Goal: Task Accomplishment & Management: Complete application form

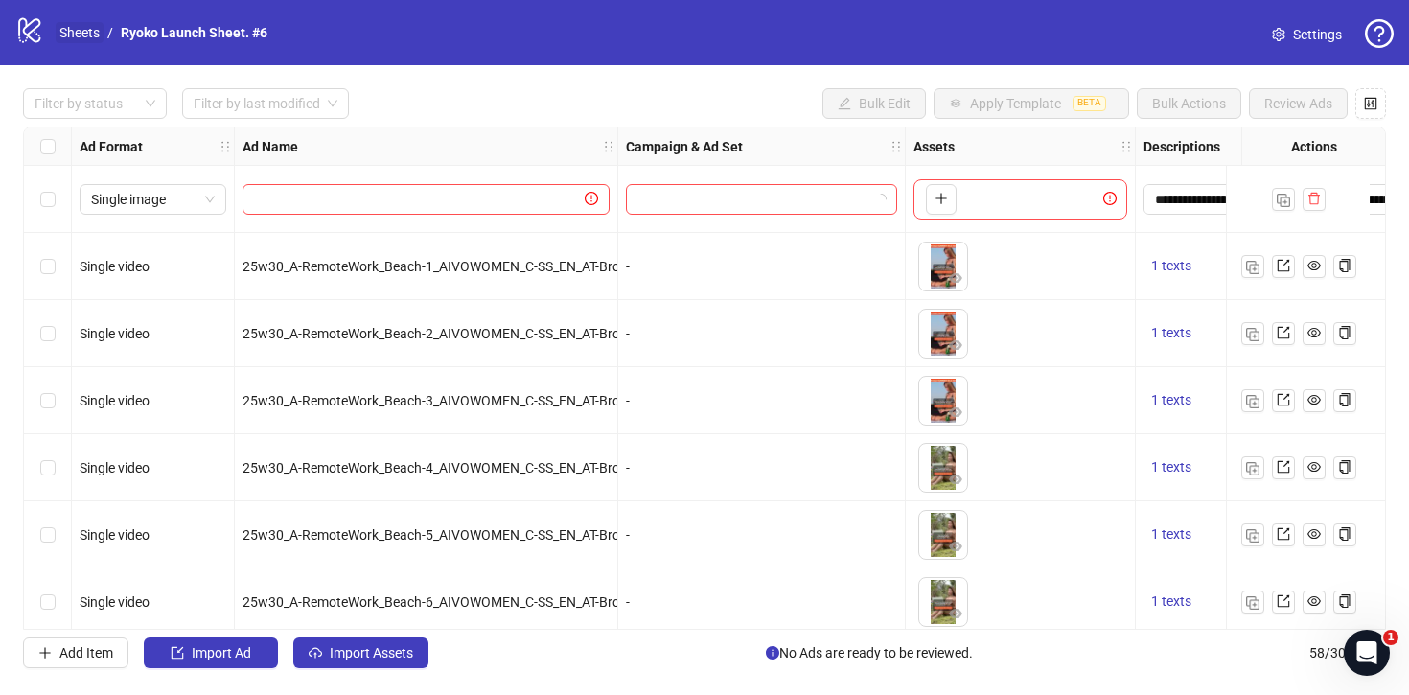
click at [64, 31] on link "Sheets" at bounding box center [80, 32] width 48 height 21
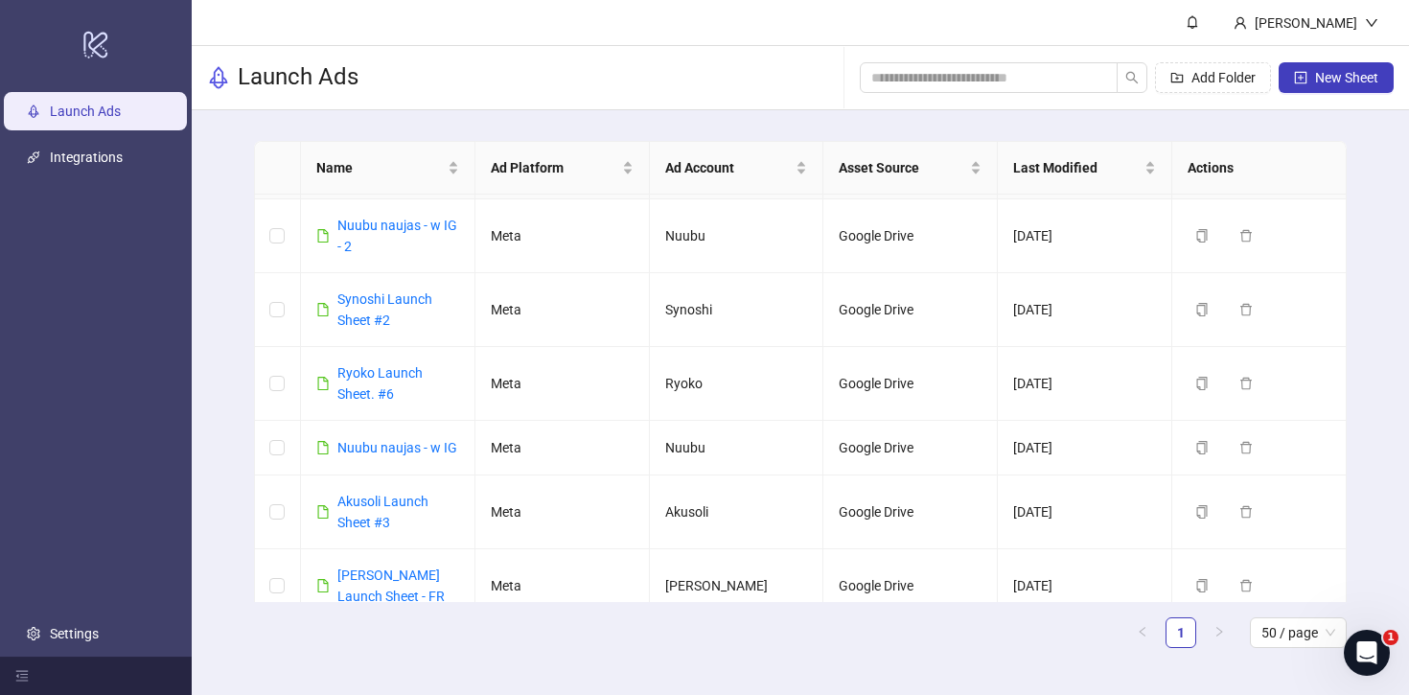
scroll to position [704, 0]
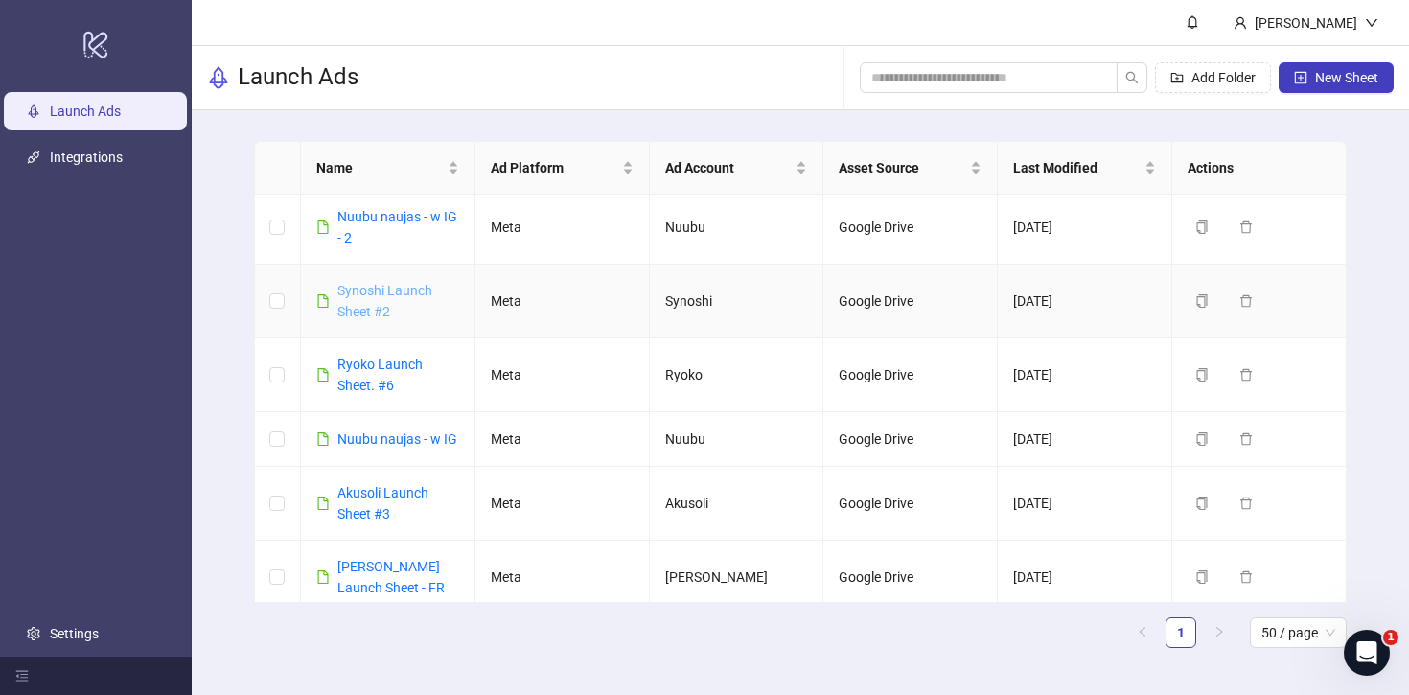
click at [386, 292] on link "Synoshi Launch Sheet #2" at bounding box center [384, 301] width 95 height 36
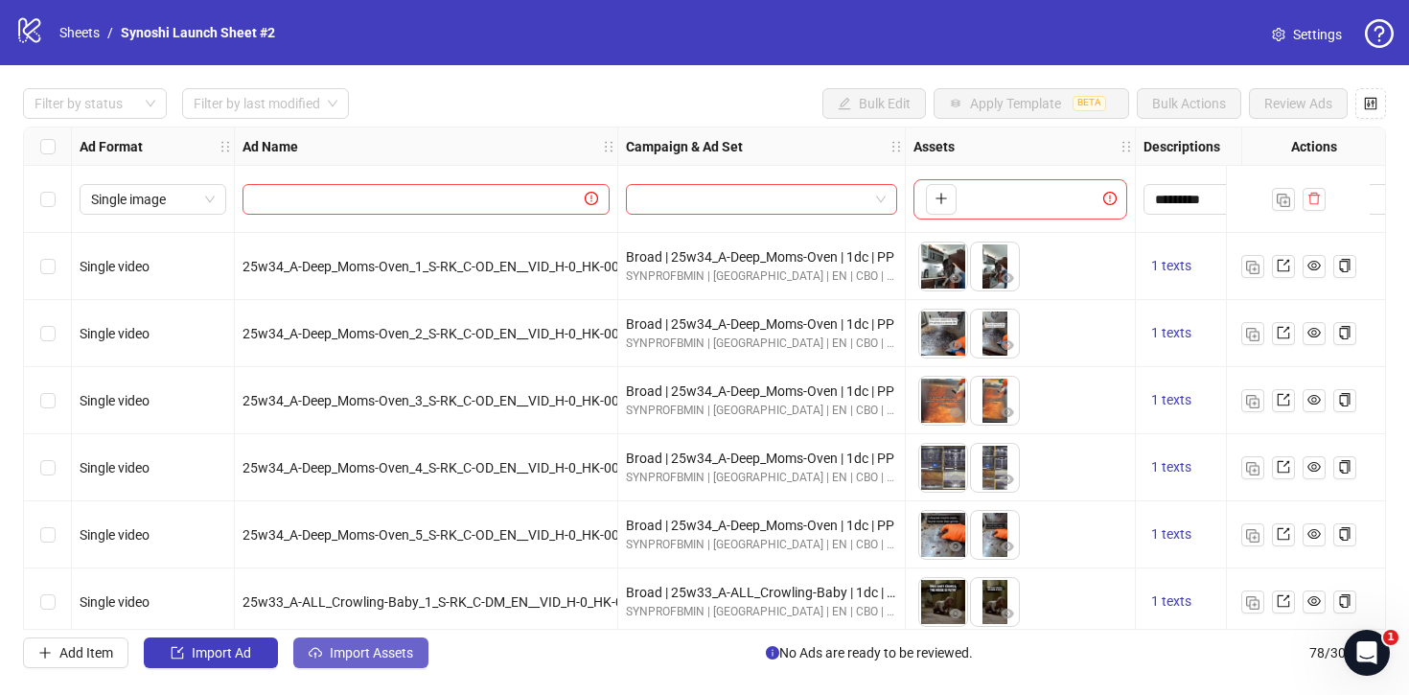
click at [371, 653] on span "Import Assets" at bounding box center [371, 652] width 83 height 15
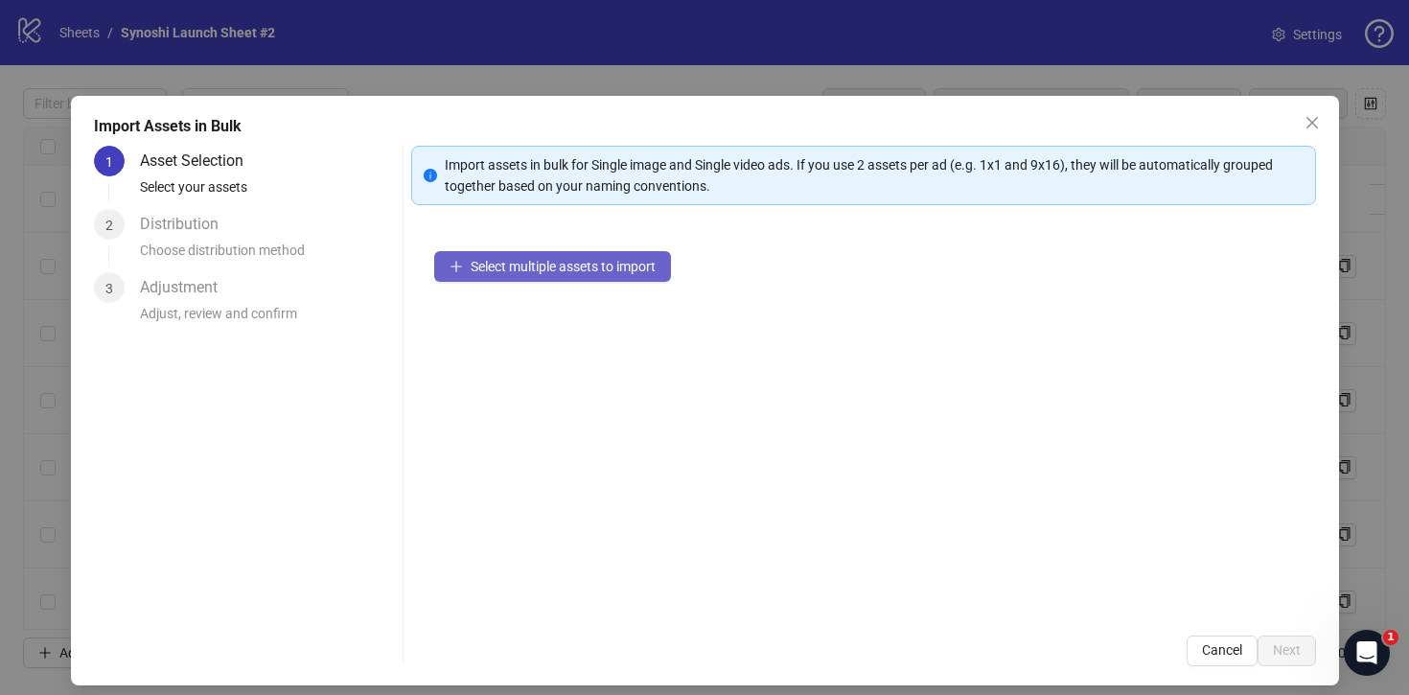
click at [520, 268] on span "Select multiple assets to import" at bounding box center [563, 266] width 185 height 15
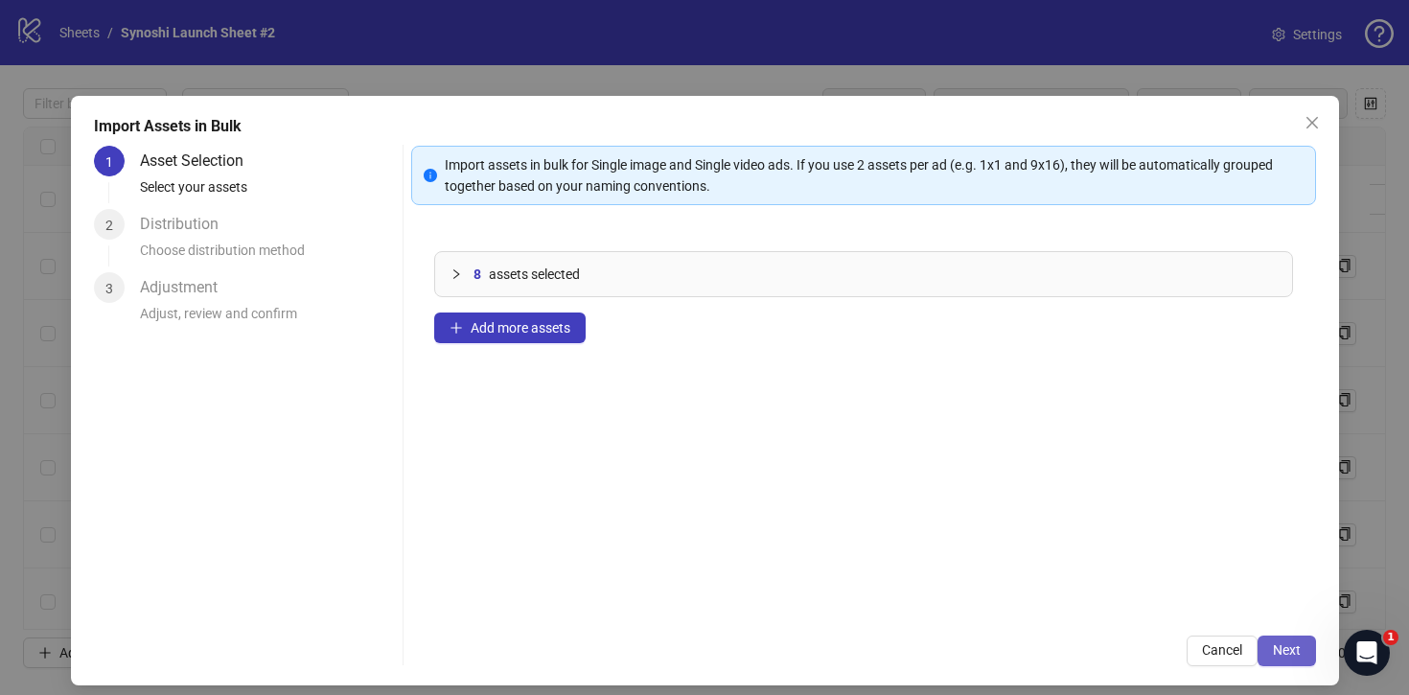
click at [1304, 659] on button "Next" at bounding box center [1287, 651] width 58 height 31
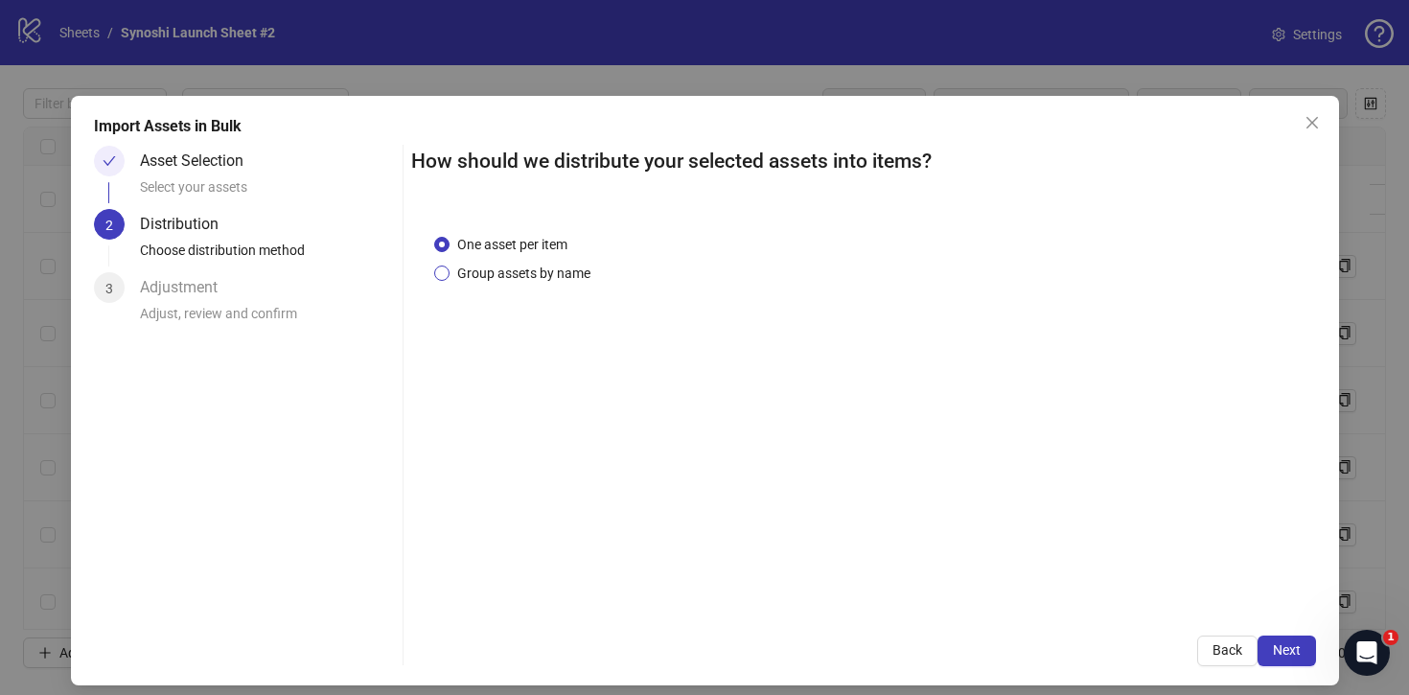
click at [565, 276] on span "Group assets by name" at bounding box center [524, 273] width 149 height 21
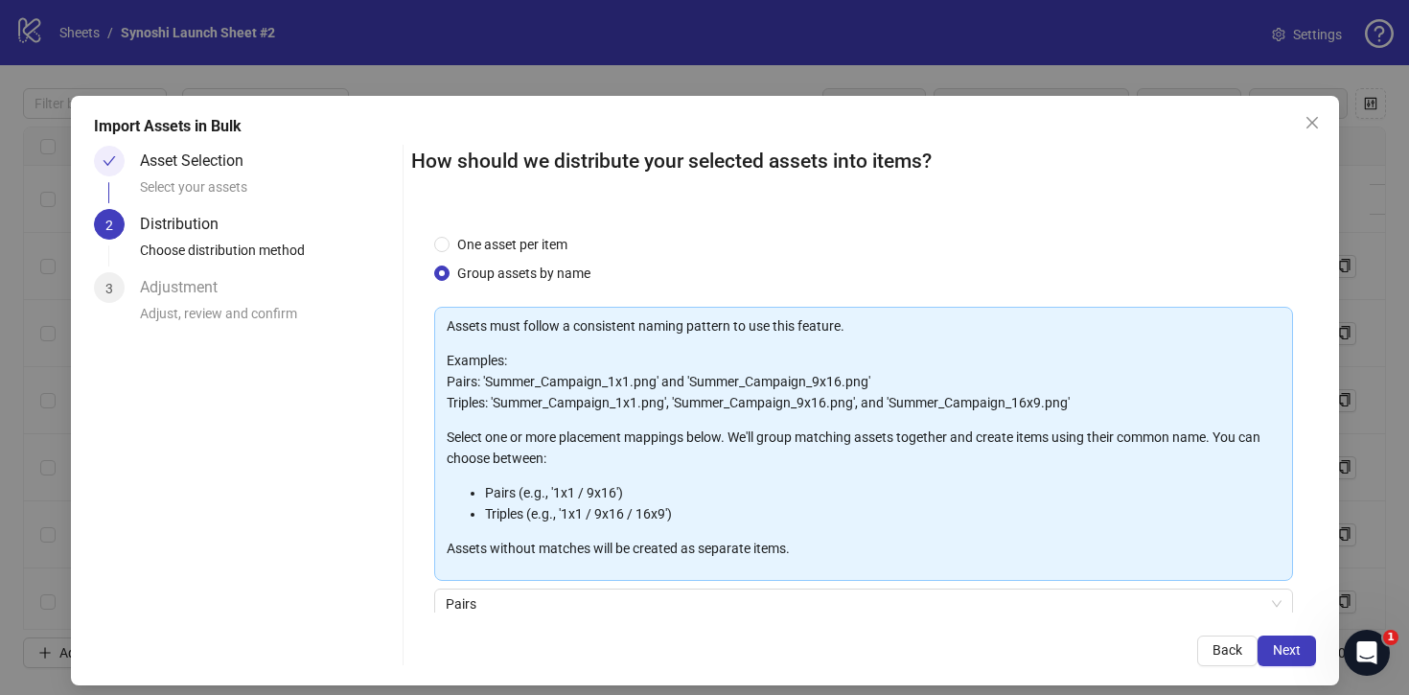
scroll to position [160, 0]
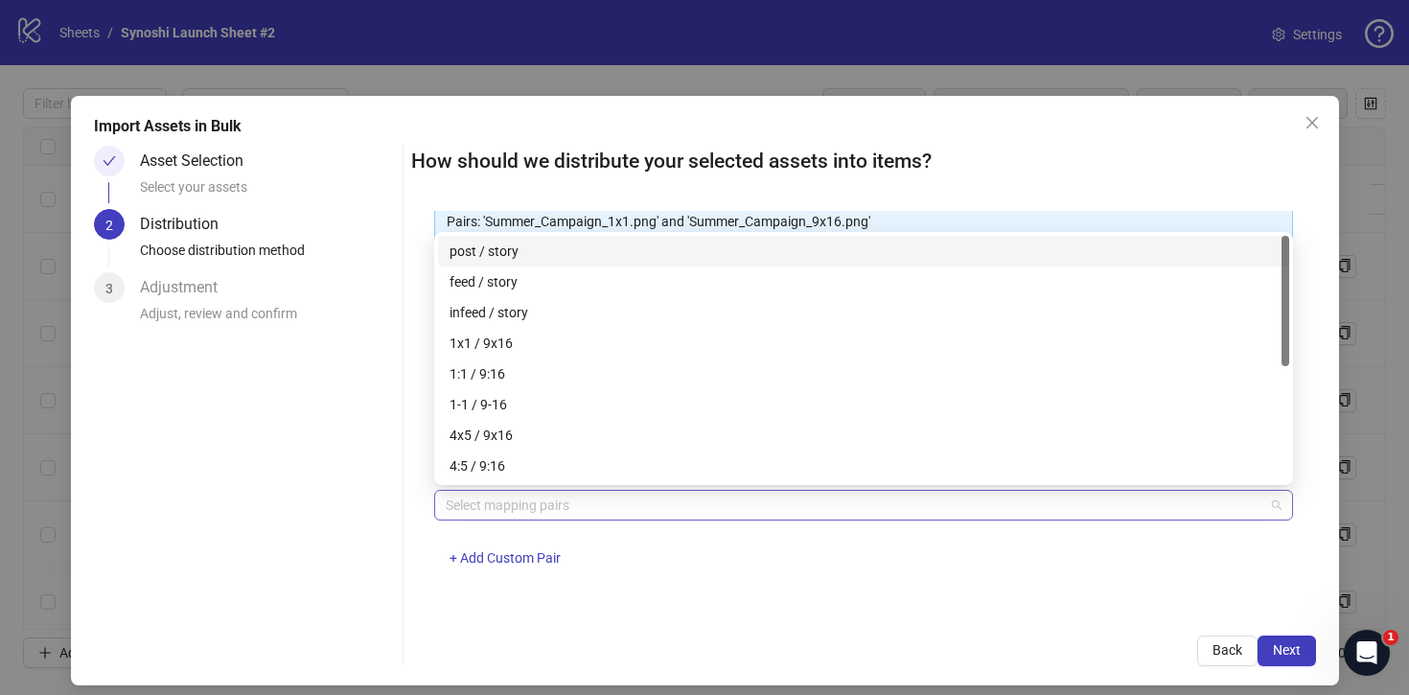
click at [508, 505] on div at bounding box center [853, 505] width 831 height 27
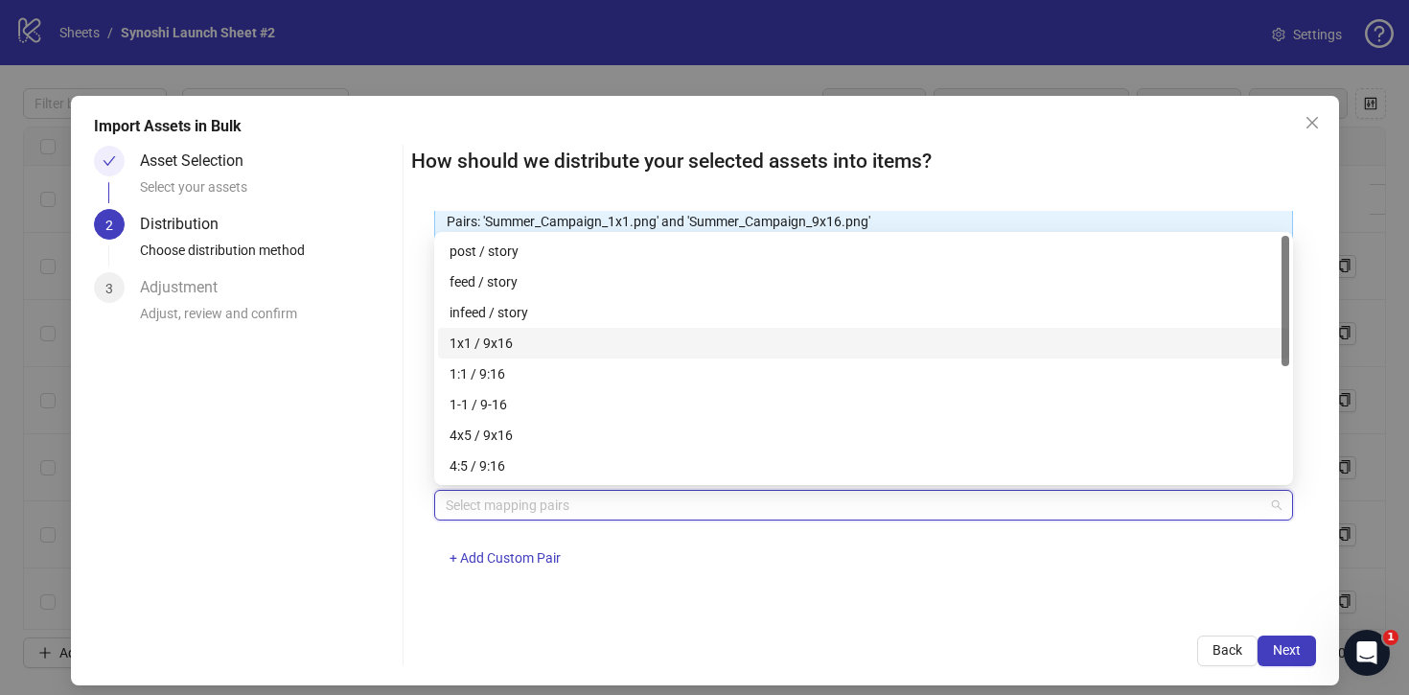
click at [482, 344] on div "1x1 / 9x16" at bounding box center [864, 343] width 828 height 21
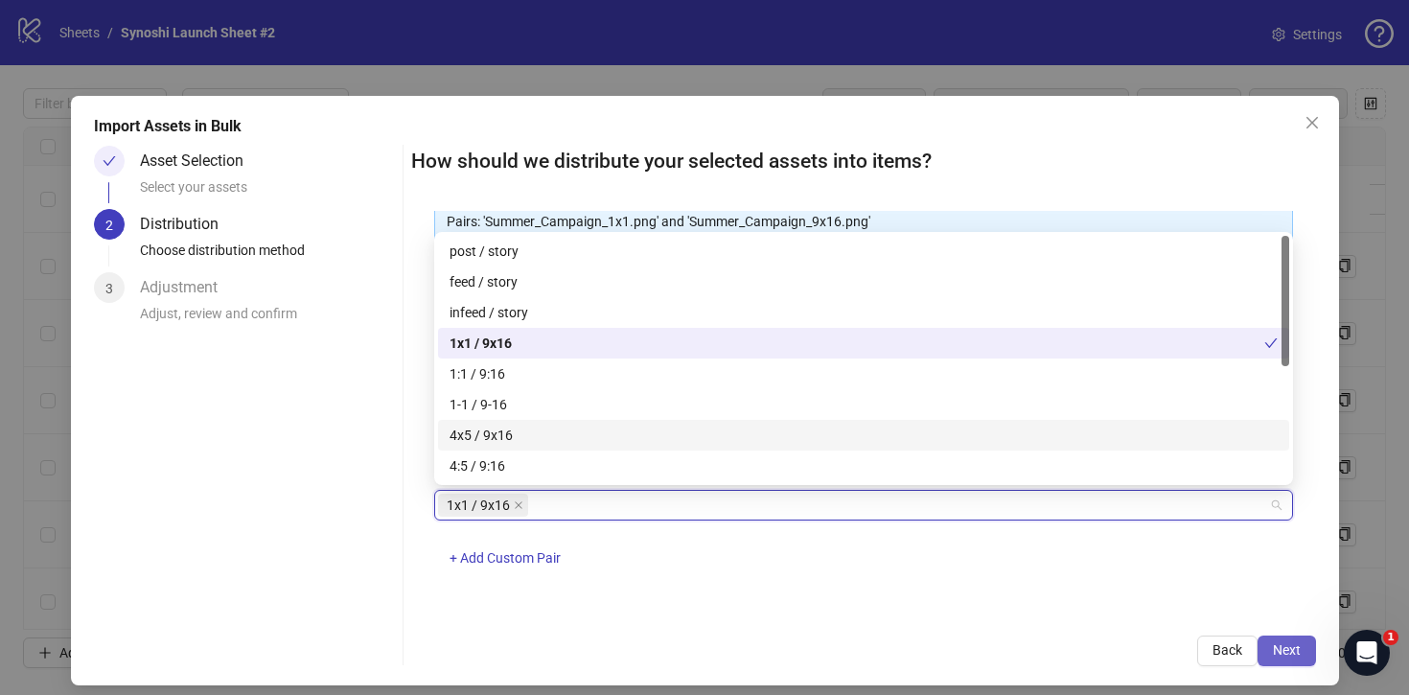
click at [1284, 661] on button "Next" at bounding box center [1287, 651] width 58 height 31
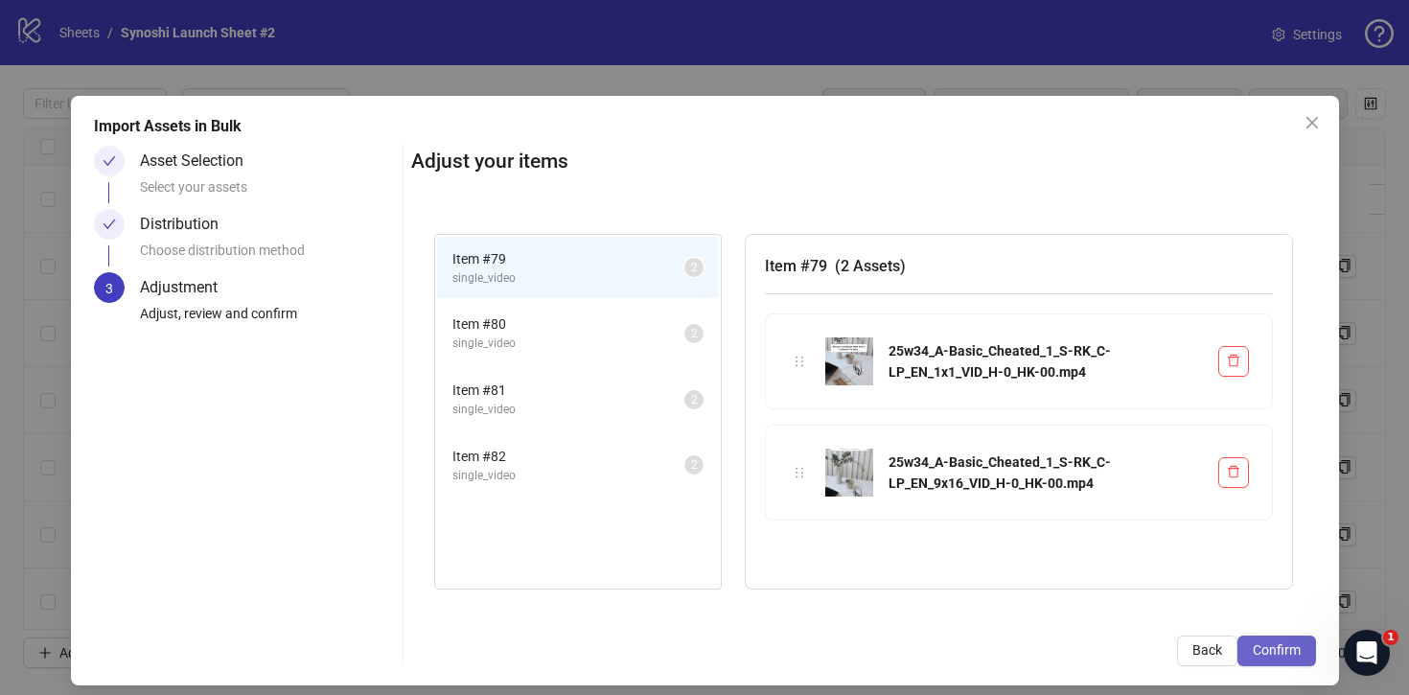
click at [1285, 654] on span "Confirm" at bounding box center [1277, 649] width 48 height 15
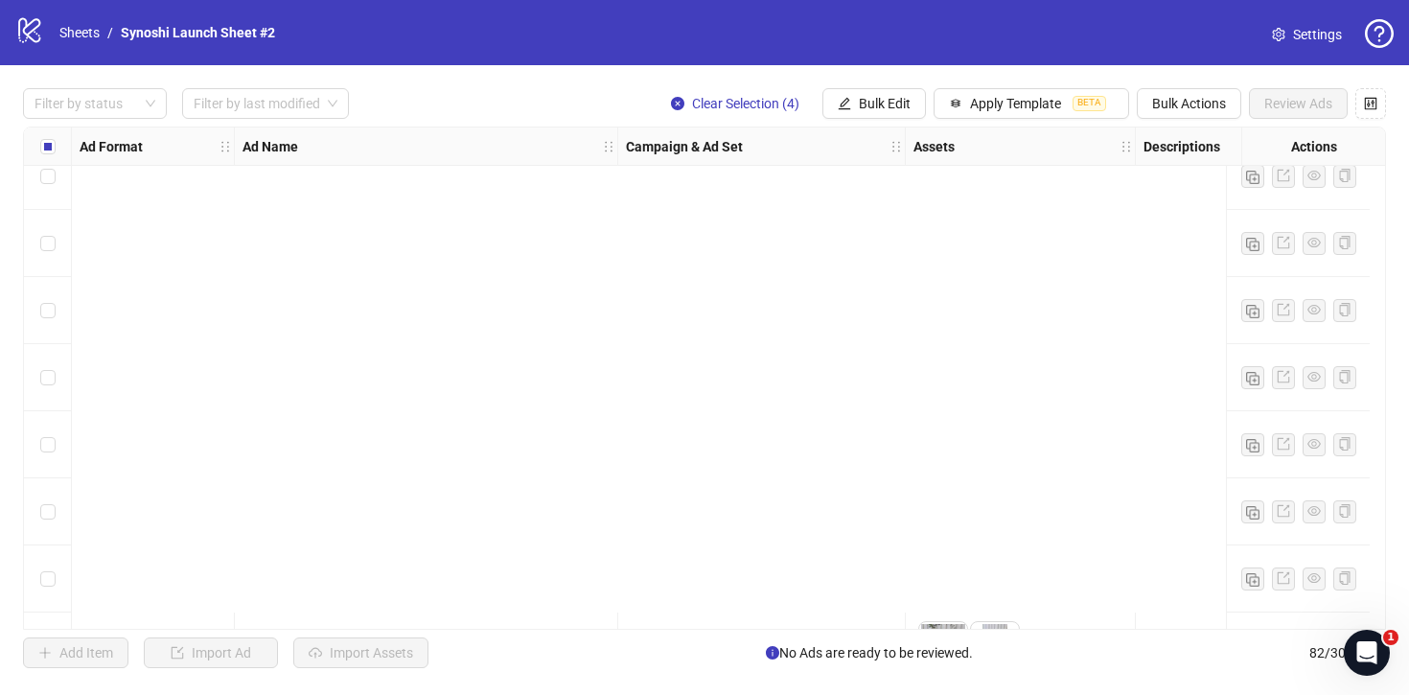
scroll to position [5048, 0]
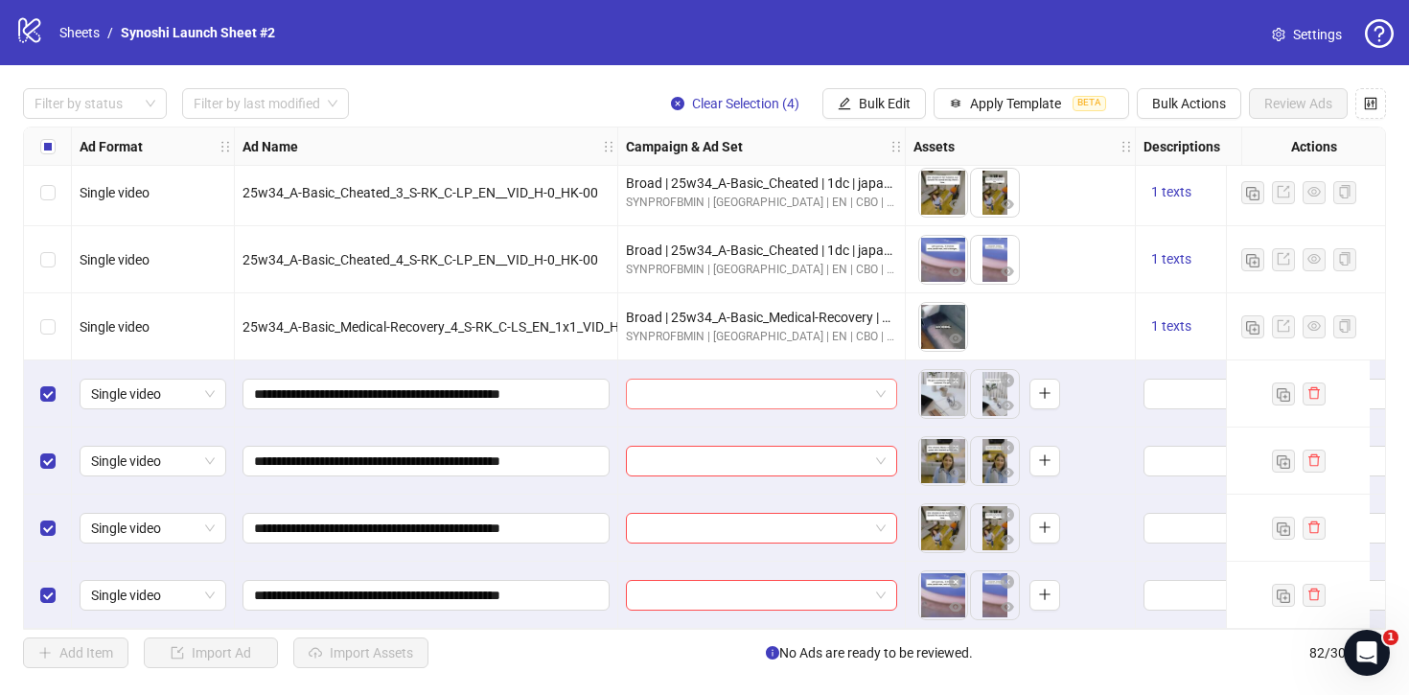
click at [883, 386] on span at bounding box center [762, 394] width 248 height 29
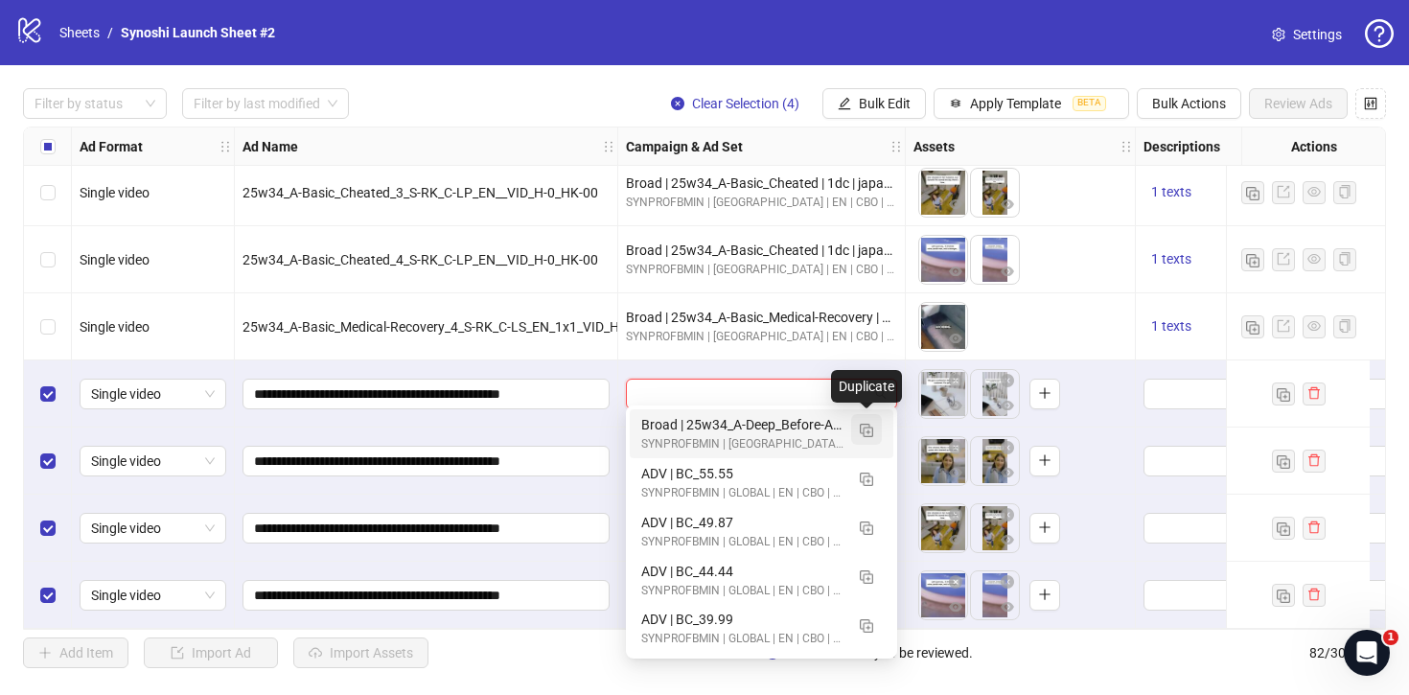
click at [872, 425] on img "button" at bounding box center [866, 430] width 13 height 13
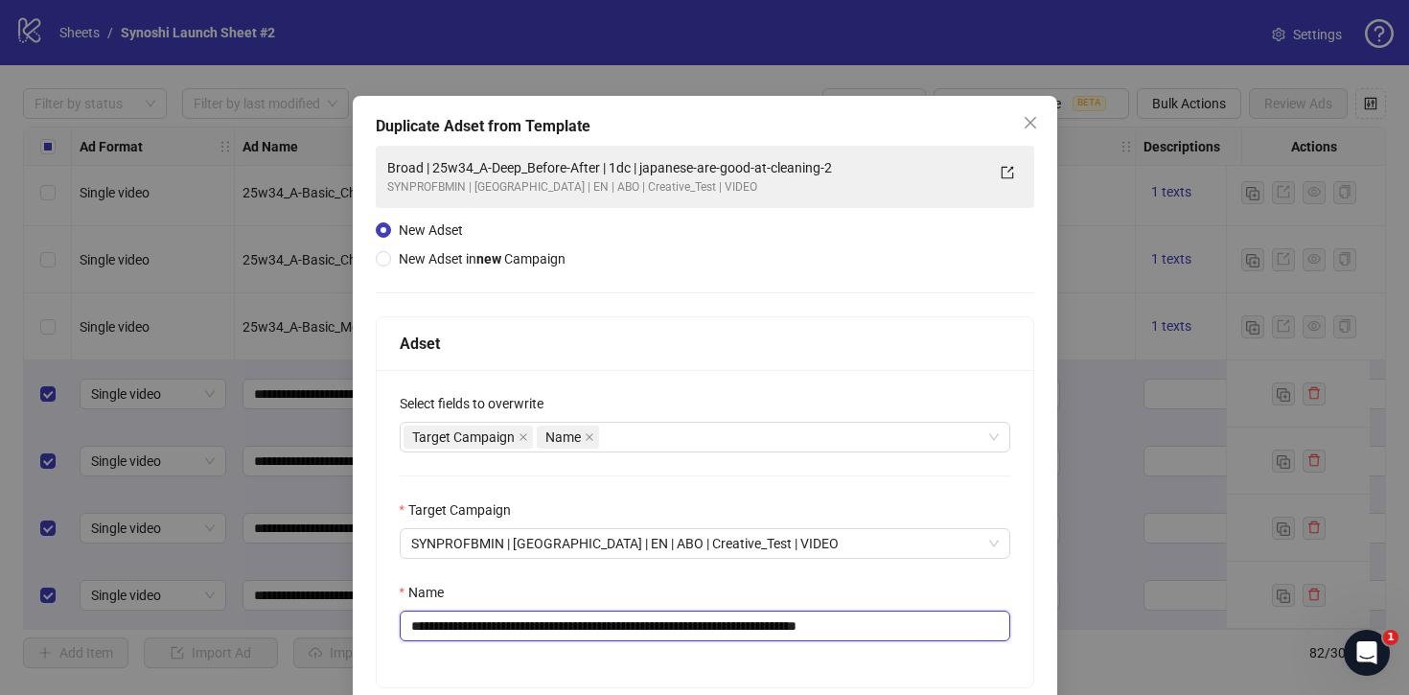
click at [907, 625] on input "**********" at bounding box center [705, 626] width 611 height 31
drag, startPoint x: 623, startPoint y: 627, endPoint x: 457, endPoint y: 626, distance: 165.9
click at [457, 626] on input "**********" at bounding box center [705, 626] width 611 height 31
paste input "text"
click at [891, 630] on input "**********" at bounding box center [705, 626] width 611 height 31
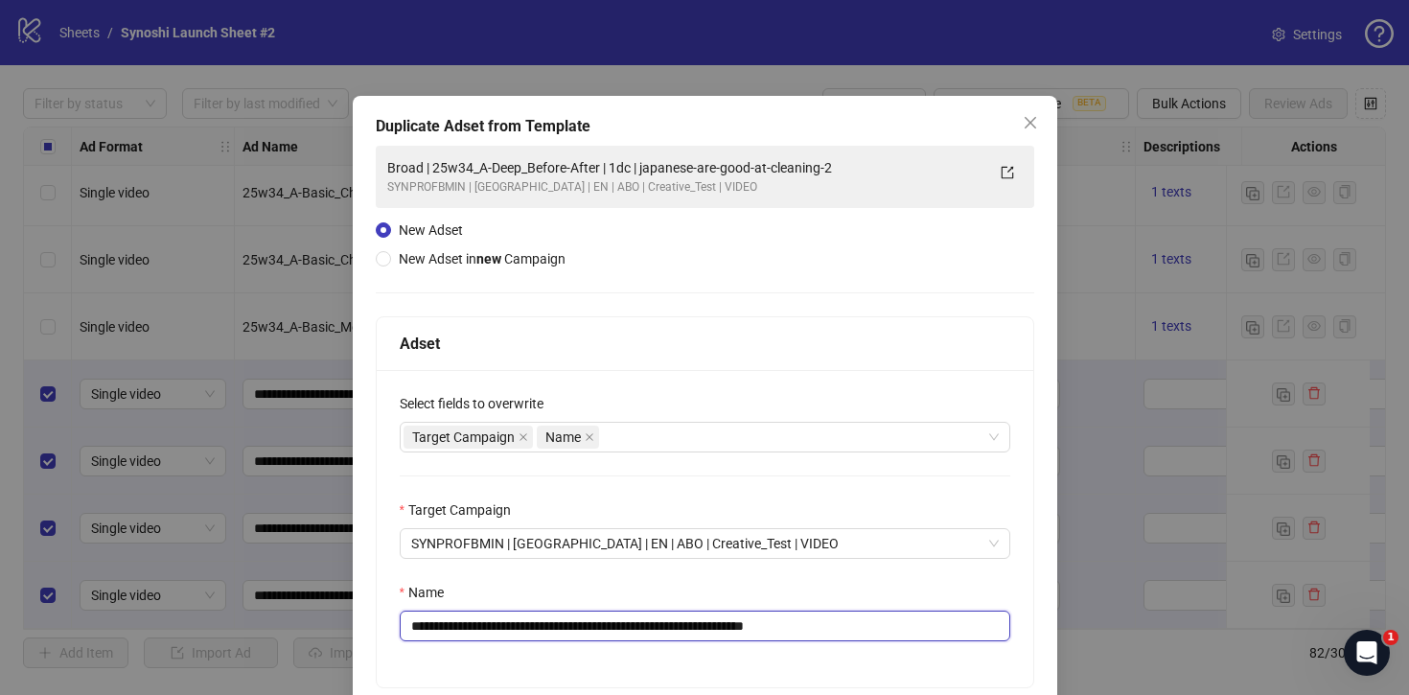
click at [891, 630] on input "**********" at bounding box center [705, 626] width 611 height 31
drag, startPoint x: 906, startPoint y: 626, endPoint x: 641, endPoint y: 626, distance: 264.6
click at [641, 626] on input "**********" at bounding box center [705, 626] width 611 height 31
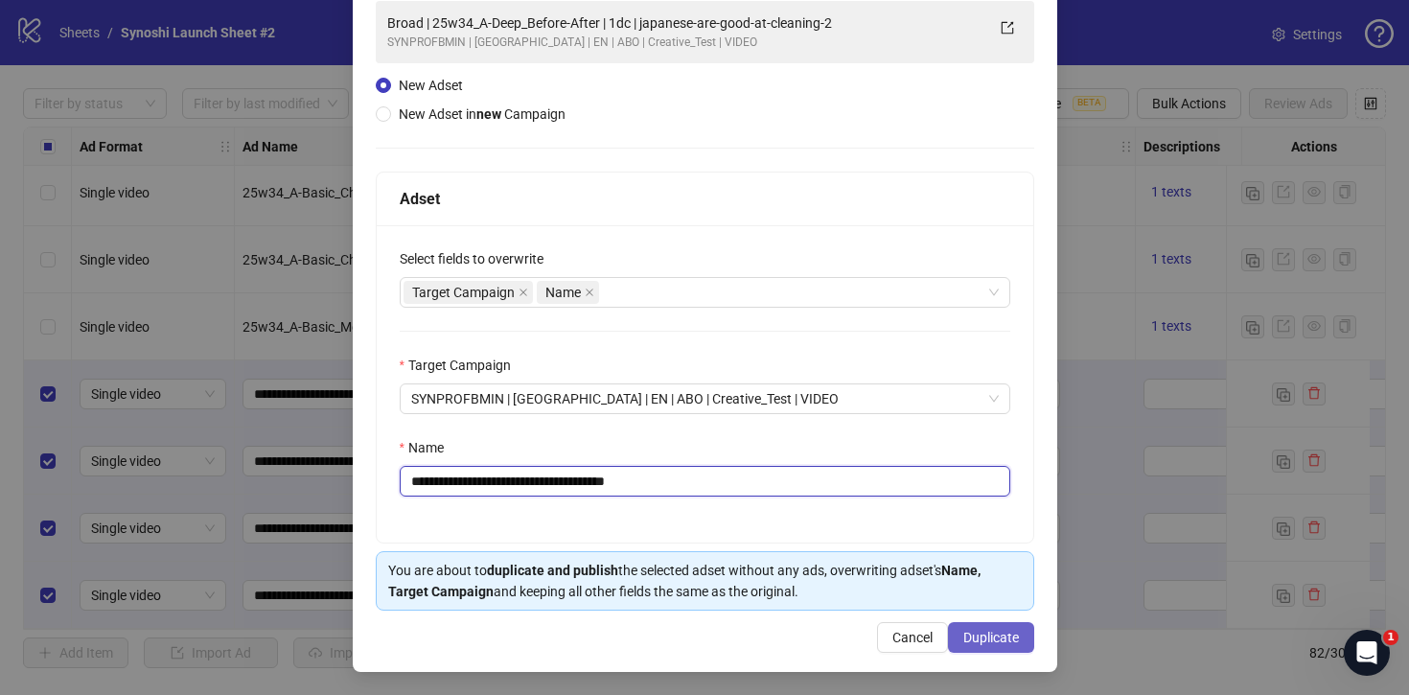
type input "**********"
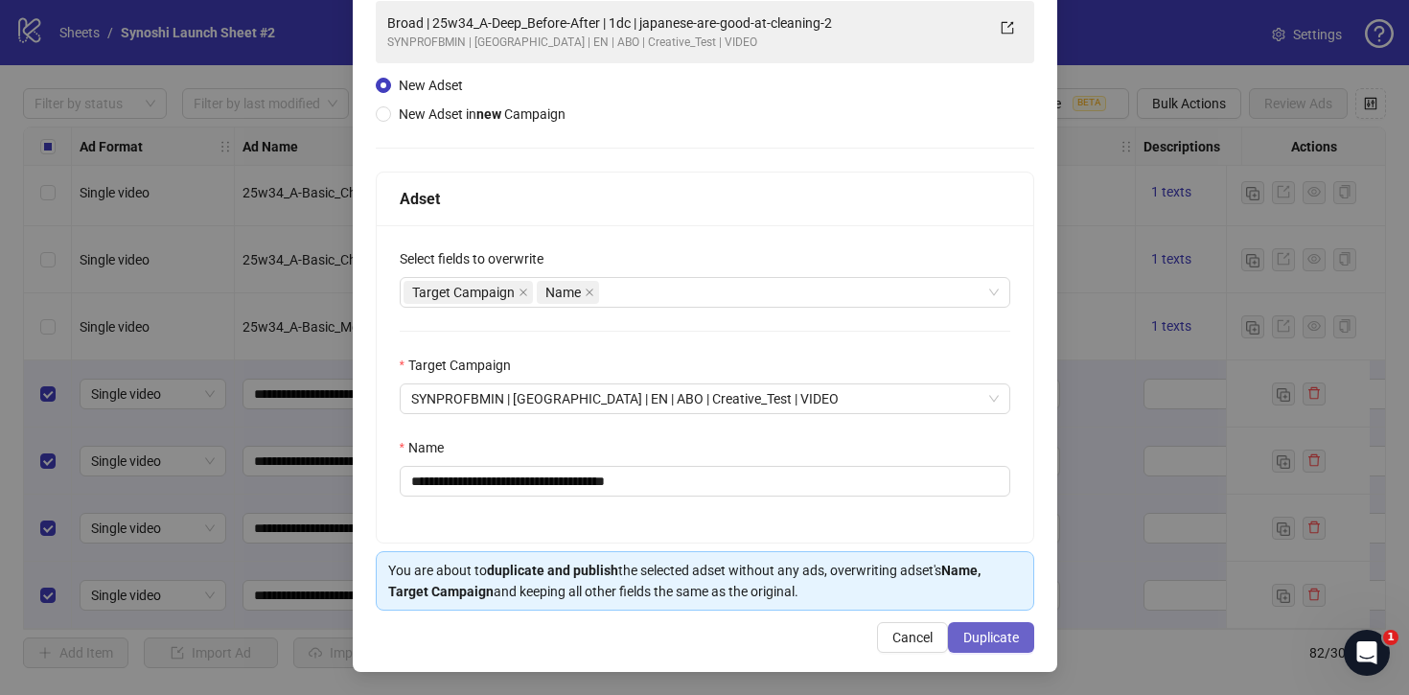
click at [989, 640] on span "Duplicate" at bounding box center [992, 637] width 56 height 15
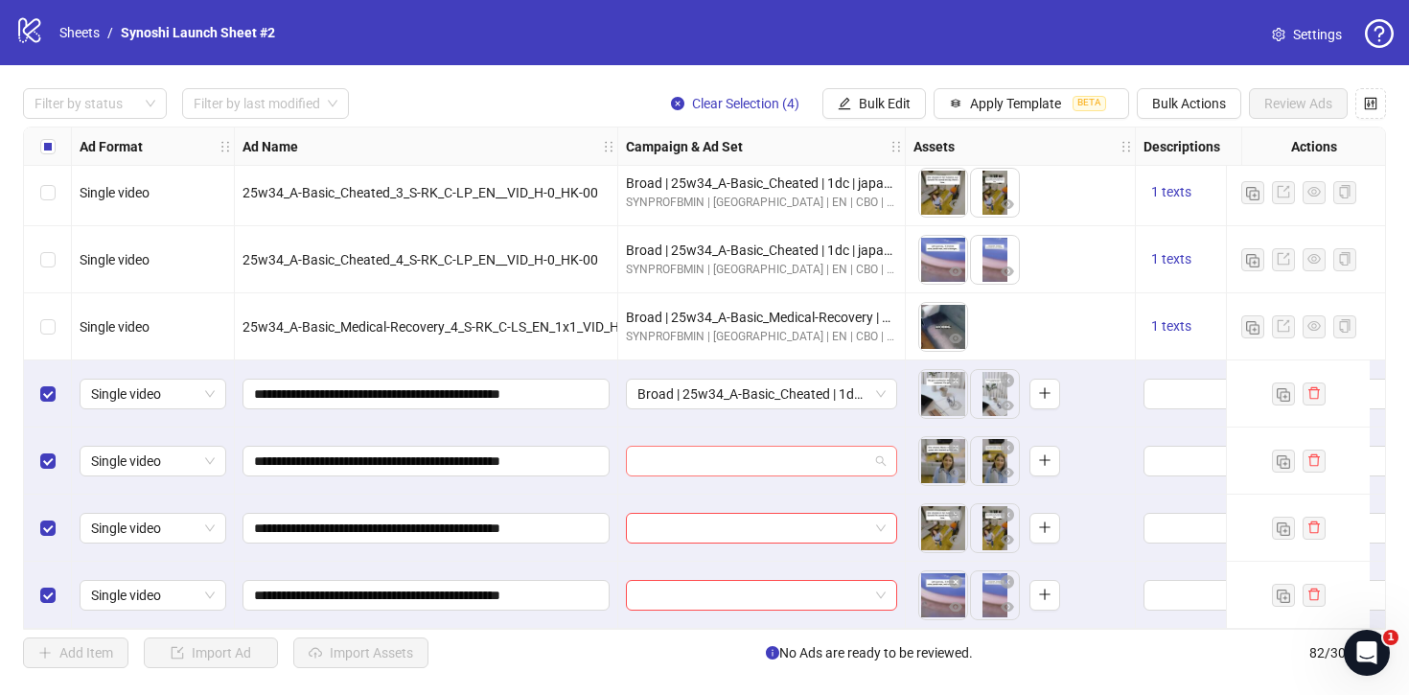
click at [873, 462] on span at bounding box center [762, 461] width 248 height 29
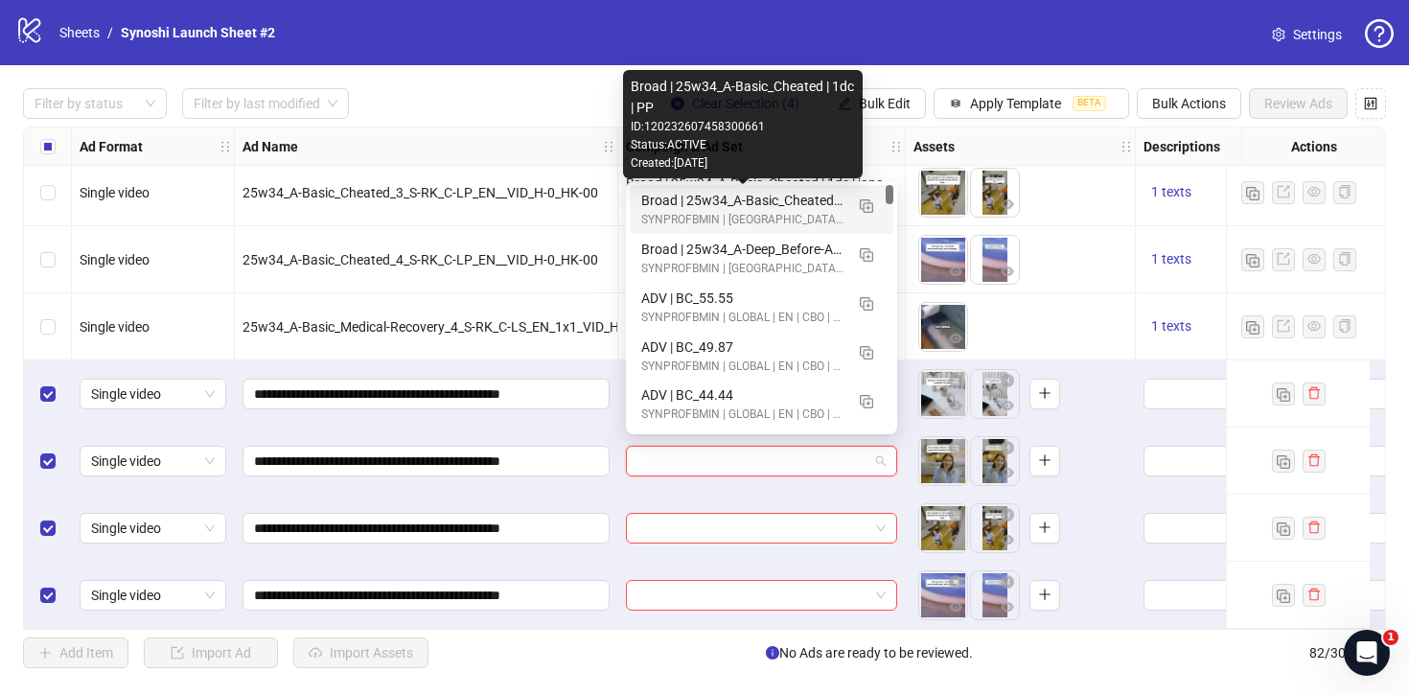
click at [771, 211] on div "SYNPROFBMIN | [GEOGRAPHIC_DATA] | EN | ABO | Creative_Test | VIDEO" at bounding box center [742, 220] width 202 height 18
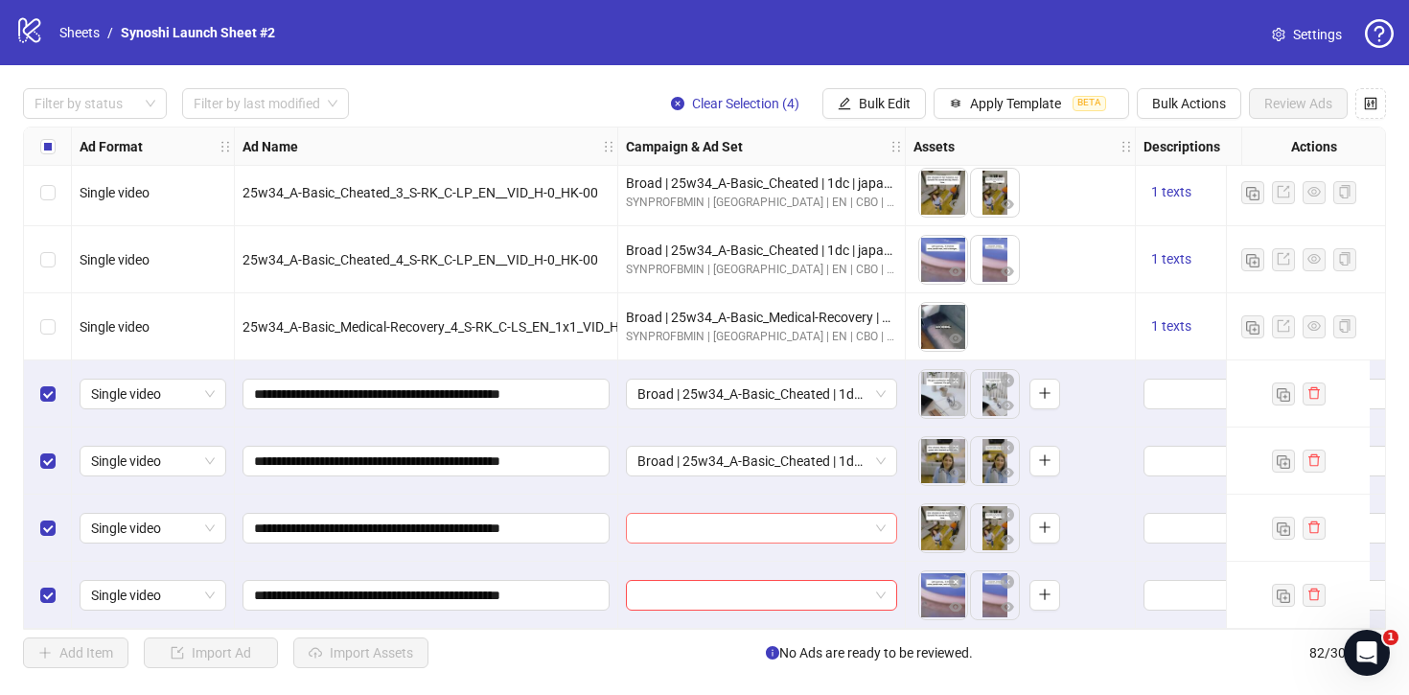
click at [881, 523] on span at bounding box center [762, 528] width 248 height 29
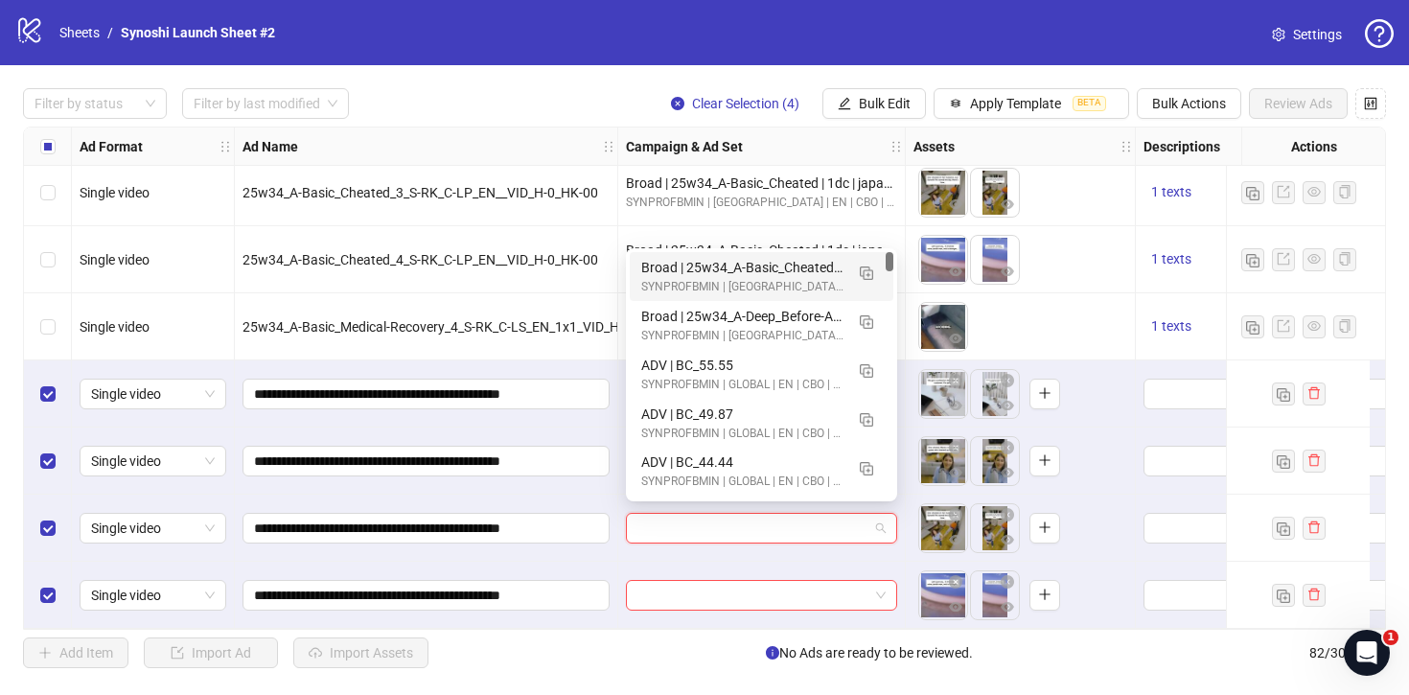
click at [802, 278] on div "SYNPROFBMIN | [GEOGRAPHIC_DATA] | EN | ABO | Creative_Test | VIDEO" at bounding box center [742, 287] width 202 height 18
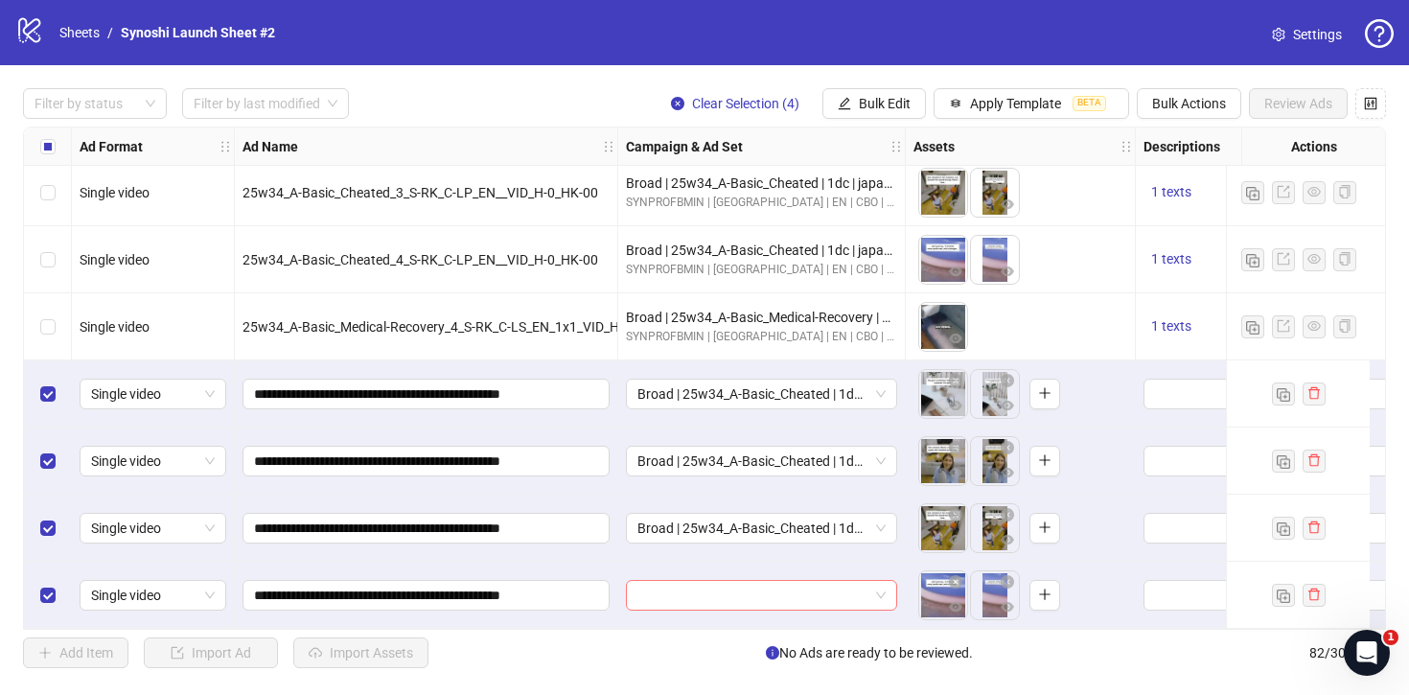
click at [876, 581] on span at bounding box center [762, 595] width 248 height 29
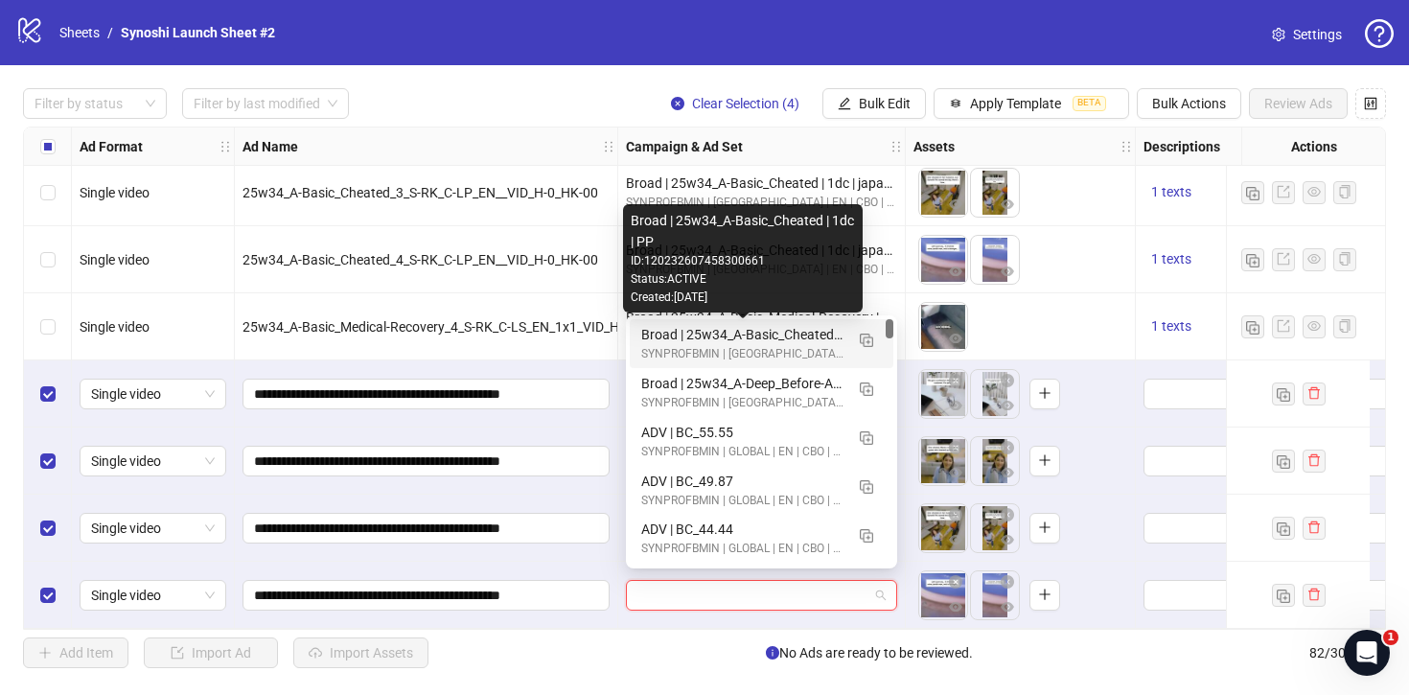
click at [800, 330] on div "Broad | 25w34_A-Basic_Cheated | 1dc | PP" at bounding box center [742, 334] width 202 height 21
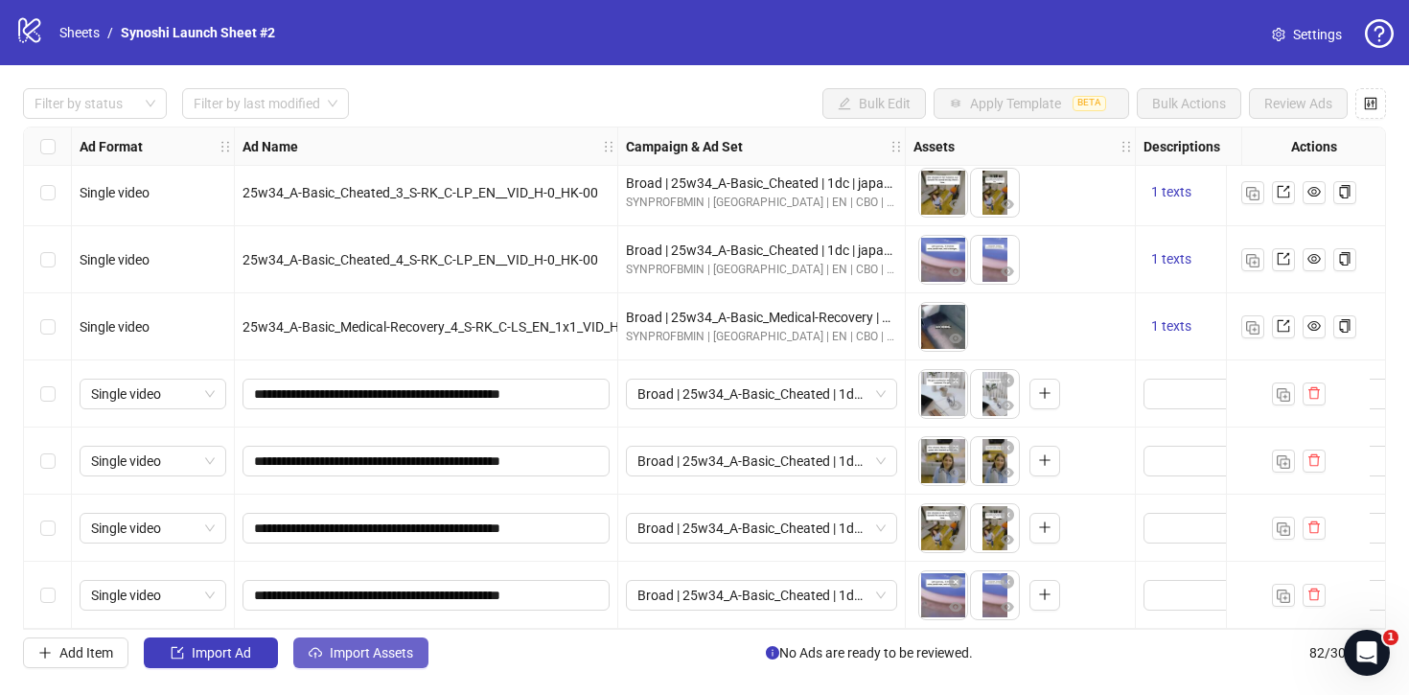
click at [344, 647] on span "Import Assets" at bounding box center [371, 652] width 83 height 15
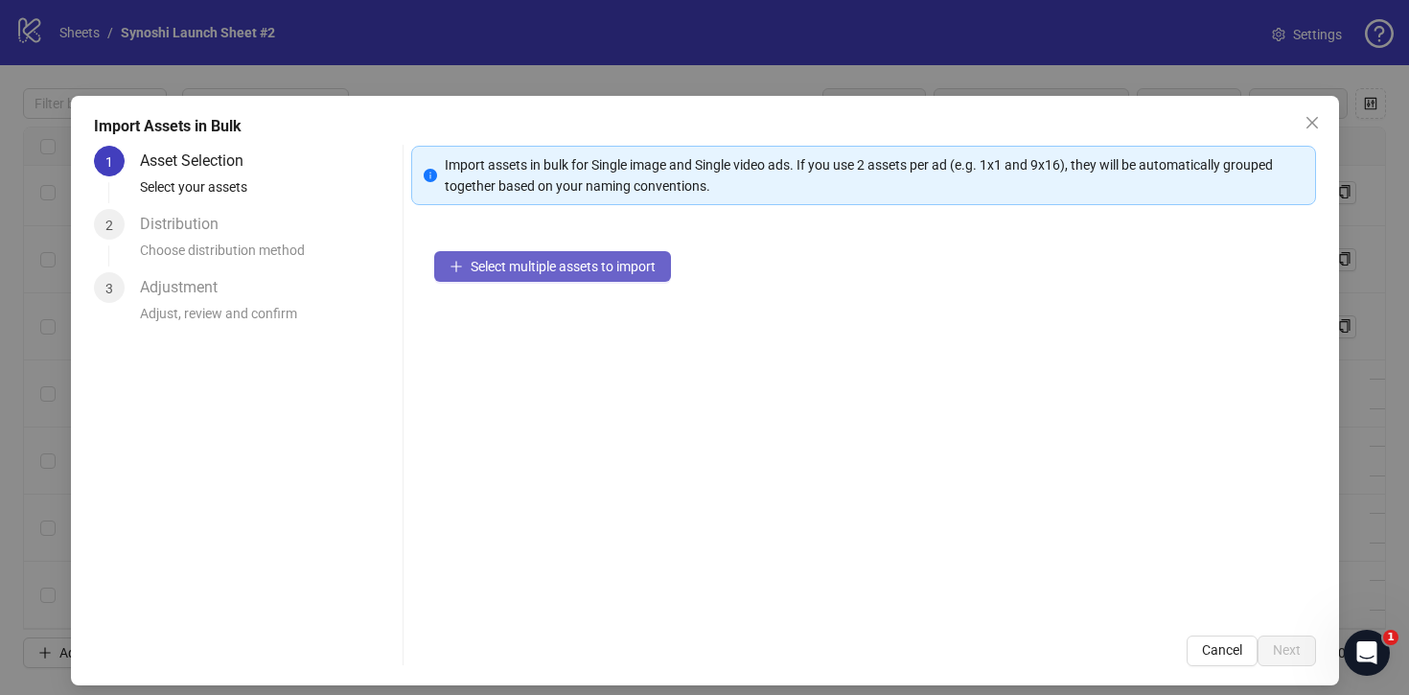
click at [616, 262] on span "Select multiple assets to import" at bounding box center [563, 266] width 185 height 15
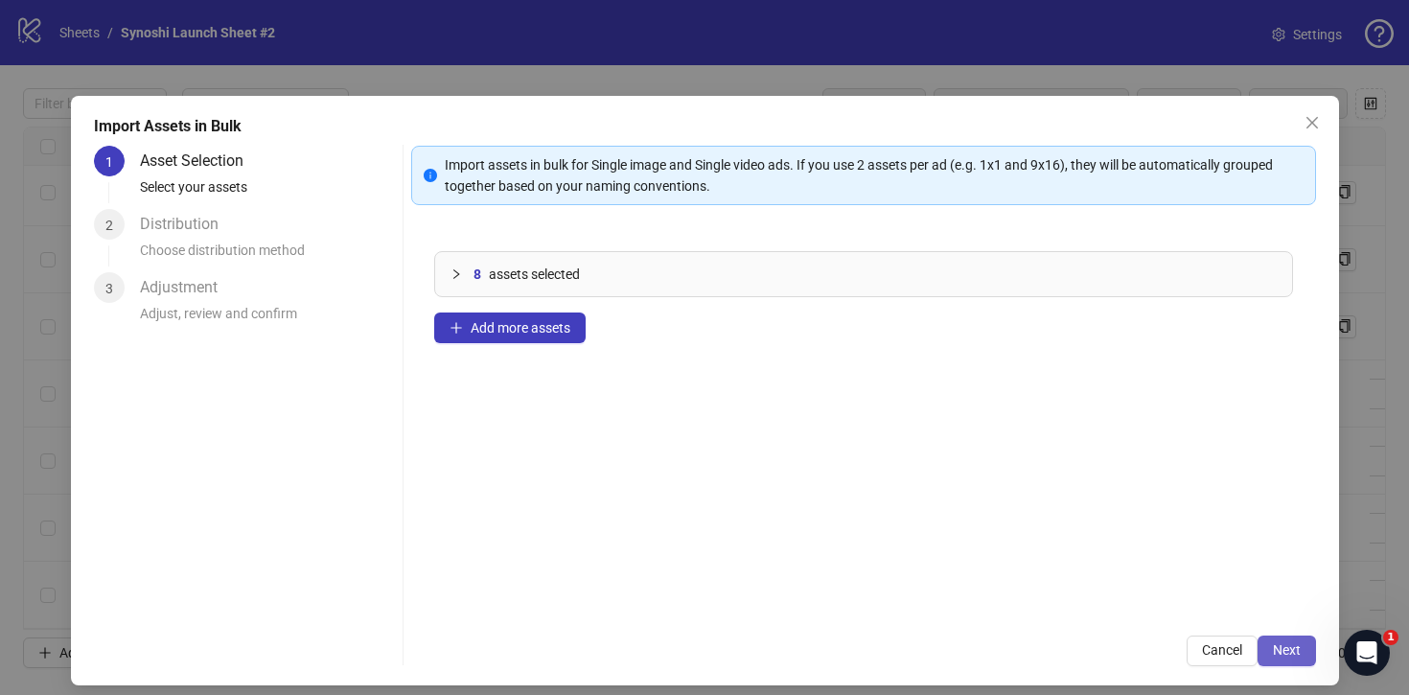
click at [1291, 640] on button "Next" at bounding box center [1287, 651] width 58 height 31
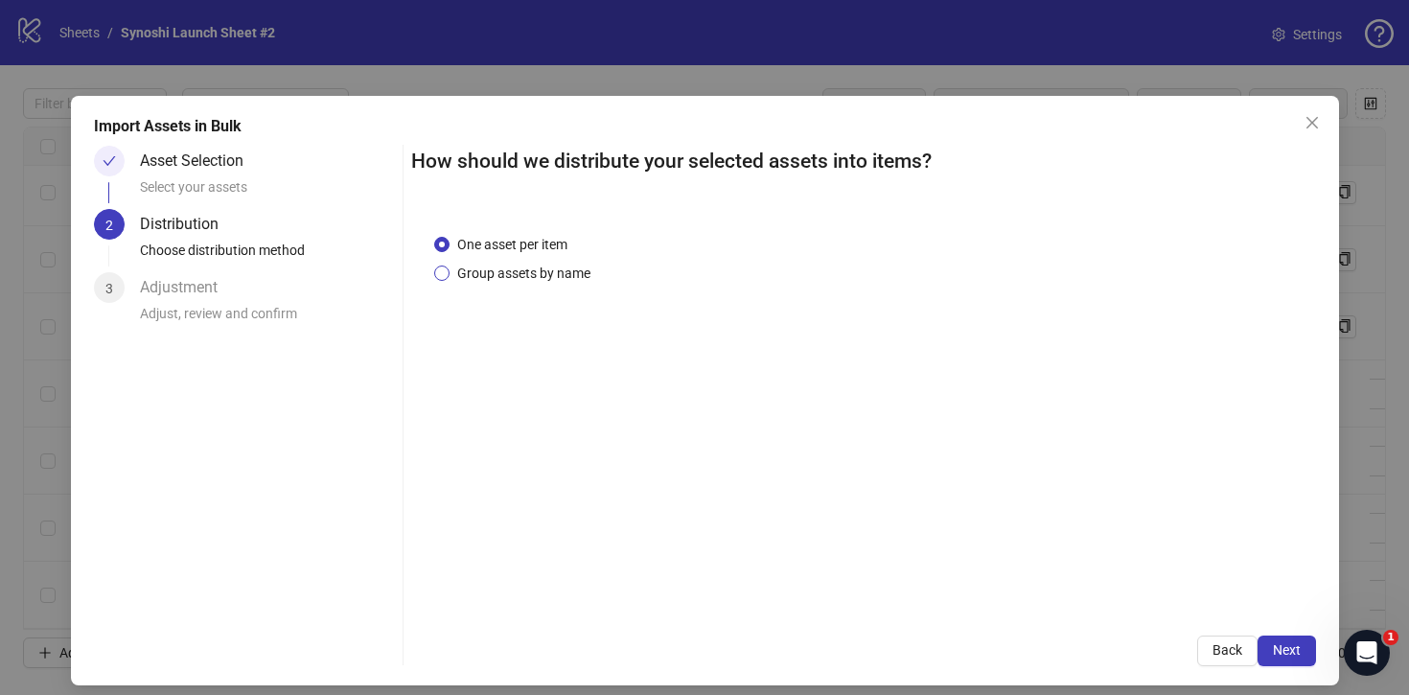
click at [540, 277] on span "Group assets by name" at bounding box center [524, 273] width 149 height 21
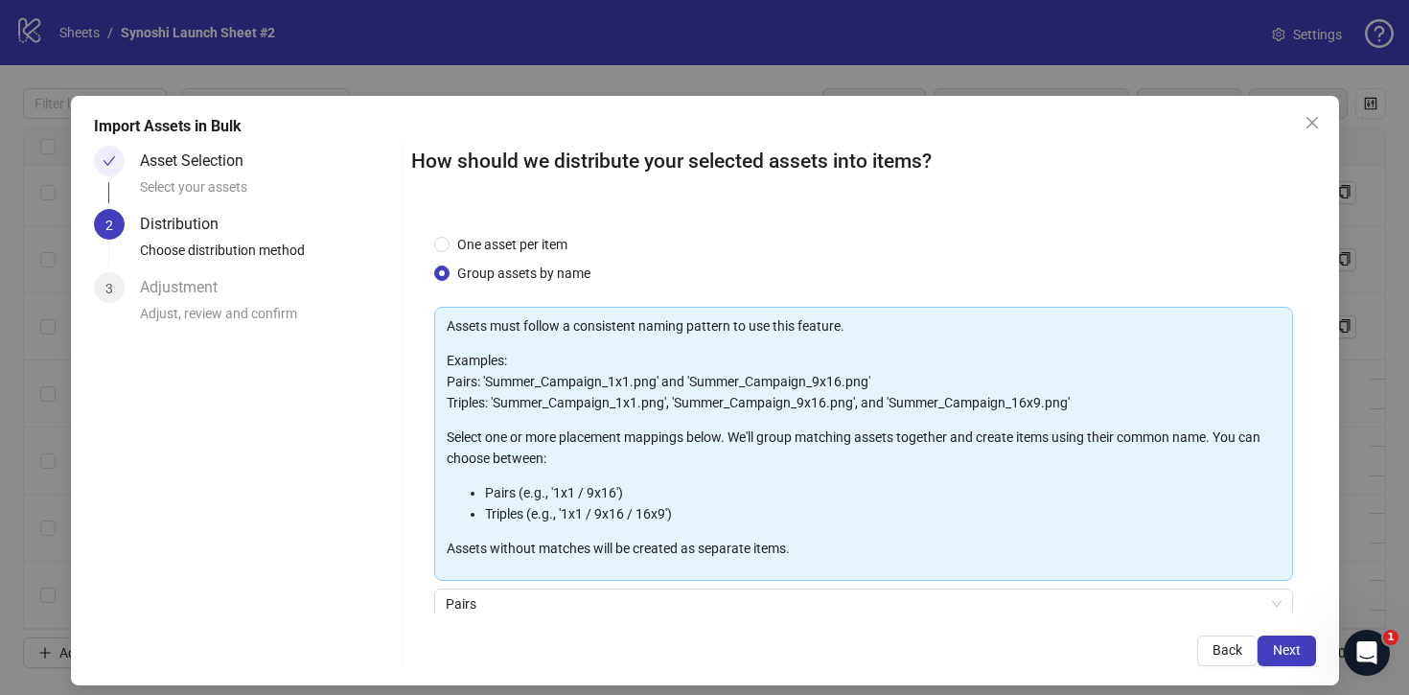
scroll to position [160, 0]
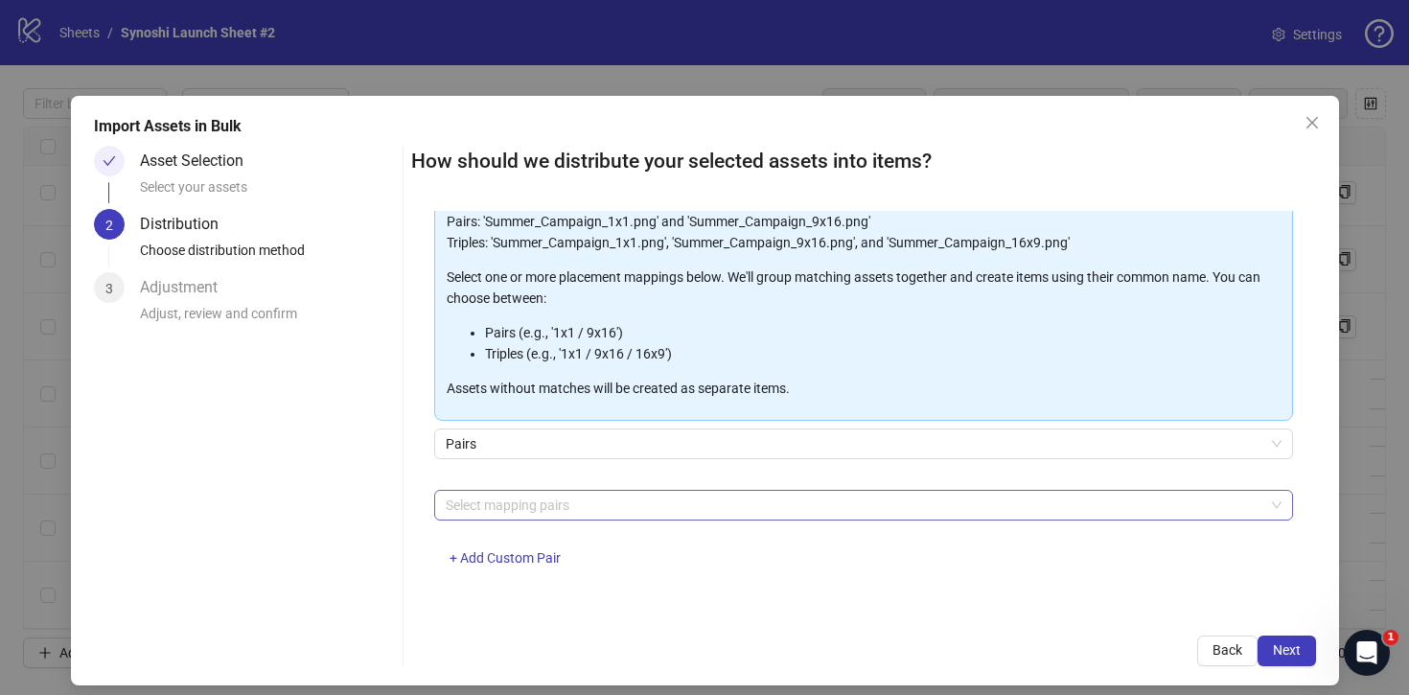
click at [527, 509] on div at bounding box center [853, 505] width 831 height 27
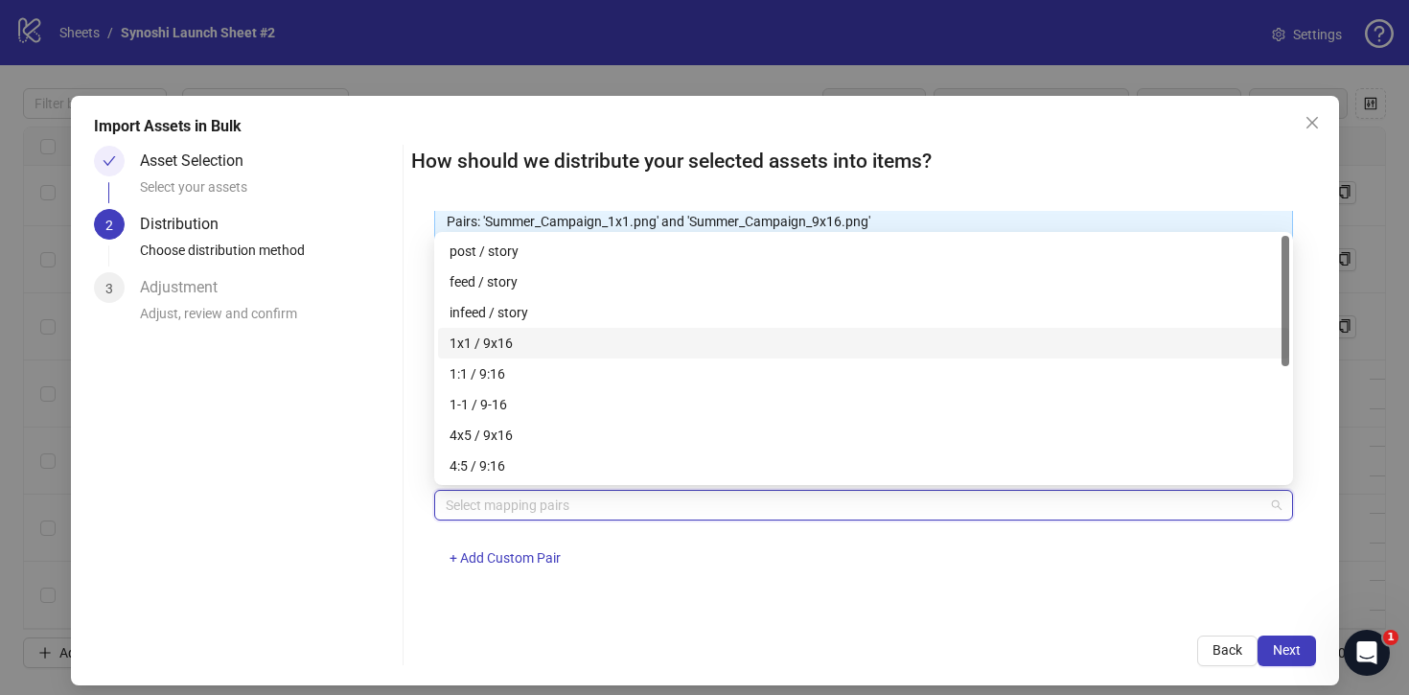
click at [491, 347] on div "1x1 / 9x16" at bounding box center [864, 343] width 828 height 21
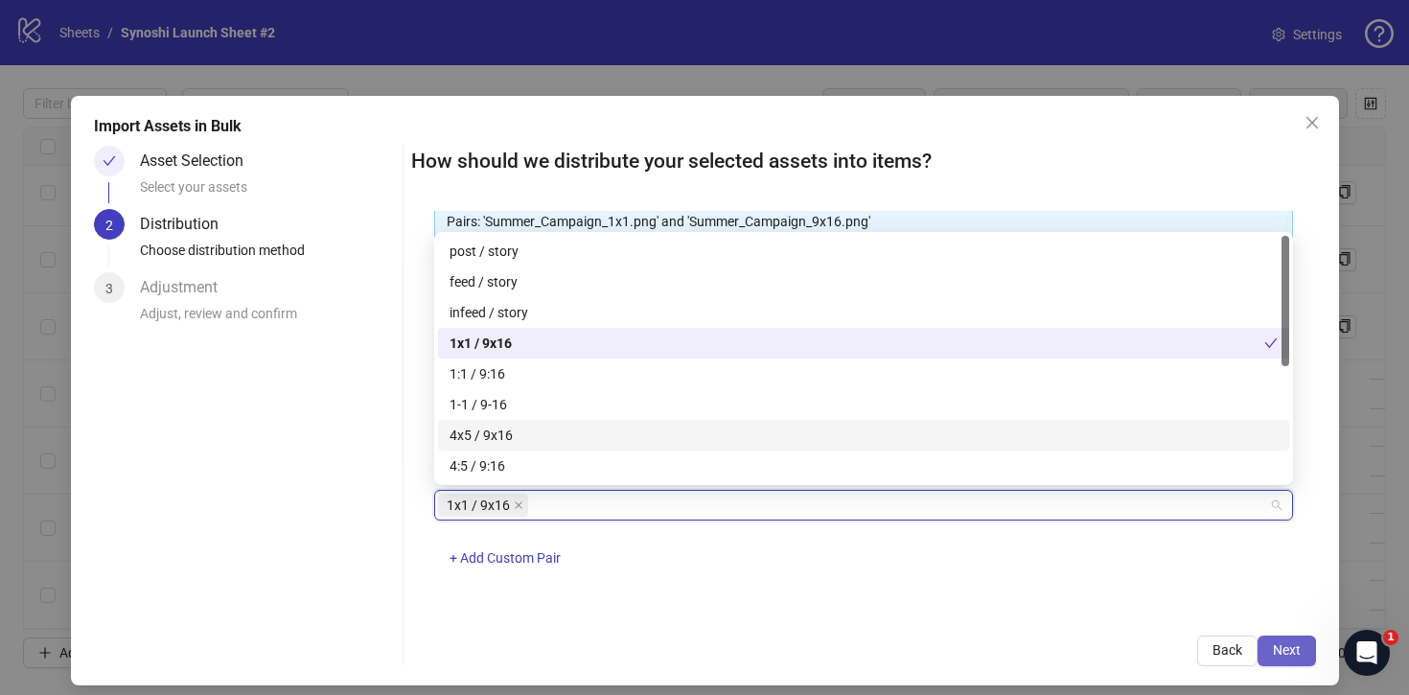
click at [1287, 663] on button "Next" at bounding box center [1287, 651] width 58 height 31
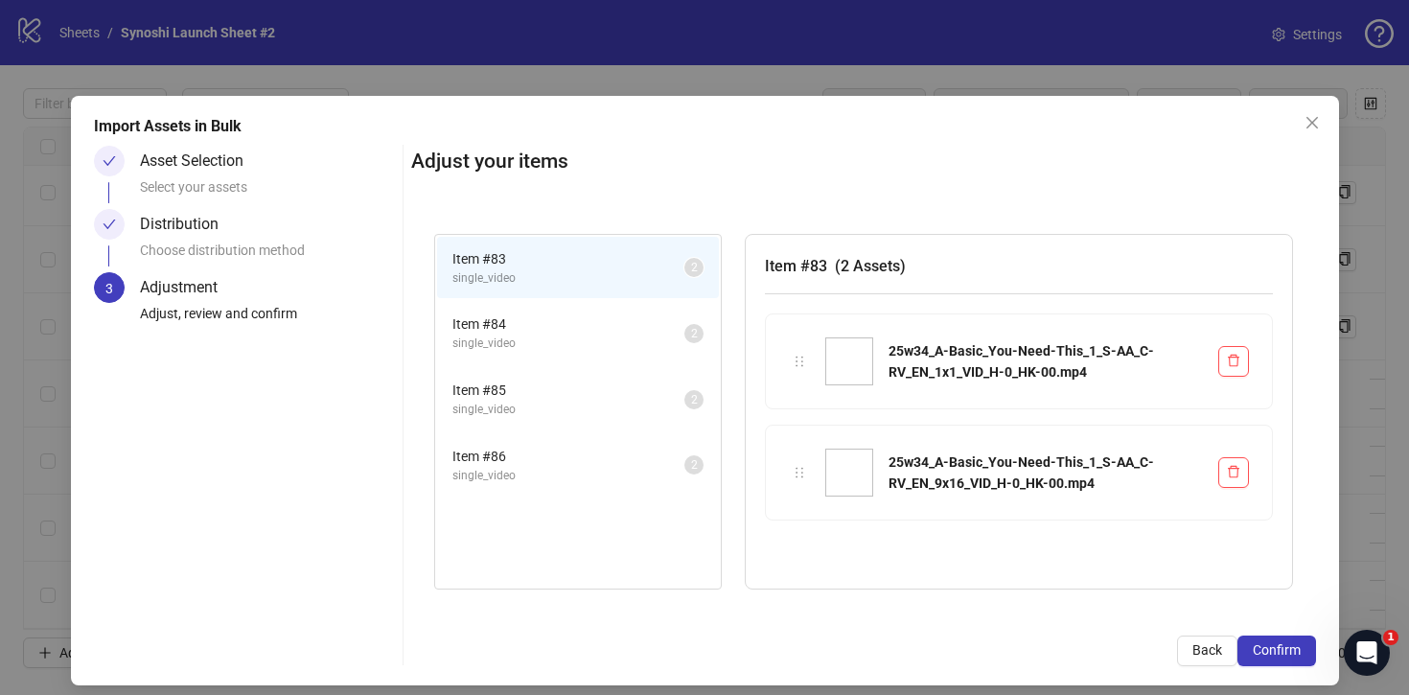
click at [1287, 663] on button "Confirm" at bounding box center [1277, 651] width 79 height 31
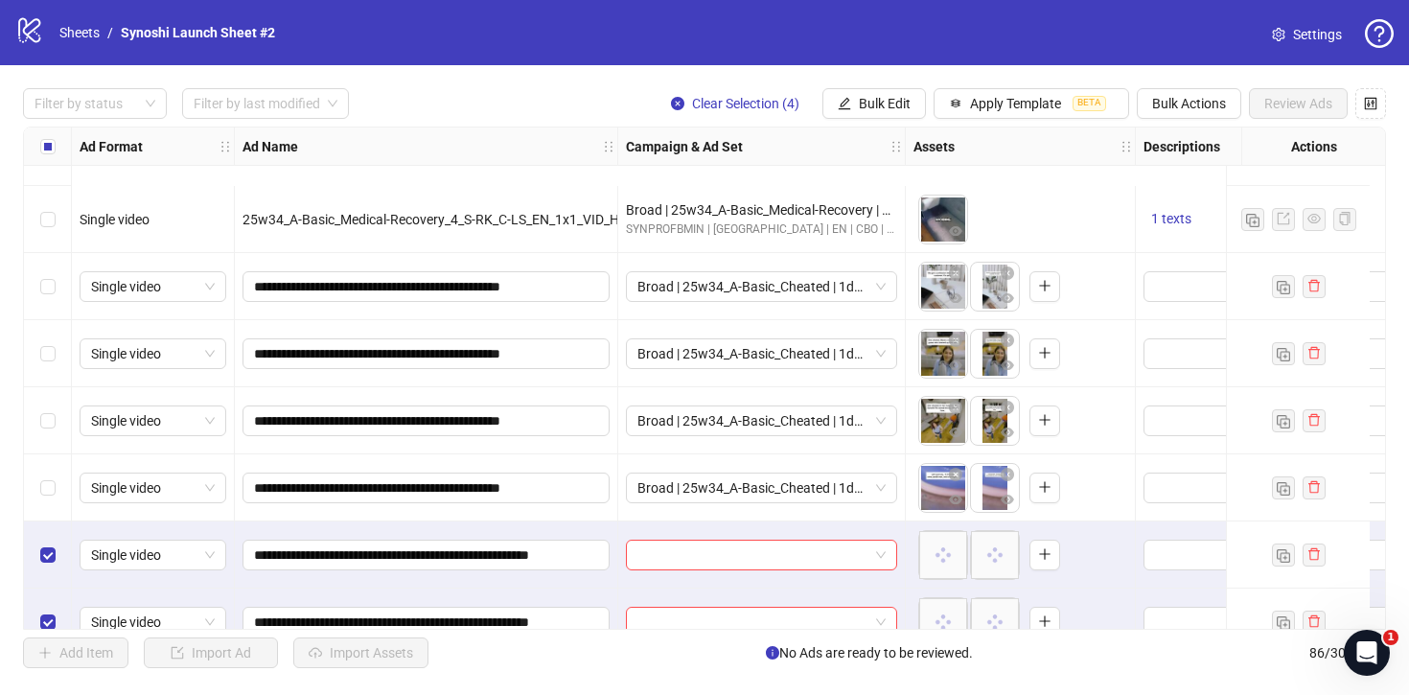
scroll to position [5316, 0]
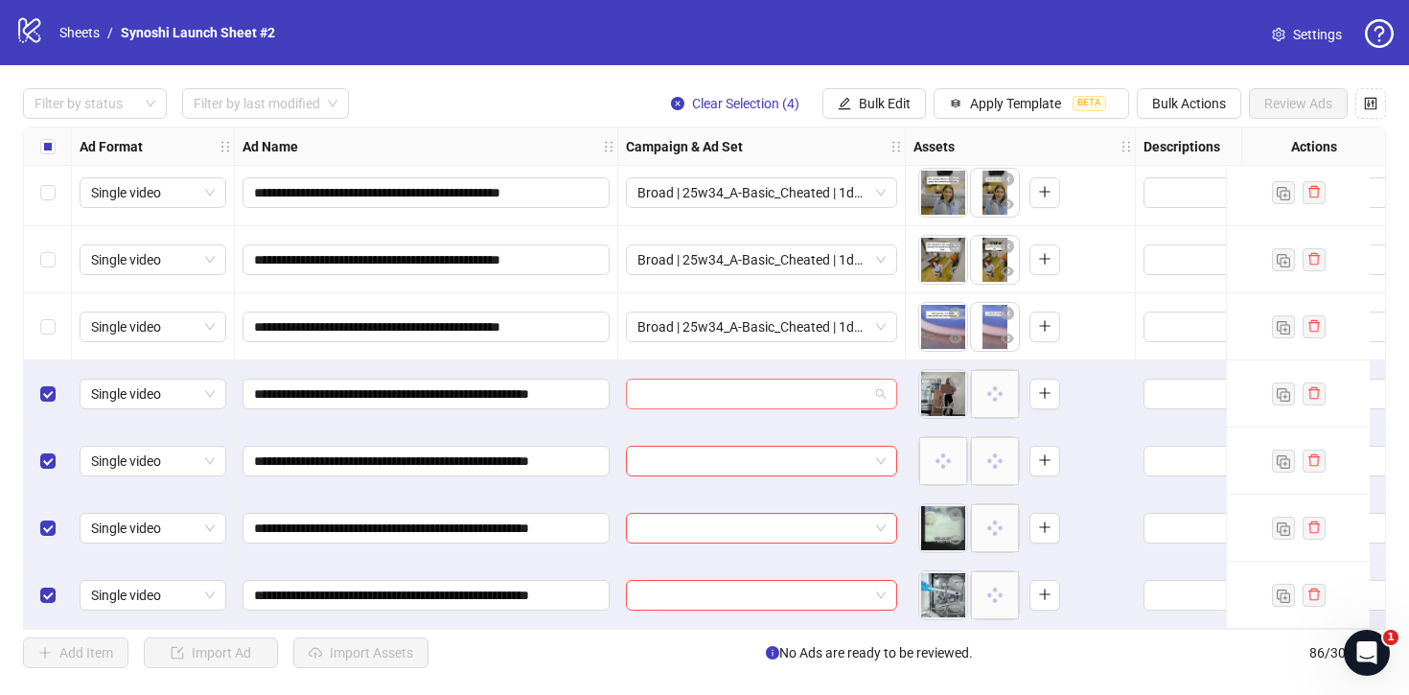
click at [881, 389] on span at bounding box center [762, 394] width 248 height 29
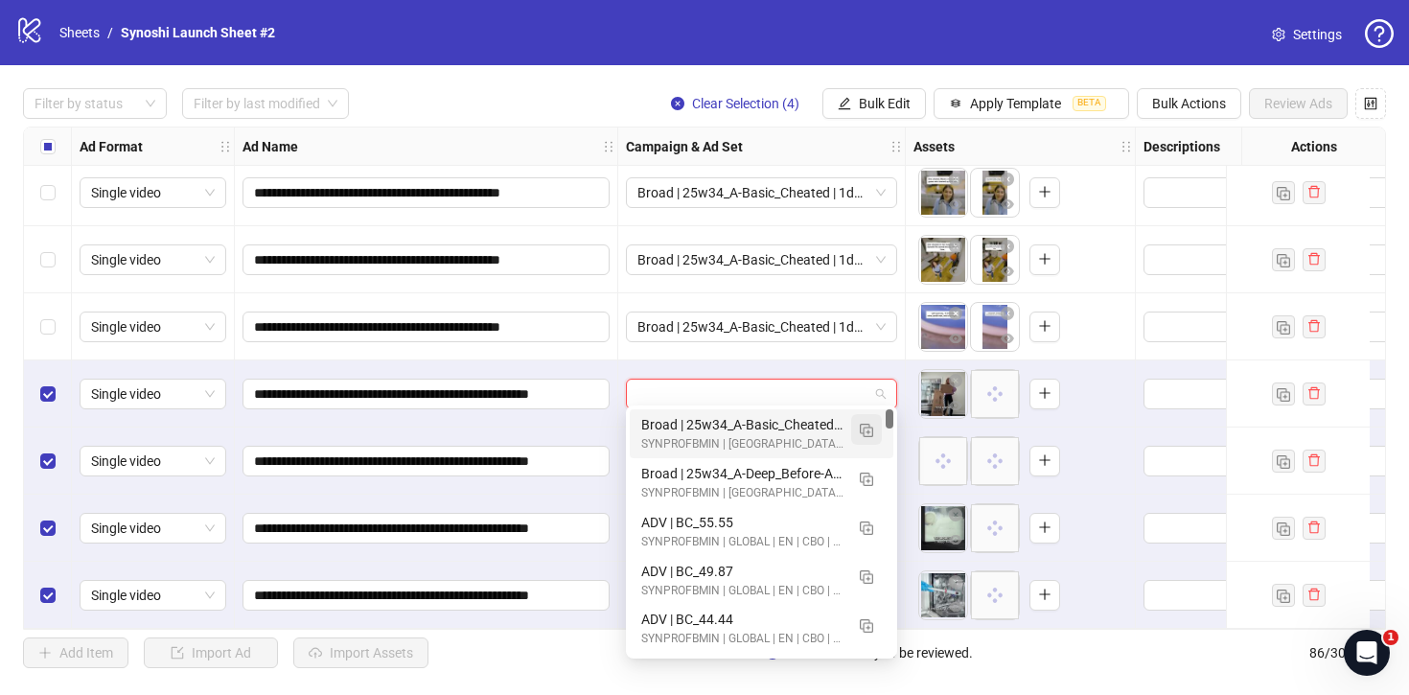
click at [868, 426] on img "button" at bounding box center [866, 430] width 13 height 13
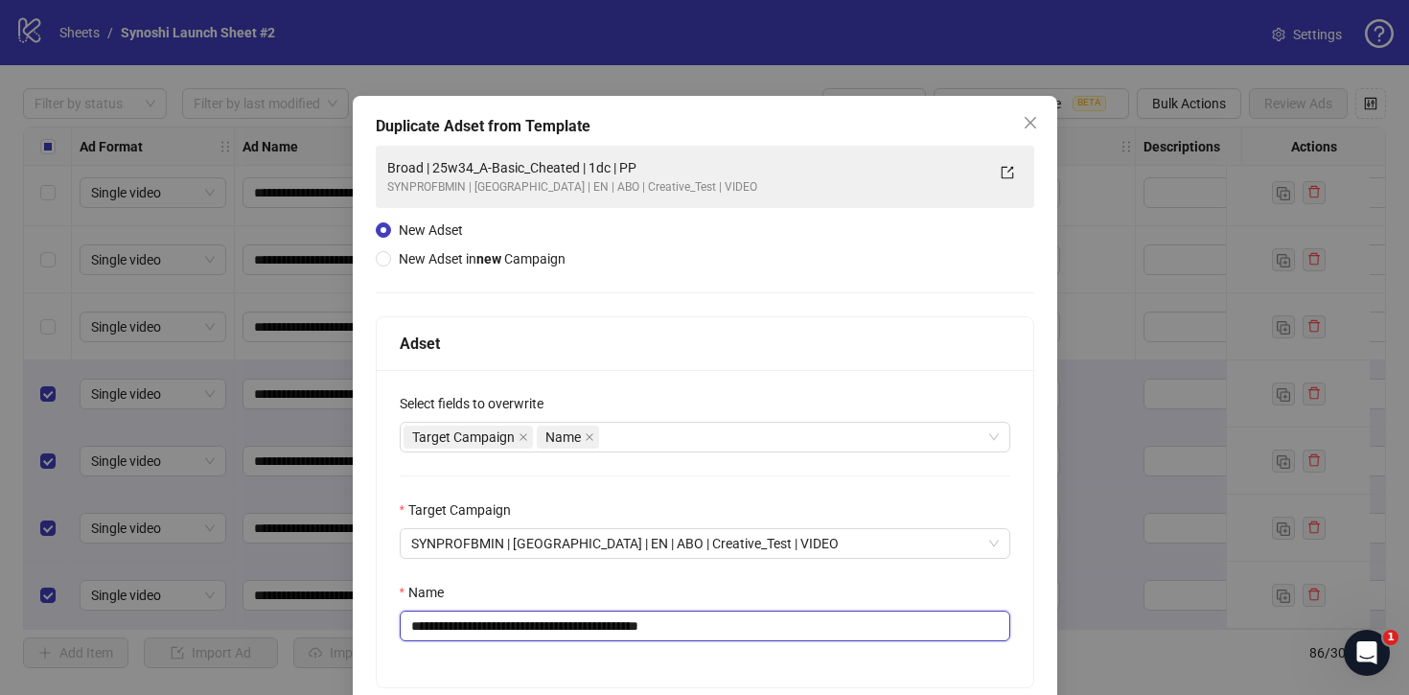
click at [738, 623] on input "**********" at bounding box center [705, 626] width 611 height 31
drag, startPoint x: 601, startPoint y: 621, endPoint x: 457, endPoint y: 629, distance: 144.0
click at [457, 629] on input "**********" at bounding box center [705, 626] width 611 height 31
paste input "******"
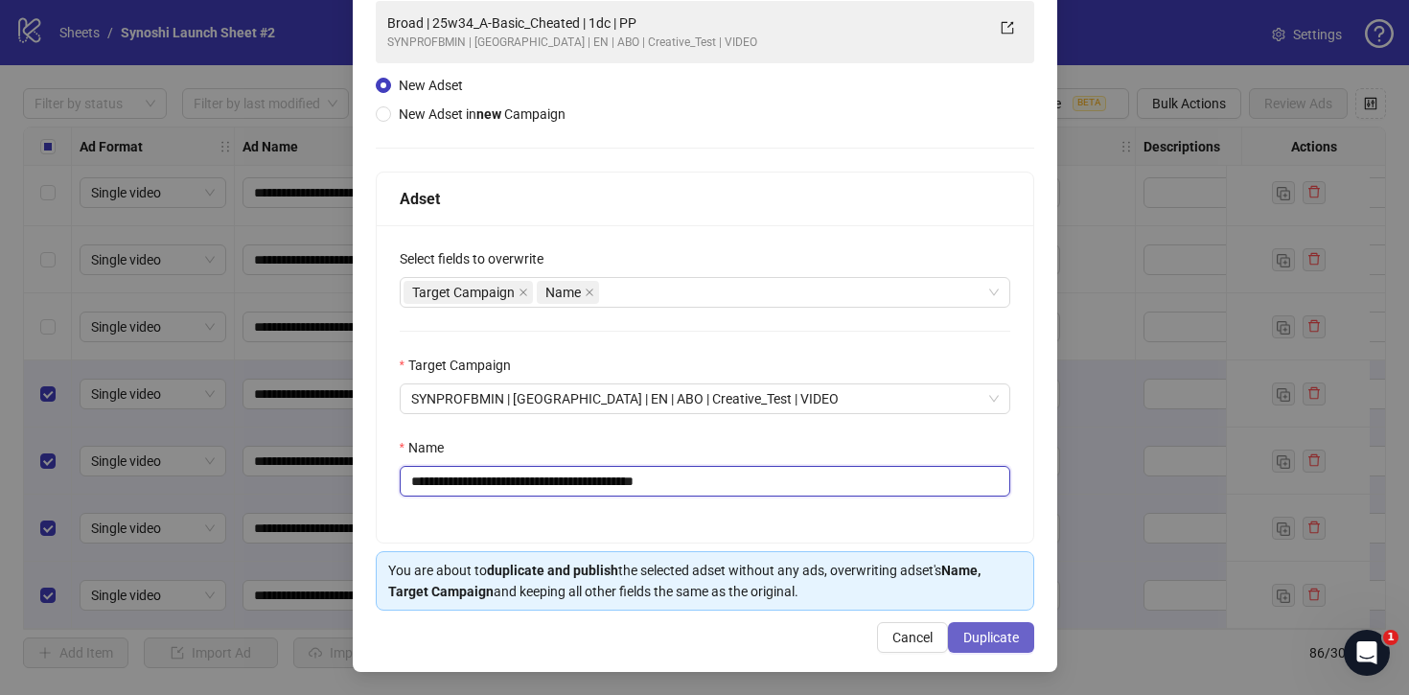
type input "**********"
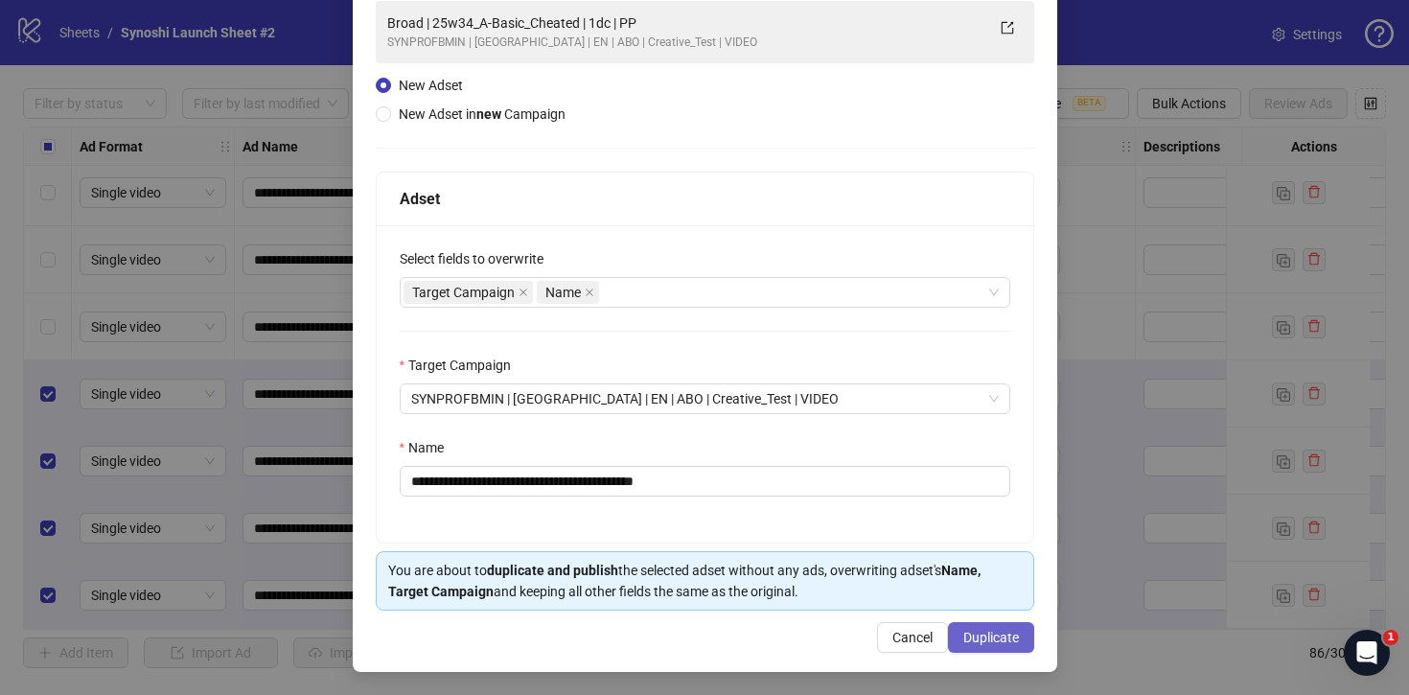
click at [987, 632] on span "Duplicate" at bounding box center [992, 637] width 56 height 15
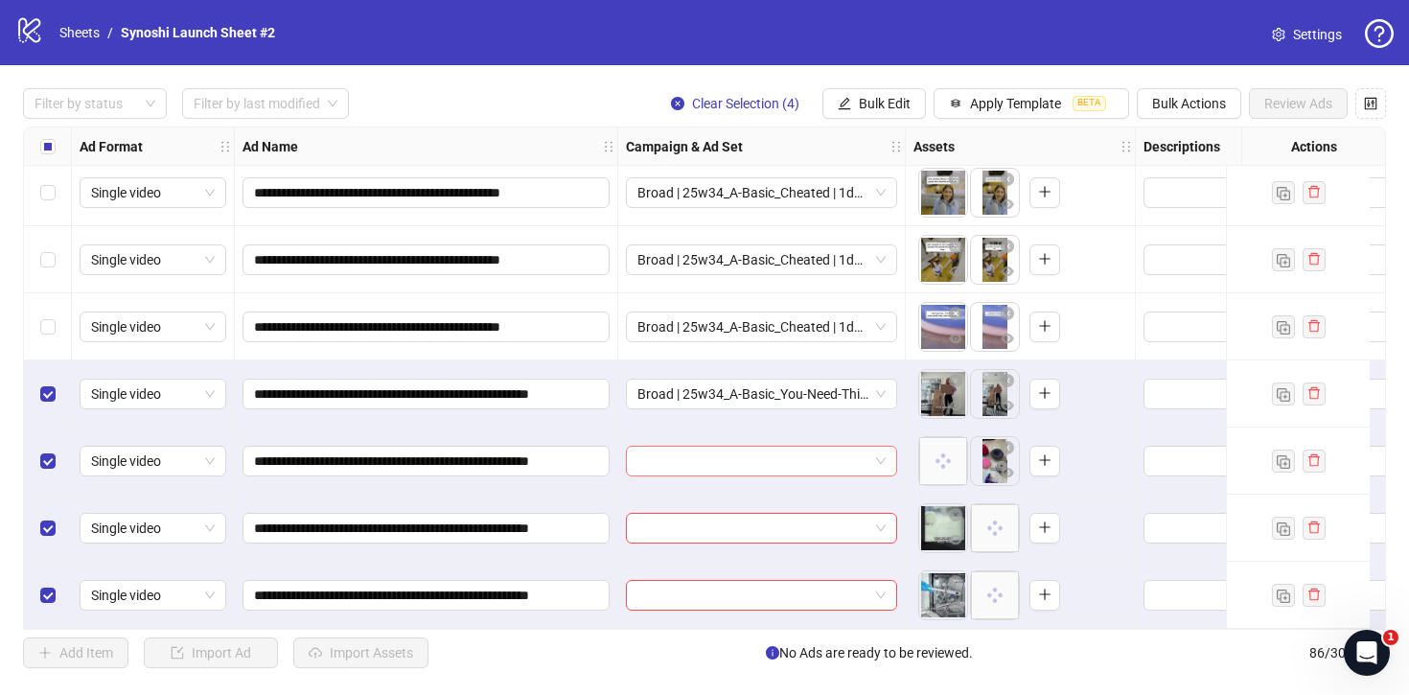
click at [882, 455] on span at bounding box center [762, 461] width 248 height 29
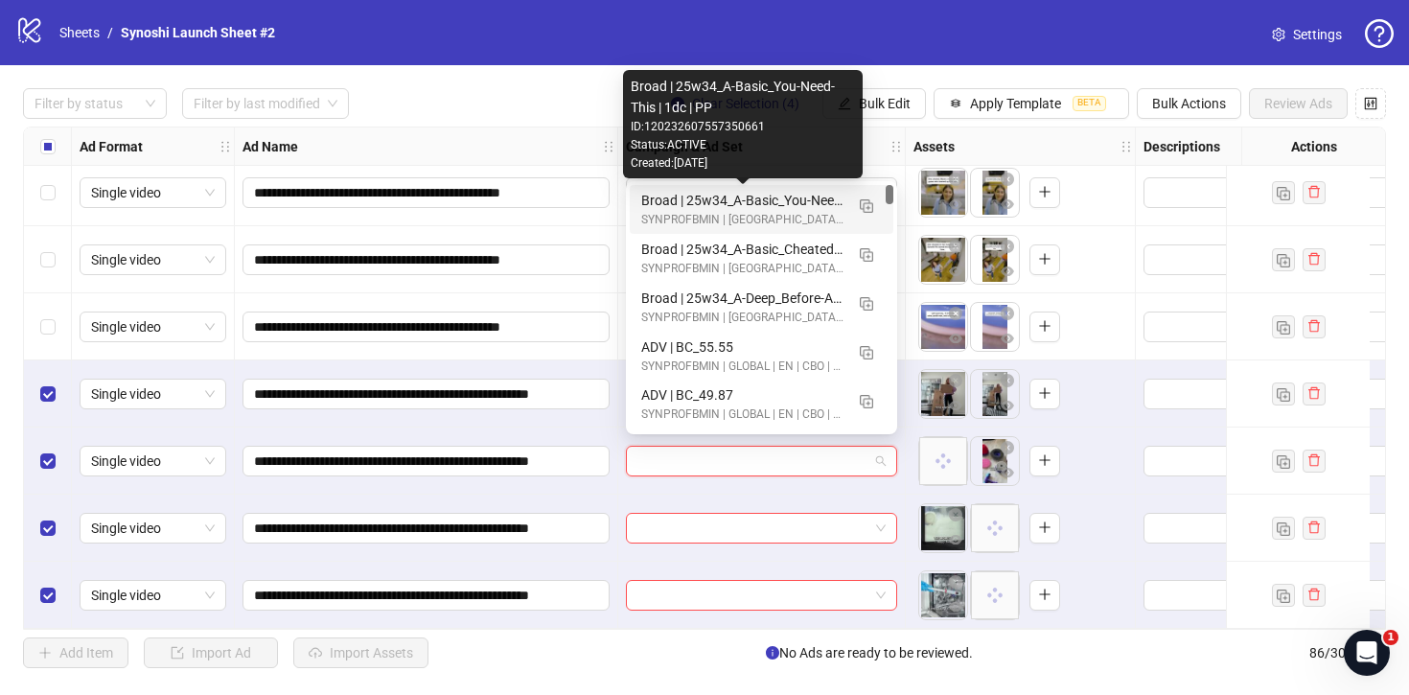
click at [822, 193] on div "Broad | 25w34_A-Basic_You-Need-This | 1dc | PP" at bounding box center [742, 200] width 202 height 21
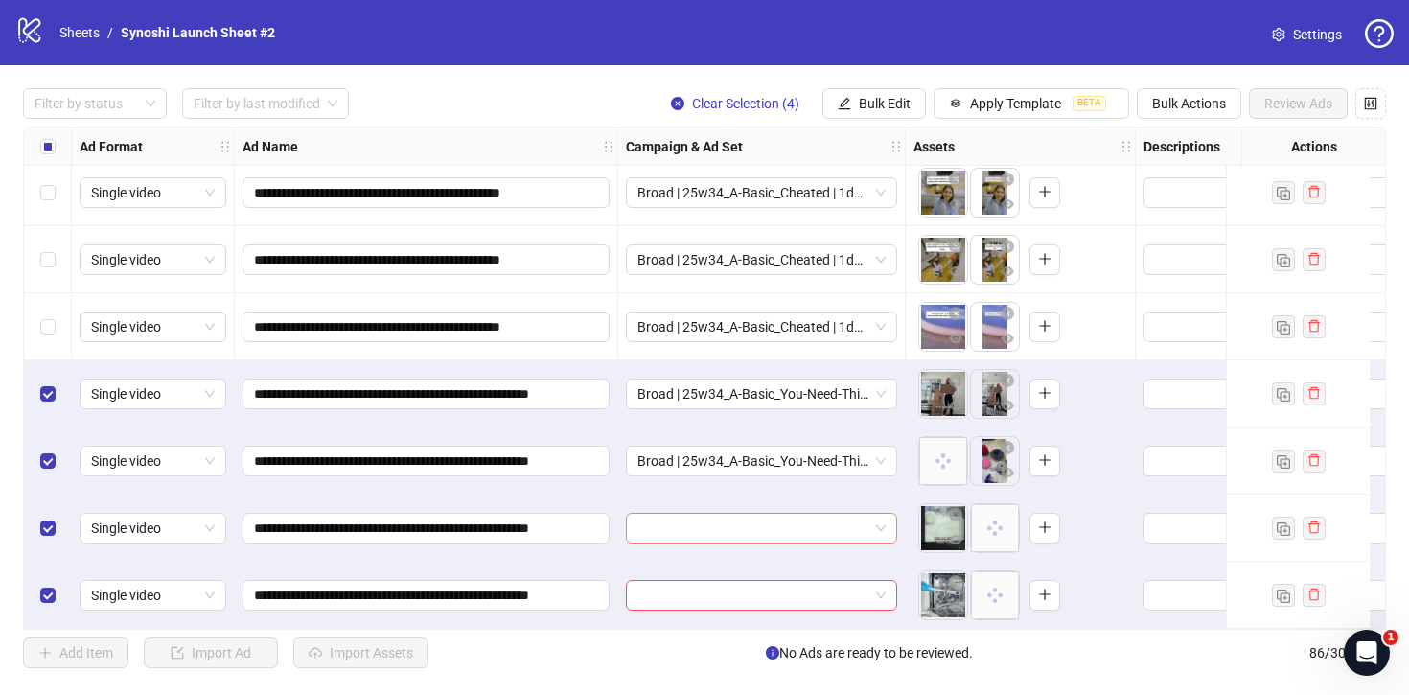
click at [881, 514] on span at bounding box center [762, 528] width 248 height 29
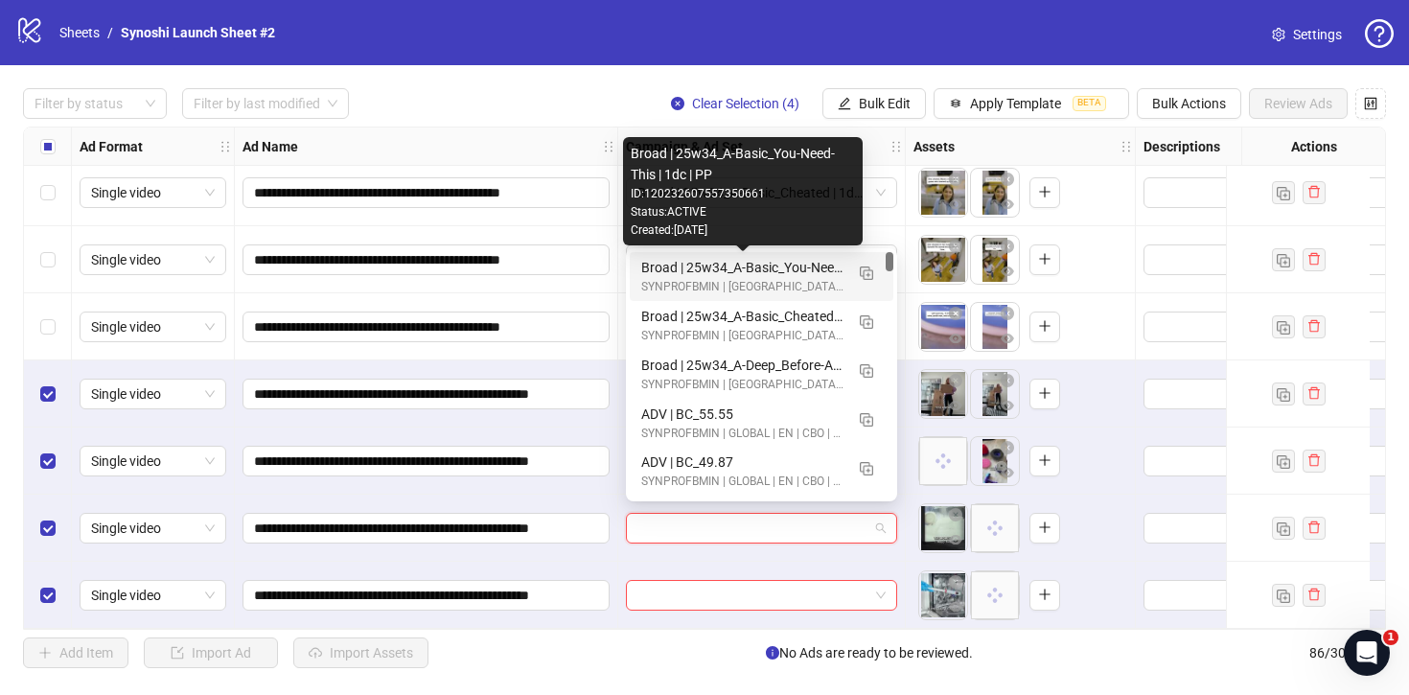
click at [813, 266] on div "Broad | 25w34_A-Basic_You-Need-This | 1dc | PP" at bounding box center [742, 267] width 202 height 21
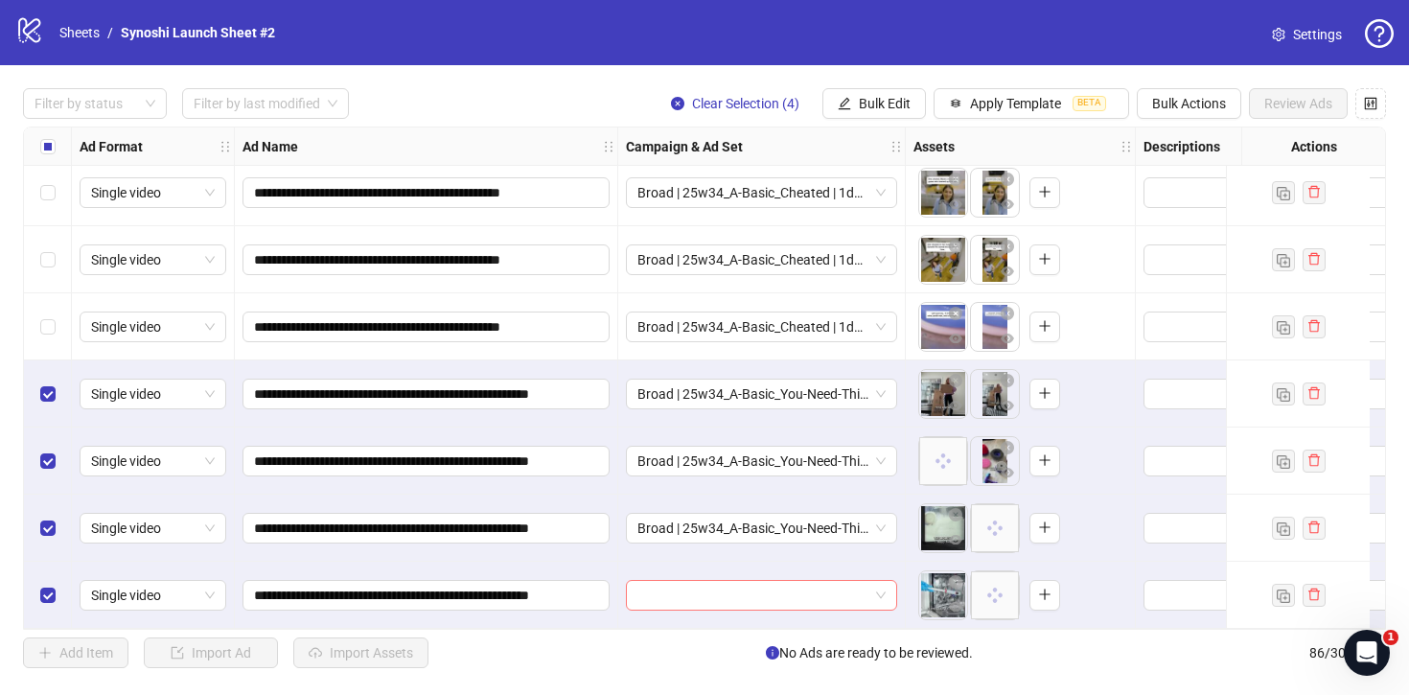
click at [881, 590] on span at bounding box center [762, 595] width 248 height 29
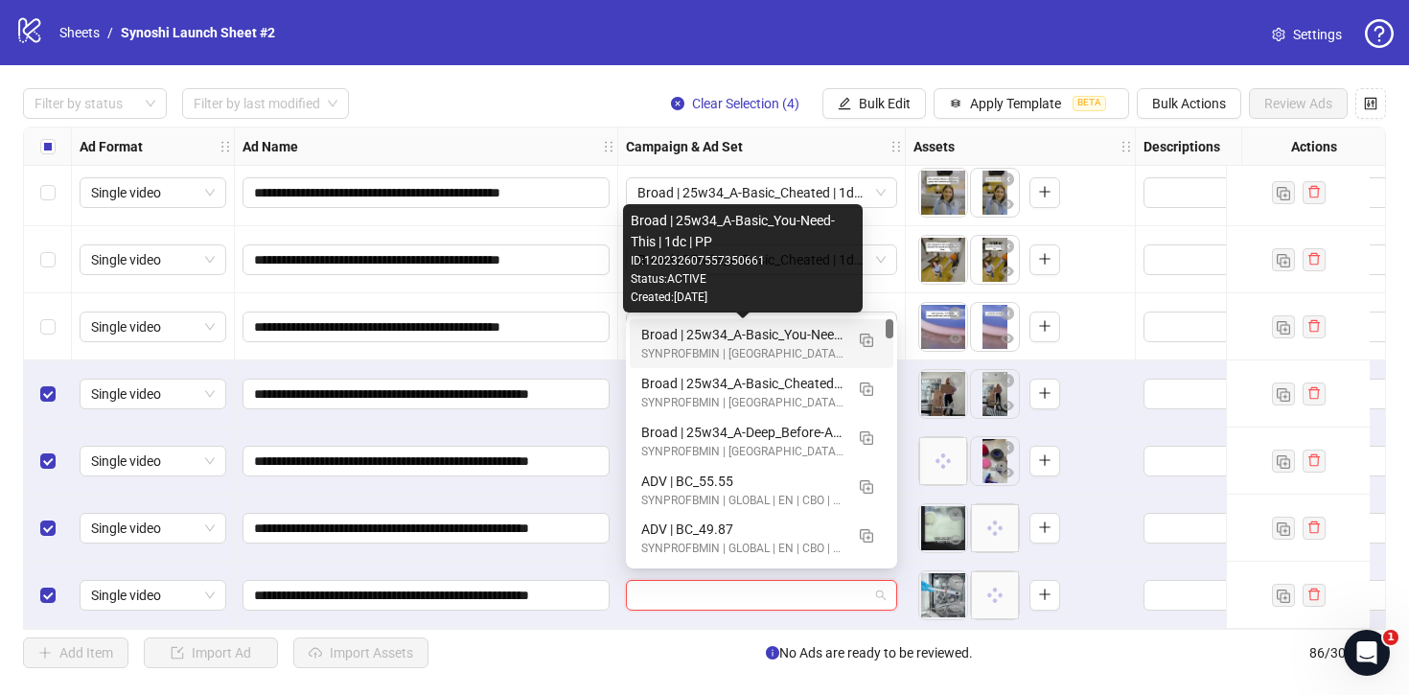
click at [811, 336] on div "Broad | 25w34_A-Basic_You-Need-This | 1dc | PP" at bounding box center [742, 334] width 202 height 21
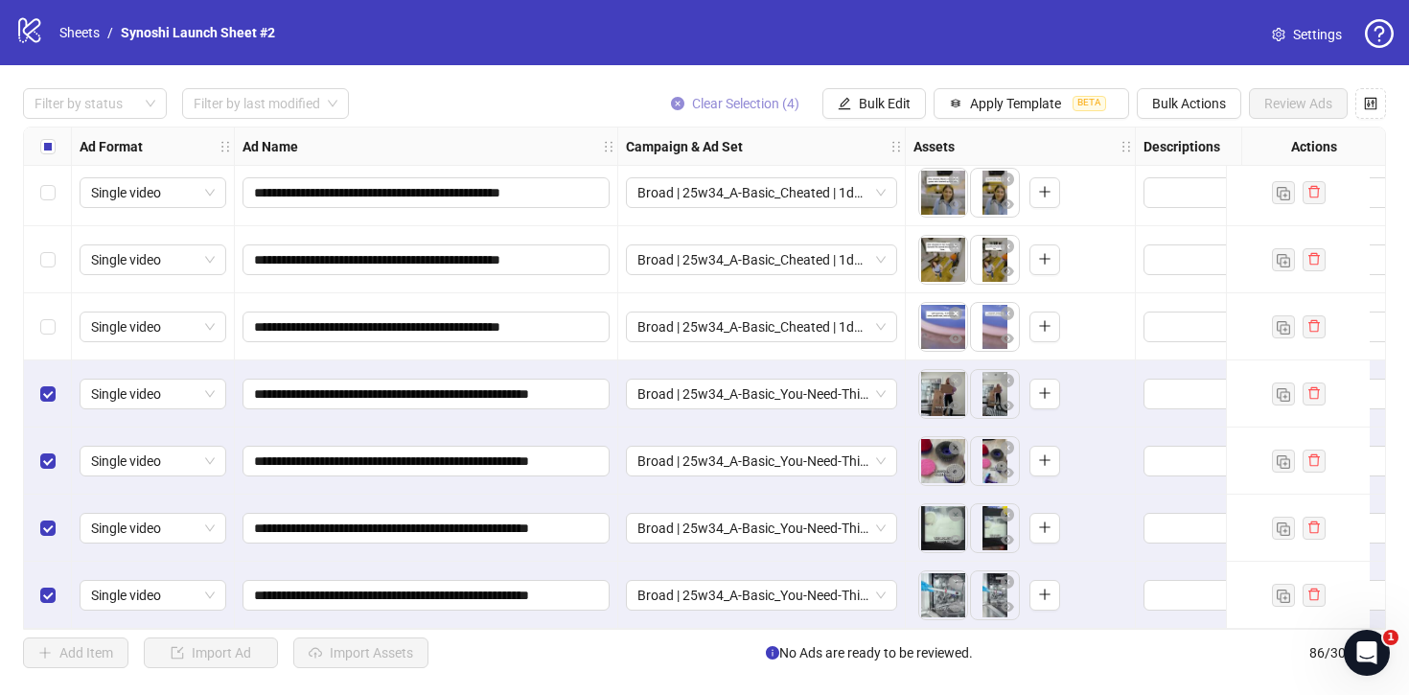
click at [686, 108] on button "Clear Selection (4)" at bounding box center [735, 103] width 159 height 31
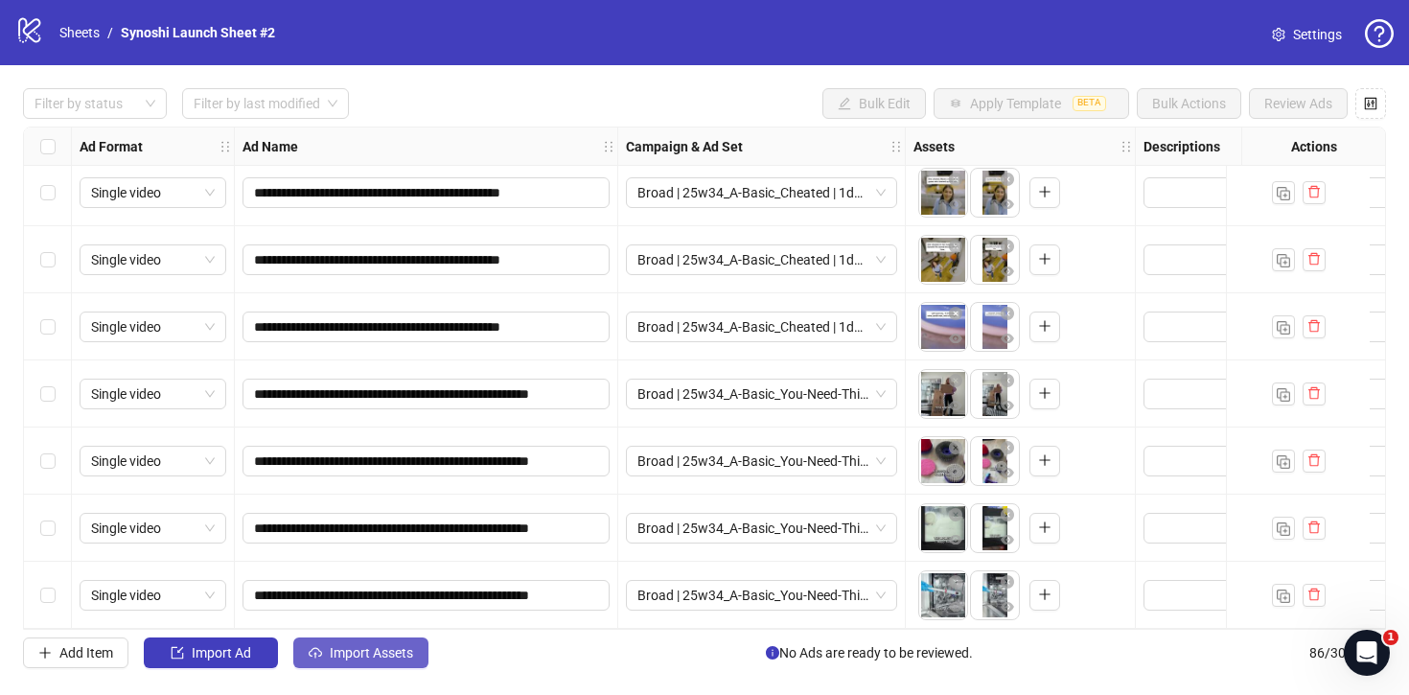
click at [400, 658] on span "Import Assets" at bounding box center [371, 652] width 83 height 15
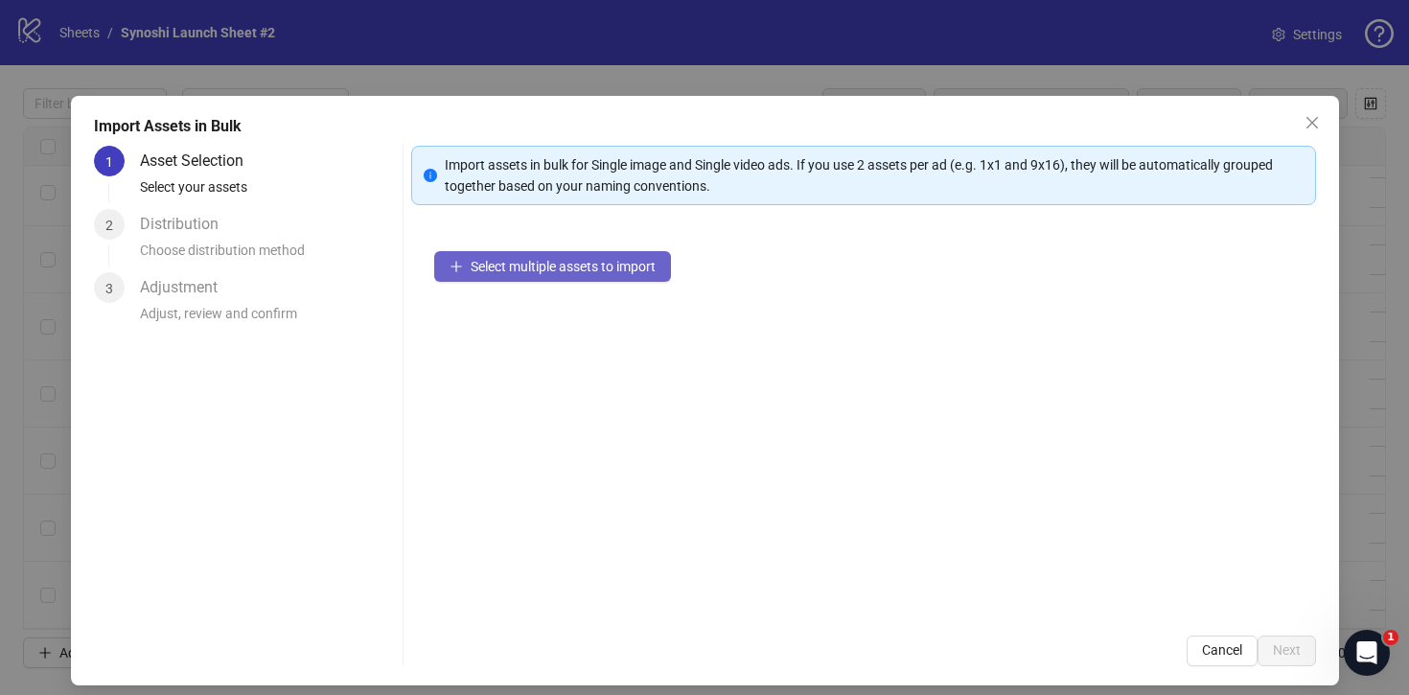
click at [616, 267] on span "Select multiple assets to import" at bounding box center [563, 266] width 185 height 15
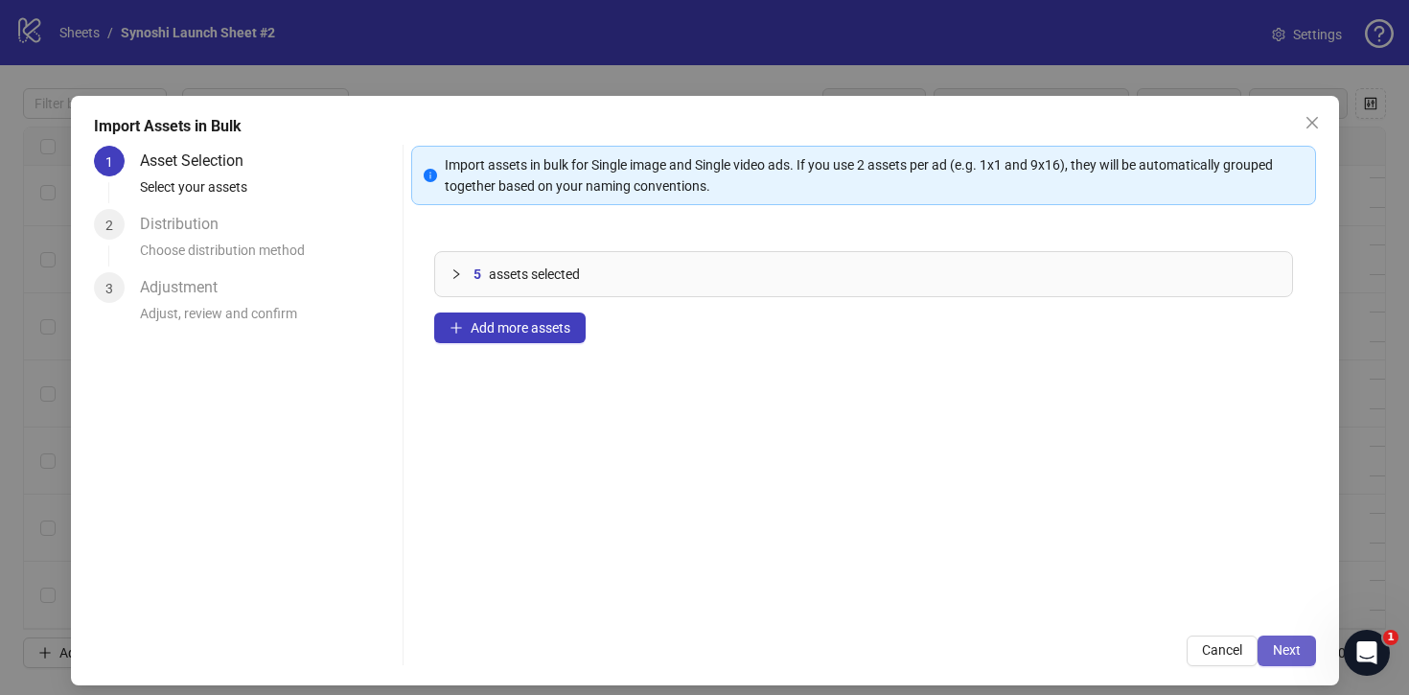
click at [1282, 648] on span "Next" at bounding box center [1287, 649] width 28 height 15
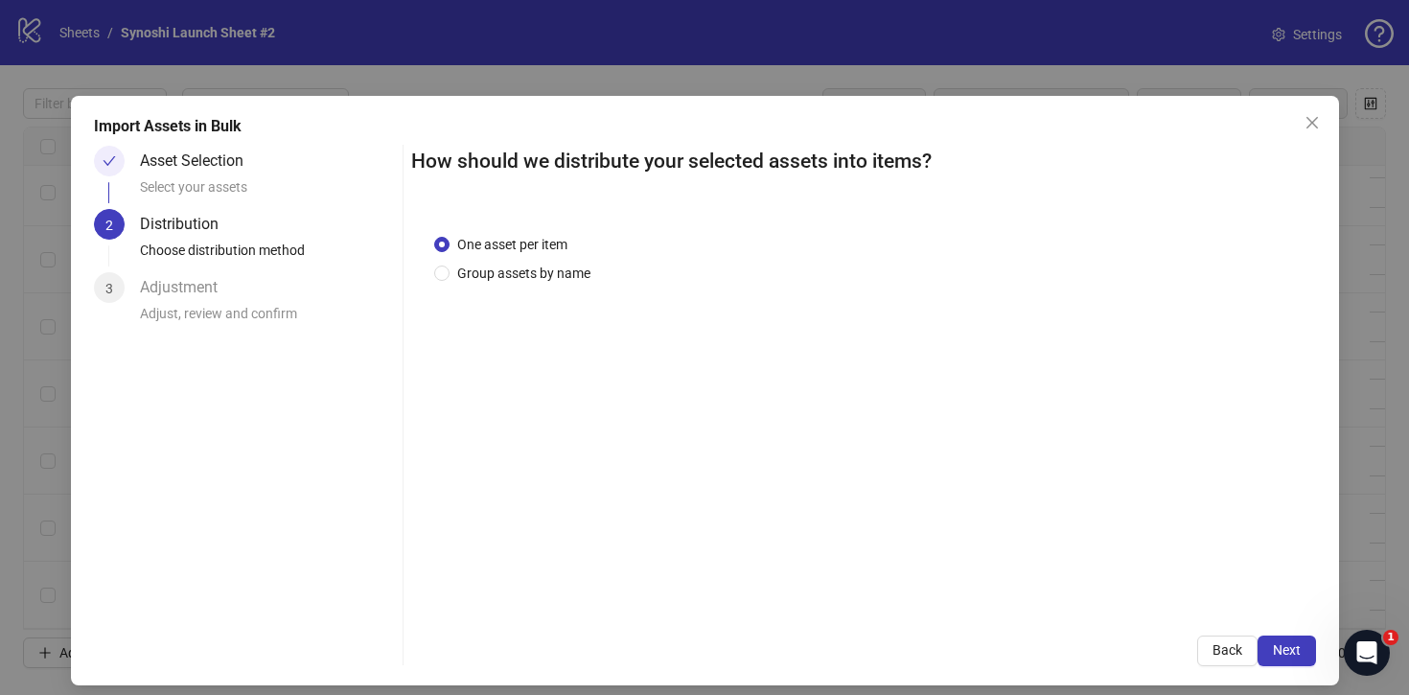
click at [1282, 648] on span "Next" at bounding box center [1287, 649] width 28 height 15
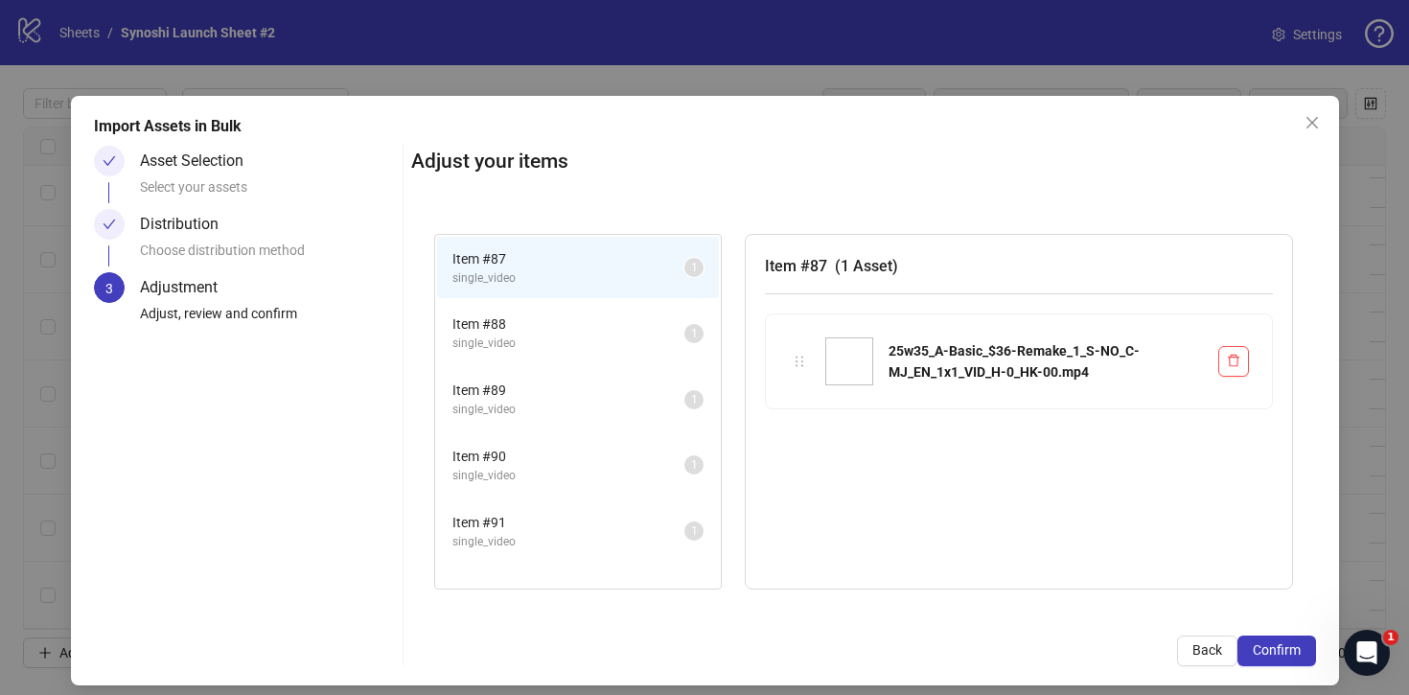
click at [1282, 648] on span "Confirm" at bounding box center [1277, 649] width 48 height 15
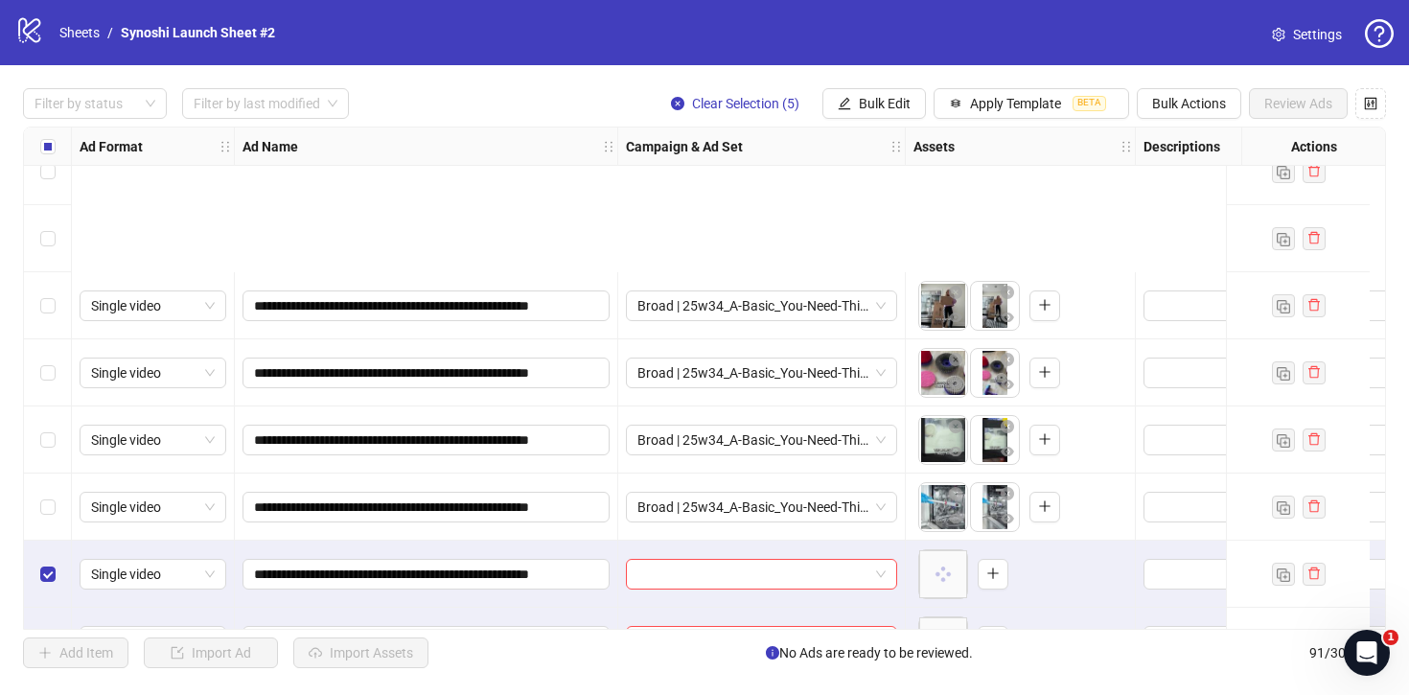
scroll to position [5652, 0]
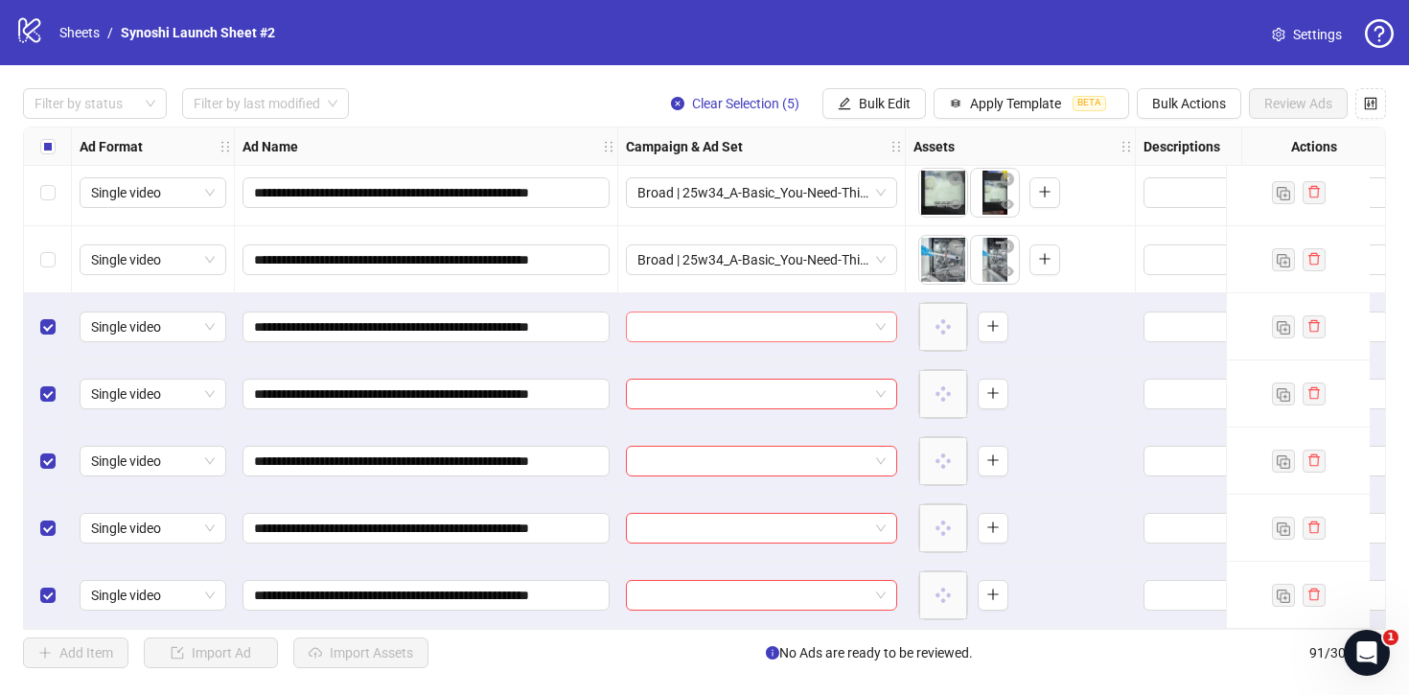
click at [892, 320] on div at bounding box center [761, 327] width 271 height 31
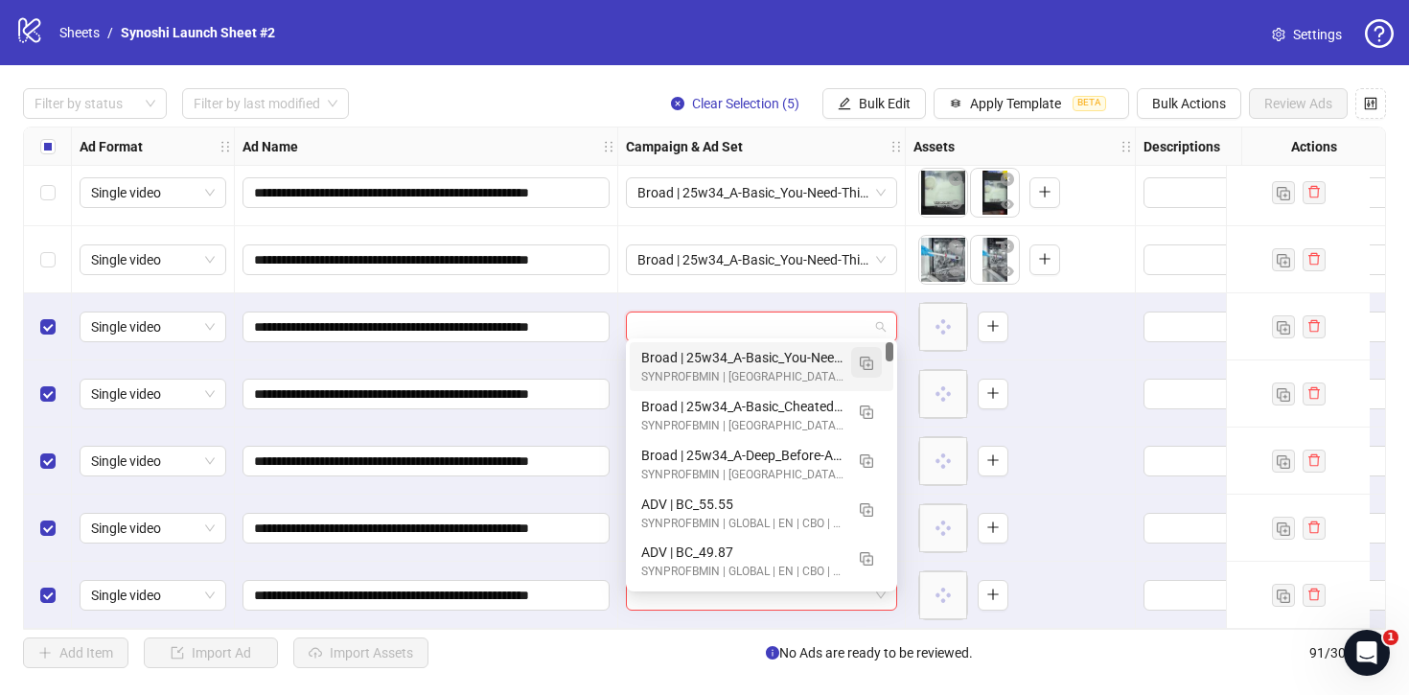
click at [874, 356] on button "button" at bounding box center [866, 362] width 31 height 31
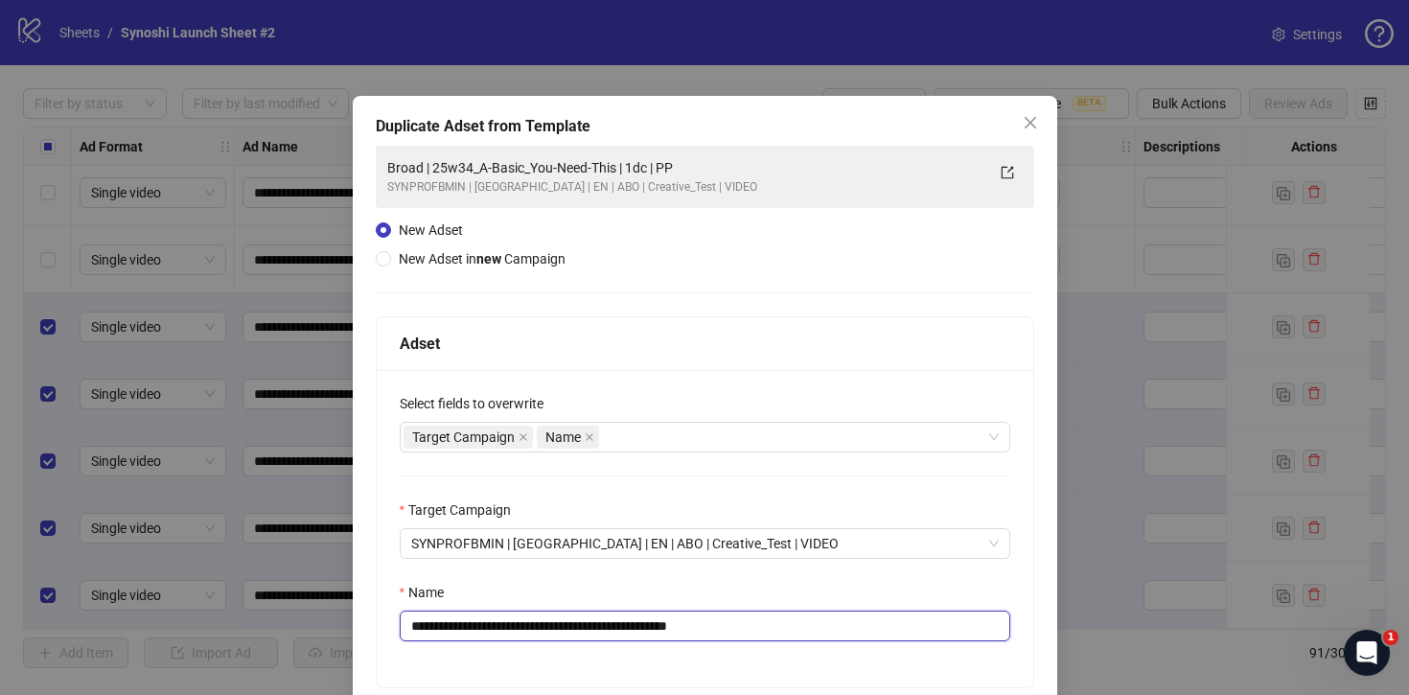
click at [762, 625] on input "**********" at bounding box center [705, 626] width 611 height 31
drag, startPoint x: 638, startPoint y: 620, endPoint x: 475, endPoint y: 611, distance: 163.3
click at [475, 611] on input "**********" at bounding box center [705, 626] width 611 height 31
click at [537, 628] on input "**********" at bounding box center [705, 626] width 611 height 31
drag, startPoint x: 456, startPoint y: 625, endPoint x: 638, endPoint y: 620, distance: 181.3
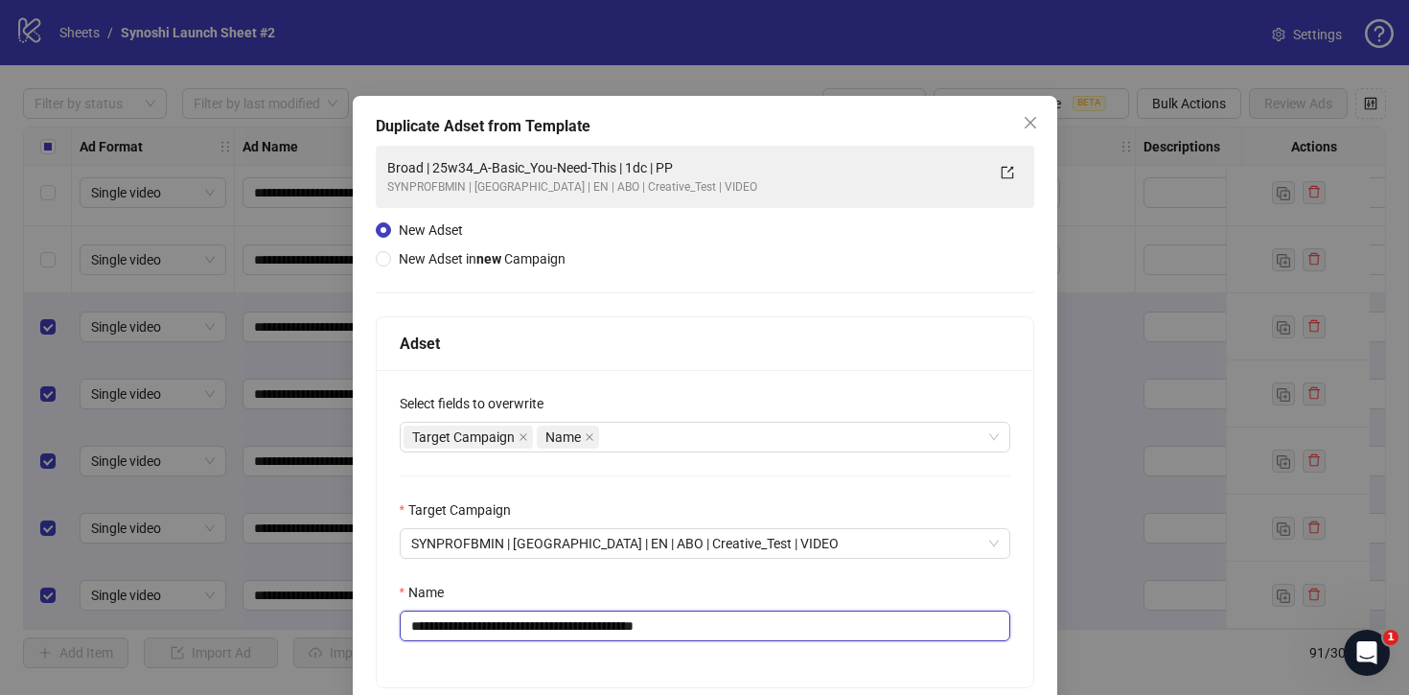
click at [638, 620] on input "**********" at bounding box center [705, 626] width 611 height 31
paste input "text"
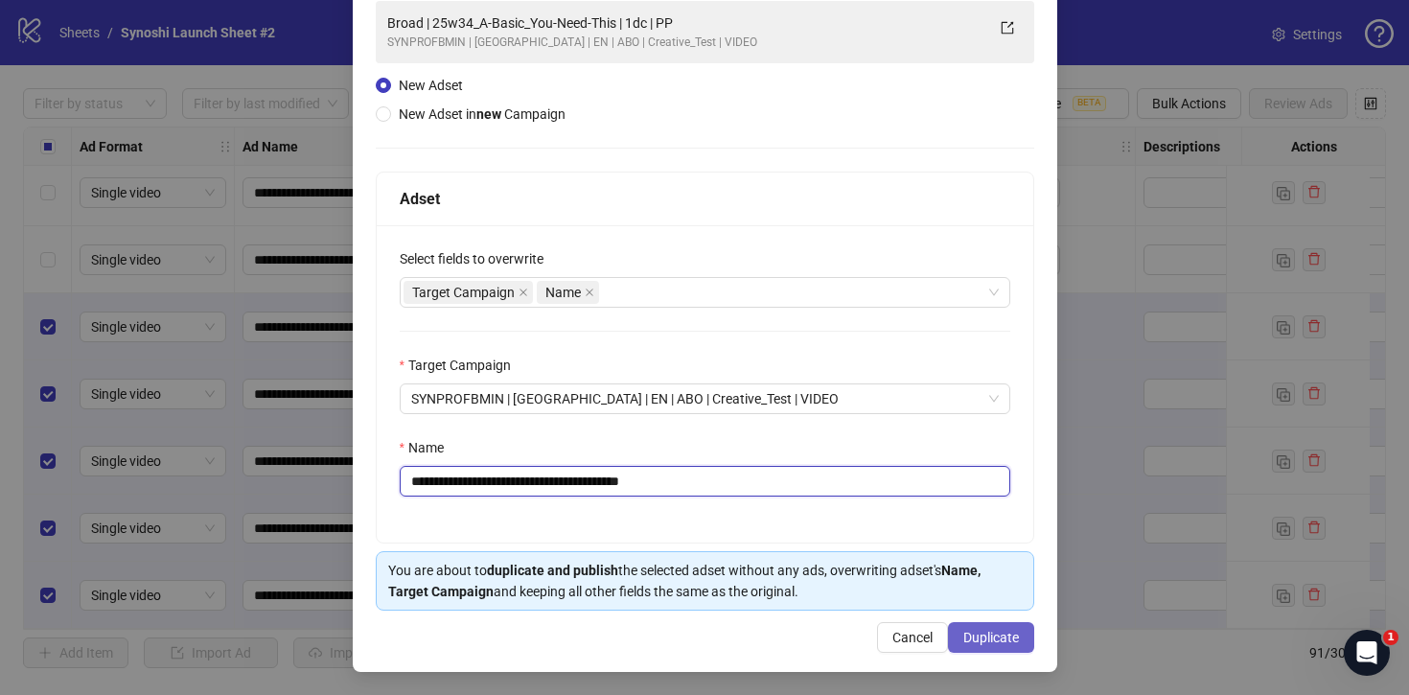
type input "**********"
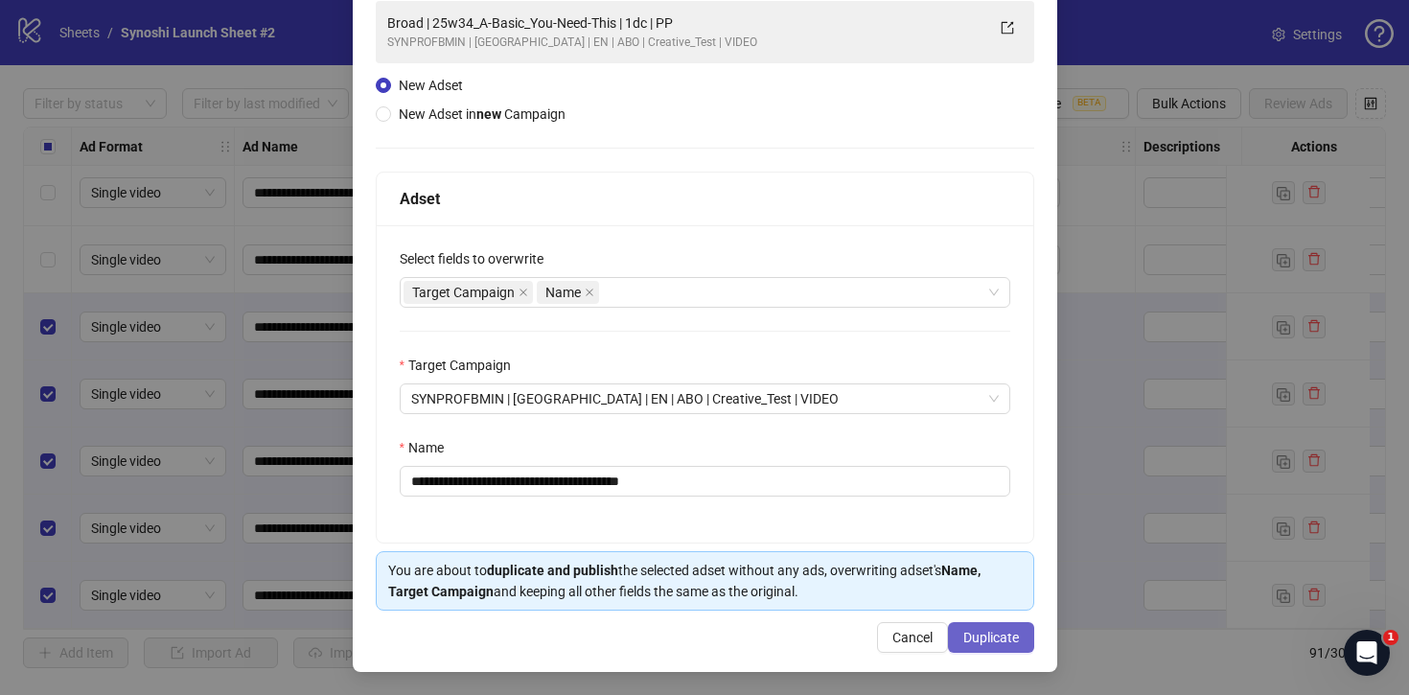
click at [999, 639] on span "Duplicate" at bounding box center [992, 637] width 56 height 15
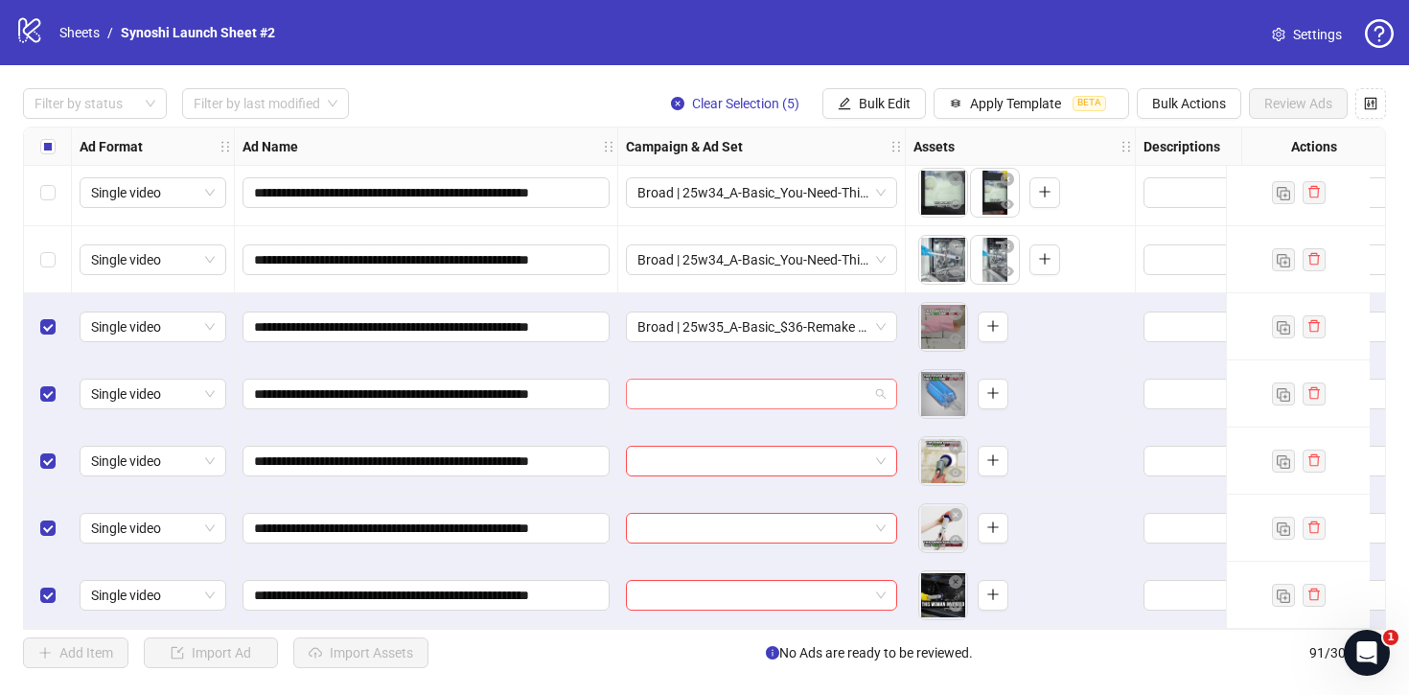
click at [880, 382] on span at bounding box center [762, 394] width 248 height 29
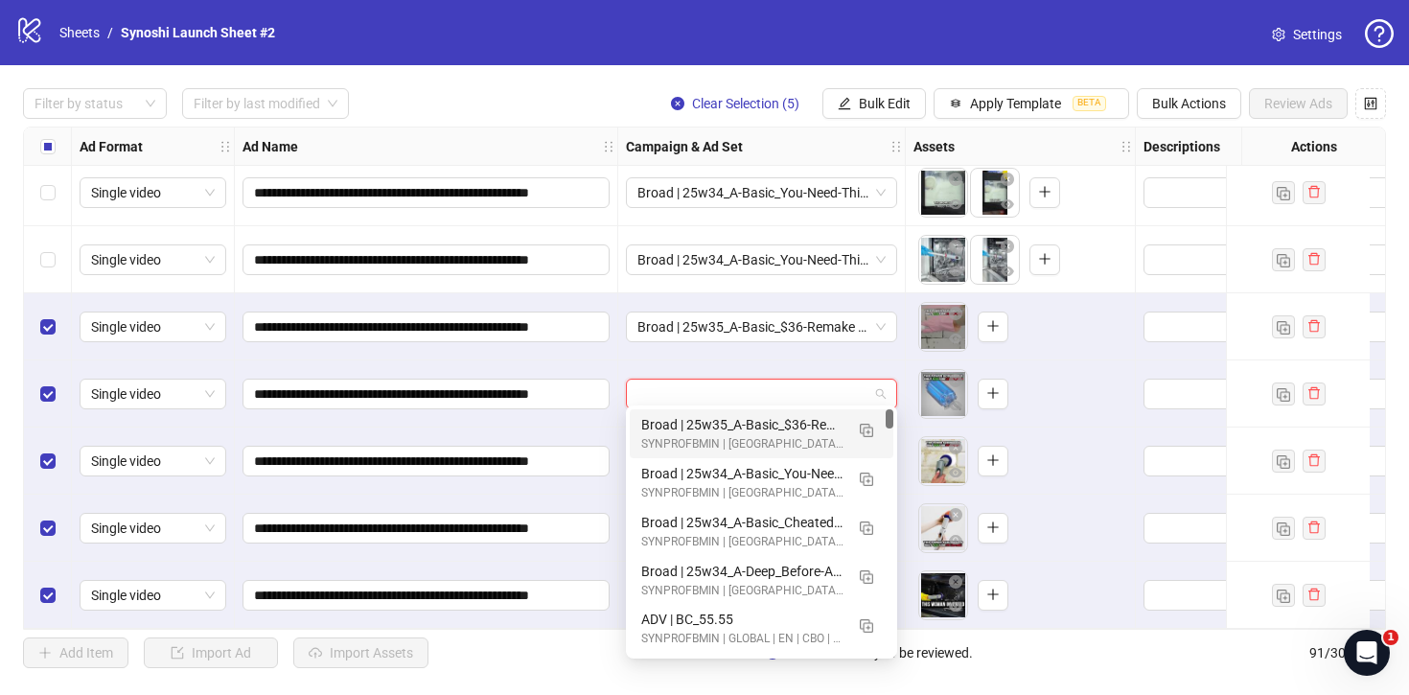
click at [786, 415] on div "Broad | 25w35_A-Basic_$36-Remake | 1dc | PP" at bounding box center [742, 424] width 202 height 21
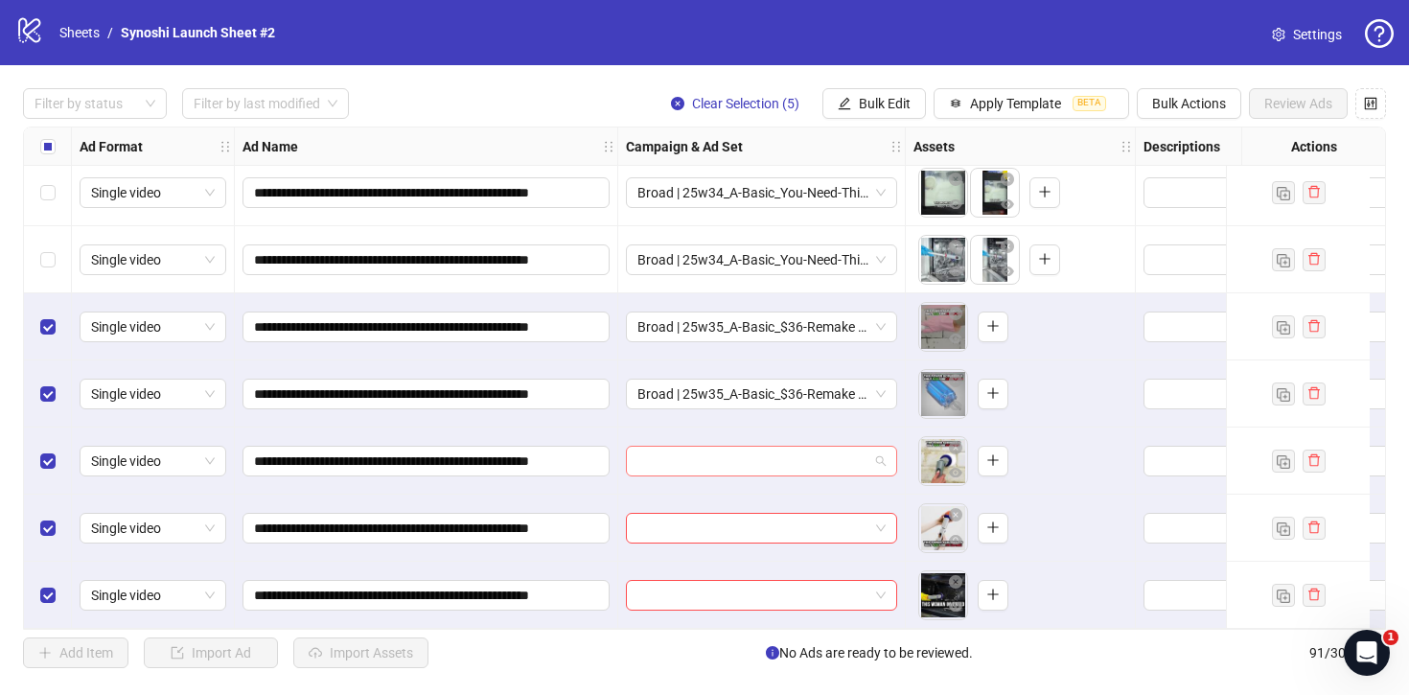
click at [882, 453] on span at bounding box center [762, 461] width 248 height 29
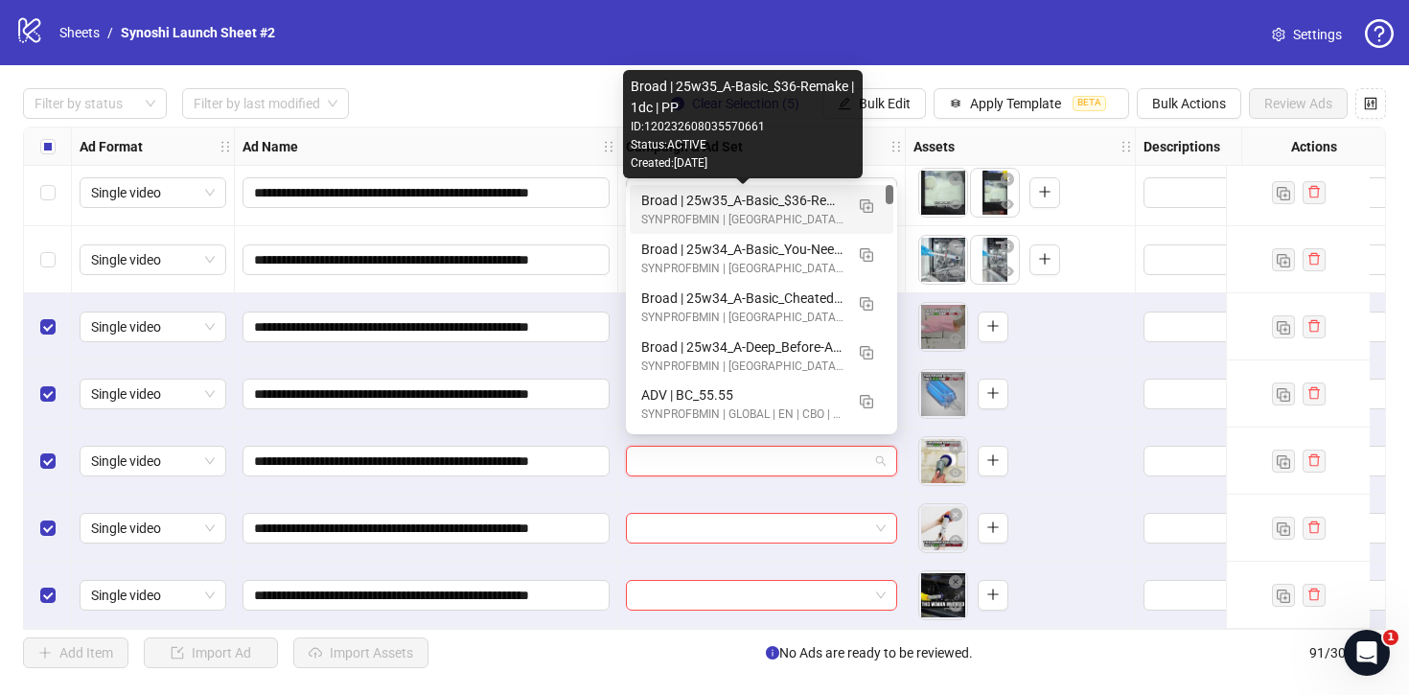
click at [780, 201] on div "Broad | 25w35_A-Basic_$36-Remake | 1dc | PP" at bounding box center [742, 200] width 202 height 21
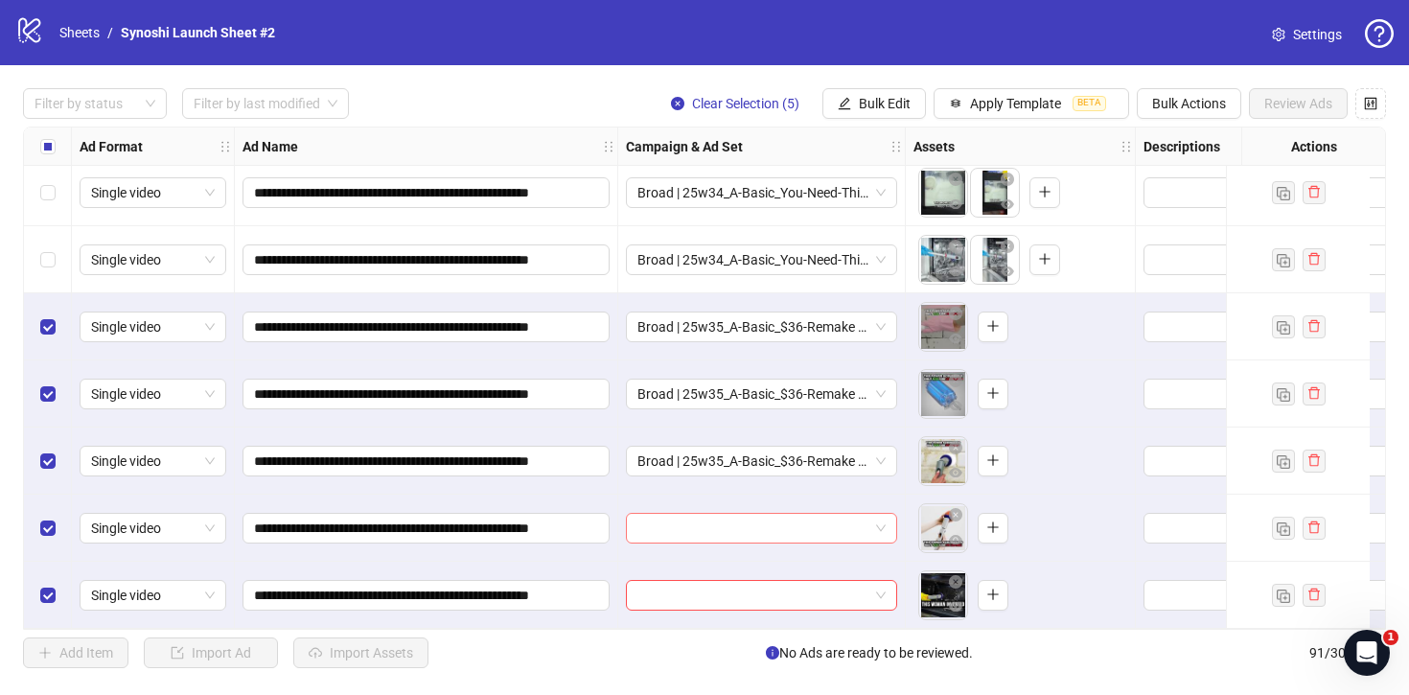
click at [882, 524] on span at bounding box center [762, 528] width 248 height 29
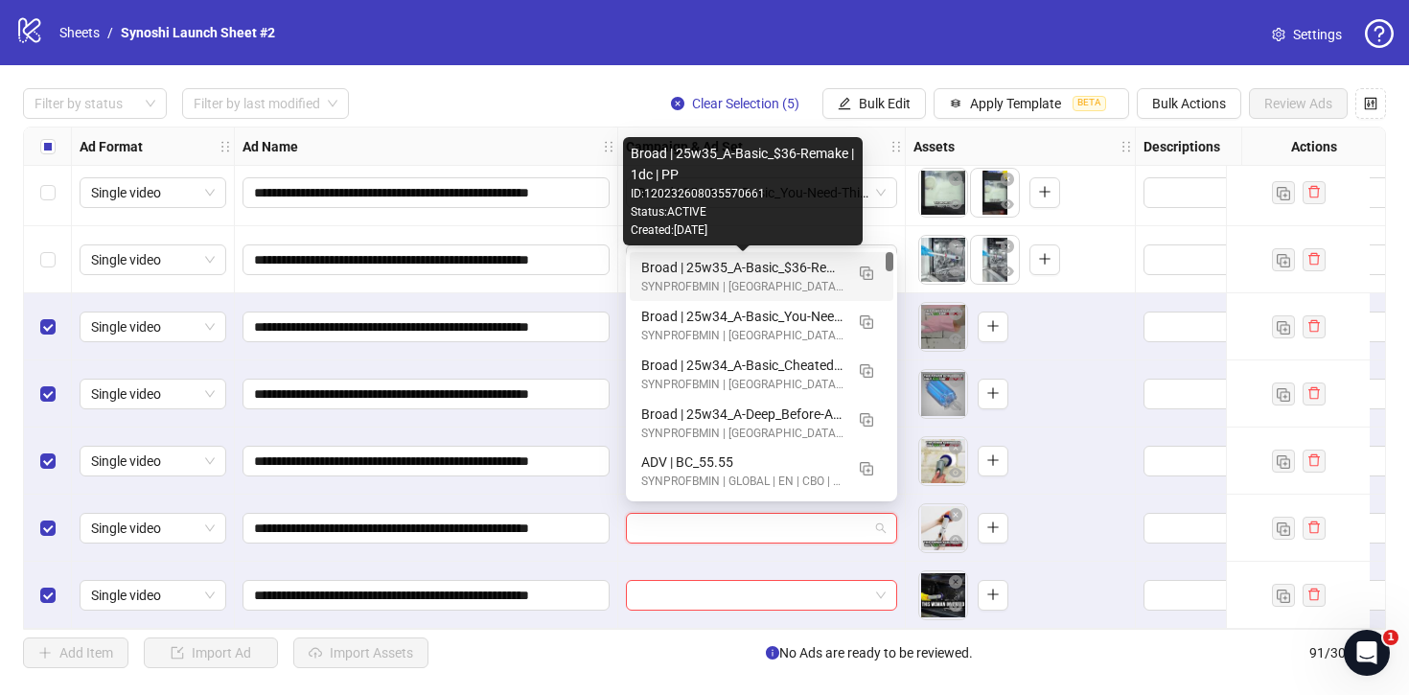
click at [775, 269] on div "Broad | 25w35_A-Basic_$36-Remake | 1dc | PP" at bounding box center [742, 267] width 202 height 21
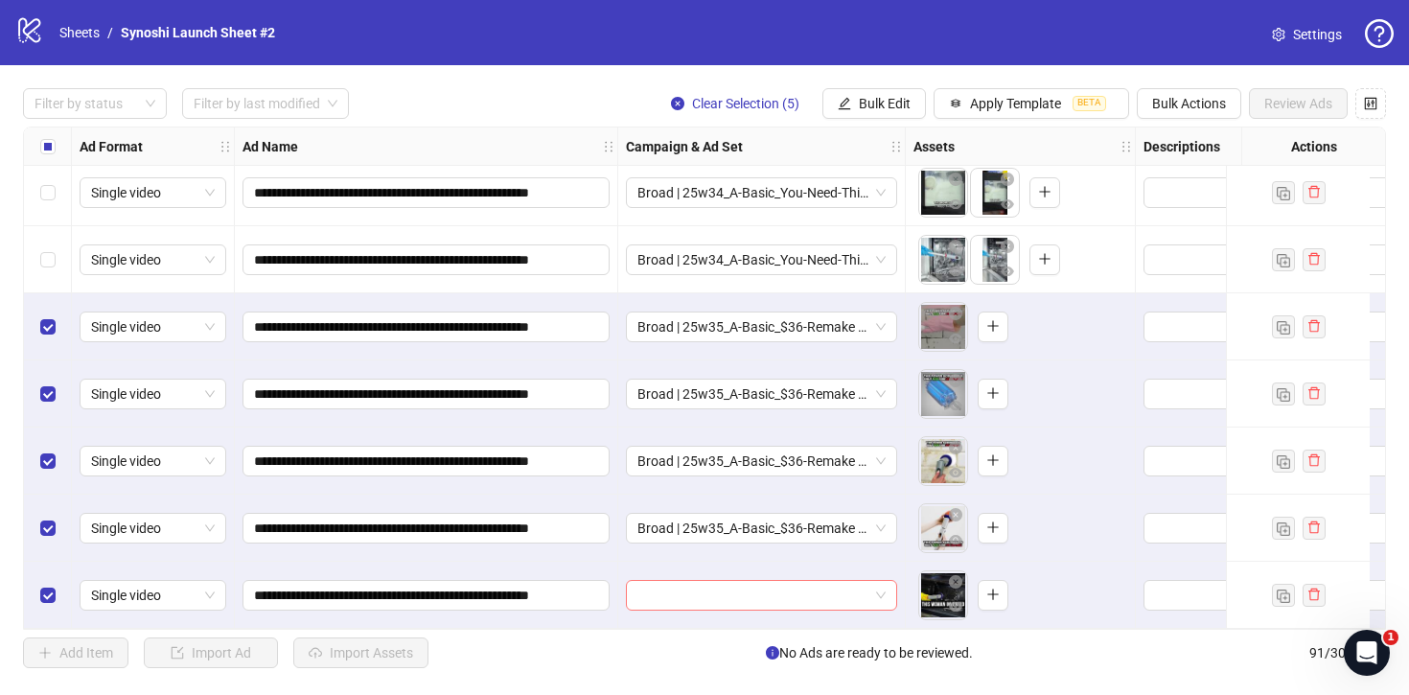
click at [878, 581] on span at bounding box center [762, 595] width 248 height 29
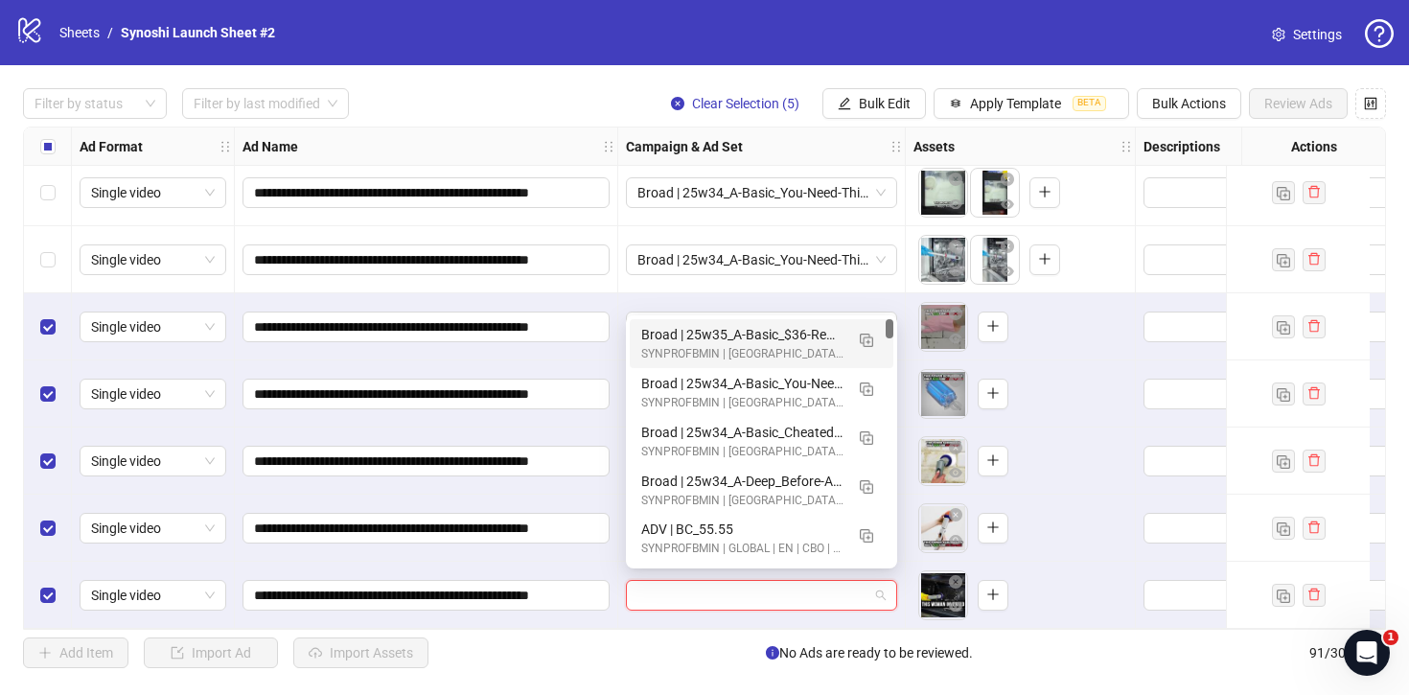
click at [782, 338] on div "Broad | 25w35_A-Basic_$36-Remake | 1dc | PP" at bounding box center [742, 334] width 202 height 21
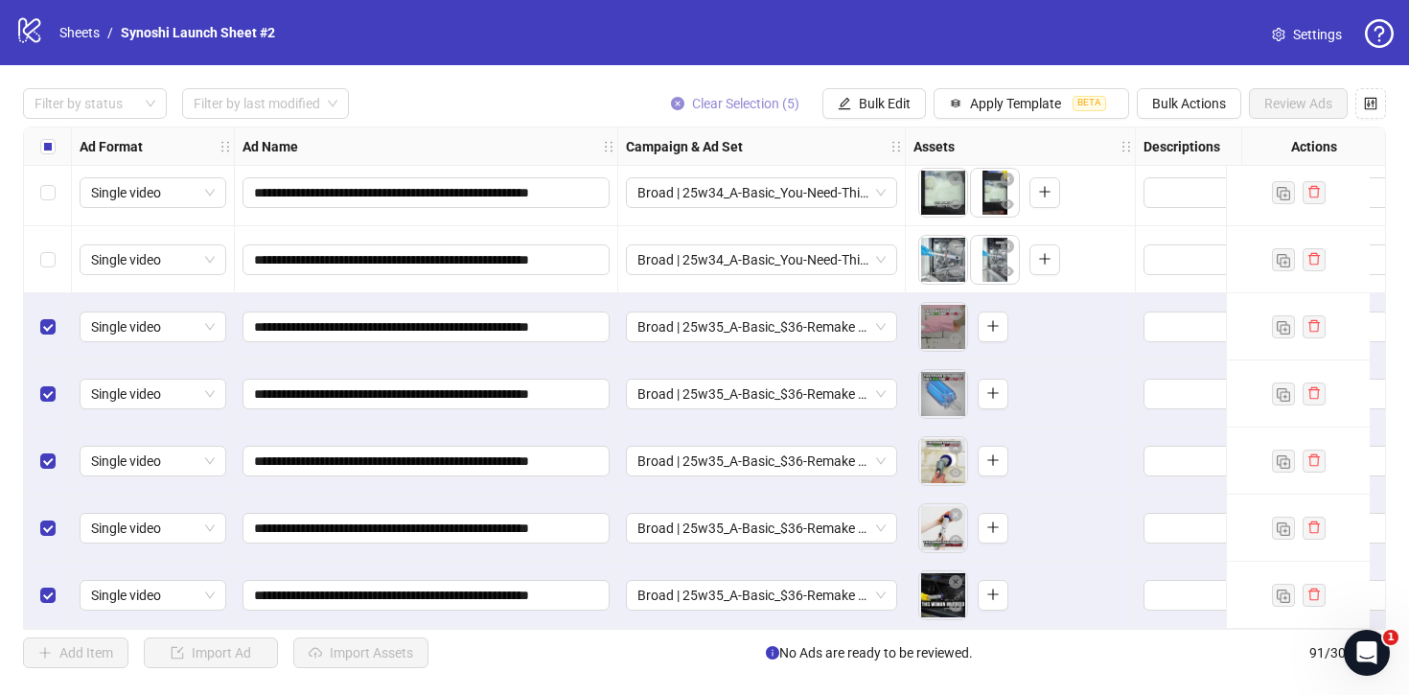
click at [671, 104] on icon "close-circle" at bounding box center [677, 103] width 13 height 13
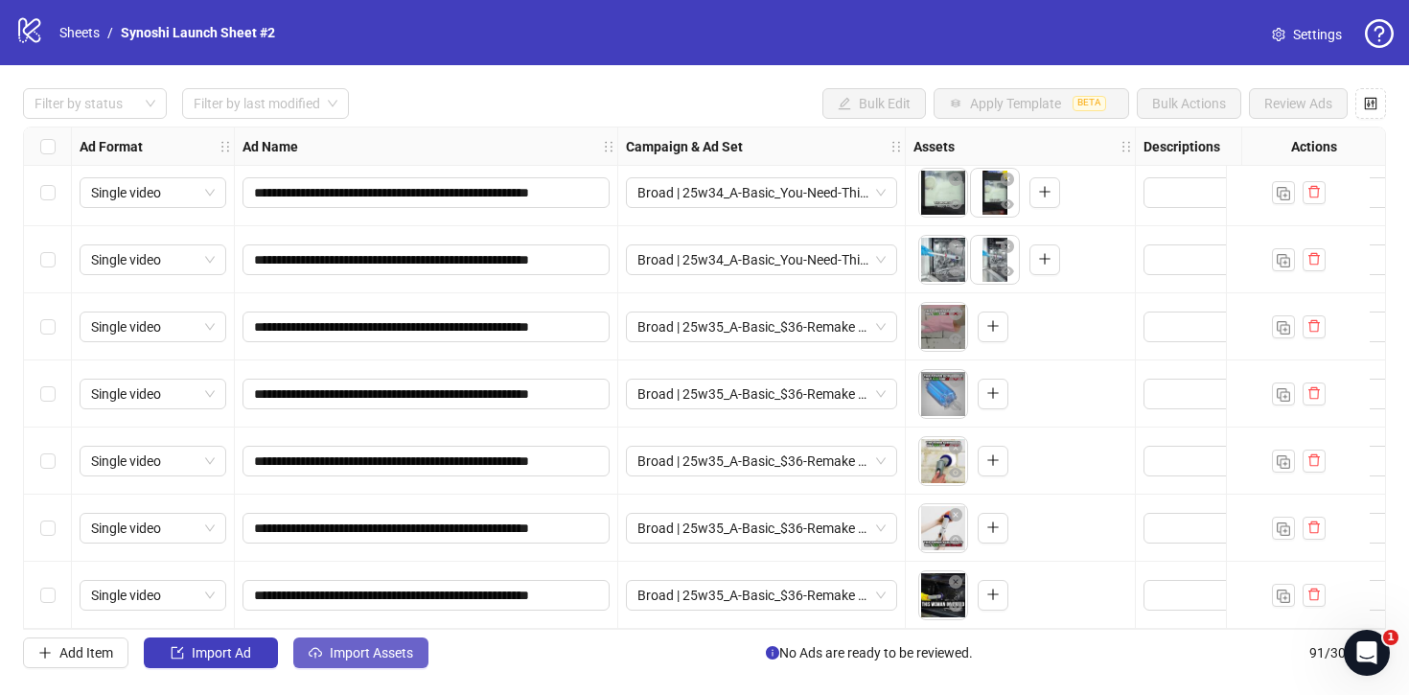
click at [369, 641] on button "Import Assets" at bounding box center [360, 653] width 135 height 31
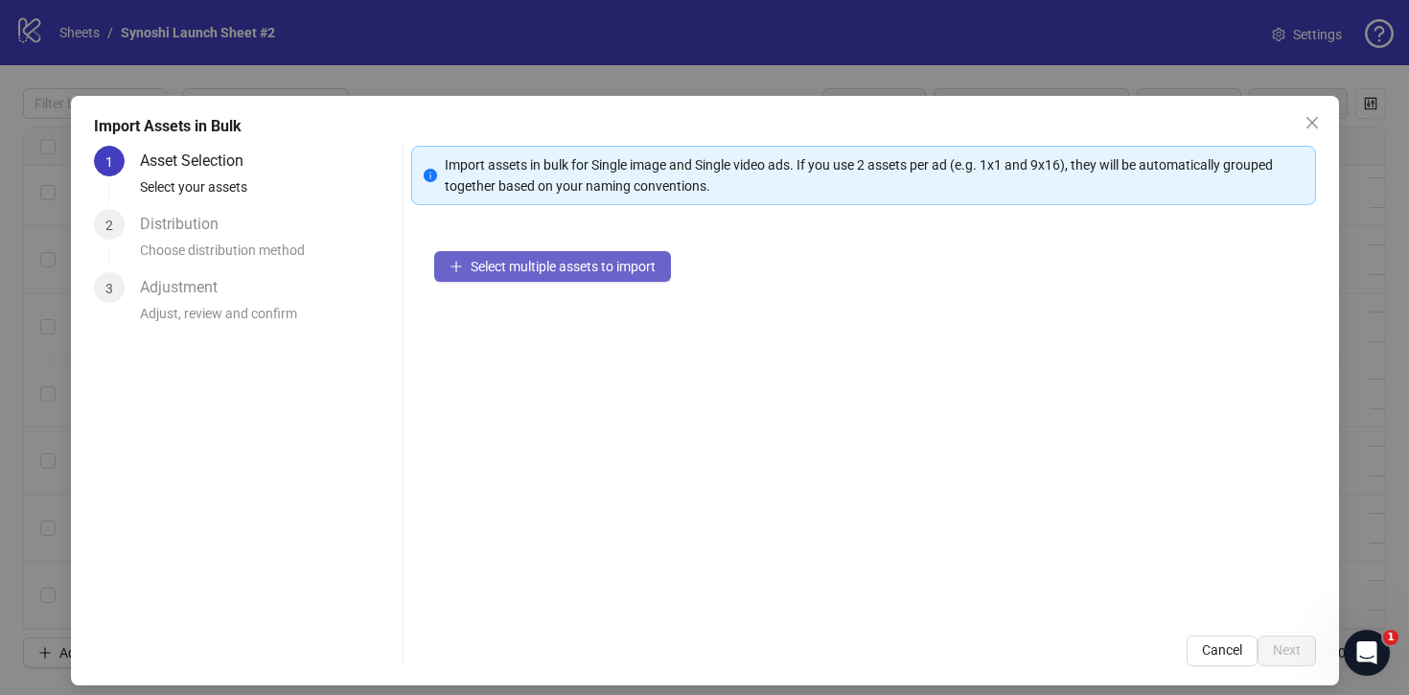
click at [500, 269] on span "Select multiple assets to import" at bounding box center [563, 266] width 185 height 15
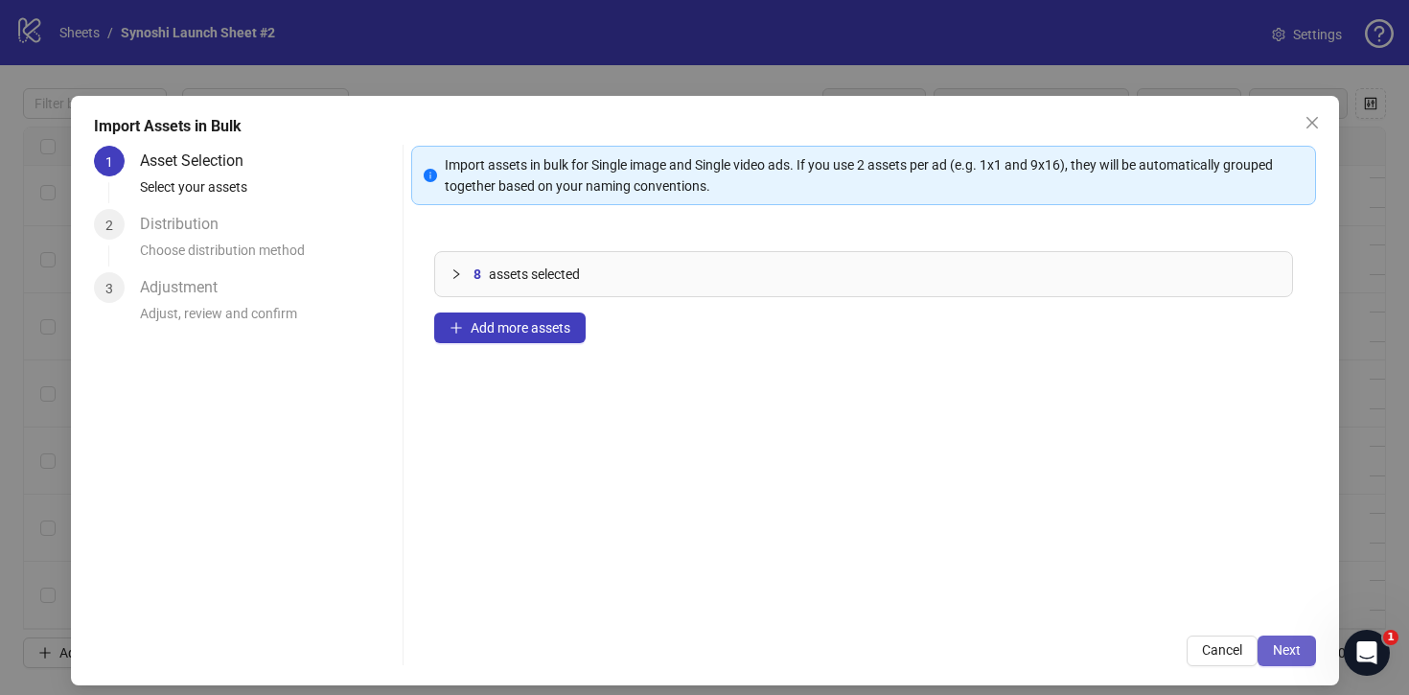
click at [1287, 645] on span "Next" at bounding box center [1287, 649] width 28 height 15
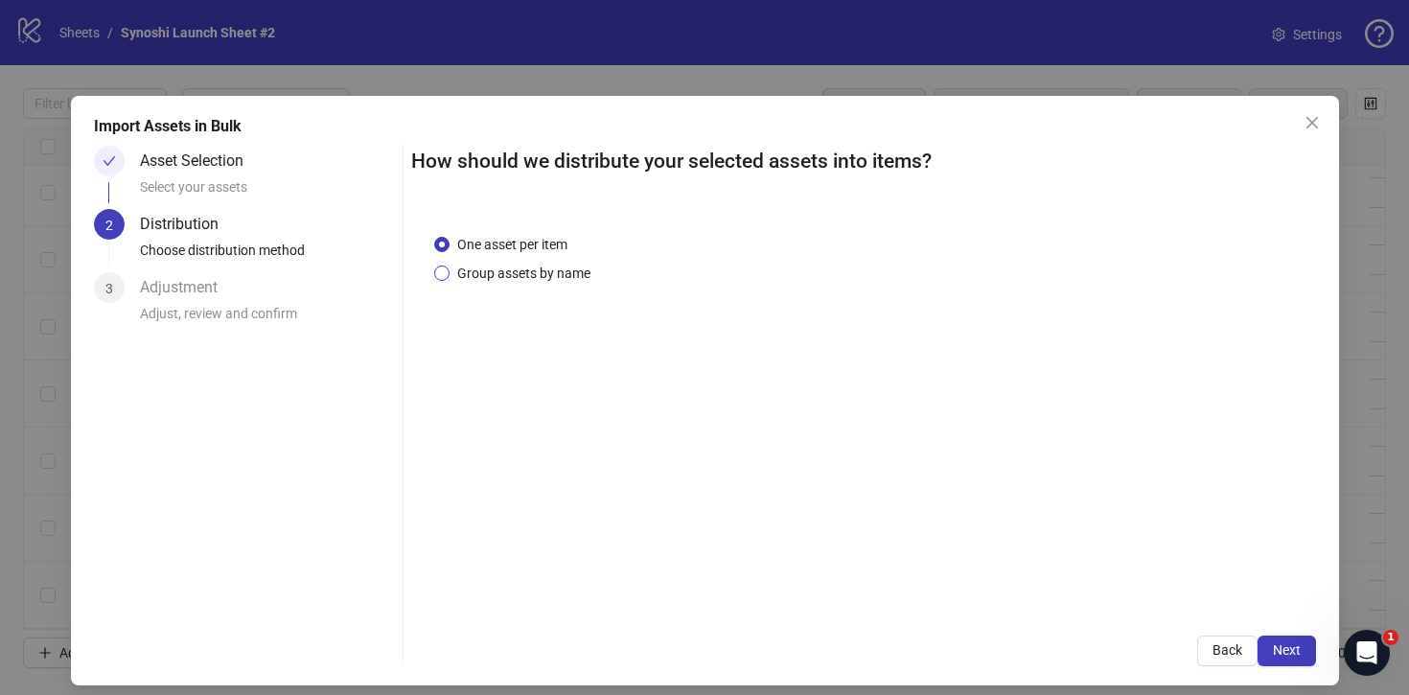
click at [548, 276] on span "Group assets by name" at bounding box center [524, 273] width 149 height 21
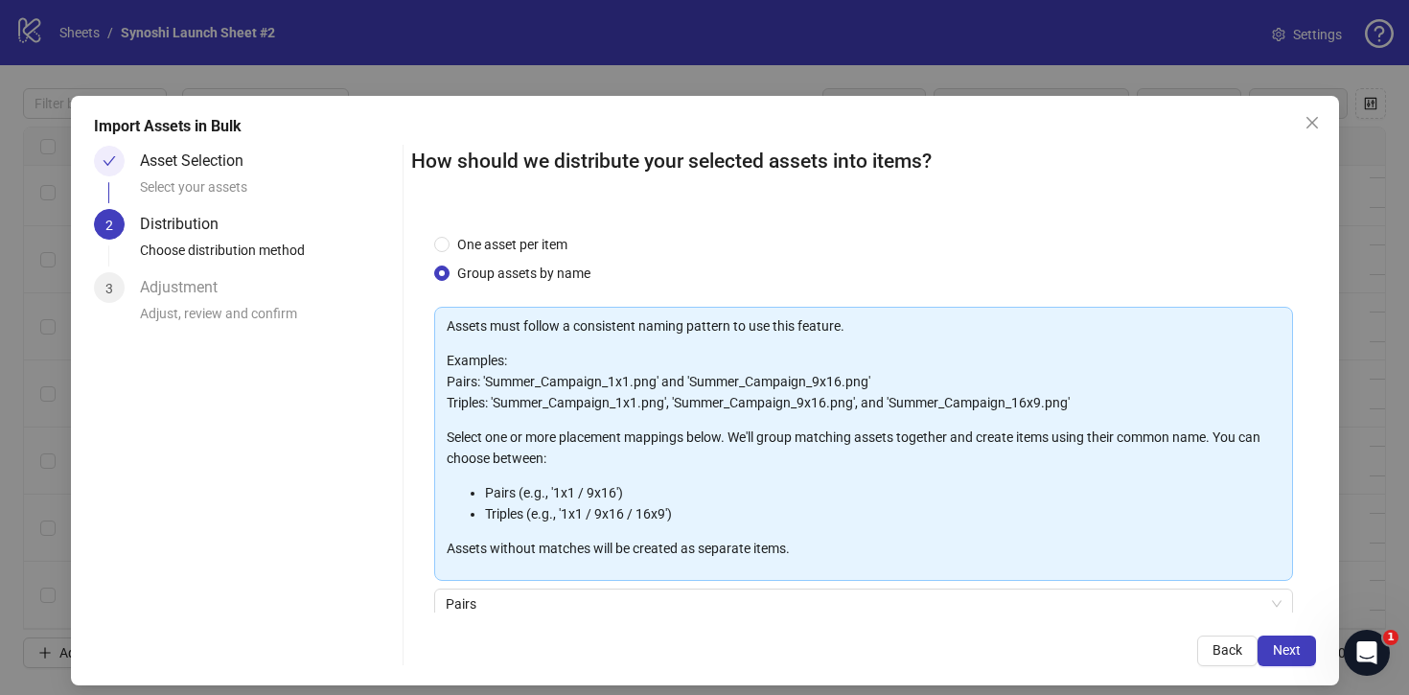
scroll to position [160, 0]
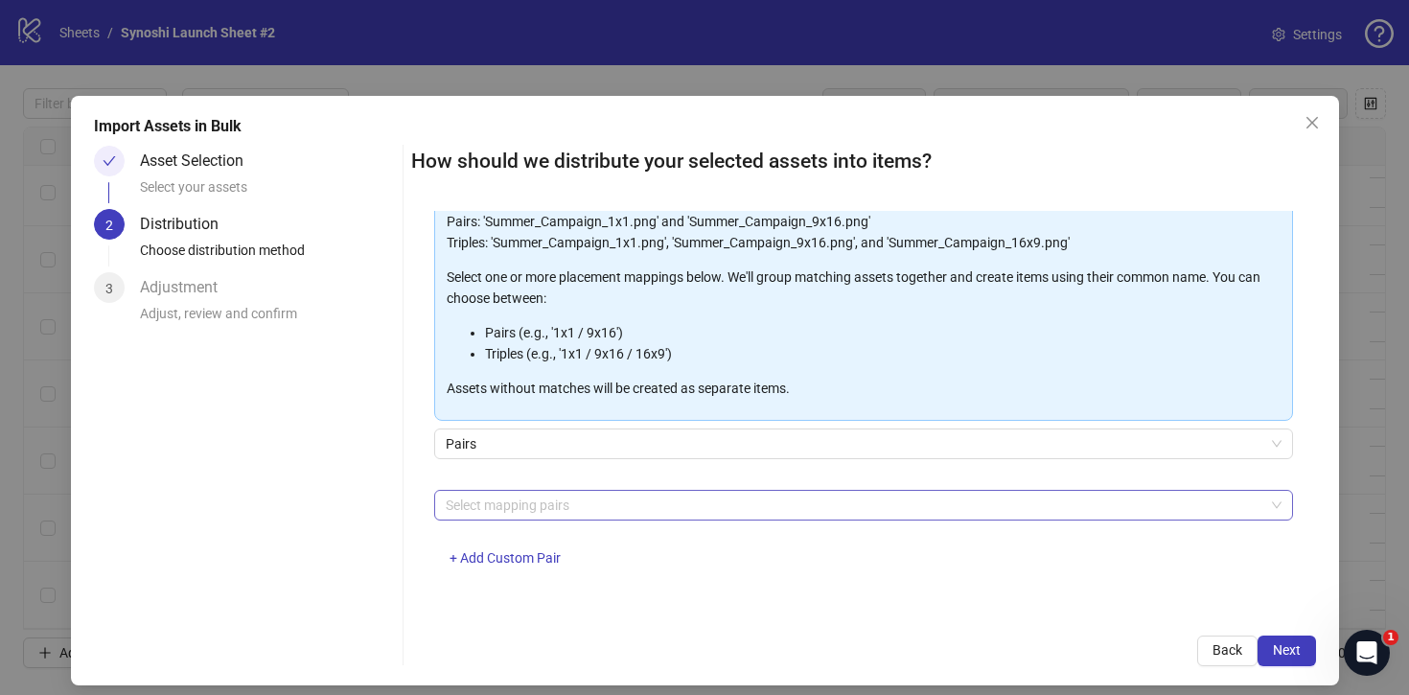
click at [517, 505] on div at bounding box center [853, 505] width 831 height 27
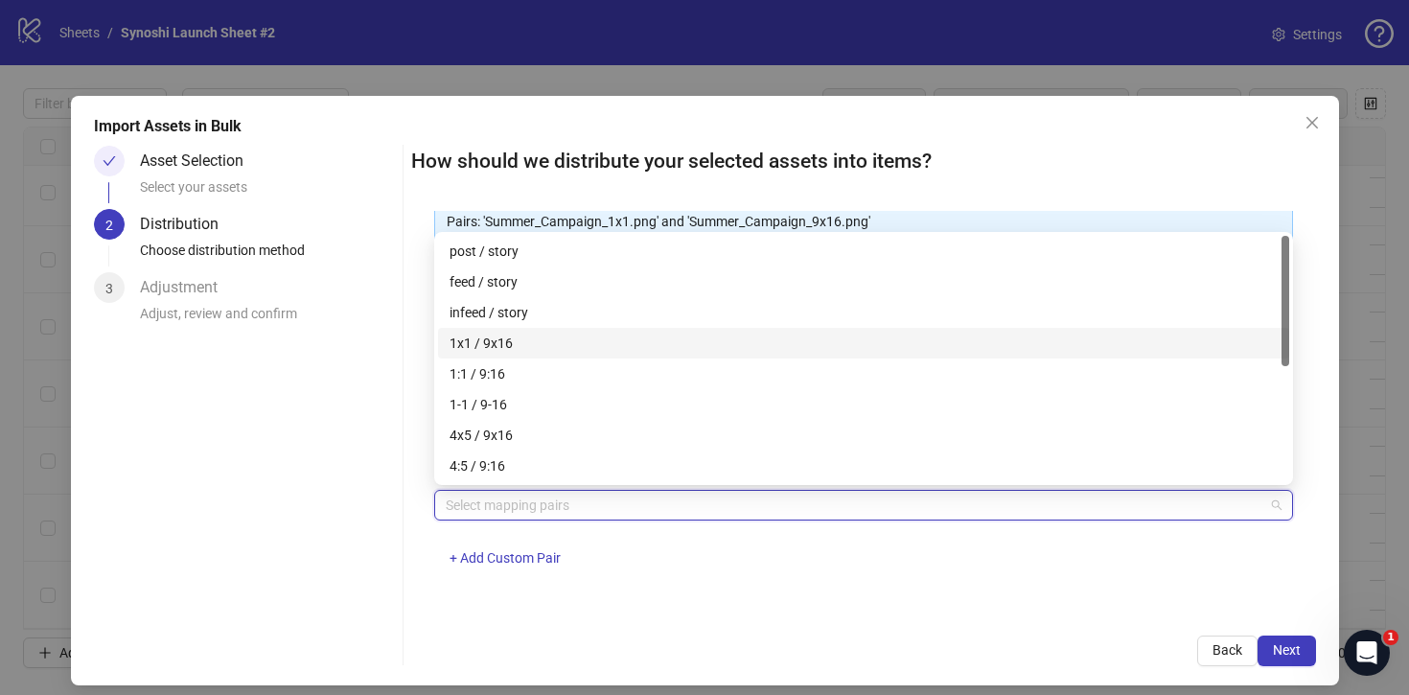
click at [490, 342] on div "1x1 / 9x16" at bounding box center [864, 343] width 828 height 21
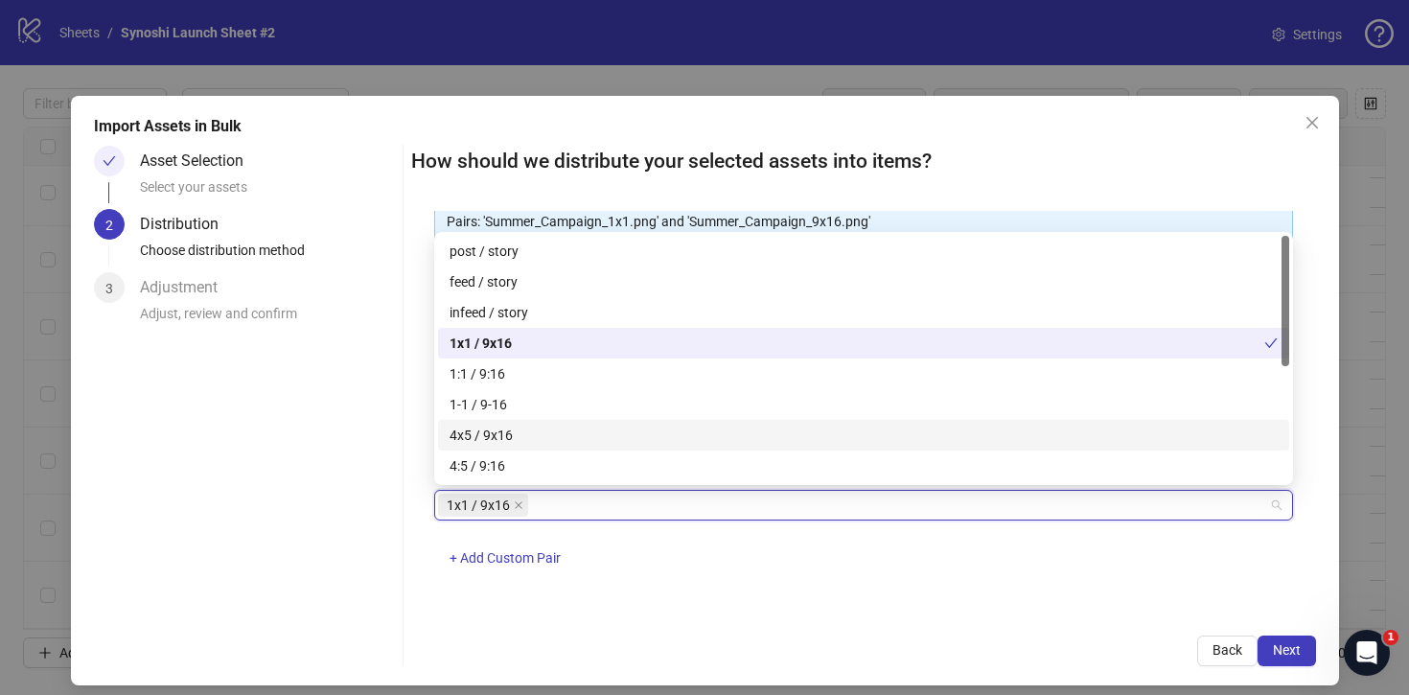
click at [975, 599] on div "One asset per item Group assets by name Assets must follow a consistent naming …" at bounding box center [863, 412] width 905 height 402
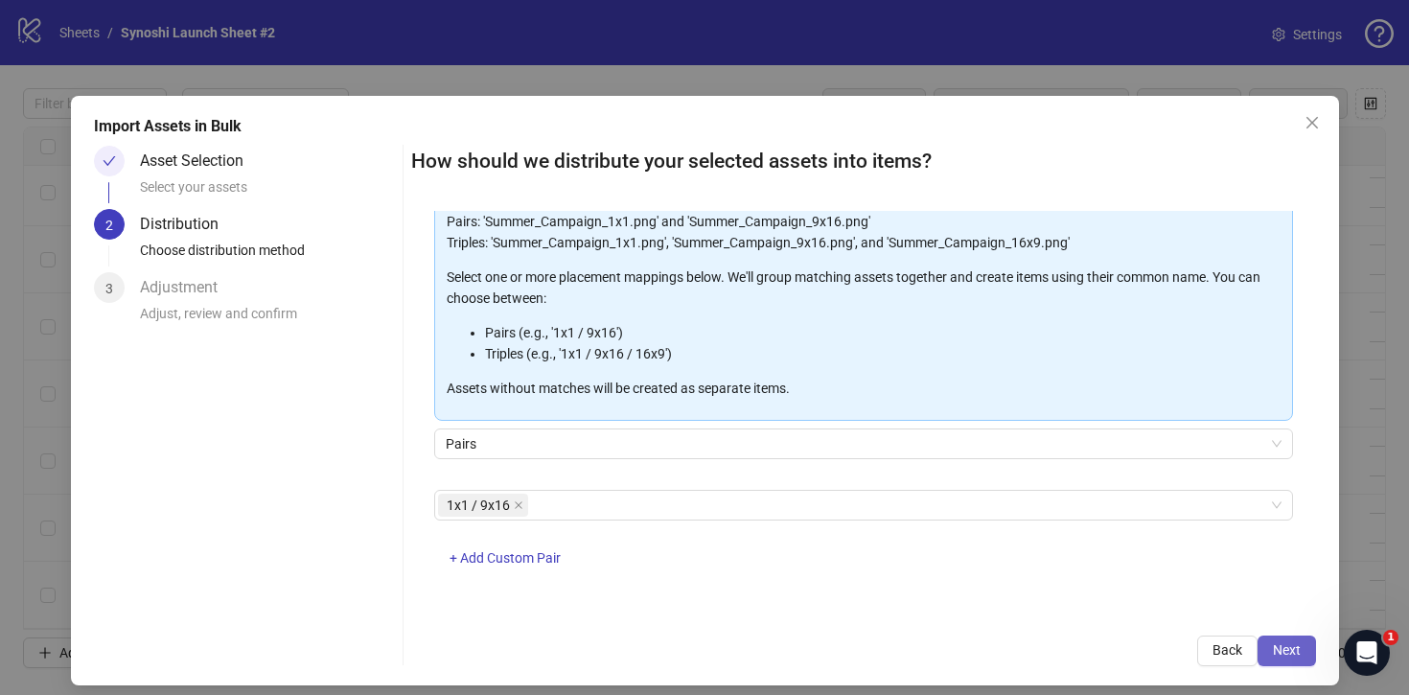
click at [1280, 650] on span "Next" at bounding box center [1287, 649] width 28 height 15
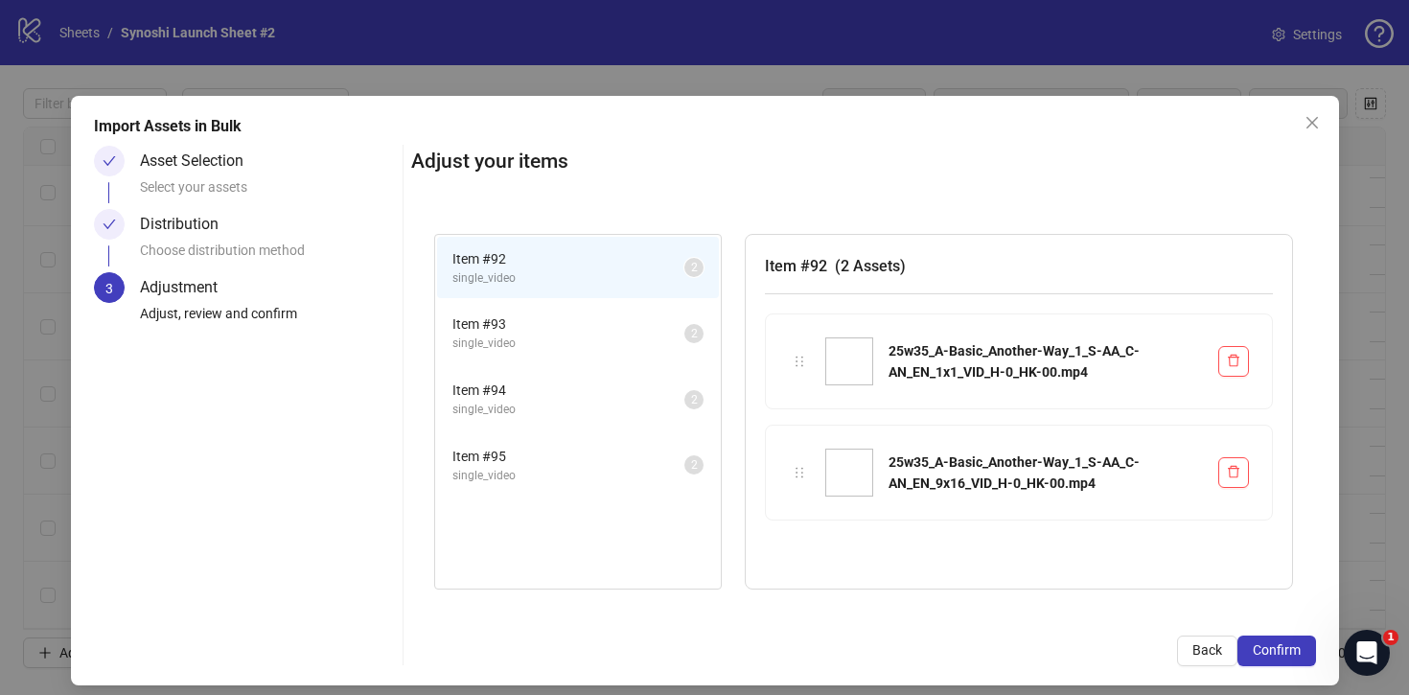
click at [1280, 650] on span "Confirm" at bounding box center [1277, 649] width 48 height 15
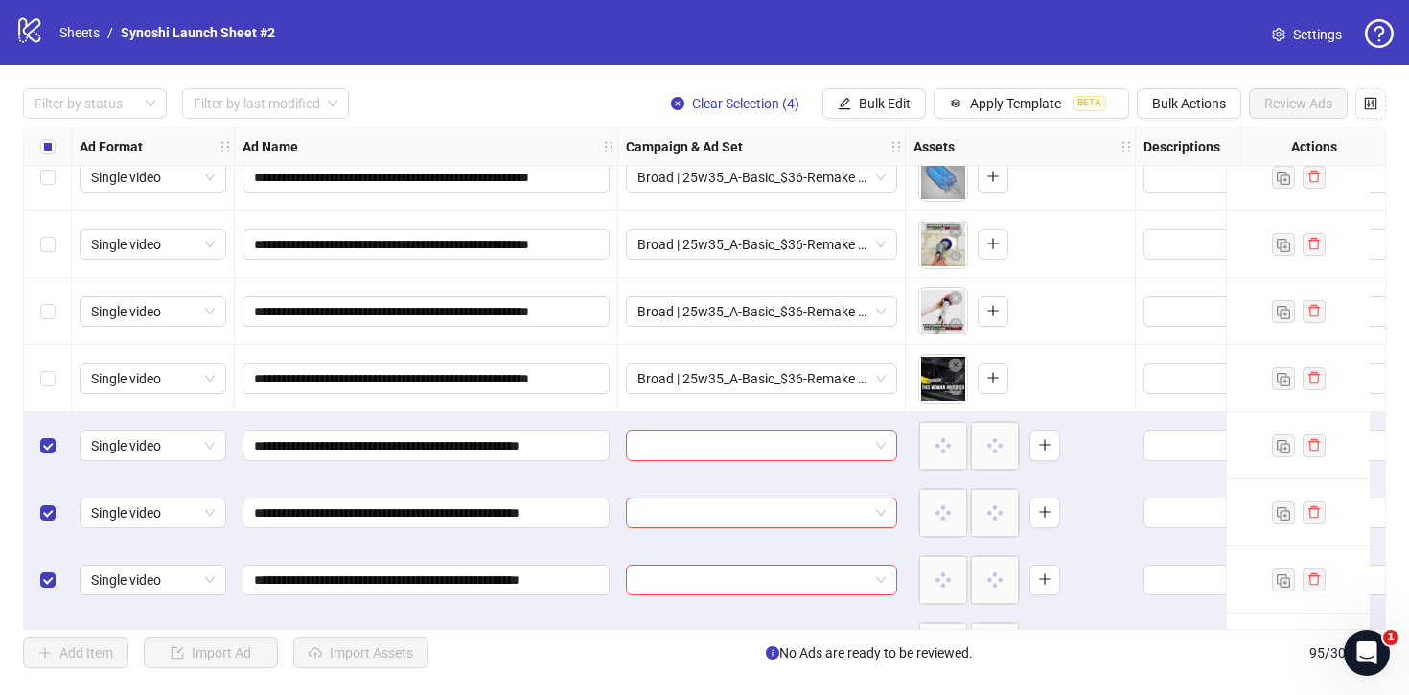
scroll to position [5920, 0]
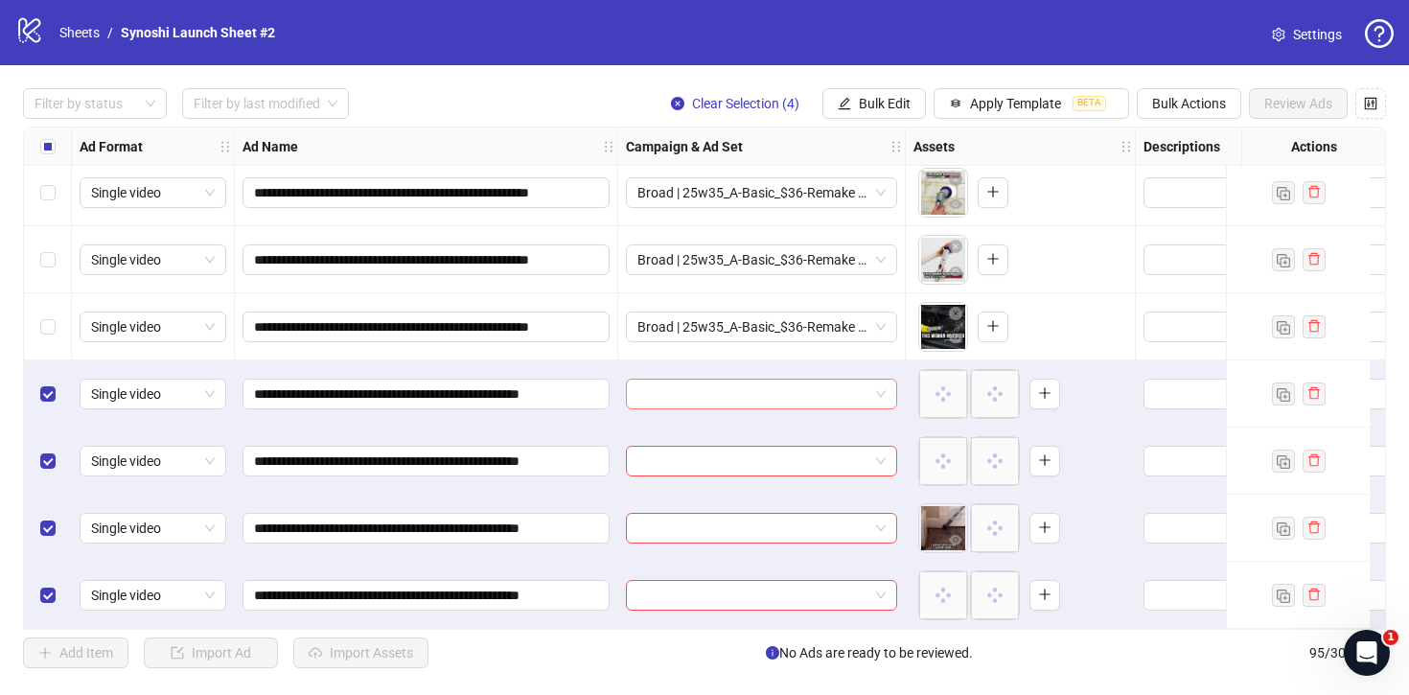
click at [889, 392] on div at bounding box center [761, 394] width 271 height 31
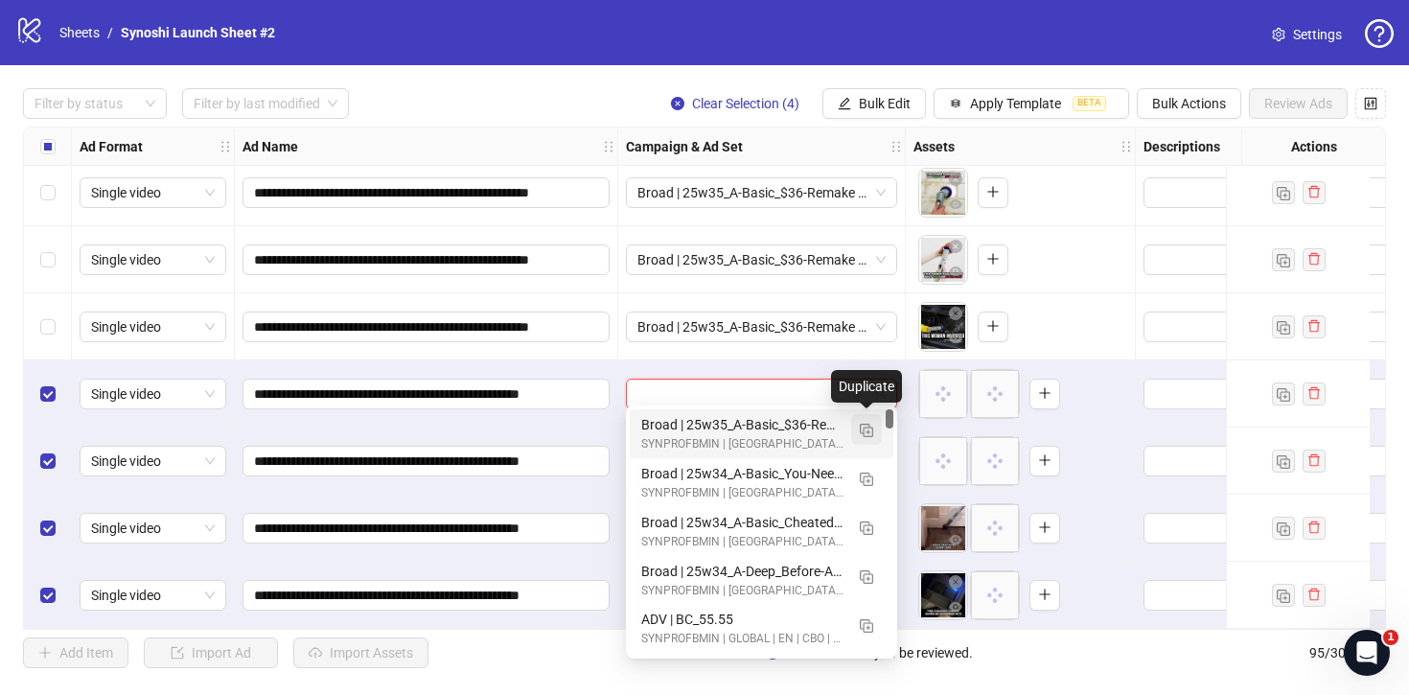
click at [870, 429] on img "button" at bounding box center [866, 430] width 13 height 13
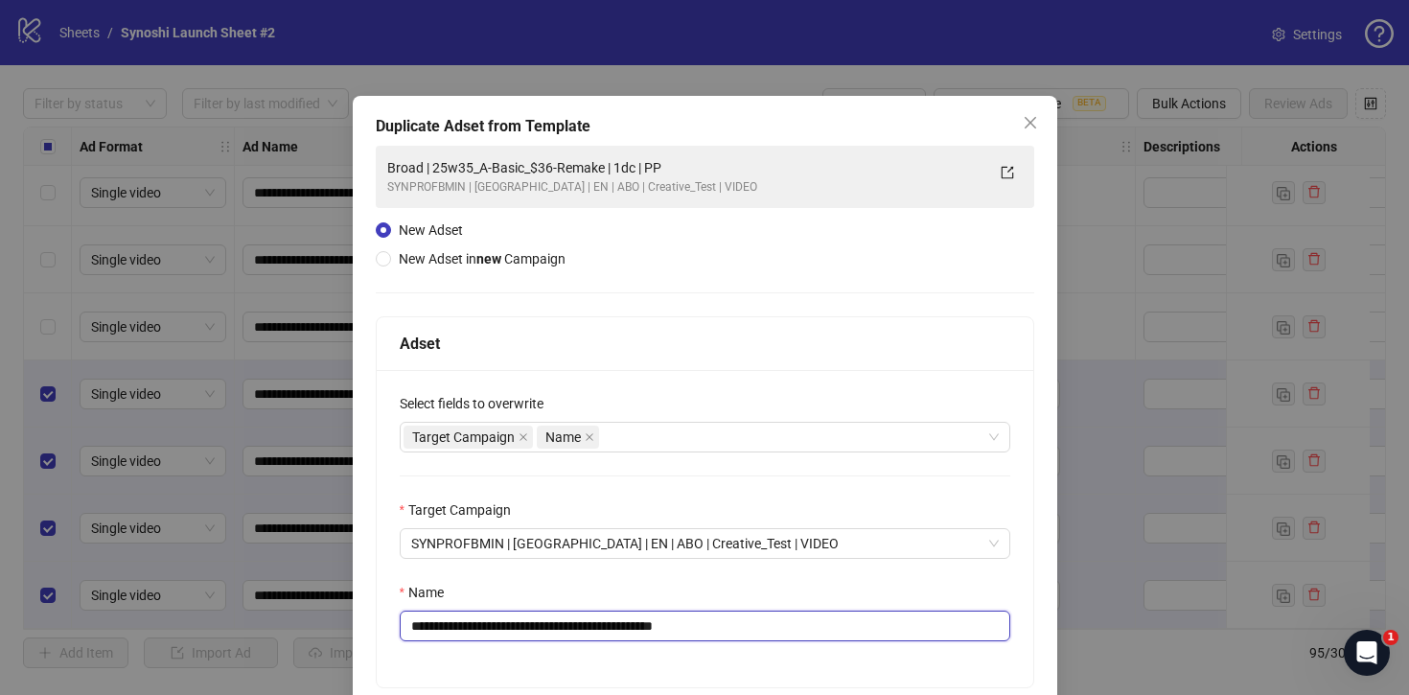
click at [765, 639] on input "**********" at bounding box center [705, 626] width 611 height 31
drag, startPoint x: 625, startPoint y: 626, endPoint x: 457, endPoint y: 628, distance: 167.8
click at [457, 628] on input "**********" at bounding box center [705, 626] width 611 height 31
paste input "*"
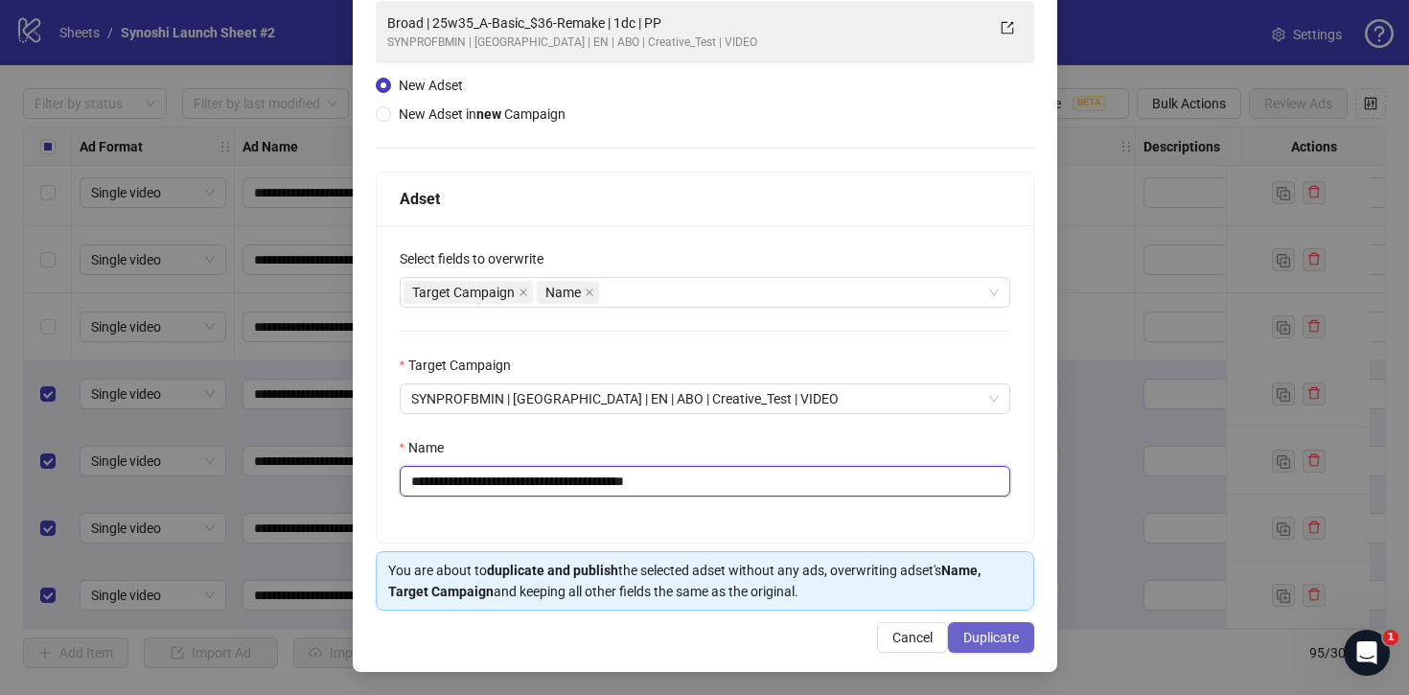
type input "**********"
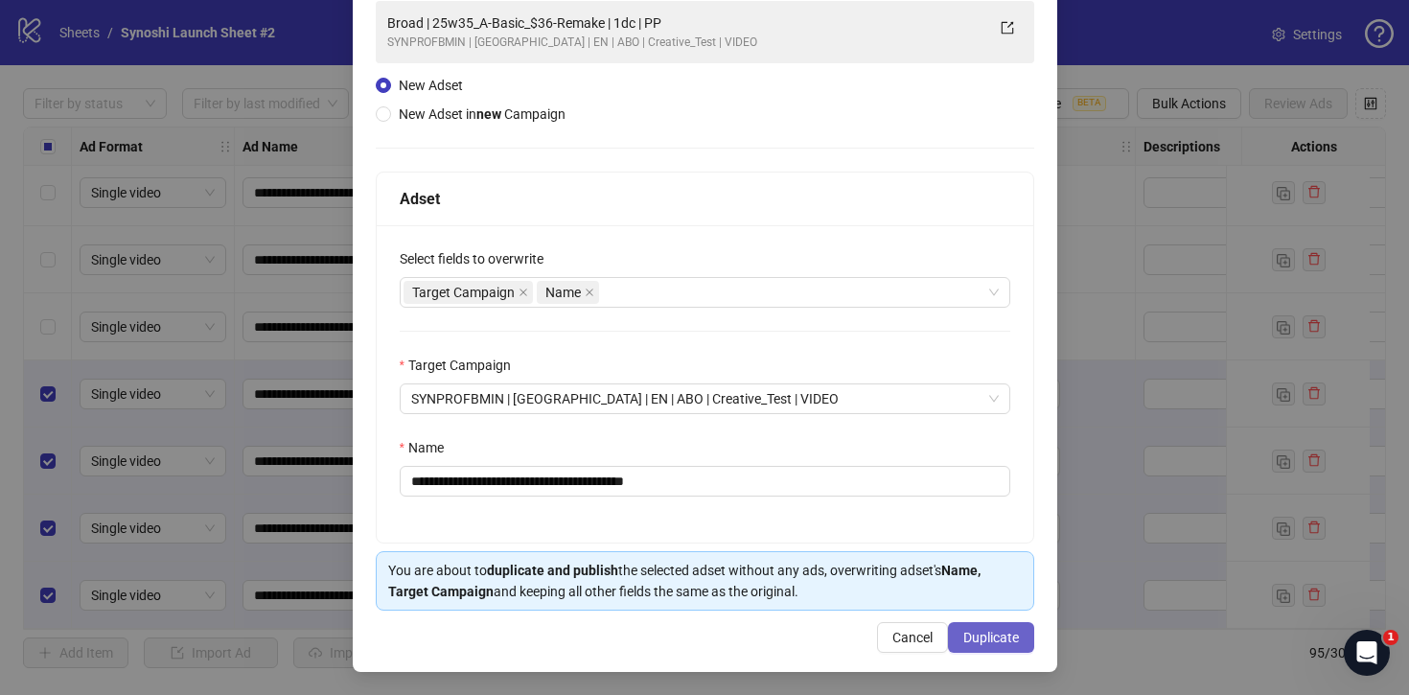
click at [999, 648] on button "Duplicate" at bounding box center [991, 637] width 86 height 31
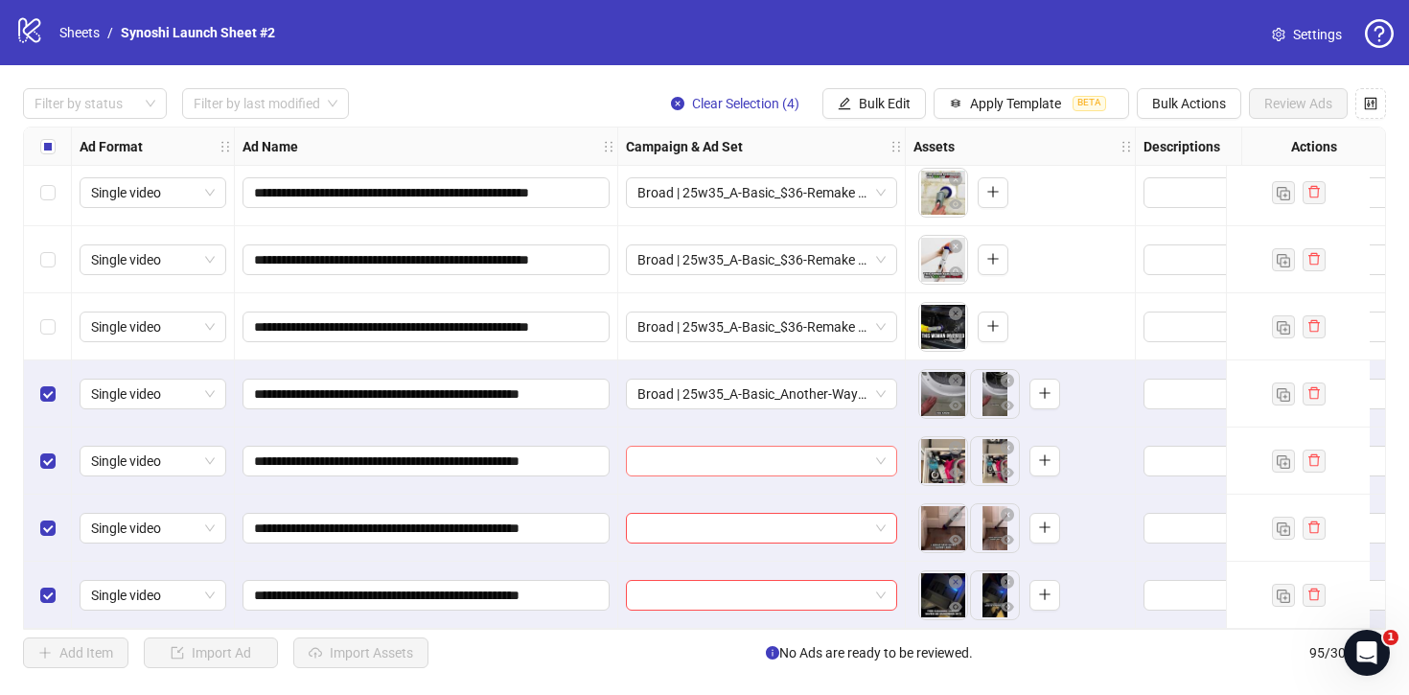
click at [879, 457] on span at bounding box center [762, 461] width 248 height 29
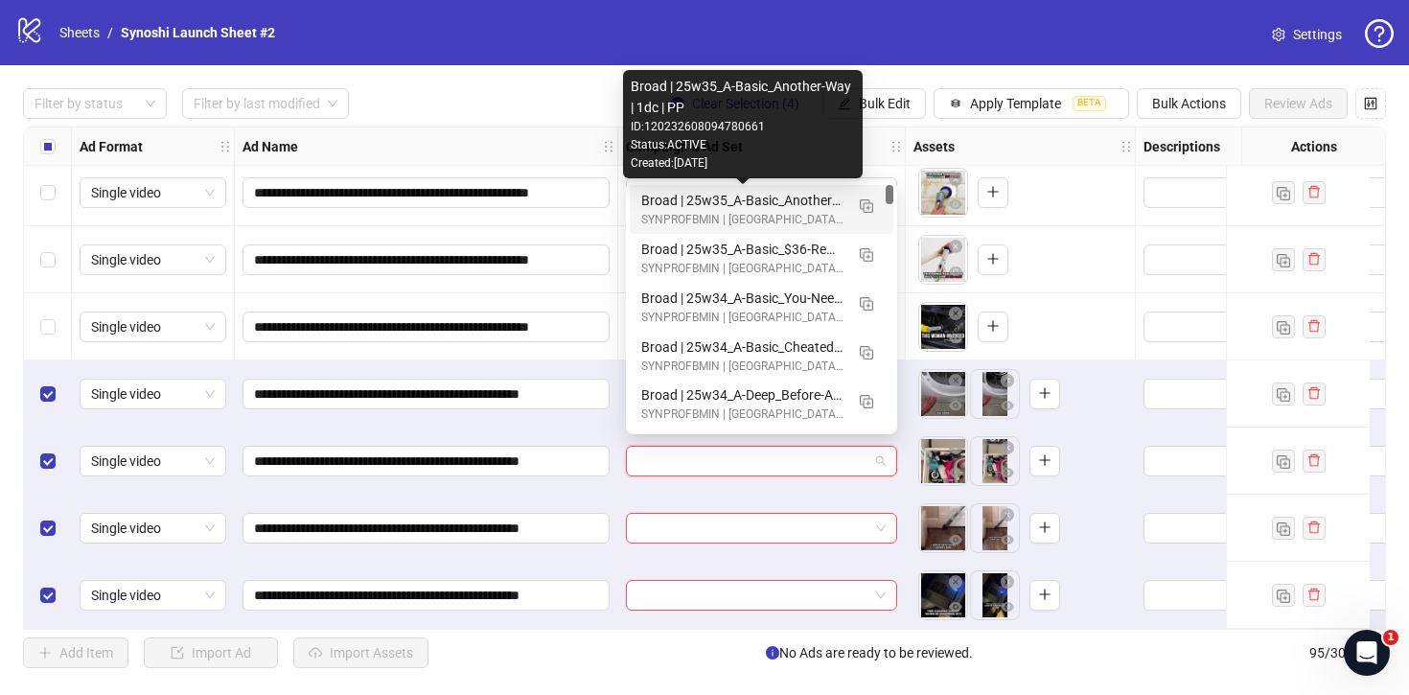
click at [791, 199] on div "Broad | 25w35_A-Basic_Another-Way | 1dc | PP" at bounding box center [742, 200] width 202 height 21
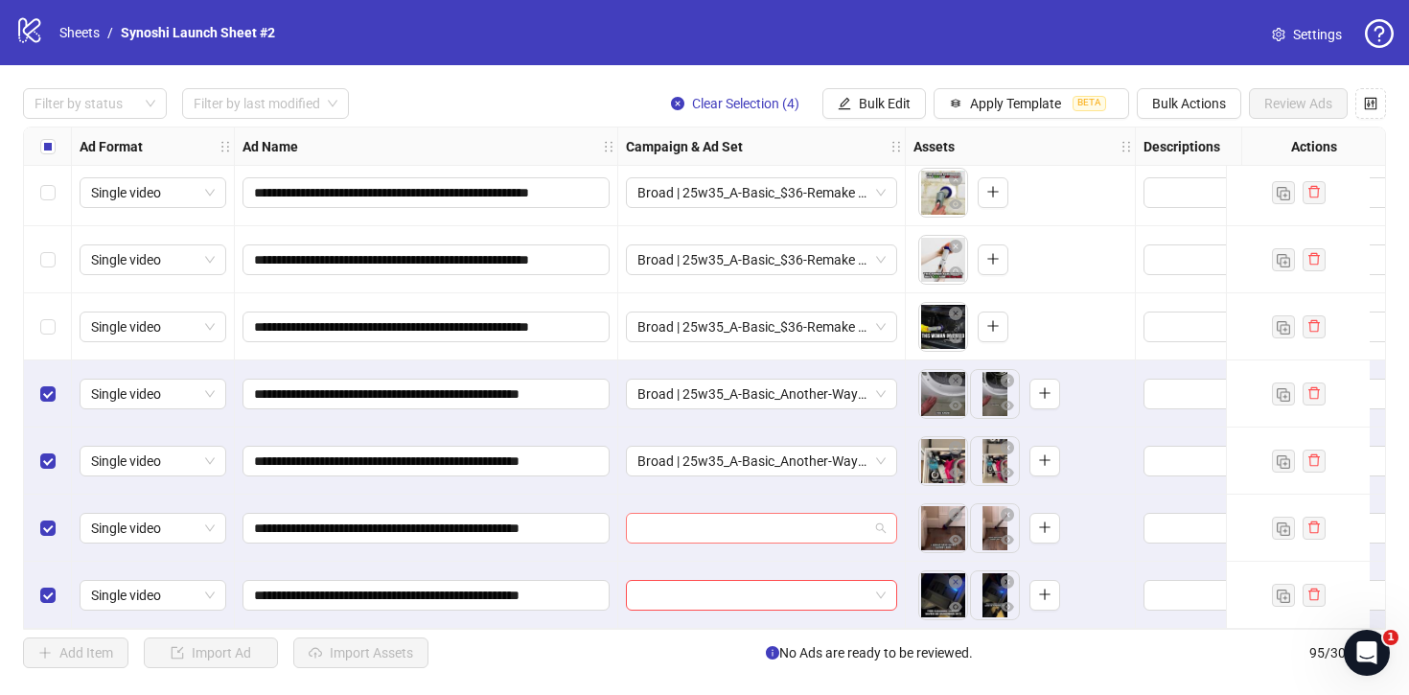
click at [892, 522] on div at bounding box center [761, 528] width 271 height 31
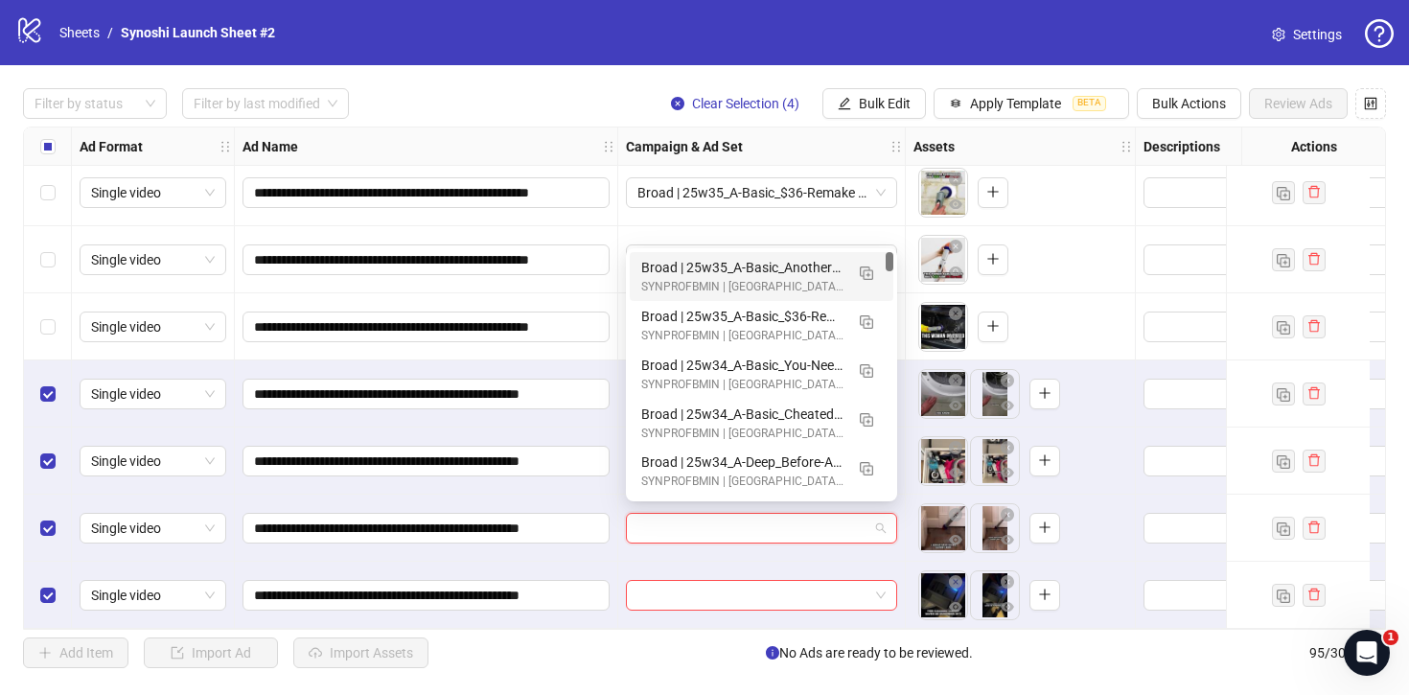
click at [794, 264] on div "Broad | 25w35_A-Basic_Another-Way | 1dc | PP" at bounding box center [742, 267] width 202 height 21
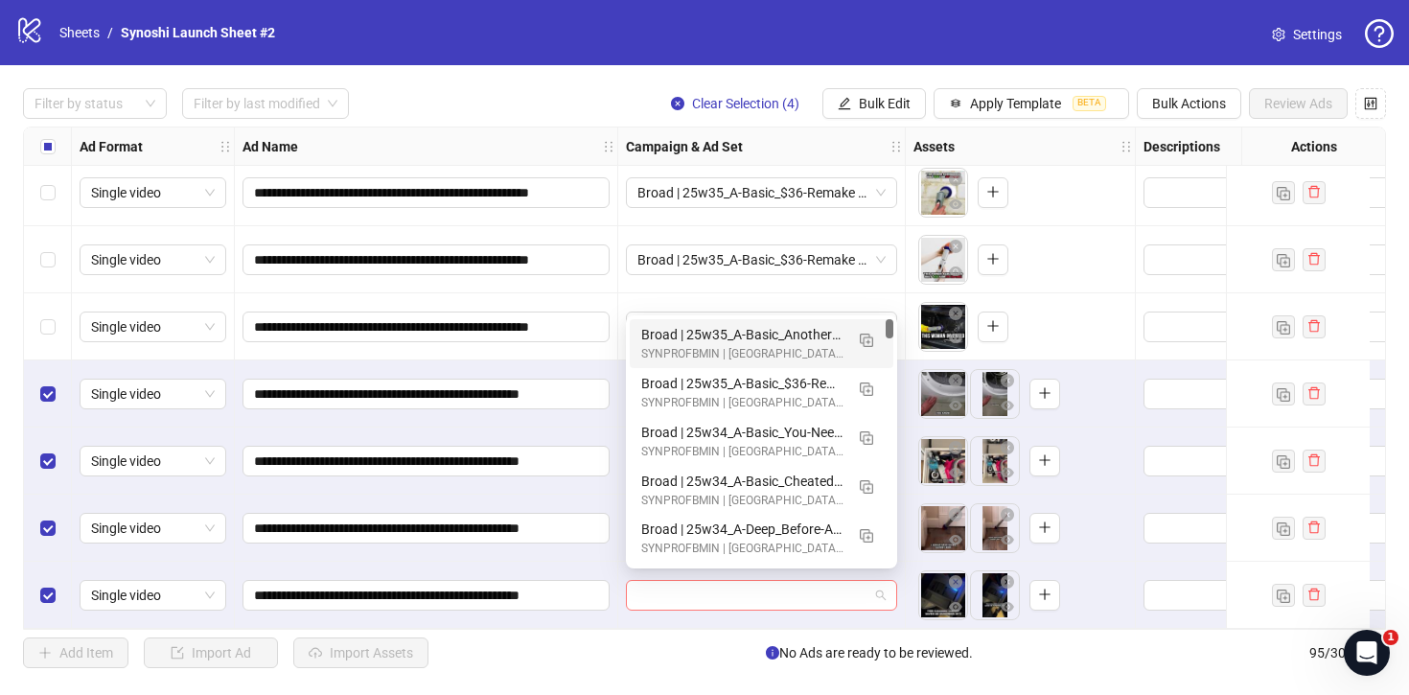
click at [878, 581] on span at bounding box center [762, 595] width 248 height 29
click at [783, 337] on div "Broad | 25w35_A-Basic_Another-Way | 1dc | PP" at bounding box center [742, 334] width 202 height 21
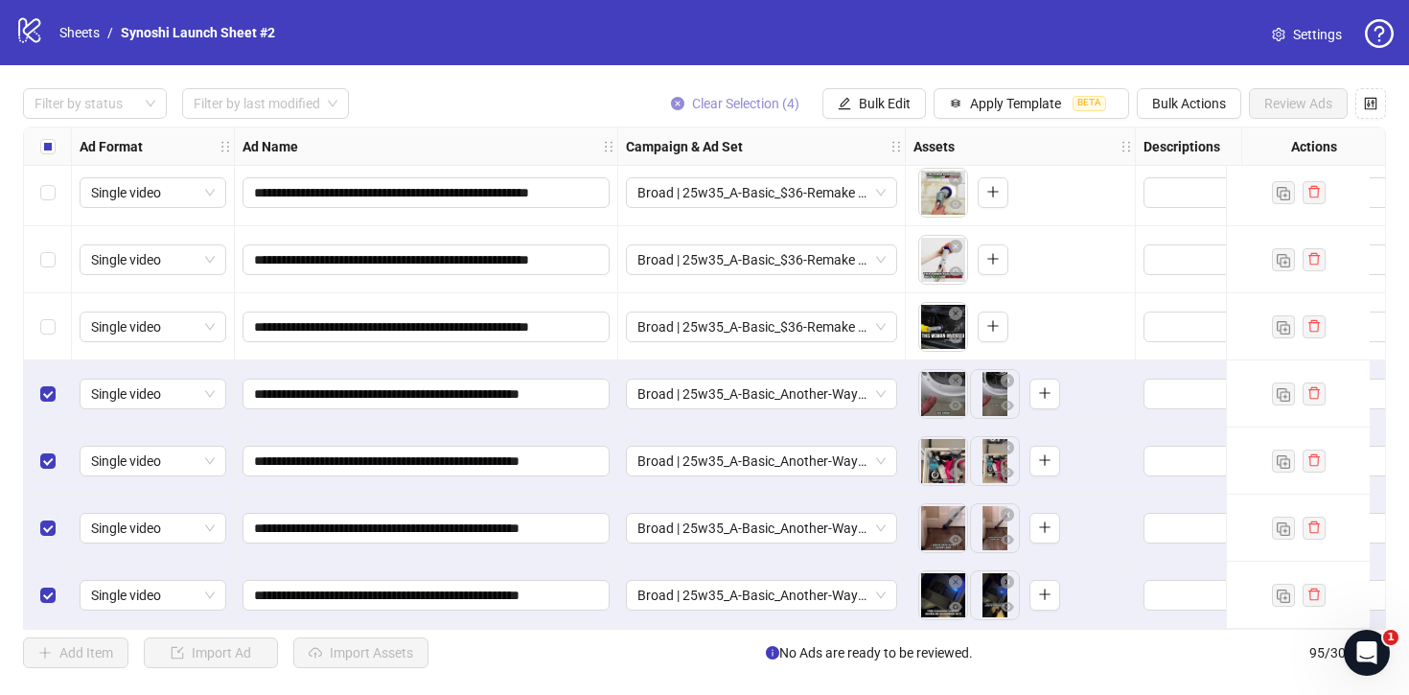
click at [733, 98] on span "Clear Selection (4)" at bounding box center [745, 103] width 107 height 15
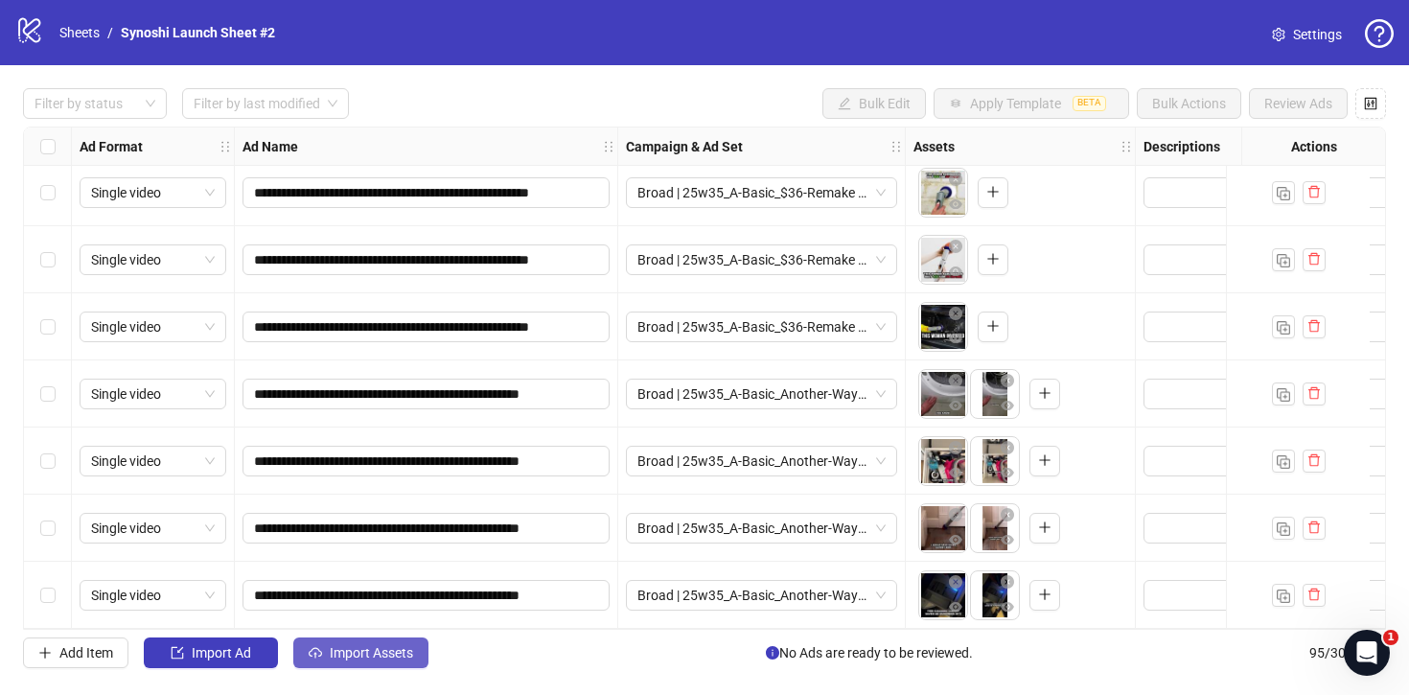
click at [374, 643] on button "Import Assets" at bounding box center [360, 653] width 135 height 31
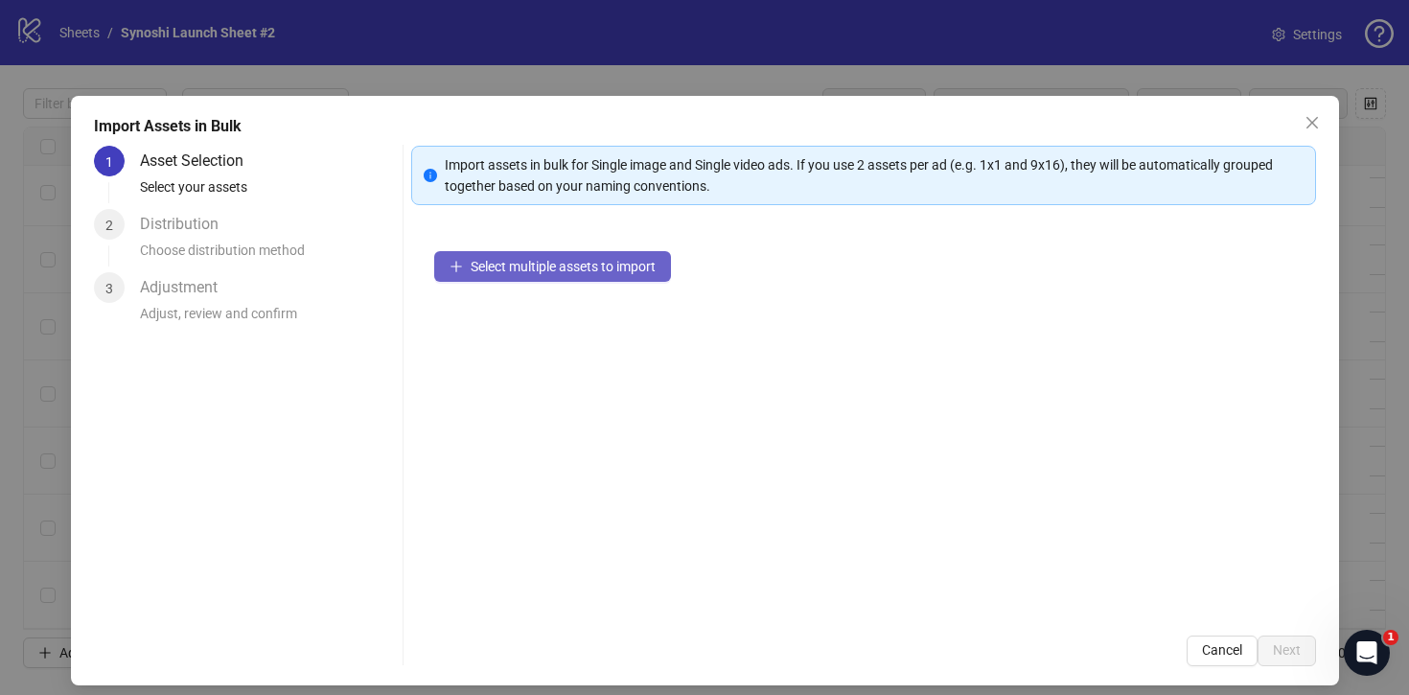
click at [527, 267] on span "Select multiple assets to import" at bounding box center [563, 266] width 185 height 15
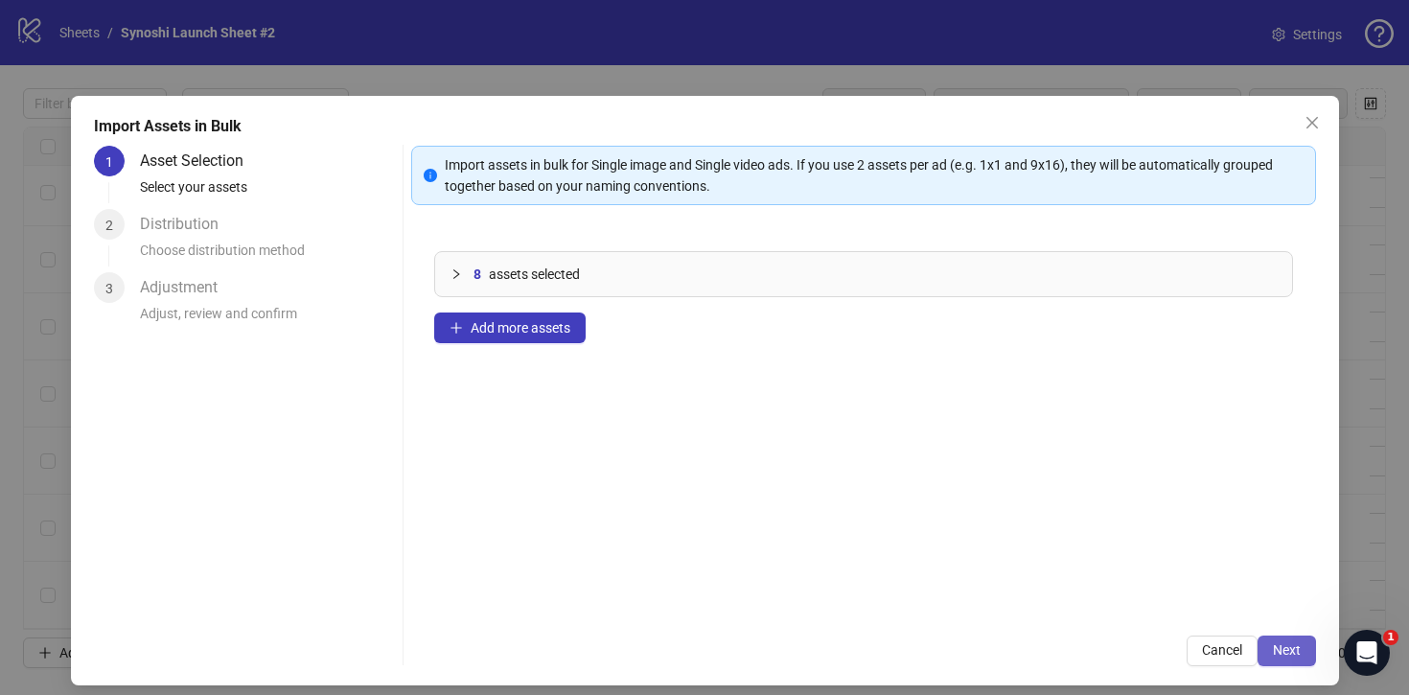
click at [1283, 646] on span "Next" at bounding box center [1287, 649] width 28 height 15
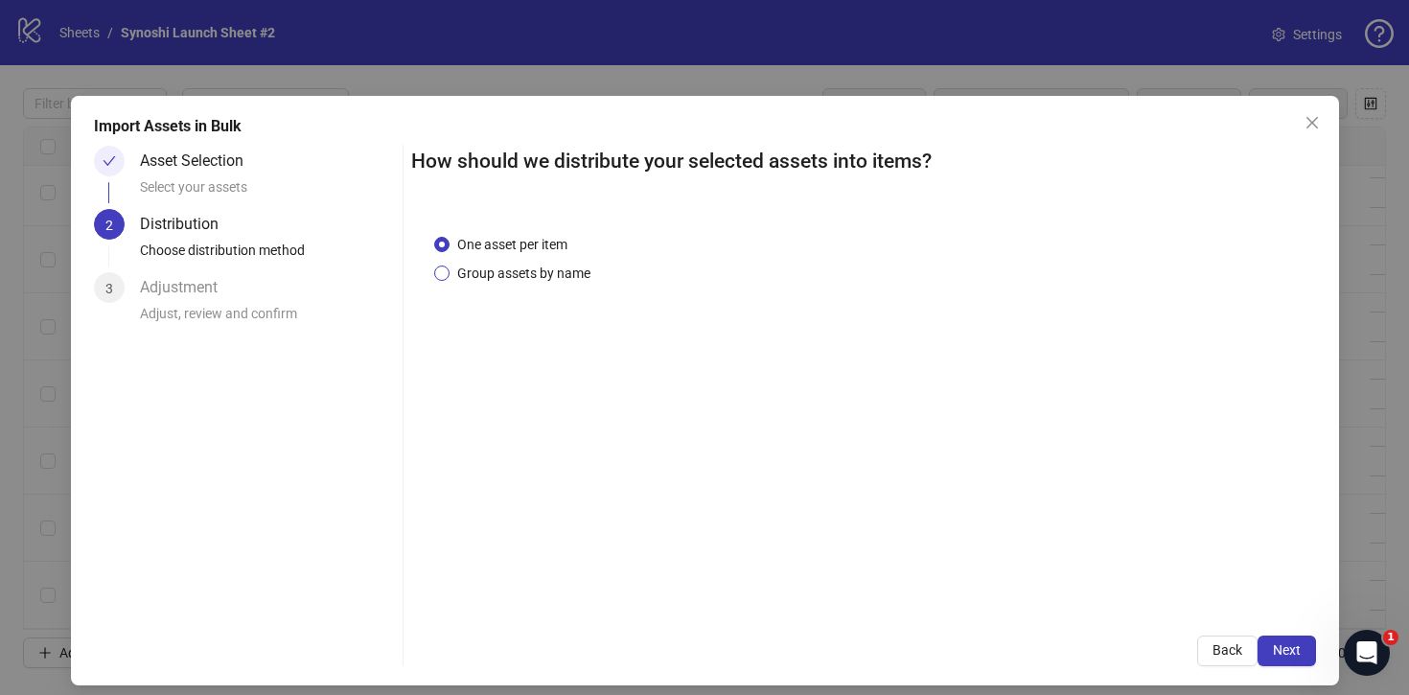
click at [523, 278] on span "Group assets by name" at bounding box center [524, 273] width 149 height 21
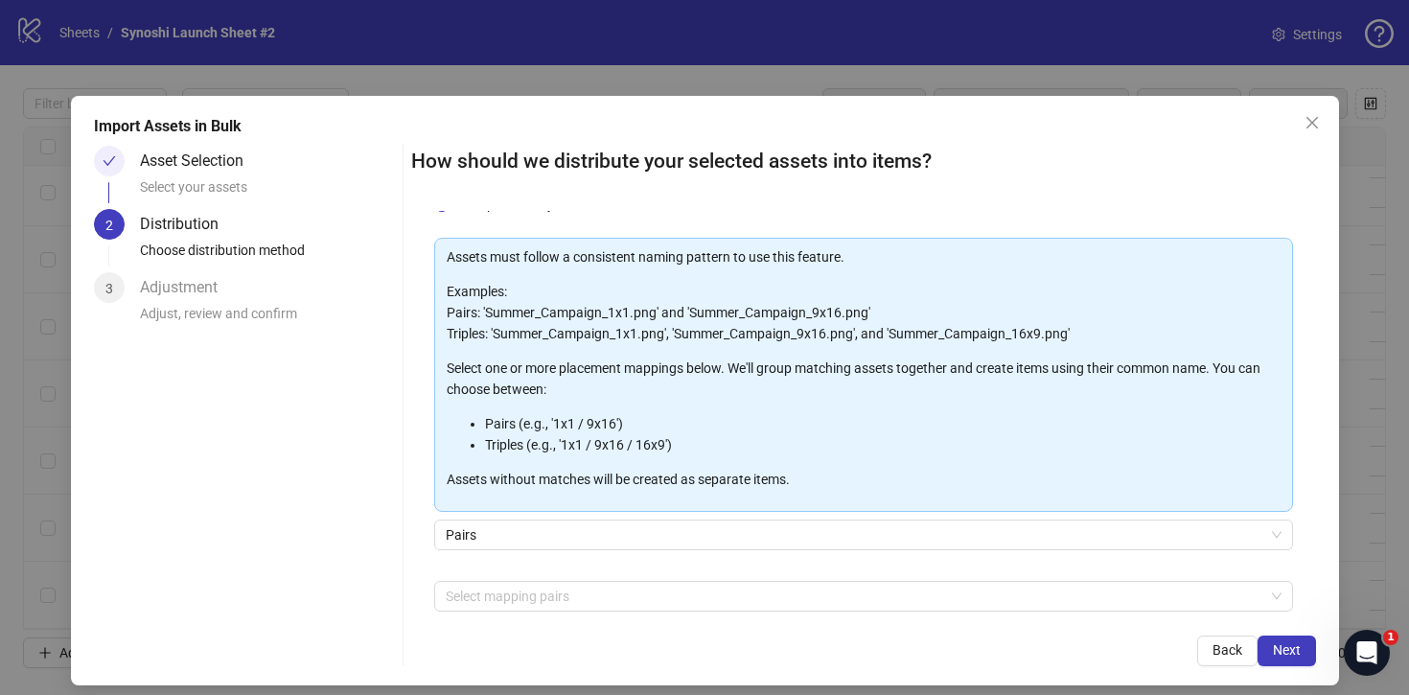
scroll to position [160, 0]
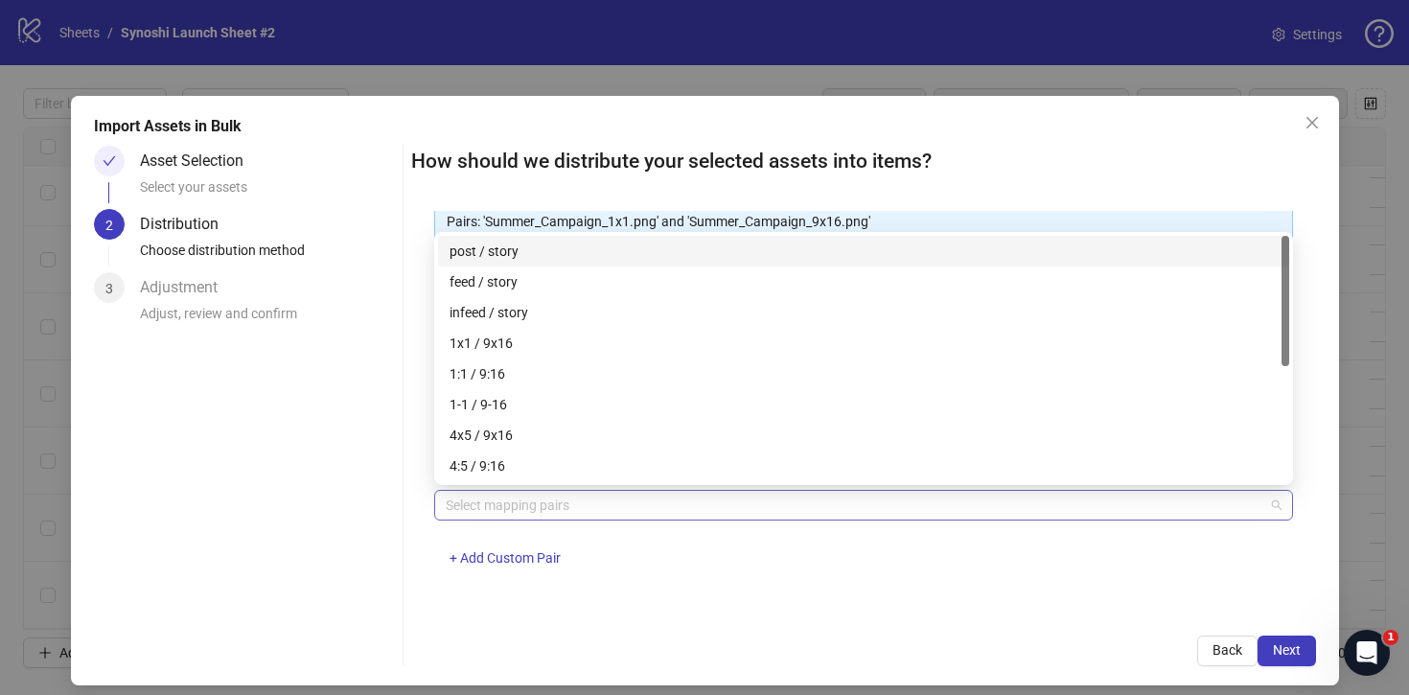
click at [538, 504] on div at bounding box center [853, 505] width 831 height 27
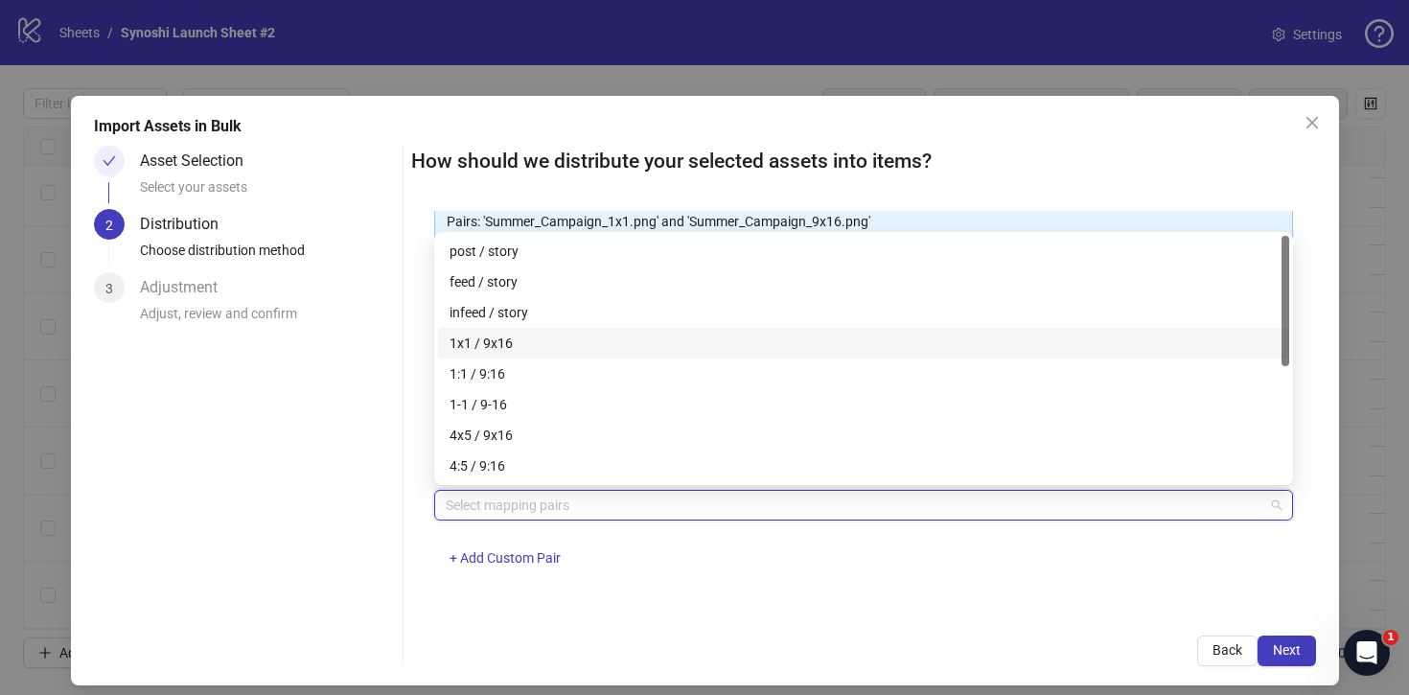
click at [490, 347] on div "1x1 / 9x16" at bounding box center [864, 343] width 828 height 21
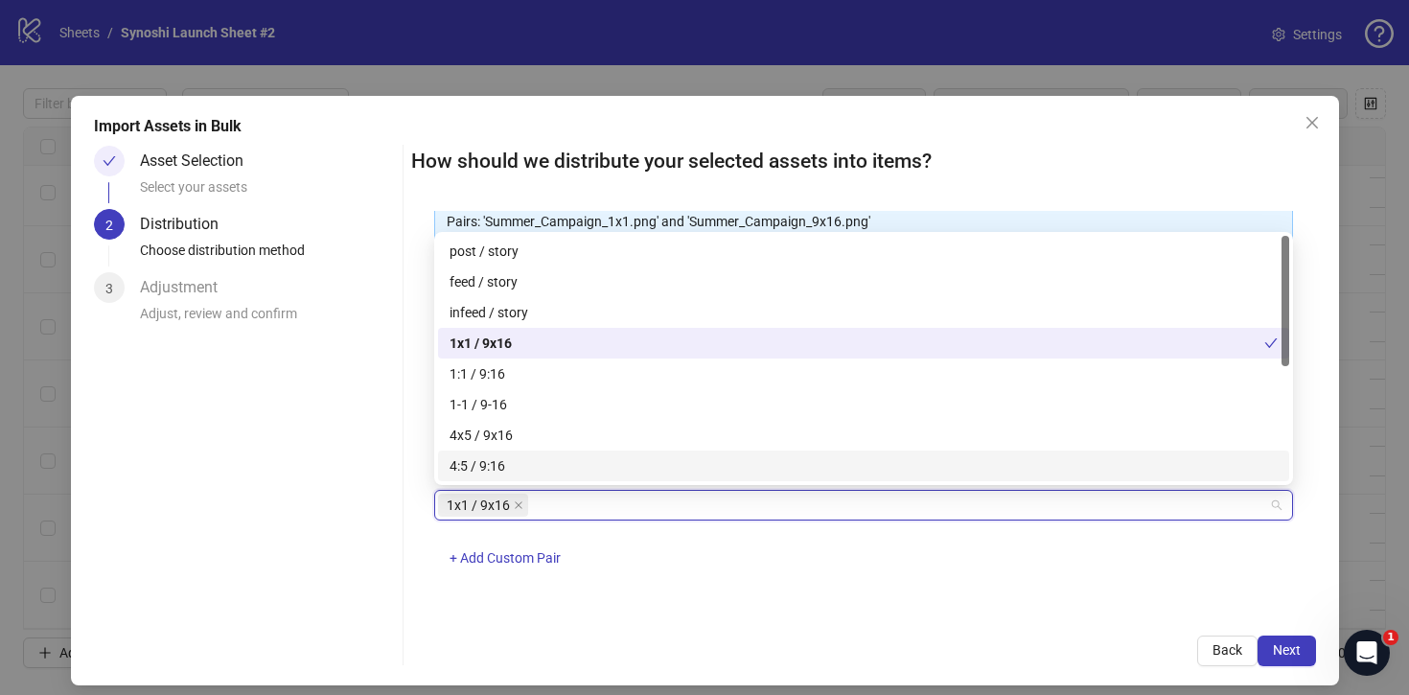
click at [865, 602] on div "One asset per item Group assets by name Assets must follow a consistent naming …" at bounding box center [863, 412] width 905 height 402
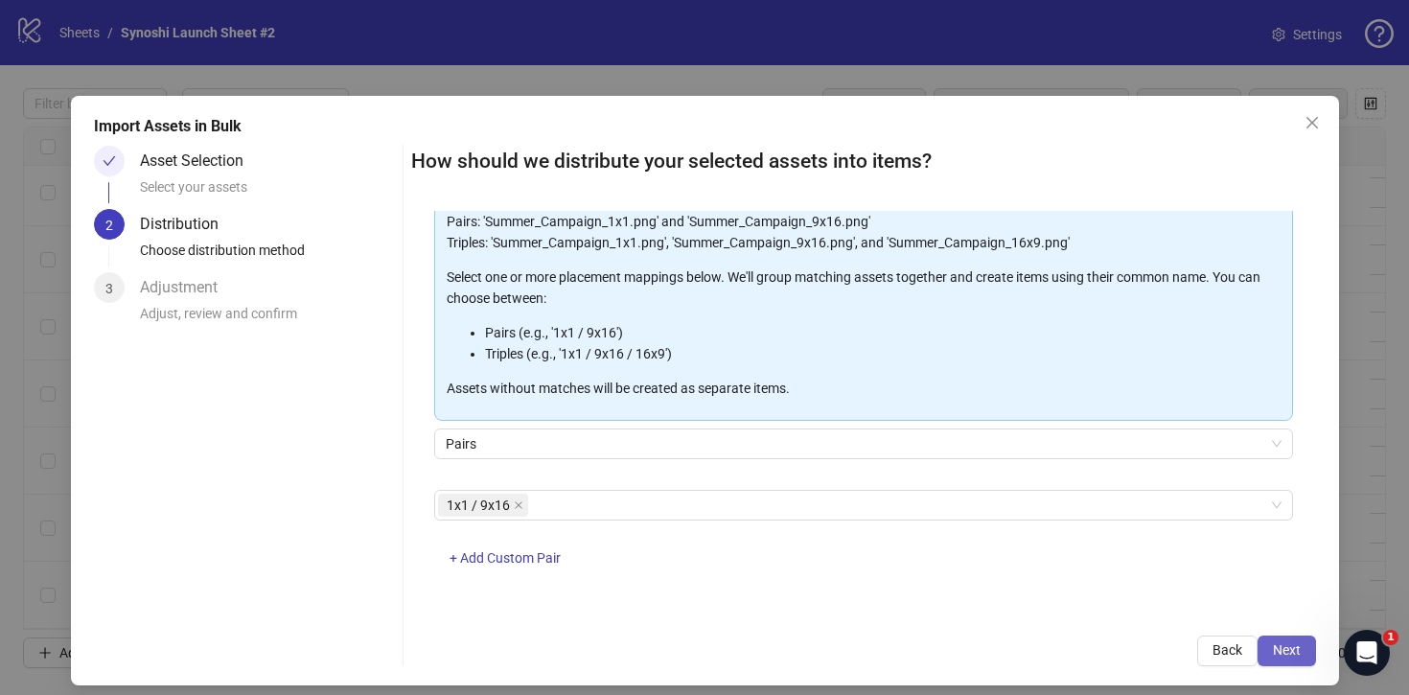
click at [1304, 654] on button "Next" at bounding box center [1287, 651] width 58 height 31
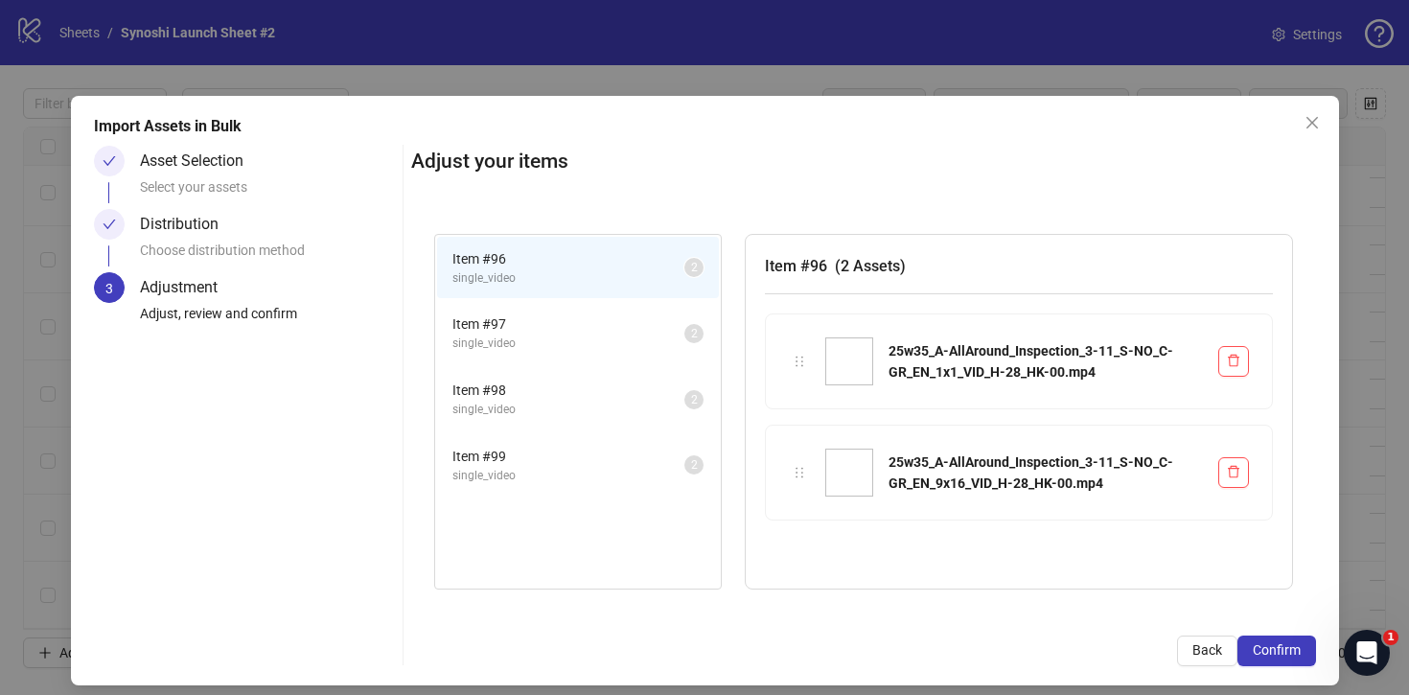
click at [1304, 654] on button "Confirm" at bounding box center [1277, 651] width 79 height 31
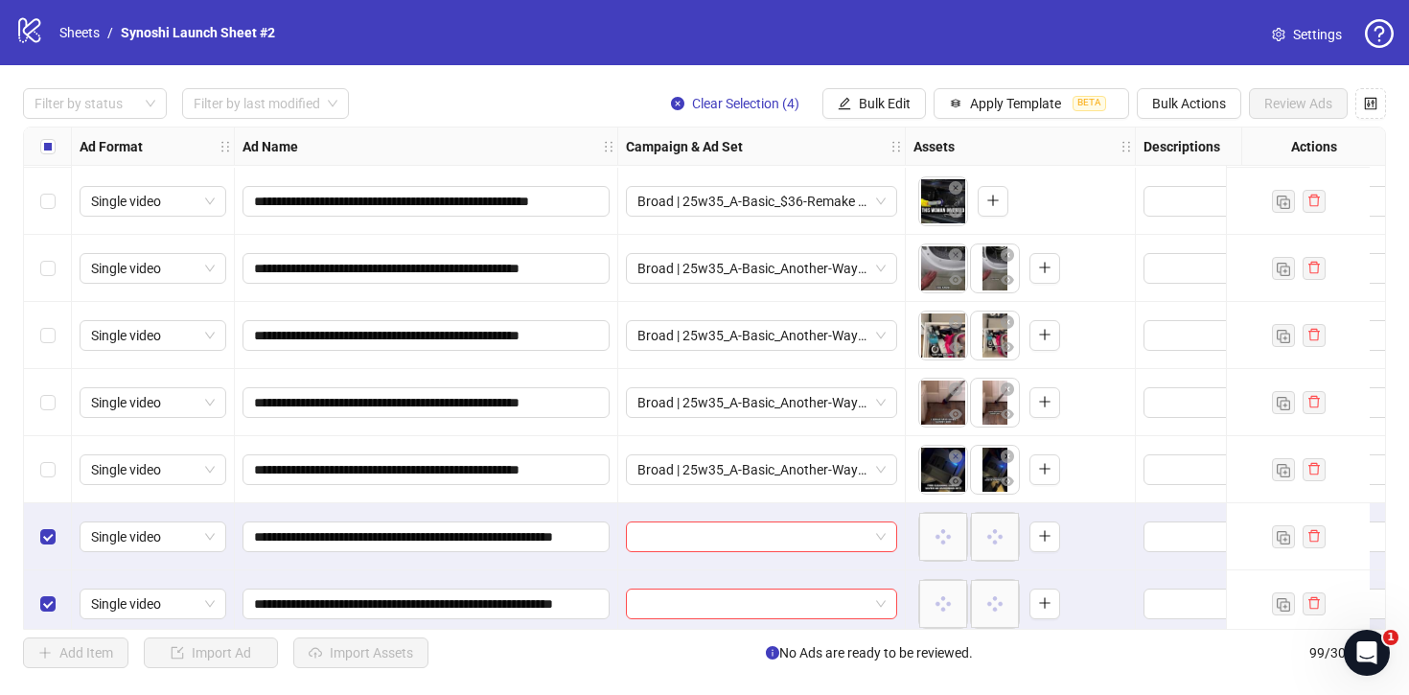
scroll to position [6189, 0]
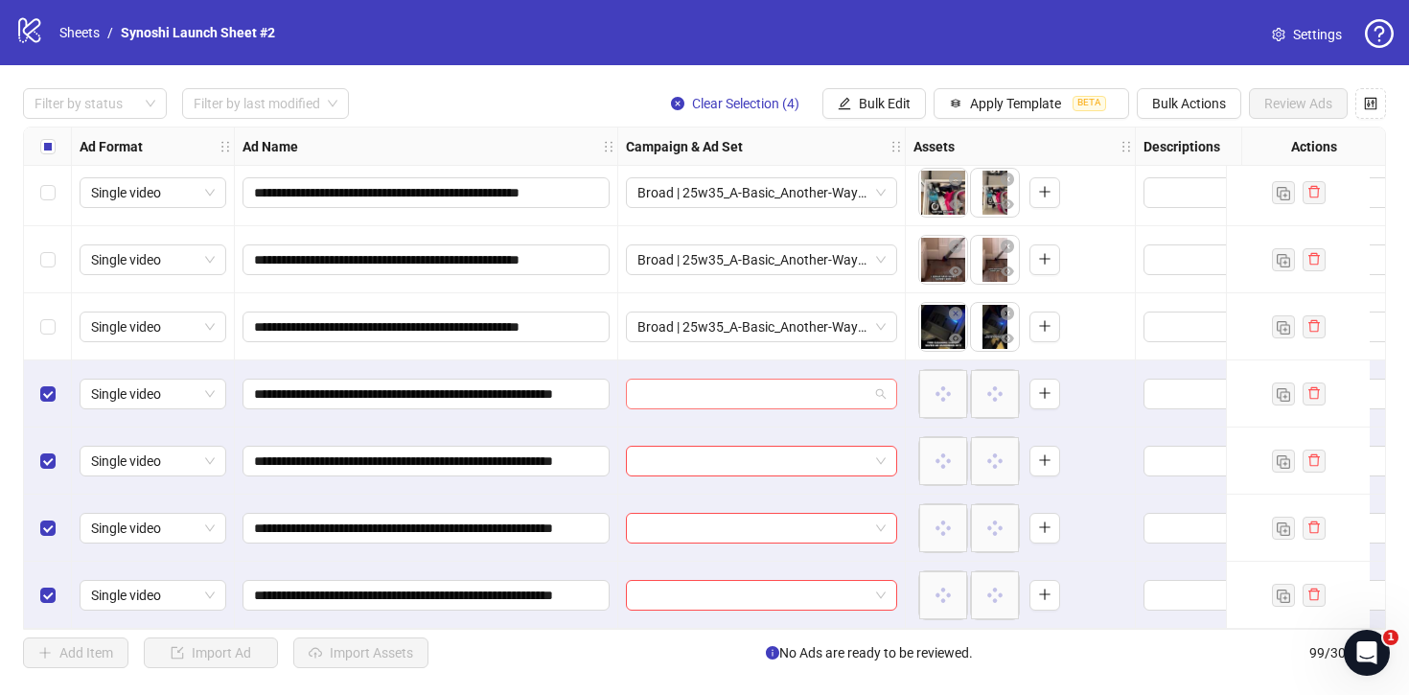
click at [885, 390] on span at bounding box center [762, 394] width 248 height 29
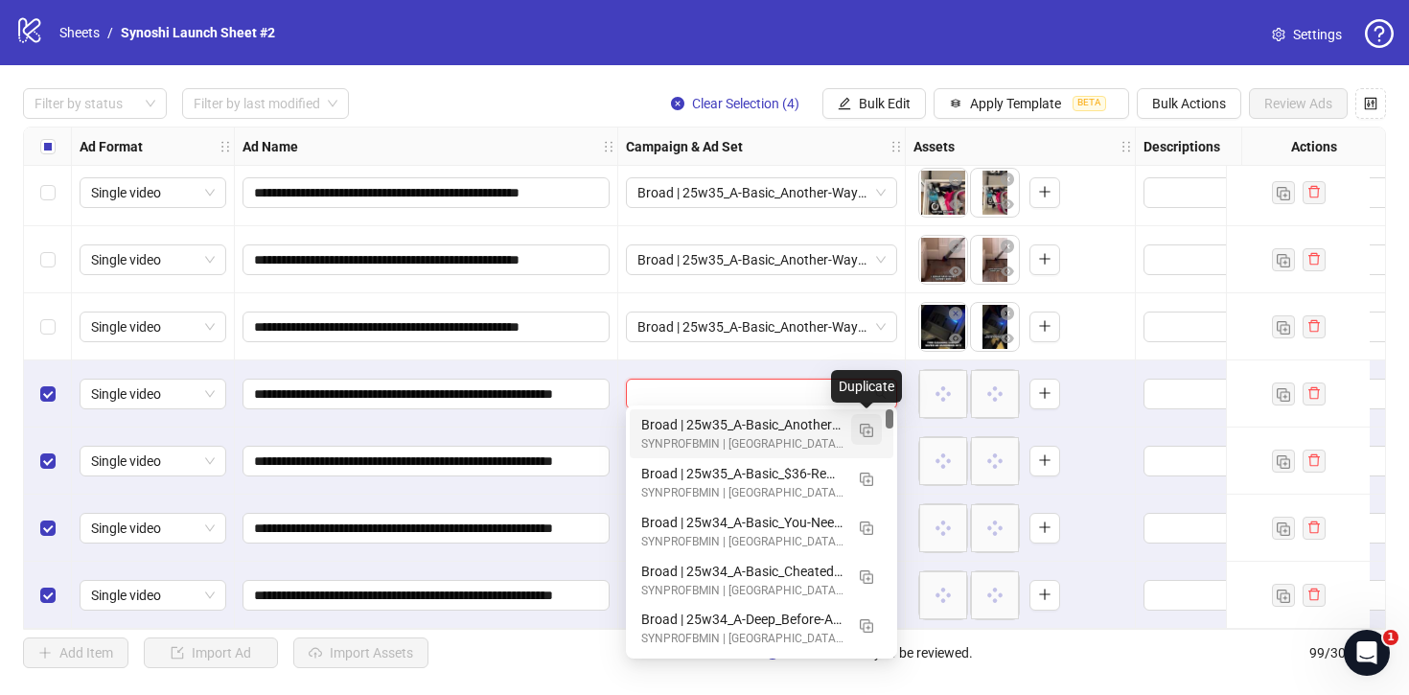
click at [861, 424] on img "button" at bounding box center [866, 430] width 13 height 13
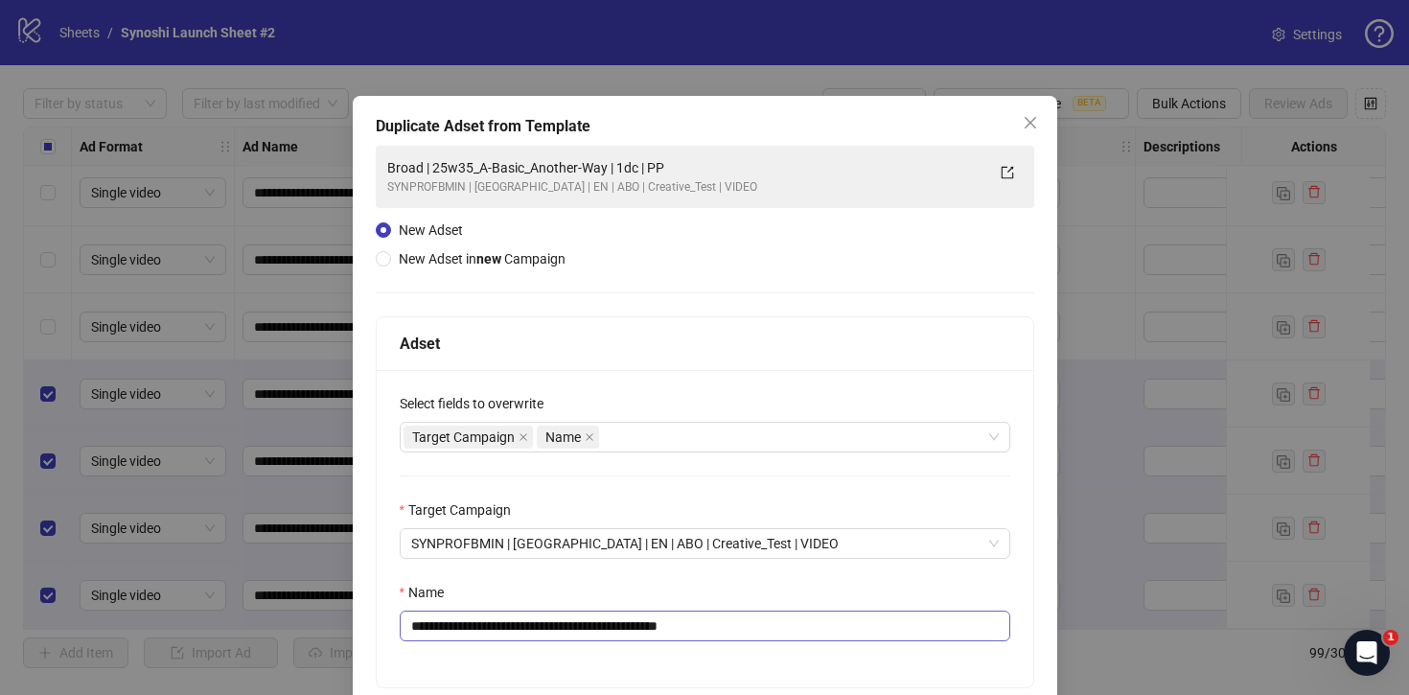
click at [820, 611] on div "**********" at bounding box center [705, 611] width 611 height 59
click at [819, 620] on input "**********" at bounding box center [705, 626] width 611 height 31
drag, startPoint x: 630, startPoint y: 625, endPoint x: 456, endPoint y: 629, distance: 173.6
click at [456, 629] on input "**********" at bounding box center [705, 626] width 611 height 31
paste input "**********"
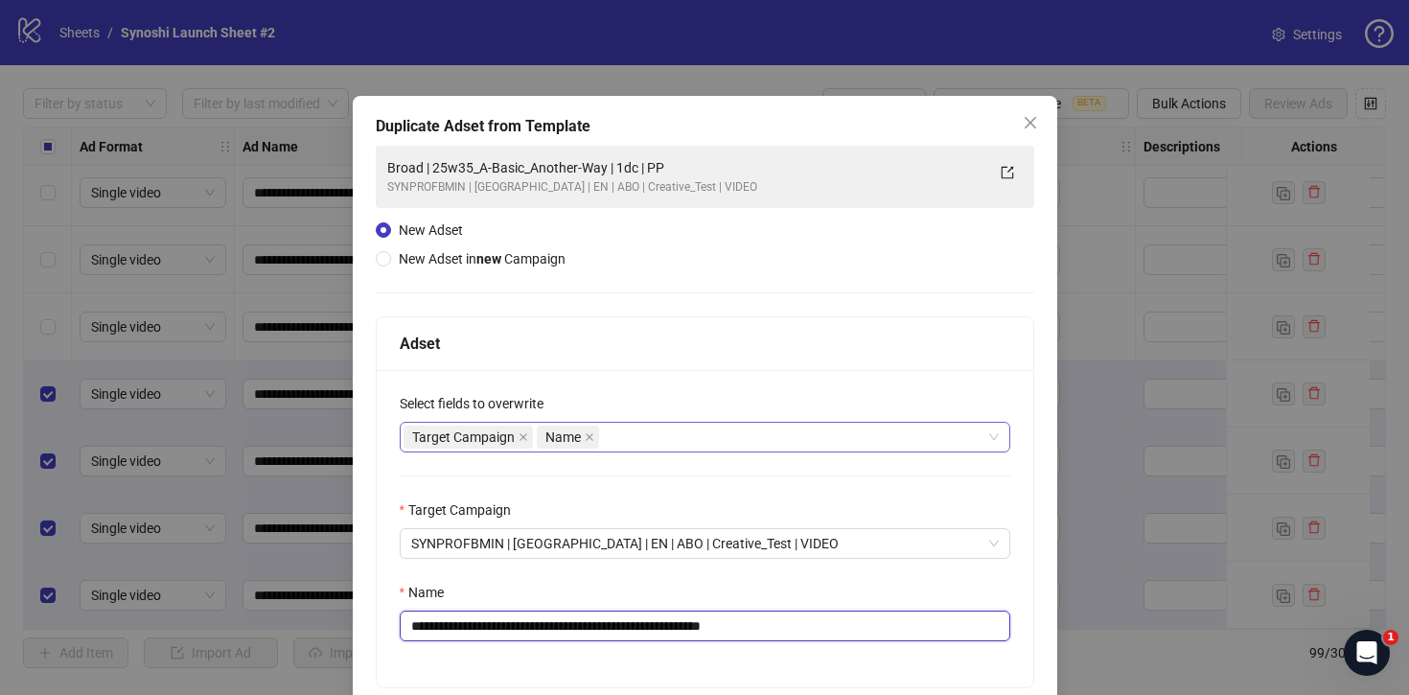
scroll to position [146, 0]
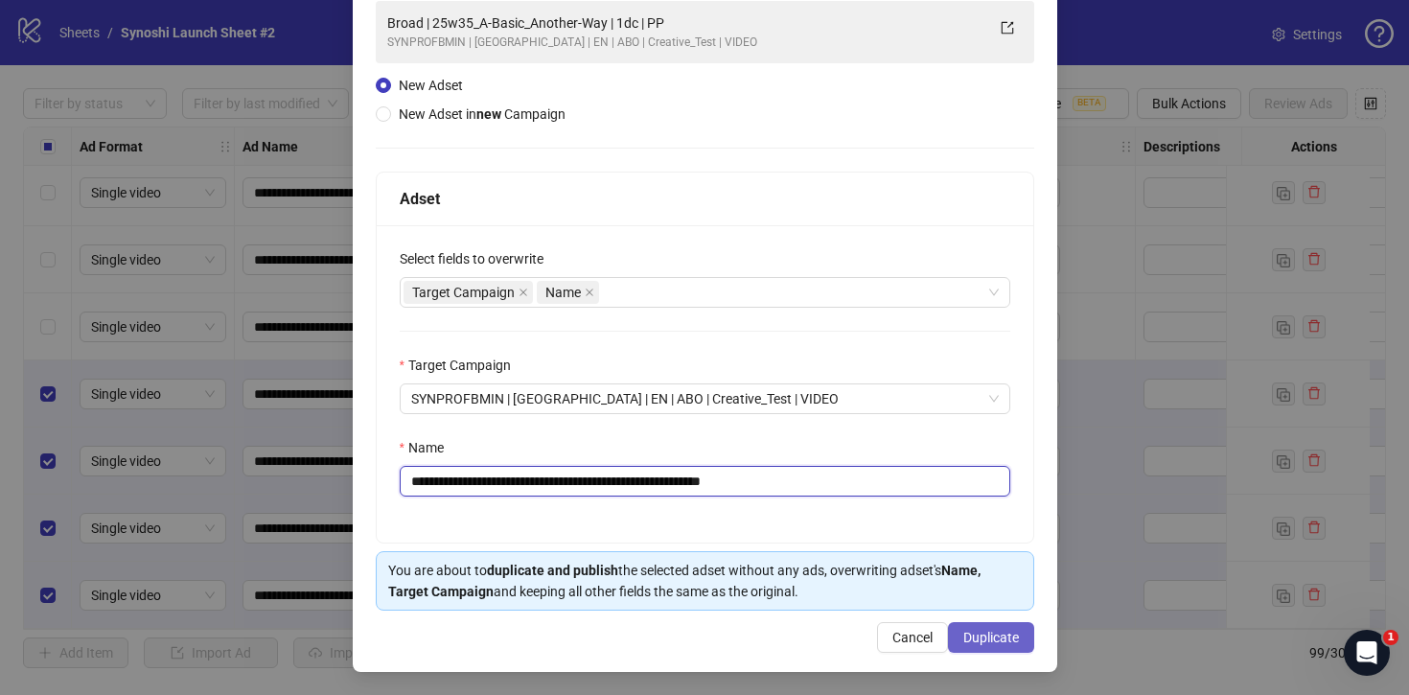
type input "**********"
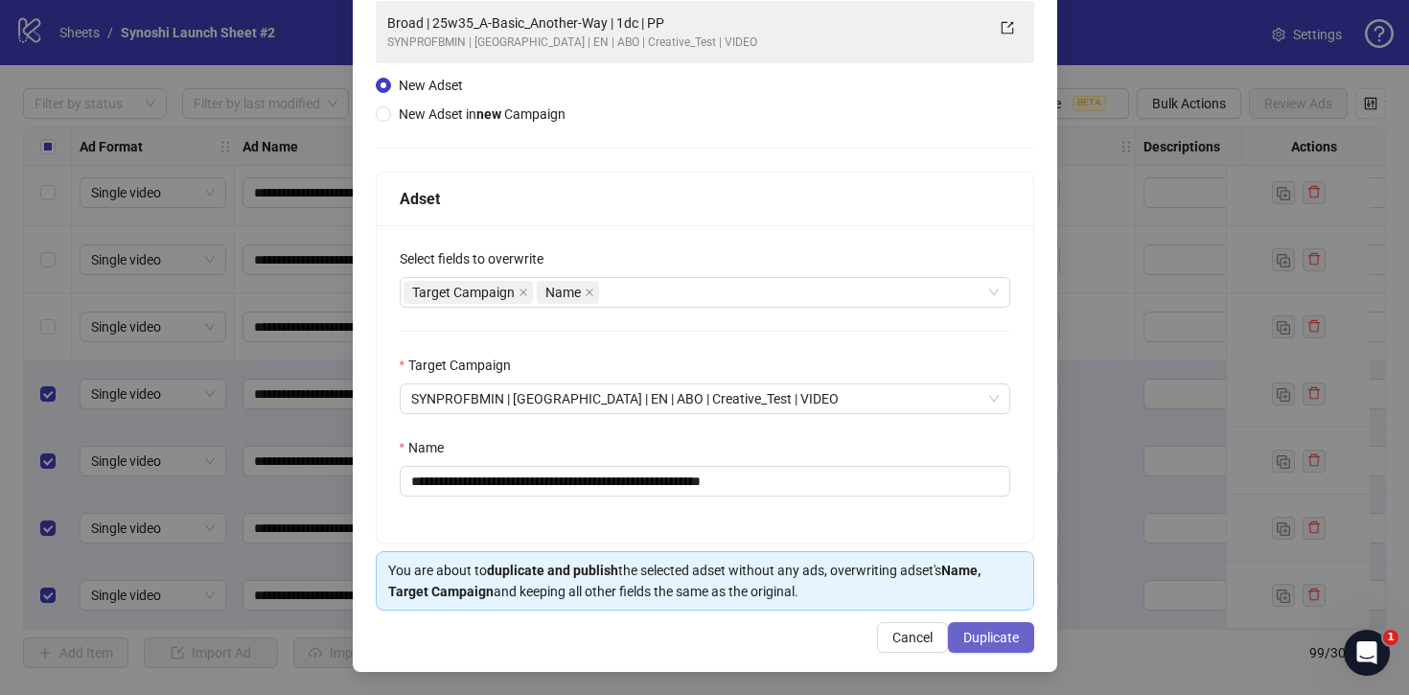
click at [997, 649] on button "Duplicate" at bounding box center [991, 637] width 86 height 31
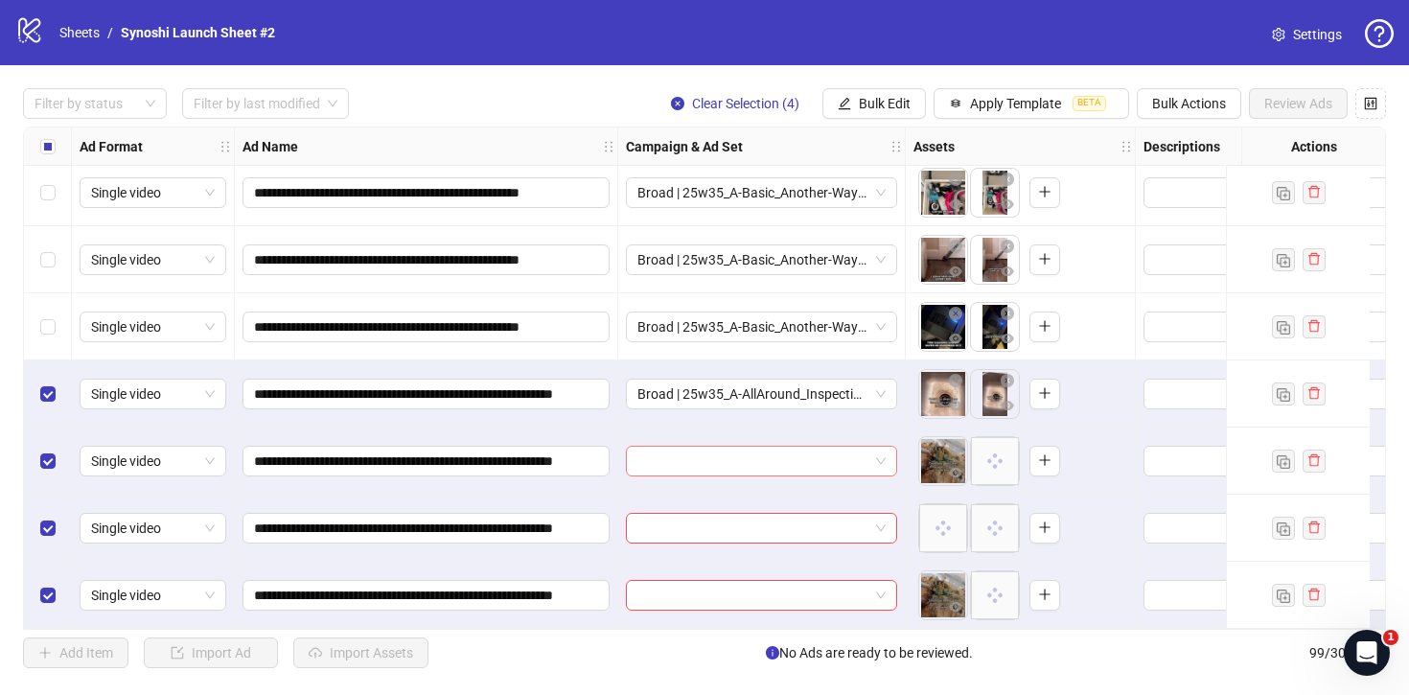
click at [881, 453] on span at bounding box center [762, 461] width 248 height 29
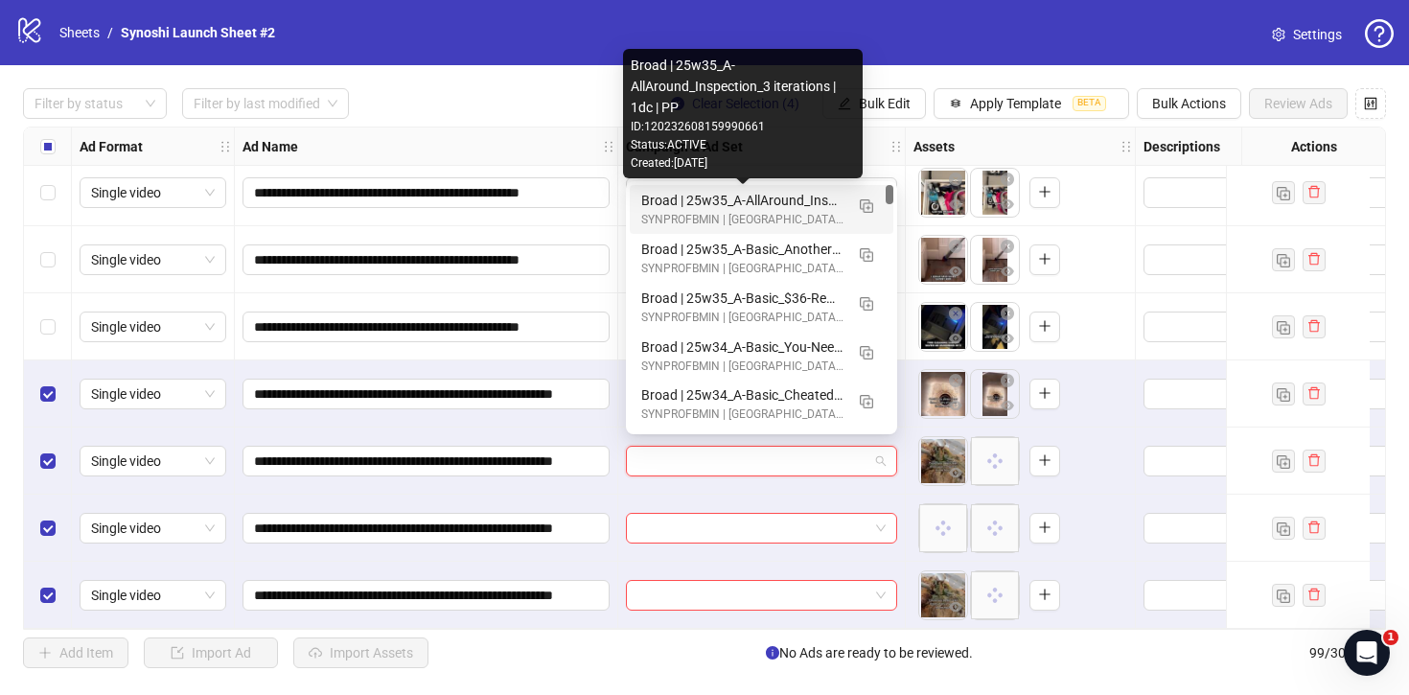
click at [785, 200] on div "Broad | 25w35_A-AllAround_Inspection_3 iterations | 1dc | PP" at bounding box center [742, 200] width 202 height 21
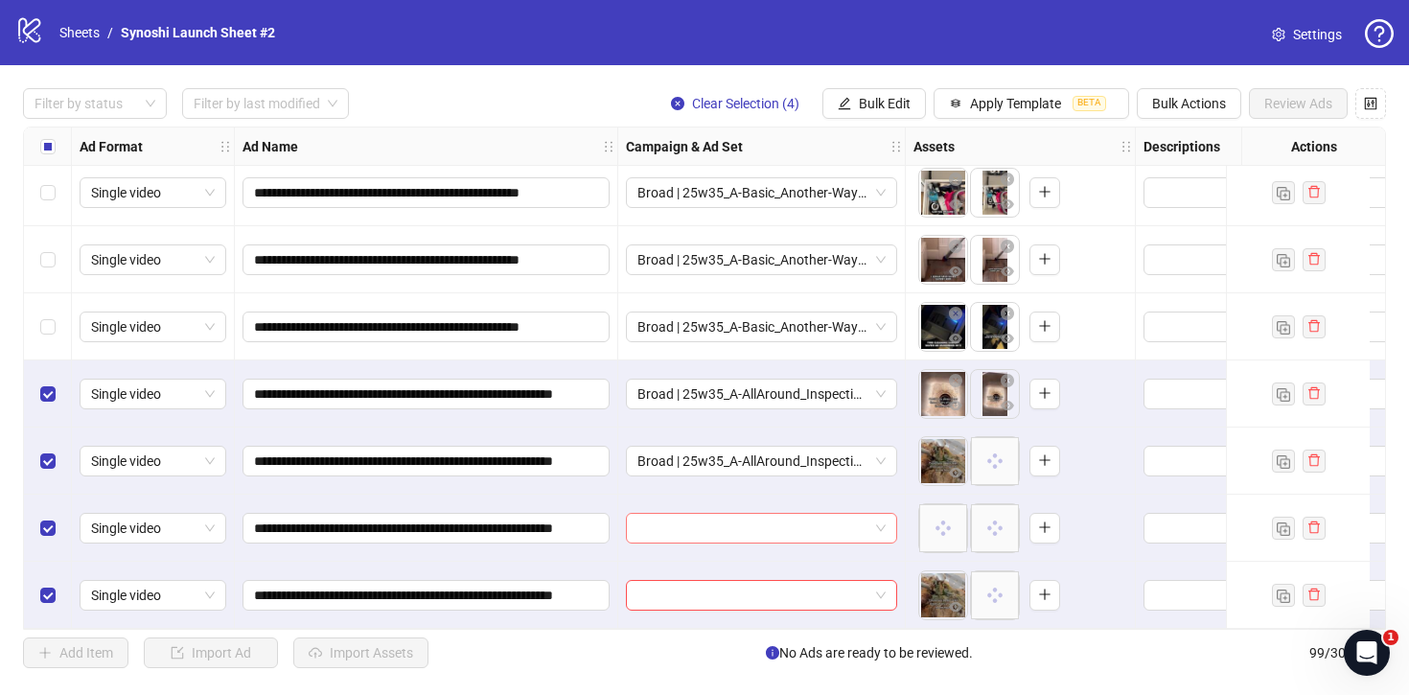
click at [883, 524] on span at bounding box center [762, 528] width 248 height 29
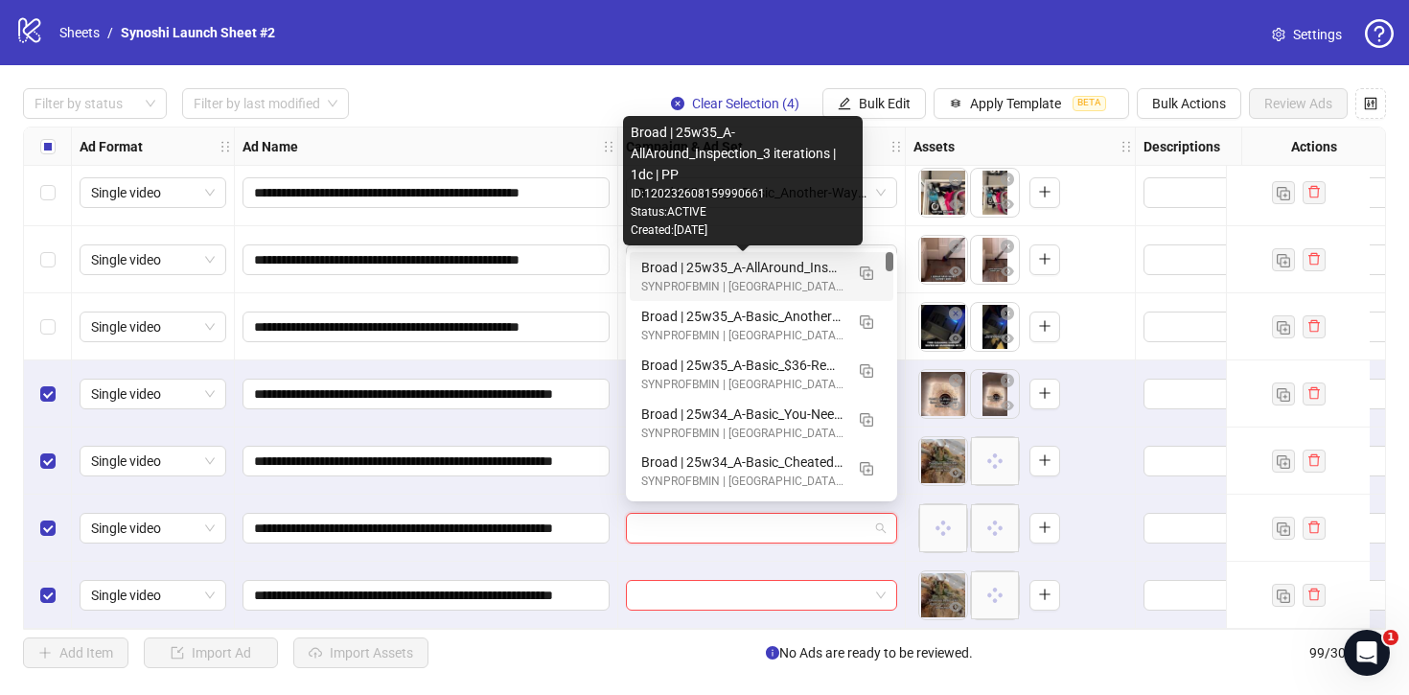
click at [787, 261] on div "Broad | 25w35_A-AllAround_Inspection_3 iterations | 1dc | PP" at bounding box center [742, 267] width 202 height 21
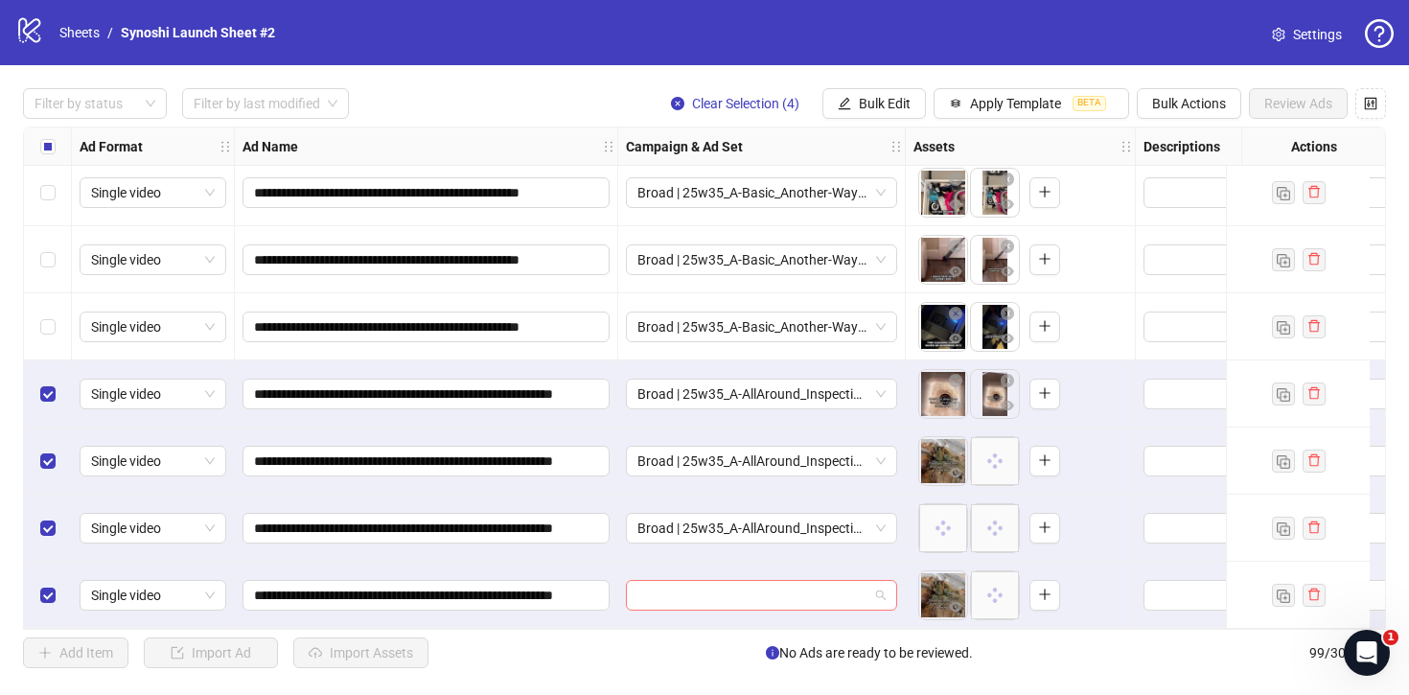
click at [883, 597] on span at bounding box center [762, 595] width 248 height 29
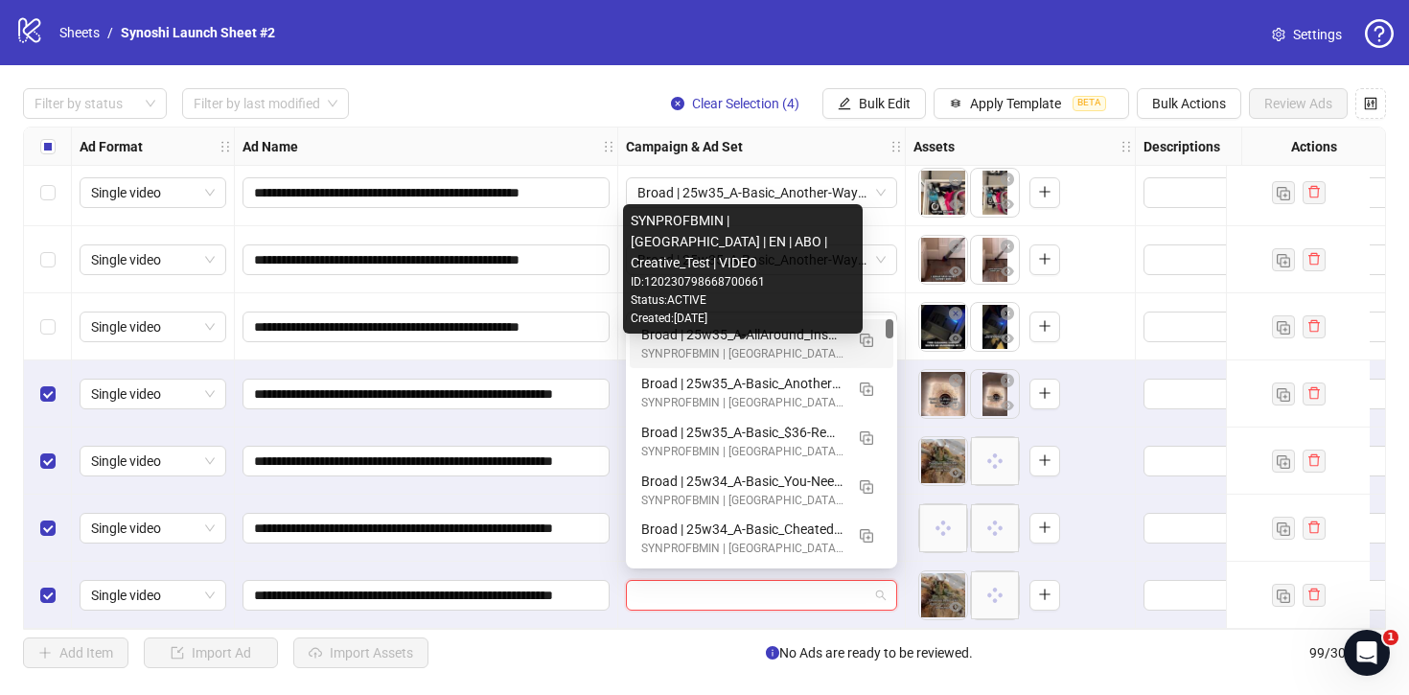
click at [788, 338] on div "Broad | 25w35_A-AllAround_Inspection_3 iterations | 1dc | PP" at bounding box center [742, 334] width 202 height 21
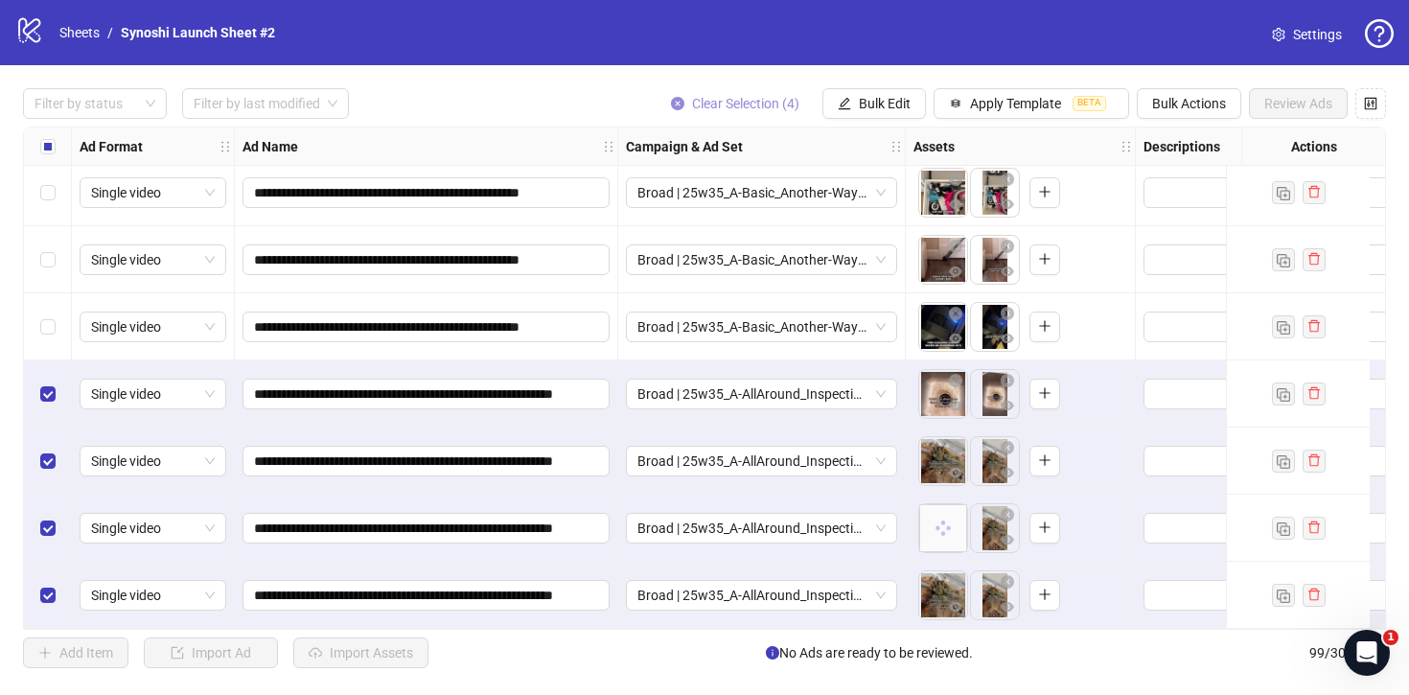
click at [735, 102] on span "Clear Selection (4)" at bounding box center [745, 103] width 107 height 15
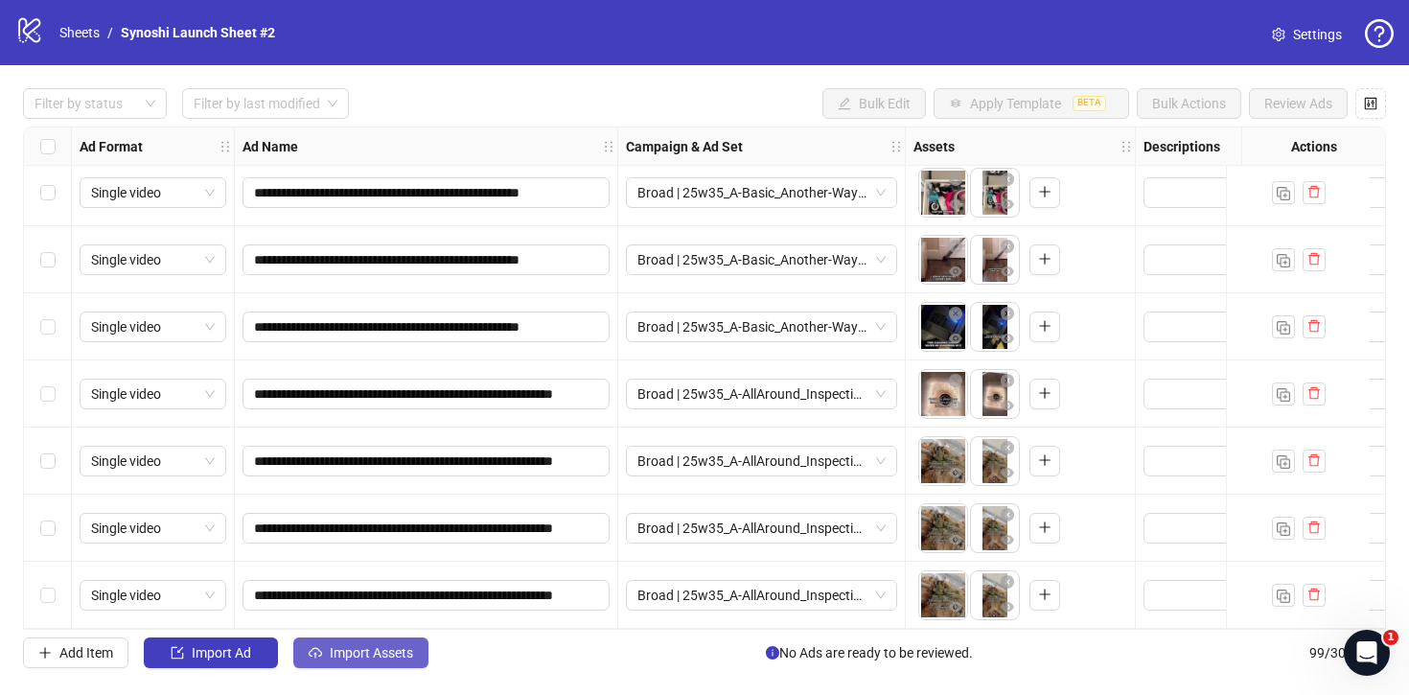
click at [402, 639] on button "Import Assets" at bounding box center [360, 653] width 135 height 31
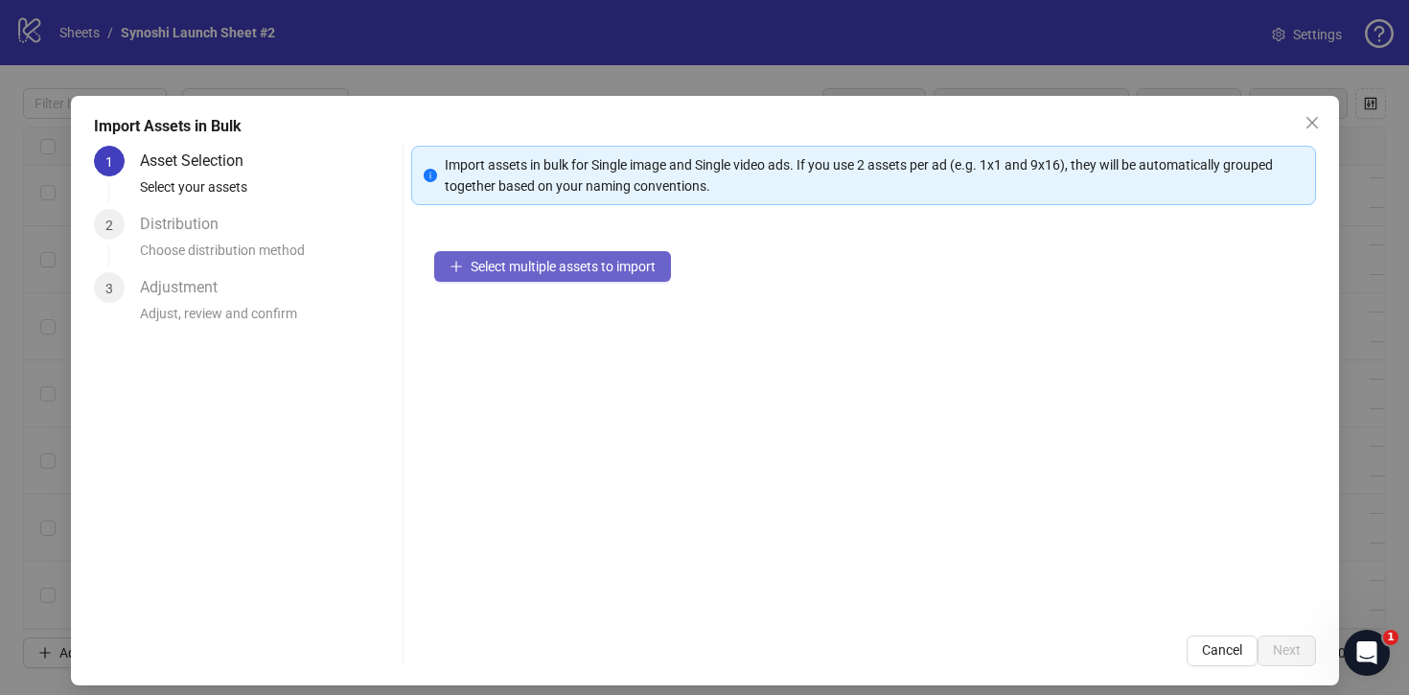
click at [536, 269] on span "Select multiple assets to import" at bounding box center [563, 266] width 185 height 15
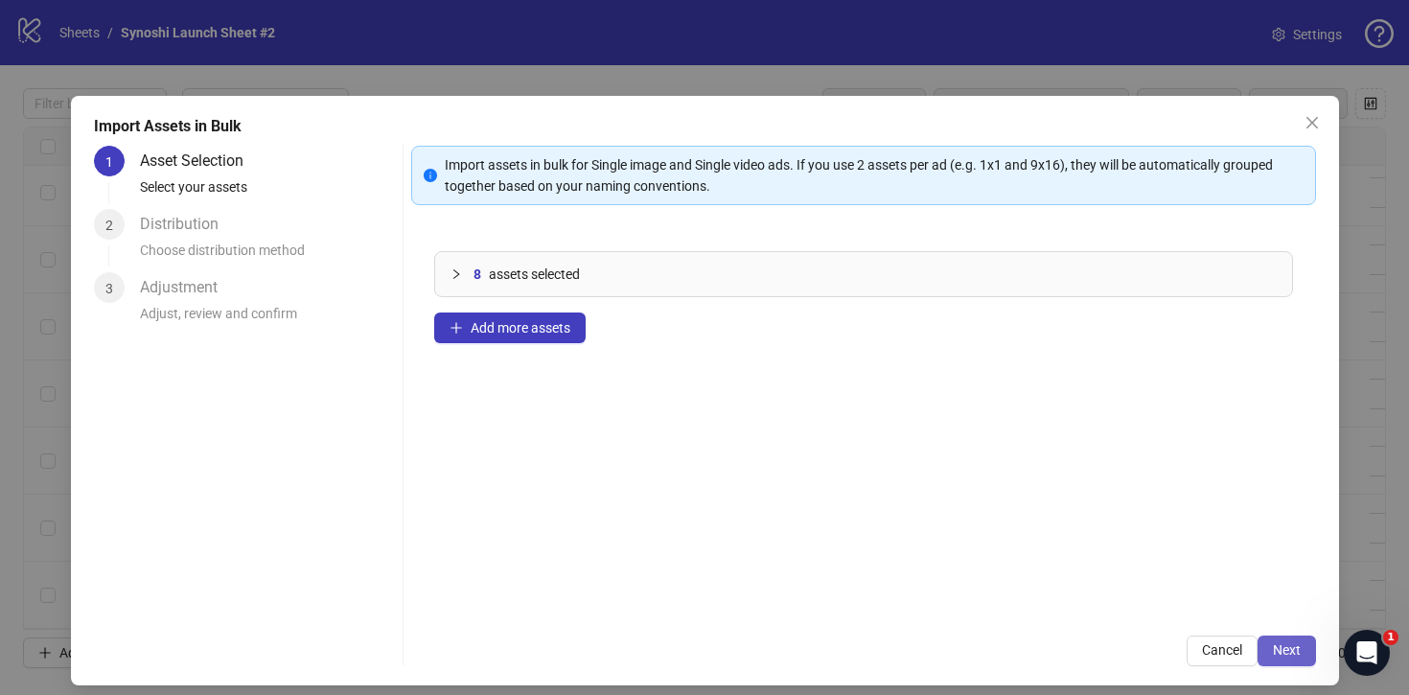
click at [1287, 652] on span "Next" at bounding box center [1287, 649] width 28 height 15
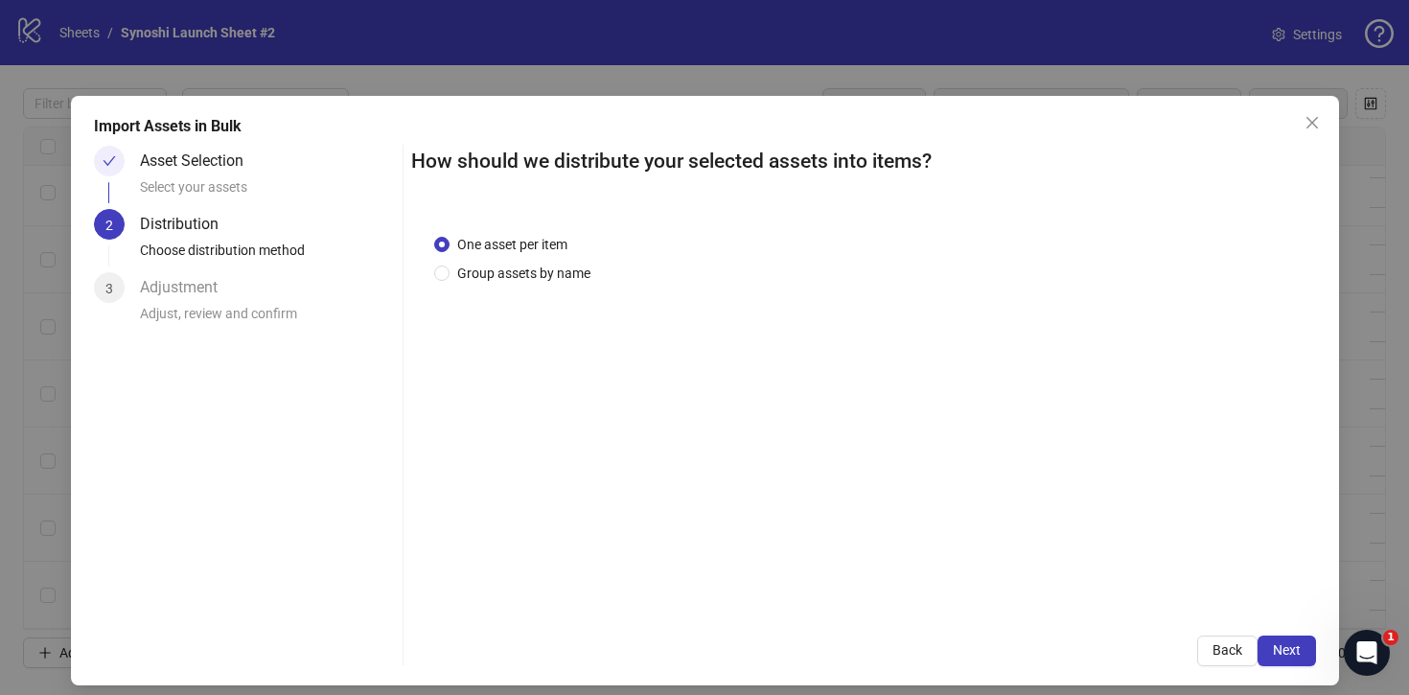
click at [1287, 652] on span "Next" at bounding box center [1287, 649] width 28 height 15
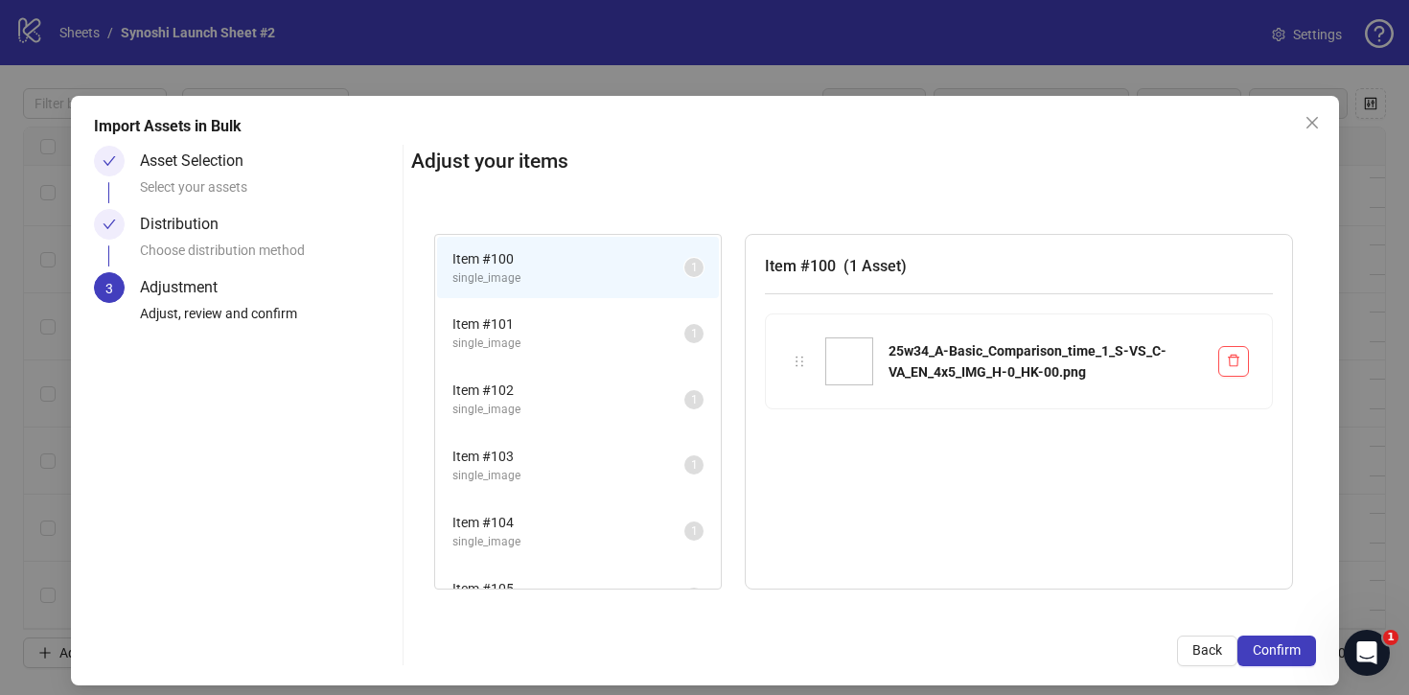
click at [1287, 652] on span "Confirm" at bounding box center [1277, 649] width 48 height 15
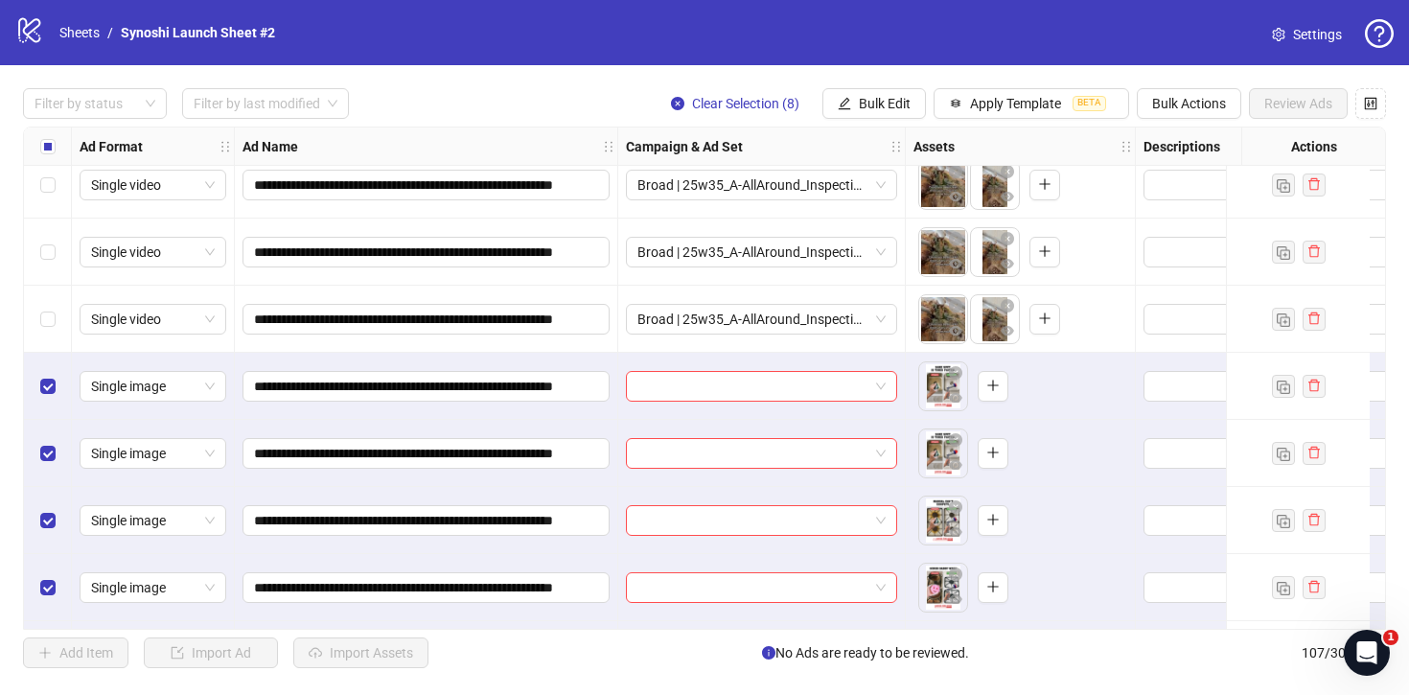
scroll to position [6524, 0]
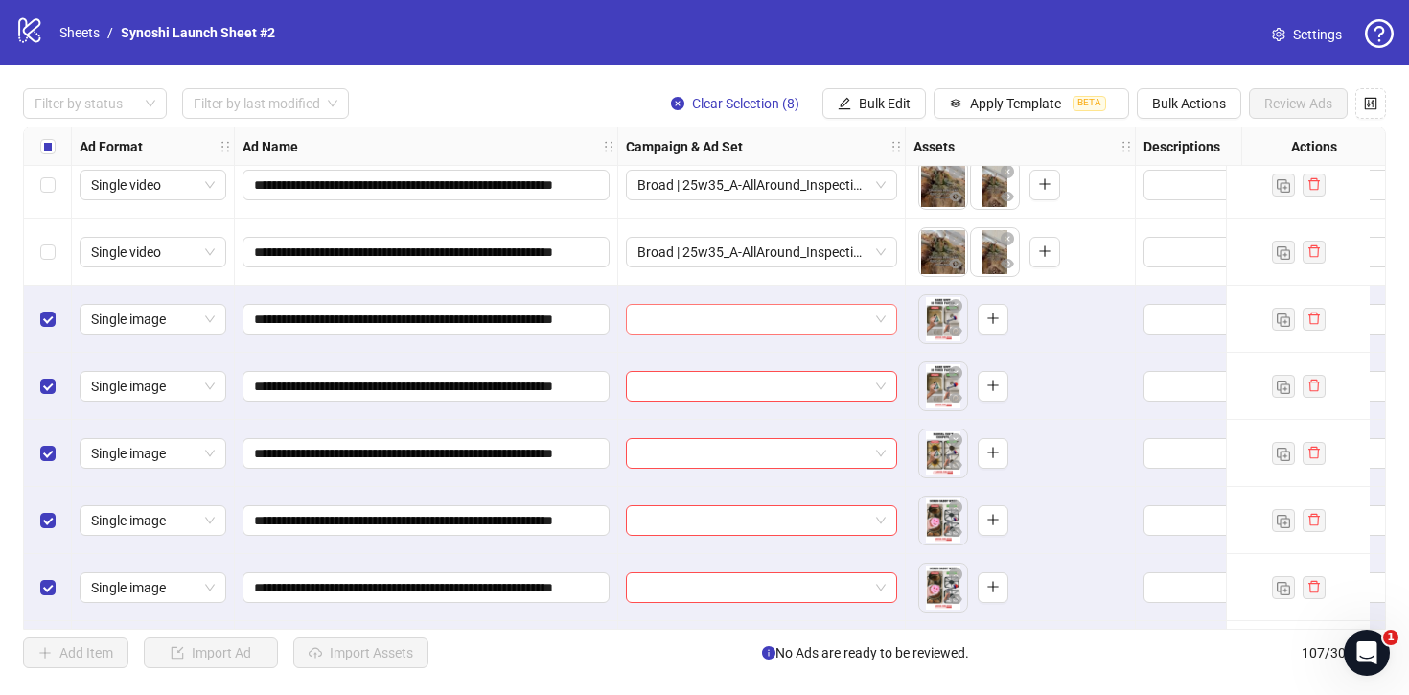
click at [888, 317] on div at bounding box center [761, 319] width 271 height 31
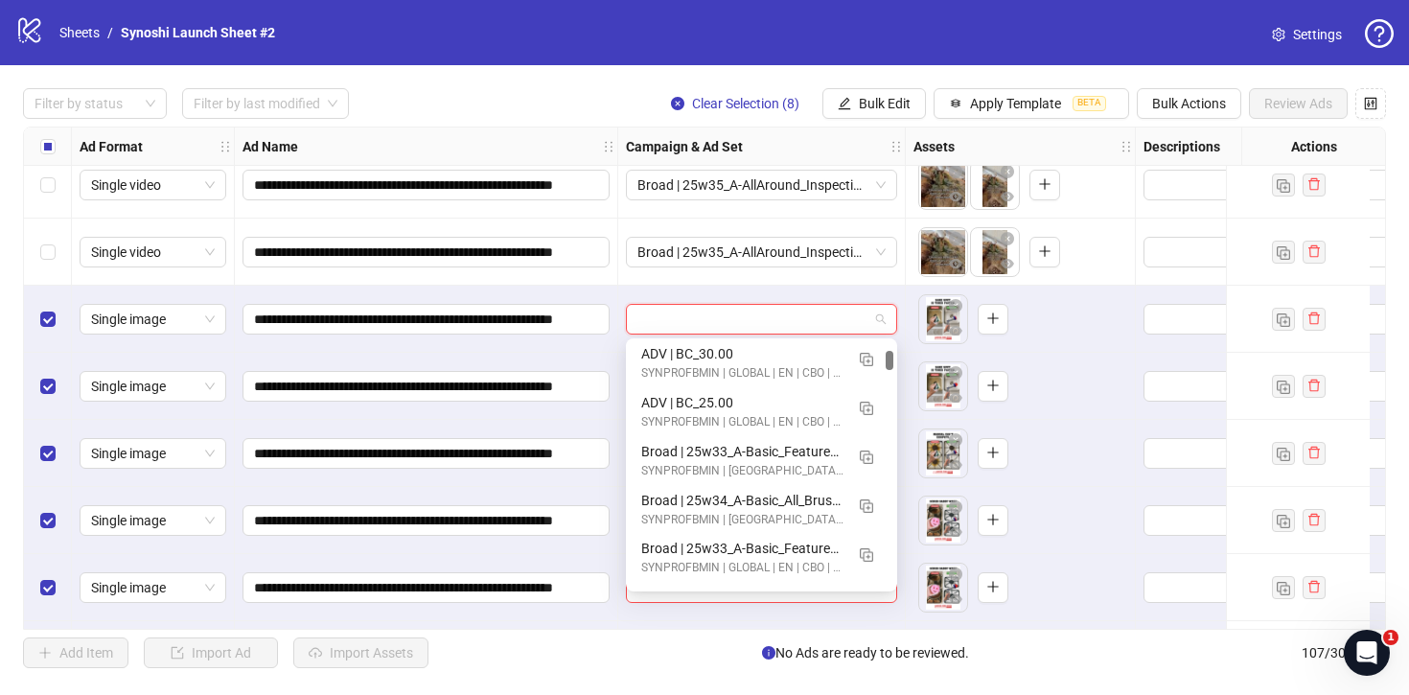
scroll to position [542, 0]
click at [870, 454] on img "button" at bounding box center [866, 457] width 13 height 13
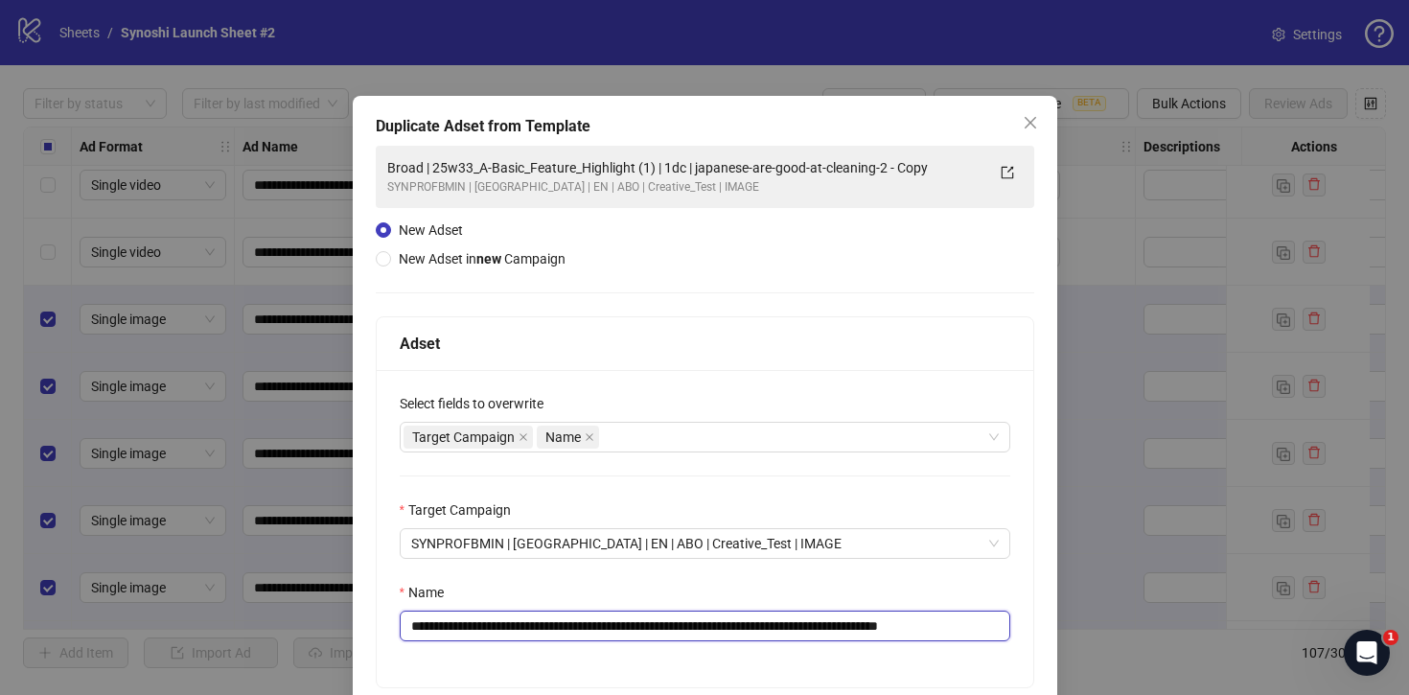
drag, startPoint x: 720, startPoint y: 625, endPoint x: 1036, endPoint y: 622, distance: 316.4
click at [1036, 623] on div "**********" at bounding box center [705, 456] width 705 height 721
drag, startPoint x: 660, startPoint y: 625, endPoint x: 459, endPoint y: 624, distance: 200.4
click at [459, 624] on input "**********" at bounding box center [705, 626] width 611 height 31
paste input "text"
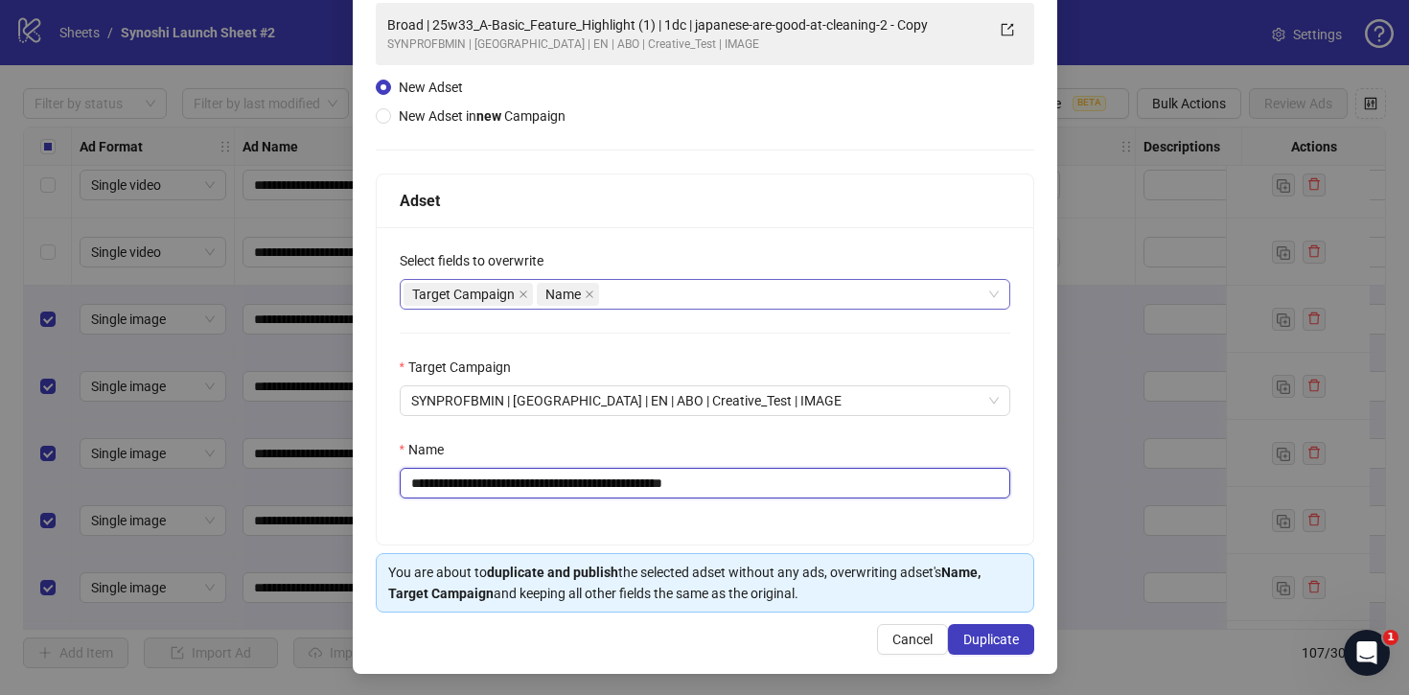
scroll to position [146, 0]
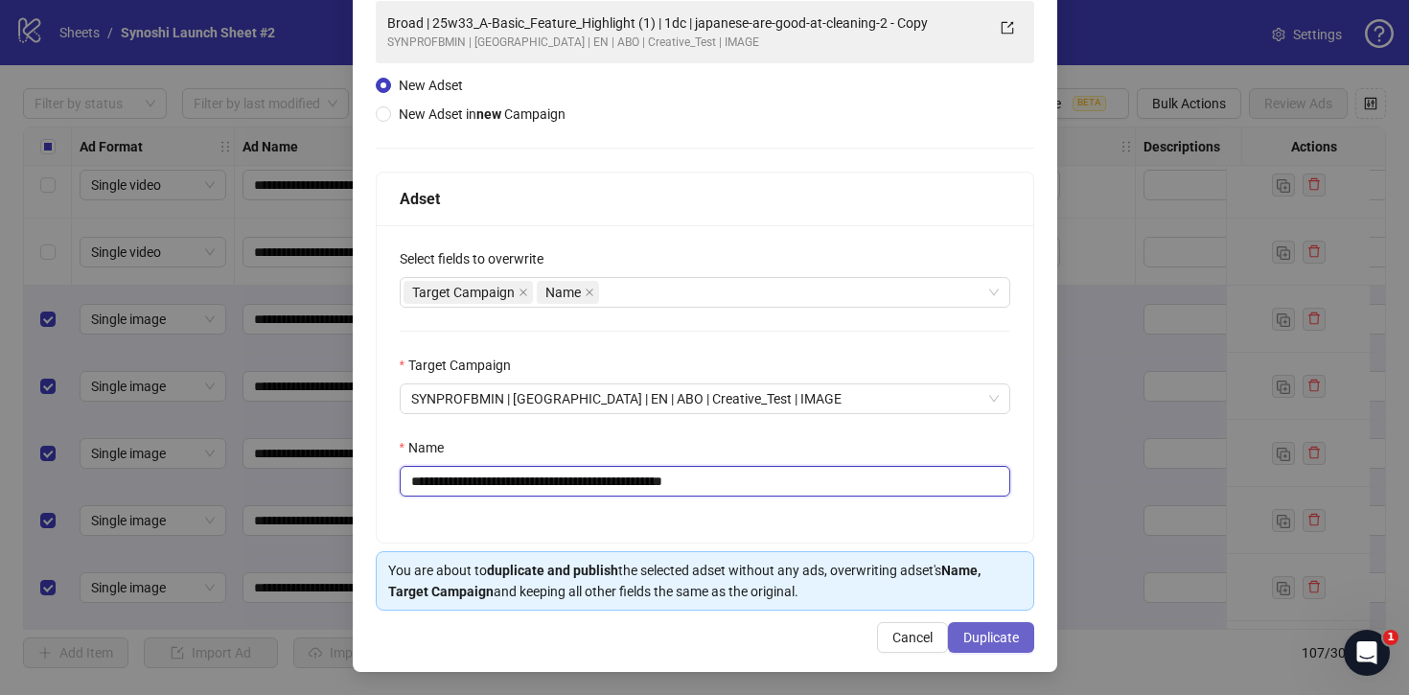
type input "**********"
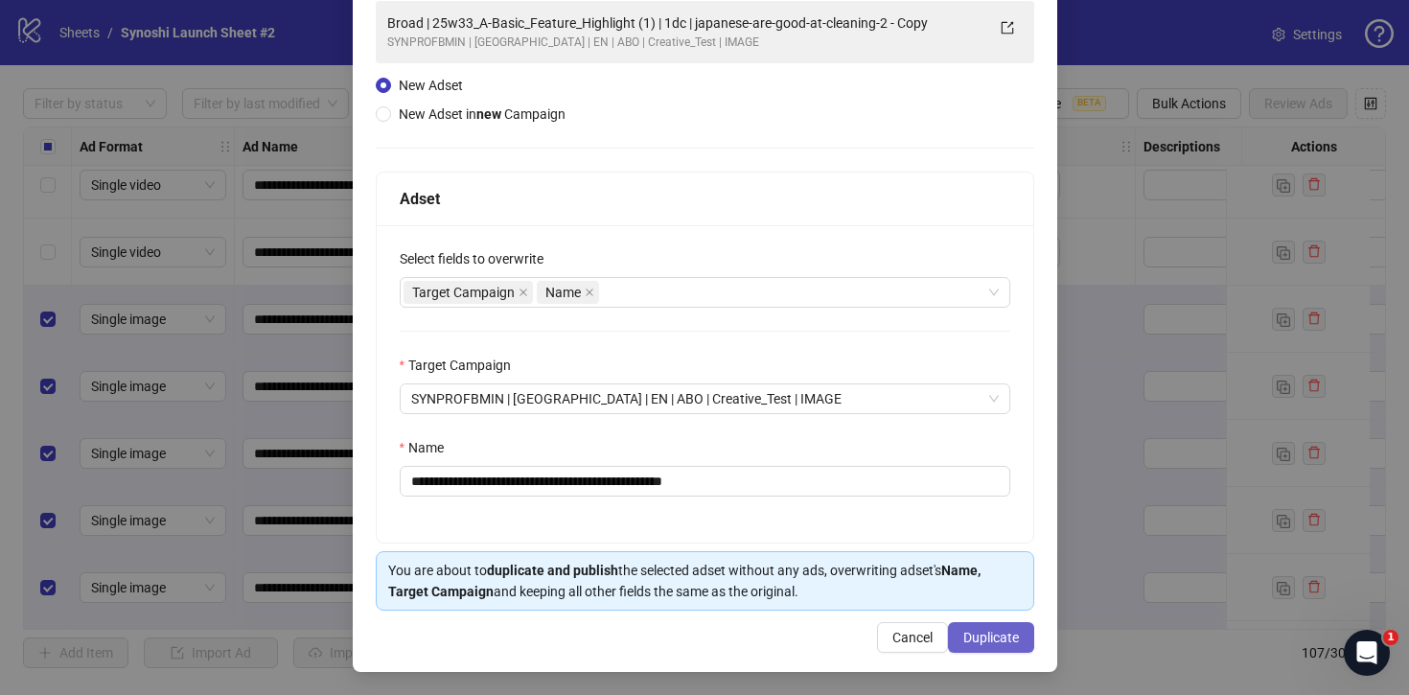
click at [1012, 644] on span "Duplicate" at bounding box center [992, 637] width 56 height 15
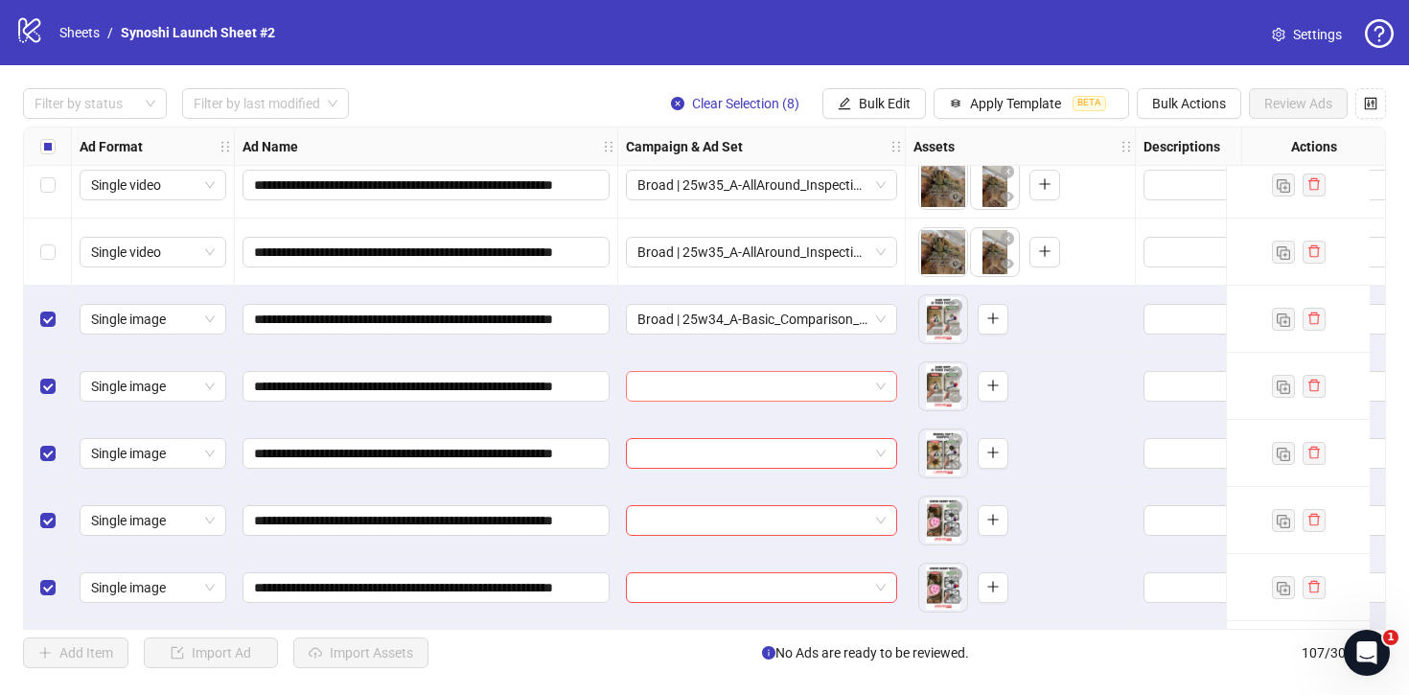
click at [882, 382] on span at bounding box center [762, 386] width 248 height 29
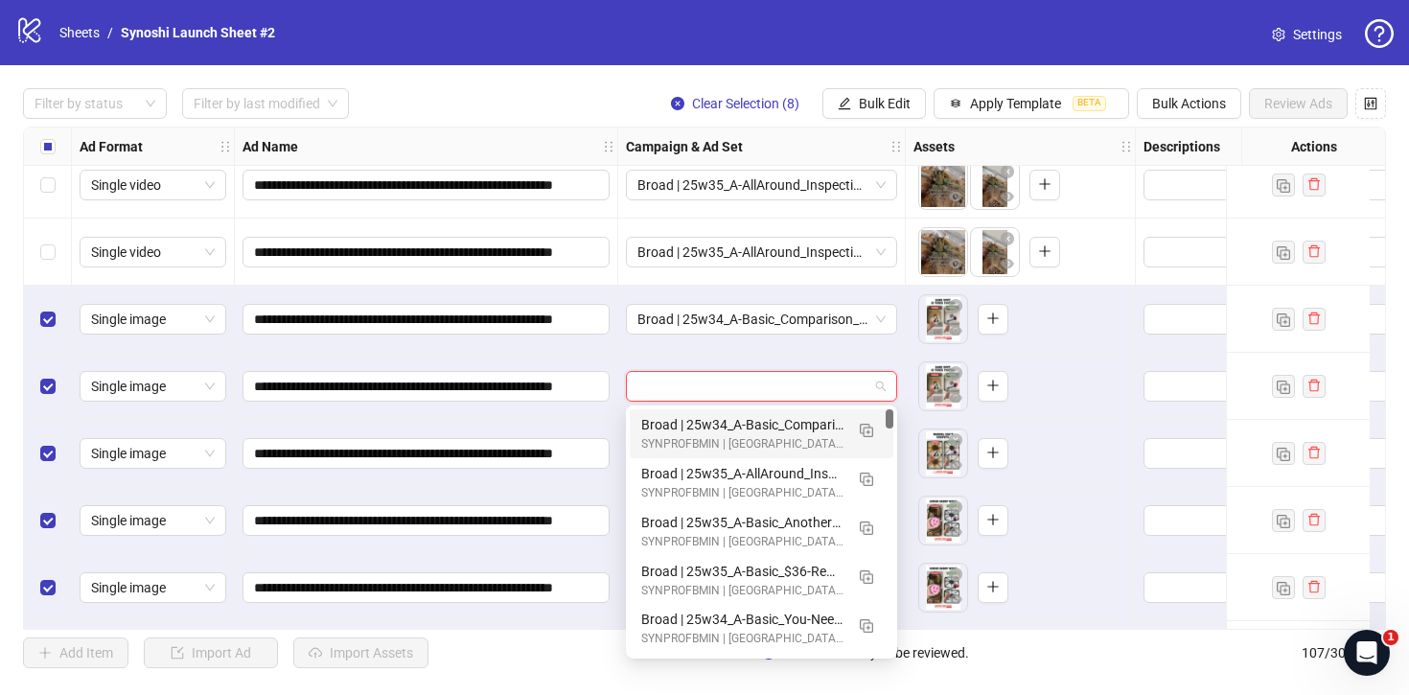
click at [825, 429] on div "Broad | 25w34_A-Basic_Comparison_time (1) | 1dc | PP" at bounding box center [742, 424] width 202 height 21
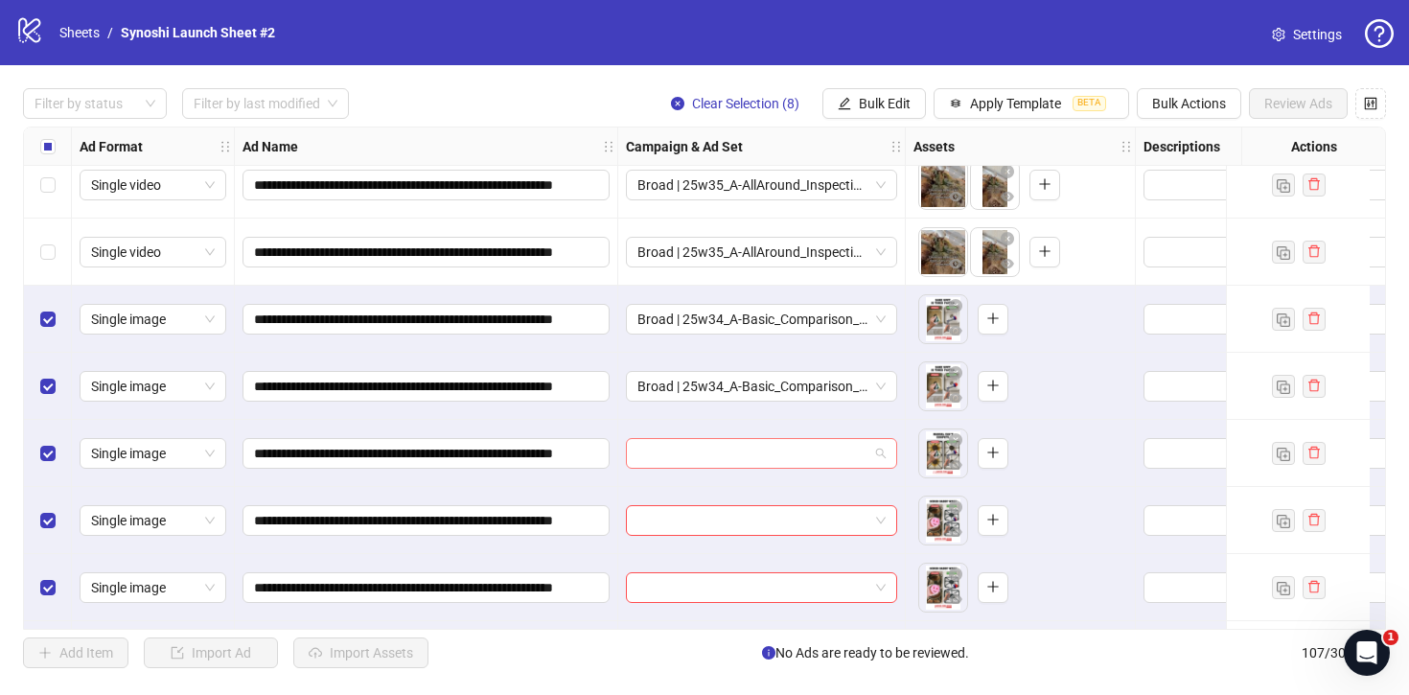
click at [876, 447] on span at bounding box center [762, 453] width 248 height 29
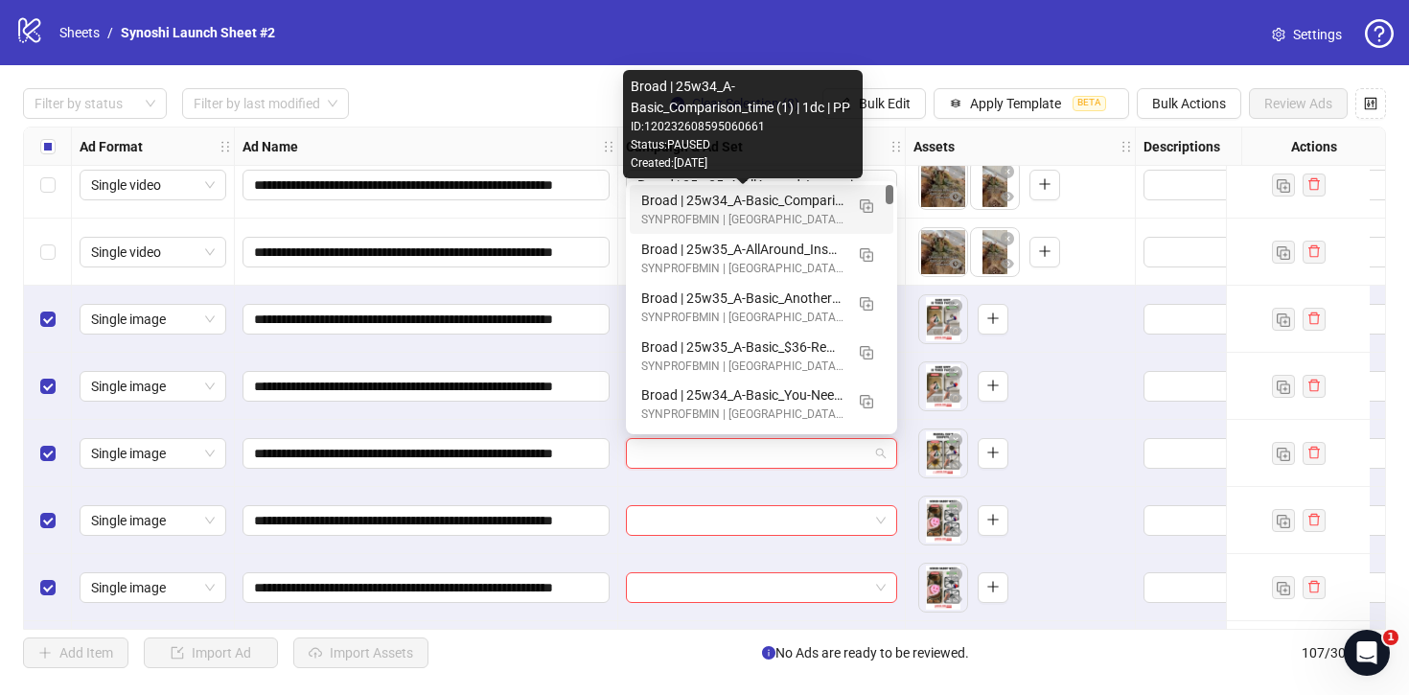
click at [773, 208] on div "Broad | 25w34_A-Basic_Comparison_time (1) | 1dc | PP" at bounding box center [742, 200] width 202 height 21
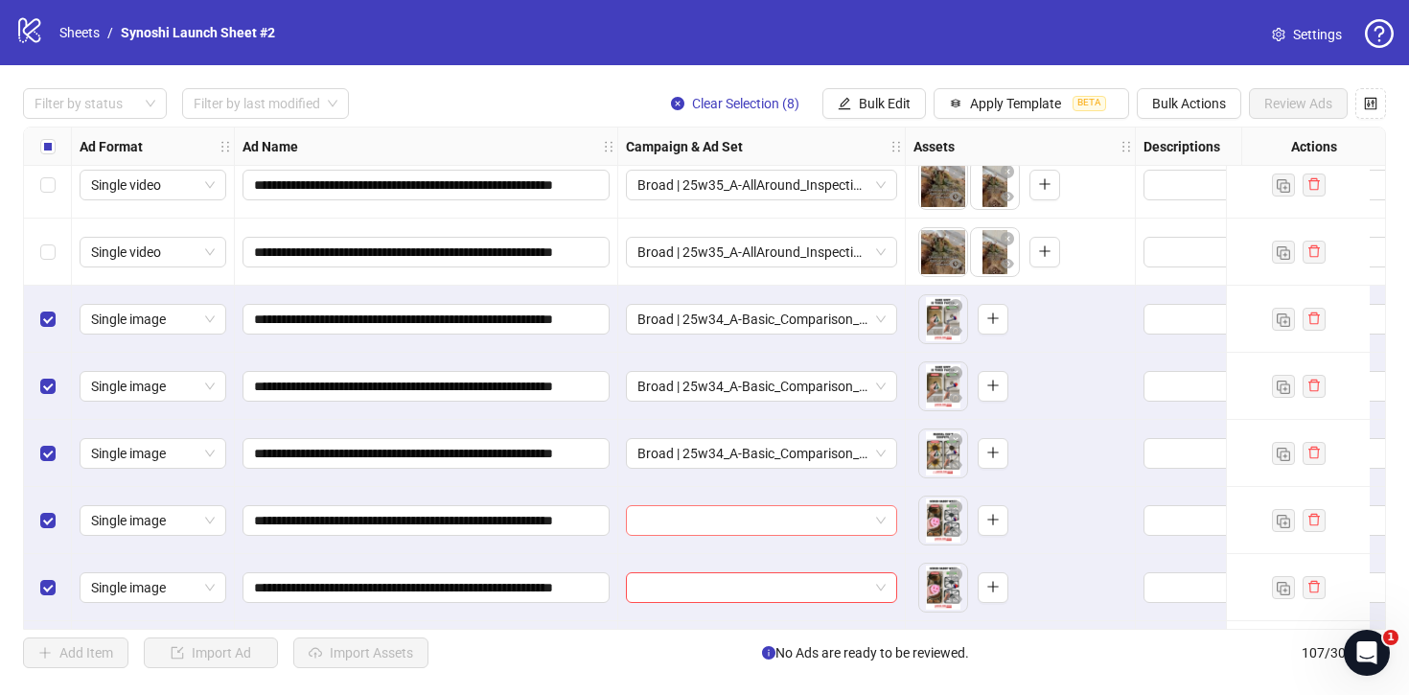
click at [878, 523] on span at bounding box center [762, 520] width 248 height 29
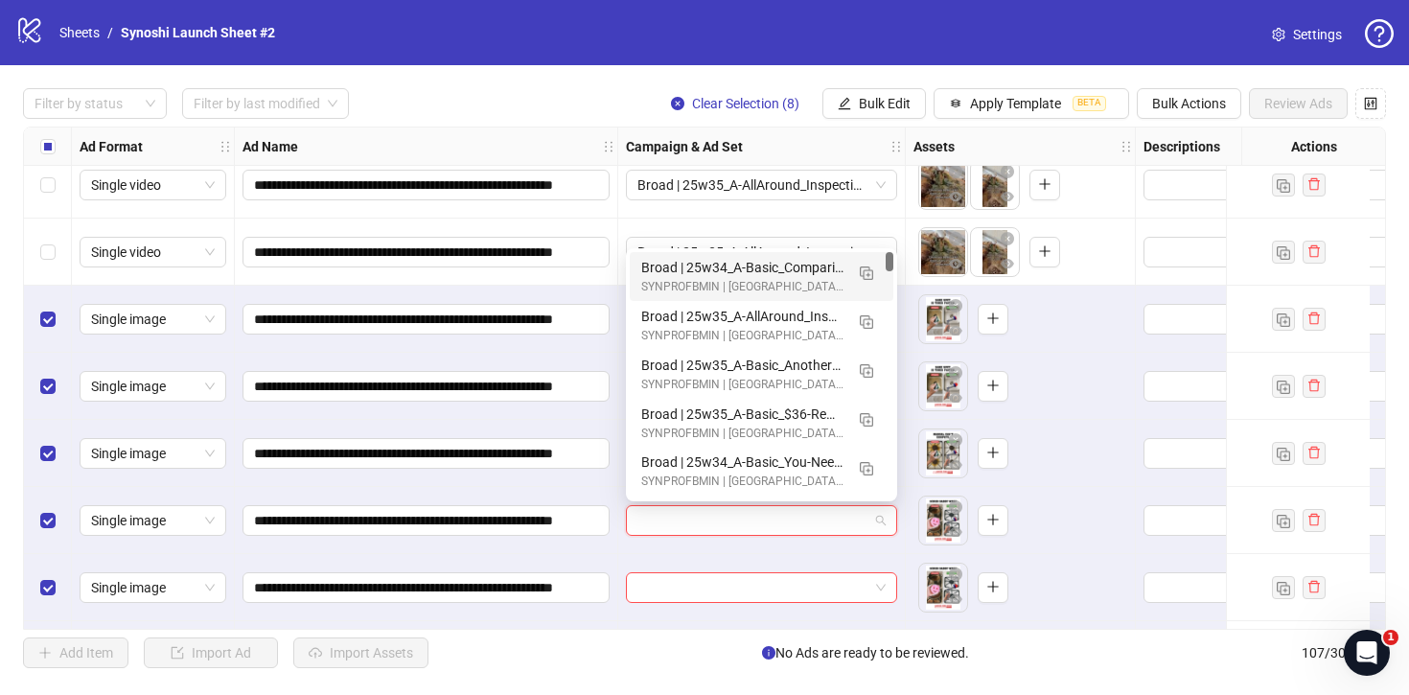
click at [781, 276] on div "Broad | 25w34_A-Basic_Comparison_time (1) | 1dc | PP" at bounding box center [742, 267] width 202 height 21
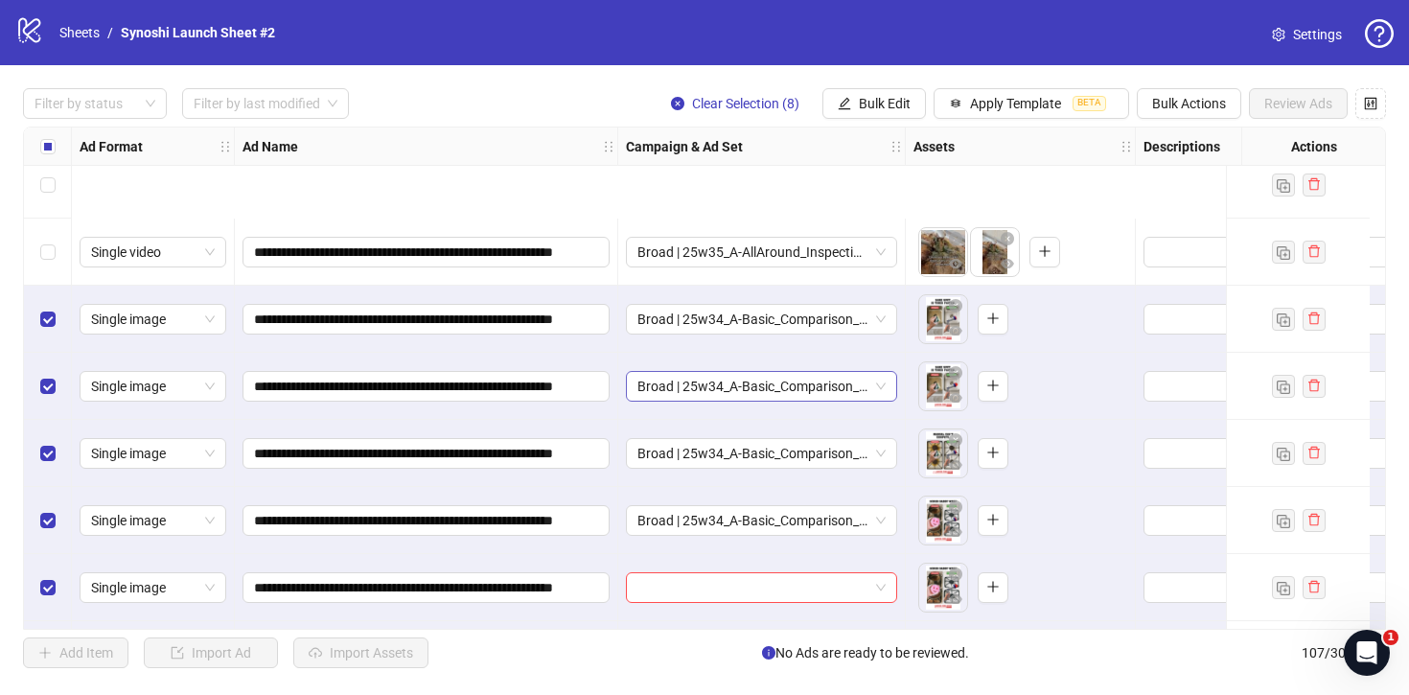
scroll to position [6726, 0]
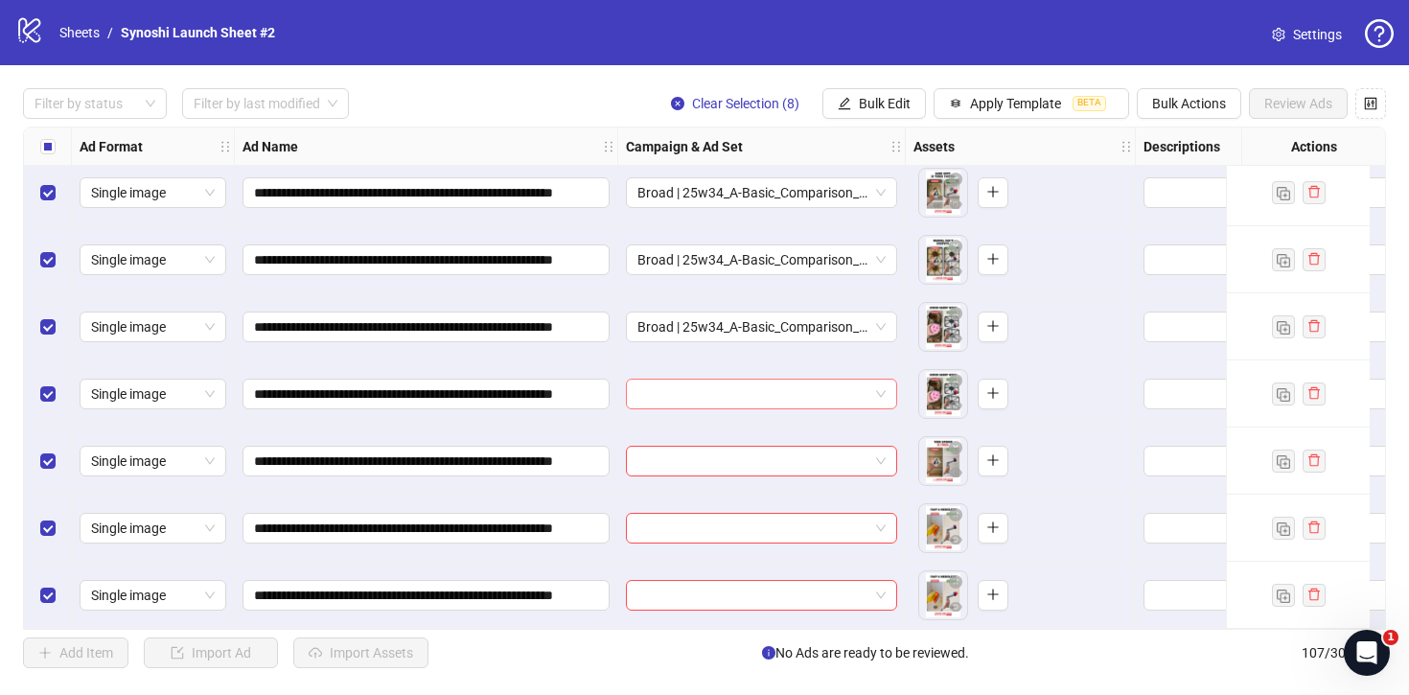
click at [886, 384] on div at bounding box center [761, 394] width 271 height 31
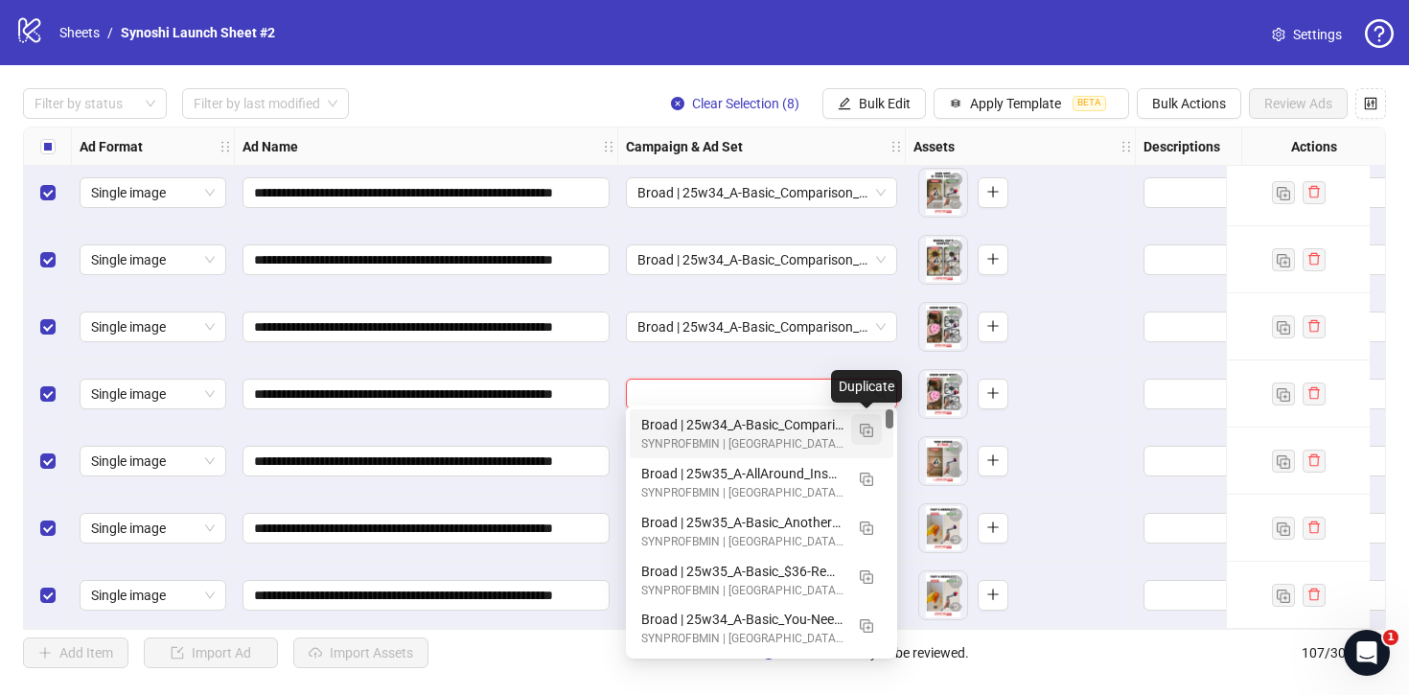
click at [867, 426] on img "button" at bounding box center [866, 430] width 13 height 13
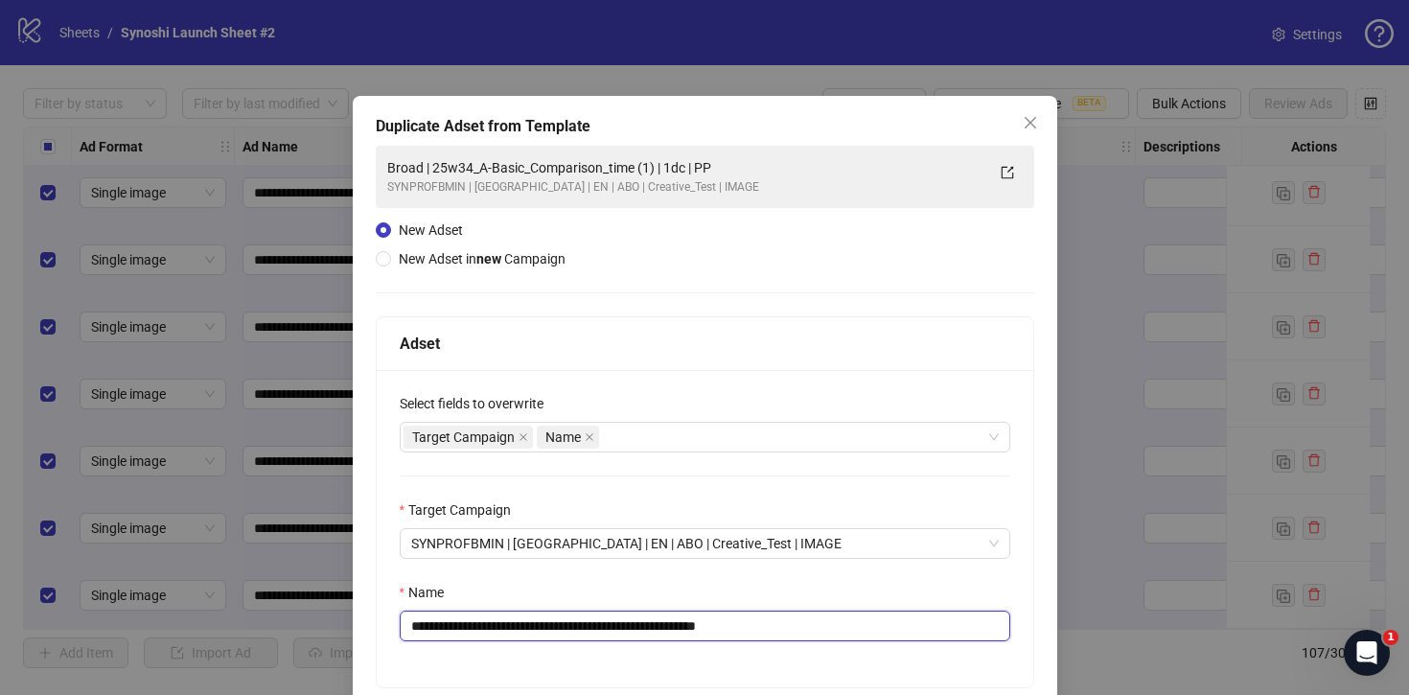
click at [897, 623] on input "**********" at bounding box center [705, 626] width 611 height 31
click at [672, 625] on input "**********" at bounding box center [705, 626] width 611 height 31
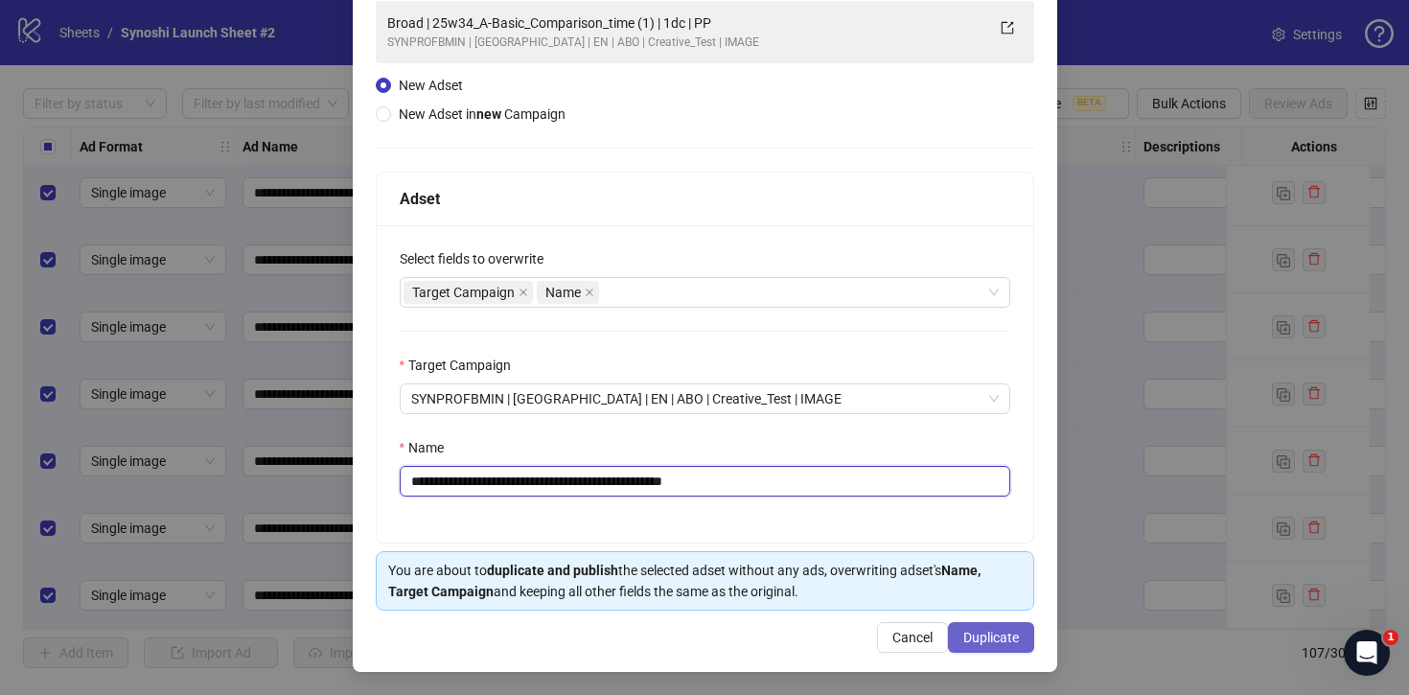
type input "**********"
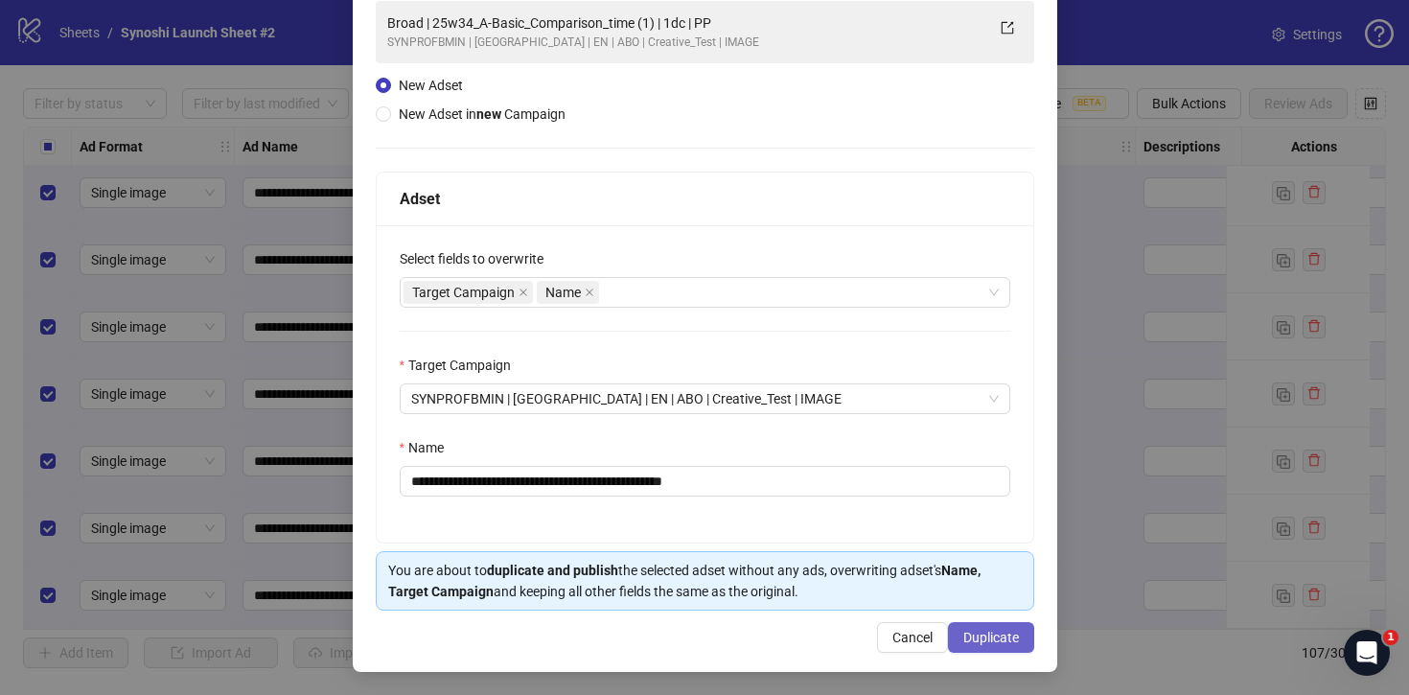
click at [1019, 637] on button "Duplicate" at bounding box center [991, 637] width 86 height 31
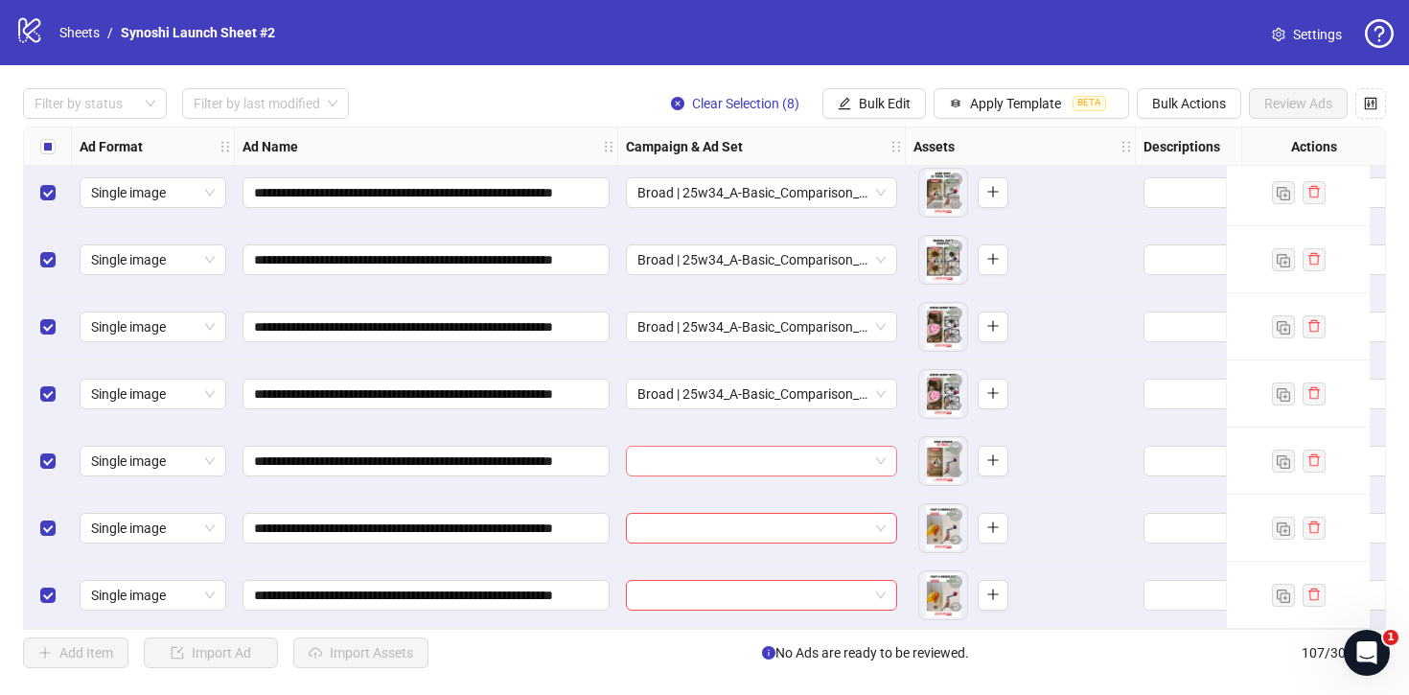
click at [869, 447] on span at bounding box center [762, 461] width 248 height 29
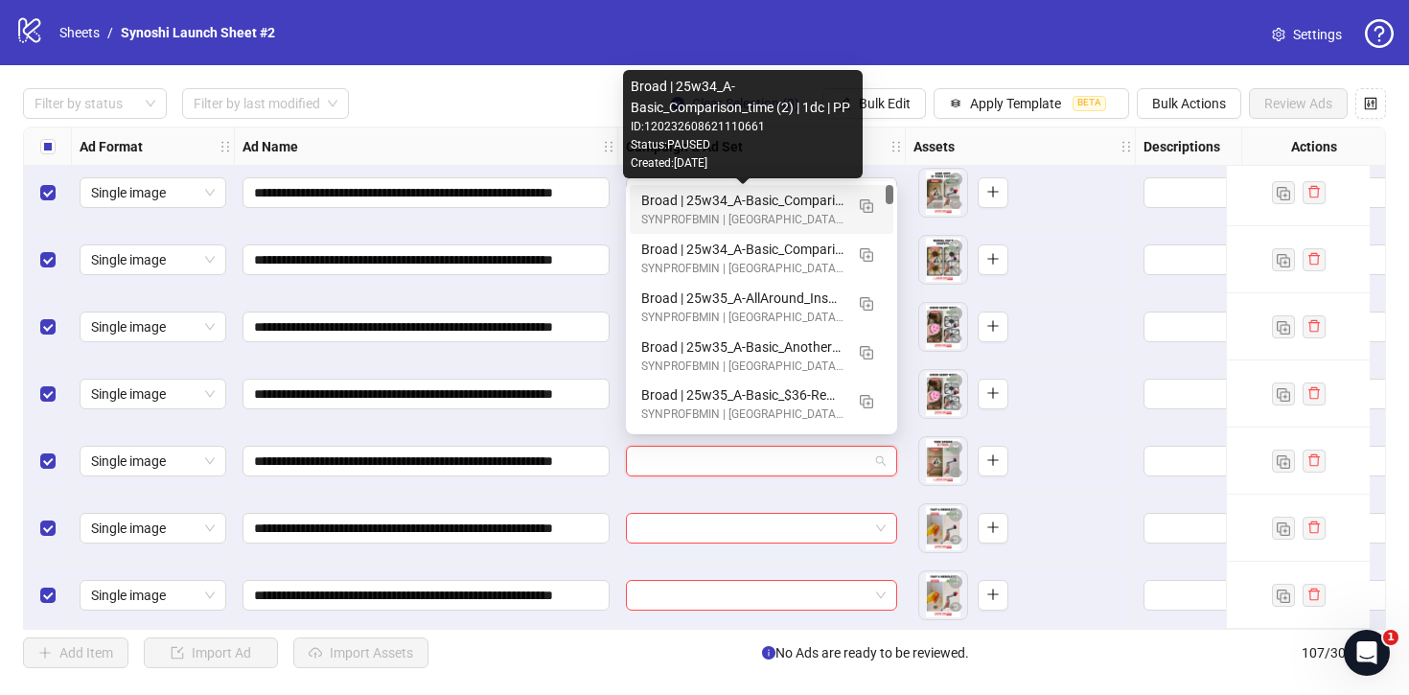
click at [791, 194] on div "Broad | 25w34_A-Basic_Comparison_time (2) | 1dc | PP" at bounding box center [742, 200] width 202 height 21
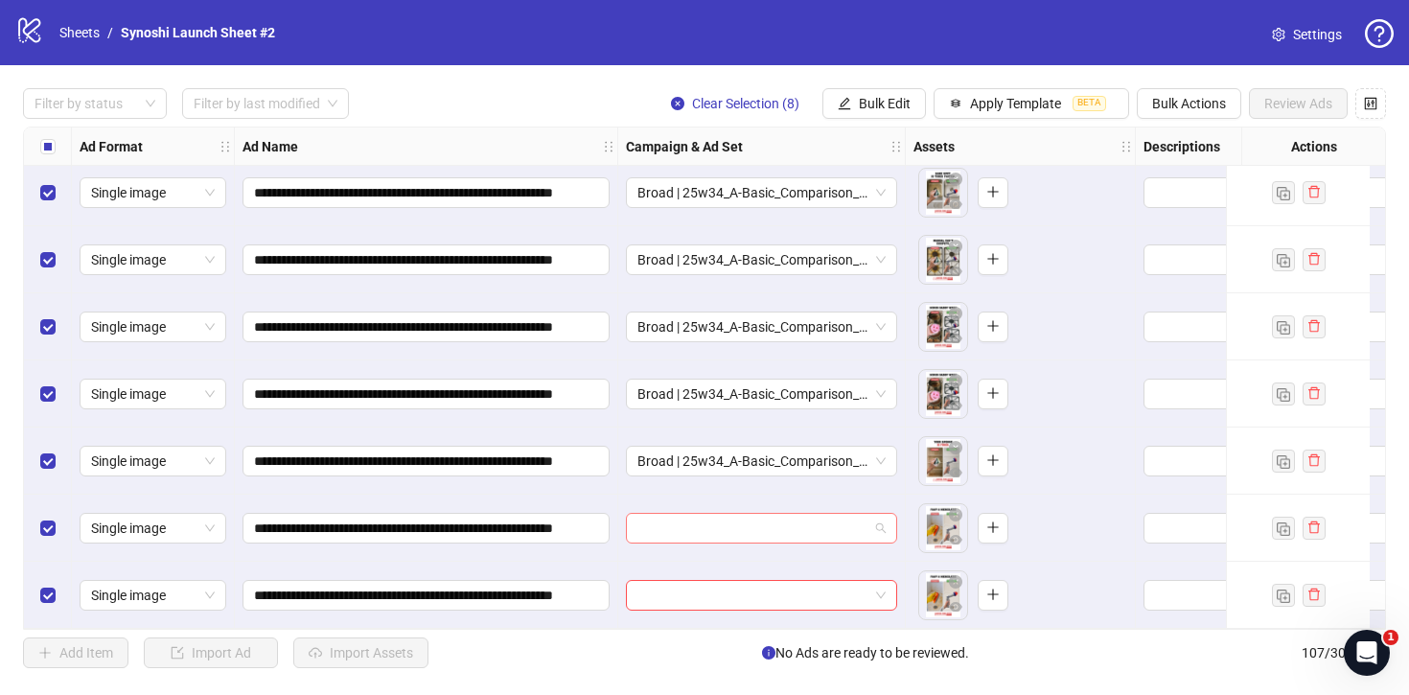
click at [878, 523] on span at bounding box center [762, 528] width 248 height 29
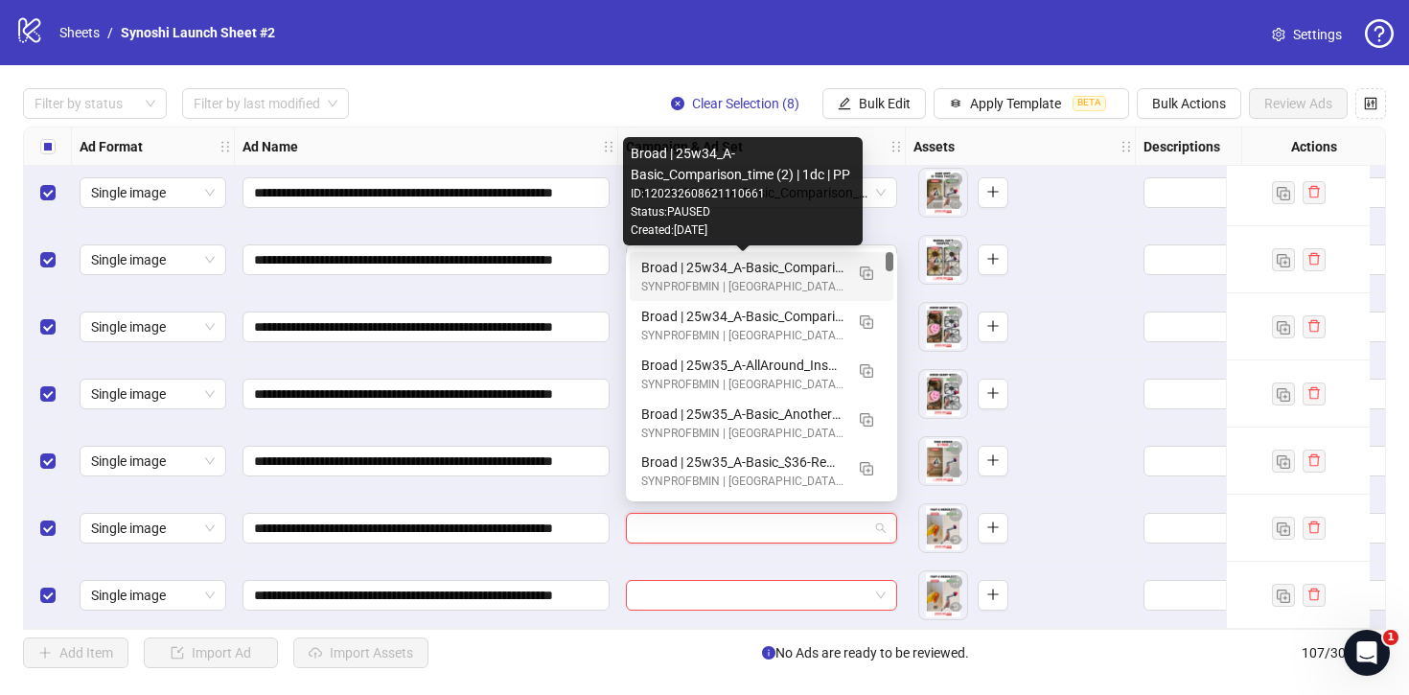
click at [771, 279] on div "SYNPROFBMIN | [GEOGRAPHIC_DATA] | EN | ABO | Creative_Test | IMAGE" at bounding box center [742, 287] width 202 height 18
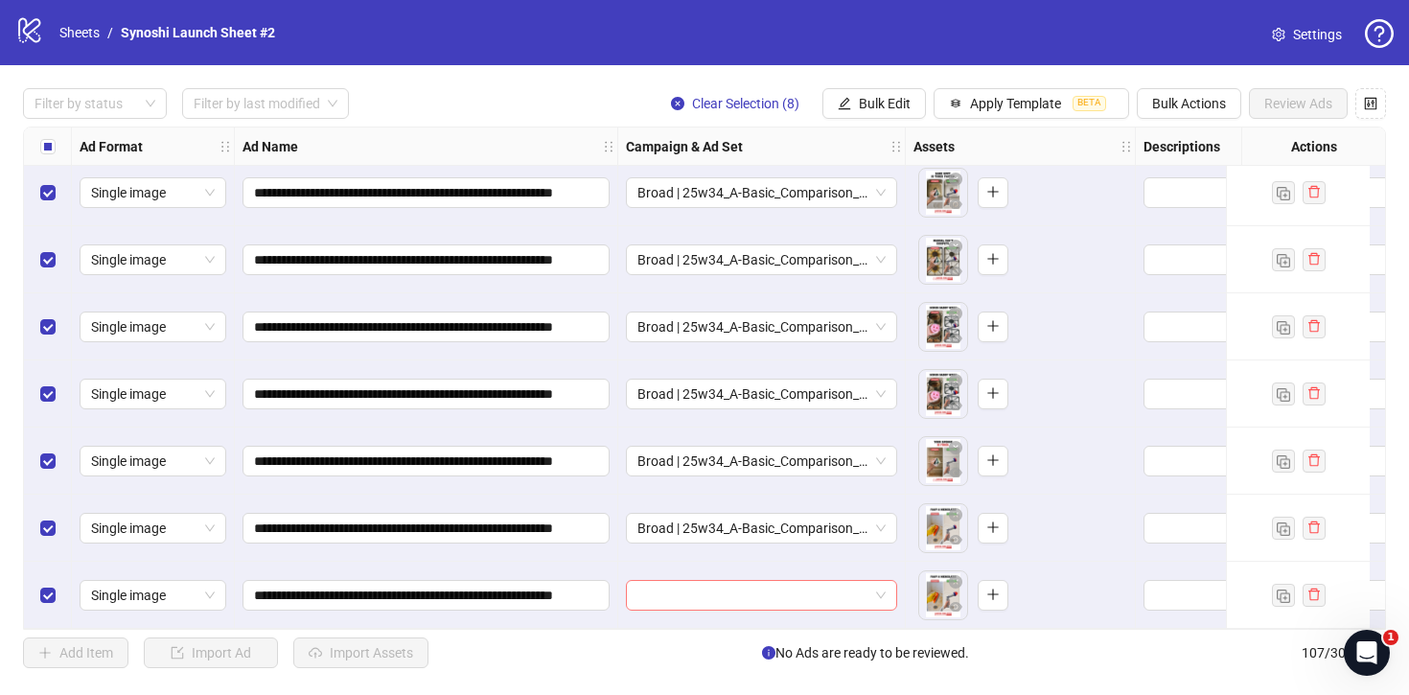
click at [887, 595] on div at bounding box center [761, 595] width 271 height 31
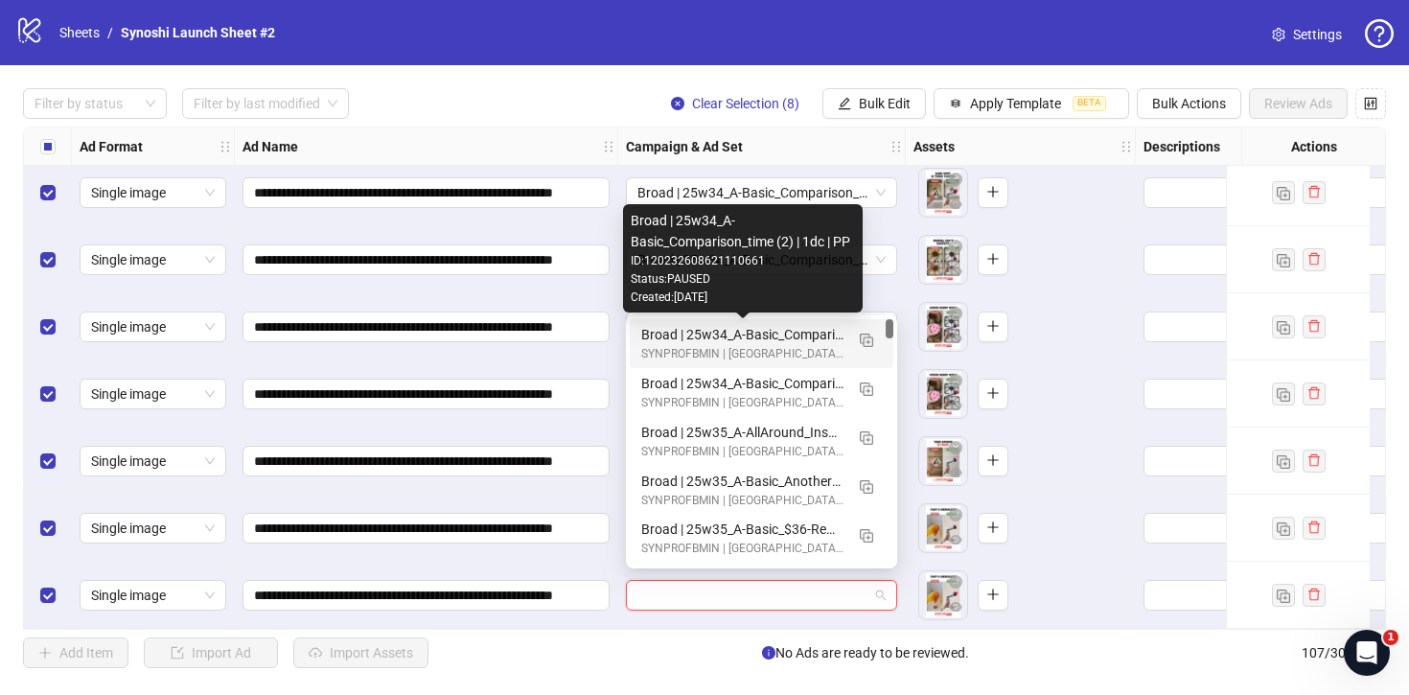
click at [785, 333] on div "Broad | 25w34_A-Basic_Comparison_time (2) | 1dc | PP" at bounding box center [742, 334] width 202 height 21
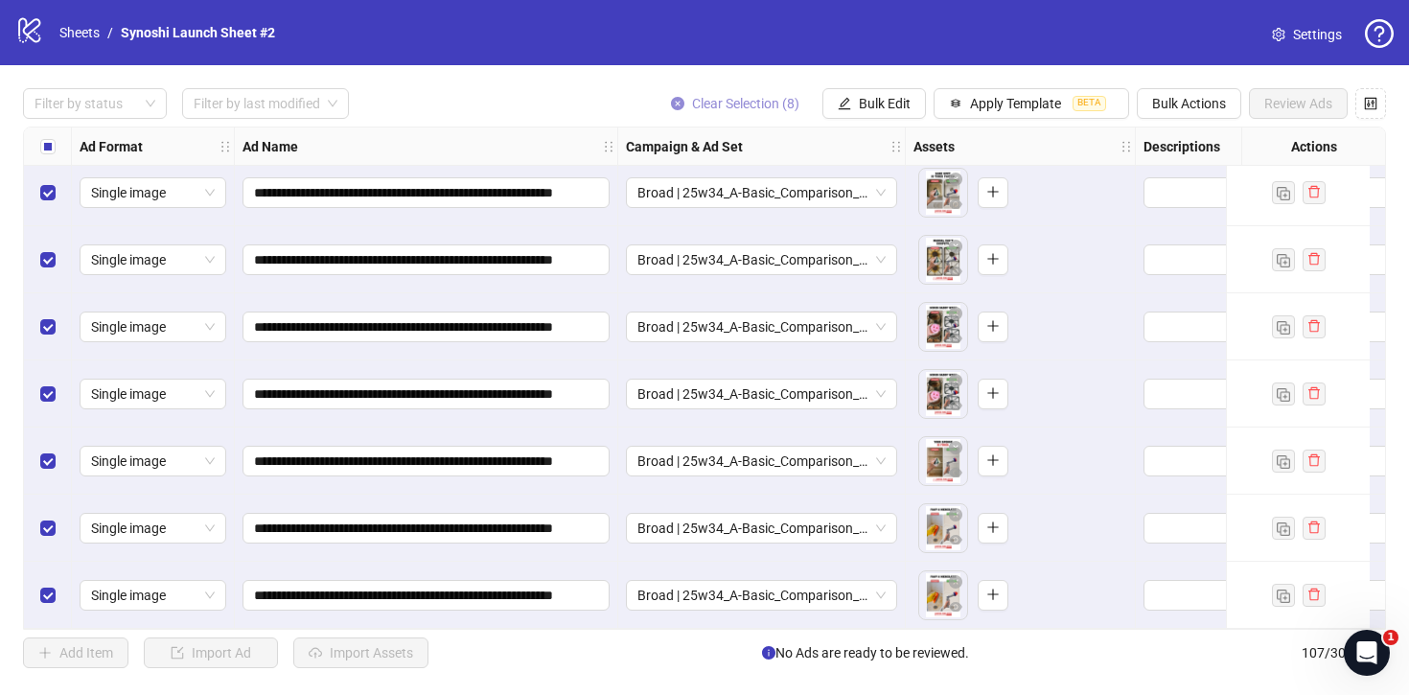
click at [769, 97] on span "Clear Selection (8)" at bounding box center [745, 103] width 107 height 15
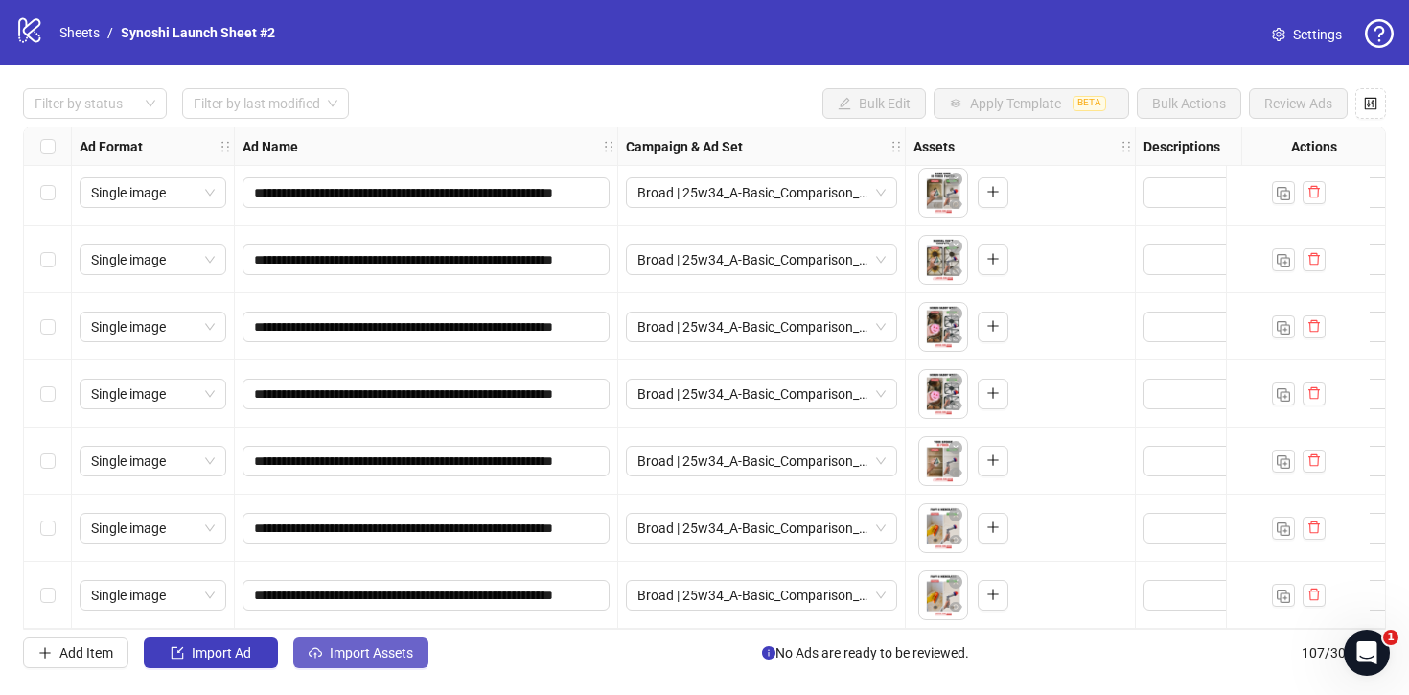
click at [401, 653] on span "Import Assets" at bounding box center [371, 652] width 83 height 15
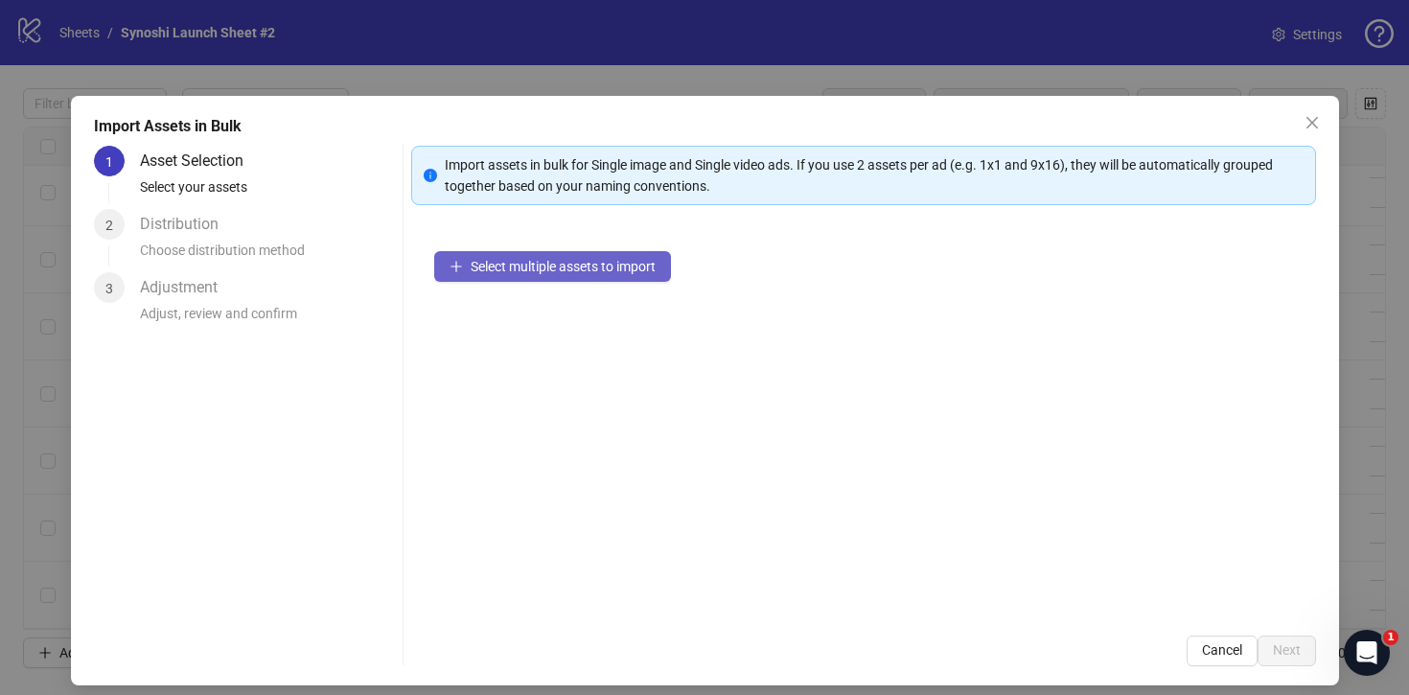
click at [528, 268] on span "Select multiple assets to import" at bounding box center [563, 266] width 185 height 15
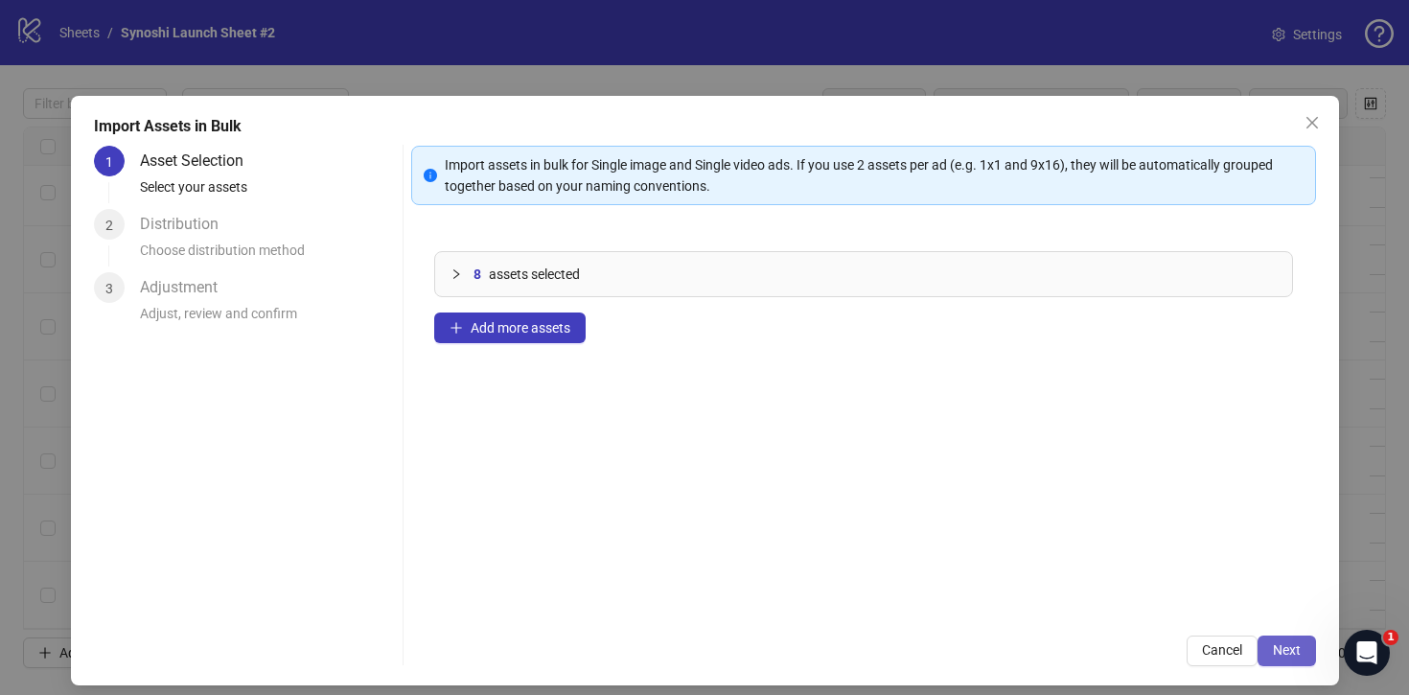
click at [1289, 649] on span "Next" at bounding box center [1287, 649] width 28 height 15
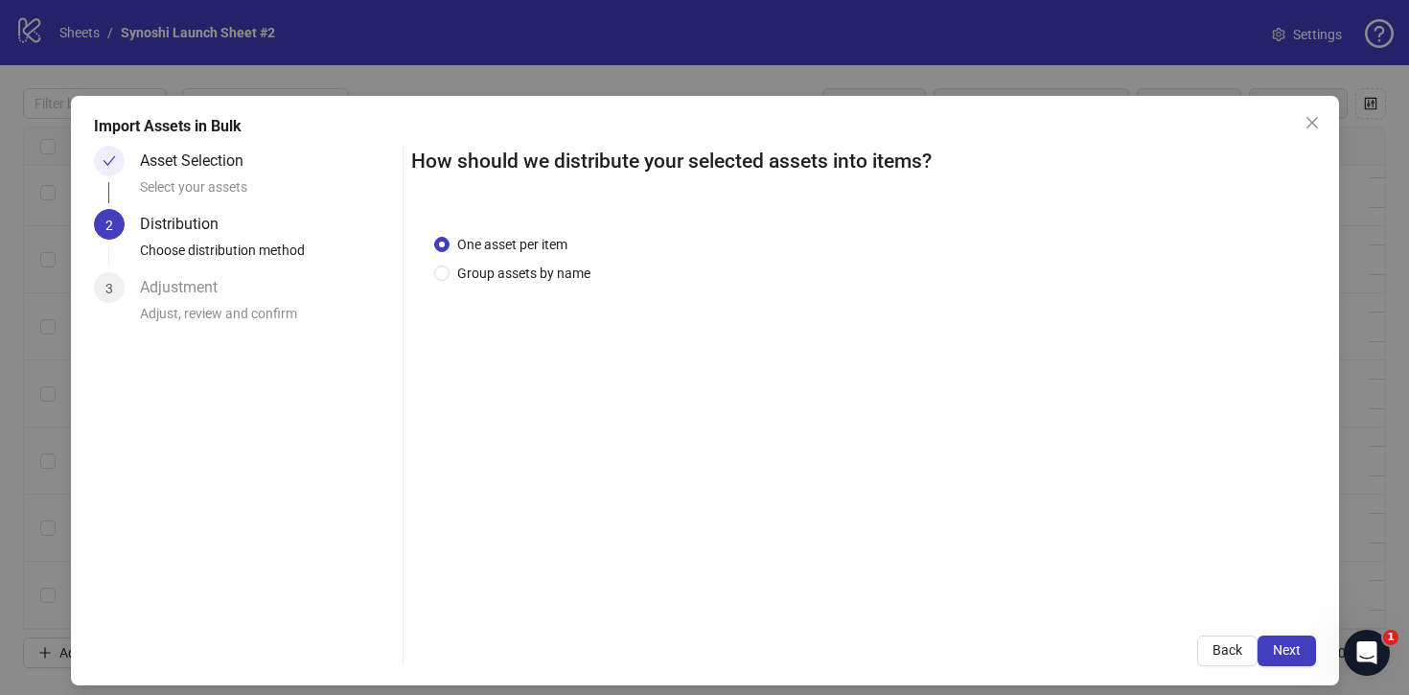
click at [1289, 649] on span "Next" at bounding box center [1287, 649] width 28 height 15
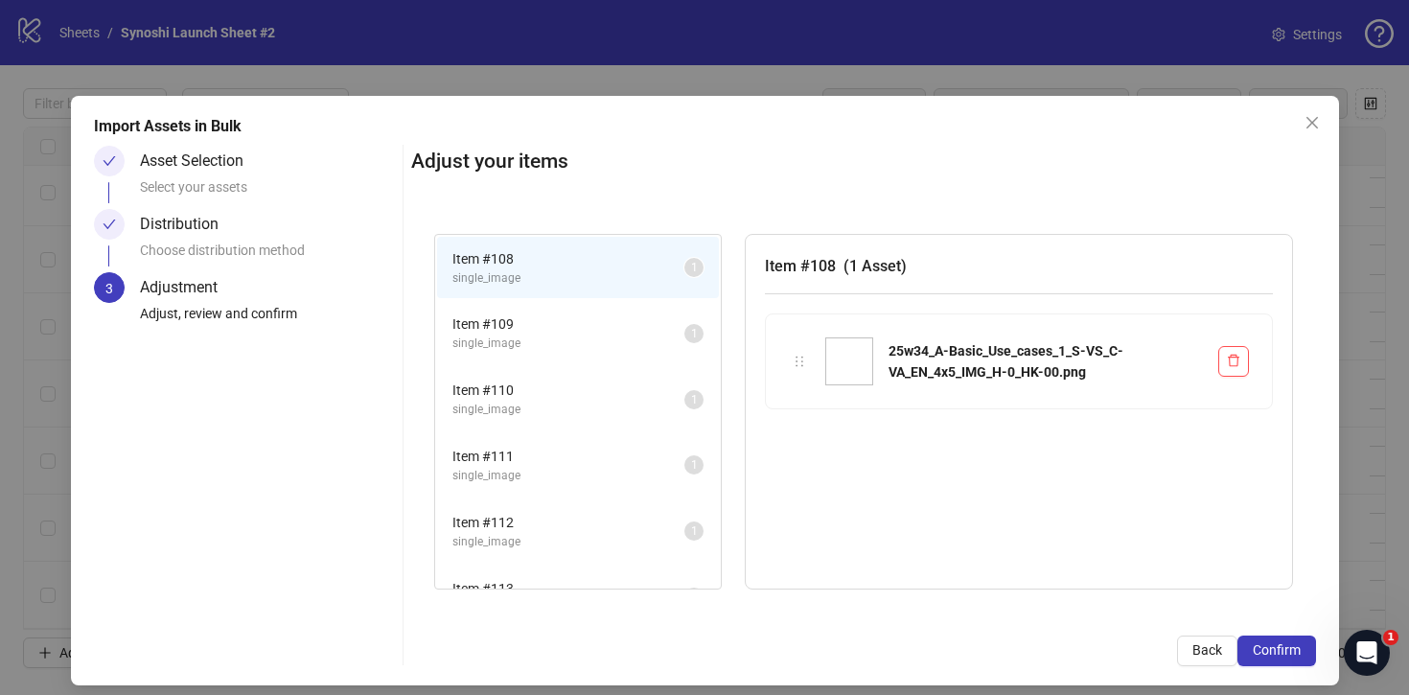
click at [1289, 649] on span "Confirm" at bounding box center [1277, 649] width 48 height 15
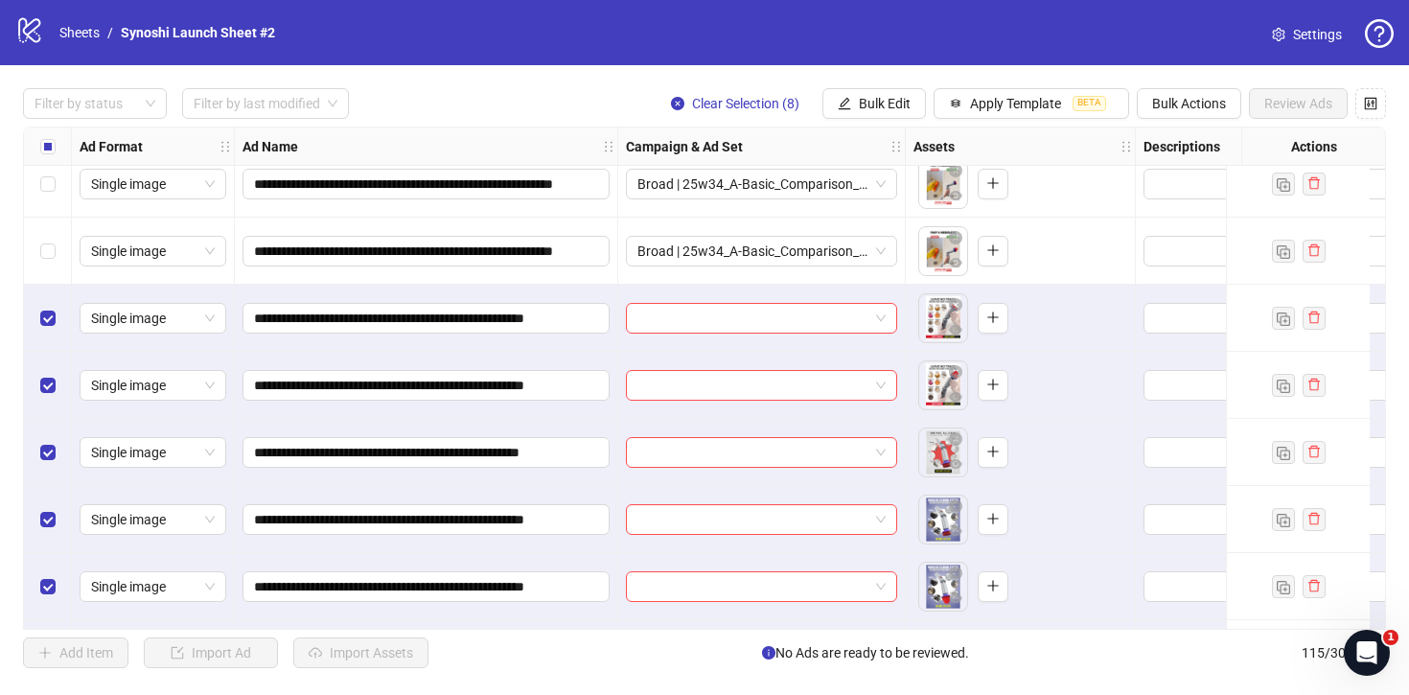
scroll to position [7033, 0]
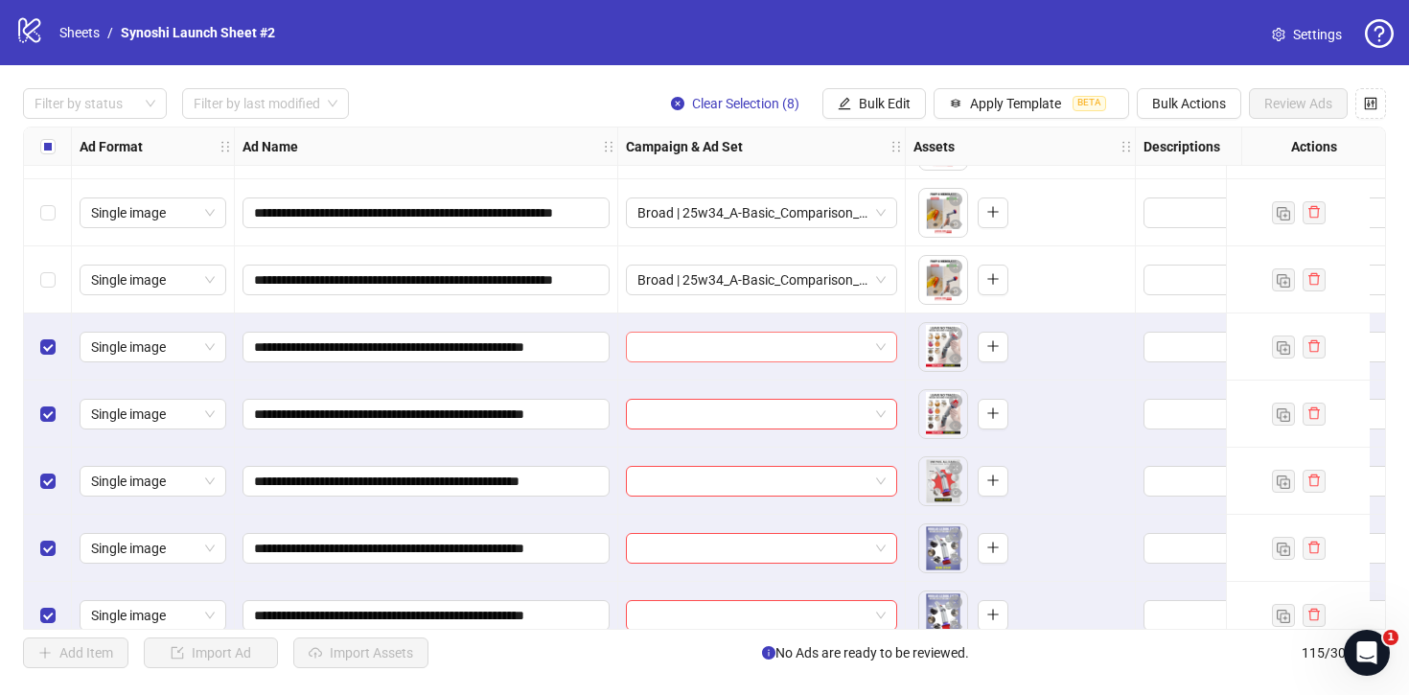
click at [888, 351] on div at bounding box center [761, 347] width 271 height 31
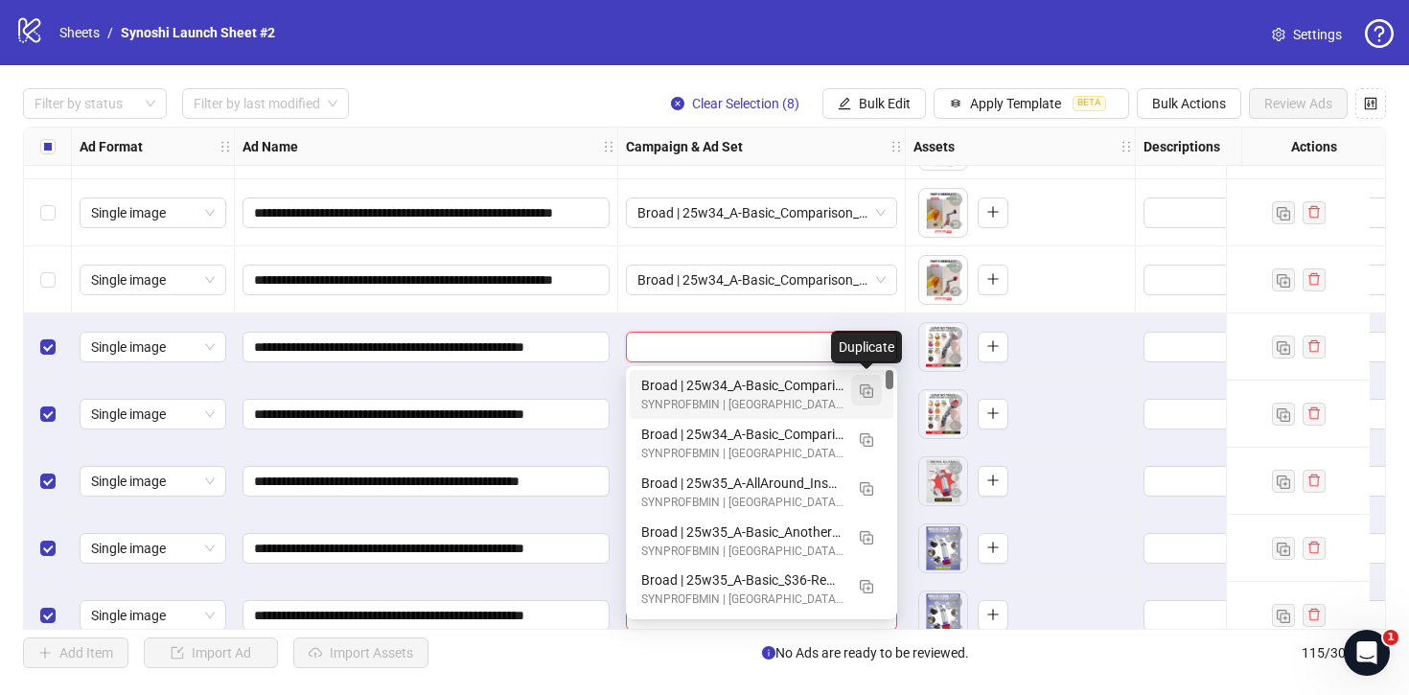
click at [868, 384] on img "button" at bounding box center [866, 390] width 13 height 13
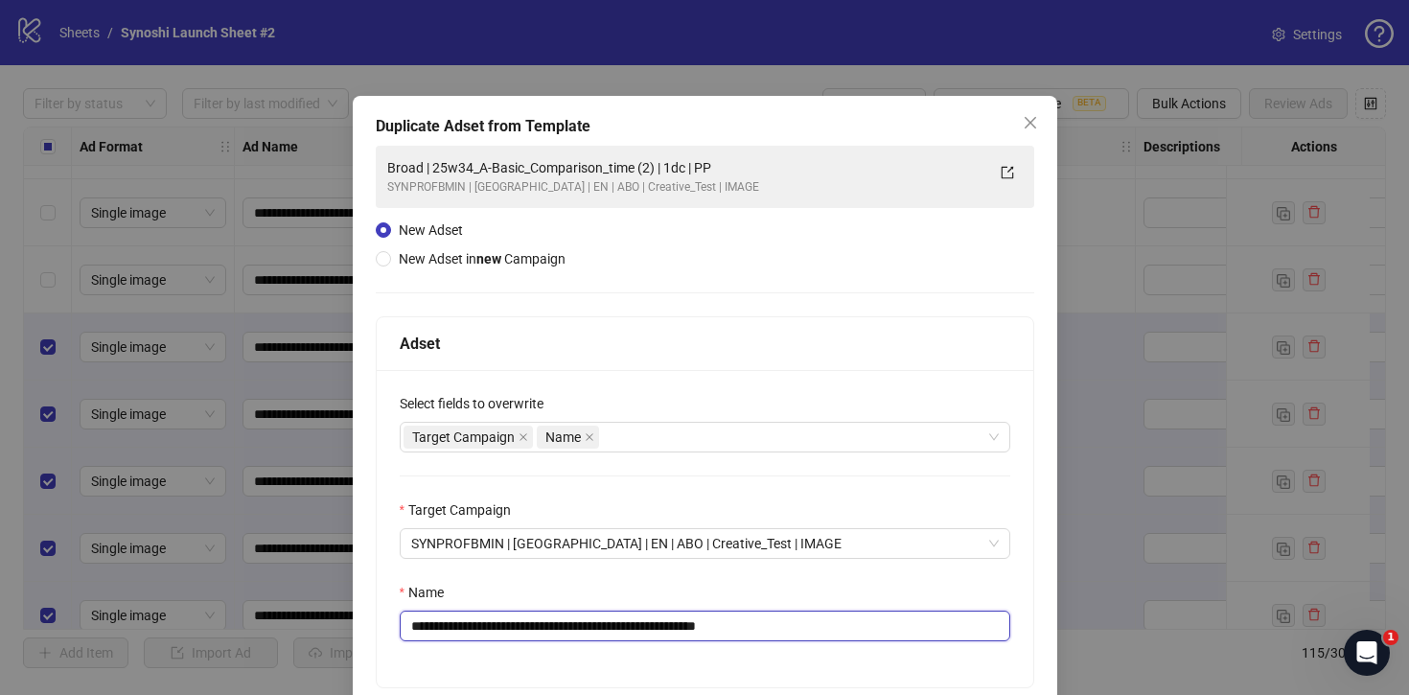
click at [819, 640] on input "**********" at bounding box center [705, 626] width 611 height 31
click at [674, 626] on input "**********" at bounding box center [705, 626] width 611 height 31
drag, startPoint x: 659, startPoint y: 626, endPoint x: 458, endPoint y: 625, distance: 200.4
click at [458, 625] on input "**********" at bounding box center [705, 626] width 611 height 31
paste input "text"
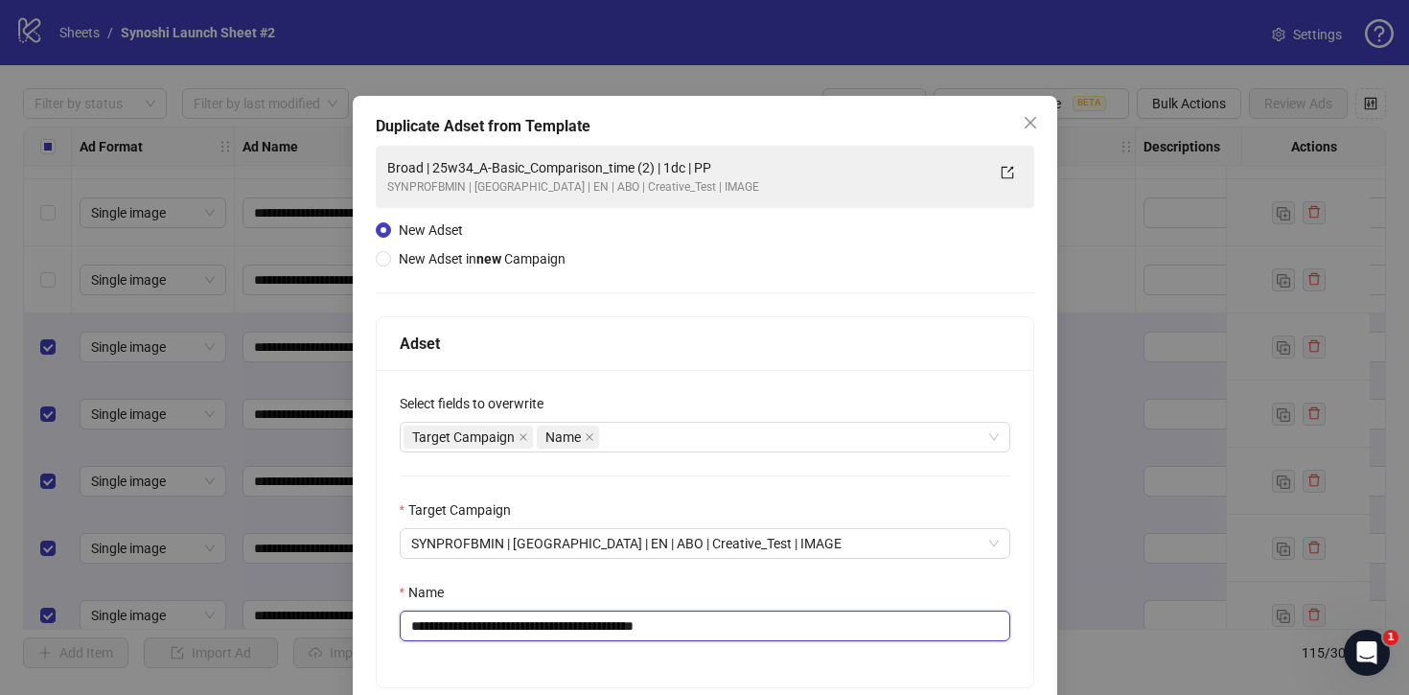
click at [634, 628] on input "**********" at bounding box center [705, 626] width 611 height 31
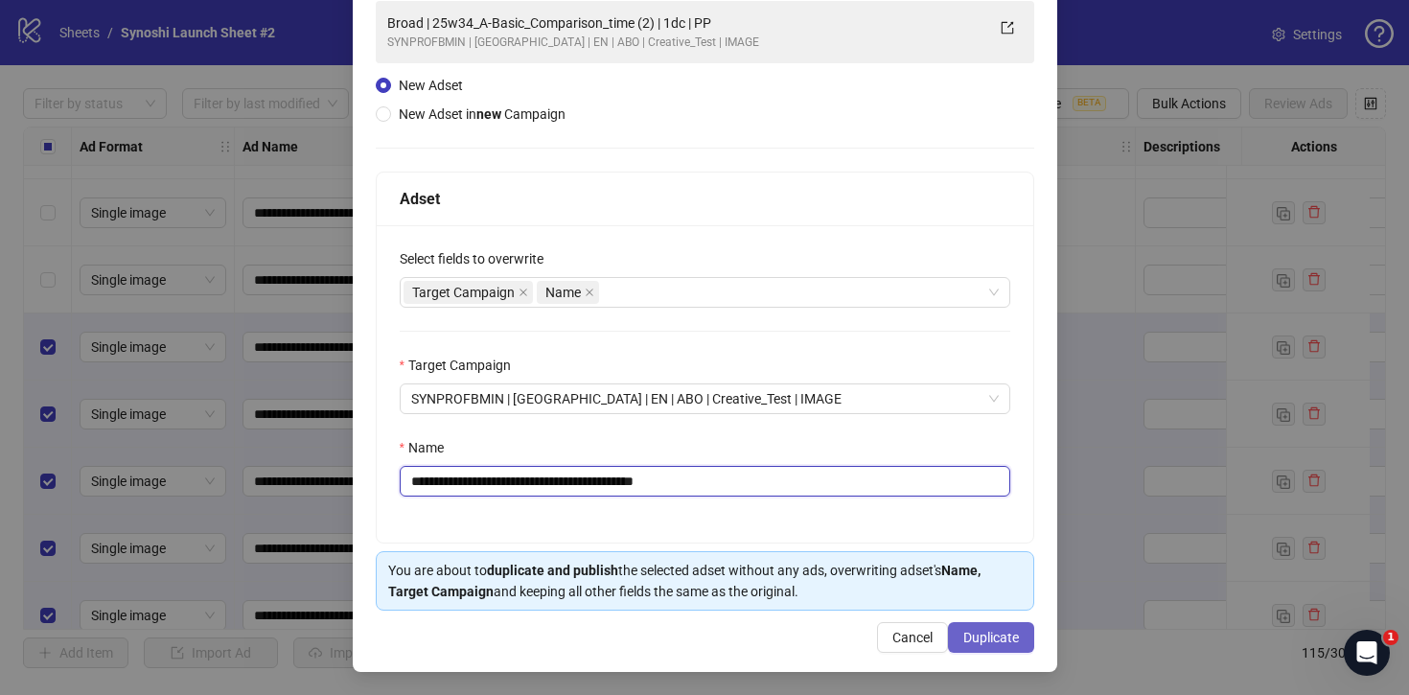
type input "**********"
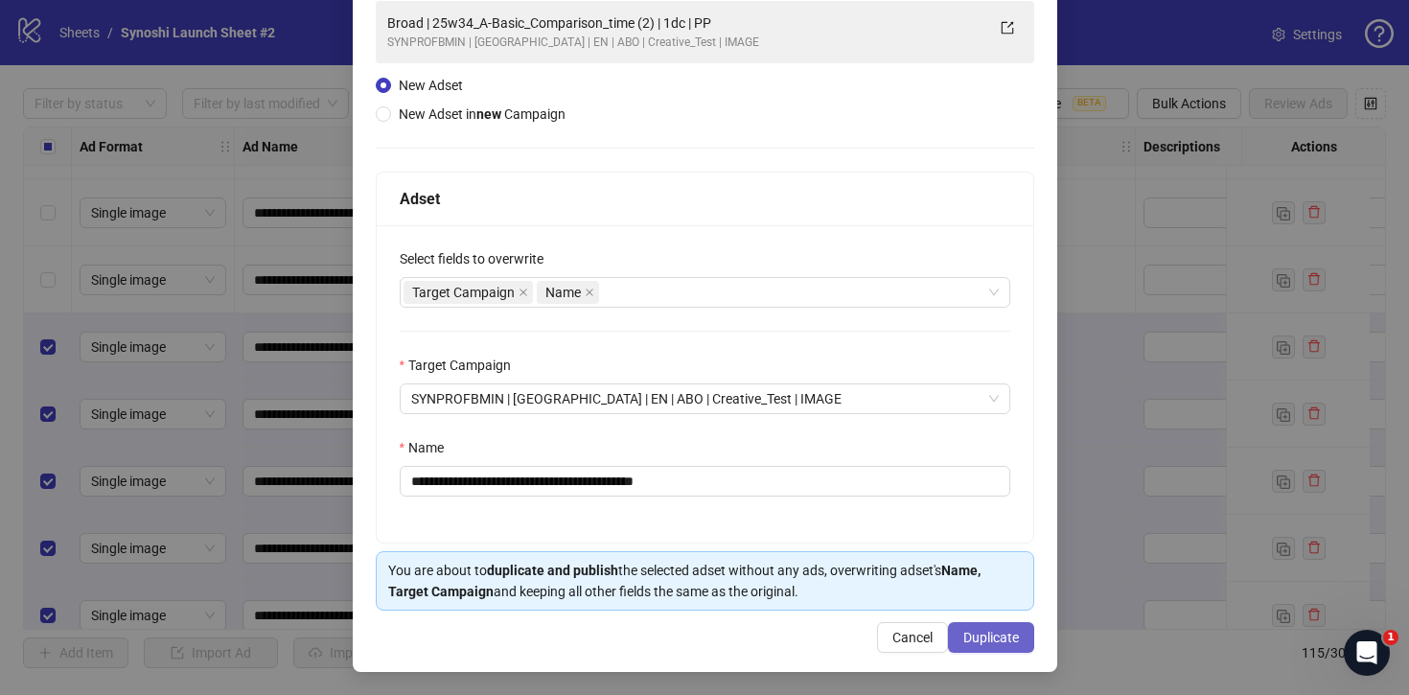
click at [999, 634] on span "Duplicate" at bounding box center [992, 637] width 56 height 15
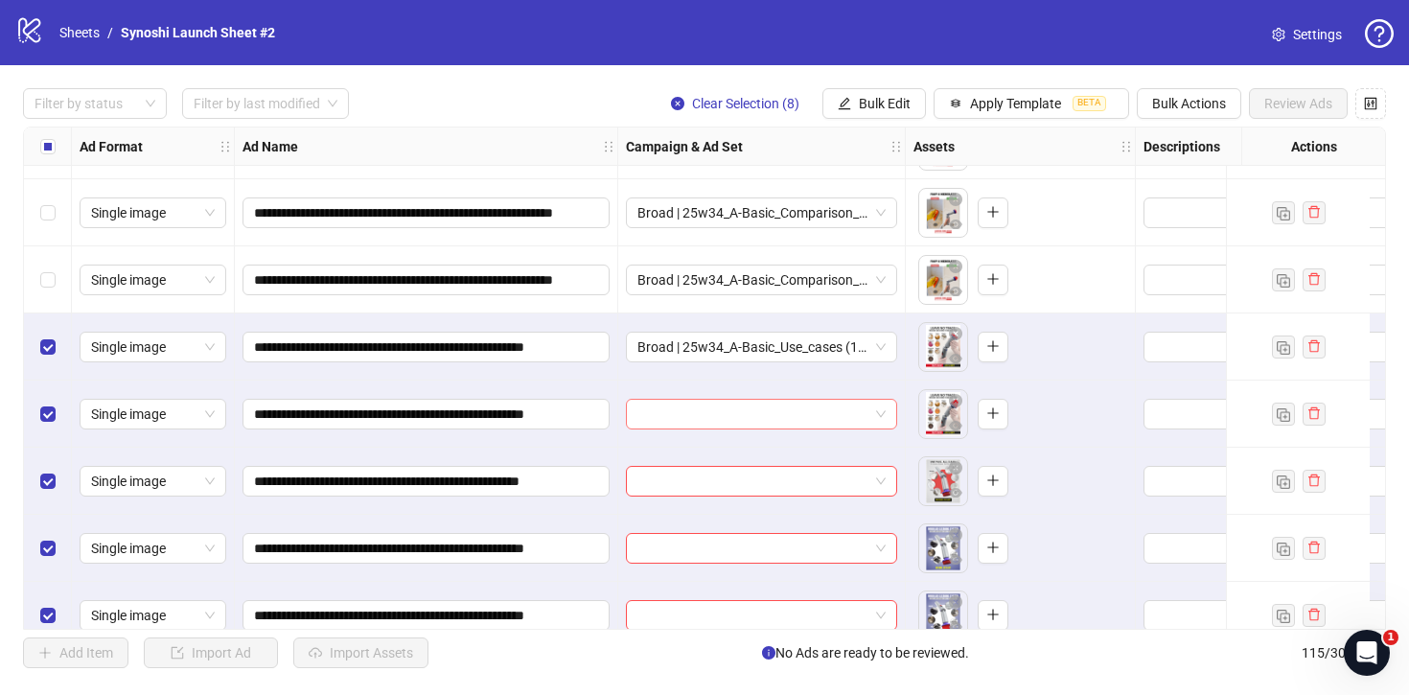
click at [886, 416] on div at bounding box center [761, 414] width 271 height 31
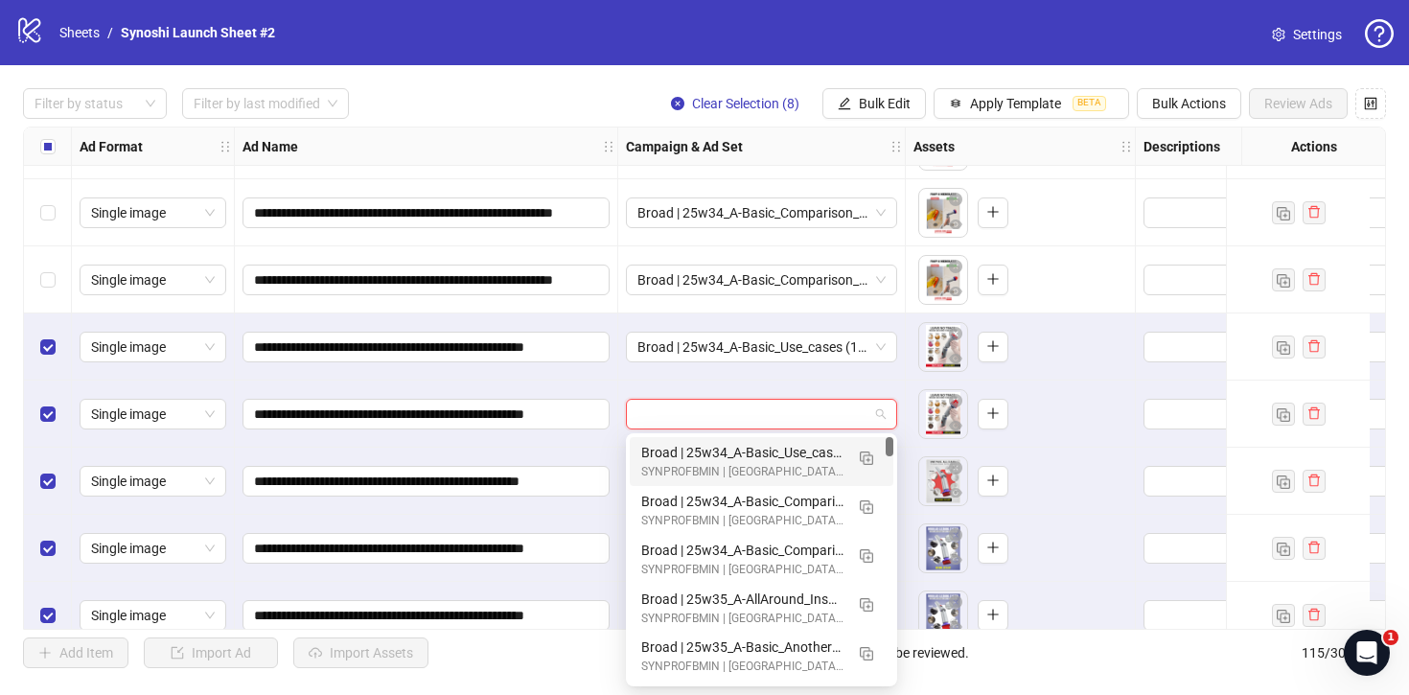
click at [790, 462] on div "Broad | 25w34_A-Basic_Use_cases (1) | 1dc | PP" at bounding box center [742, 452] width 202 height 21
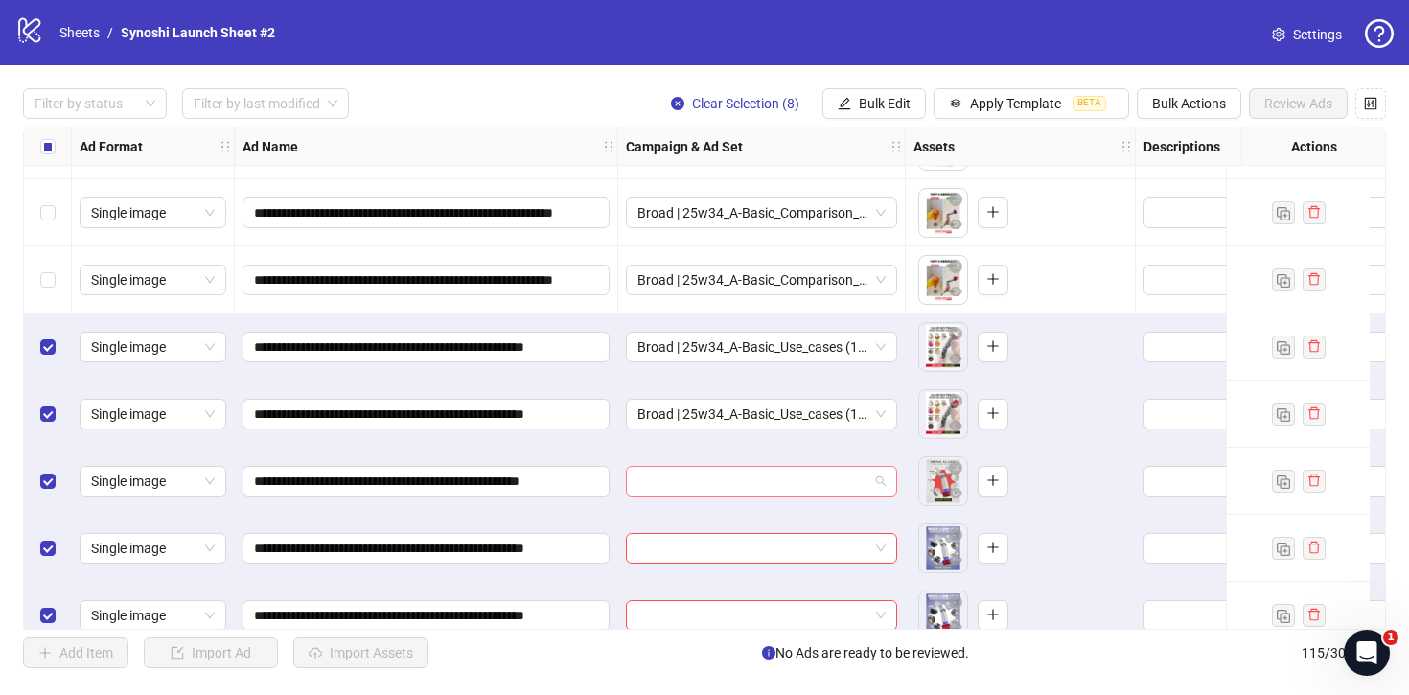
click at [884, 486] on span at bounding box center [762, 481] width 248 height 29
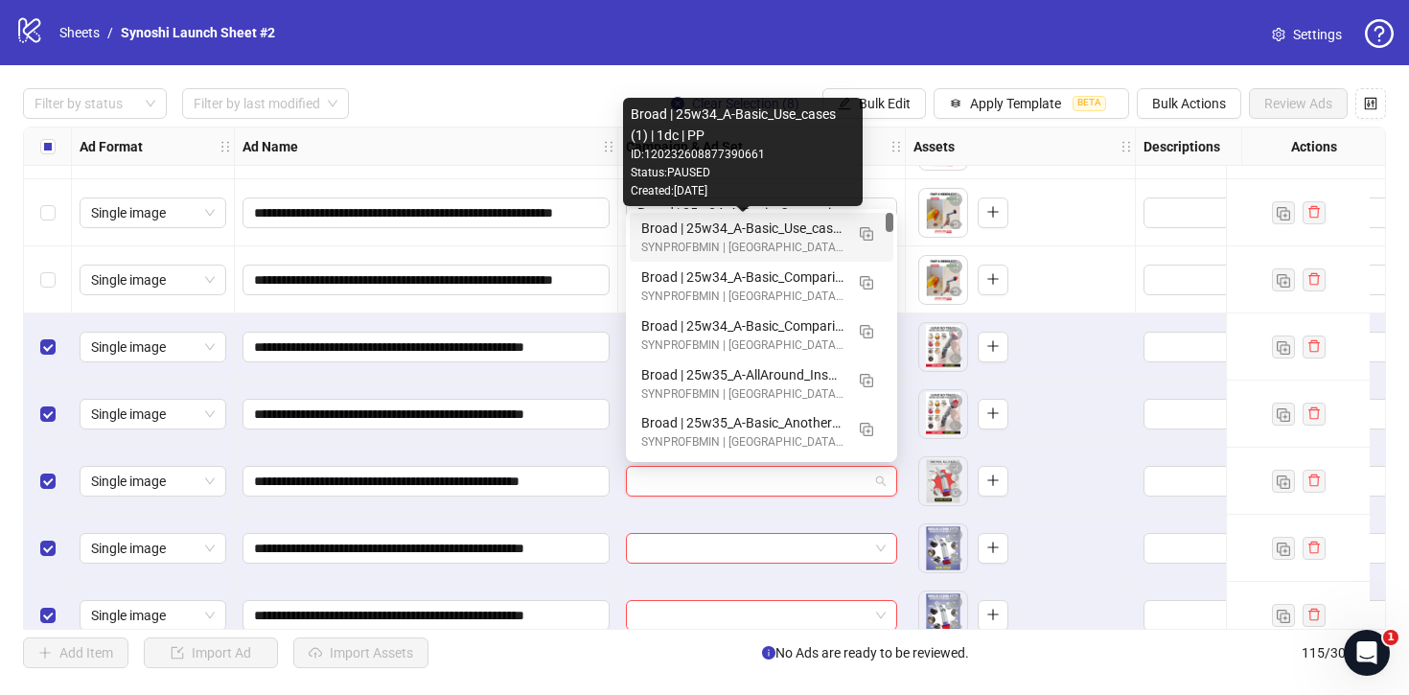
click at [795, 229] on div "Broad | 25w34_A-Basic_Use_cases (1) | 1dc | PP" at bounding box center [742, 228] width 202 height 21
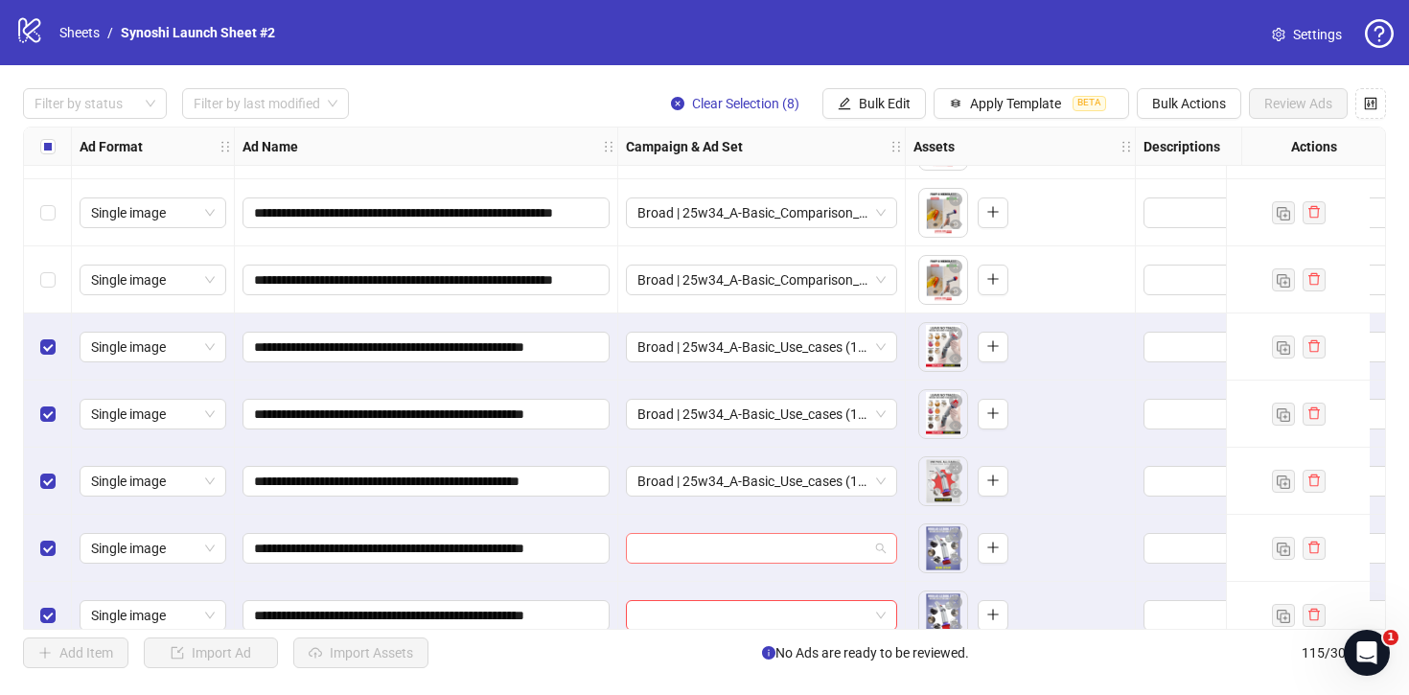
click at [883, 549] on span at bounding box center [762, 548] width 248 height 29
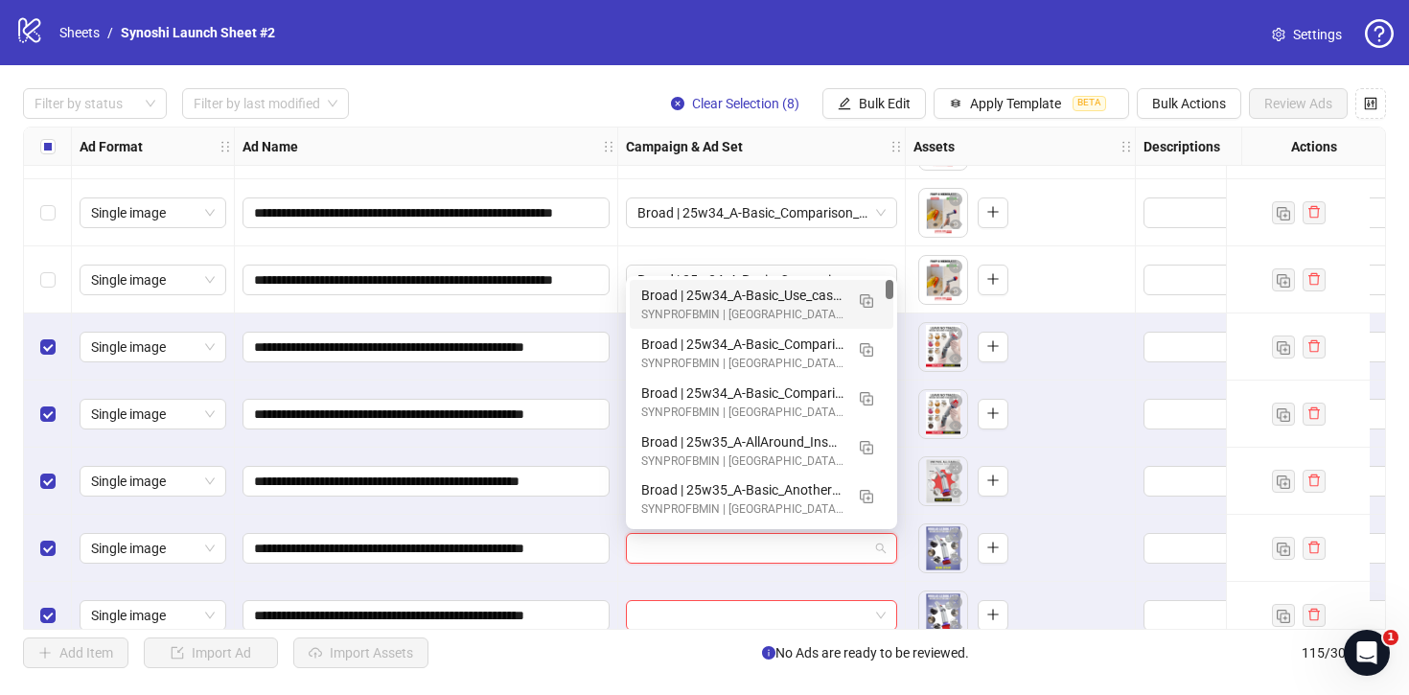
click at [799, 290] on div "Broad | 25w34_A-Basic_Use_cases (1) | 1dc | PP" at bounding box center [742, 295] width 202 height 21
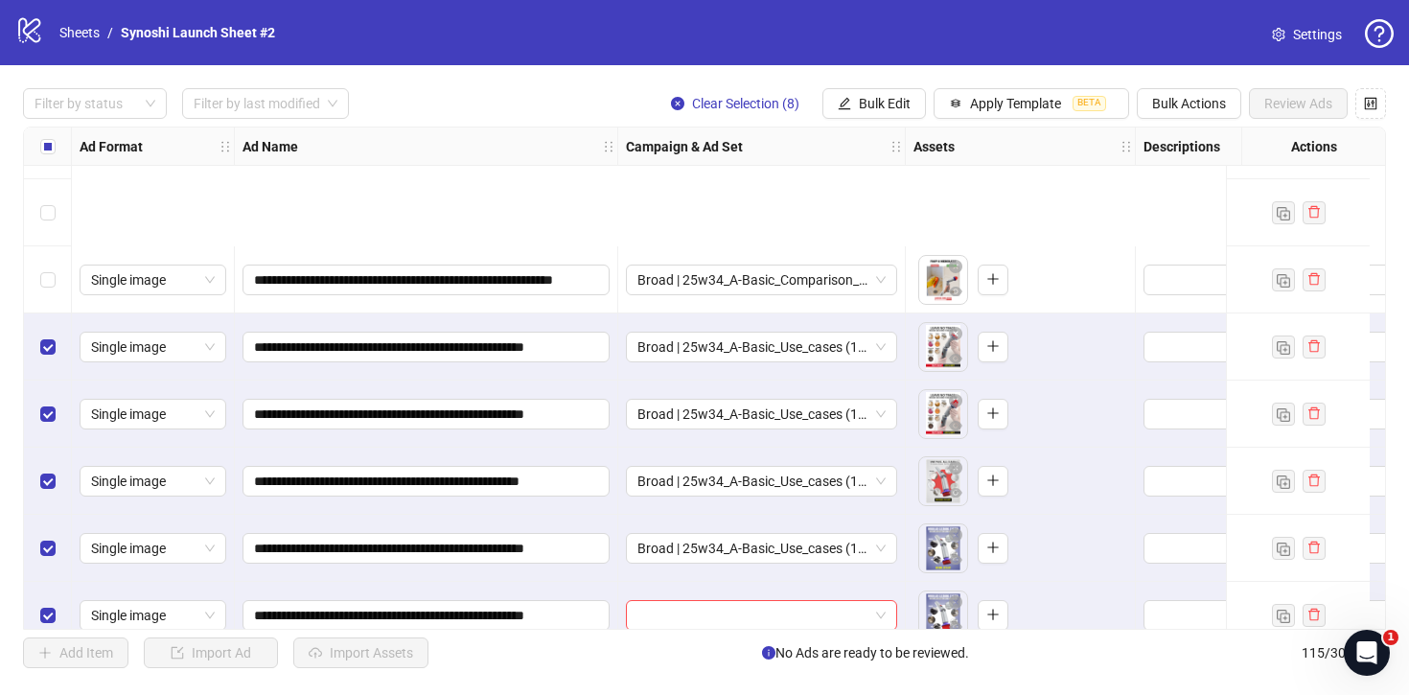
scroll to position [7263, 0]
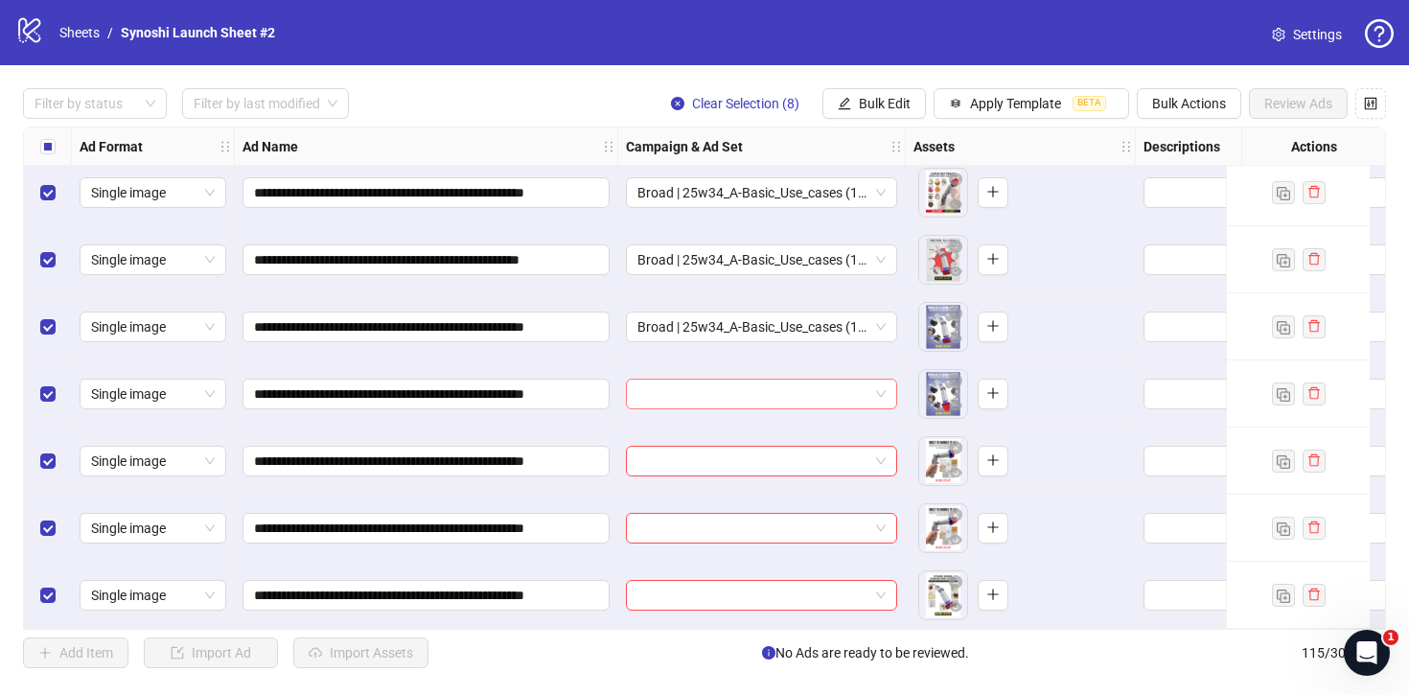
click at [894, 379] on div at bounding box center [761, 394] width 271 height 31
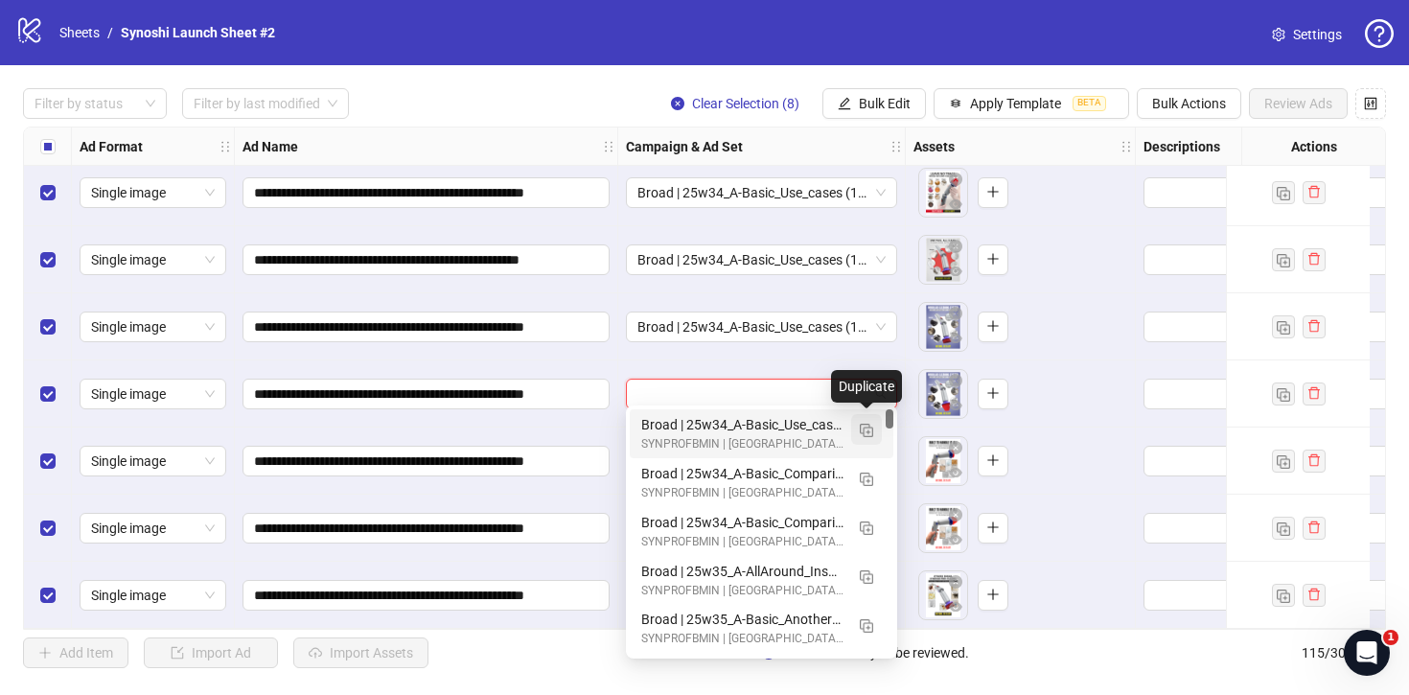
click at [866, 427] on img "button" at bounding box center [866, 430] width 13 height 13
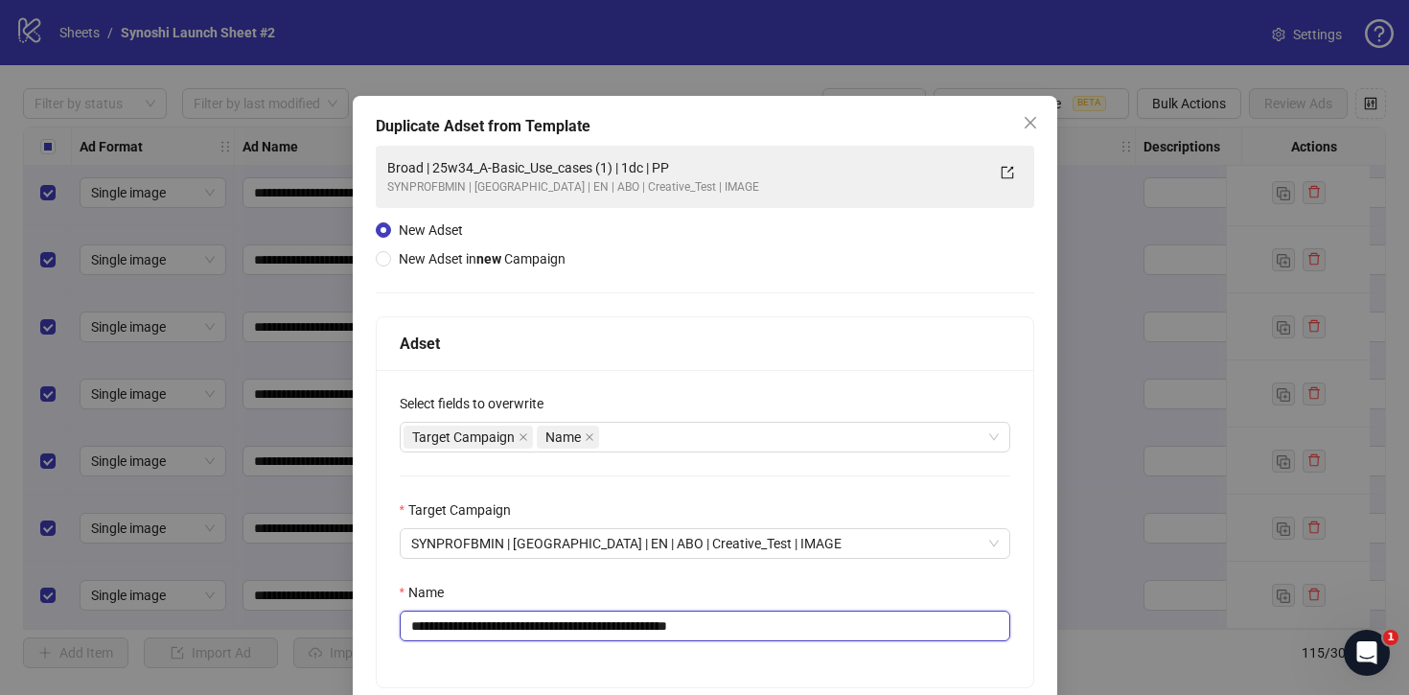
click at [770, 639] on input "**********" at bounding box center [705, 626] width 611 height 31
click at [636, 623] on input "**********" at bounding box center [705, 626] width 611 height 31
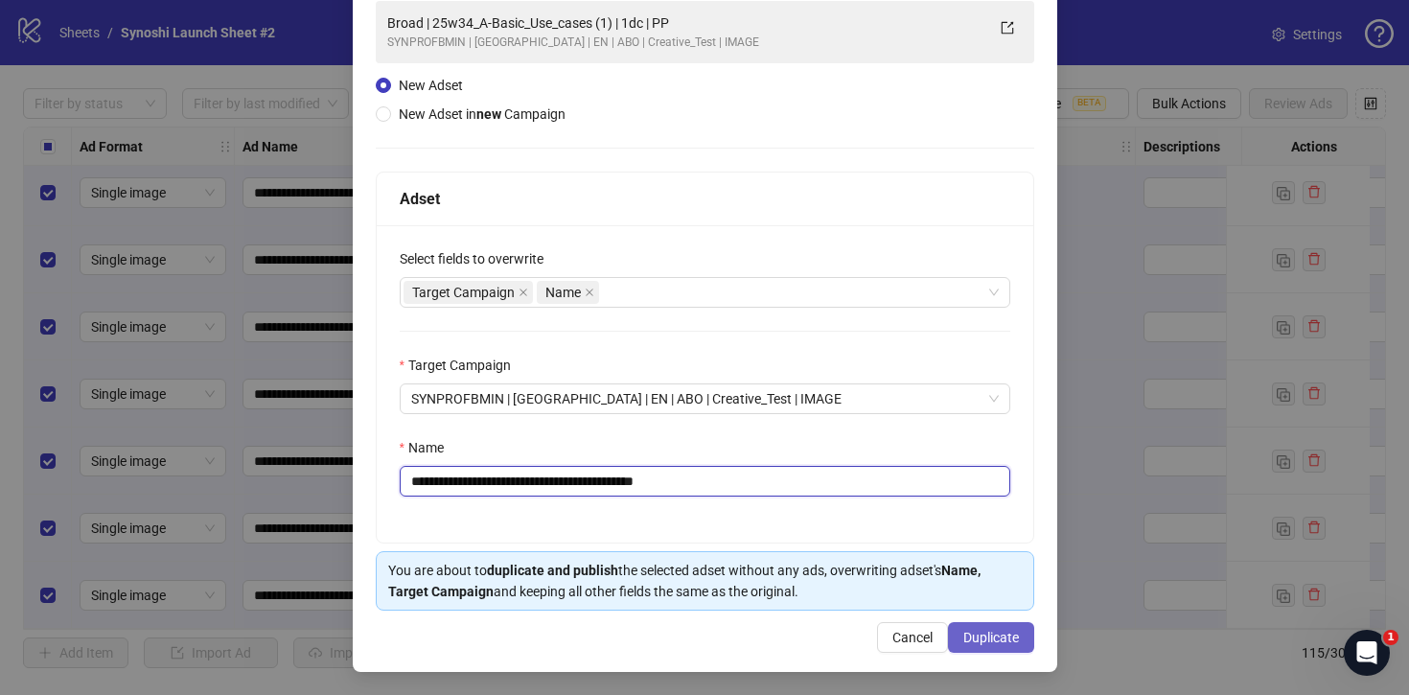
type input "**********"
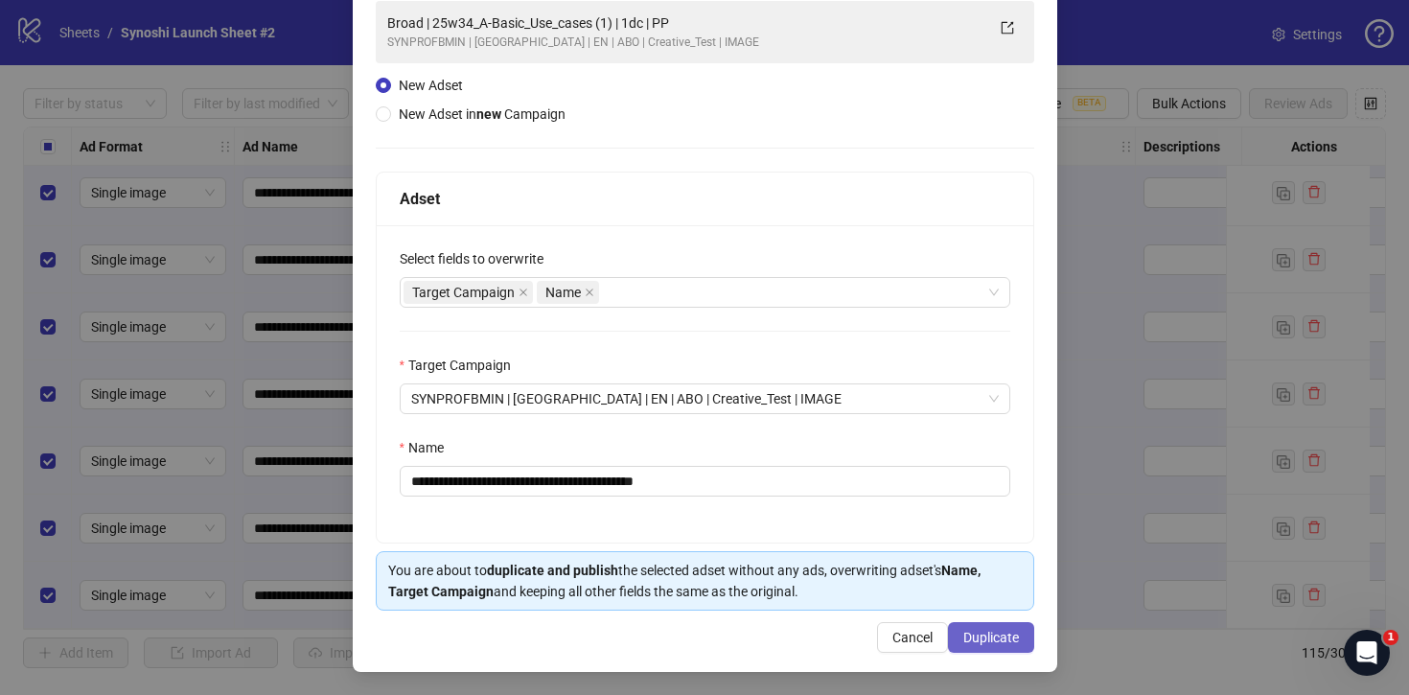
click at [974, 644] on span "Duplicate" at bounding box center [992, 637] width 56 height 15
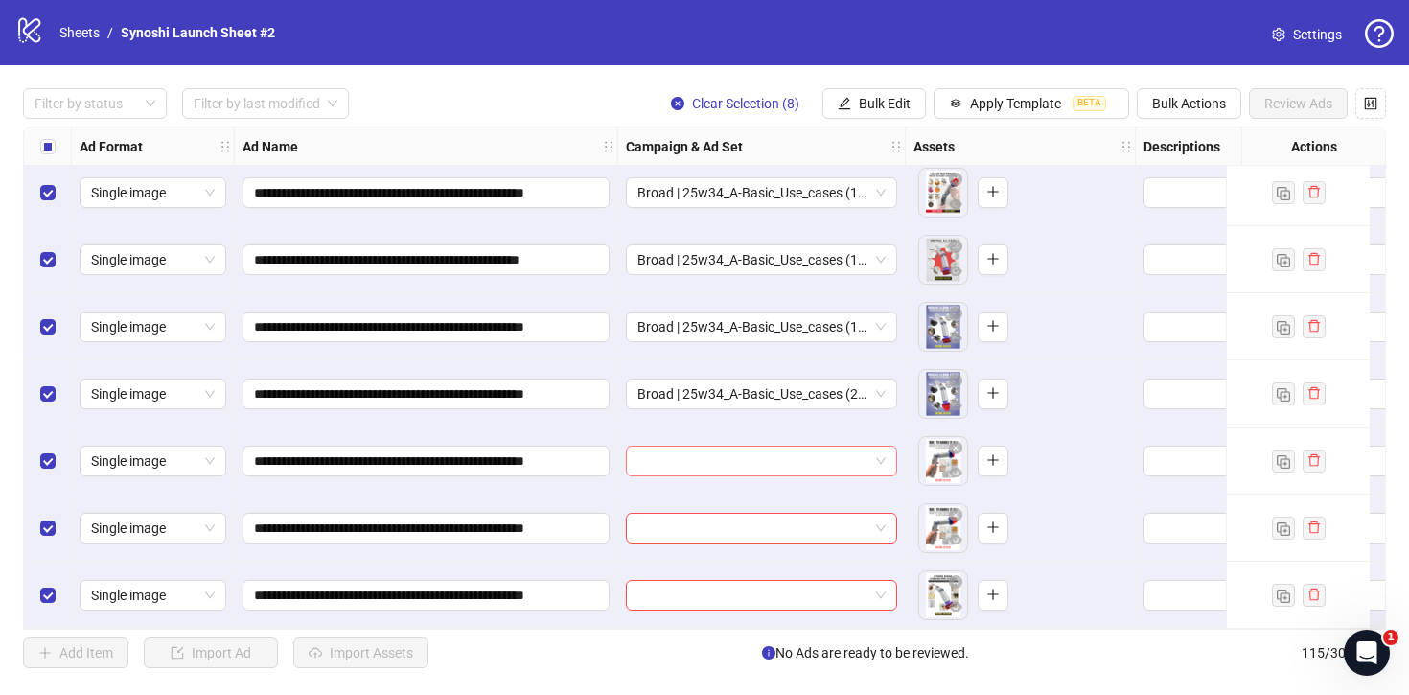
click at [881, 457] on span at bounding box center [762, 461] width 248 height 29
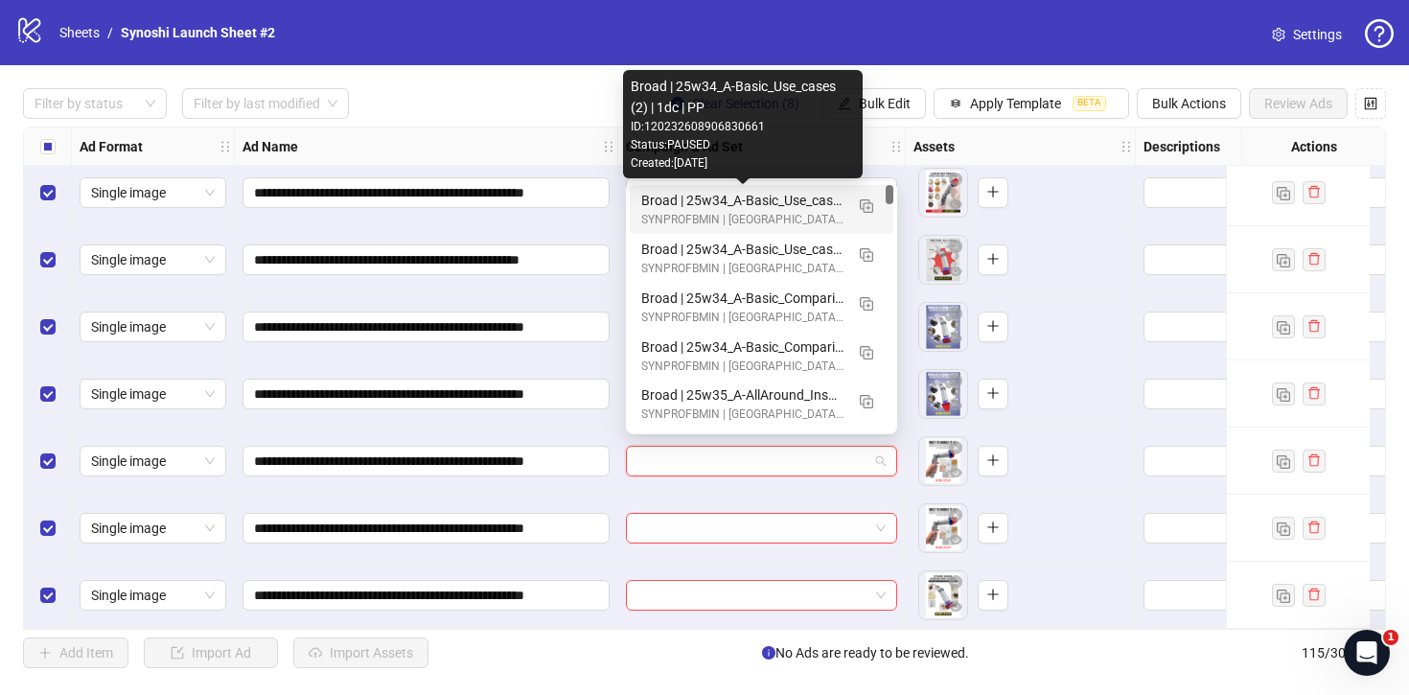
click at [798, 201] on div "Broad | 25w34_A-Basic_Use_cases (2) | 1dc | PP" at bounding box center [742, 200] width 202 height 21
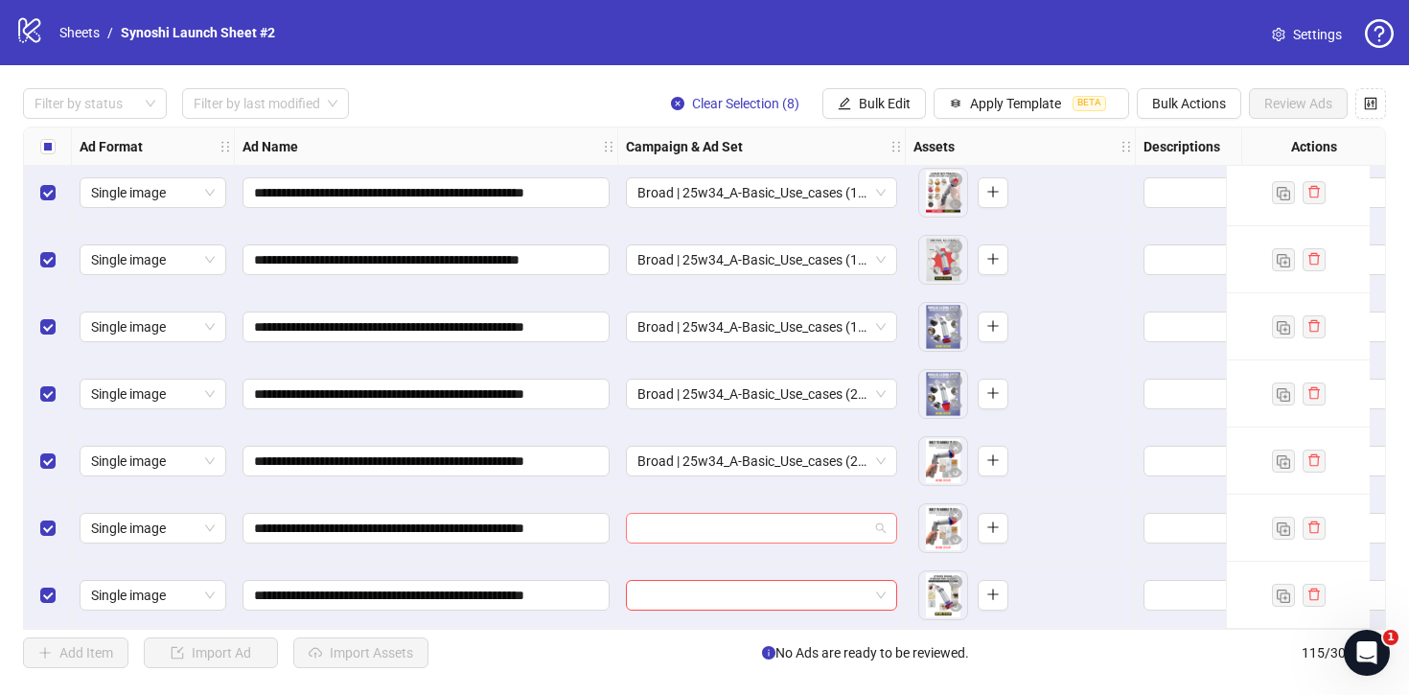
click at [880, 516] on span at bounding box center [762, 528] width 248 height 29
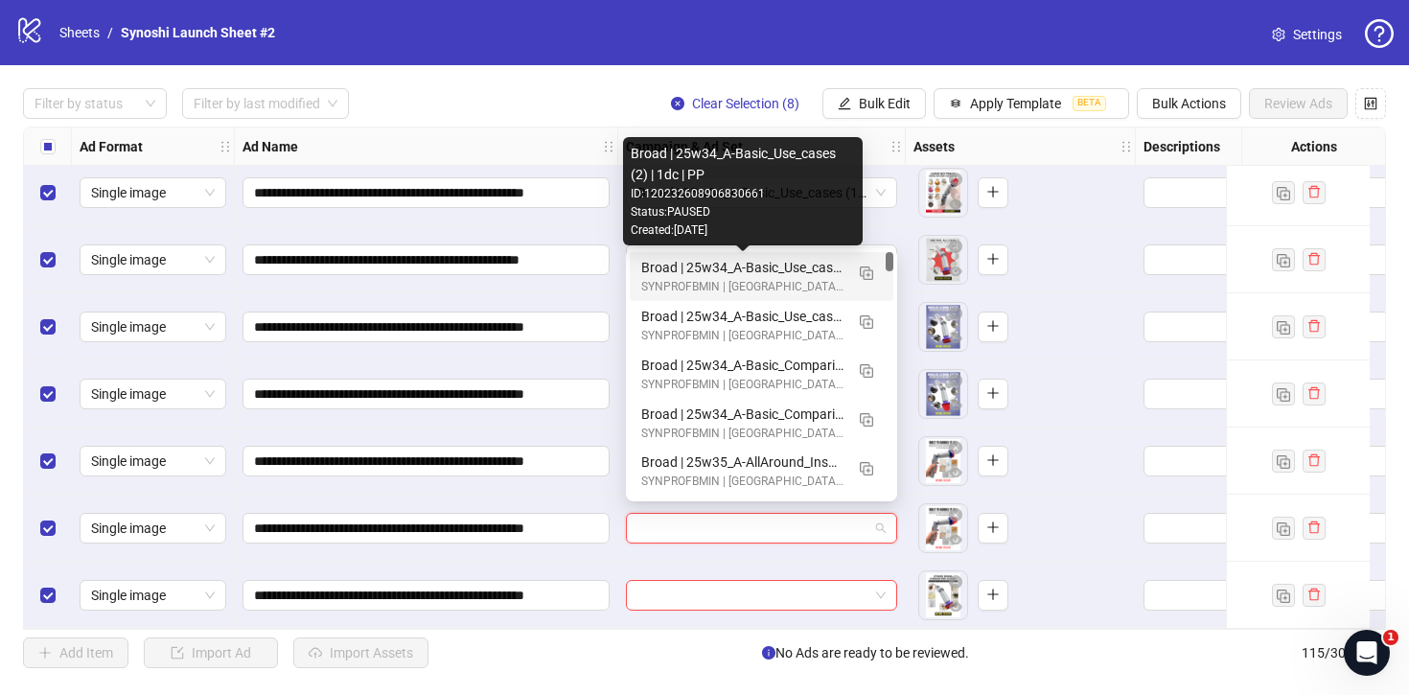
click at [804, 269] on div "Broad | 25w34_A-Basic_Use_cases (2) | 1dc | PP" at bounding box center [742, 267] width 202 height 21
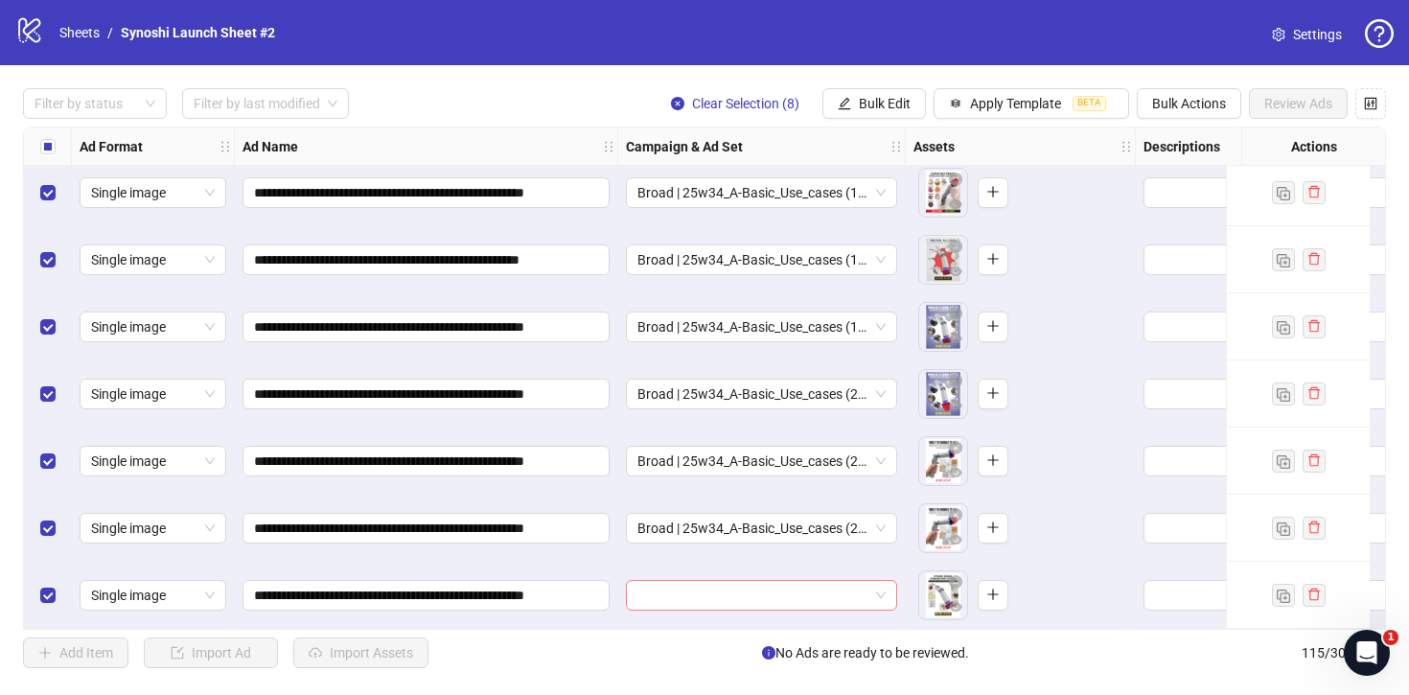
click at [884, 585] on span at bounding box center [762, 595] width 248 height 29
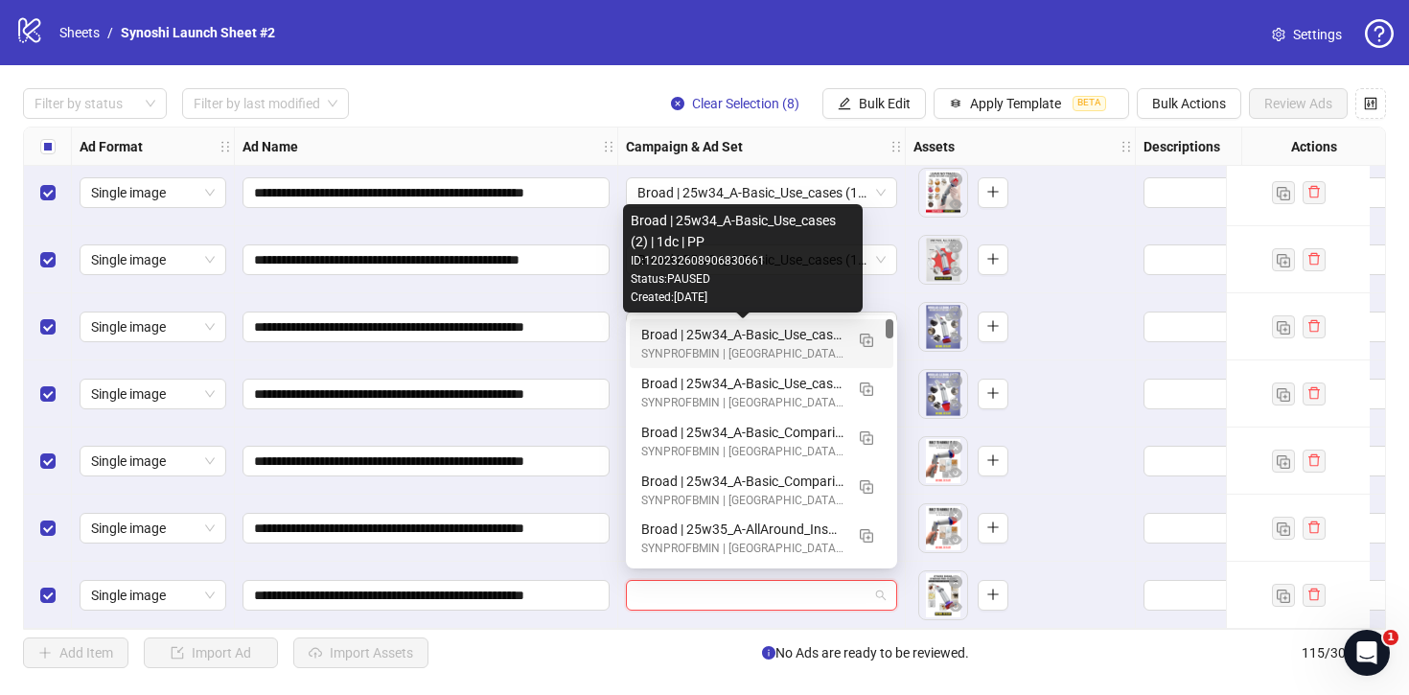
click at [789, 329] on div "Broad | 25w34_A-Basic_Use_cases (2) | 1dc | PP" at bounding box center [742, 334] width 202 height 21
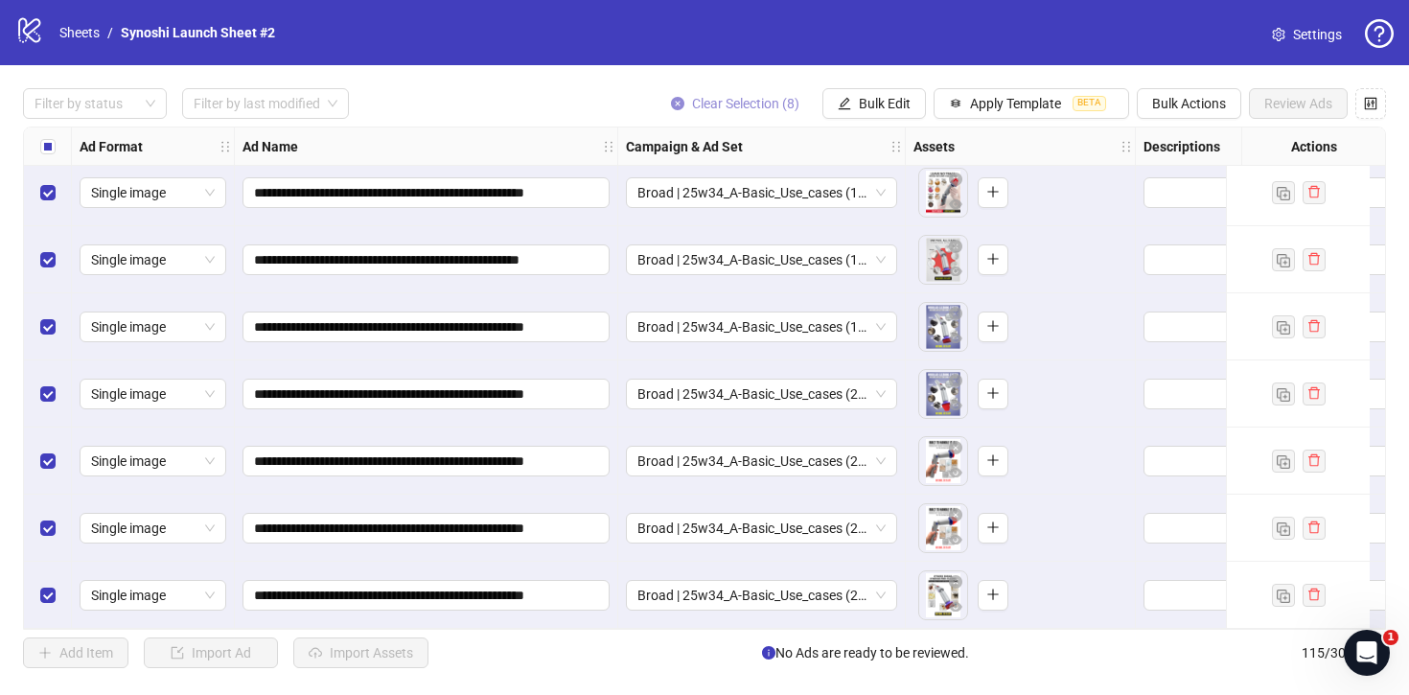
click at [758, 113] on button "Clear Selection (8)" at bounding box center [735, 103] width 159 height 31
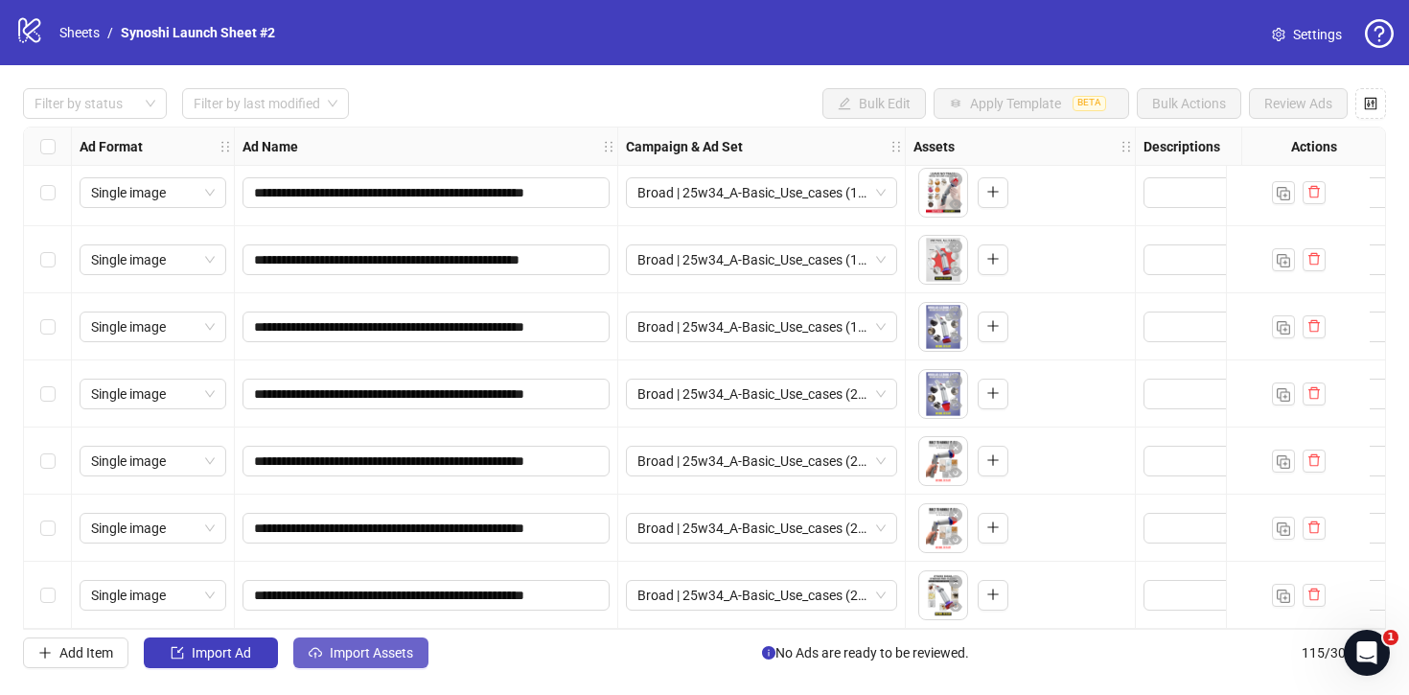
click at [388, 646] on span "Import Assets" at bounding box center [371, 652] width 83 height 15
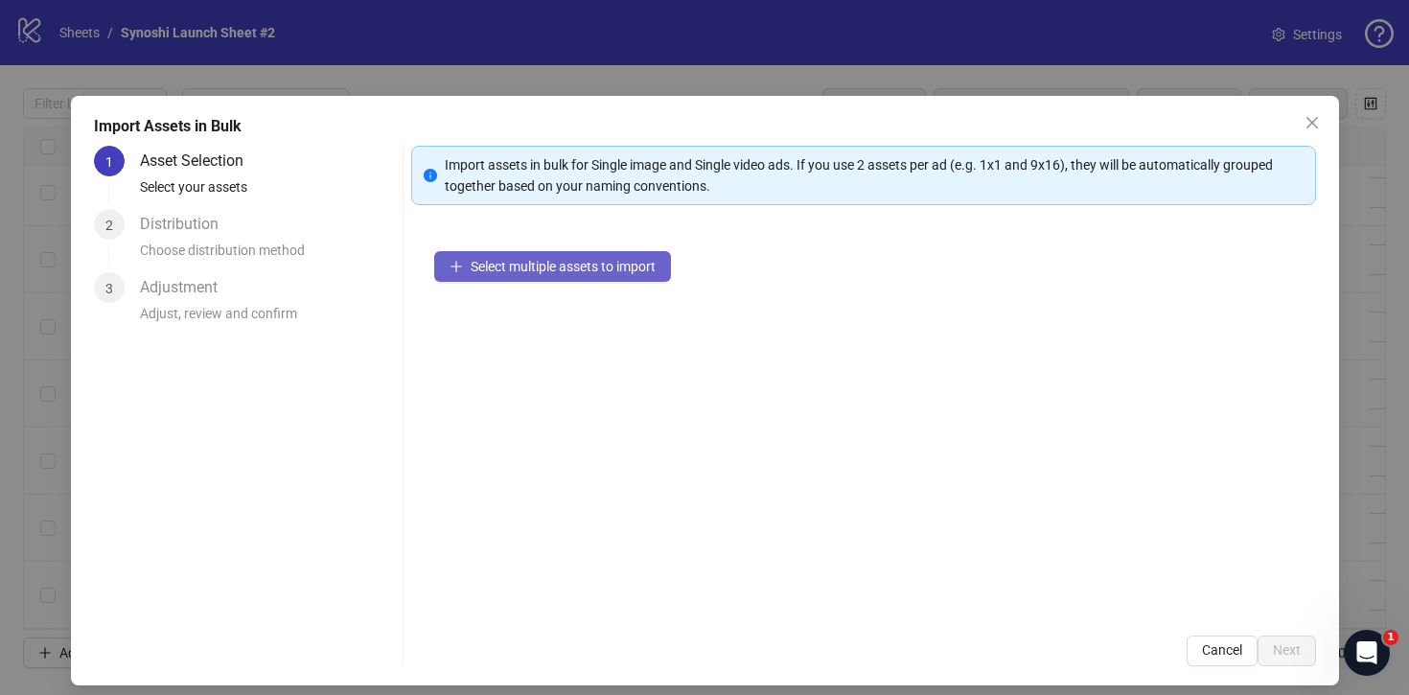
click at [476, 257] on button "Select multiple assets to import" at bounding box center [552, 266] width 237 height 31
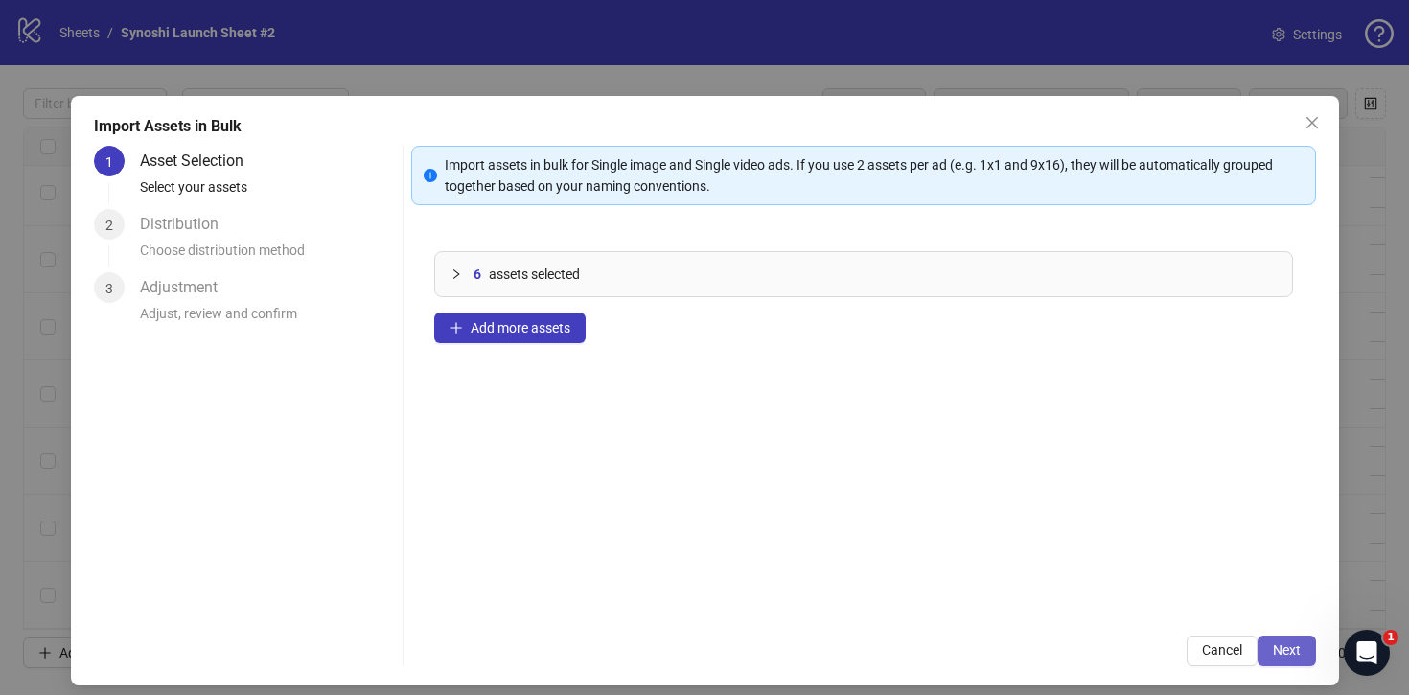
click at [1271, 652] on button "Next" at bounding box center [1287, 651] width 58 height 31
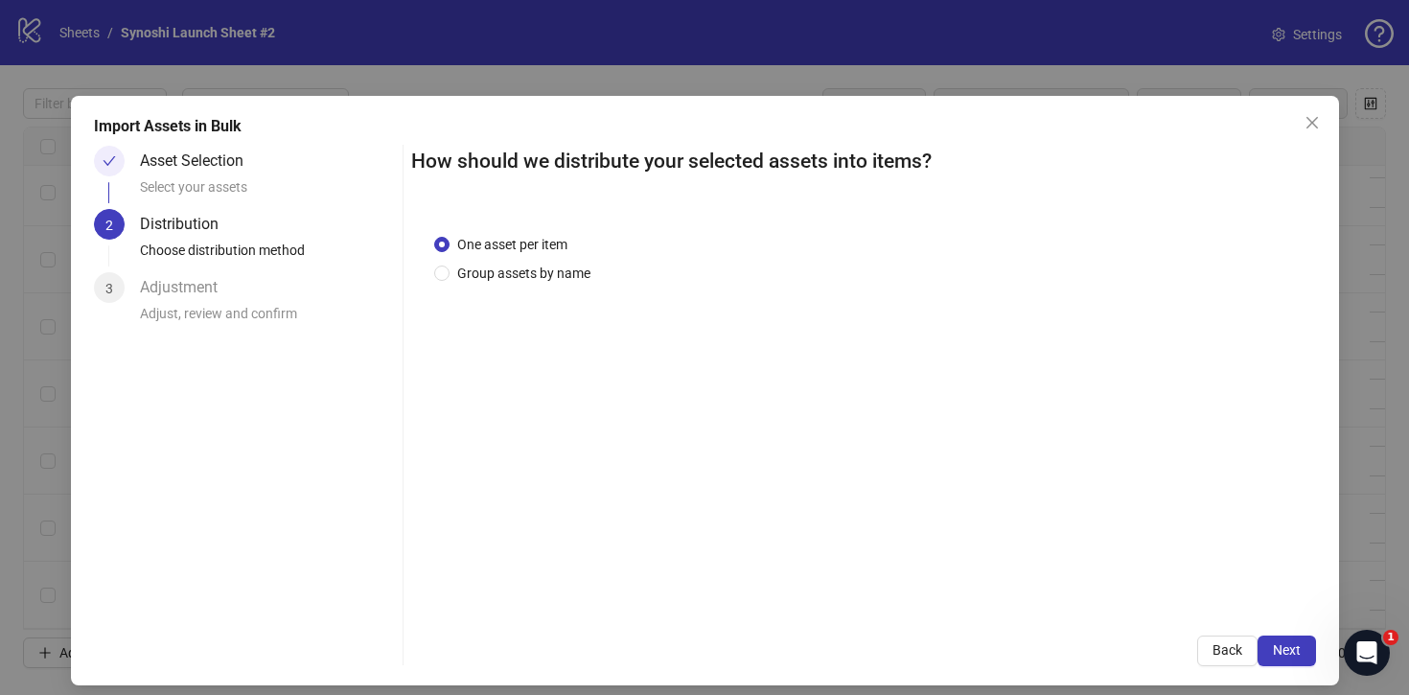
click at [1271, 652] on button "Next" at bounding box center [1287, 651] width 58 height 31
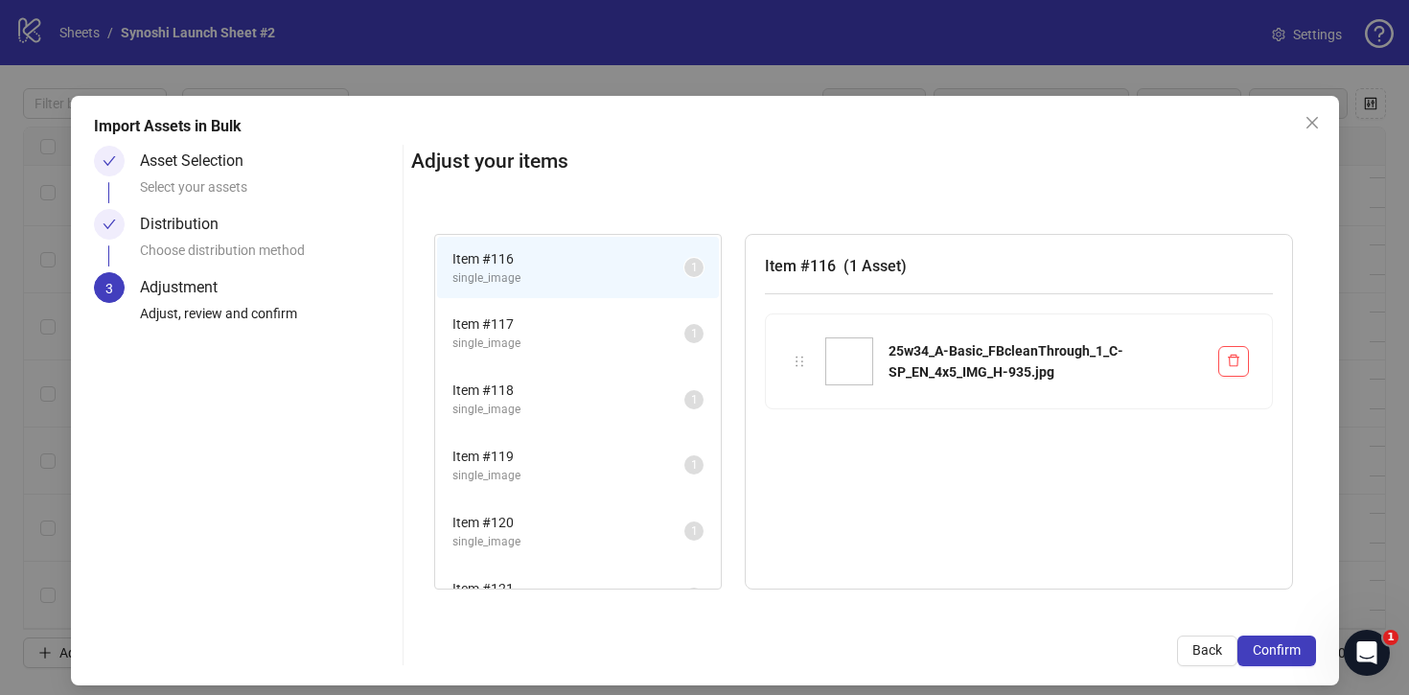
click at [1271, 652] on span "Confirm" at bounding box center [1277, 649] width 48 height 15
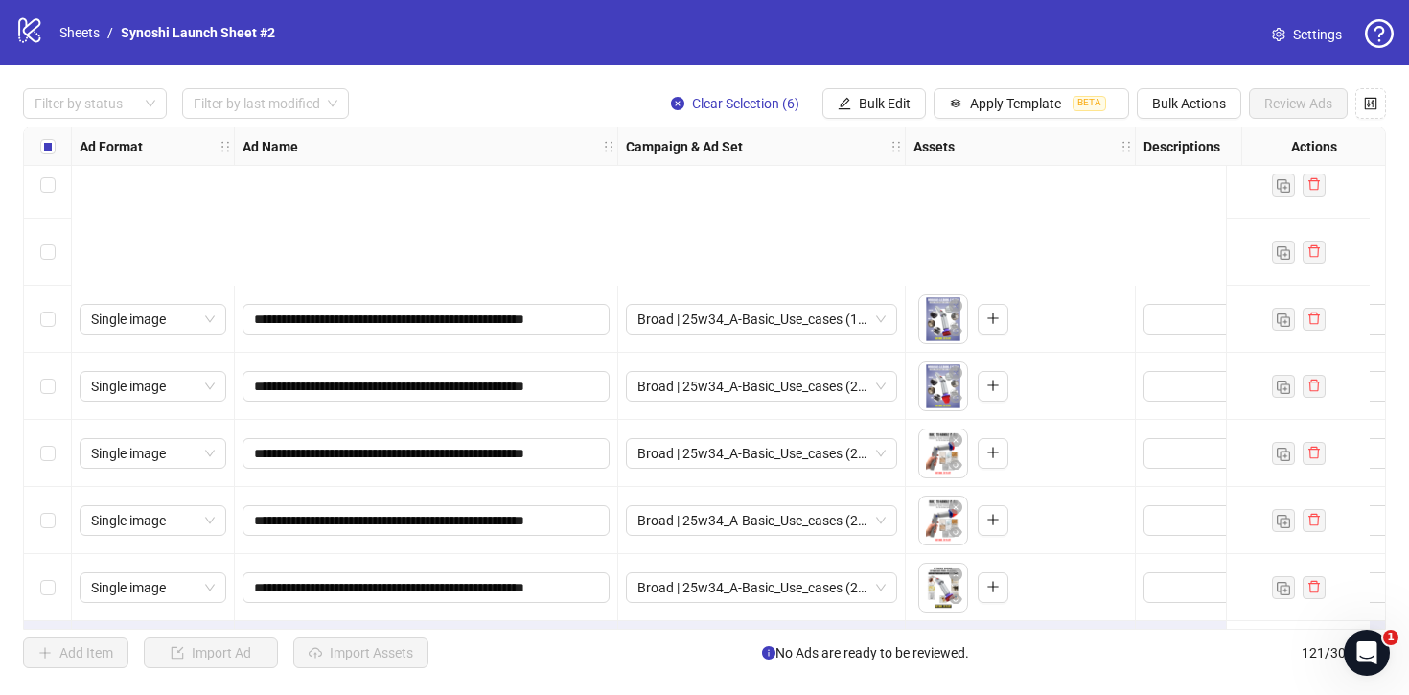
scroll to position [7665, 0]
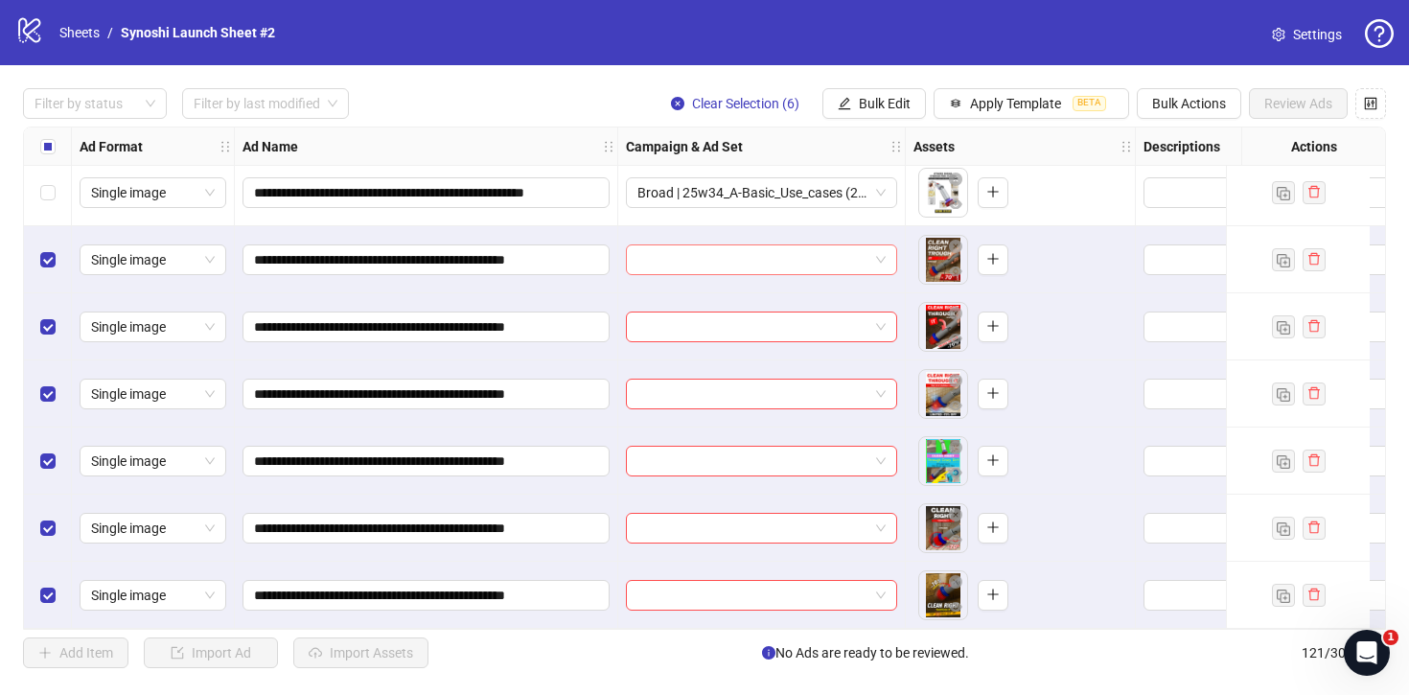
click at [879, 257] on span at bounding box center [762, 259] width 248 height 29
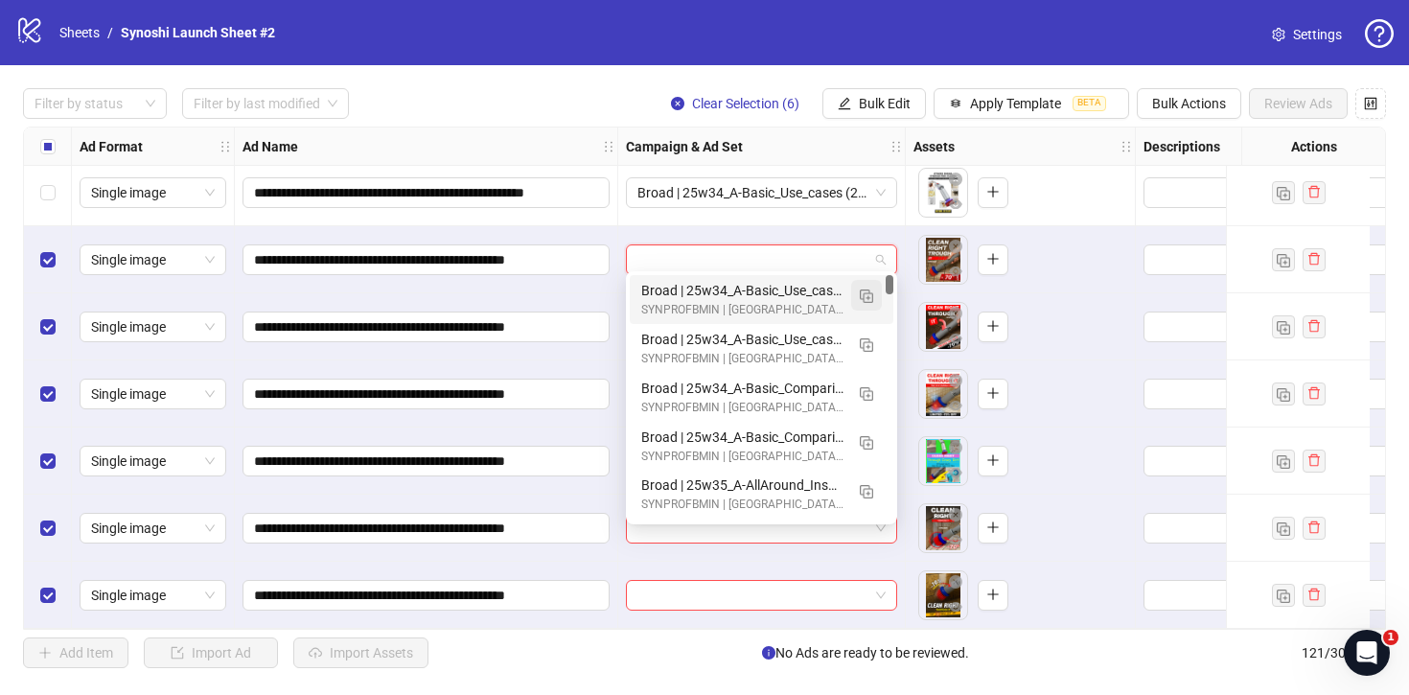
click at [863, 293] on img "button" at bounding box center [866, 296] width 13 height 13
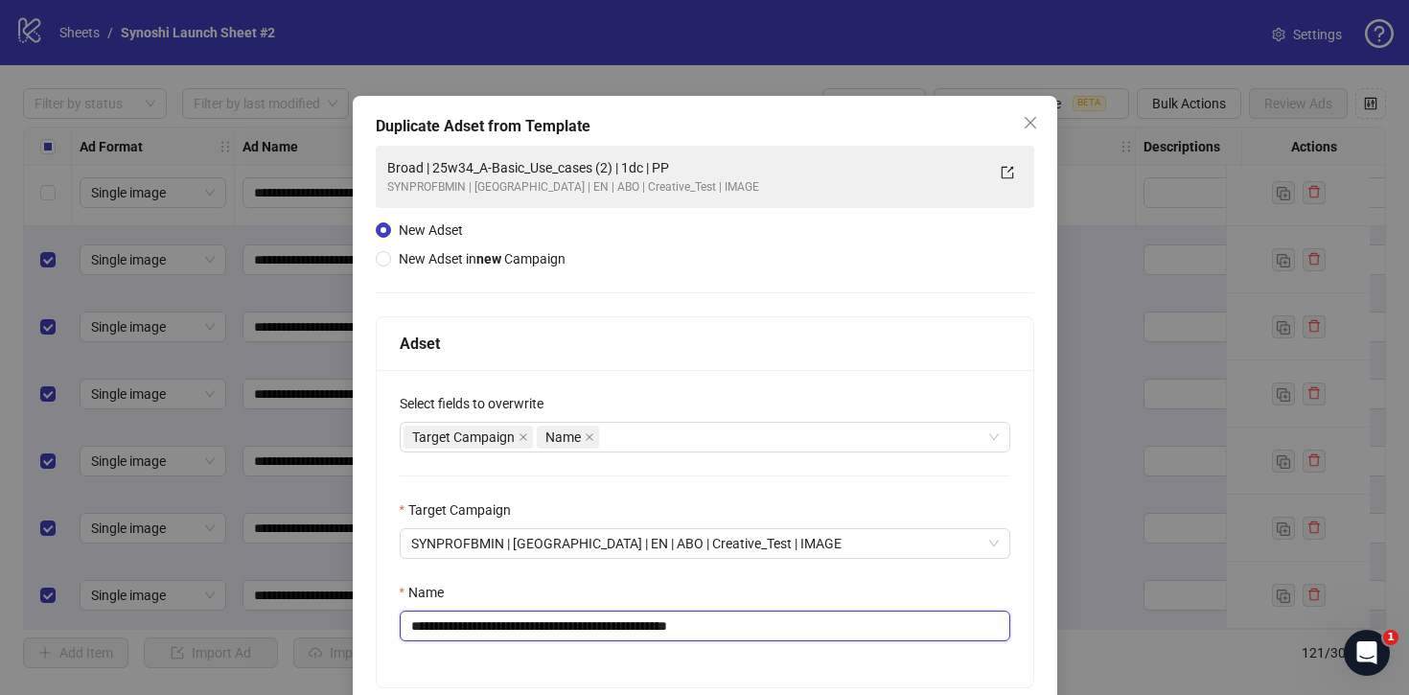
click at [737, 626] on input "**********" at bounding box center [705, 626] width 611 height 31
click at [614, 626] on input "**********" at bounding box center [705, 626] width 611 height 31
drag, startPoint x: 617, startPoint y: 627, endPoint x: 456, endPoint y: 623, distance: 161.1
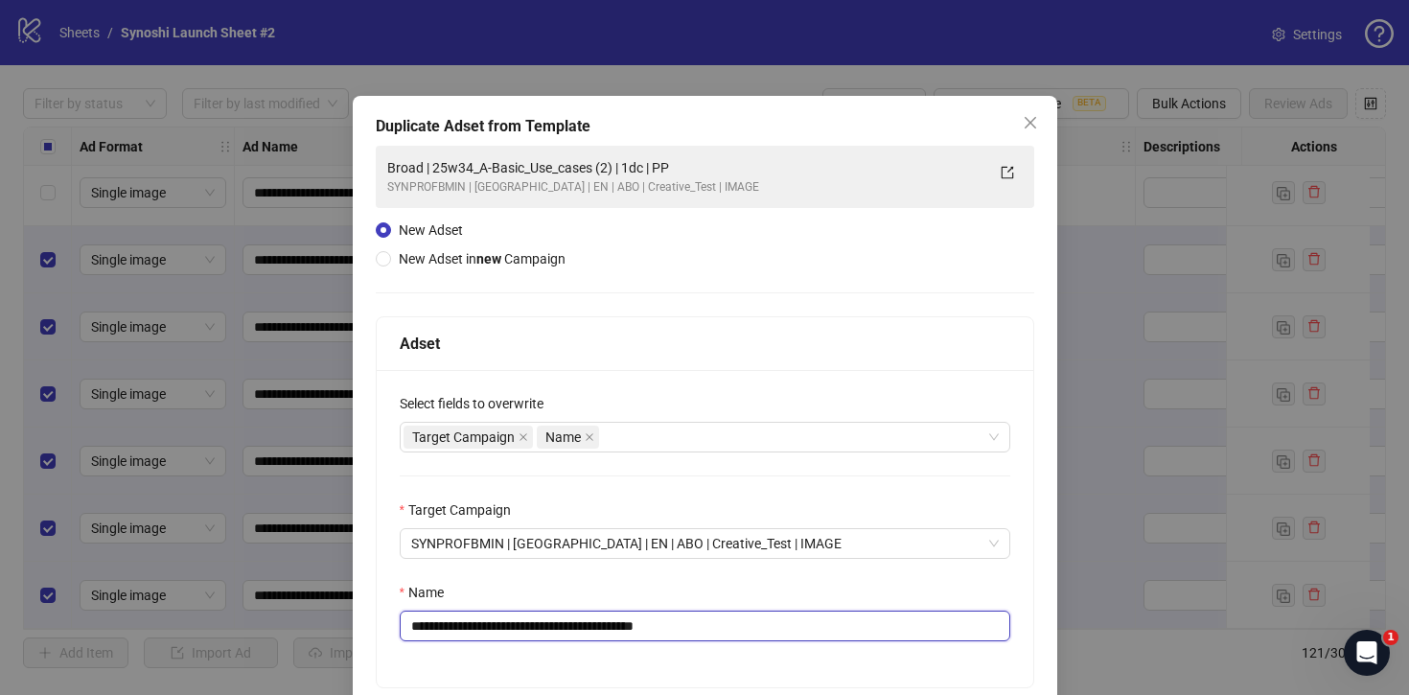
click at [456, 623] on input "**********" at bounding box center [705, 626] width 611 height 31
paste input "**********"
drag, startPoint x: 809, startPoint y: 619, endPoint x: 458, endPoint y: 629, distance: 351.0
click at [458, 629] on input "**********" at bounding box center [705, 626] width 611 height 31
paste input "text"
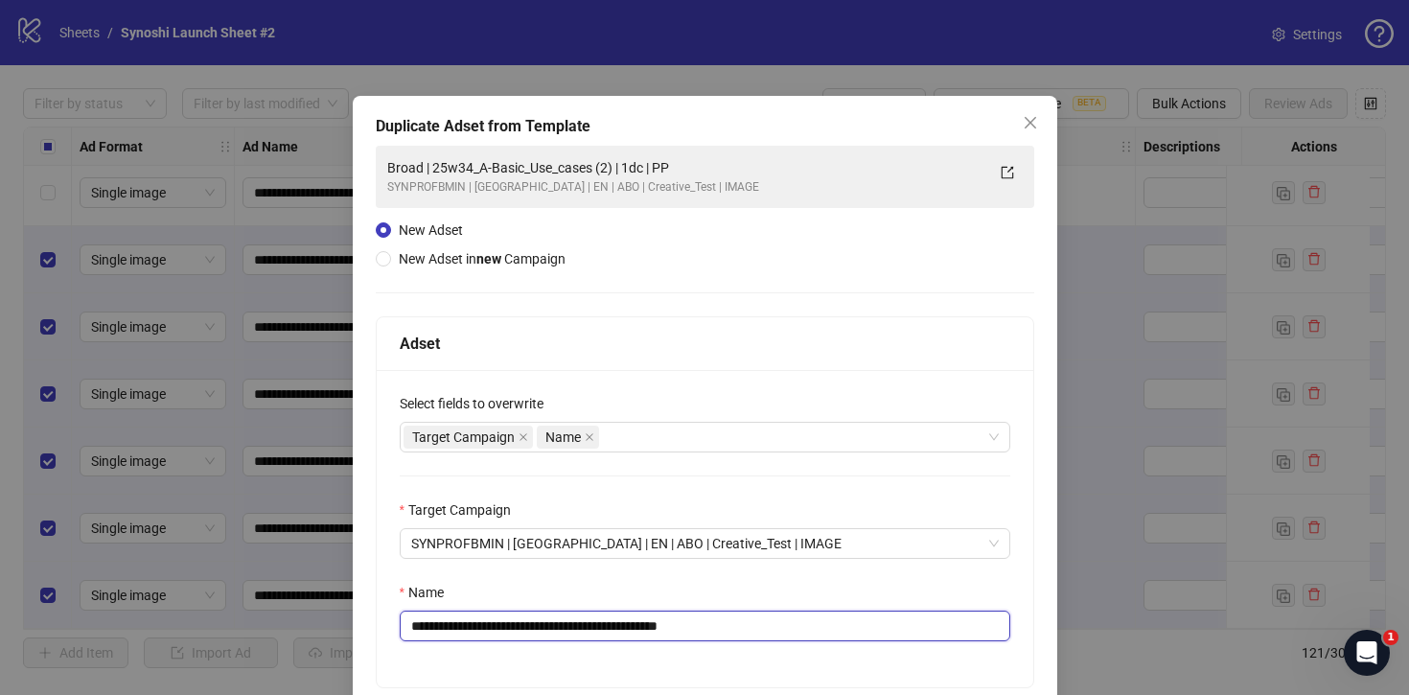
click at [671, 625] on input "**********" at bounding box center [705, 626] width 611 height 31
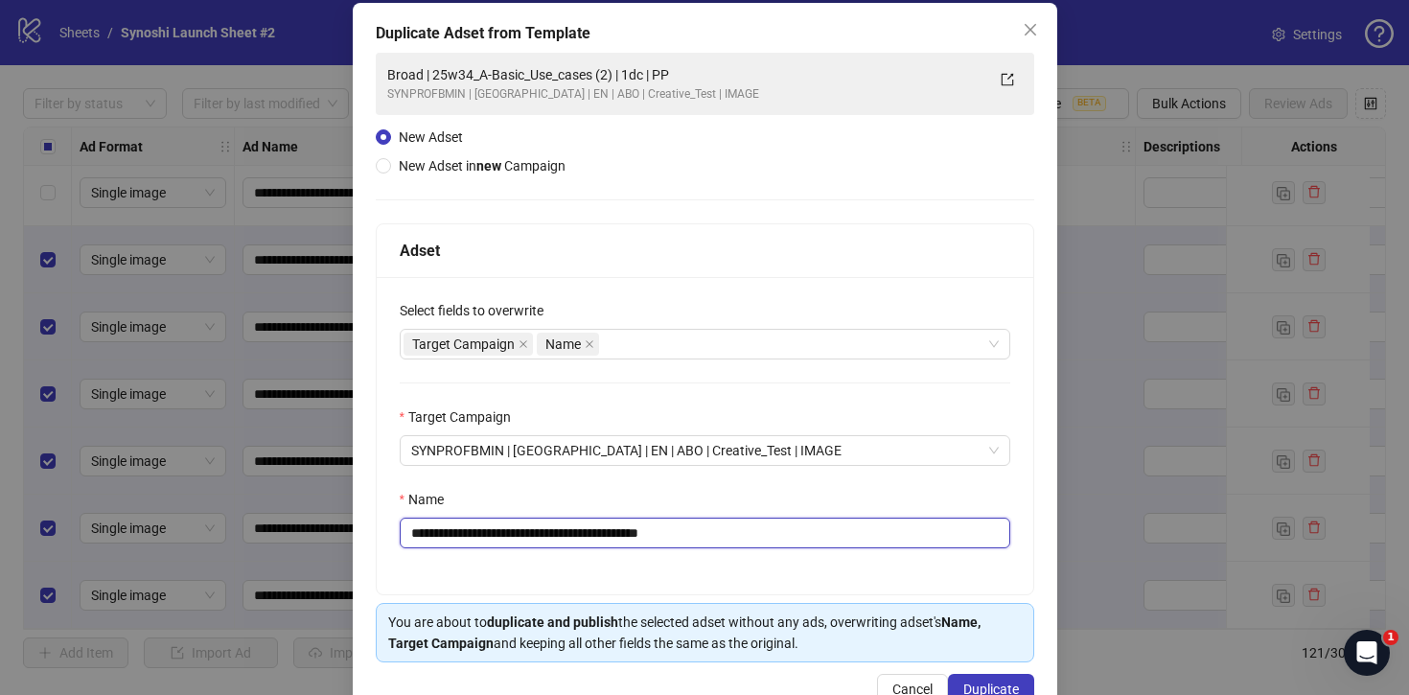
scroll to position [146, 0]
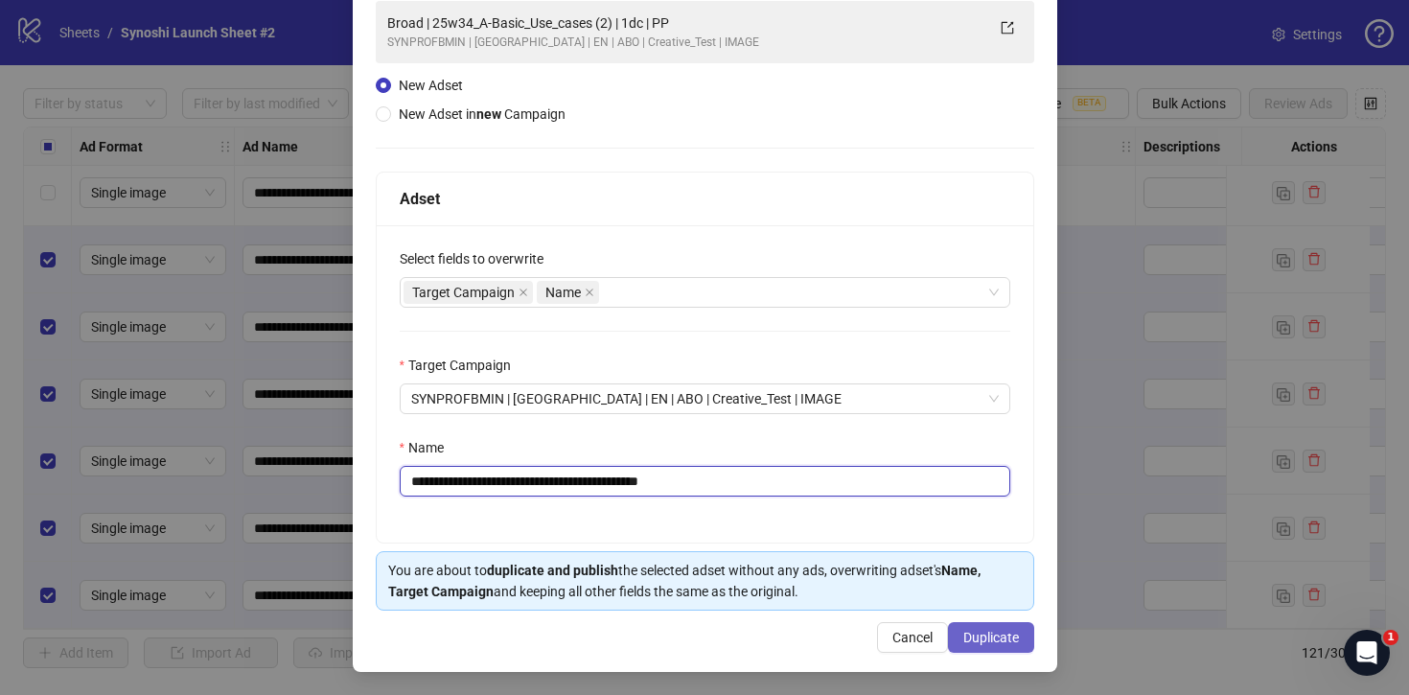
type input "**********"
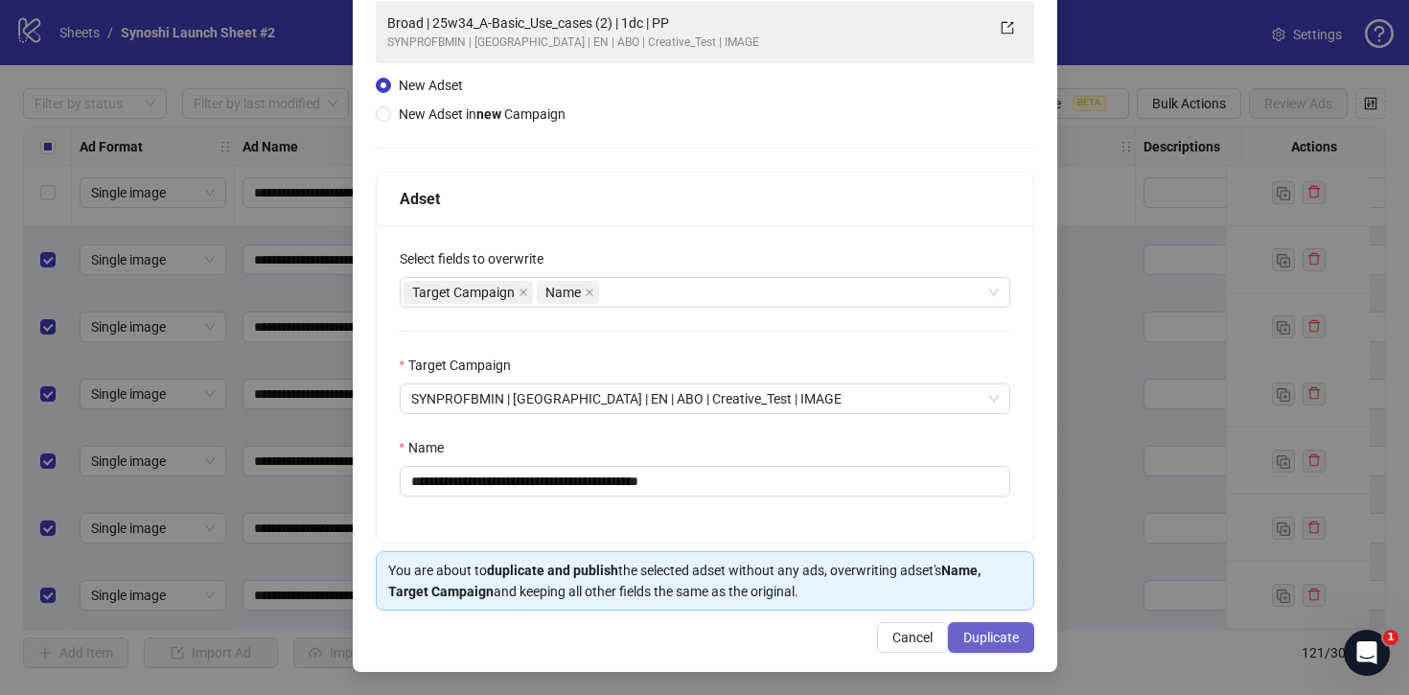
click at [998, 640] on span "Duplicate" at bounding box center [992, 637] width 56 height 15
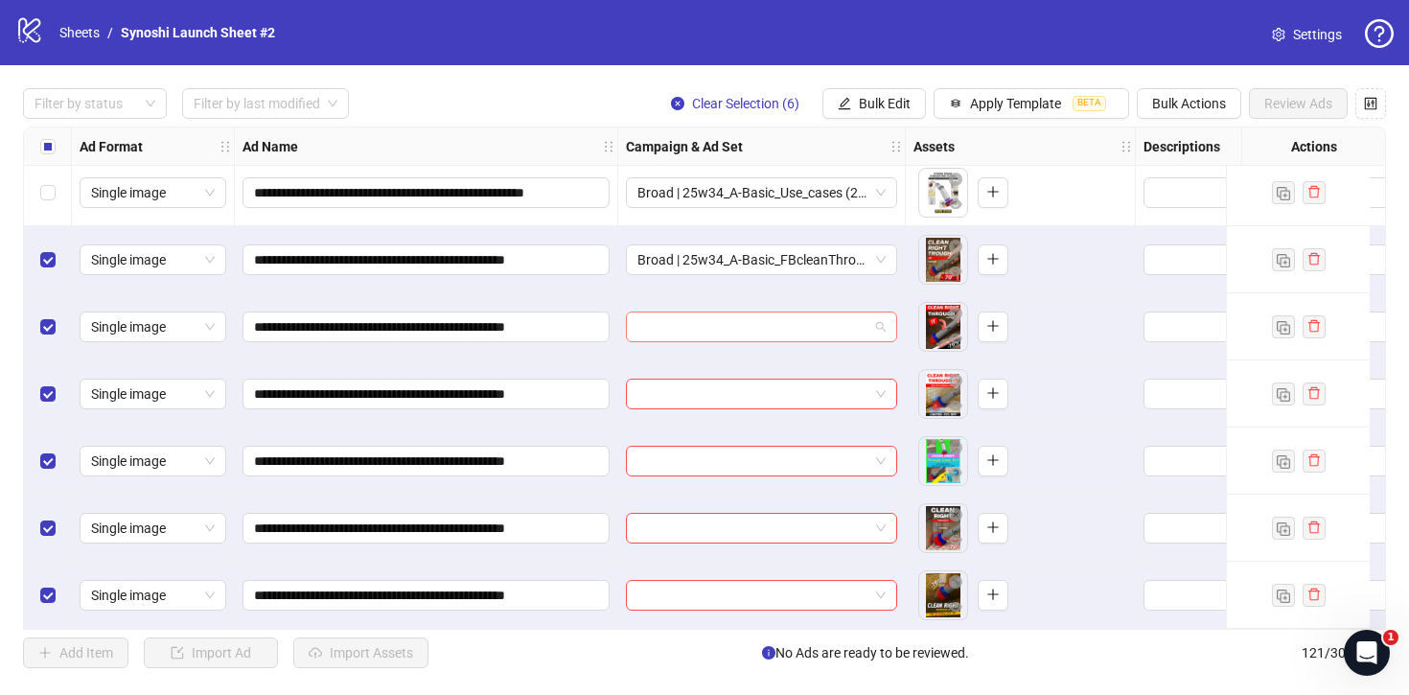
click at [877, 320] on span at bounding box center [762, 327] width 248 height 29
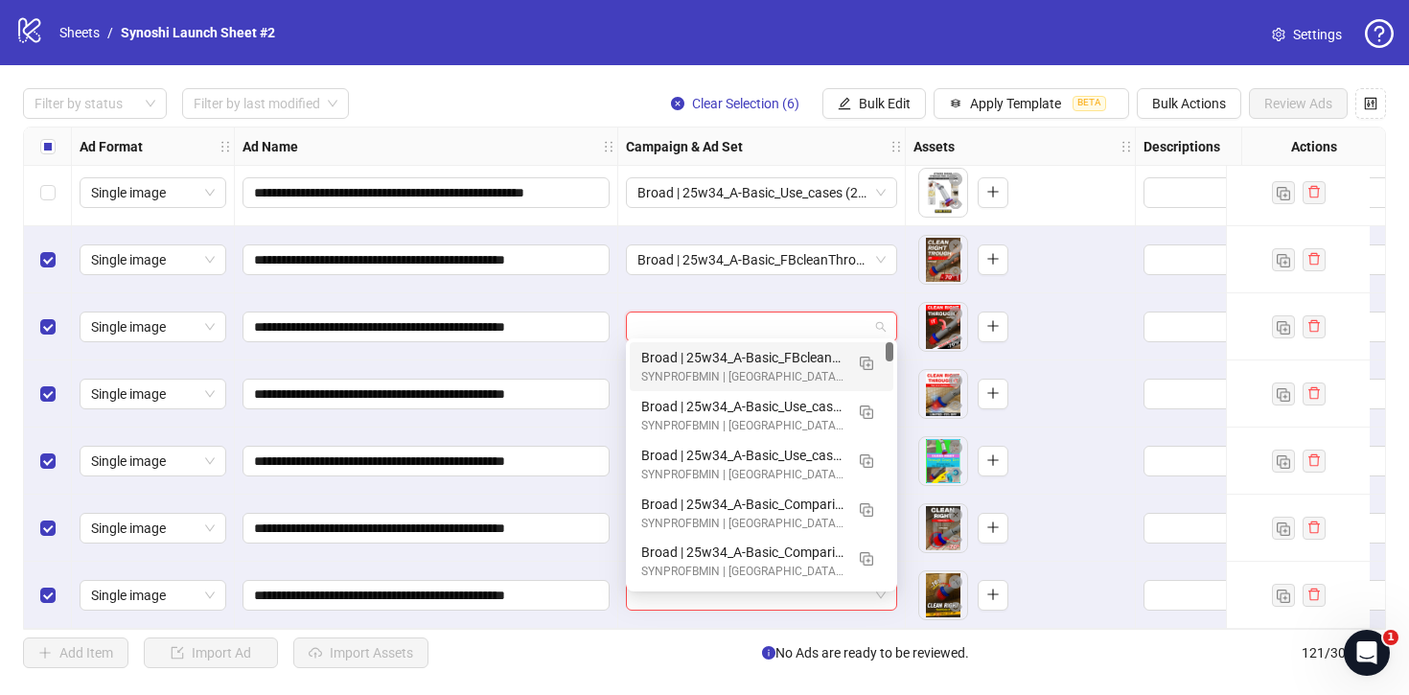
click at [806, 350] on div "Broad | 25w34_A-Basic_FBcleanThrough | 1dc | PP" at bounding box center [742, 357] width 202 height 21
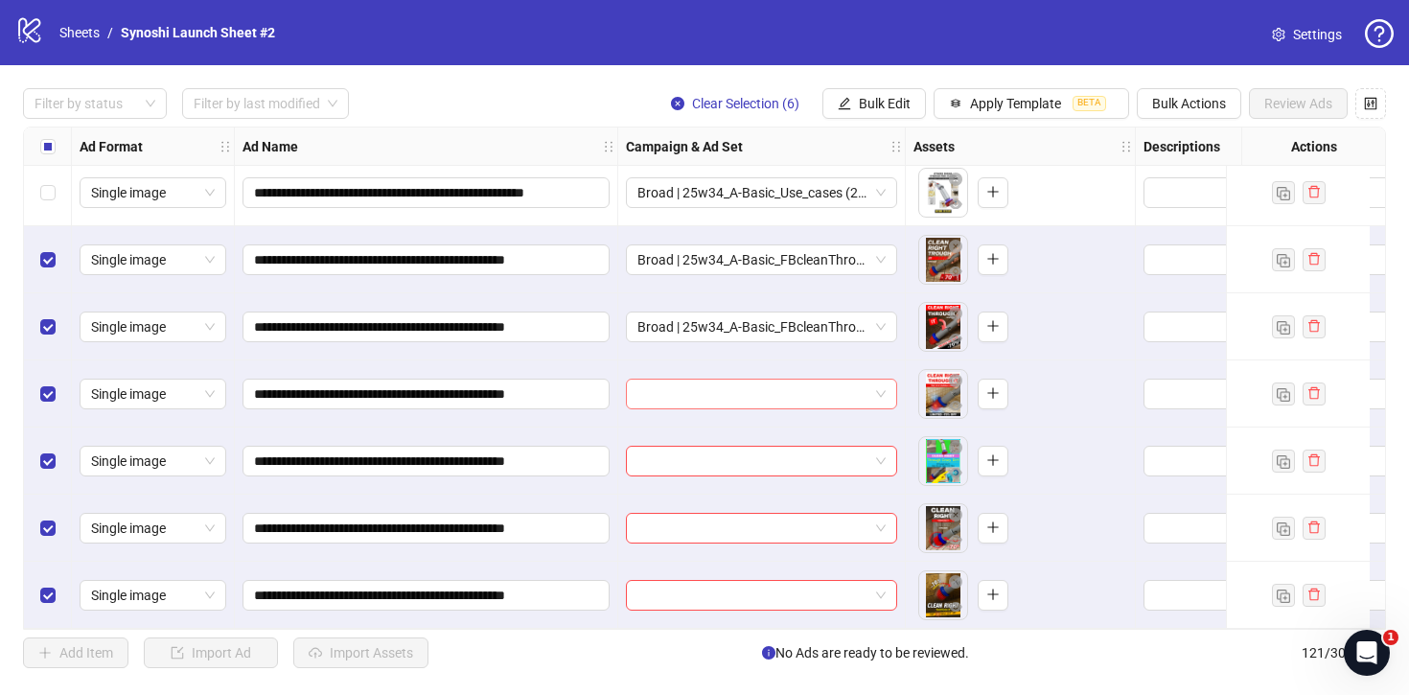
click at [884, 380] on span at bounding box center [762, 394] width 248 height 29
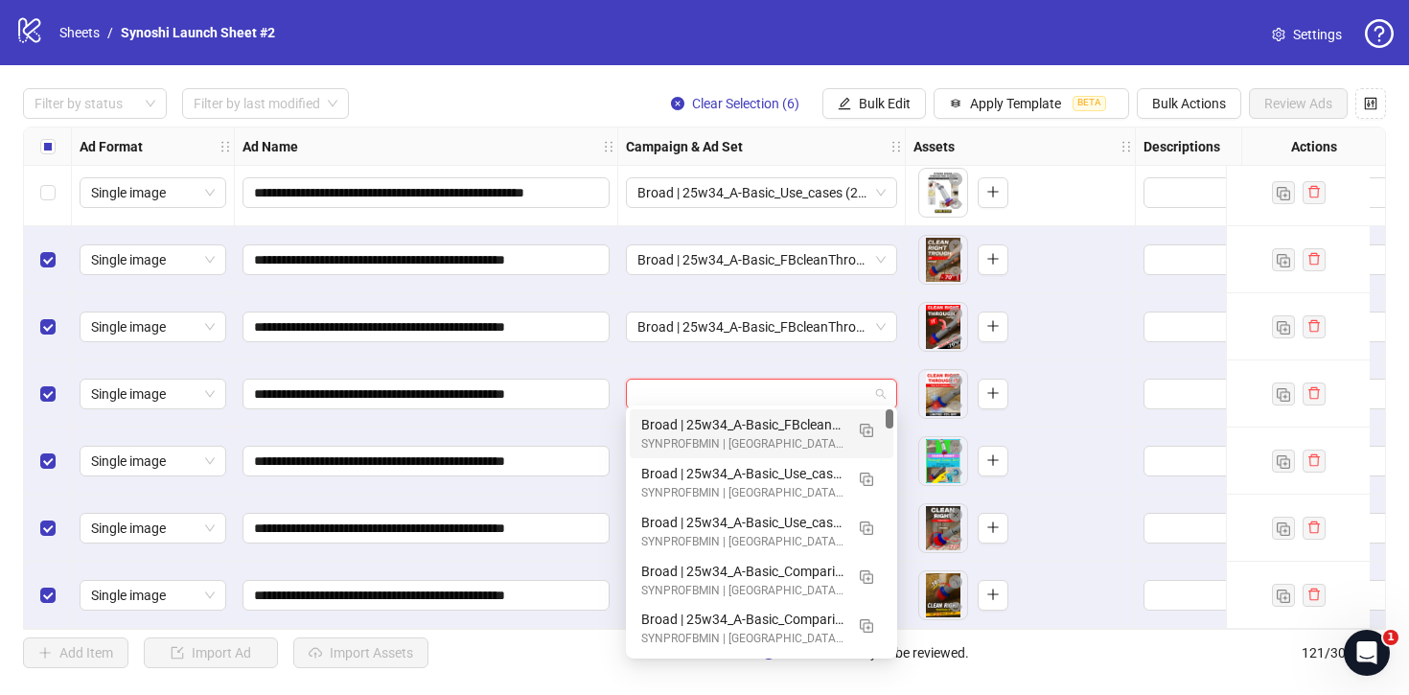
click at [802, 430] on div "Broad | 25w34_A-Basic_FBcleanThrough | 1dc | PP" at bounding box center [742, 424] width 202 height 21
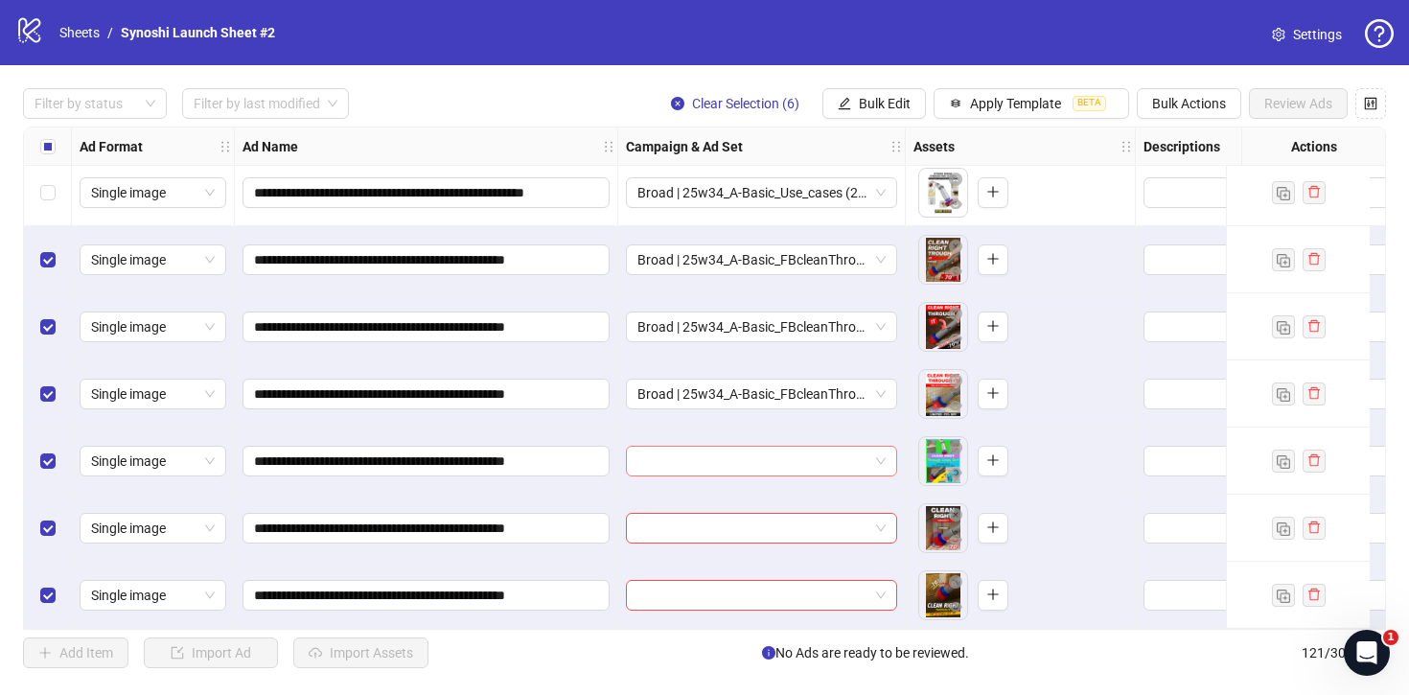
click at [882, 449] on span at bounding box center [762, 461] width 248 height 29
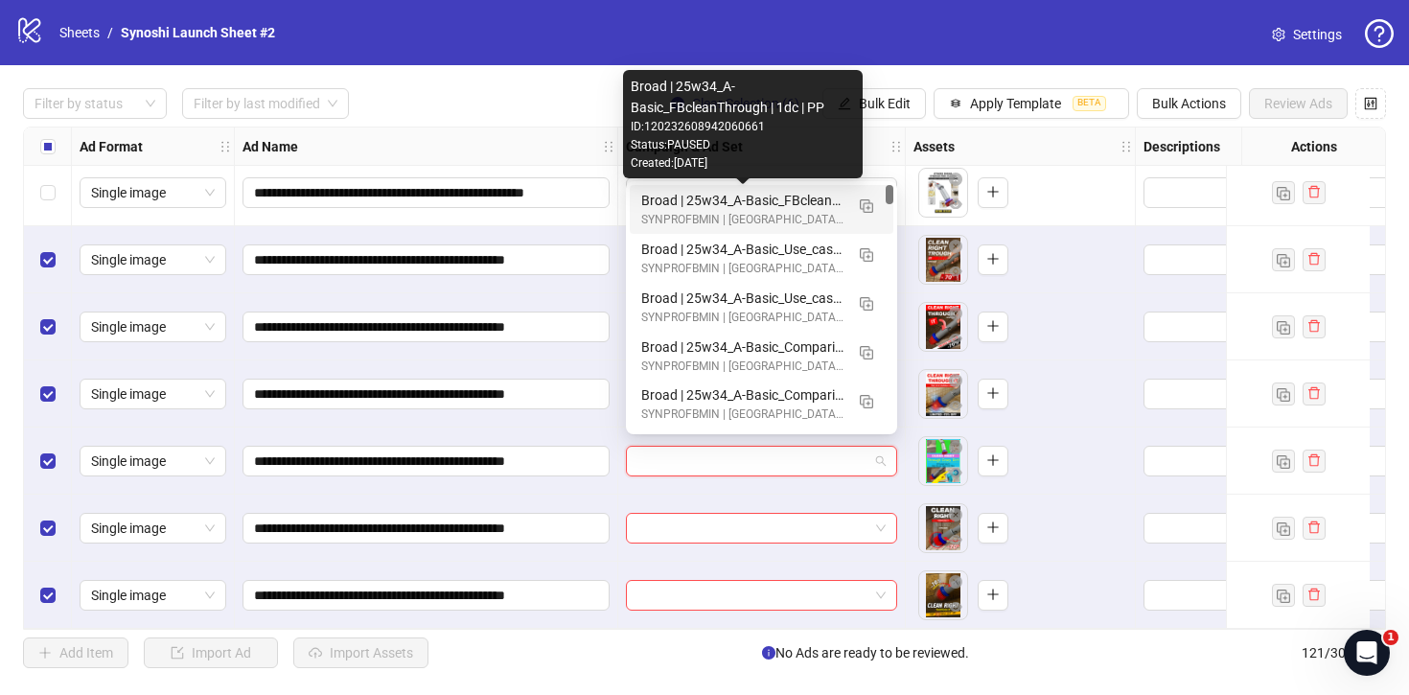
click at [766, 195] on div "Broad | 25w34_A-Basic_FBcleanThrough | 1dc | PP" at bounding box center [742, 200] width 202 height 21
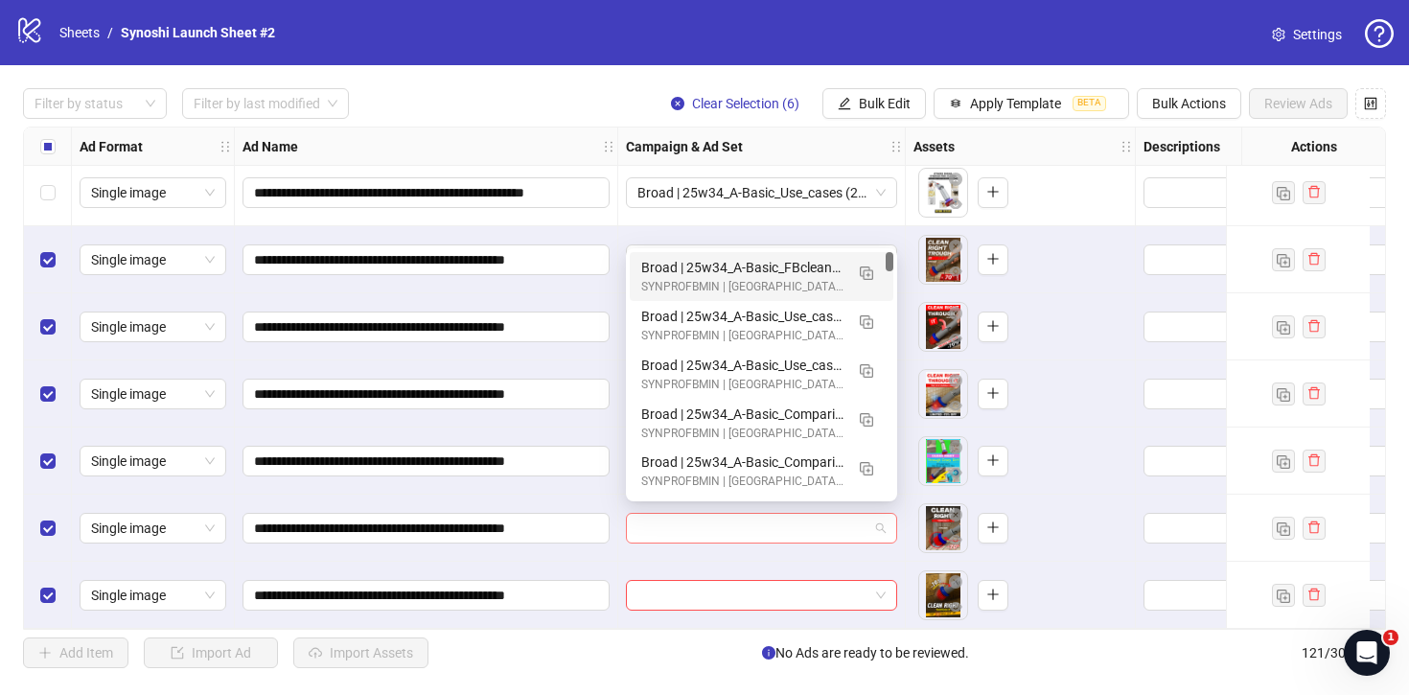
click at [886, 514] on div at bounding box center [761, 528] width 271 height 31
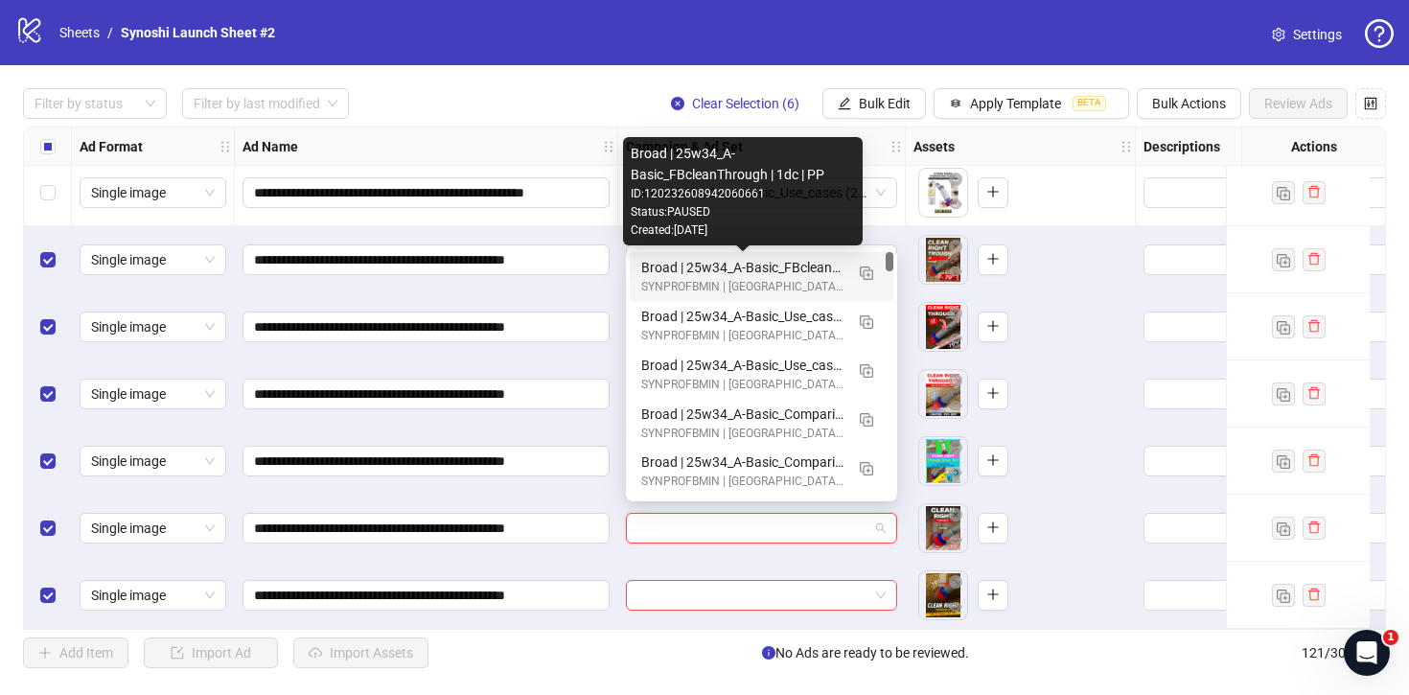
click at [777, 261] on div "Broad | 25w34_A-Basic_FBcleanThrough | 1dc | PP" at bounding box center [742, 267] width 202 height 21
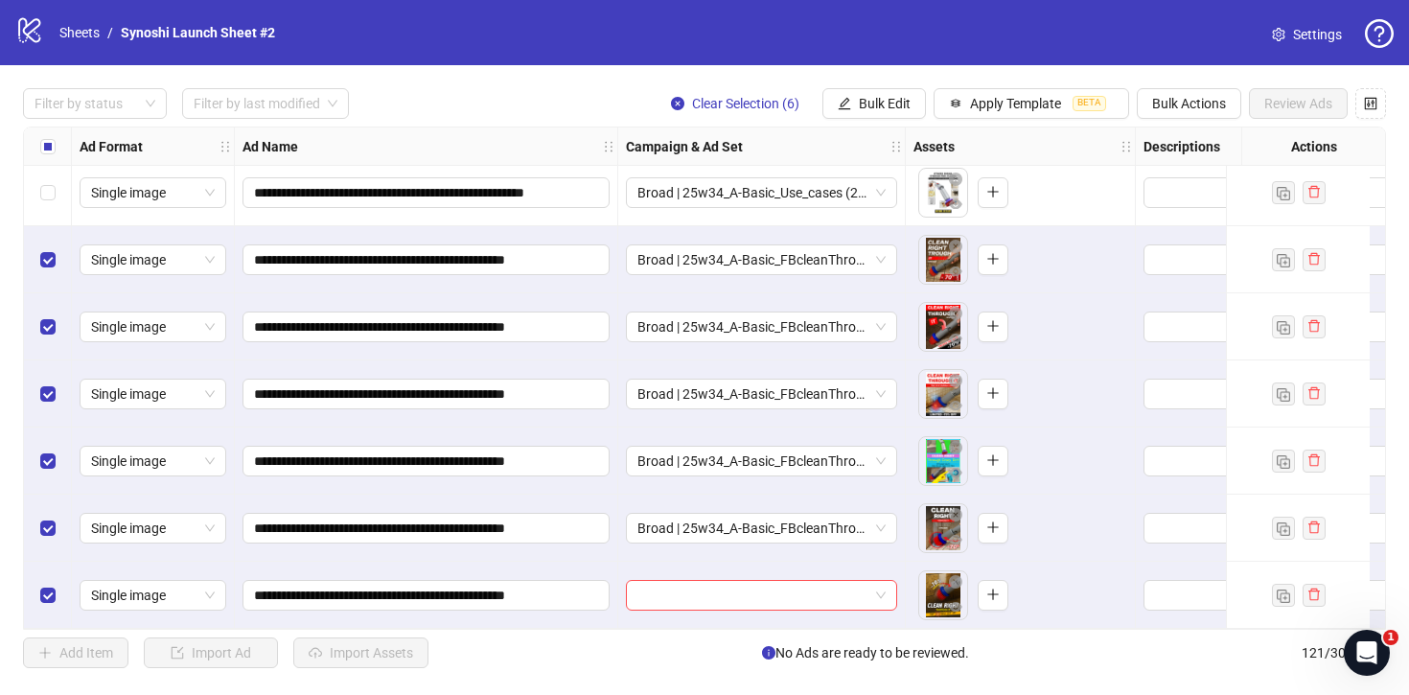
click at [882, 605] on div at bounding box center [762, 595] width 288 height 67
click at [883, 588] on span at bounding box center [762, 595] width 248 height 29
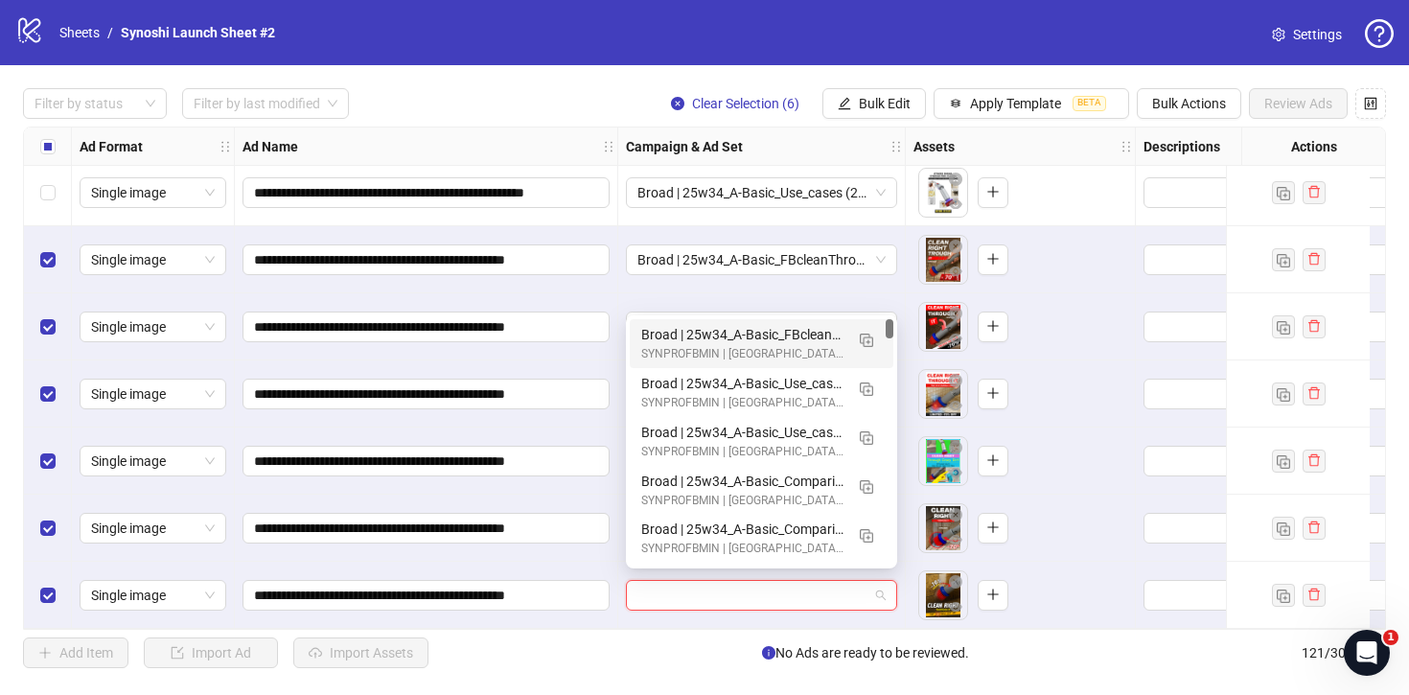
click at [782, 331] on div "Broad | 25w34_A-Basic_FBcleanThrough | 1dc | PP" at bounding box center [742, 334] width 202 height 21
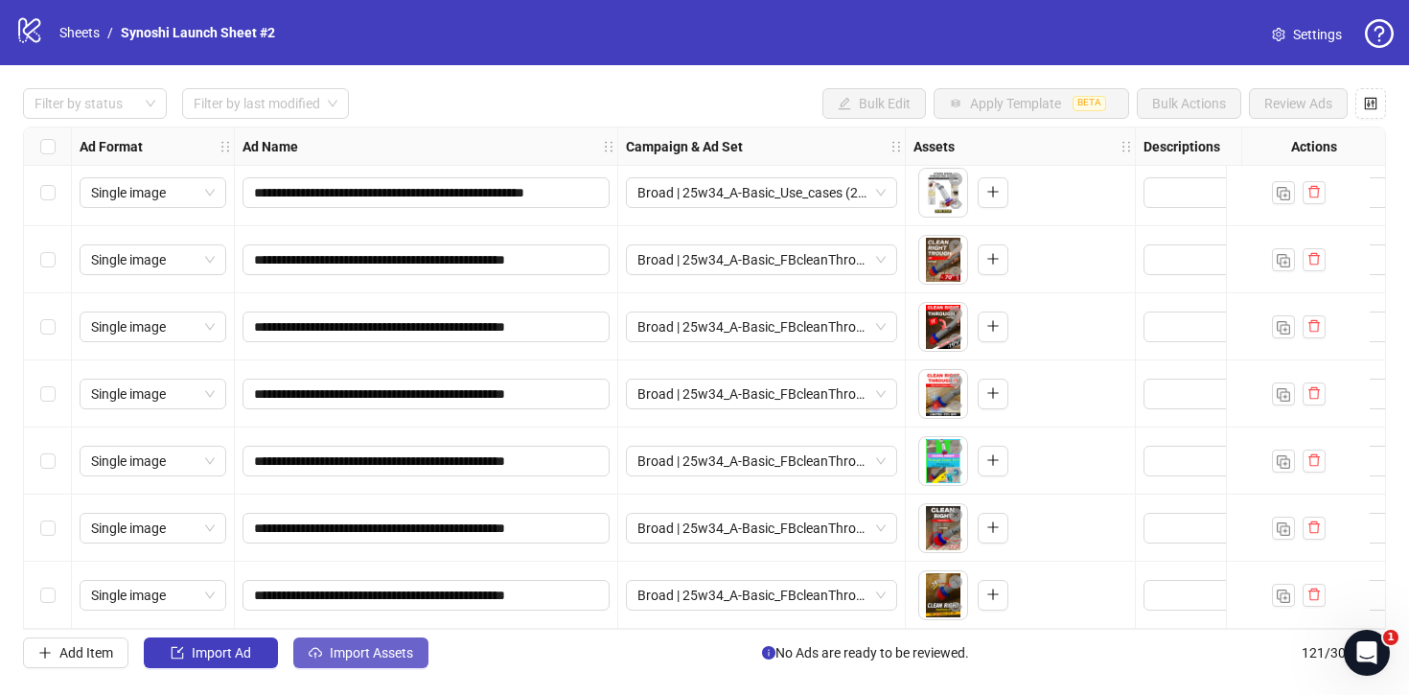
click at [420, 639] on button "Import Assets" at bounding box center [360, 653] width 135 height 31
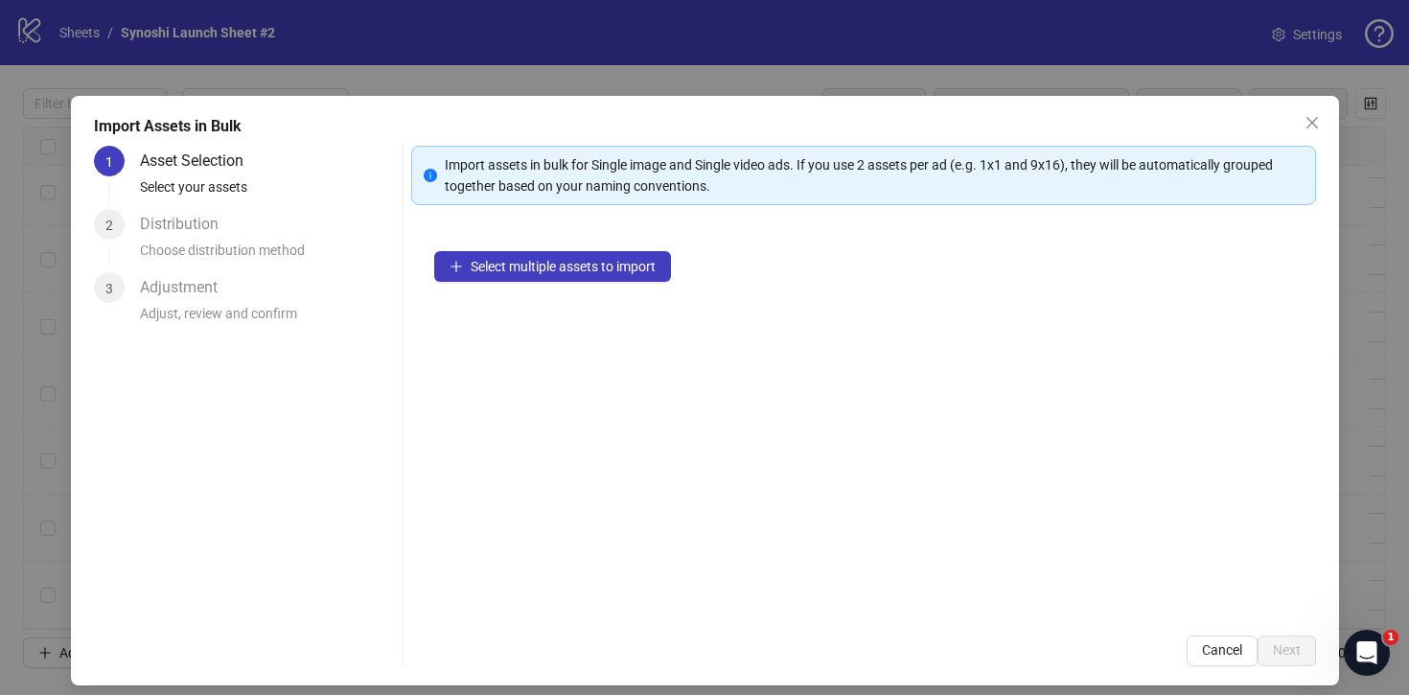
click at [510, 247] on div "Select multiple assets to import" at bounding box center [863, 420] width 905 height 384
click at [507, 257] on button "Select multiple assets to import" at bounding box center [552, 266] width 237 height 31
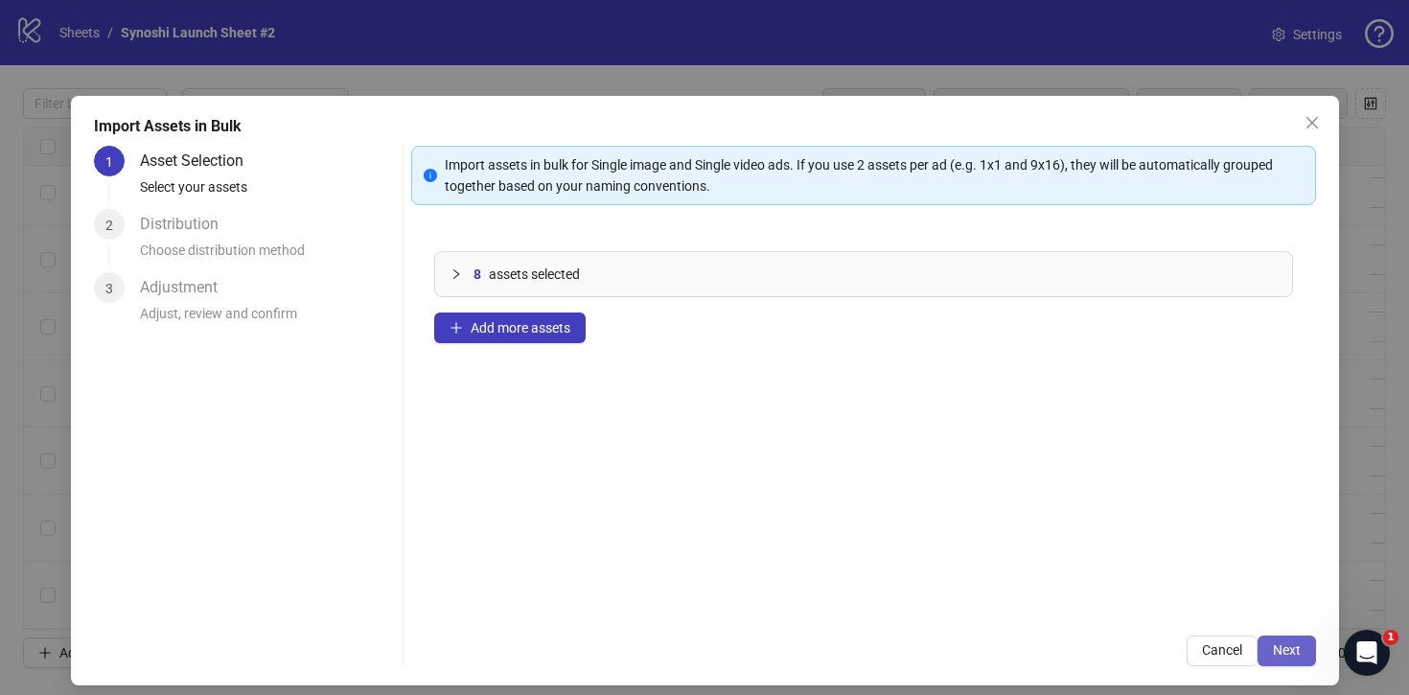
click at [1293, 644] on span "Next" at bounding box center [1287, 649] width 28 height 15
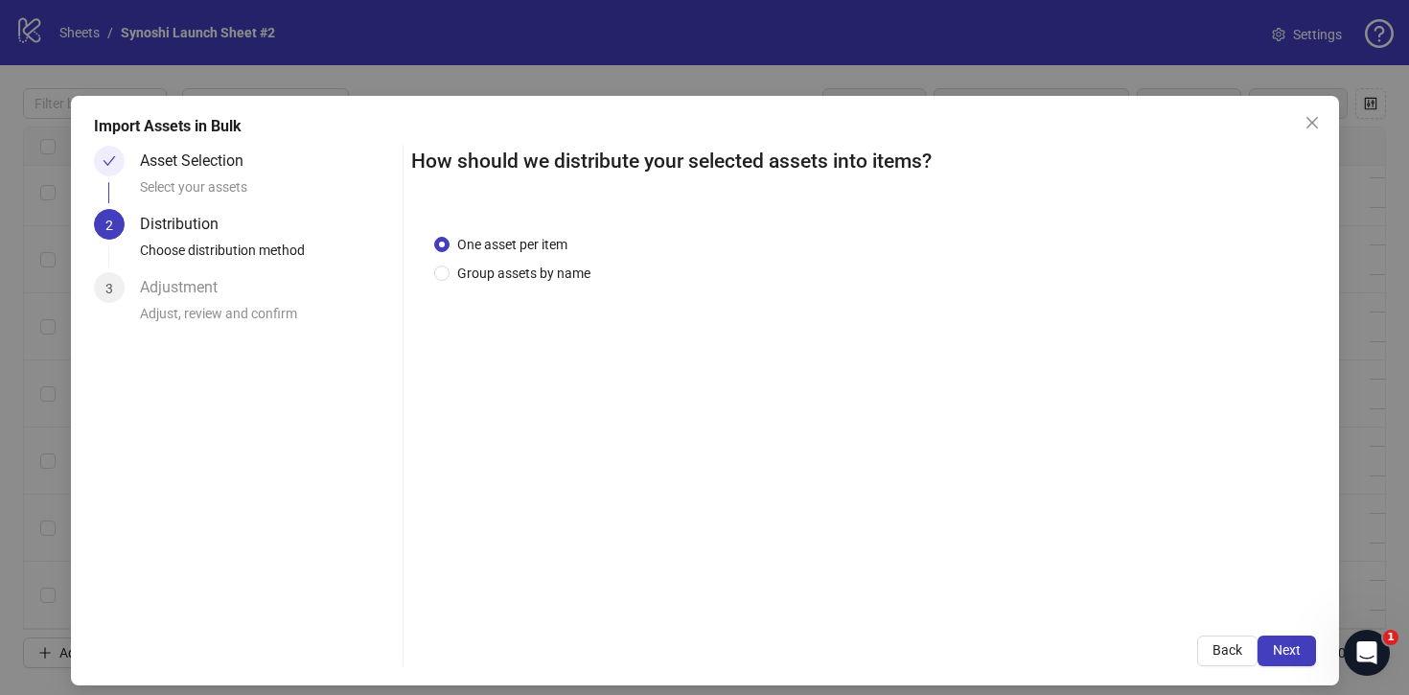
click at [1293, 644] on span "Next" at bounding box center [1287, 649] width 28 height 15
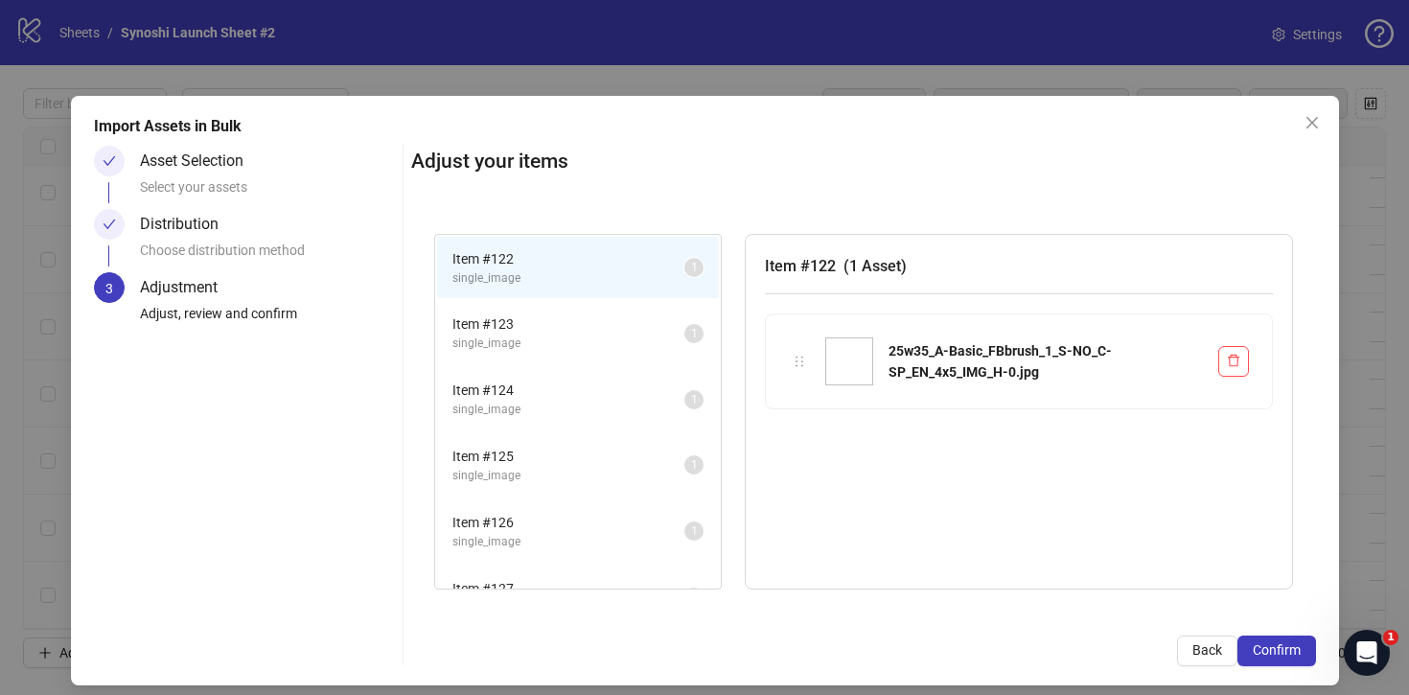
click at [1293, 644] on span "Confirm" at bounding box center [1277, 649] width 48 height 15
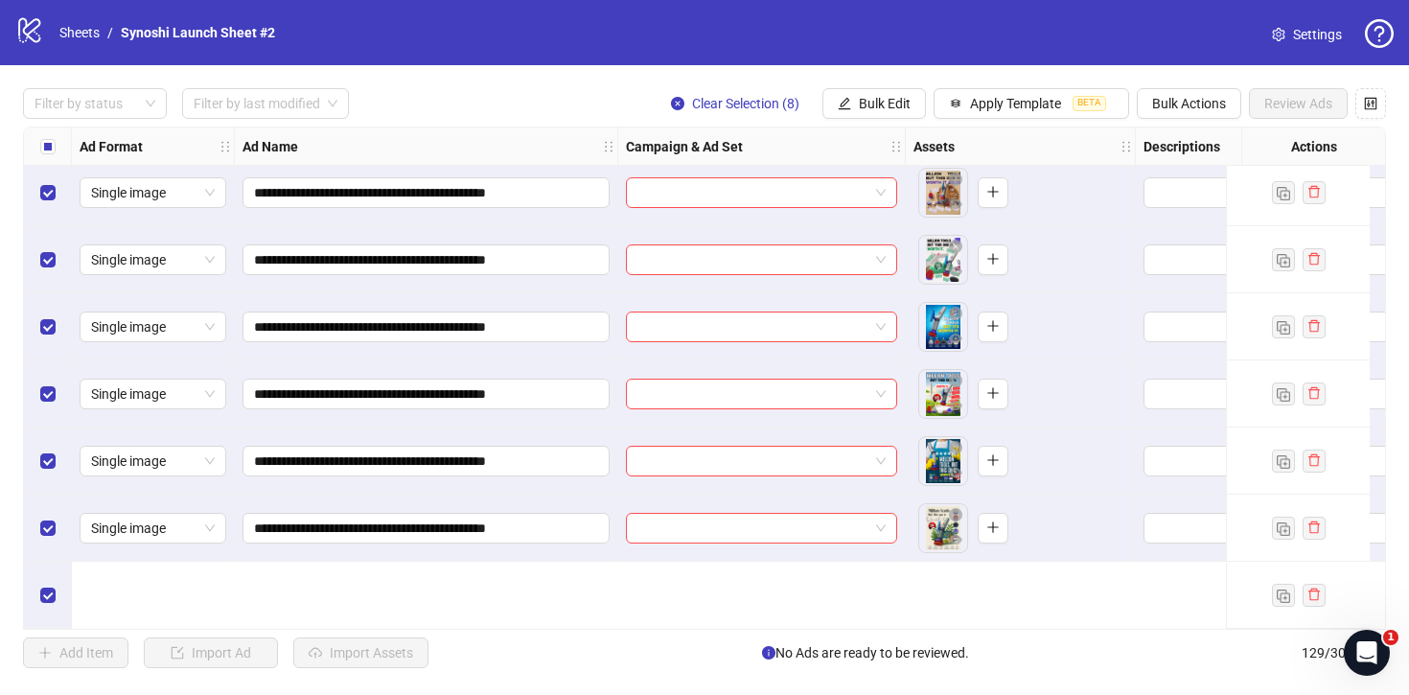
scroll to position [8029, 0]
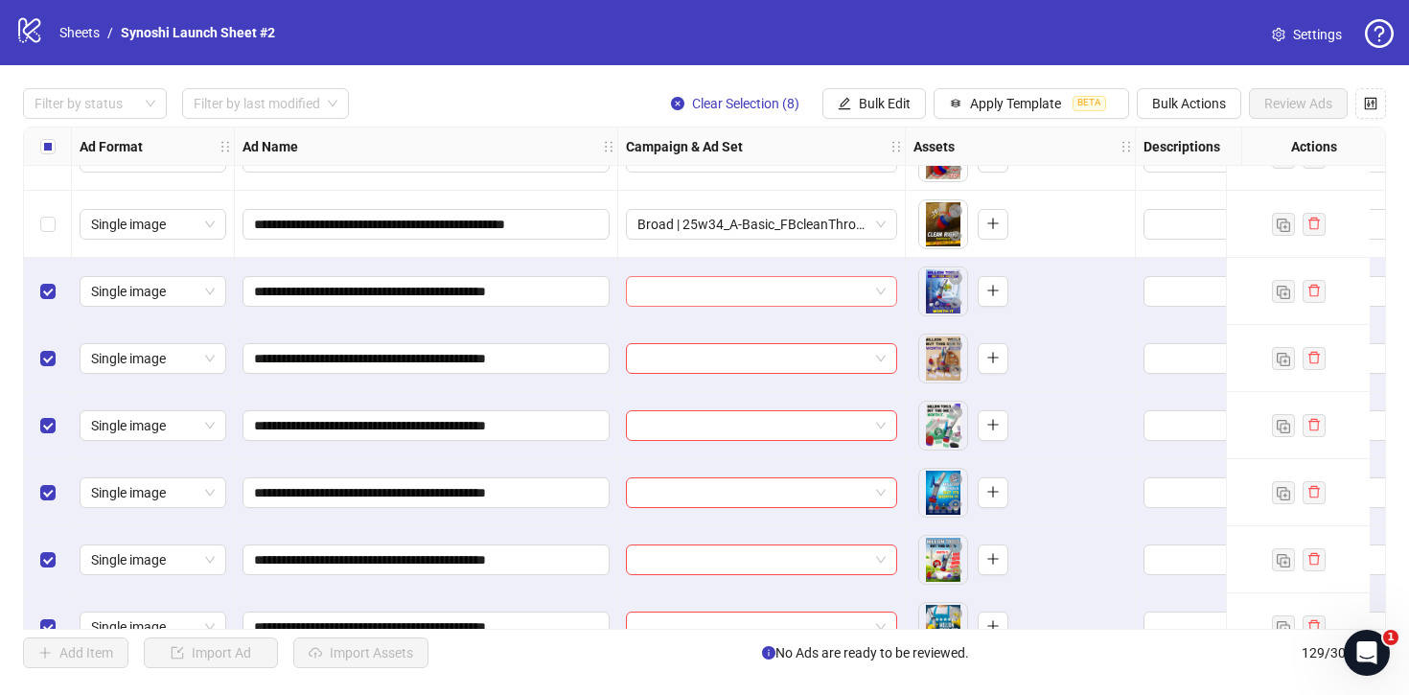
click at [884, 291] on span at bounding box center [762, 291] width 248 height 29
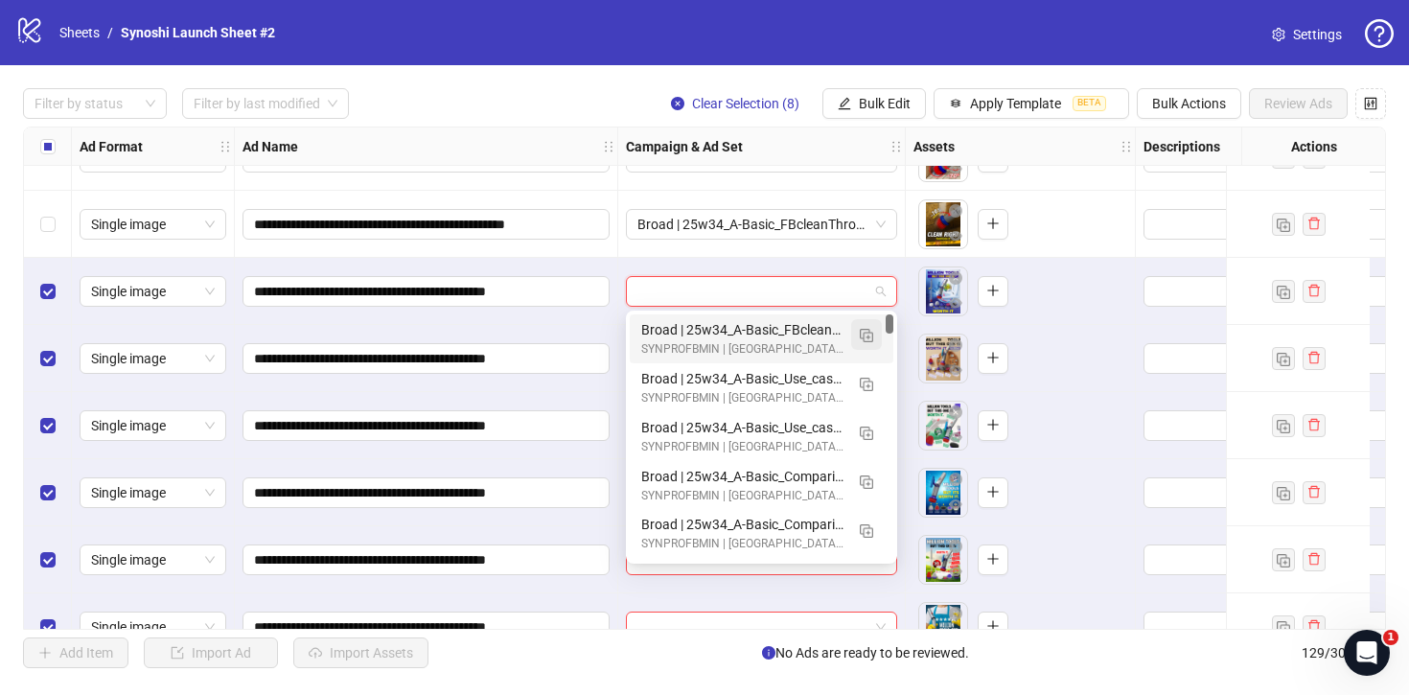
click at [870, 330] on img "button" at bounding box center [866, 335] width 13 height 13
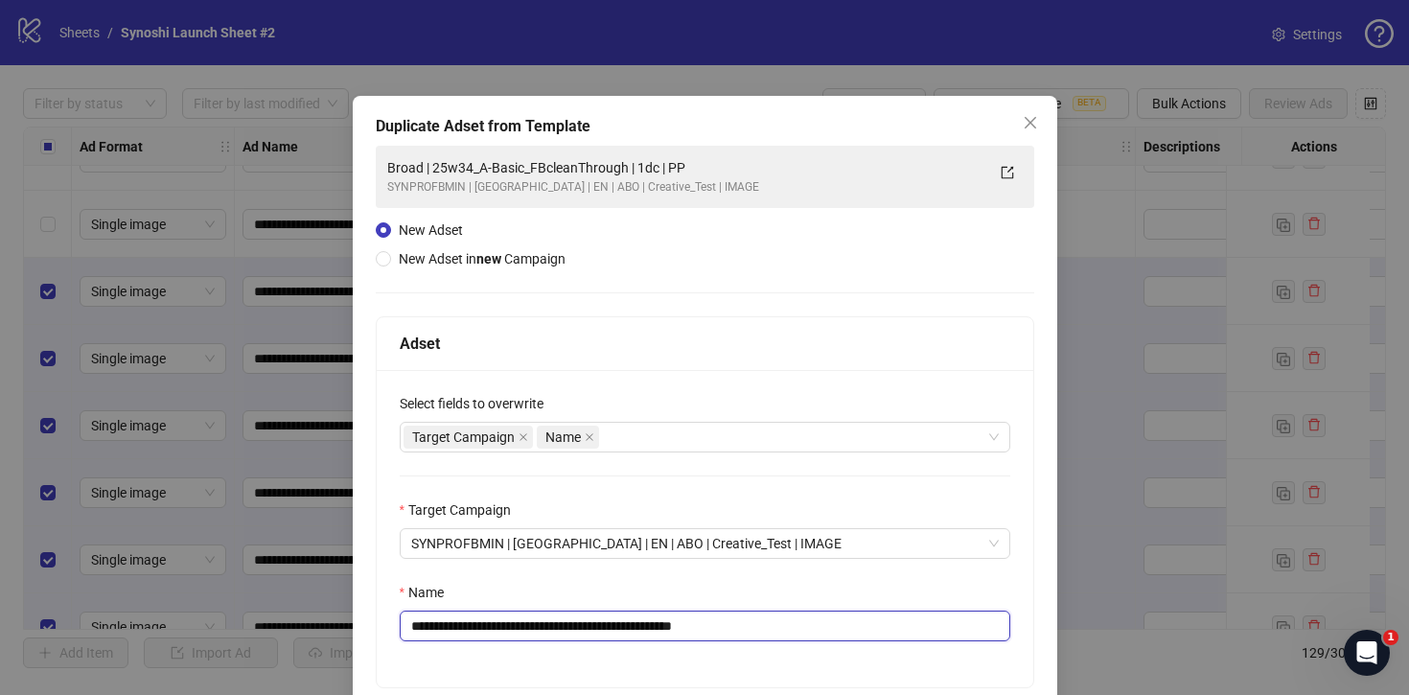
click at [798, 620] on input "**********" at bounding box center [705, 626] width 611 height 31
drag, startPoint x: 648, startPoint y: 624, endPoint x: 455, endPoint y: 625, distance: 192.7
click at [455, 625] on input "**********" at bounding box center [705, 626] width 611 height 31
paste input "text"
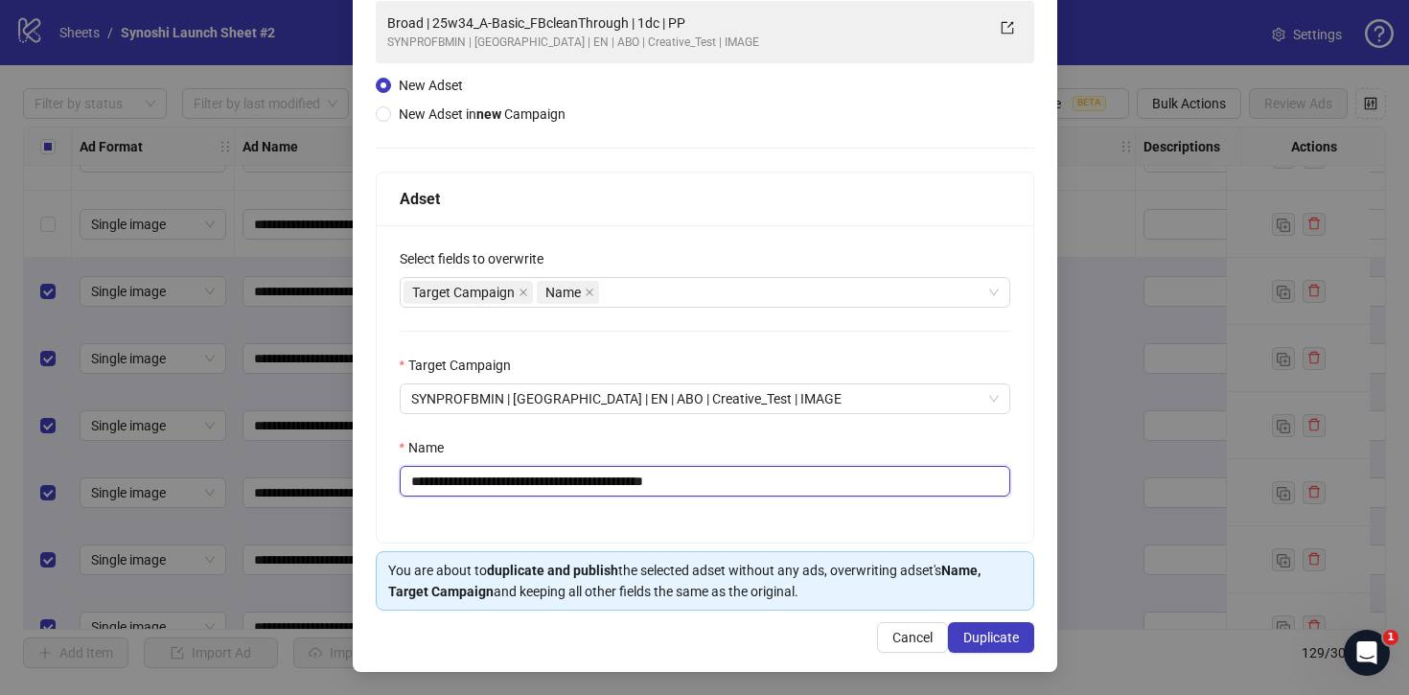
type input "**********"
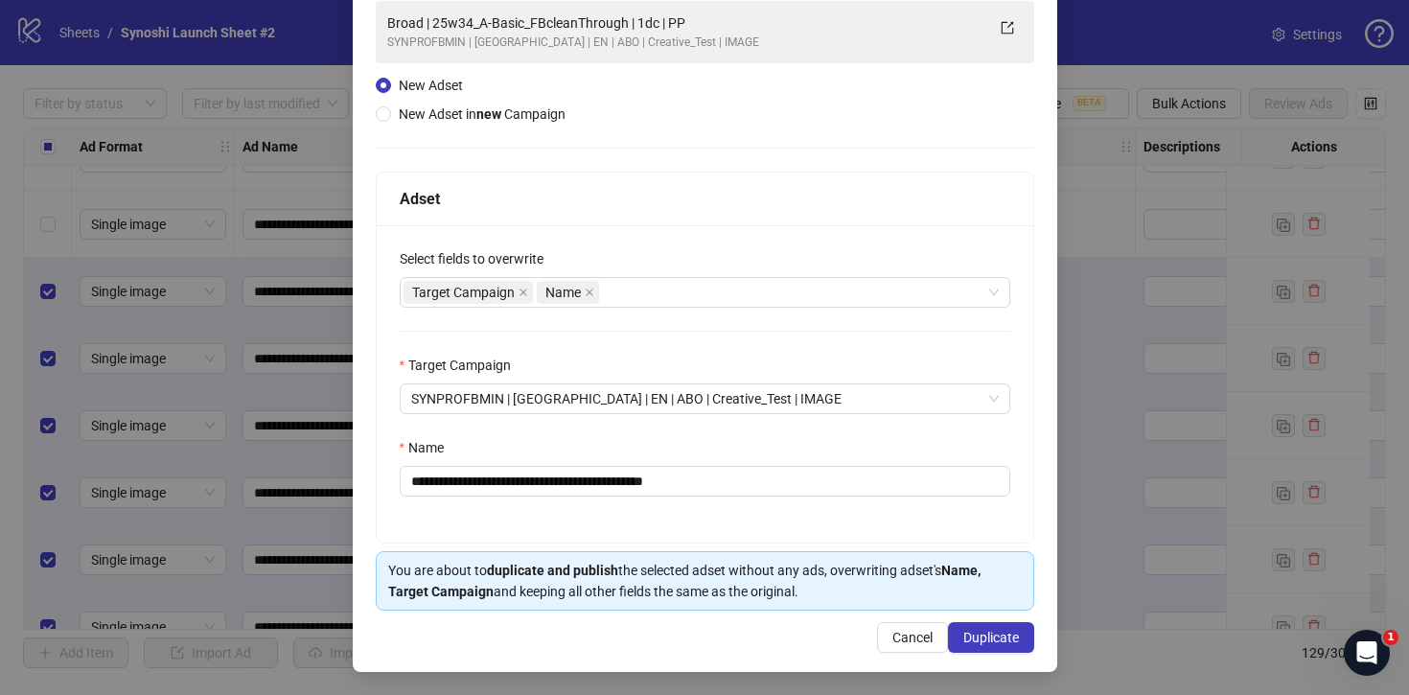
click at [1004, 656] on div "**********" at bounding box center [705, 311] width 705 height 721
click at [1005, 641] on span "Duplicate" at bounding box center [992, 637] width 56 height 15
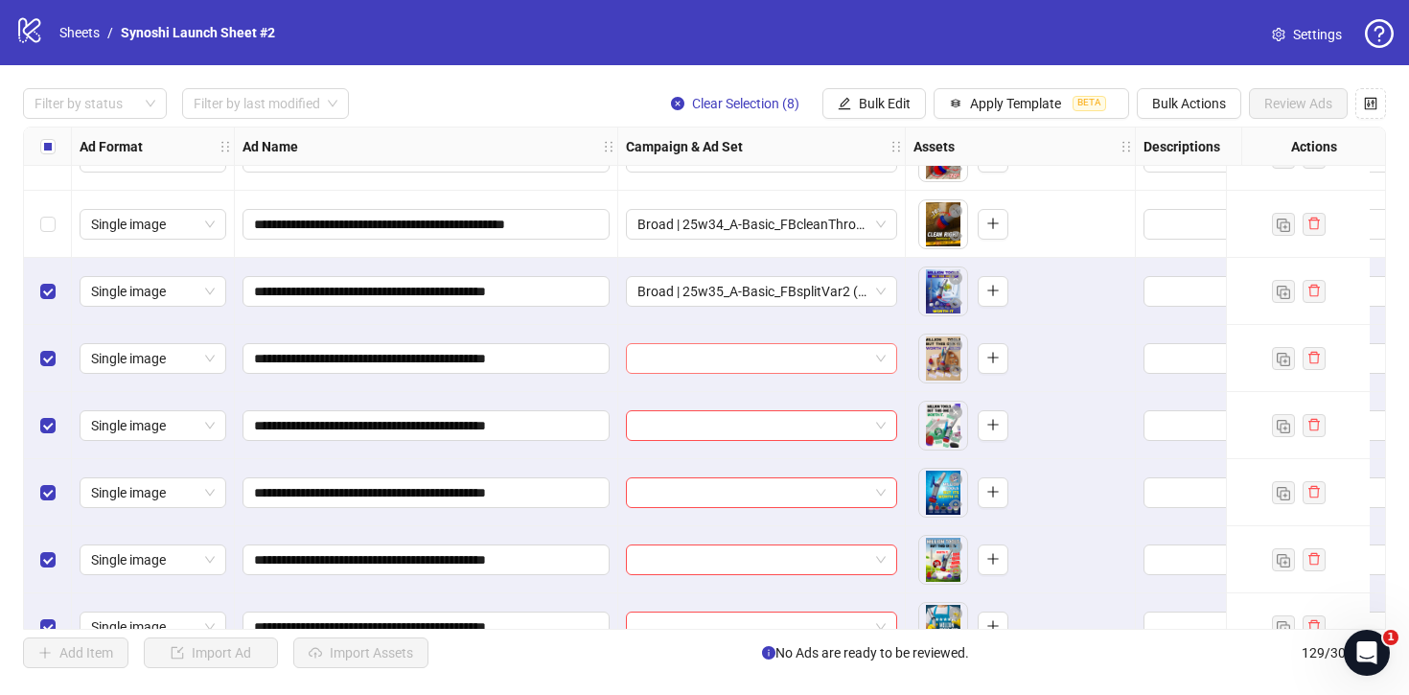
click at [889, 361] on div at bounding box center [761, 358] width 271 height 31
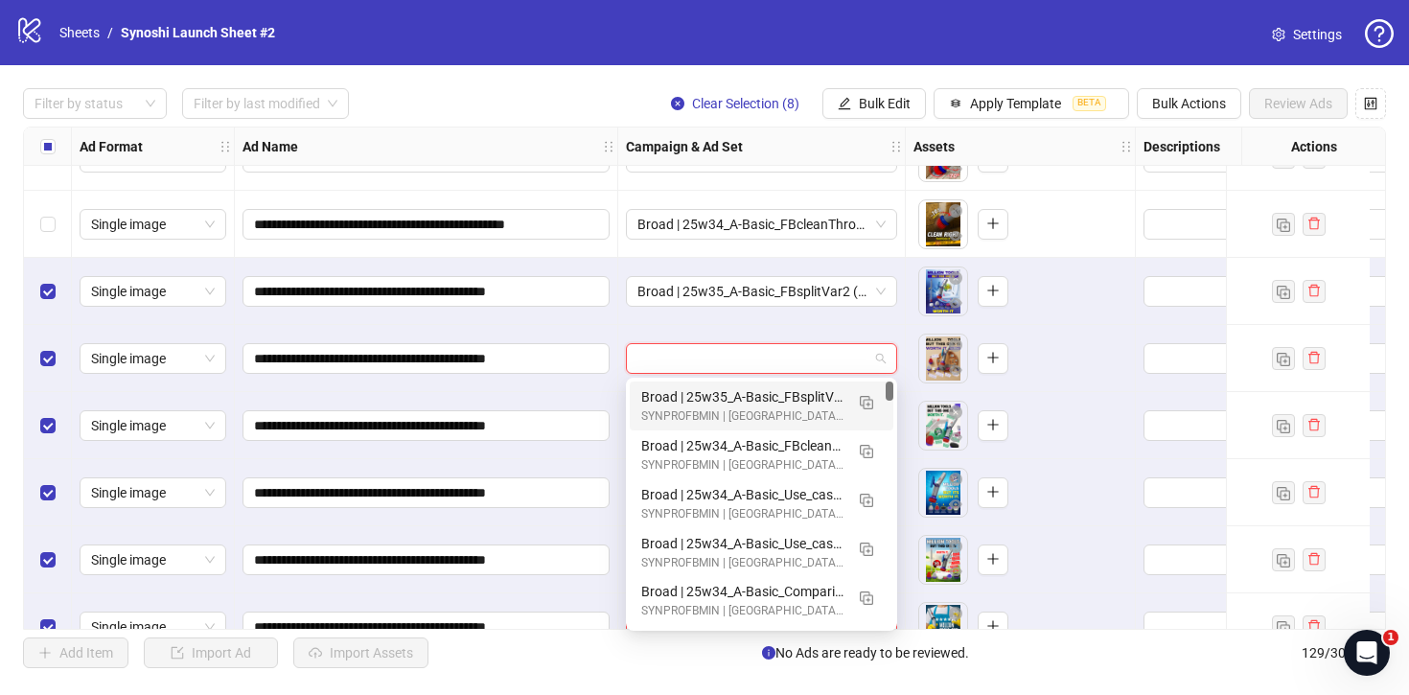
click at [811, 393] on div "Broad | 25w35_A-Basic_FBsplitVar2 (1) | 1dc | PP" at bounding box center [742, 396] width 202 height 21
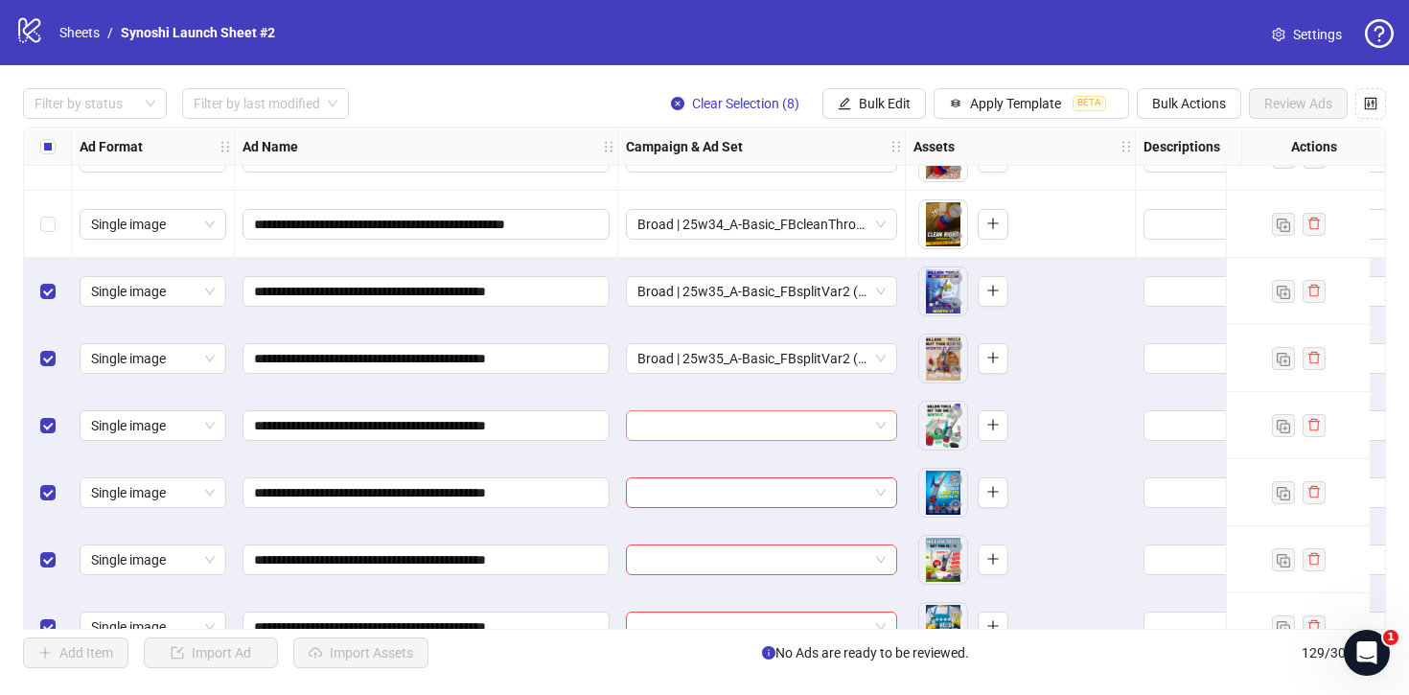
click at [880, 428] on span at bounding box center [762, 425] width 248 height 29
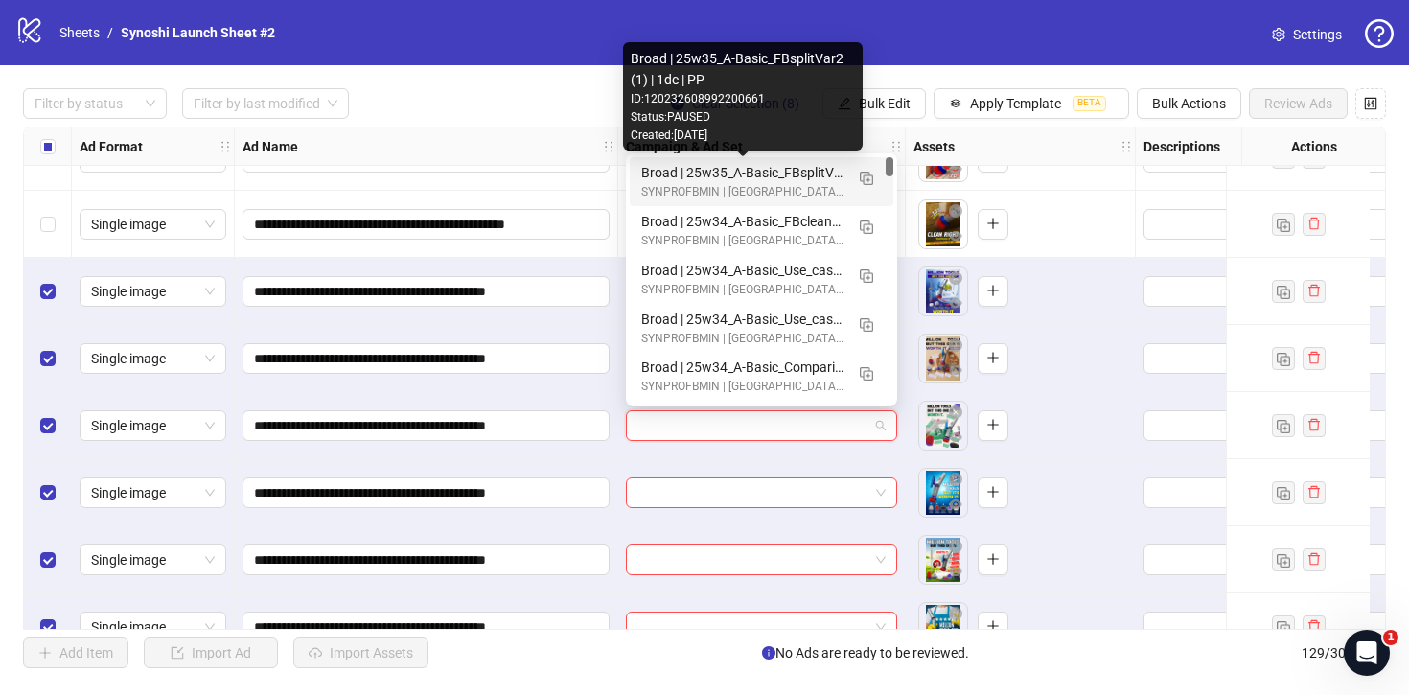
click at [745, 177] on div "Broad | 25w35_A-Basic_FBsplitVar2 (1) | 1dc | PP" at bounding box center [742, 172] width 202 height 21
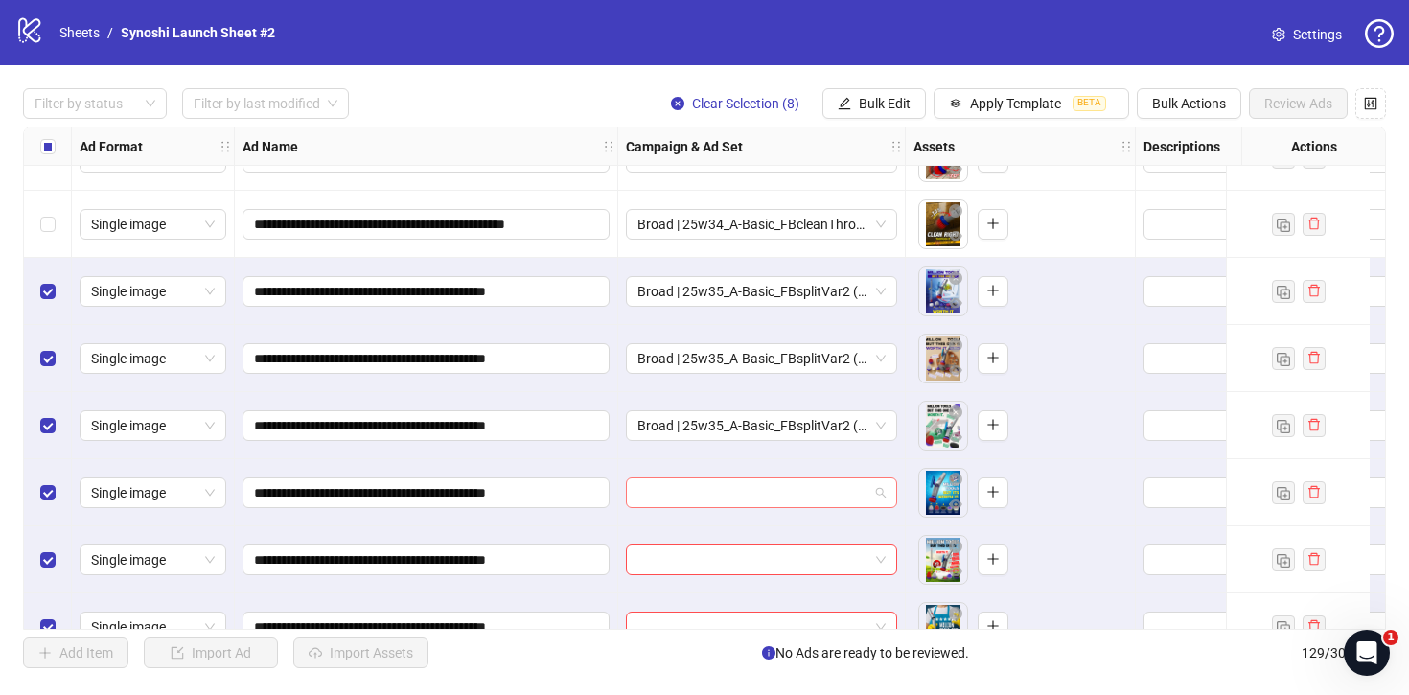
click at [876, 492] on span at bounding box center [762, 492] width 248 height 29
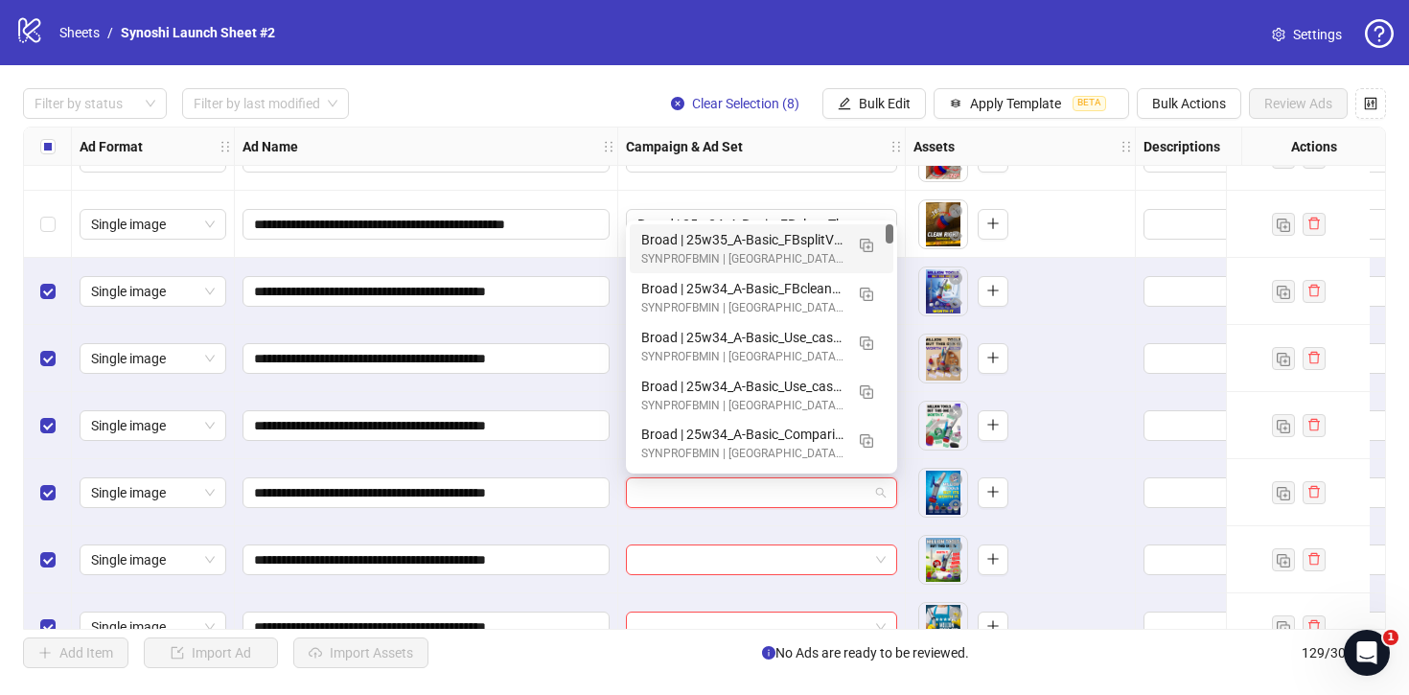
click at [784, 231] on div "Broad | 25w35_A-Basic_FBsplitVar2 (1) | 1dc | PP" at bounding box center [742, 239] width 202 height 21
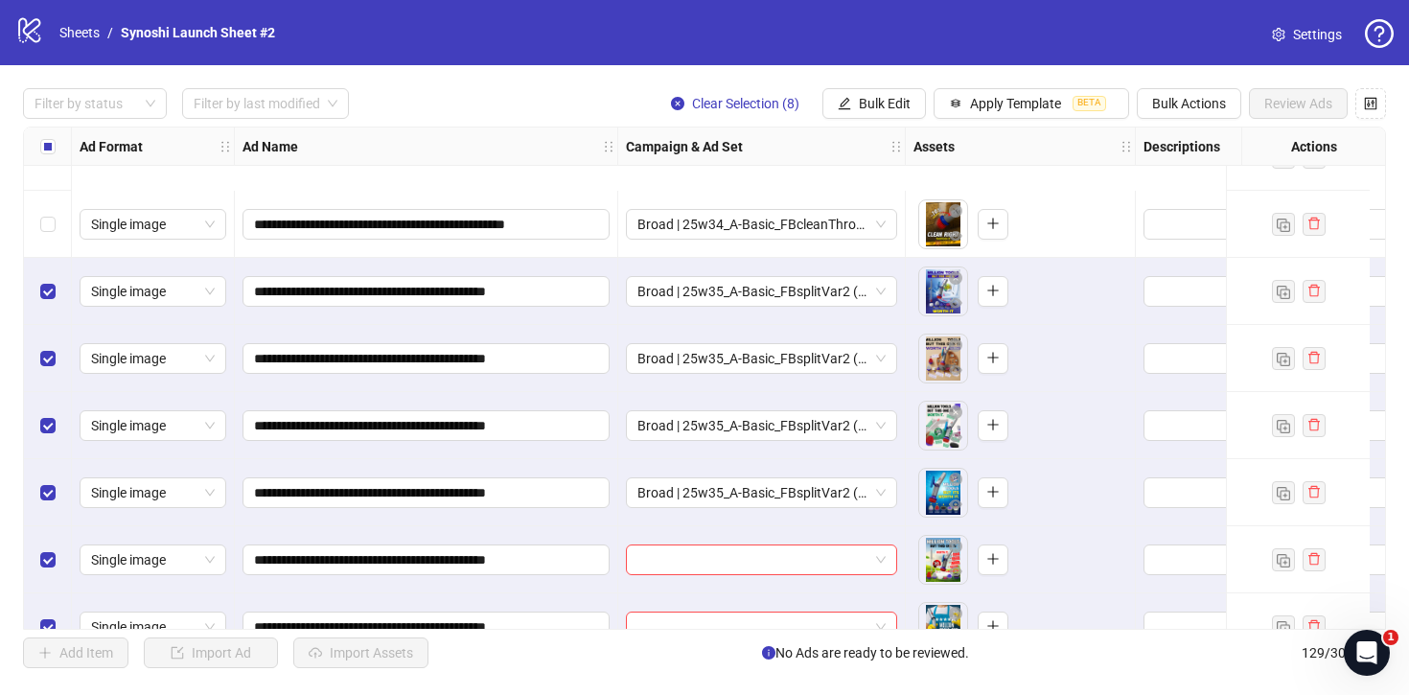
scroll to position [8202, 0]
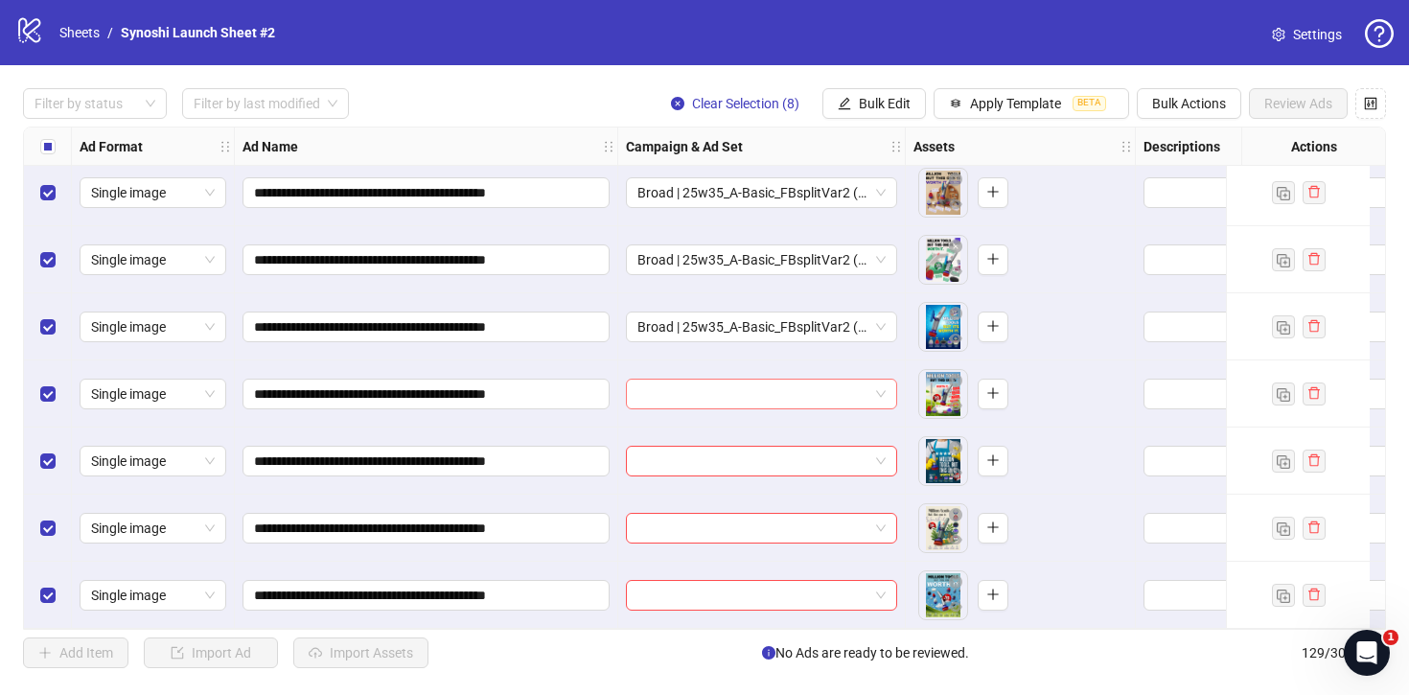
click at [882, 386] on span at bounding box center [762, 394] width 248 height 29
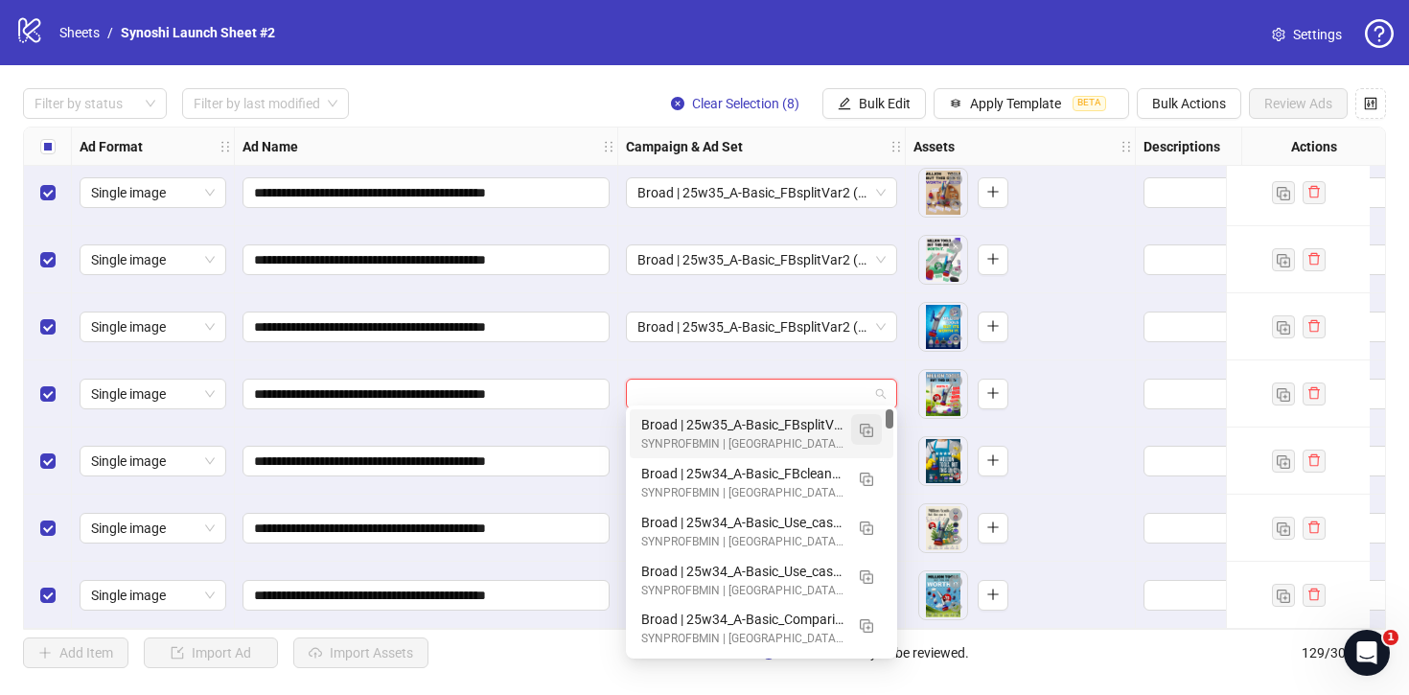
click at [868, 429] on img "button" at bounding box center [866, 430] width 13 height 13
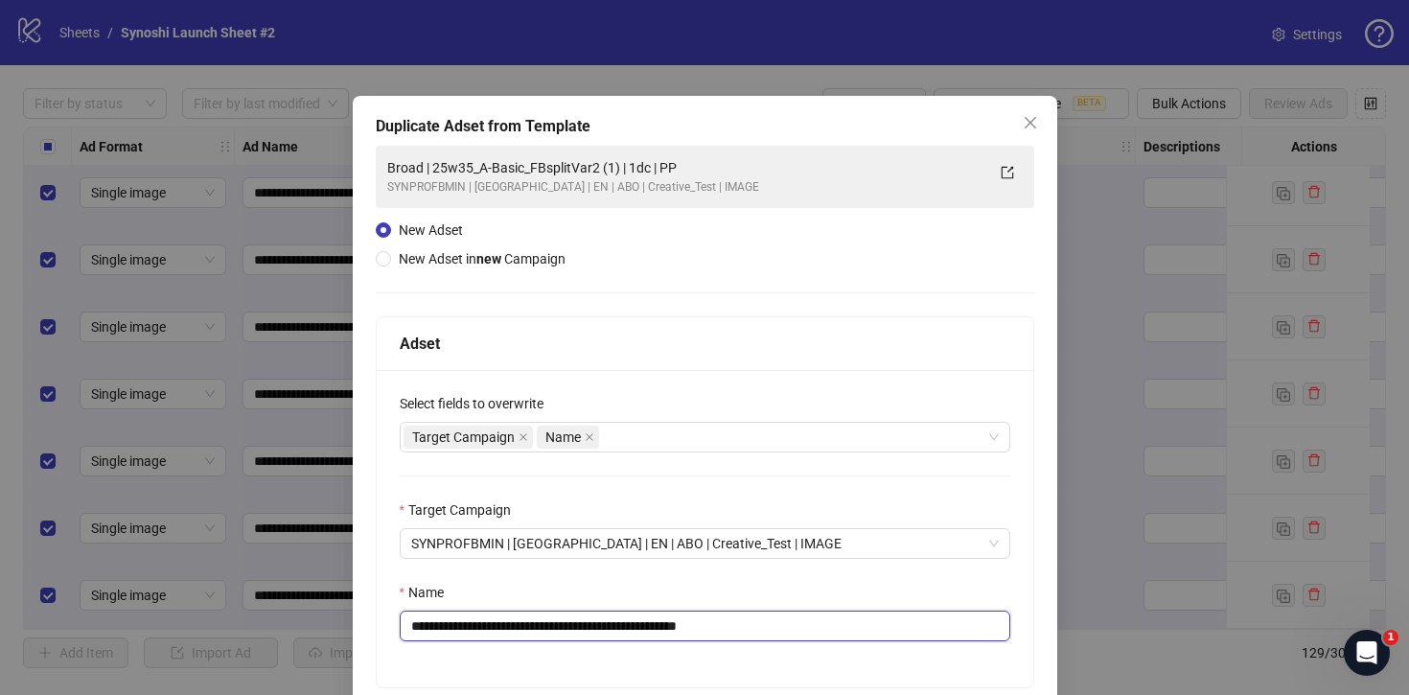
click at [798, 633] on input "**********" at bounding box center [705, 626] width 611 height 31
click at [638, 621] on input "**********" at bounding box center [705, 626] width 611 height 31
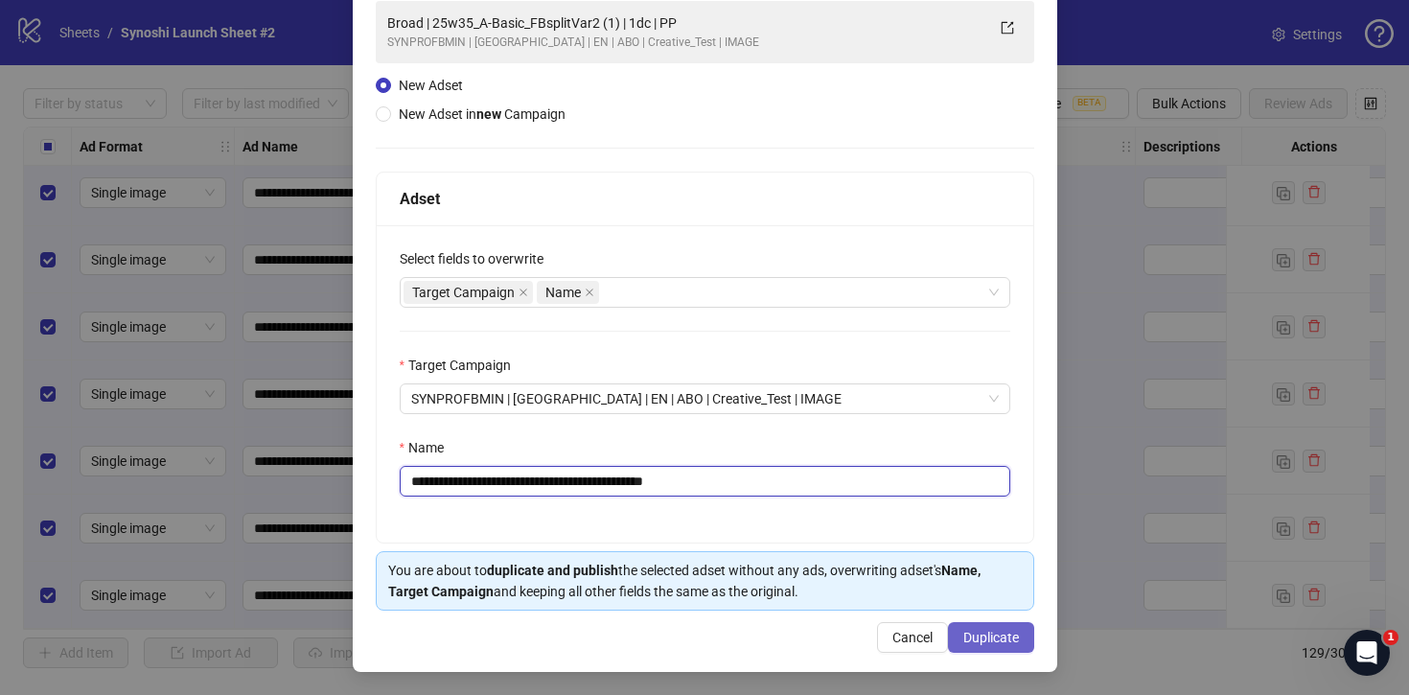
type input "**********"
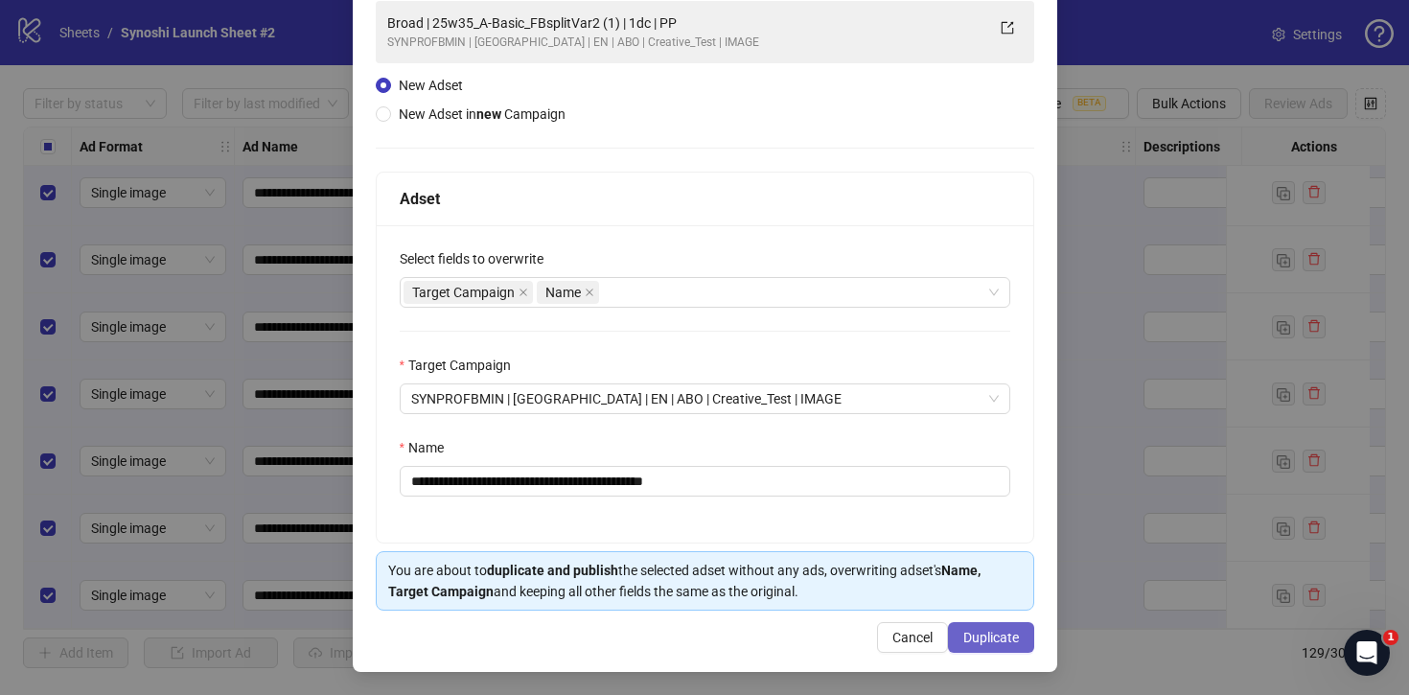
click at [966, 629] on button "Duplicate" at bounding box center [991, 637] width 86 height 31
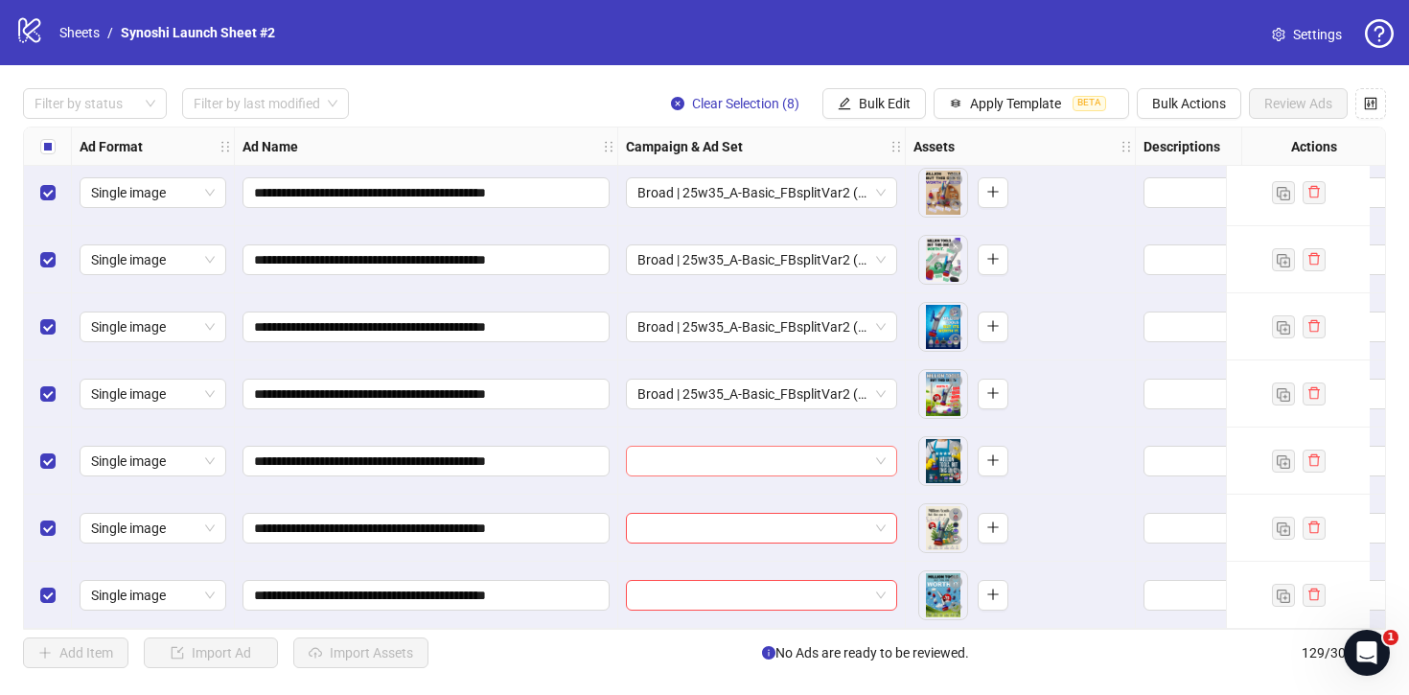
click at [882, 447] on span at bounding box center [762, 461] width 248 height 29
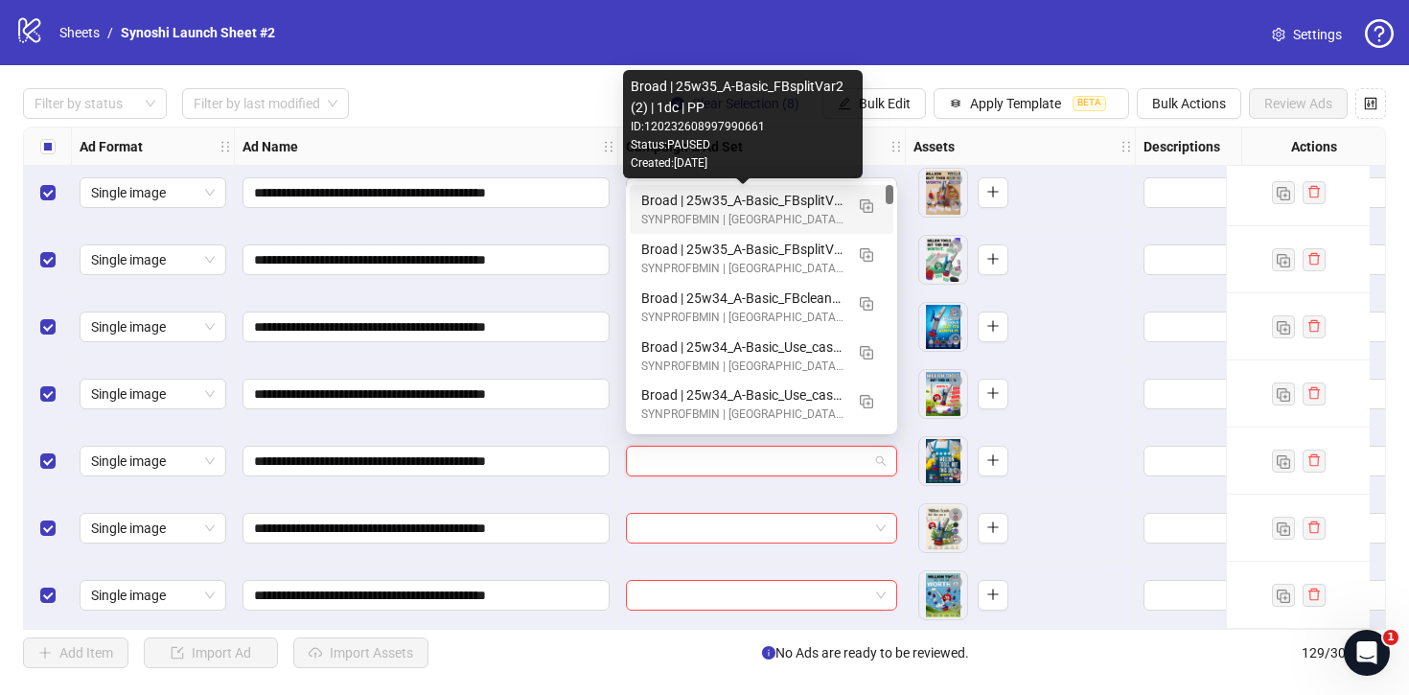
click at [800, 192] on div "Broad | 25w35_A-Basic_FBsplitVar2 (2) | 1dc | PP" at bounding box center [742, 200] width 202 height 21
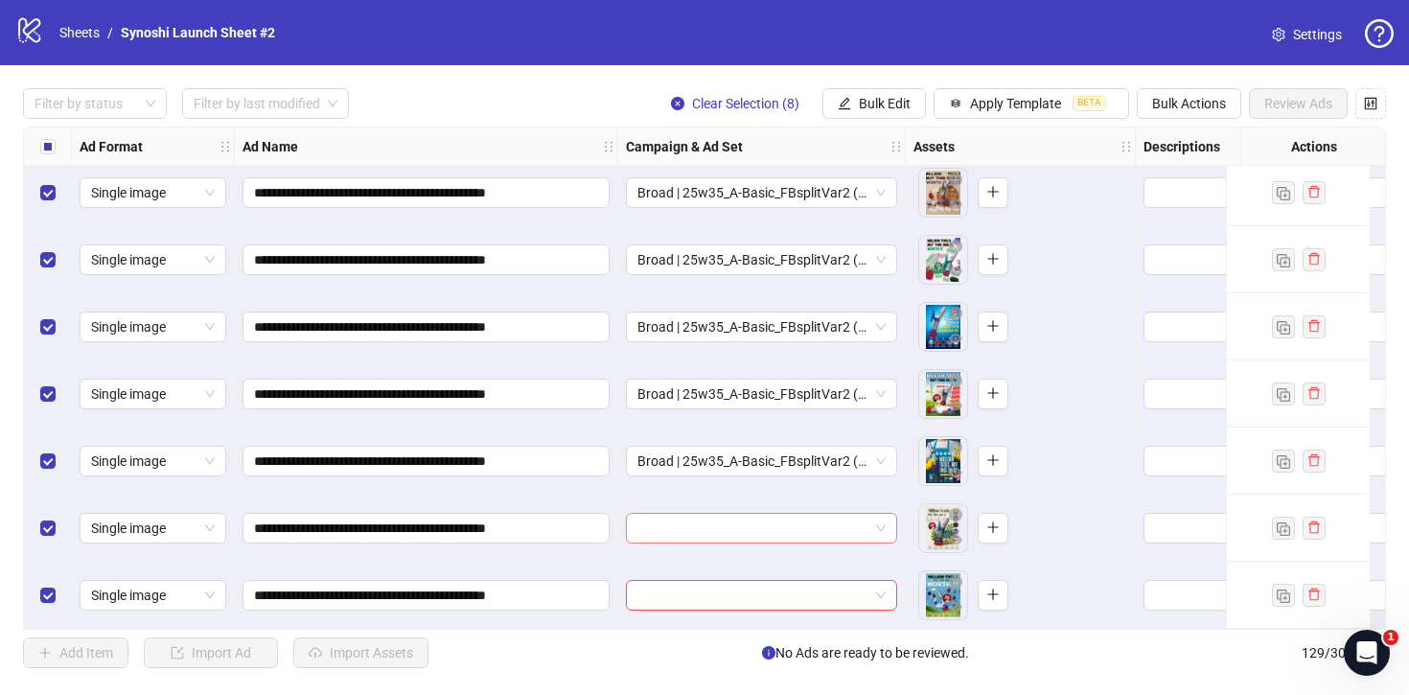
click at [894, 522] on div at bounding box center [761, 528] width 271 height 31
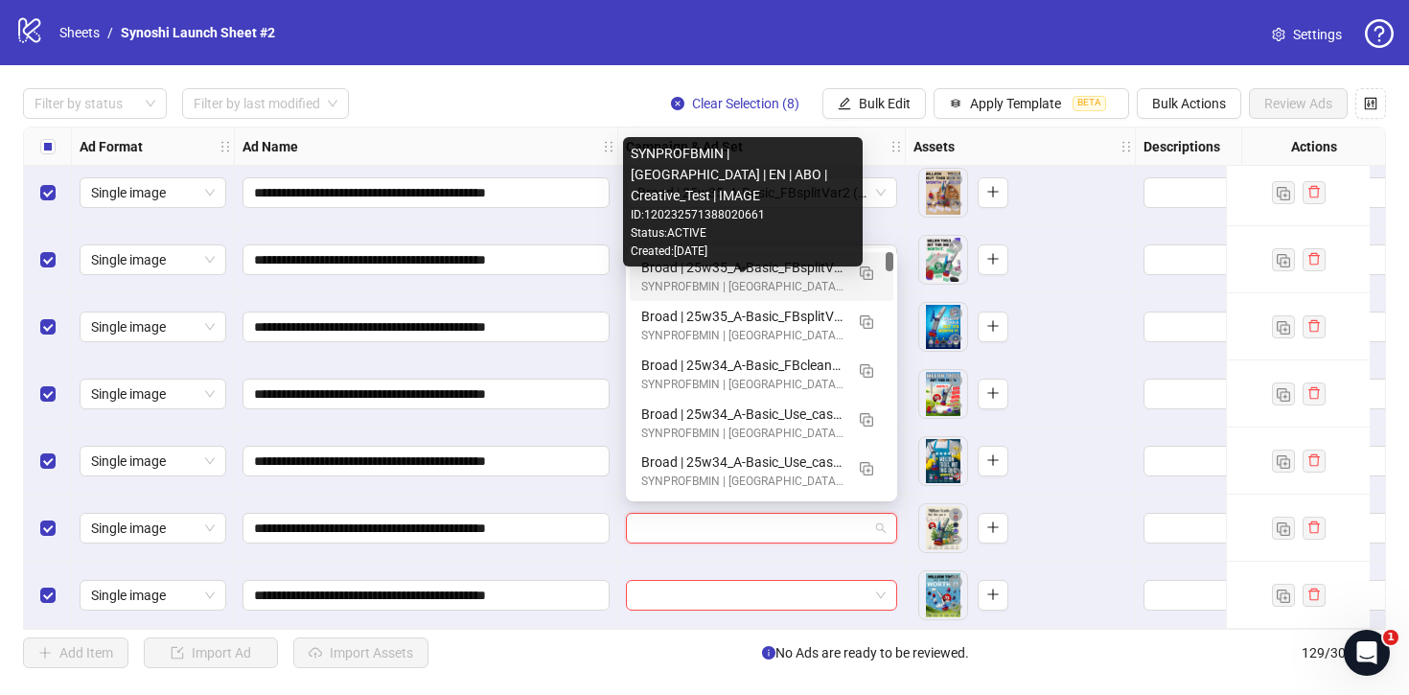
click at [790, 269] on div "Broad | 25w35_A-Basic_FBsplitVar2 (2) | 1dc | PP" at bounding box center [742, 267] width 202 height 21
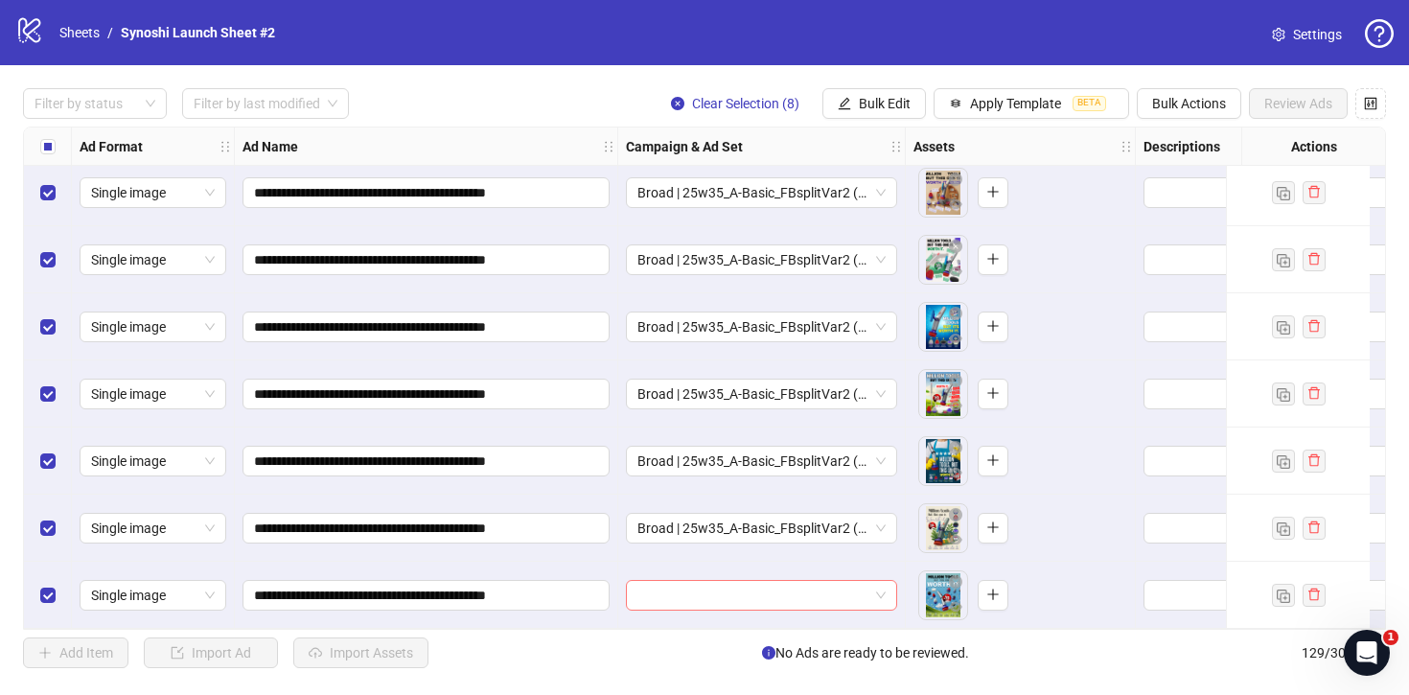
click at [876, 581] on span at bounding box center [762, 595] width 248 height 29
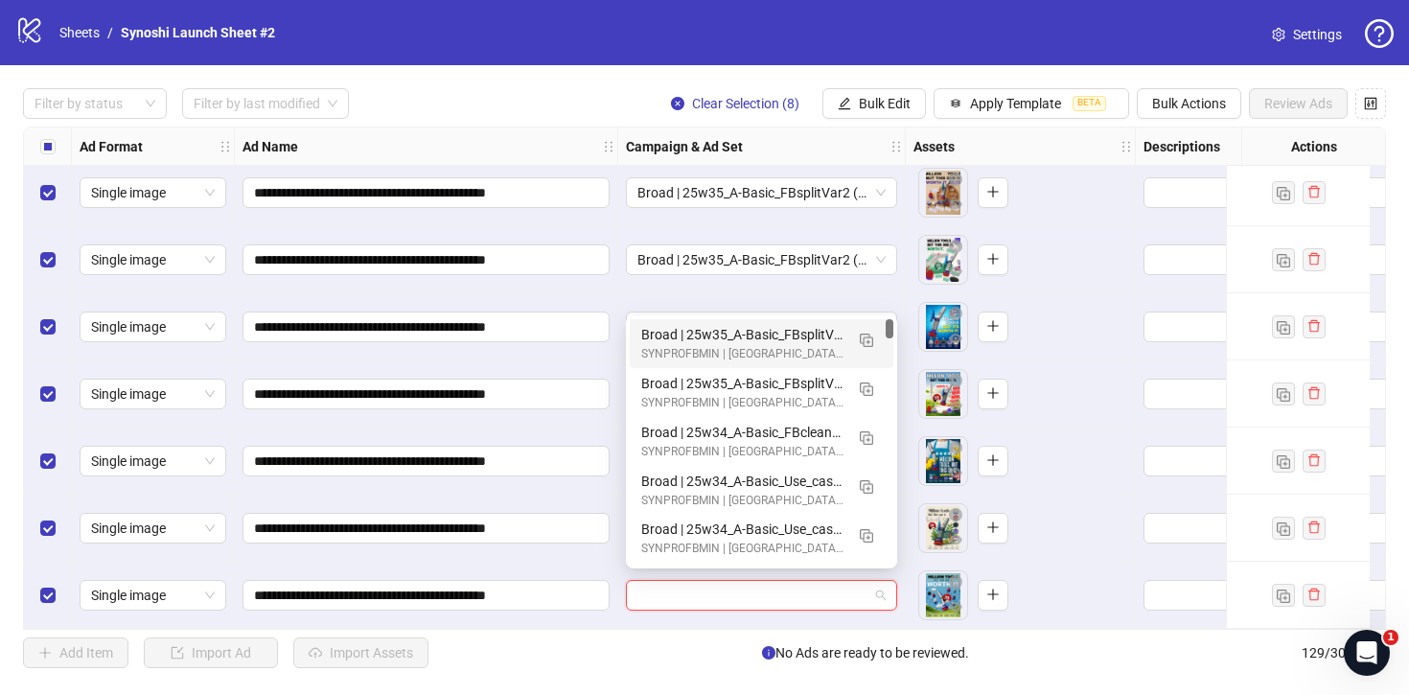
click at [796, 334] on div "Broad | 25w35_A-Basic_FBsplitVar2 (2) | 1dc | PP" at bounding box center [742, 334] width 202 height 21
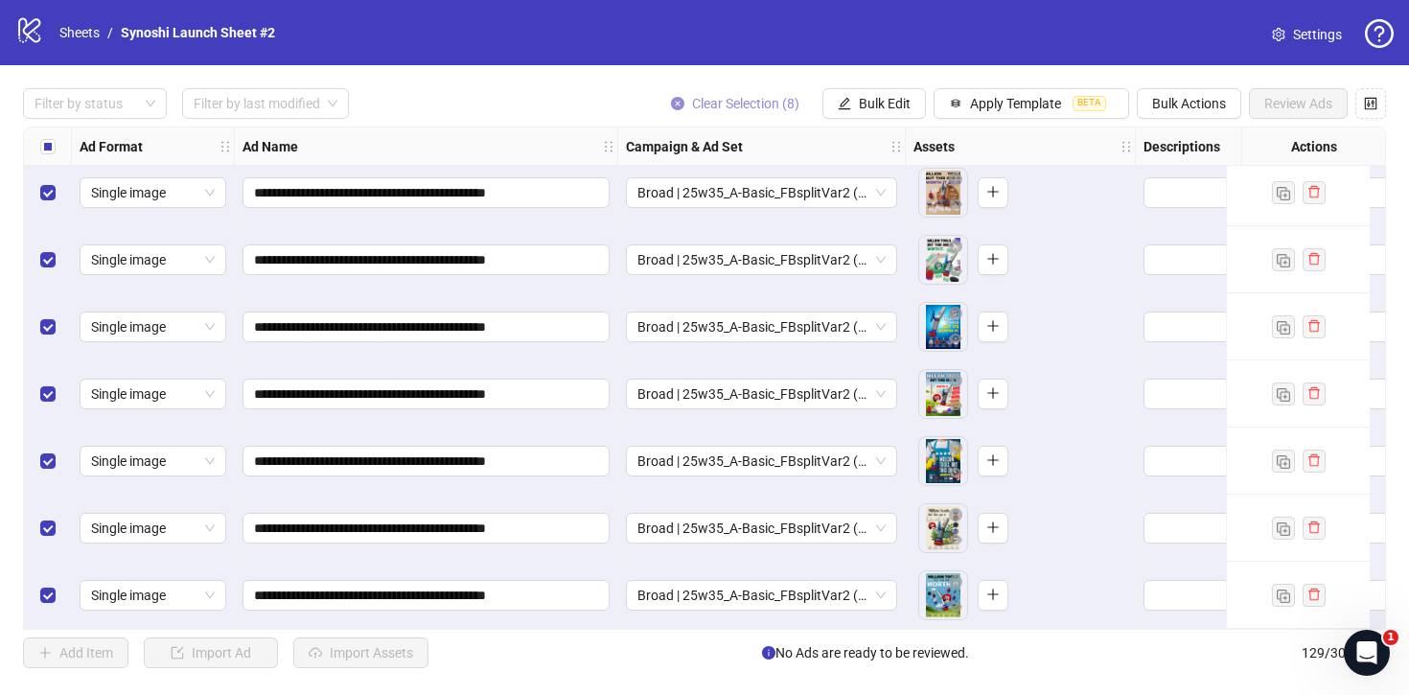
click at [777, 105] on span "Clear Selection (8)" at bounding box center [745, 103] width 107 height 15
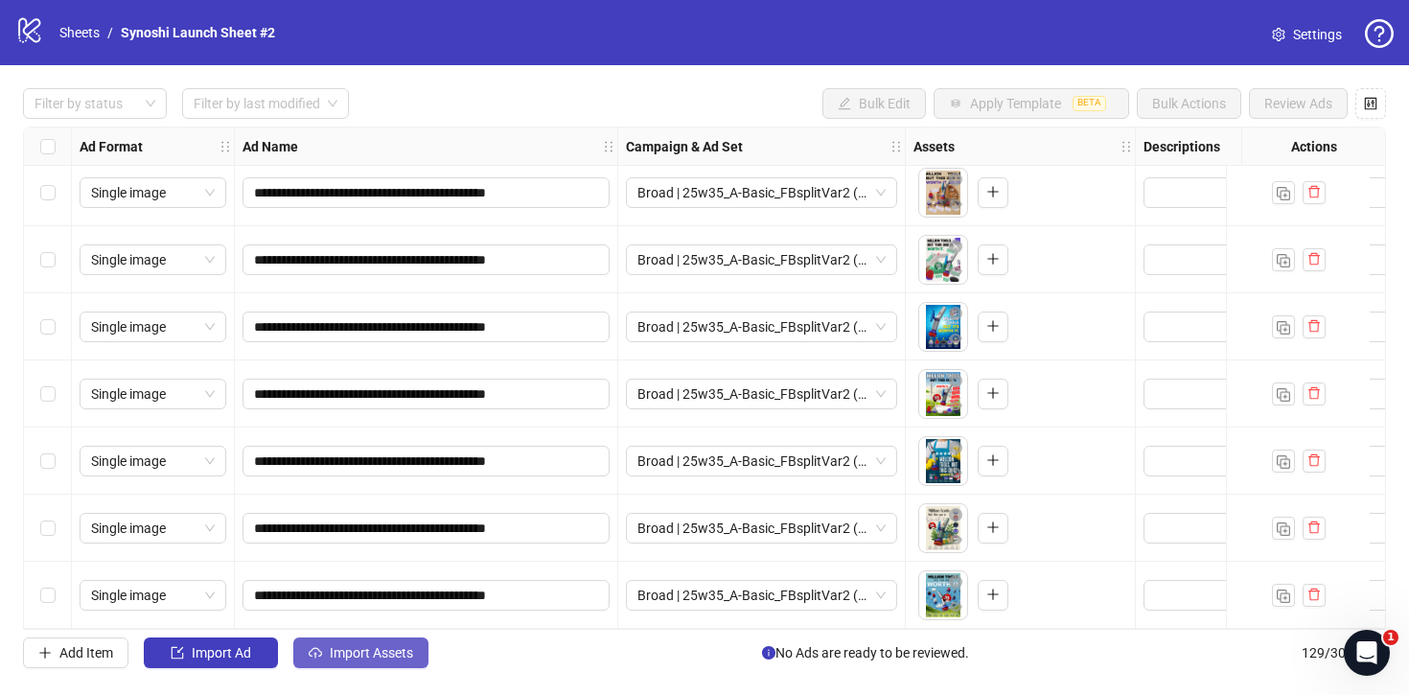
click at [395, 648] on span "Import Assets" at bounding box center [371, 652] width 83 height 15
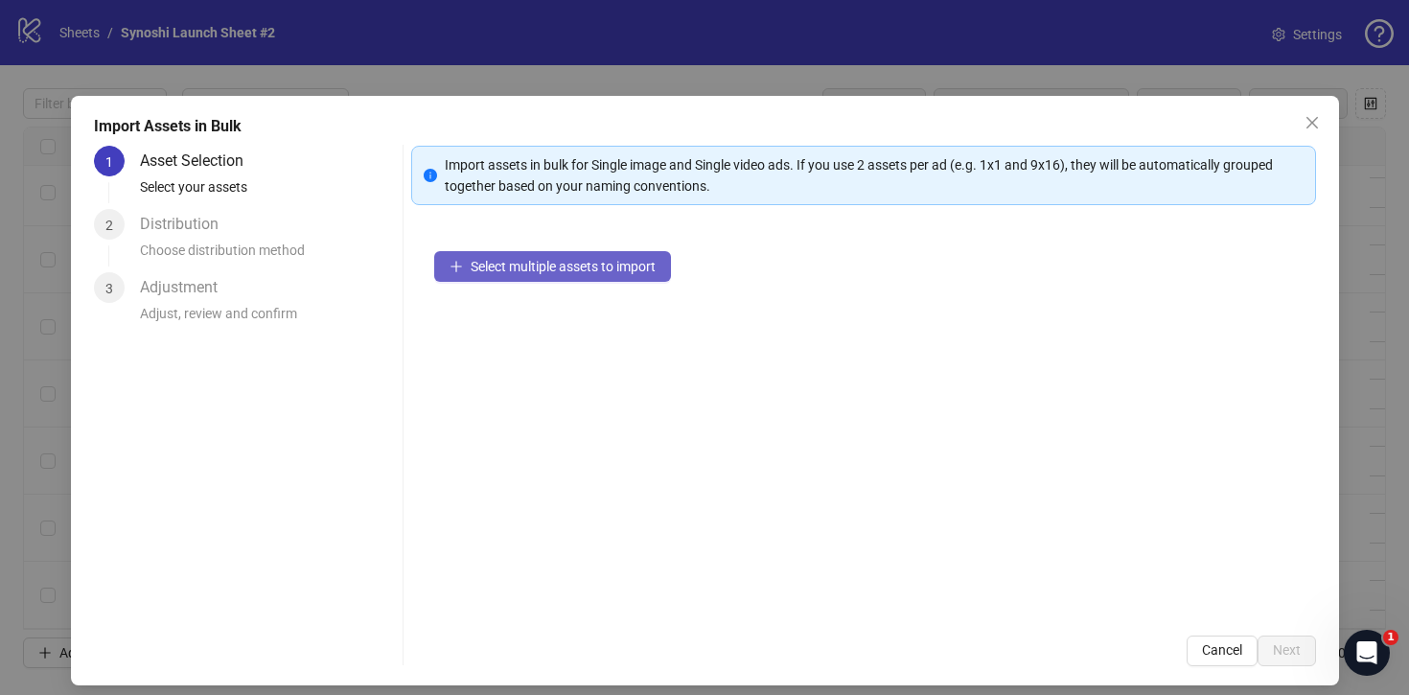
click at [528, 263] on span "Select multiple assets to import" at bounding box center [563, 266] width 185 height 15
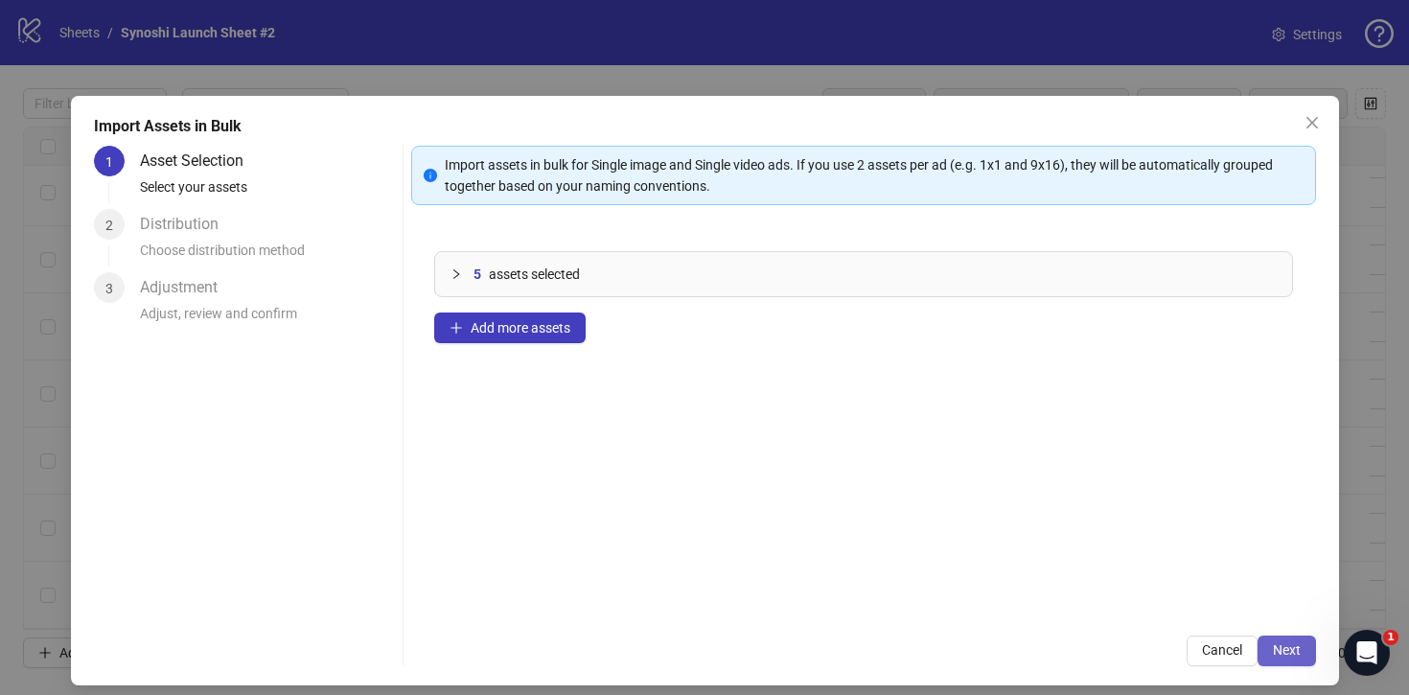
click at [1271, 647] on button "Next" at bounding box center [1287, 651] width 58 height 31
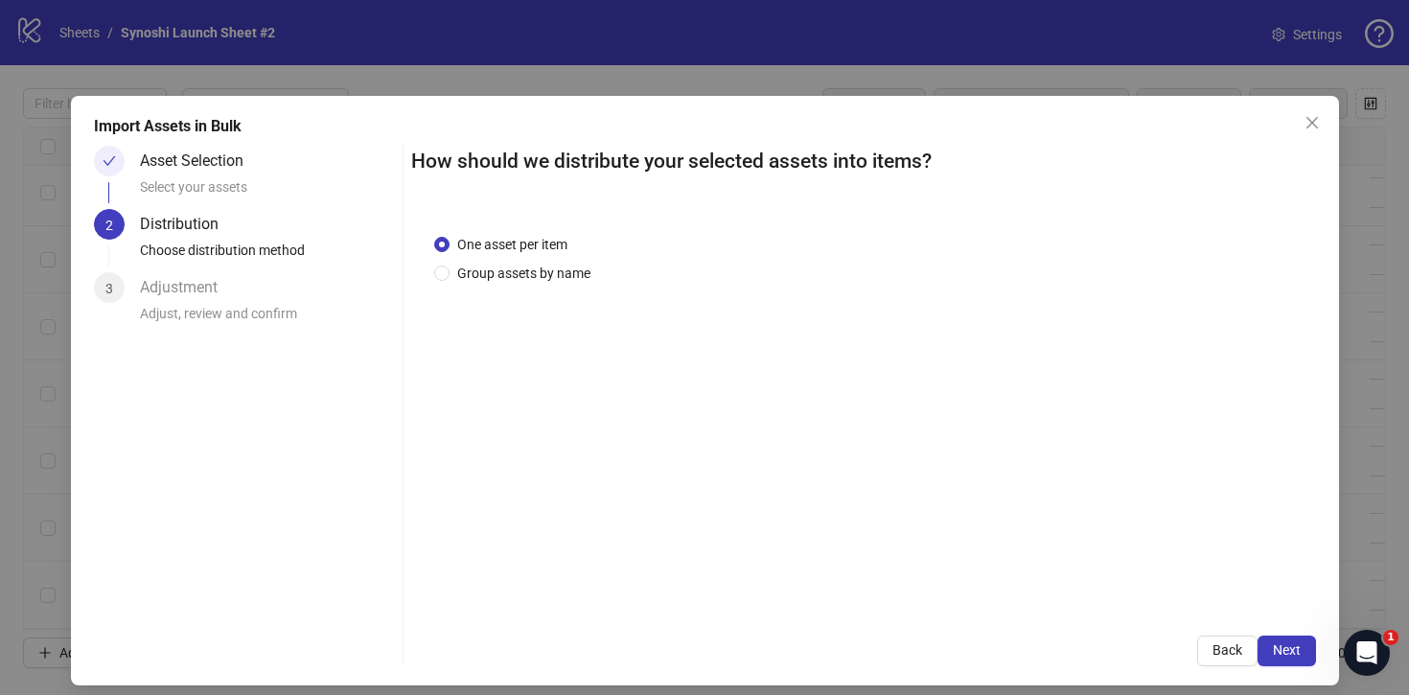
click at [1271, 647] on button "Next" at bounding box center [1287, 651] width 58 height 31
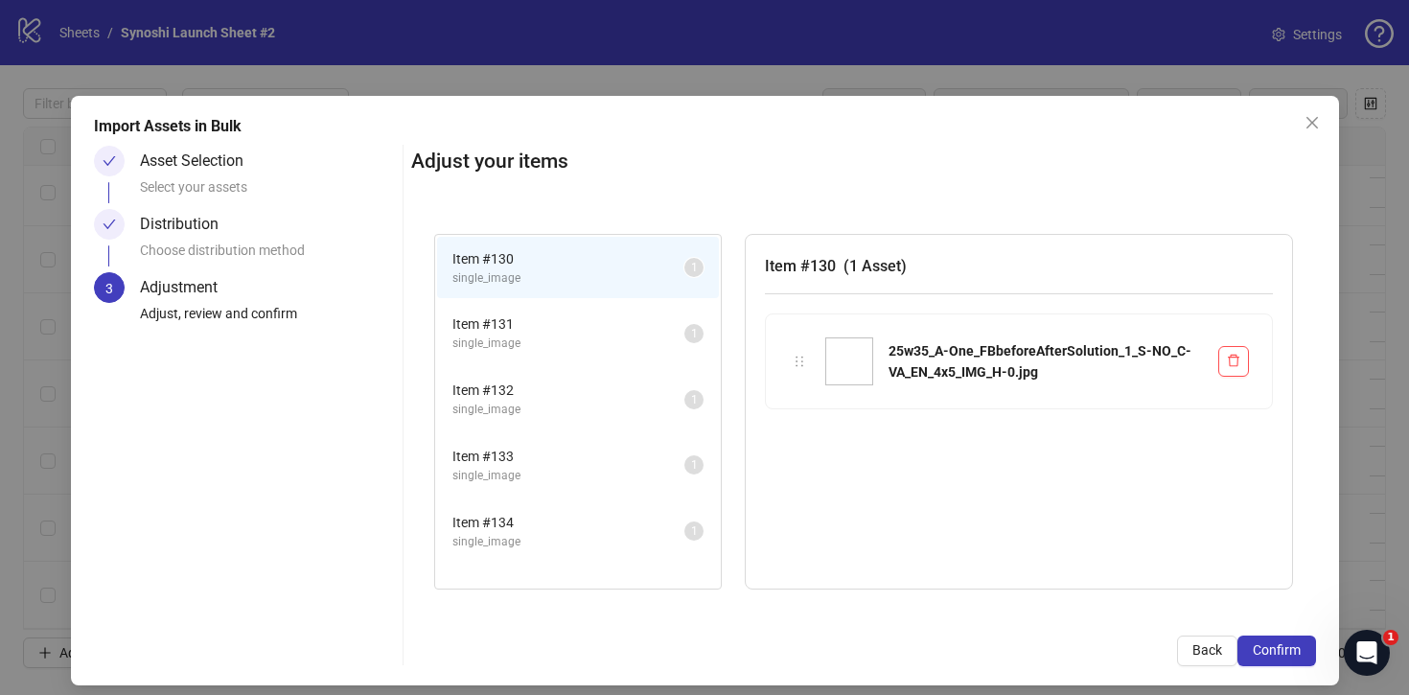
click at [1271, 647] on span "Confirm" at bounding box center [1277, 649] width 48 height 15
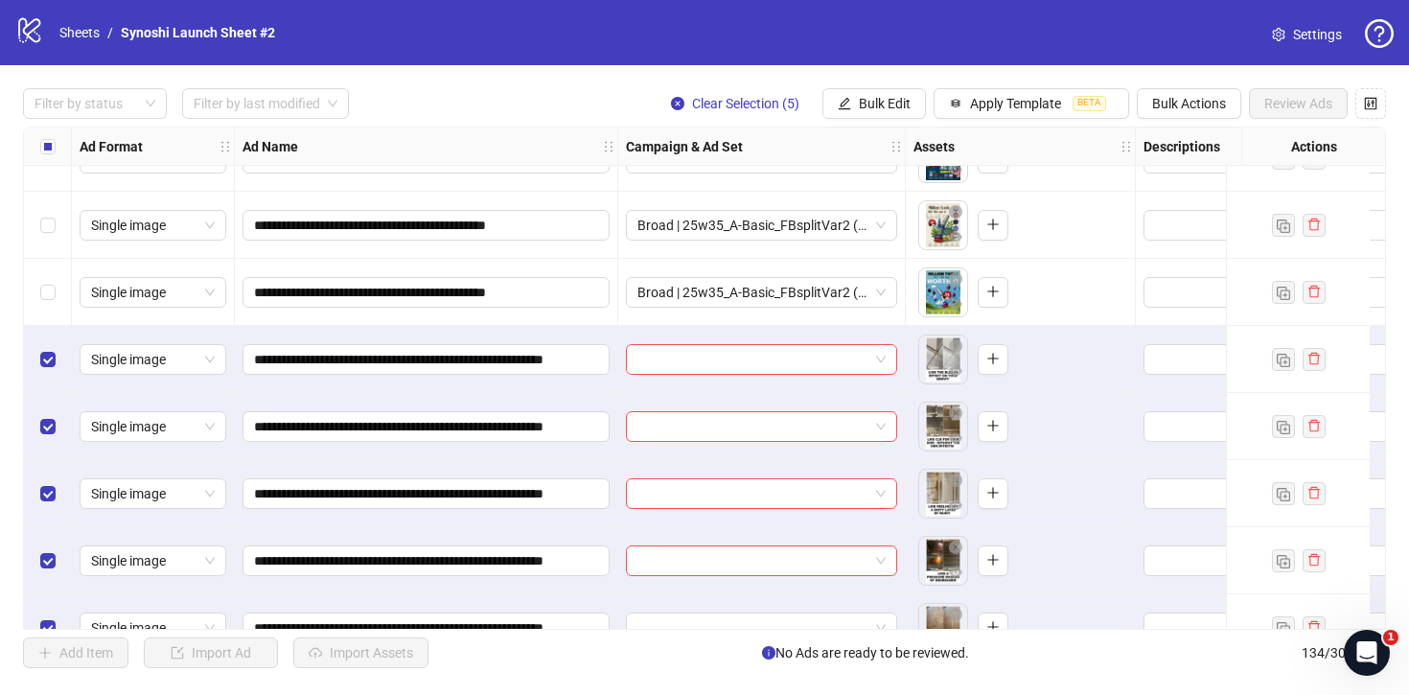
scroll to position [8538, 0]
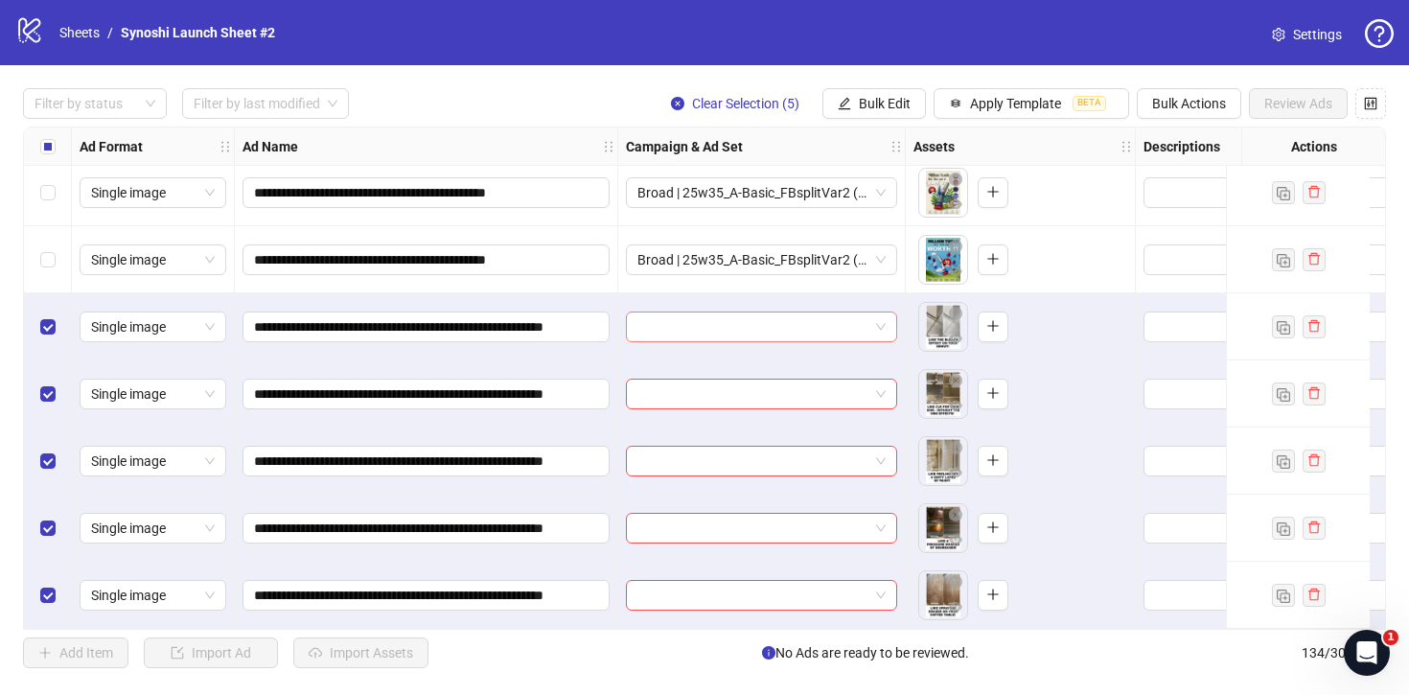
click at [883, 313] on span at bounding box center [762, 327] width 248 height 29
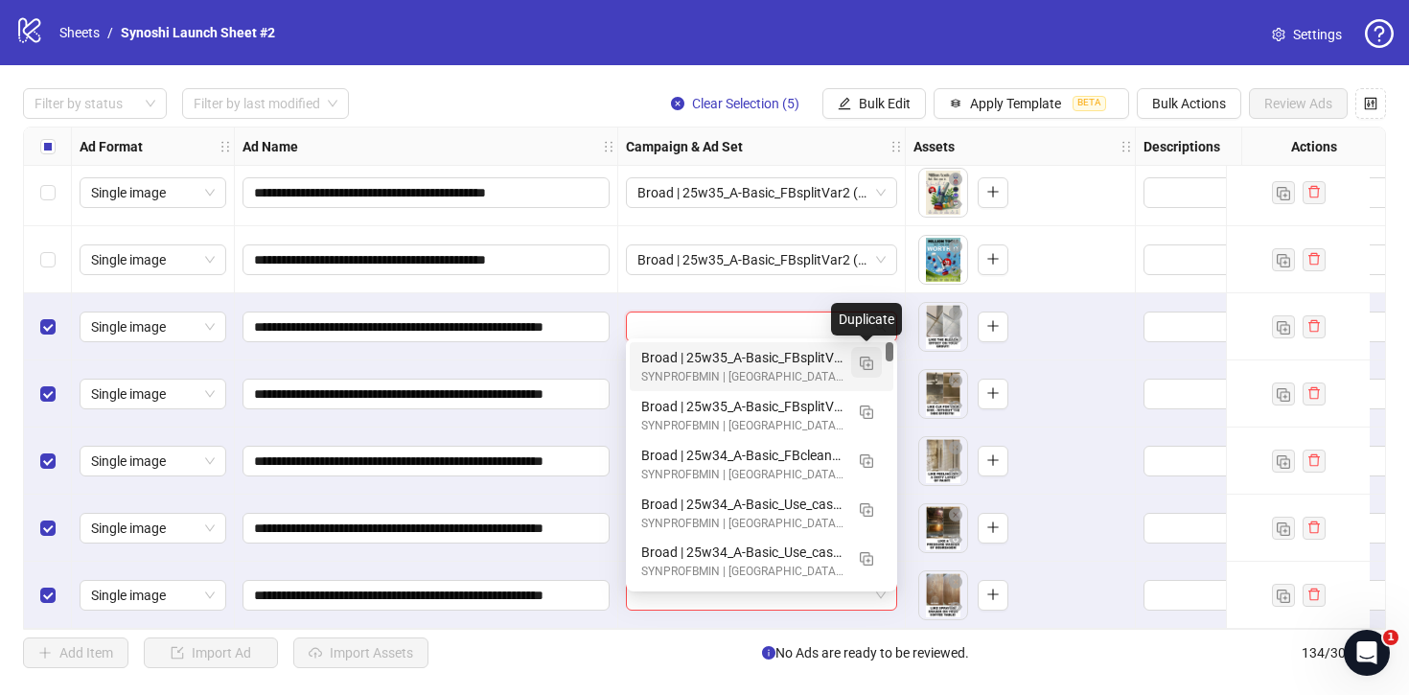
click at [865, 353] on button "button" at bounding box center [866, 362] width 31 height 31
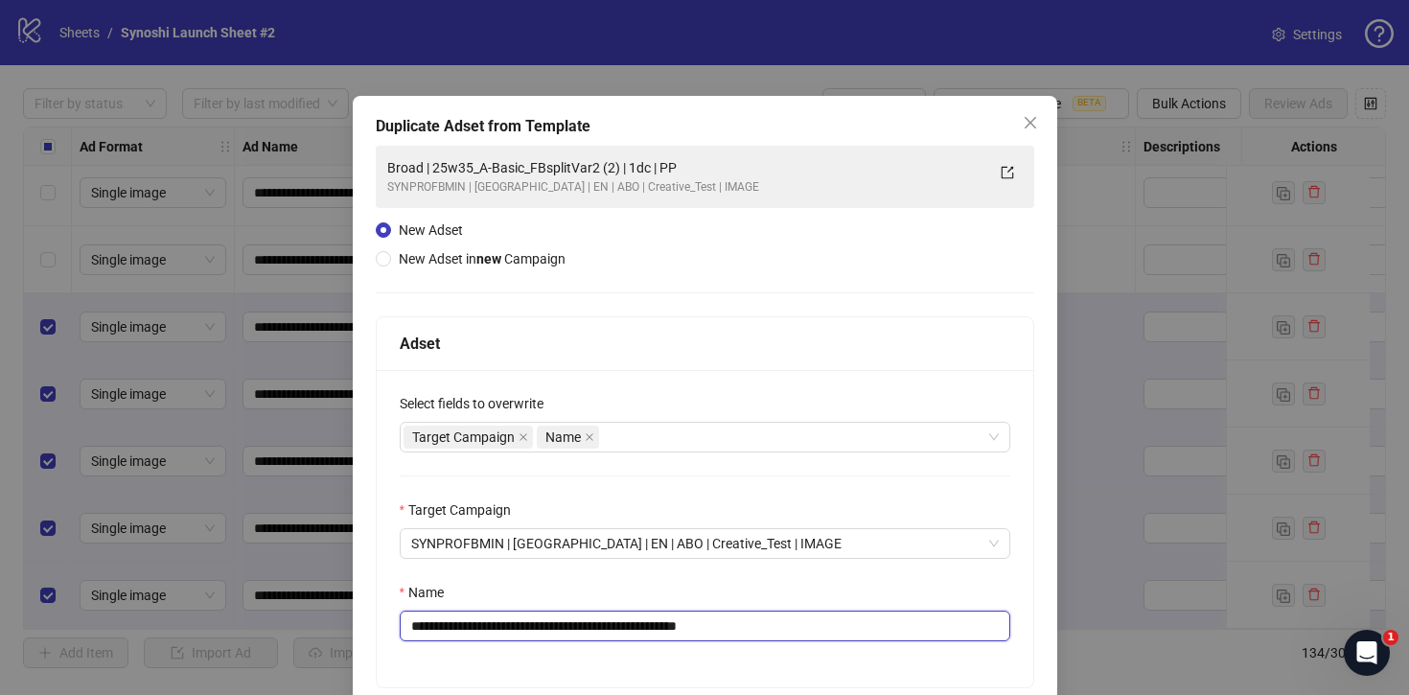
click at [809, 632] on input "**********" at bounding box center [705, 626] width 611 height 31
drag, startPoint x: 641, startPoint y: 632, endPoint x: 454, endPoint y: 631, distance: 187.0
click at [454, 631] on input "**********" at bounding box center [705, 626] width 611 height 31
paste input "****"
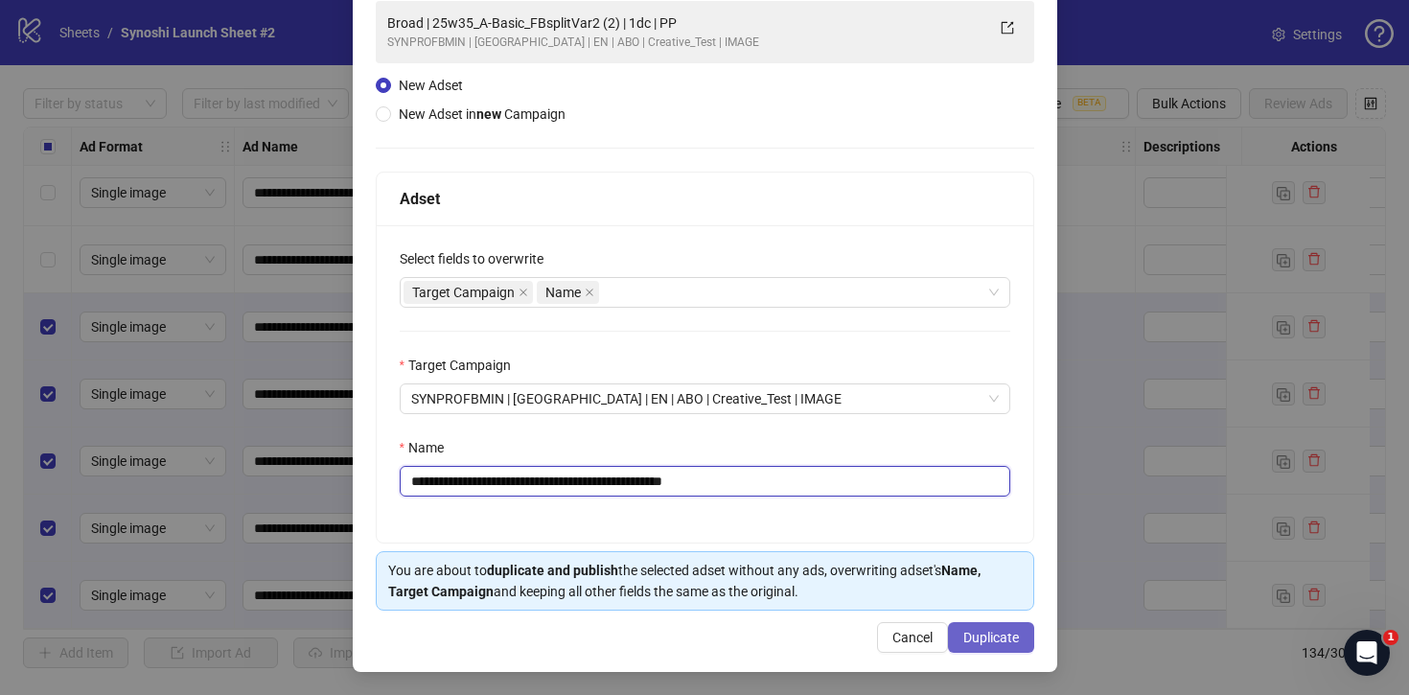
type input "**********"
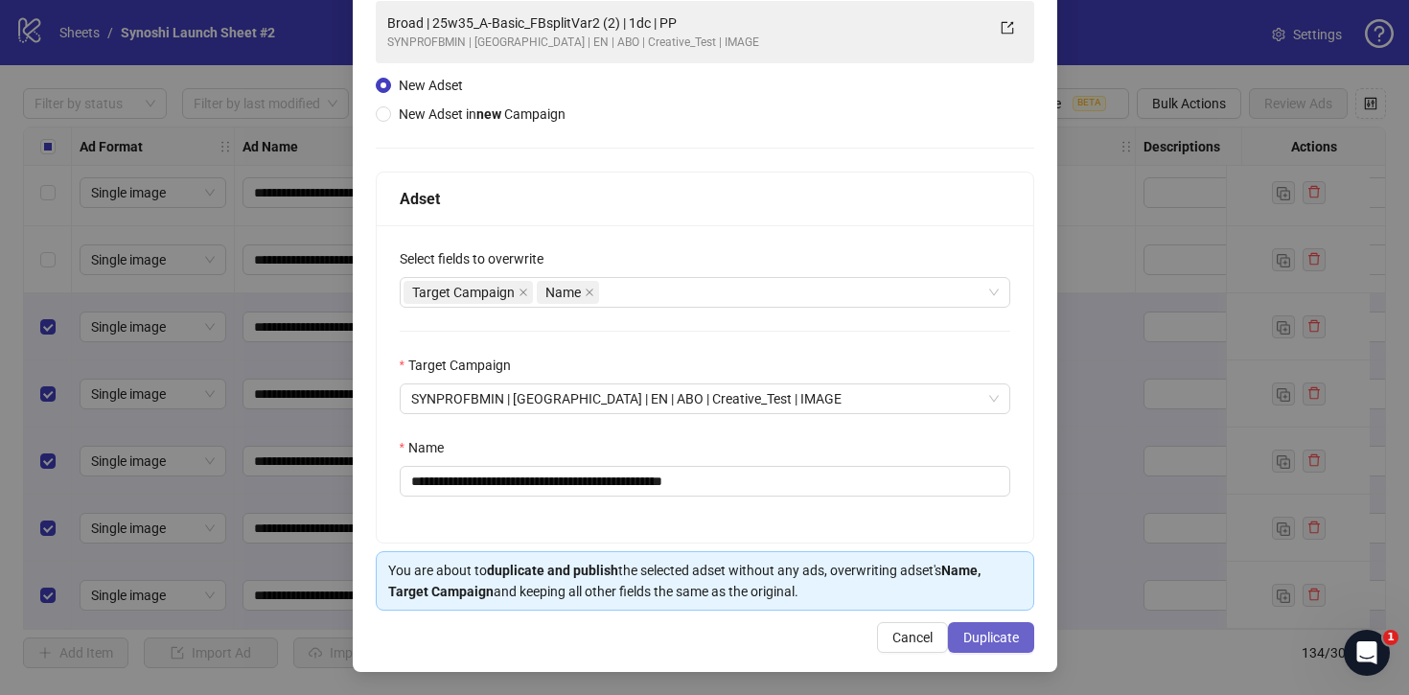
click at [997, 627] on button "Duplicate" at bounding box center [991, 637] width 86 height 31
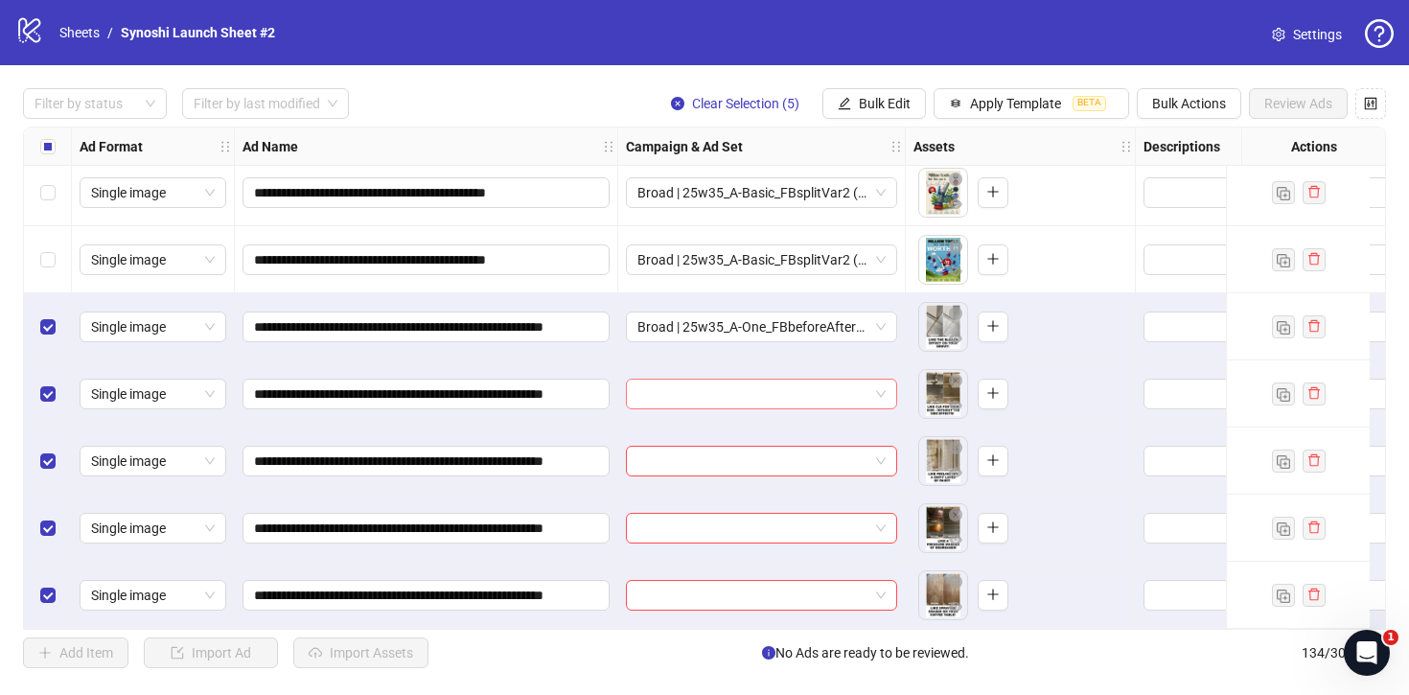
click at [875, 399] on span at bounding box center [762, 394] width 248 height 29
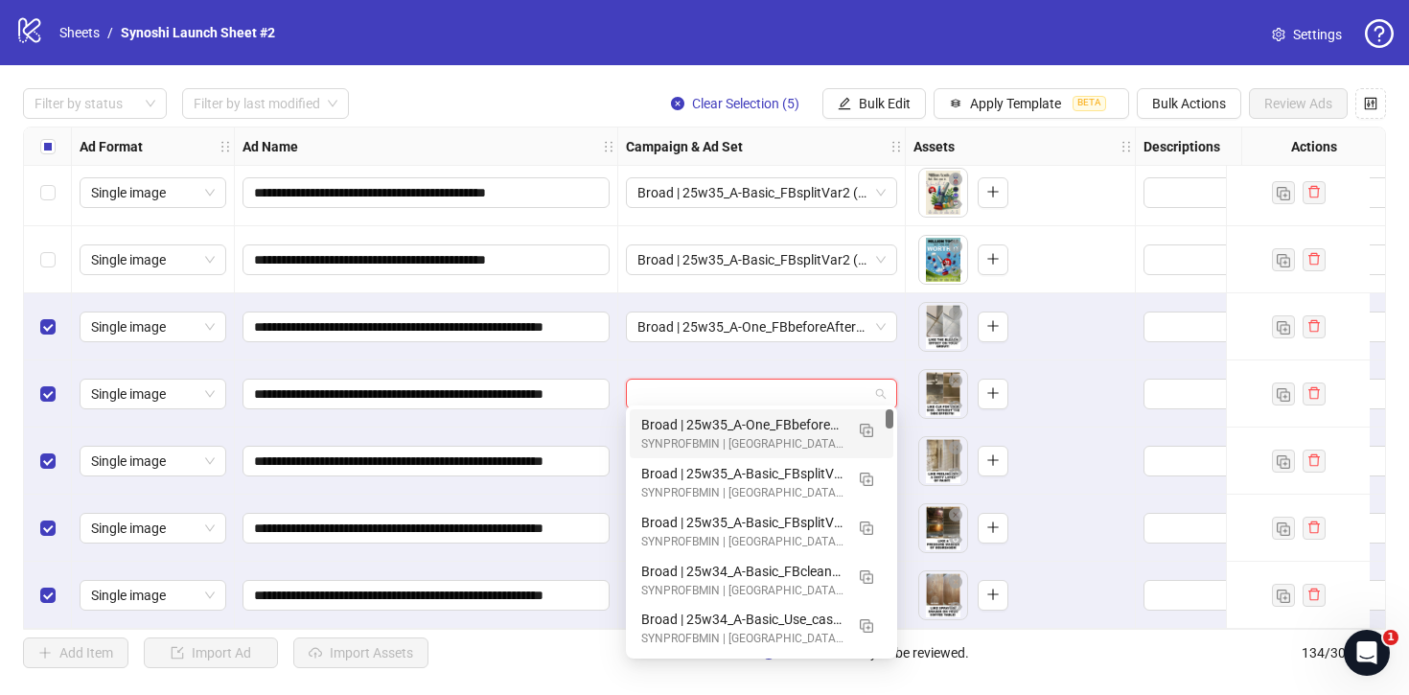
click at [773, 428] on div "Broad | 25w35_A-One_FBbeforeAfterSolution | 1dc | PP" at bounding box center [742, 424] width 202 height 21
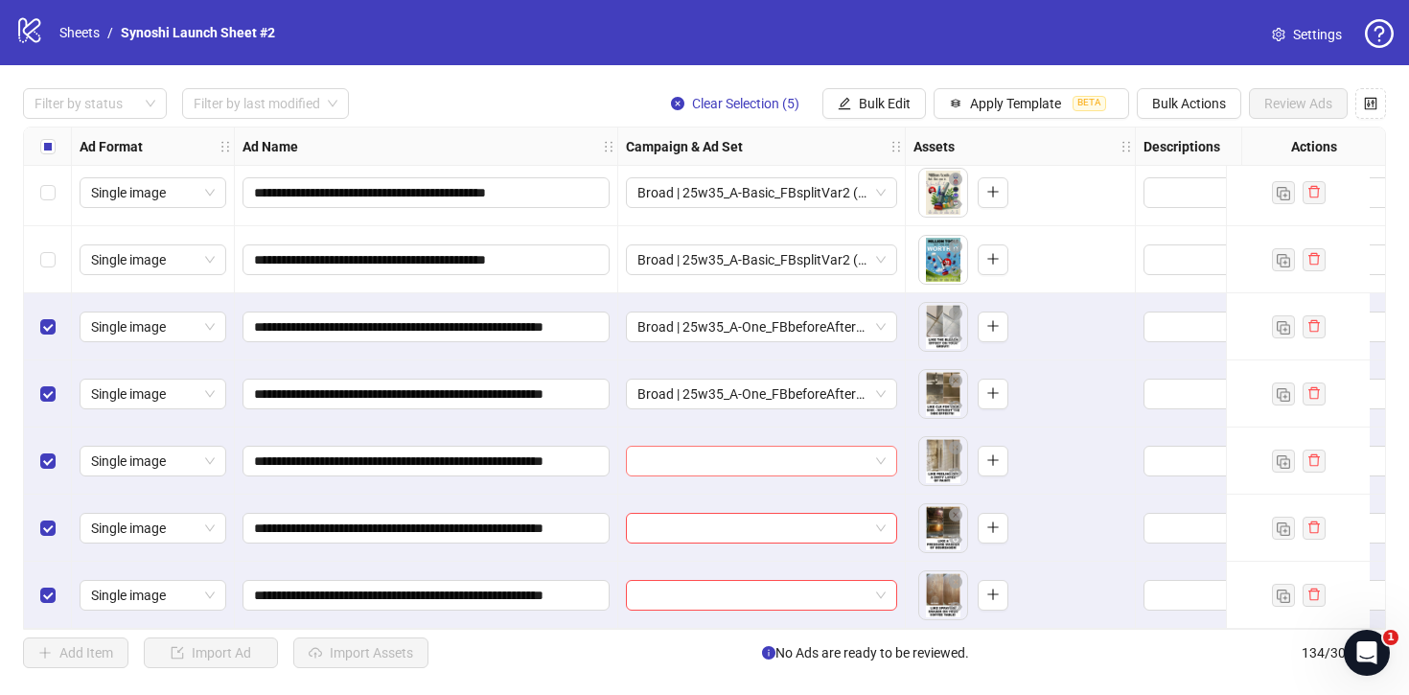
click at [880, 450] on span at bounding box center [762, 461] width 248 height 29
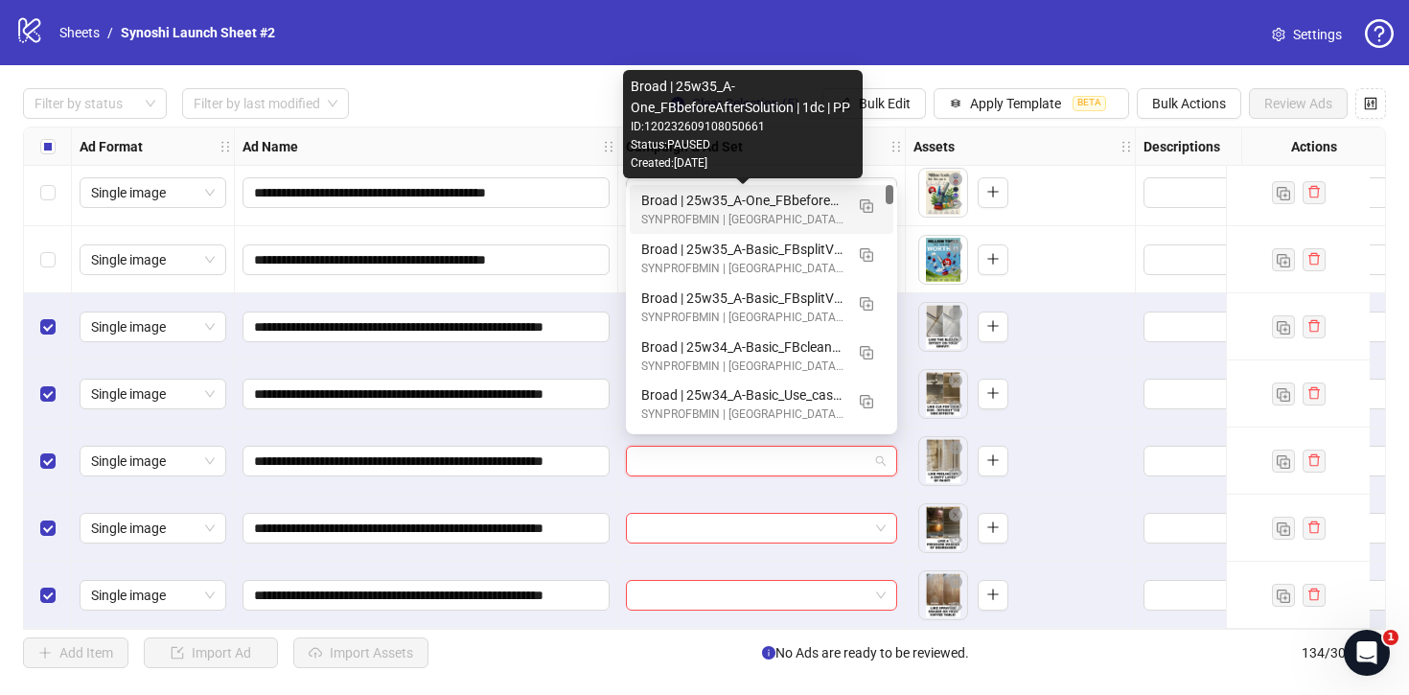
click at [781, 203] on div "Broad | 25w35_A-One_FBbeforeAfterSolution | 1dc | PP" at bounding box center [742, 200] width 202 height 21
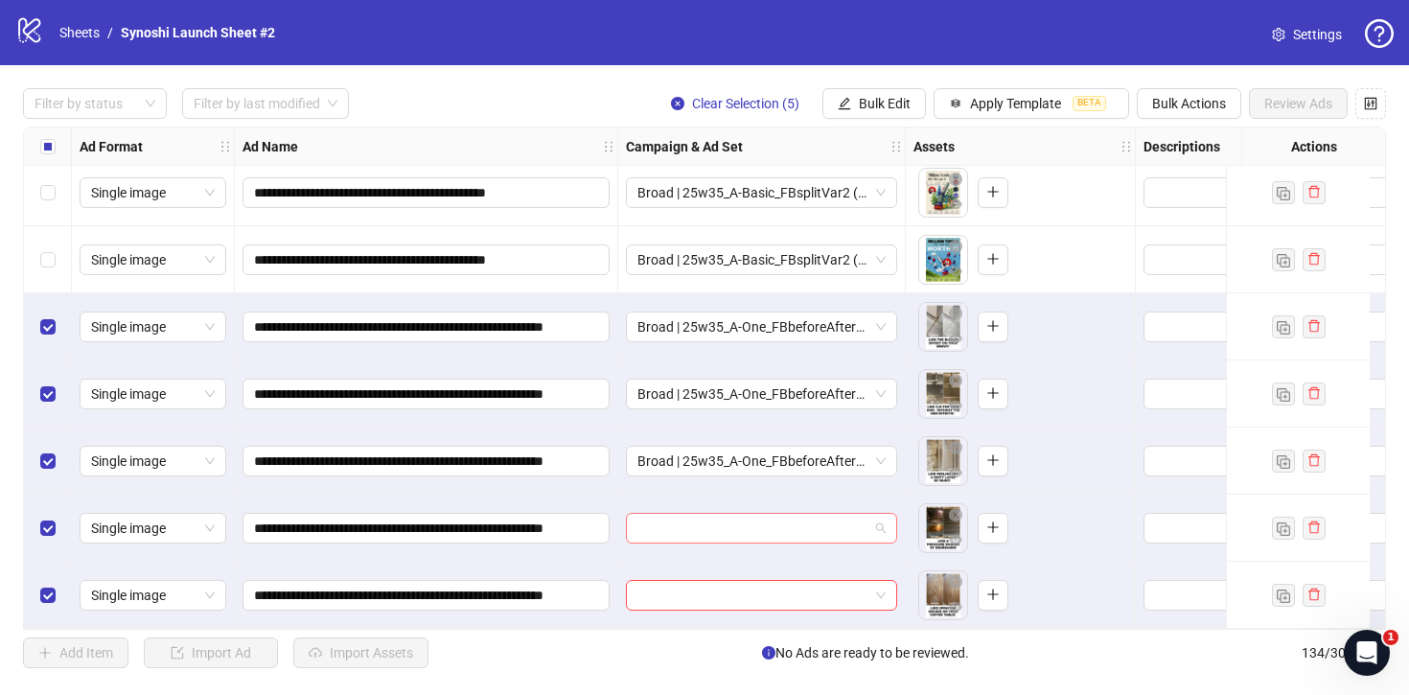
click at [882, 529] on span at bounding box center [762, 528] width 248 height 29
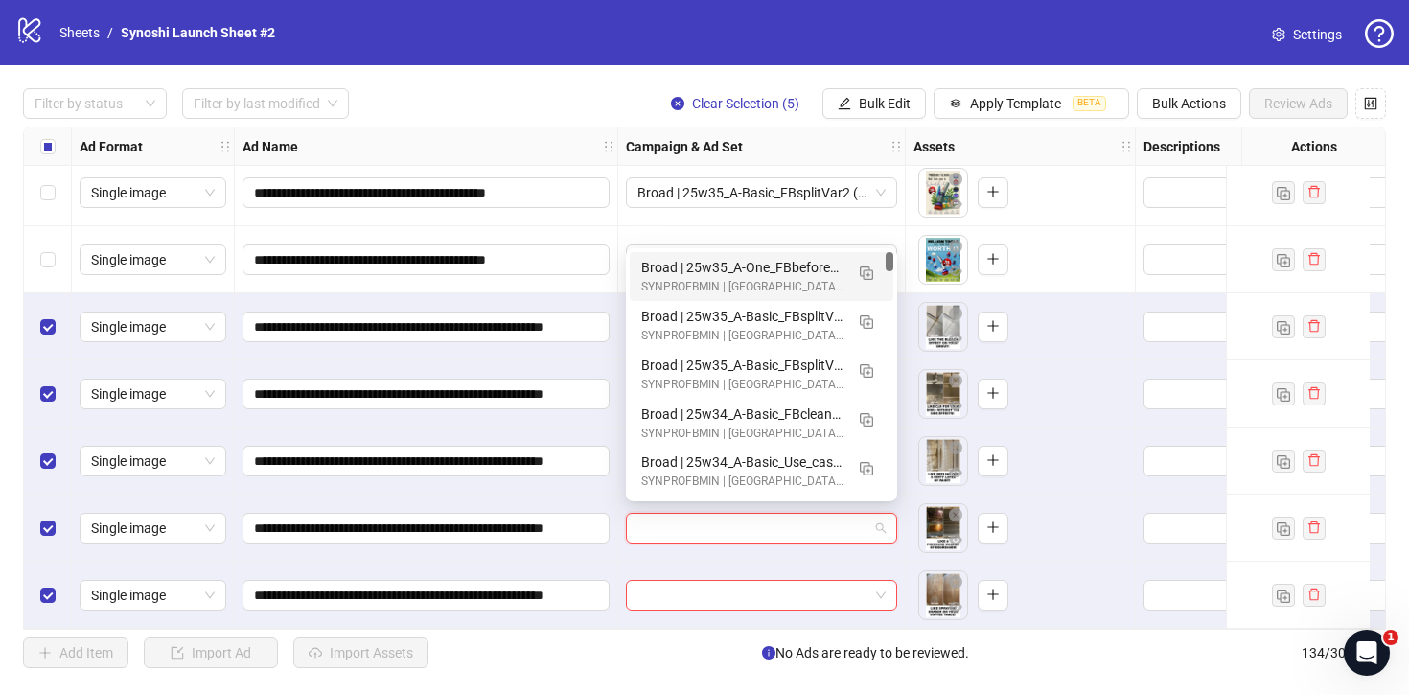
click at [785, 274] on div "Broad | 25w35_A-One_FBbeforeAfterSolution | 1dc | PP" at bounding box center [742, 267] width 202 height 21
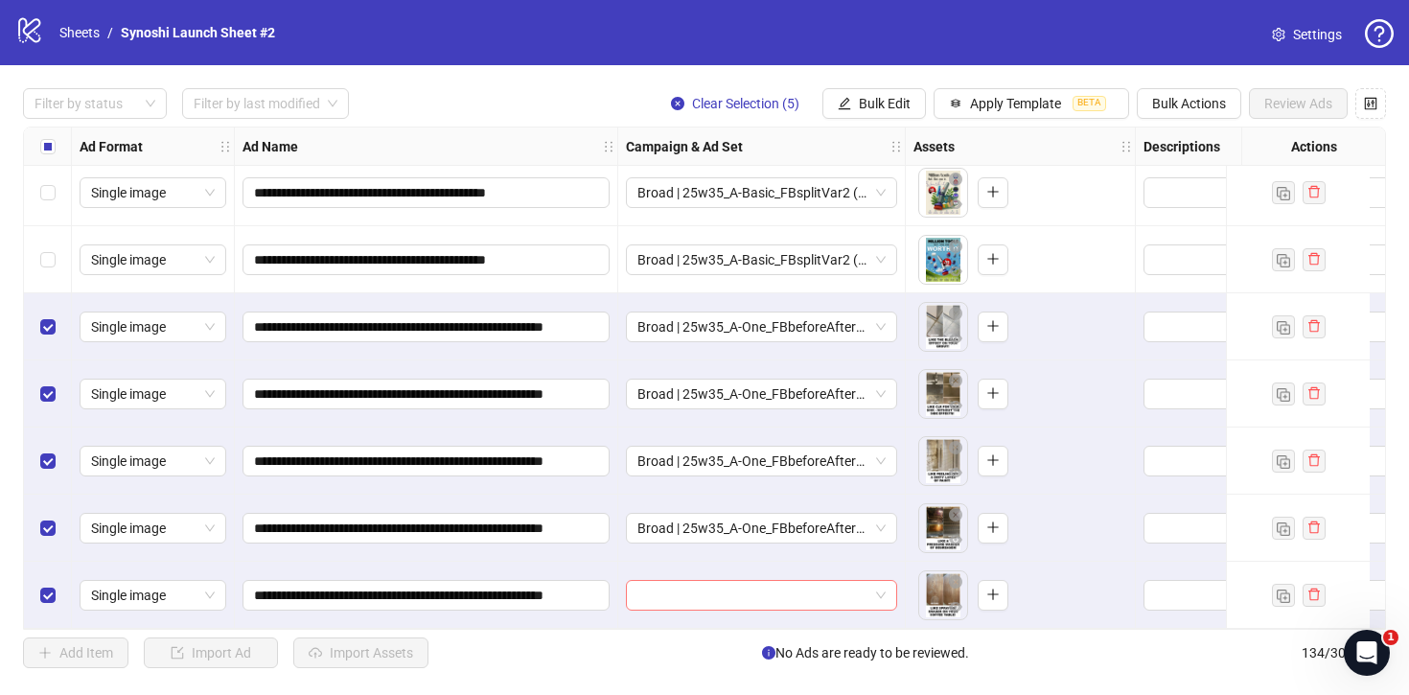
click at [881, 583] on span at bounding box center [762, 595] width 248 height 29
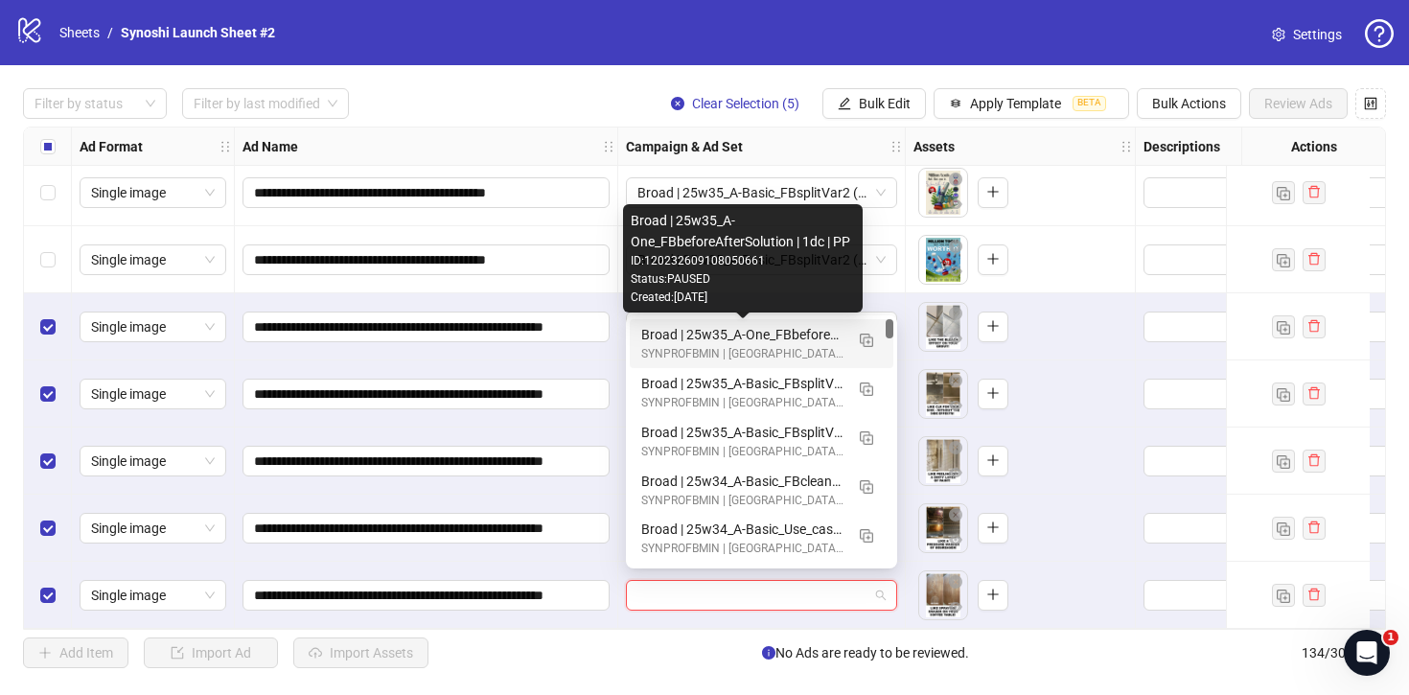
click at [784, 328] on div "Broad | 25w35_A-One_FBbeforeAfterSolution | 1dc | PP" at bounding box center [742, 334] width 202 height 21
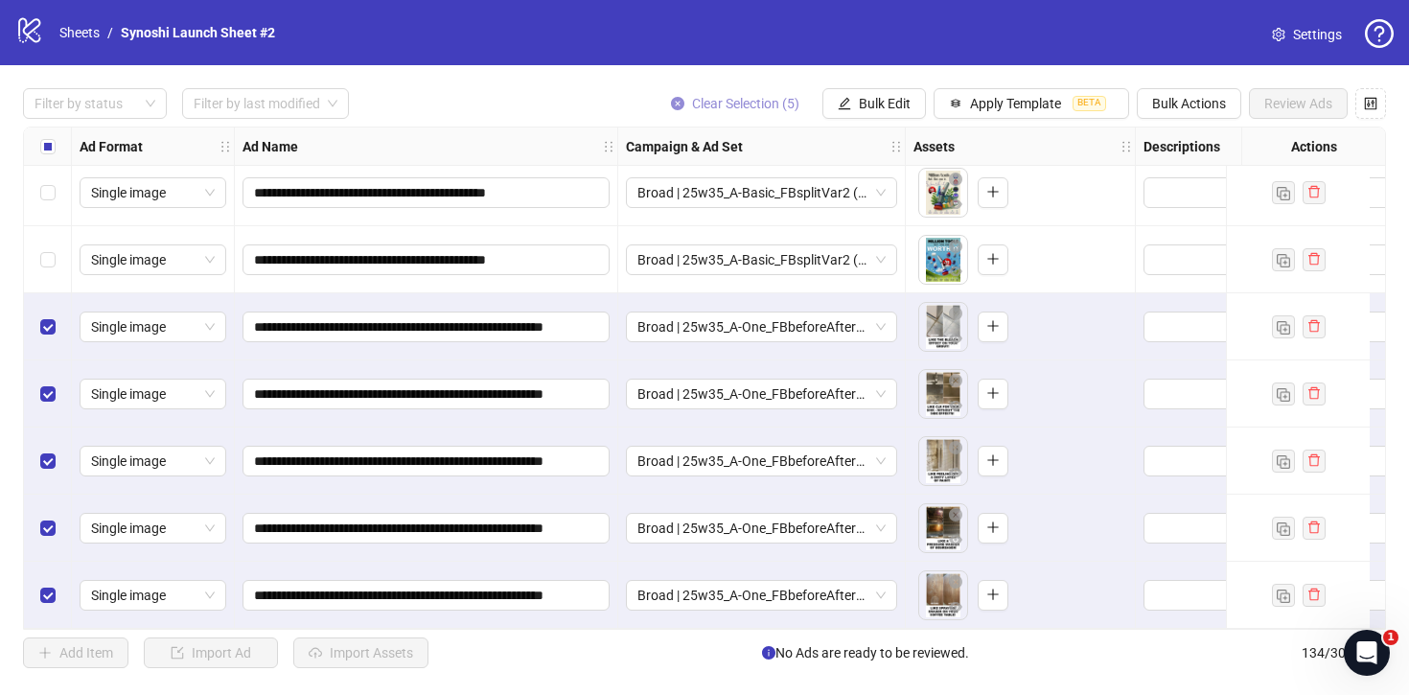
click at [680, 93] on button "Clear Selection (5)" at bounding box center [735, 103] width 159 height 31
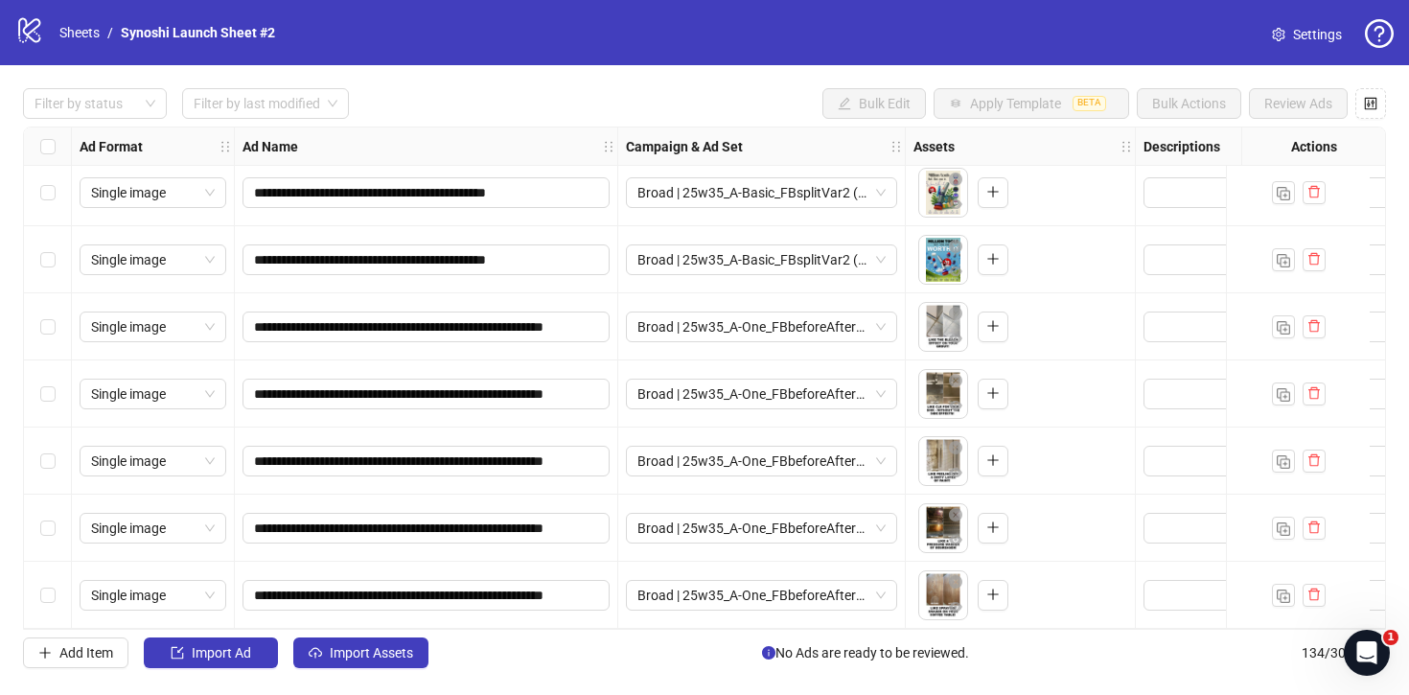
click at [56, 580] on div "Select row 134" at bounding box center [48, 595] width 48 height 67
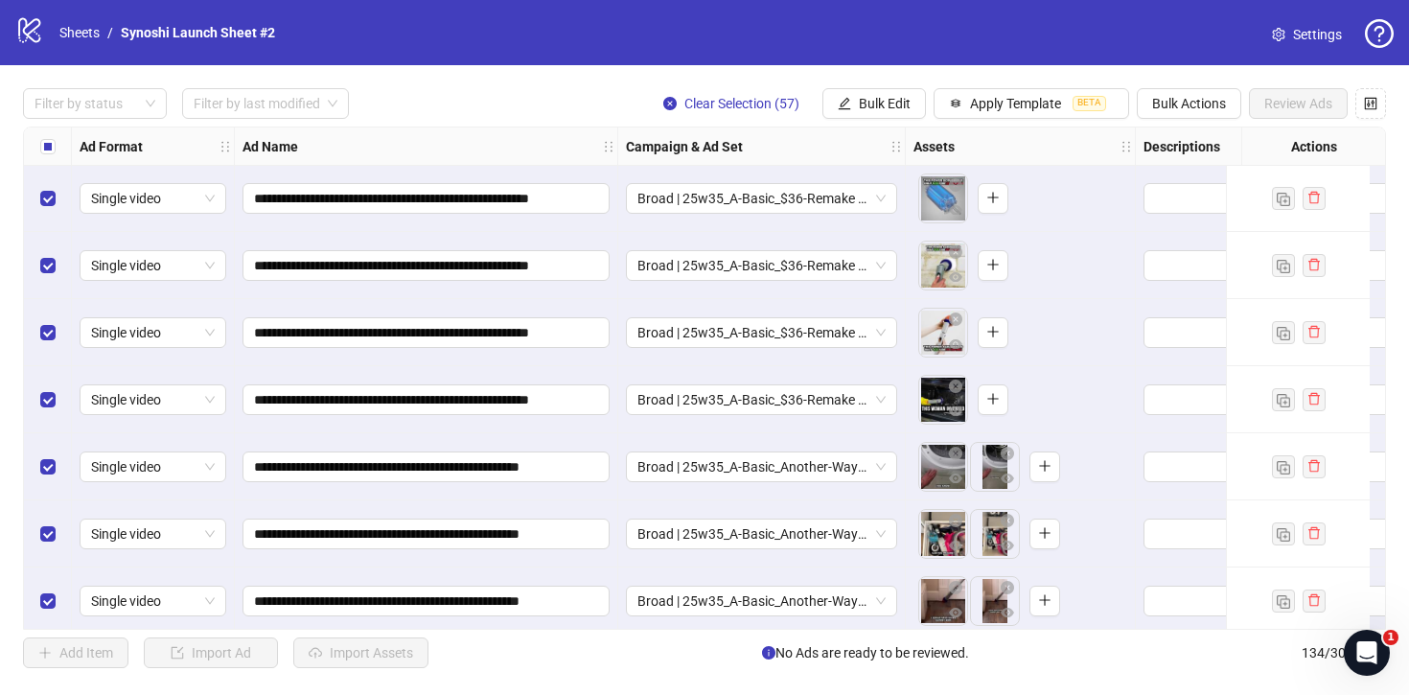
scroll to position [5846, 0]
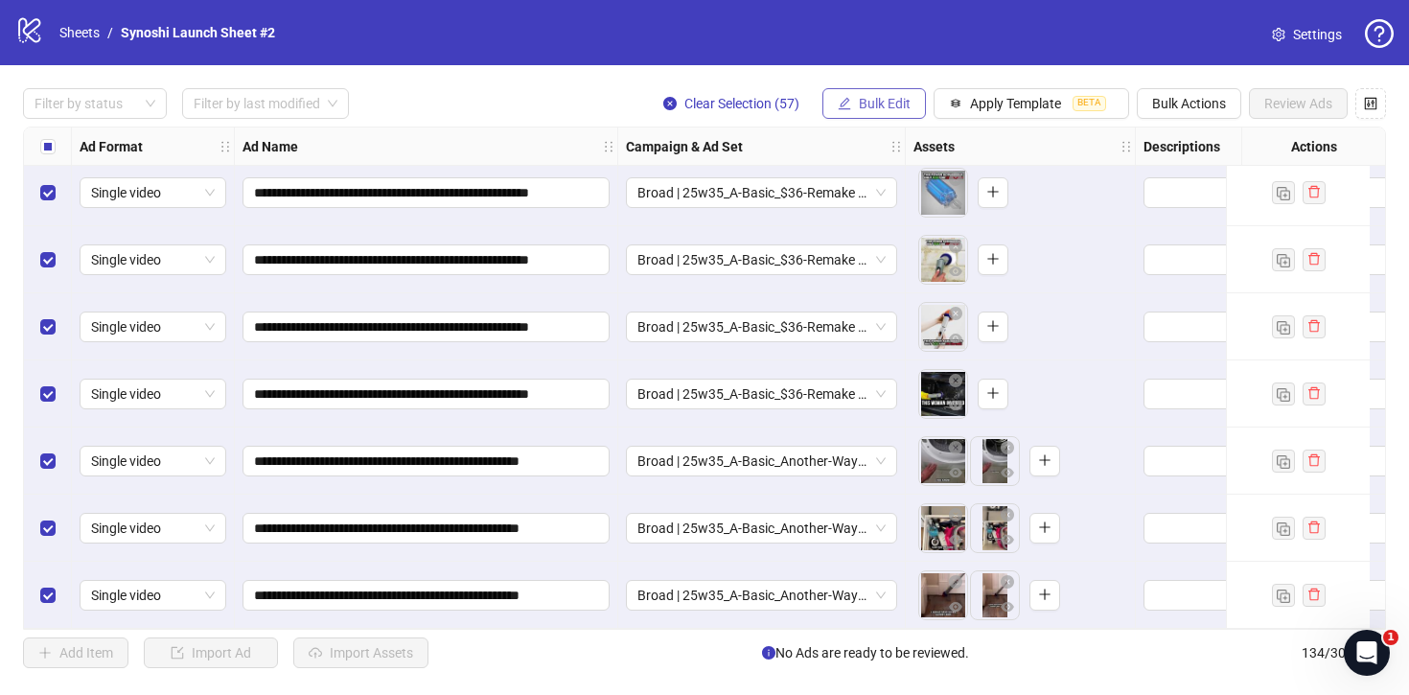
click at [897, 109] on span "Bulk Edit" at bounding box center [885, 103] width 52 height 15
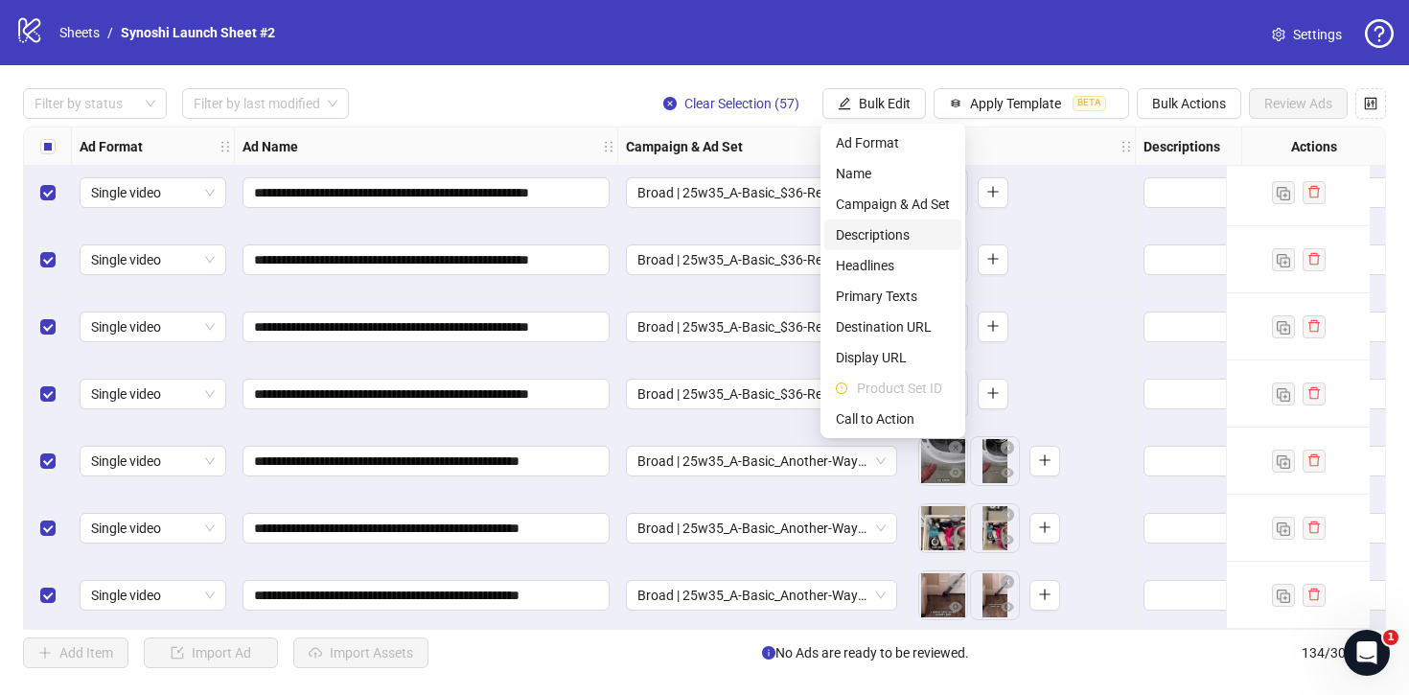
click at [870, 226] on span "Descriptions" at bounding box center [893, 234] width 114 height 21
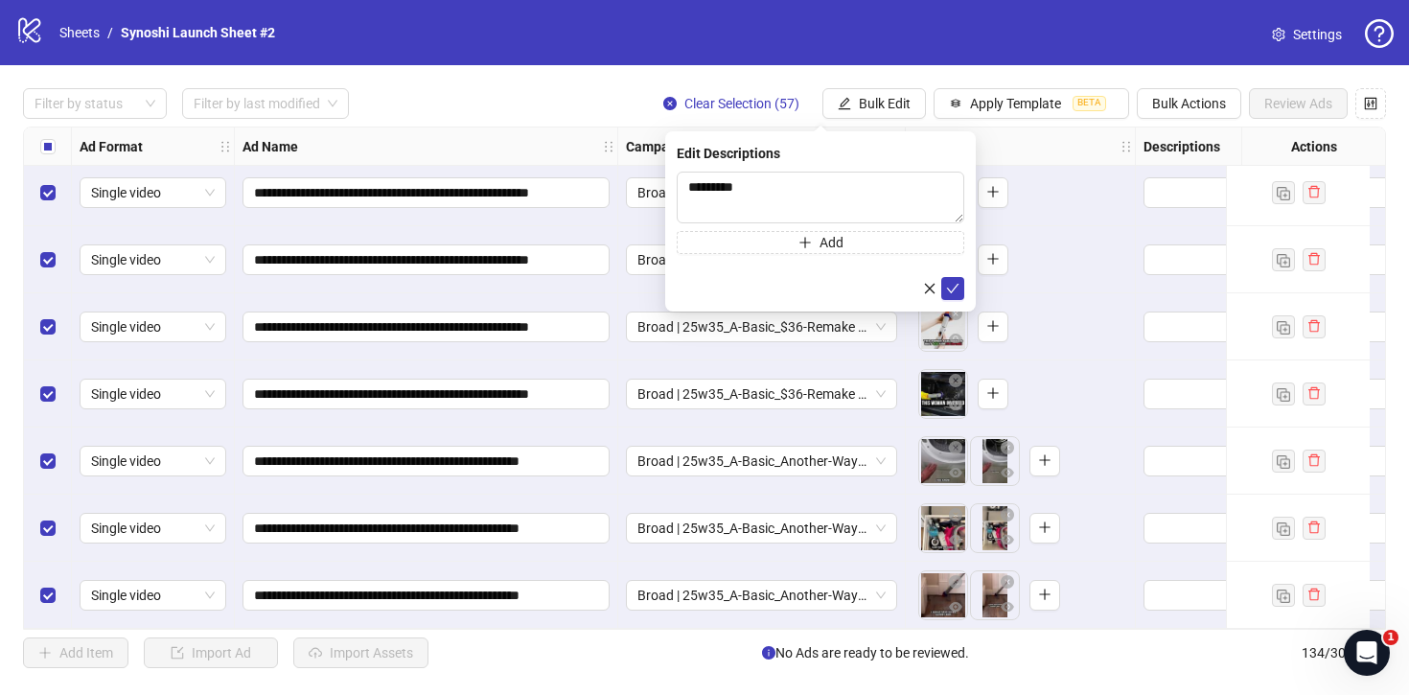
click at [966, 288] on div "Edit Descriptions ********* Add" at bounding box center [820, 221] width 311 height 180
click at [960, 288] on button "submit" at bounding box center [953, 288] width 23 height 23
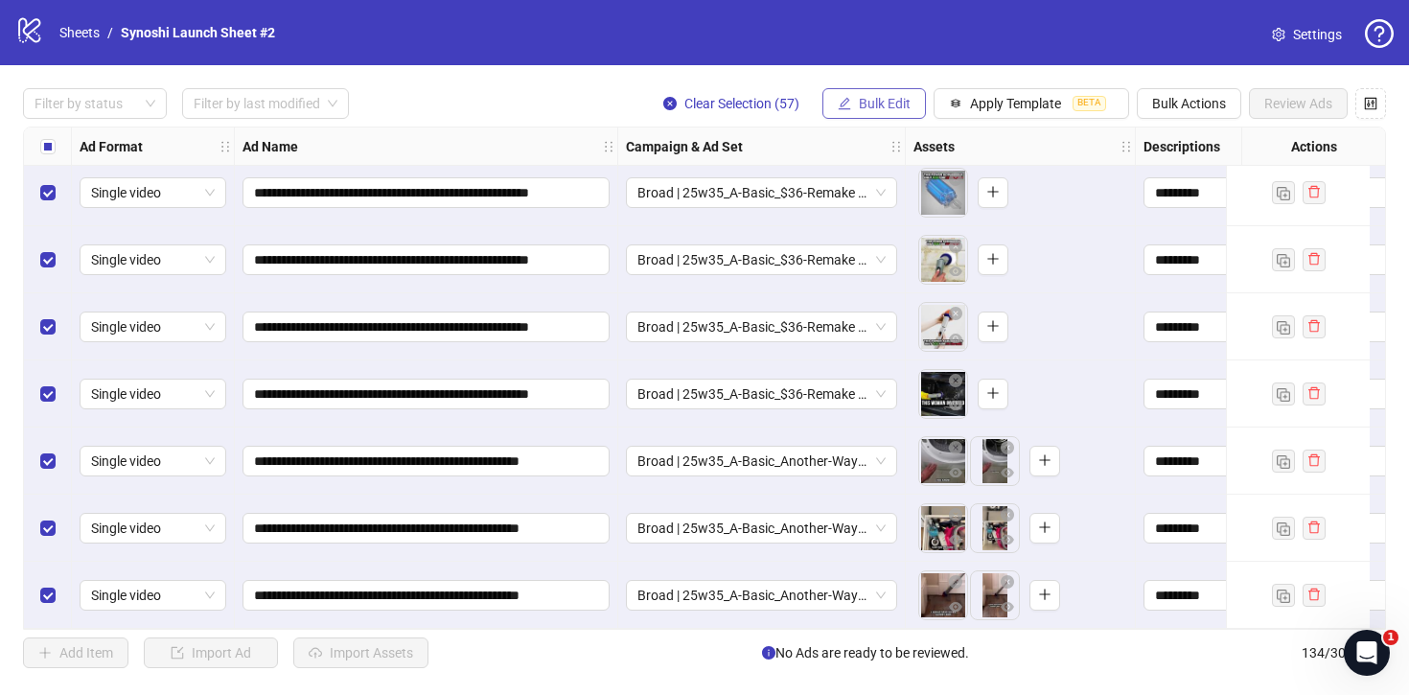
click at [884, 106] on span "Bulk Edit" at bounding box center [885, 103] width 52 height 15
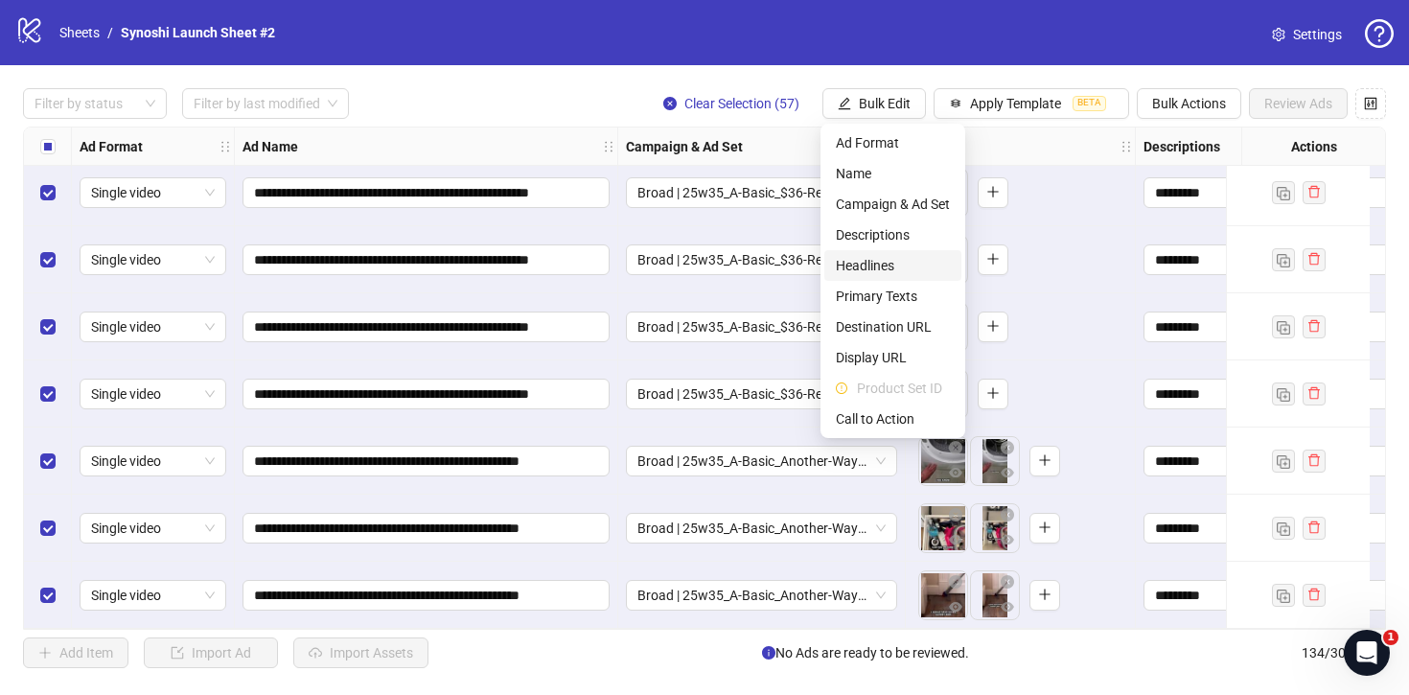
click at [864, 266] on span "Headlines" at bounding box center [893, 265] width 114 height 21
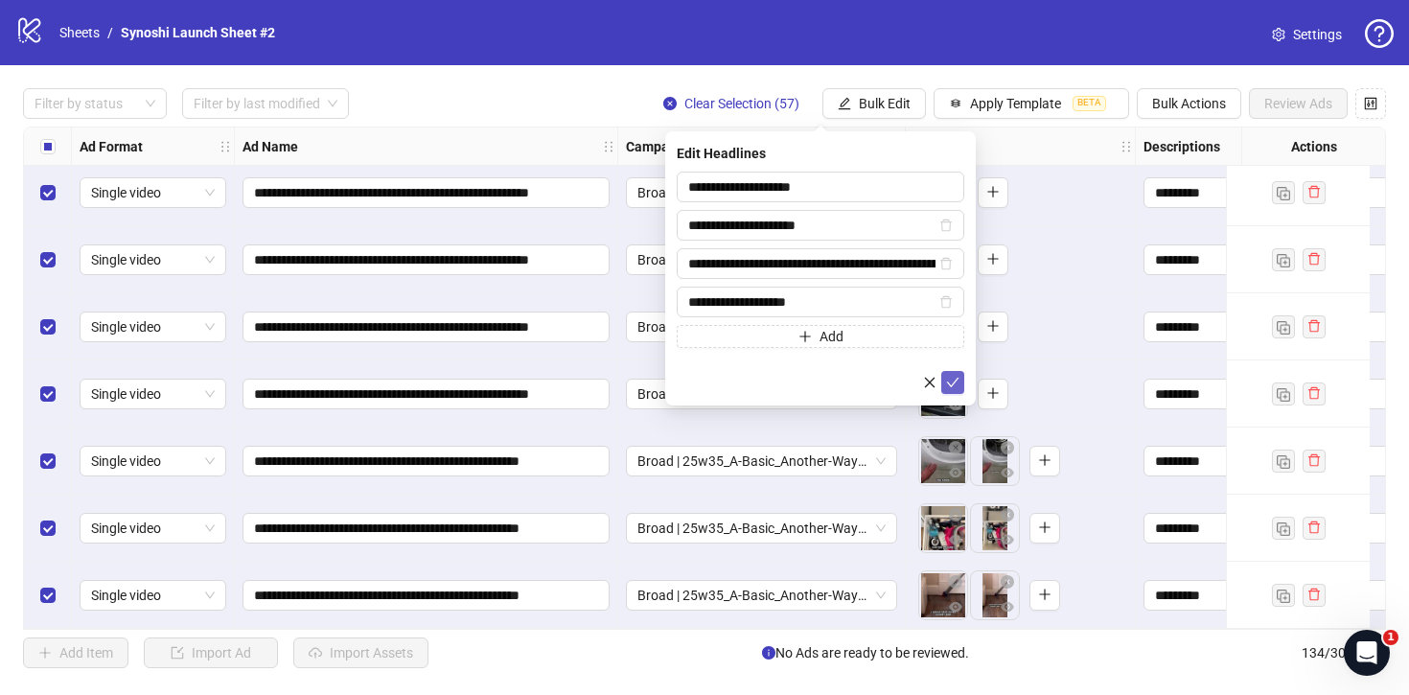
click at [948, 376] on icon "check" at bounding box center [952, 382] width 13 height 13
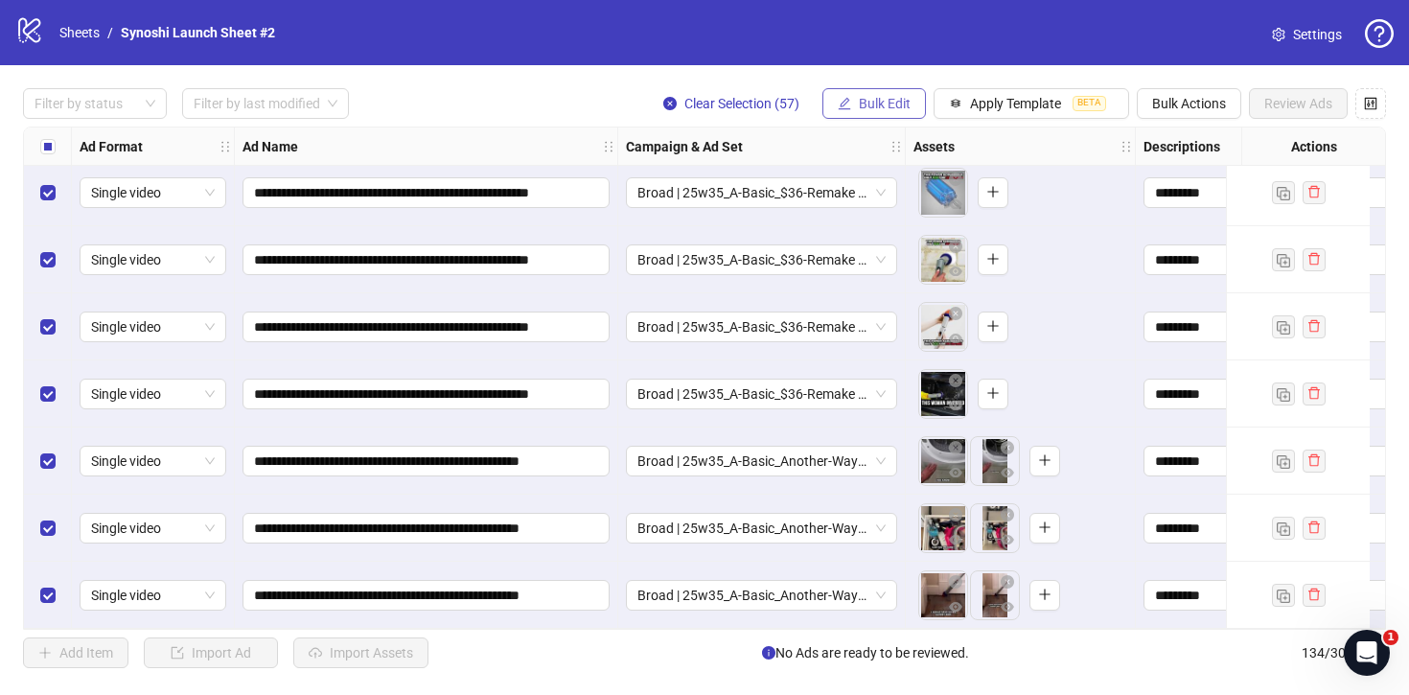
click at [875, 104] on span "Bulk Edit" at bounding box center [885, 103] width 52 height 15
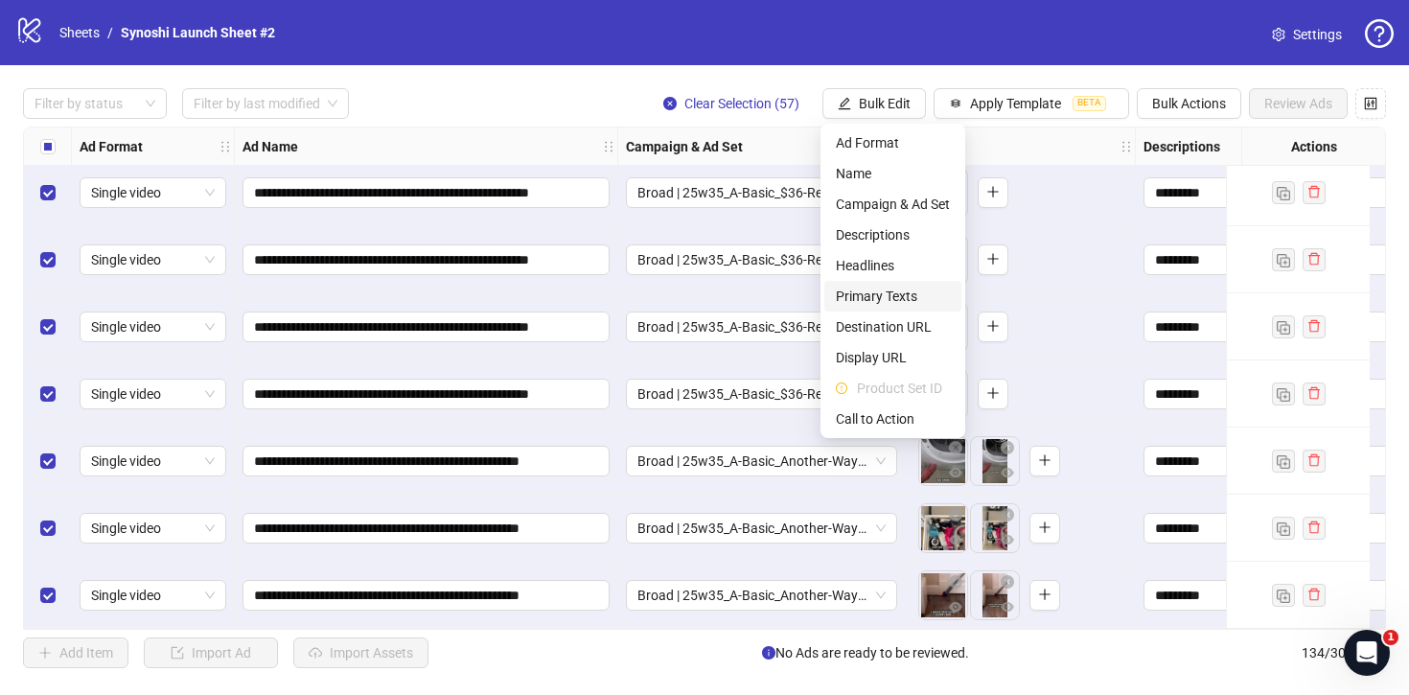
click at [868, 290] on span "Primary Texts" at bounding box center [893, 296] width 114 height 21
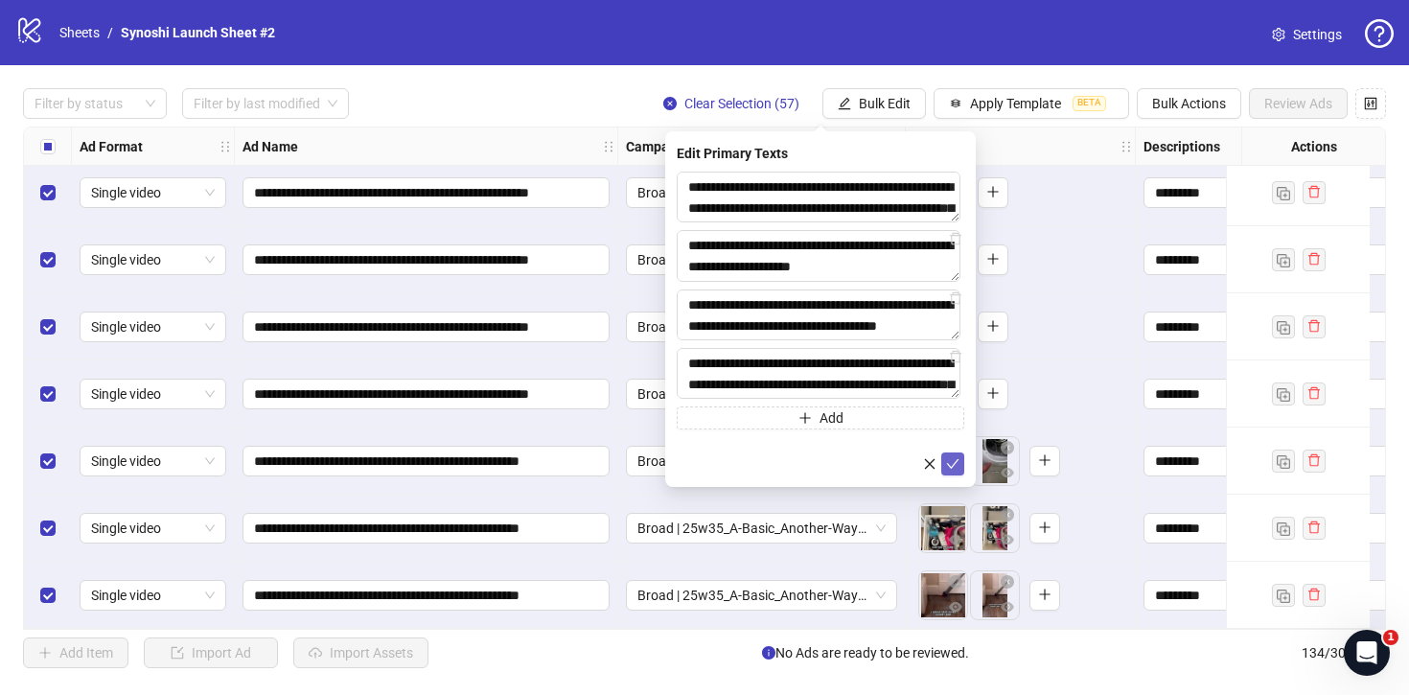
click at [953, 461] on icon "check" at bounding box center [952, 463] width 13 height 13
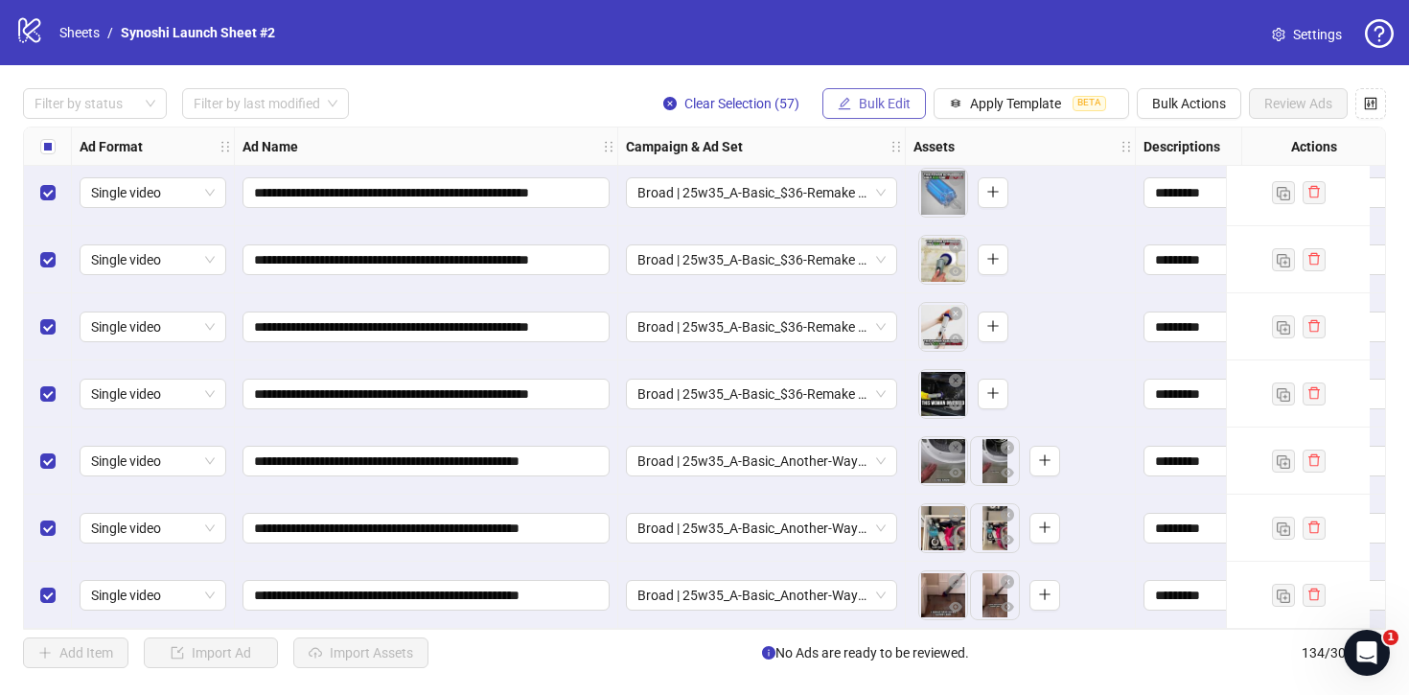
click at [874, 101] on span "Bulk Edit" at bounding box center [885, 103] width 52 height 15
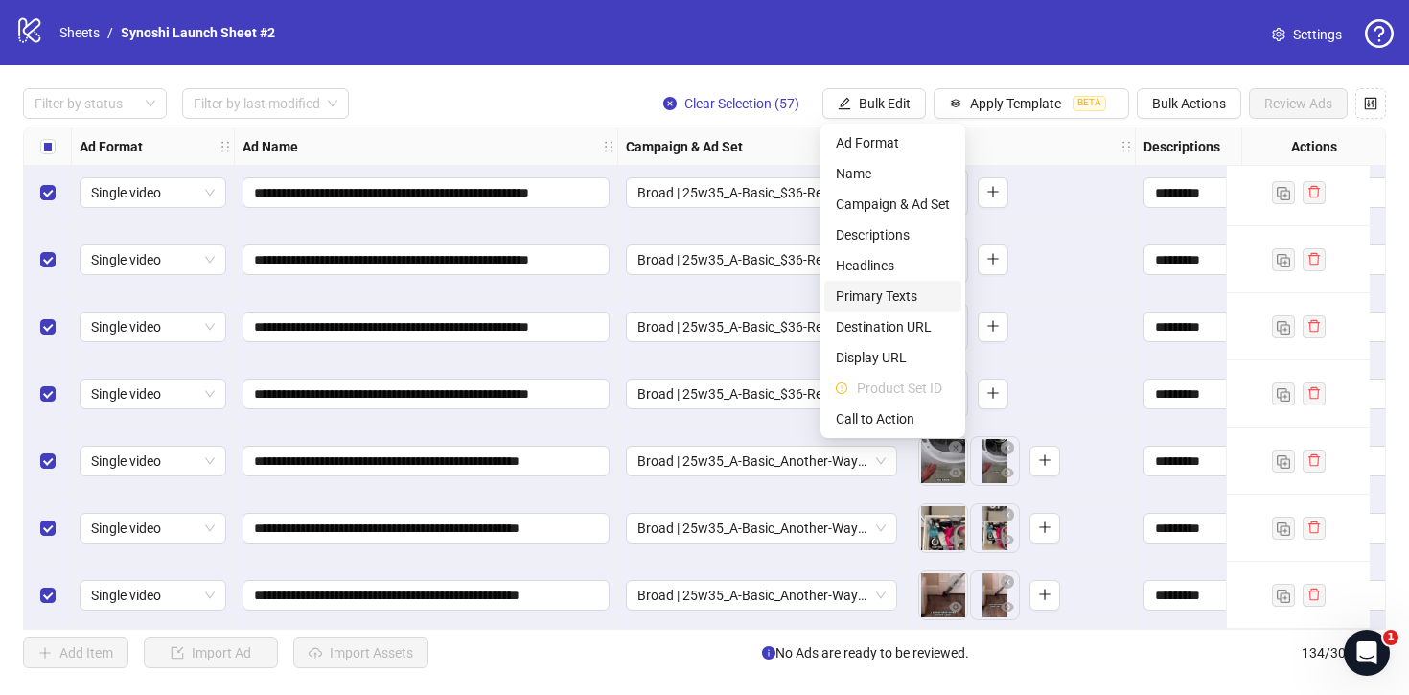
click at [875, 288] on span "Primary Texts" at bounding box center [893, 296] width 114 height 21
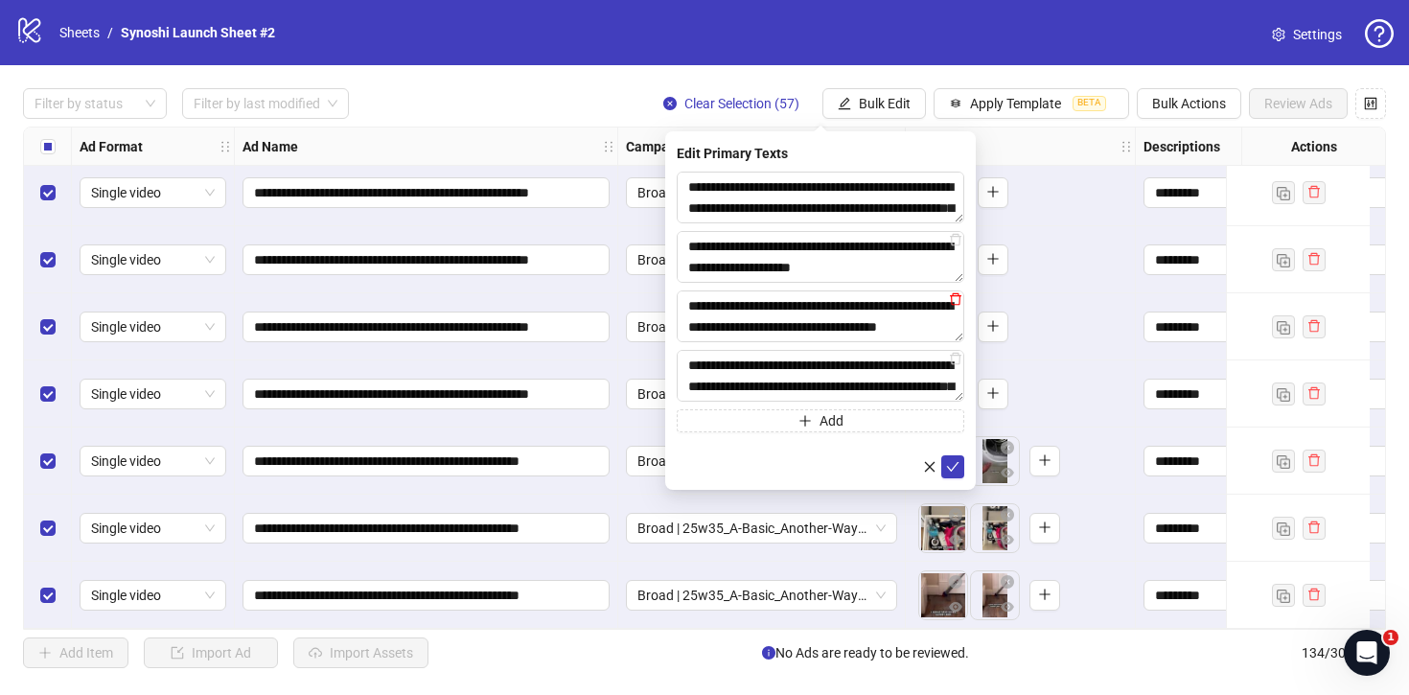
click at [955, 300] on icon "delete" at bounding box center [955, 298] width 13 height 13
type textarea "**********"
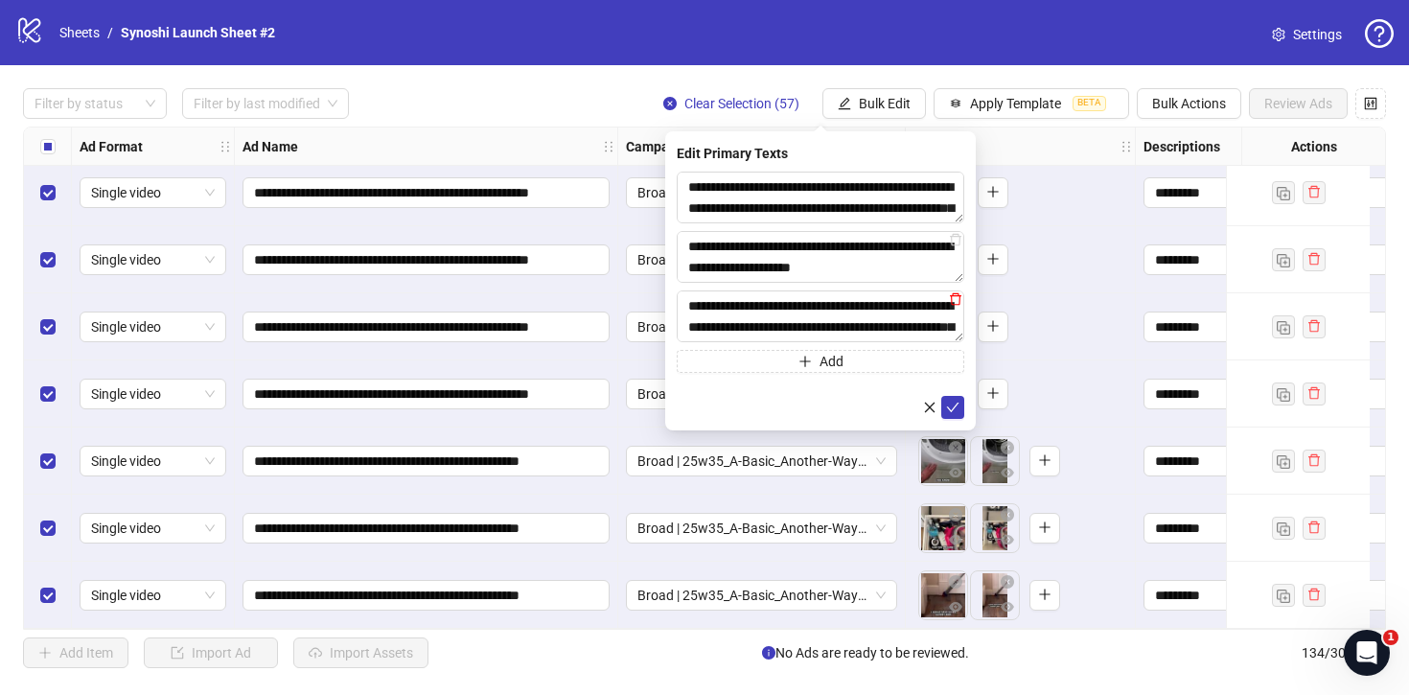
click at [955, 303] on icon "delete" at bounding box center [955, 298] width 13 height 13
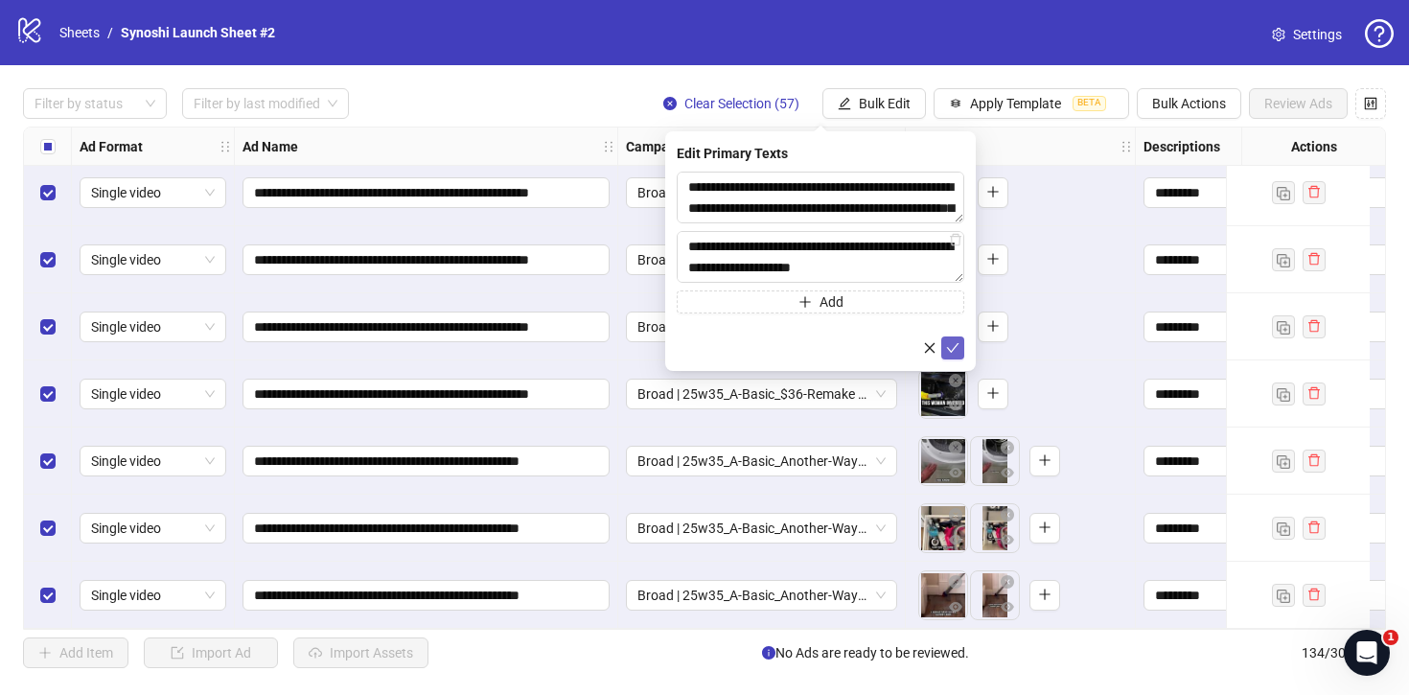
click at [953, 355] on span "submit" at bounding box center [952, 347] width 13 height 15
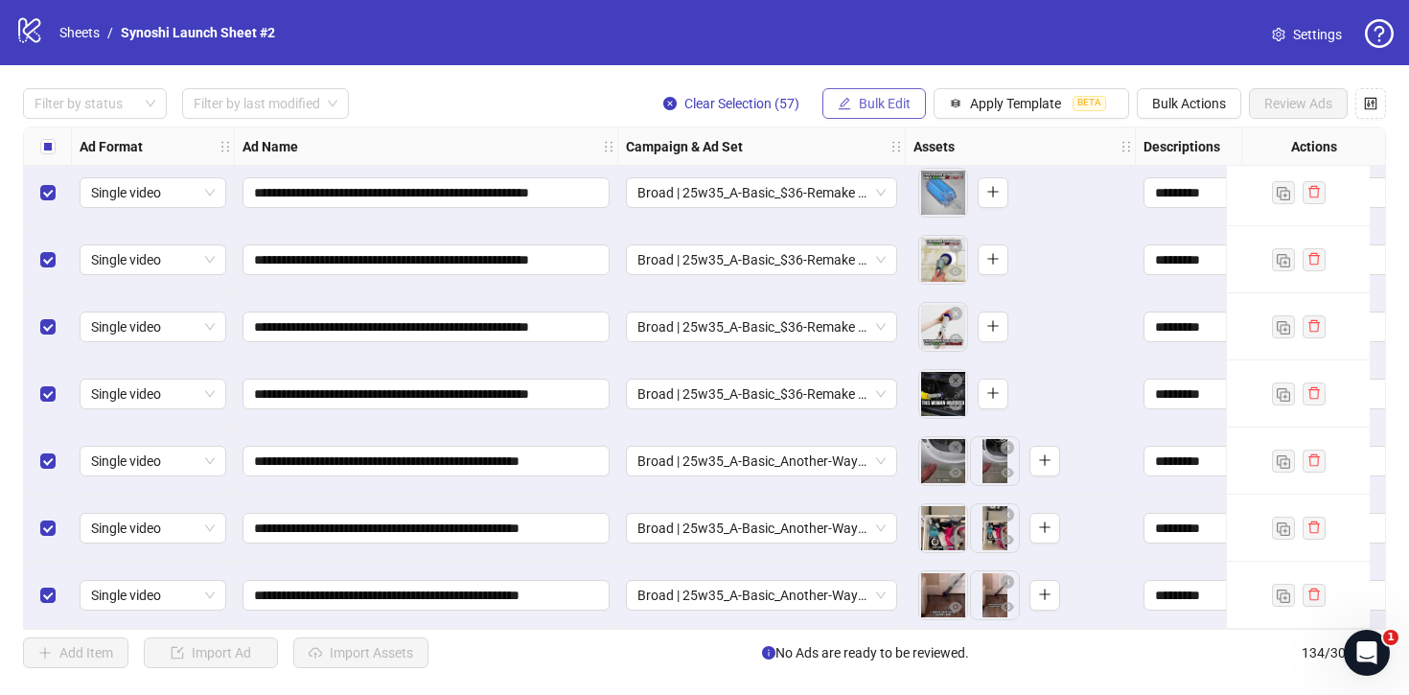
click at [873, 104] on span "Bulk Edit" at bounding box center [885, 103] width 52 height 15
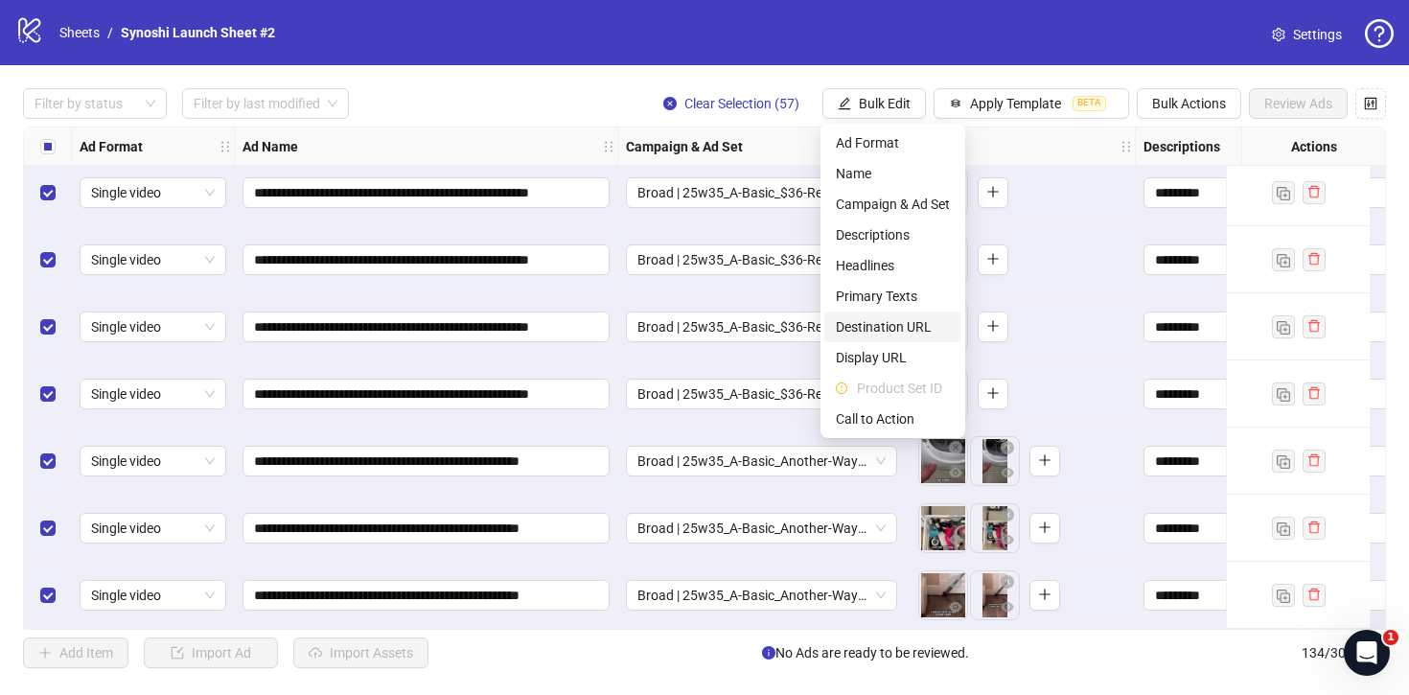
click at [870, 321] on span "Destination URL" at bounding box center [893, 326] width 114 height 21
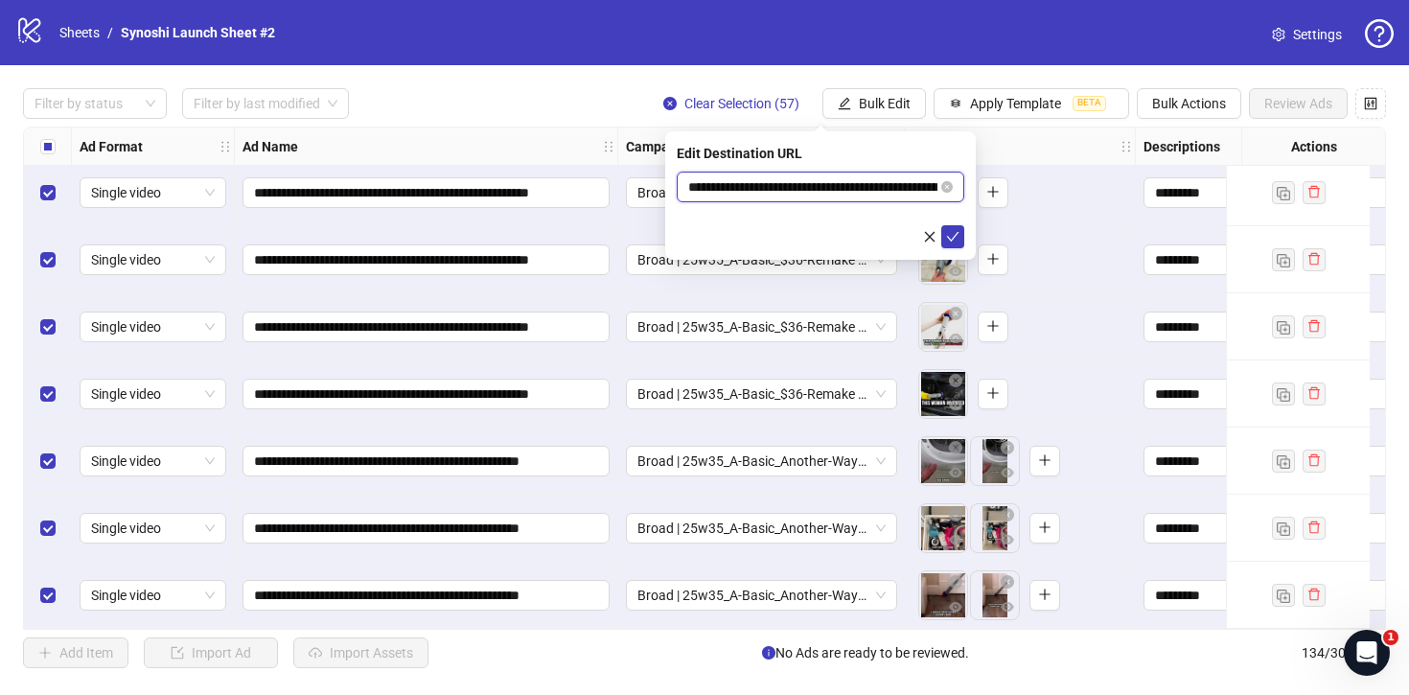
click at [886, 183] on input "**********" at bounding box center [812, 186] width 249 height 21
paste input "text"
type input "**********"
click at [872, 160] on div "Edit Destination URL" at bounding box center [821, 153] width 288 height 21
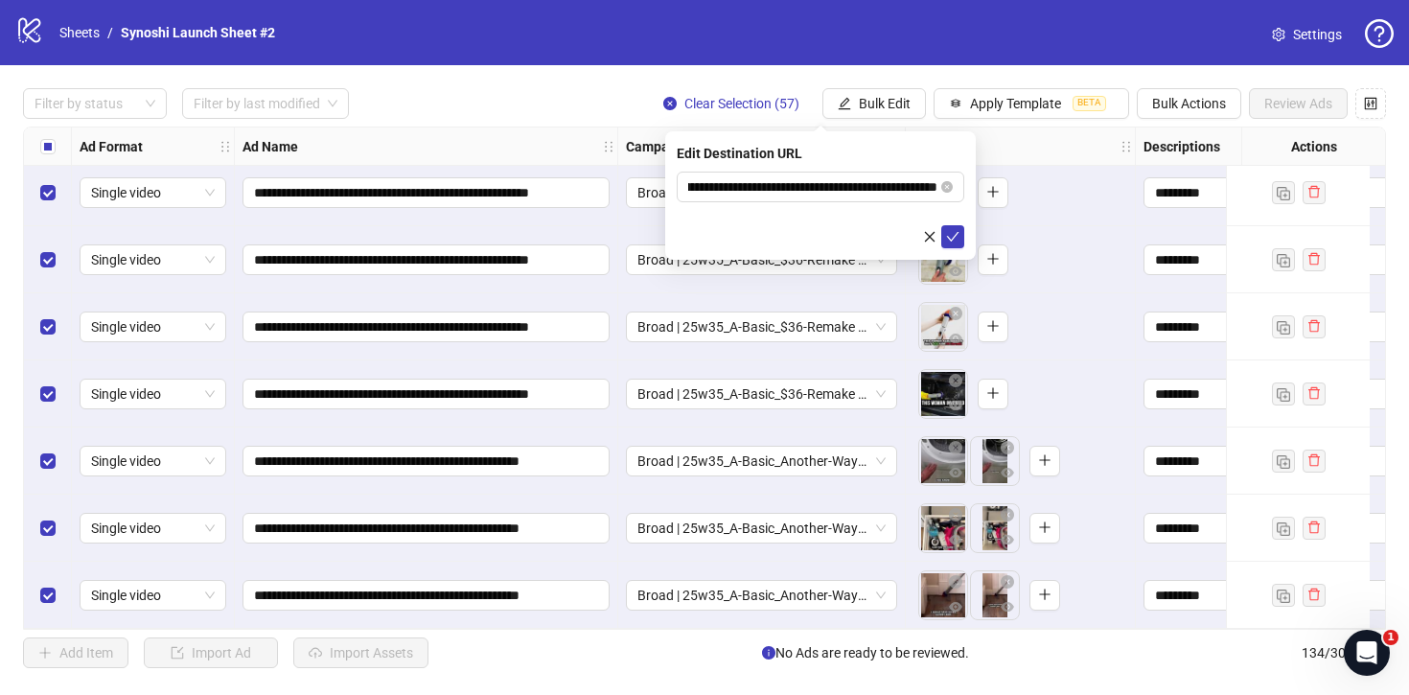
scroll to position [0, 0]
click at [952, 235] on icon "check" at bounding box center [952, 236] width 13 height 13
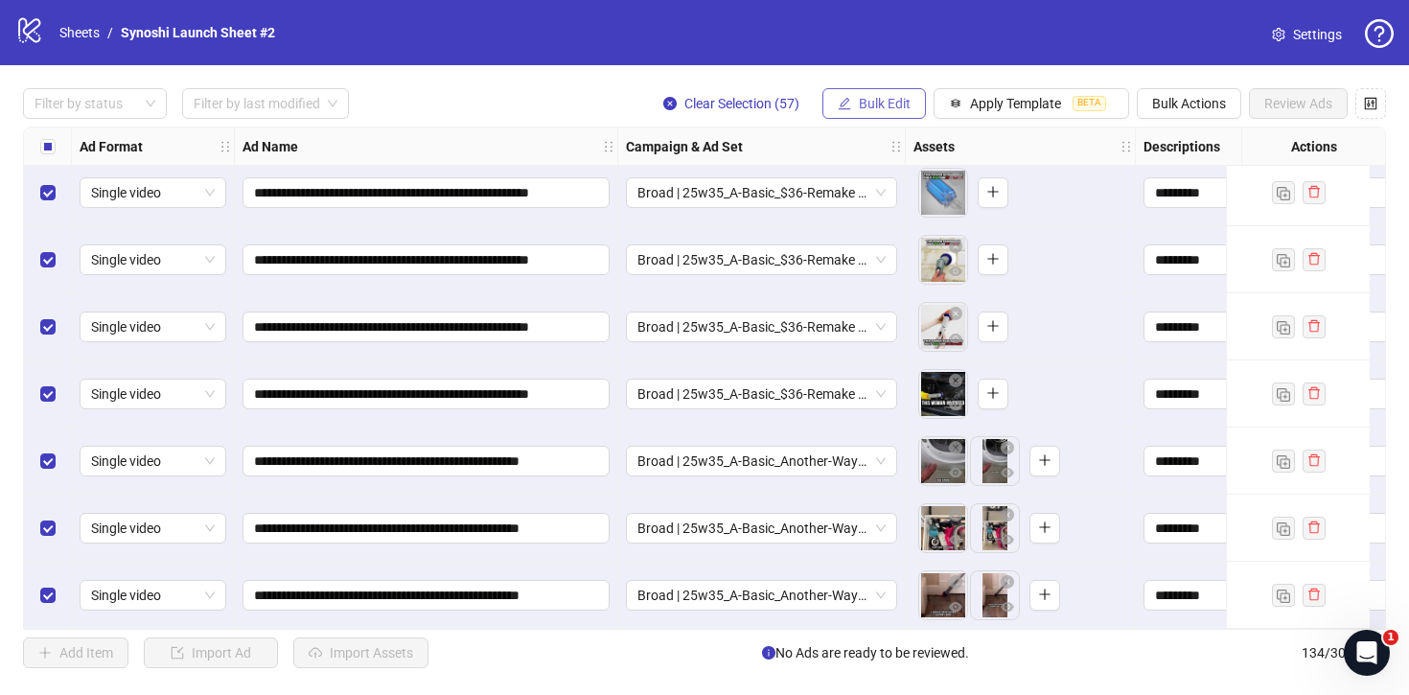
click at [893, 98] on span "Bulk Edit" at bounding box center [885, 103] width 52 height 15
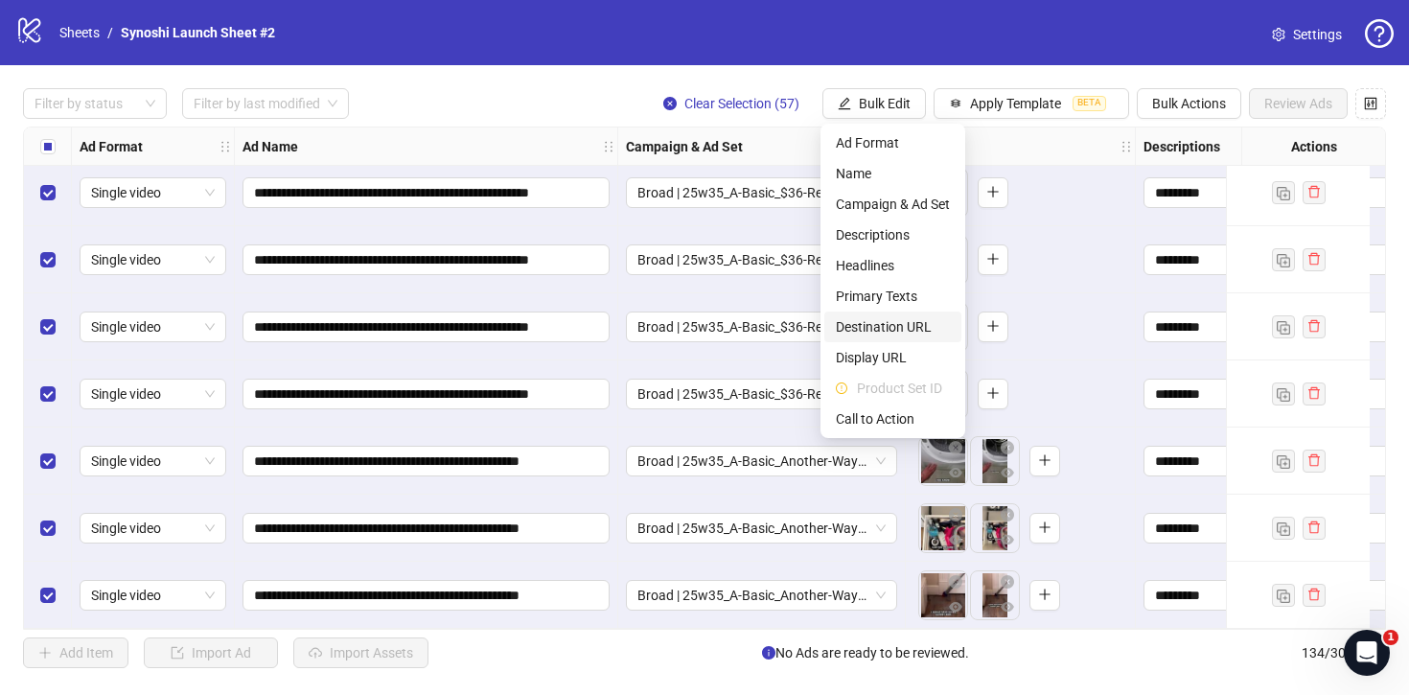
click at [873, 317] on span "Destination URL" at bounding box center [893, 326] width 114 height 21
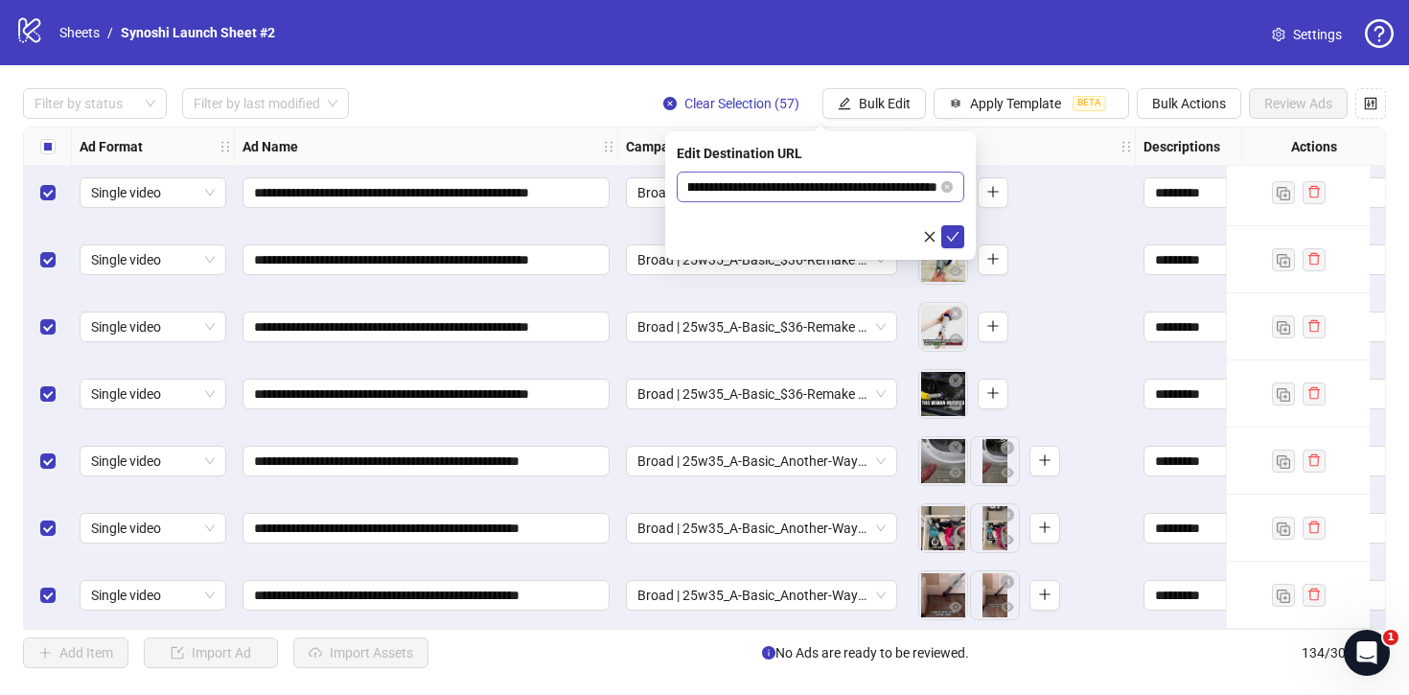
scroll to position [0, 134]
click at [848, 101] on icon "edit" at bounding box center [844, 103] width 13 height 13
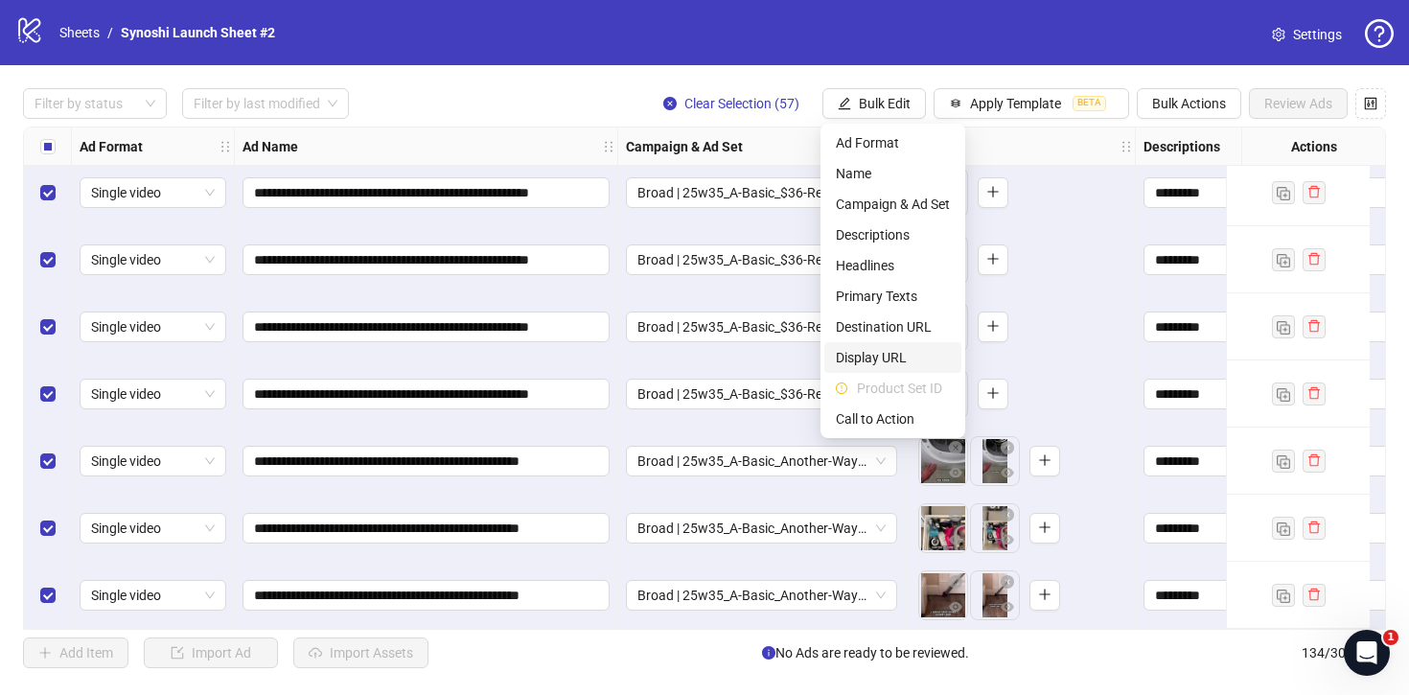
click at [862, 353] on span "Display URL" at bounding box center [893, 357] width 114 height 21
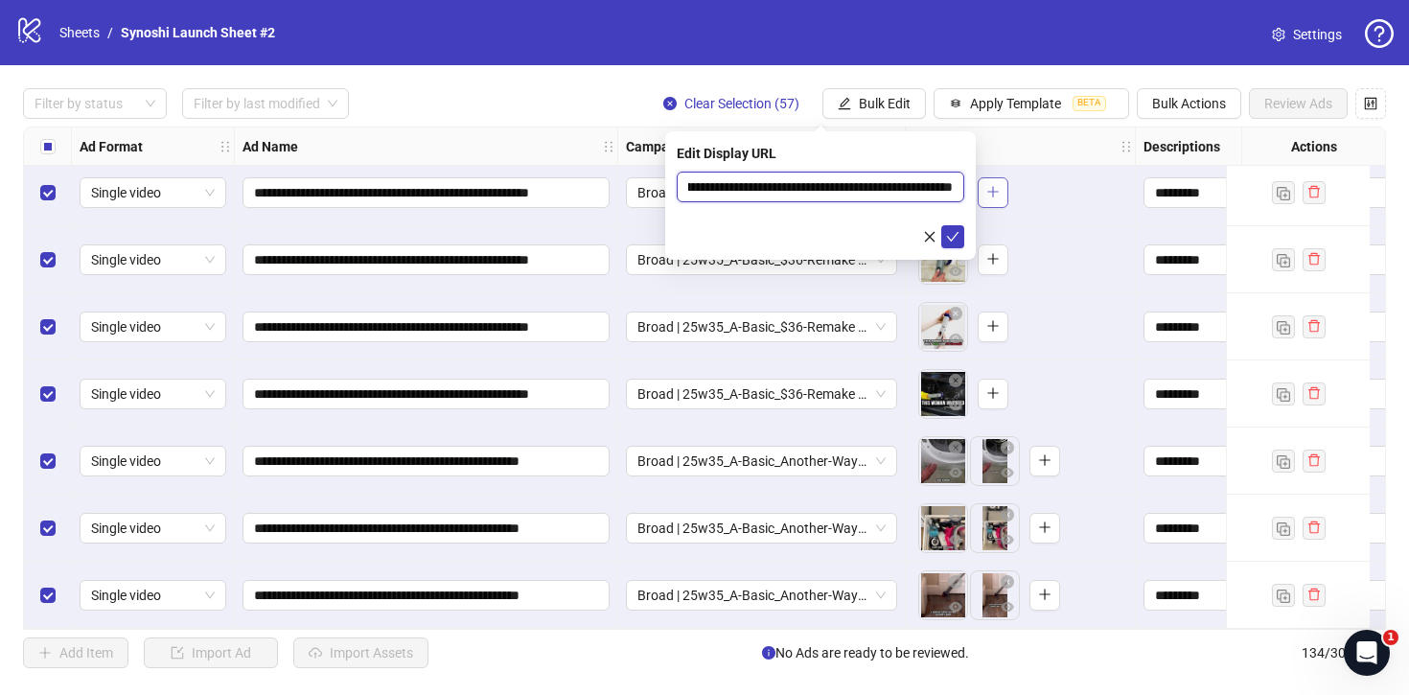
scroll to position [0, 119]
drag, startPoint x: 827, startPoint y: 186, endPoint x: 985, endPoint y: 192, distance: 157.3
click at [985, 192] on body "**********" at bounding box center [704, 347] width 1409 height 695
drag, startPoint x: 731, startPoint y: 180, endPoint x: 633, endPoint y: 177, distance: 97.8
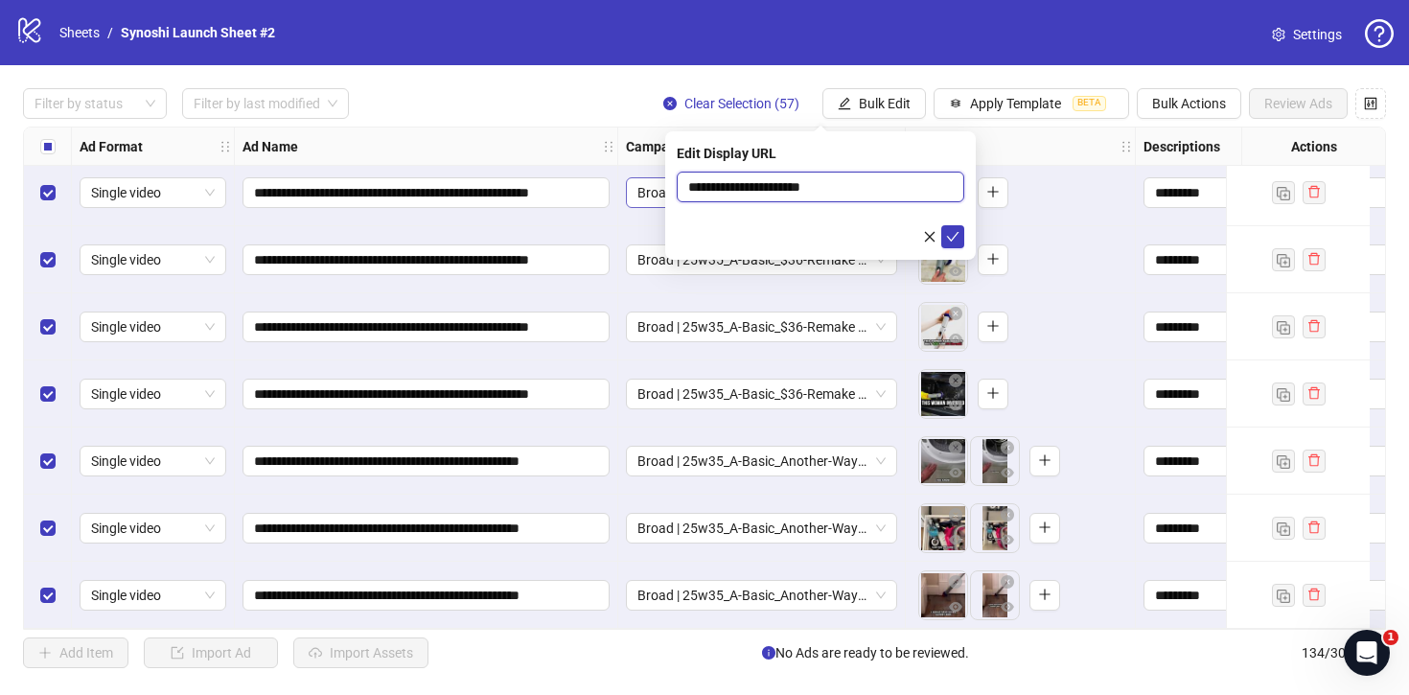
click at [635, 178] on body "**********" at bounding box center [704, 347] width 1409 height 695
type input "**********"
click at [963, 239] on button "submit" at bounding box center [953, 236] width 23 height 23
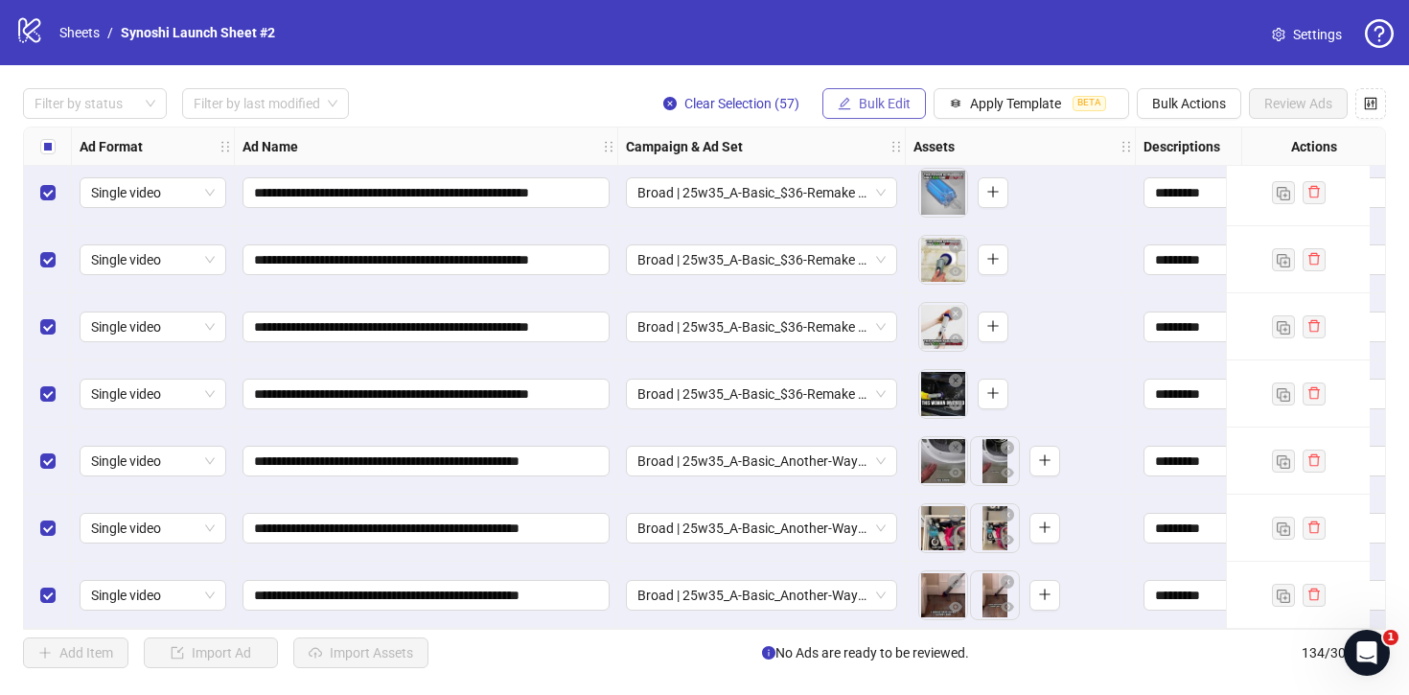
click at [888, 111] on button "Bulk Edit" at bounding box center [875, 103] width 104 height 31
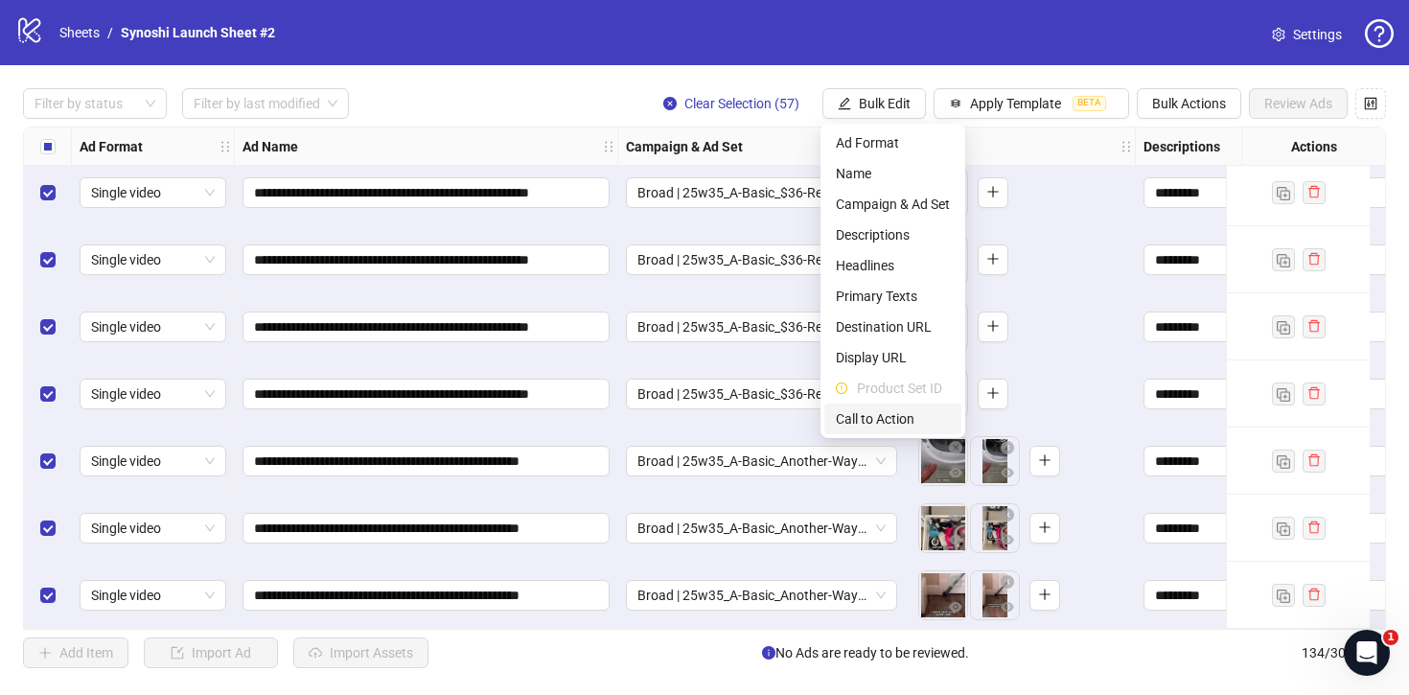
click at [869, 414] on span "Call to Action" at bounding box center [893, 418] width 114 height 21
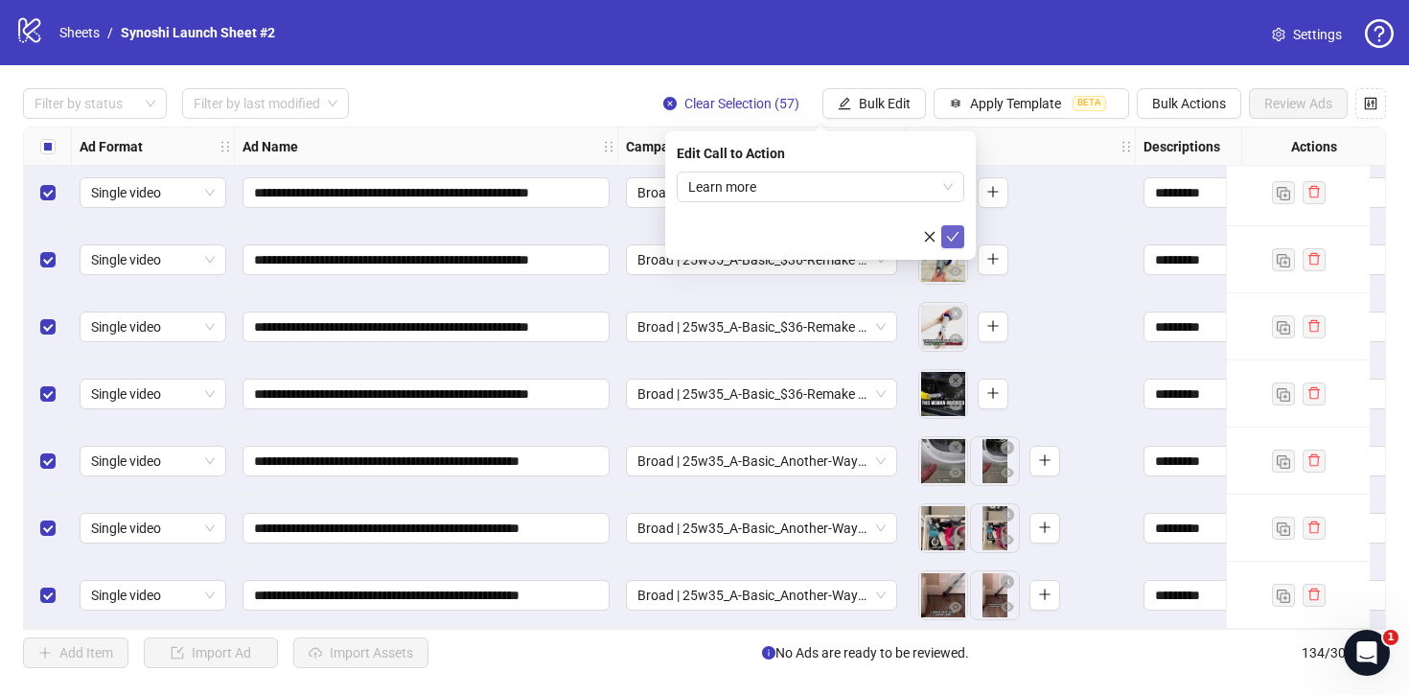
click at [956, 228] on button "submit" at bounding box center [953, 236] width 23 height 23
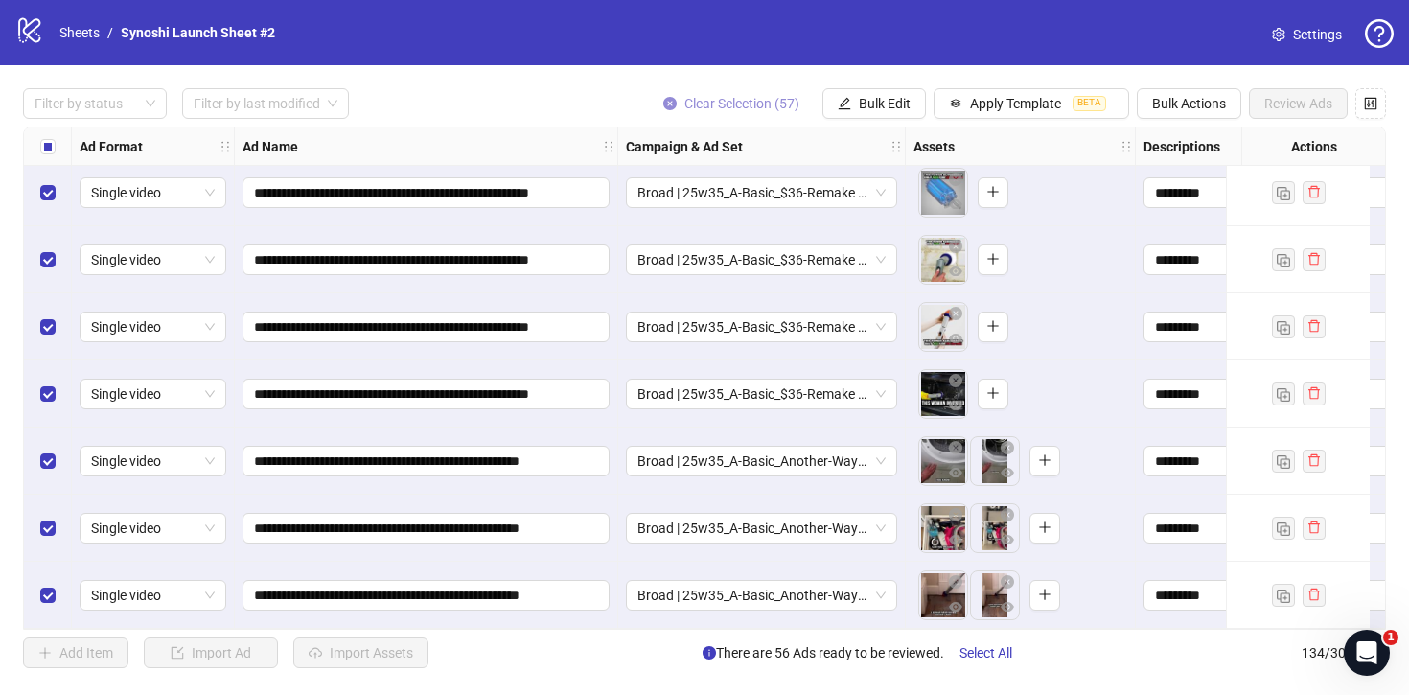
click at [673, 100] on button "Clear Selection (57)" at bounding box center [731, 103] width 167 height 31
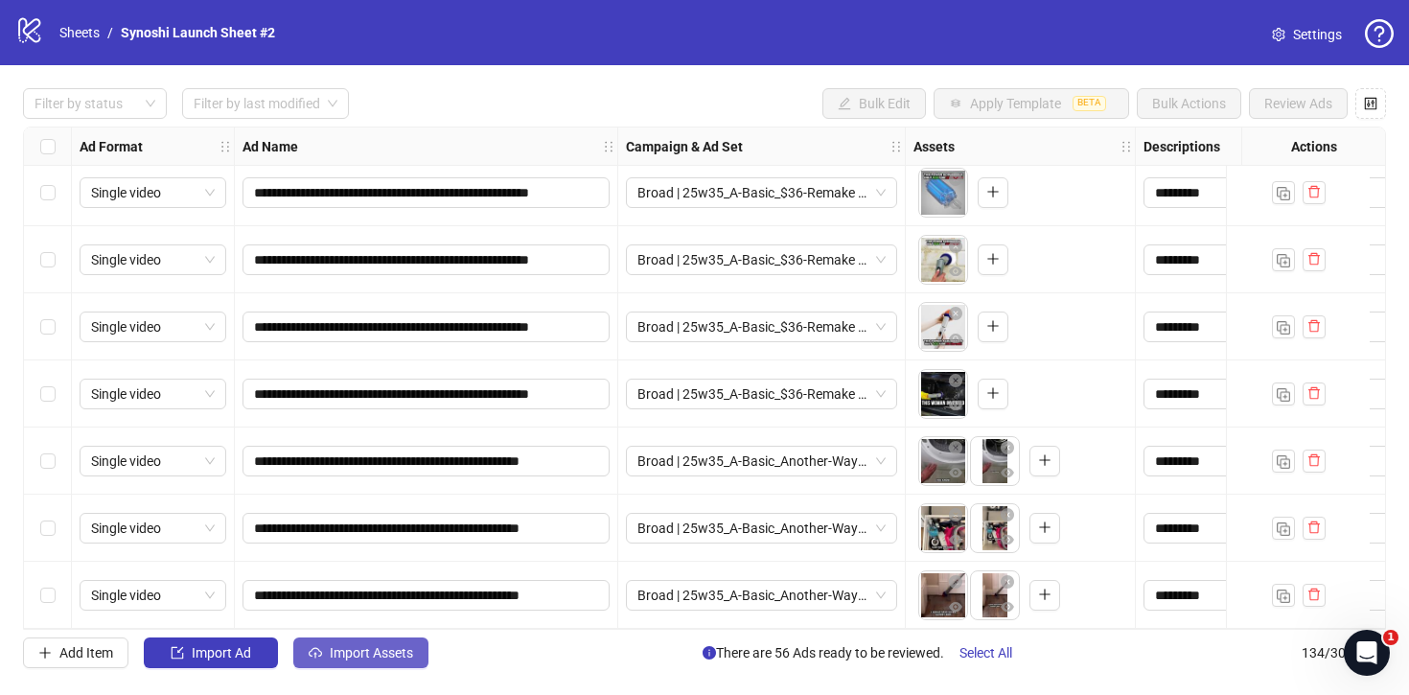
click at [342, 654] on span "Import Assets" at bounding box center [371, 652] width 83 height 15
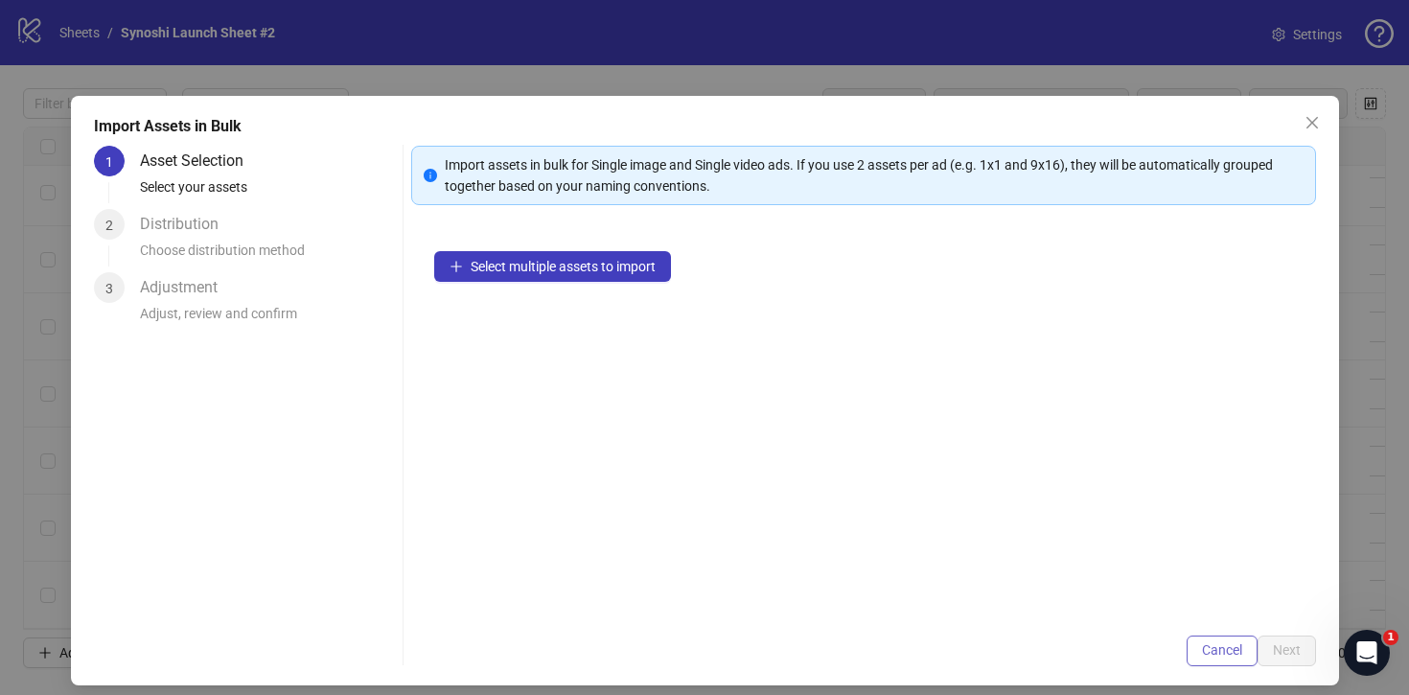
click at [1192, 648] on button "Cancel" at bounding box center [1222, 651] width 71 height 31
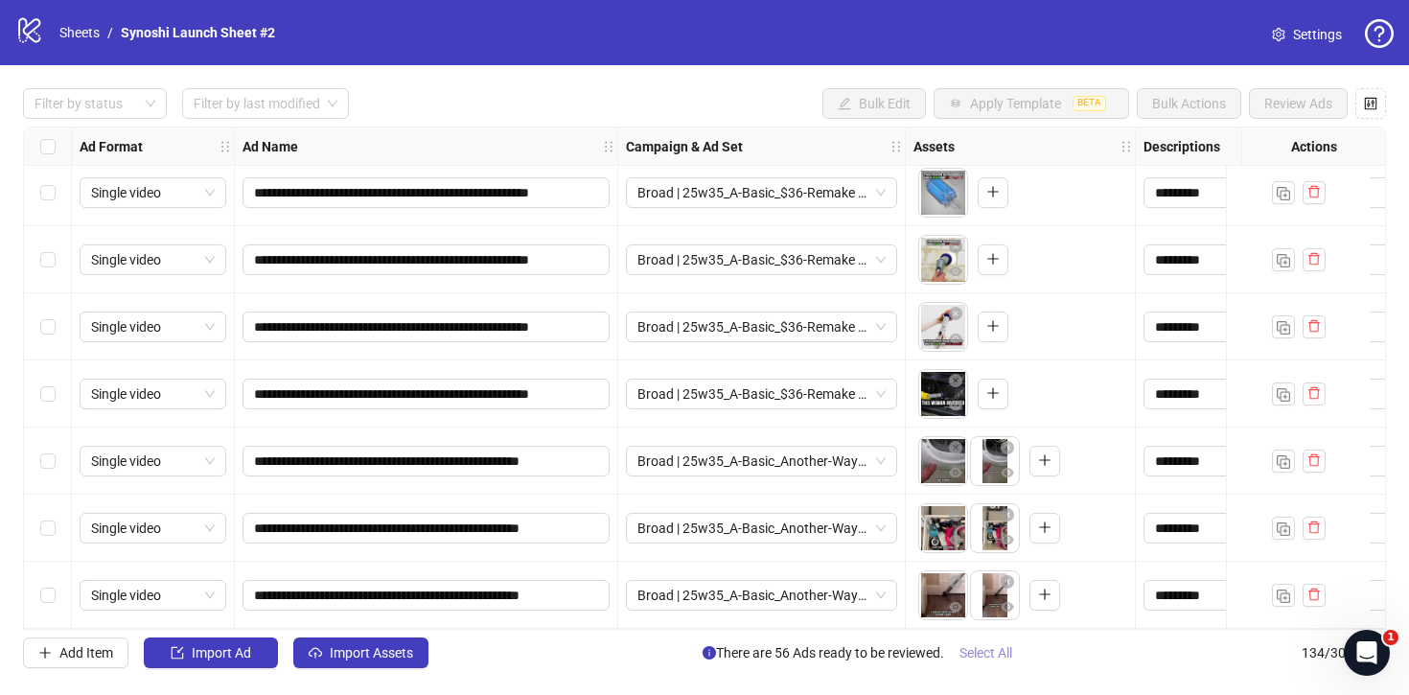
click at [970, 649] on span "Select All" at bounding box center [986, 652] width 53 height 15
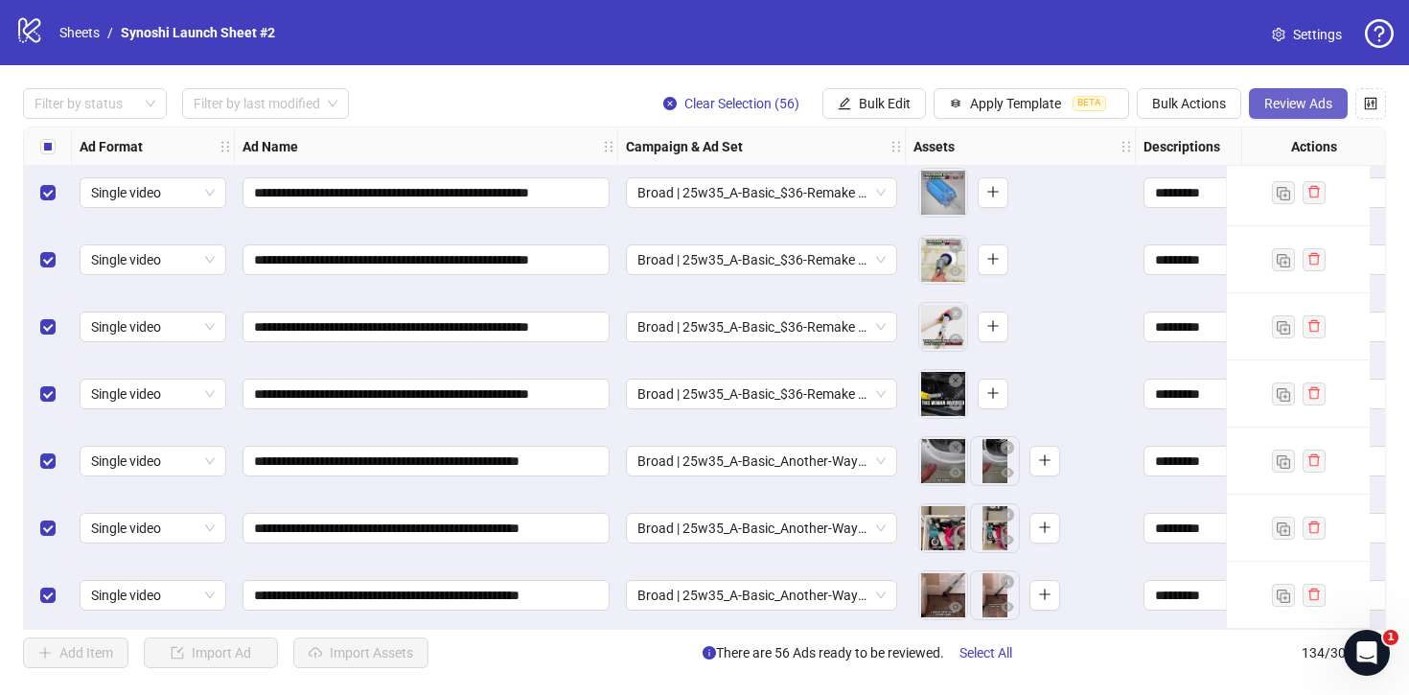
click at [1289, 97] on span "Review Ads" at bounding box center [1299, 103] width 68 height 15
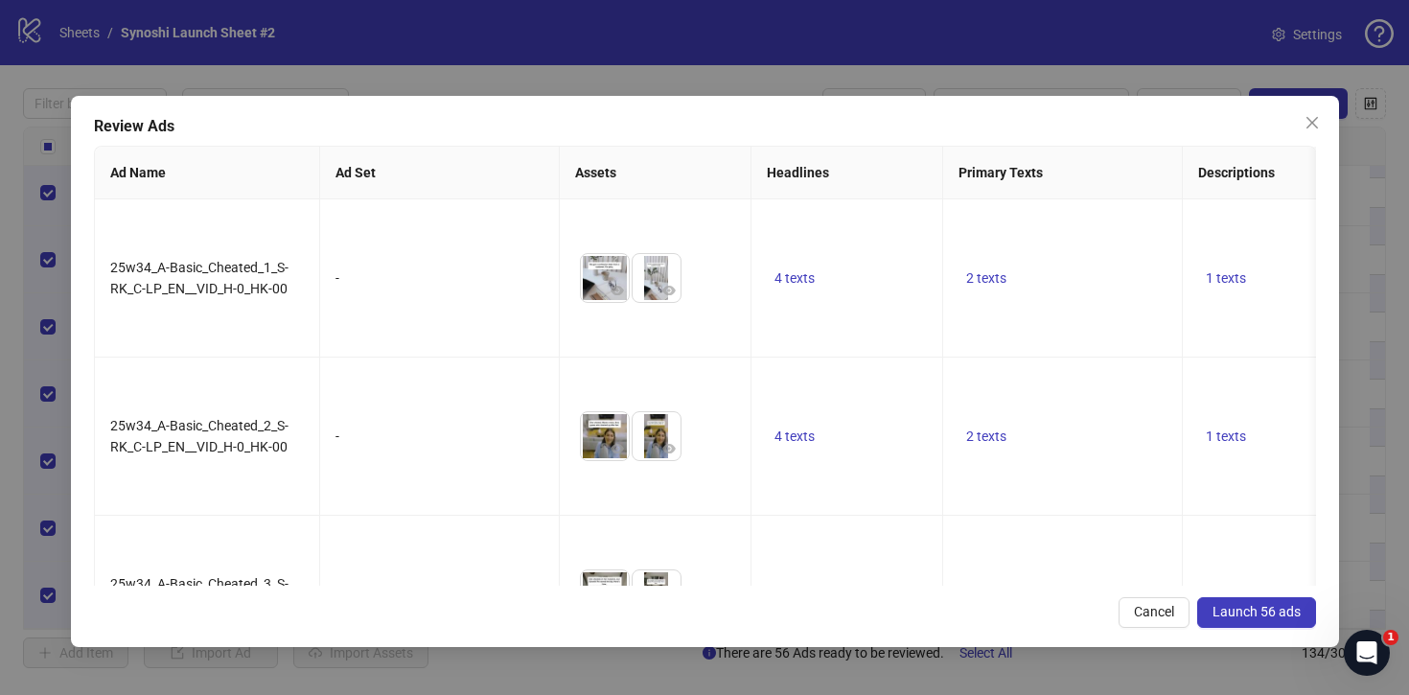
click at [1253, 601] on button "Launch 56 ads" at bounding box center [1256, 612] width 119 height 31
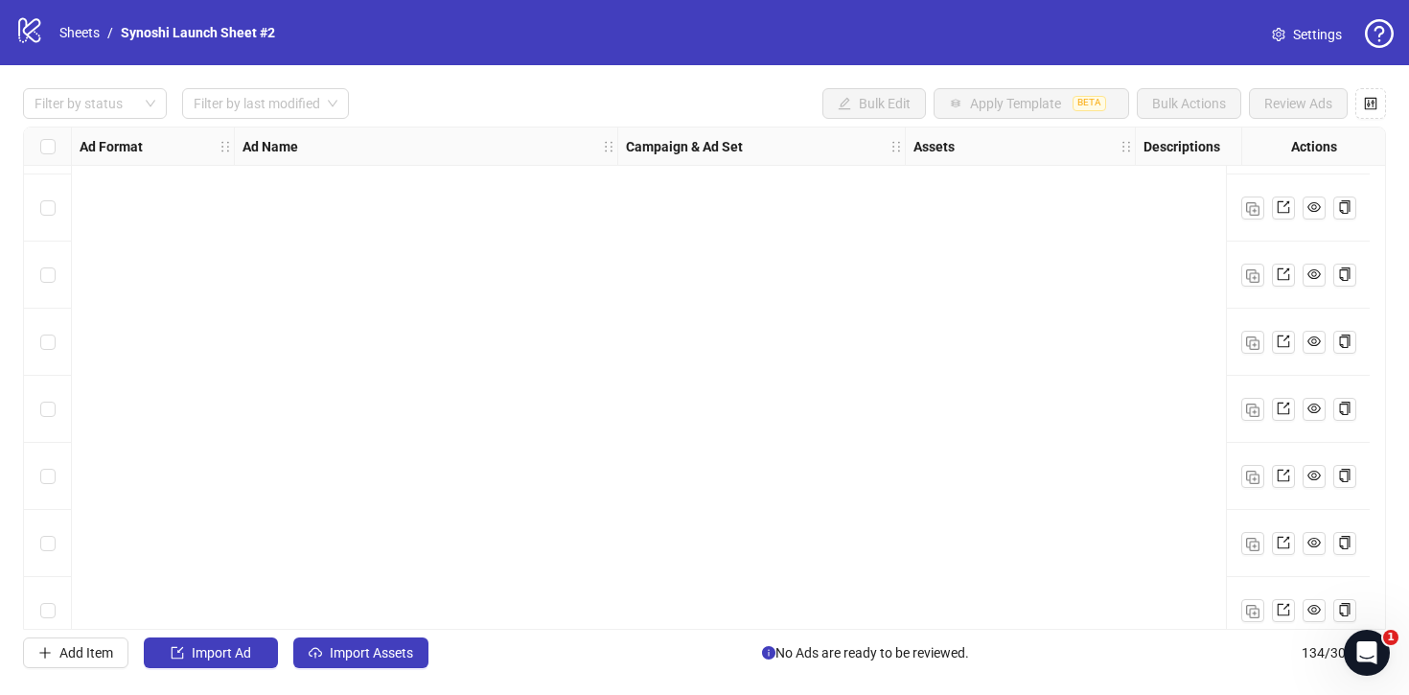
scroll to position [8538, 0]
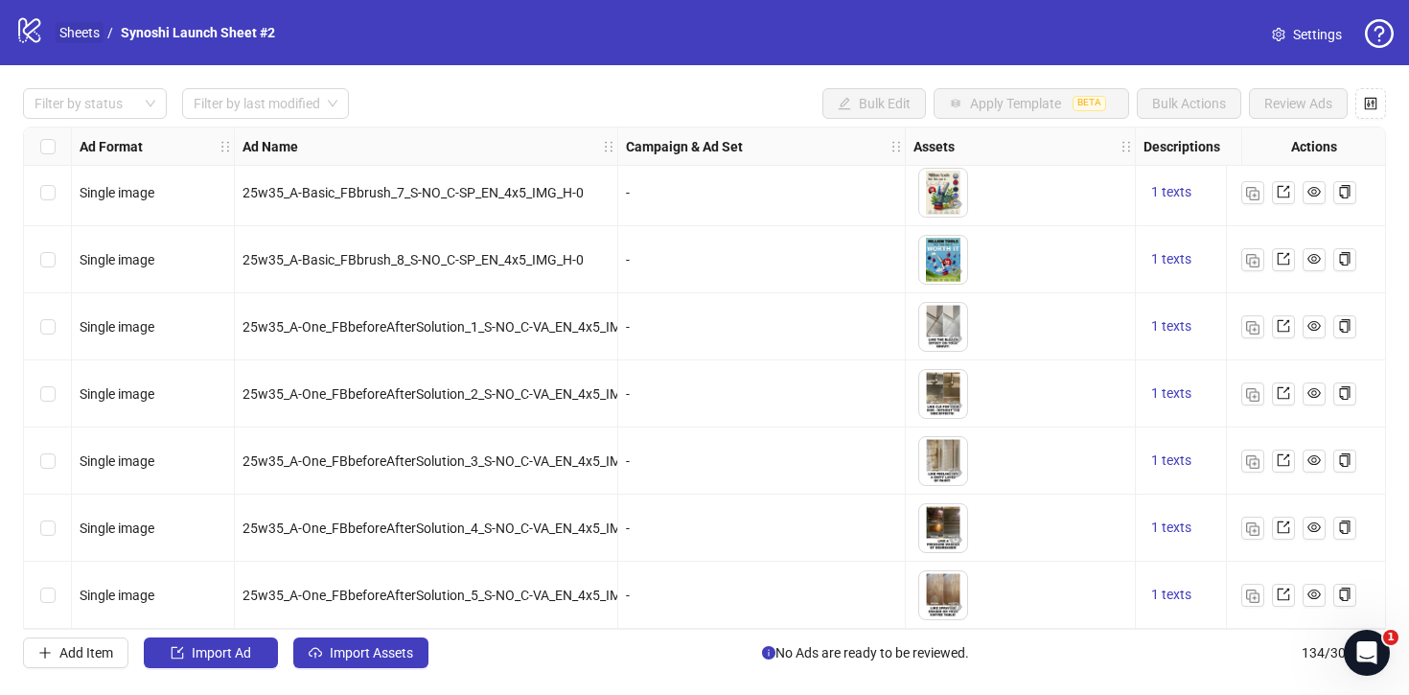
click at [93, 32] on link "Sheets" at bounding box center [80, 32] width 48 height 21
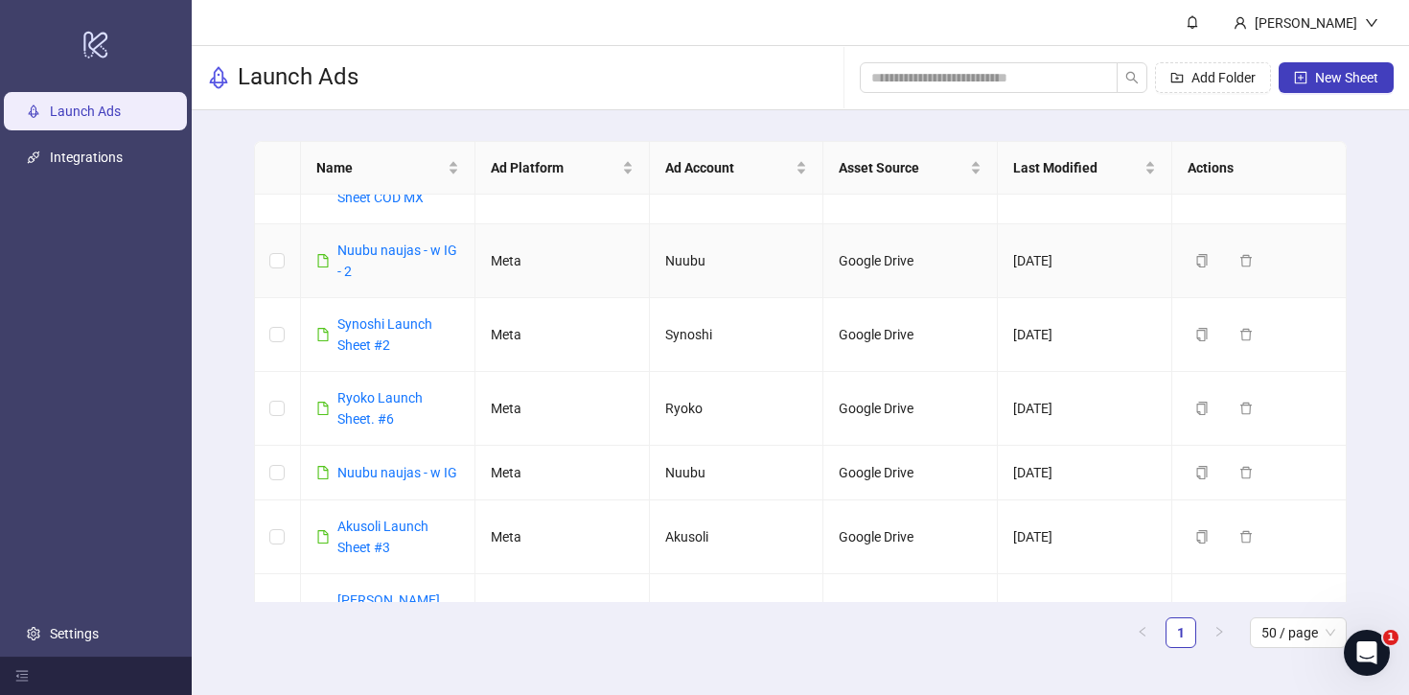
scroll to position [667, 0]
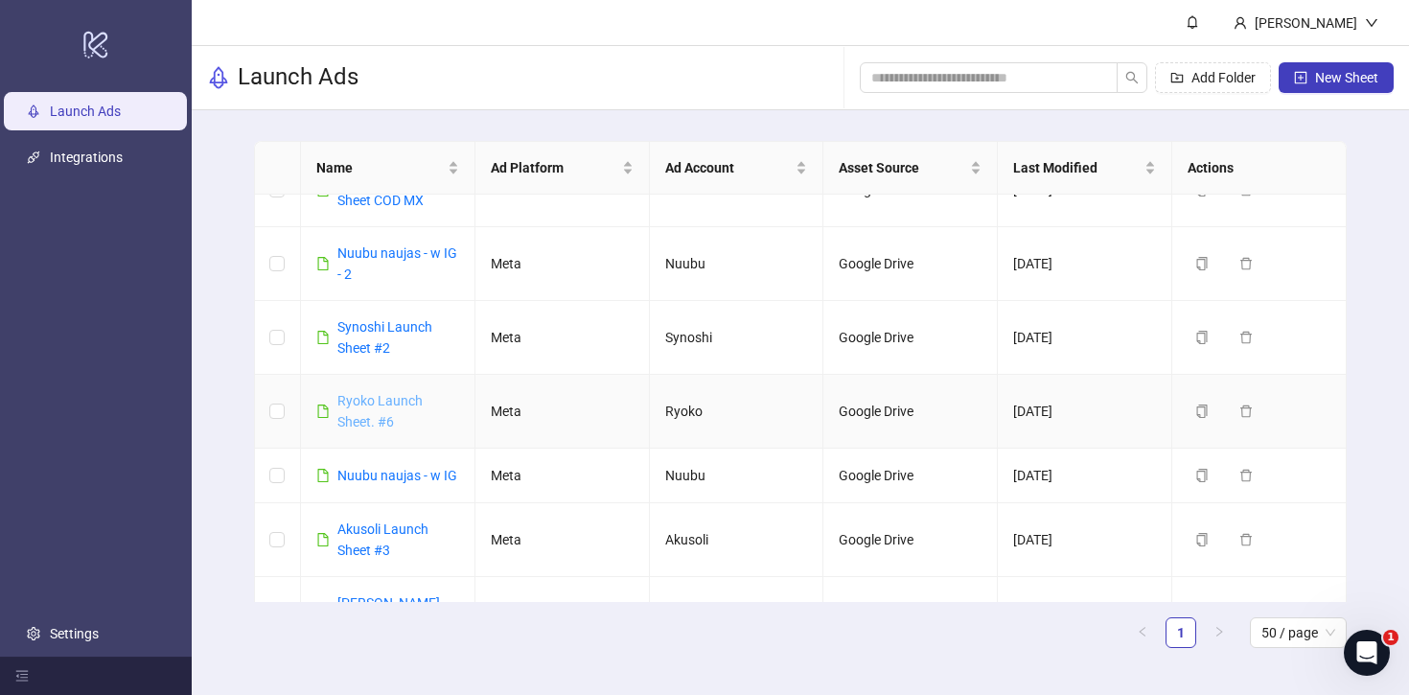
click at [373, 401] on link "Ryoko Launch Sheet. #6" at bounding box center [379, 411] width 85 height 36
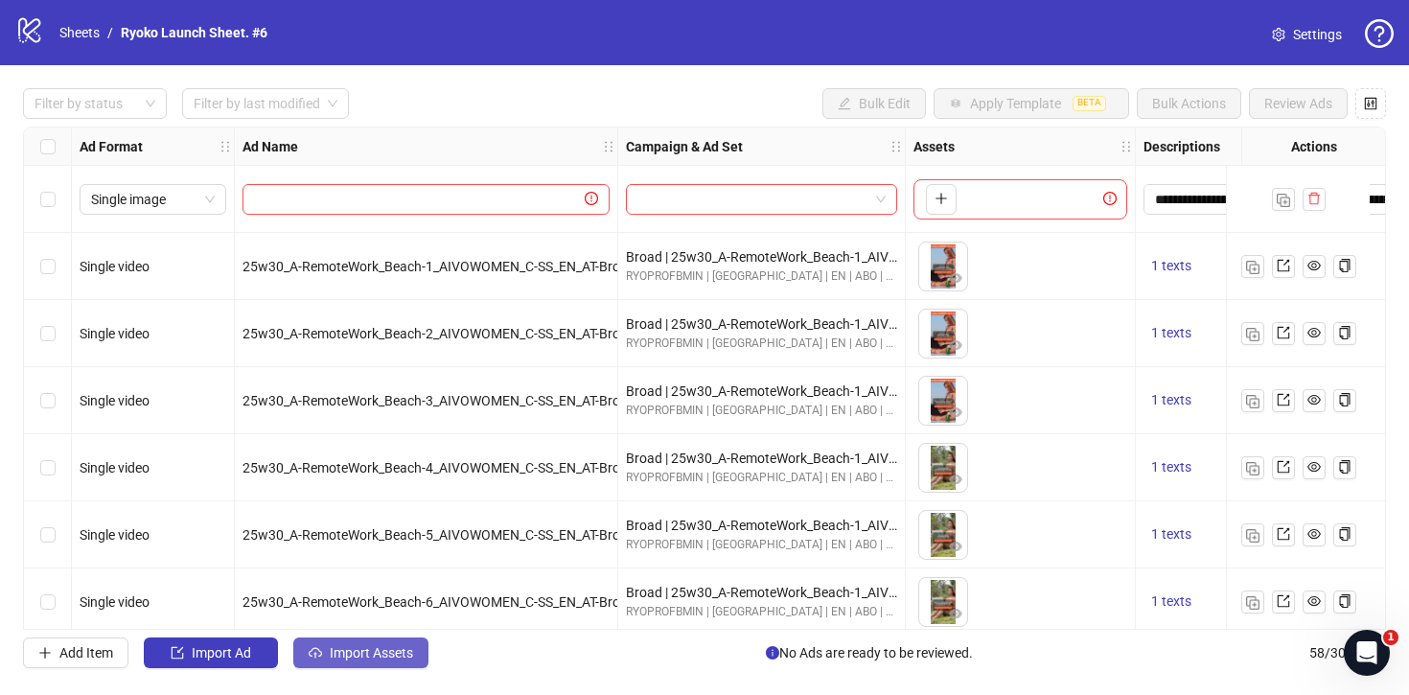
click at [369, 650] on span "Import Assets" at bounding box center [371, 652] width 83 height 15
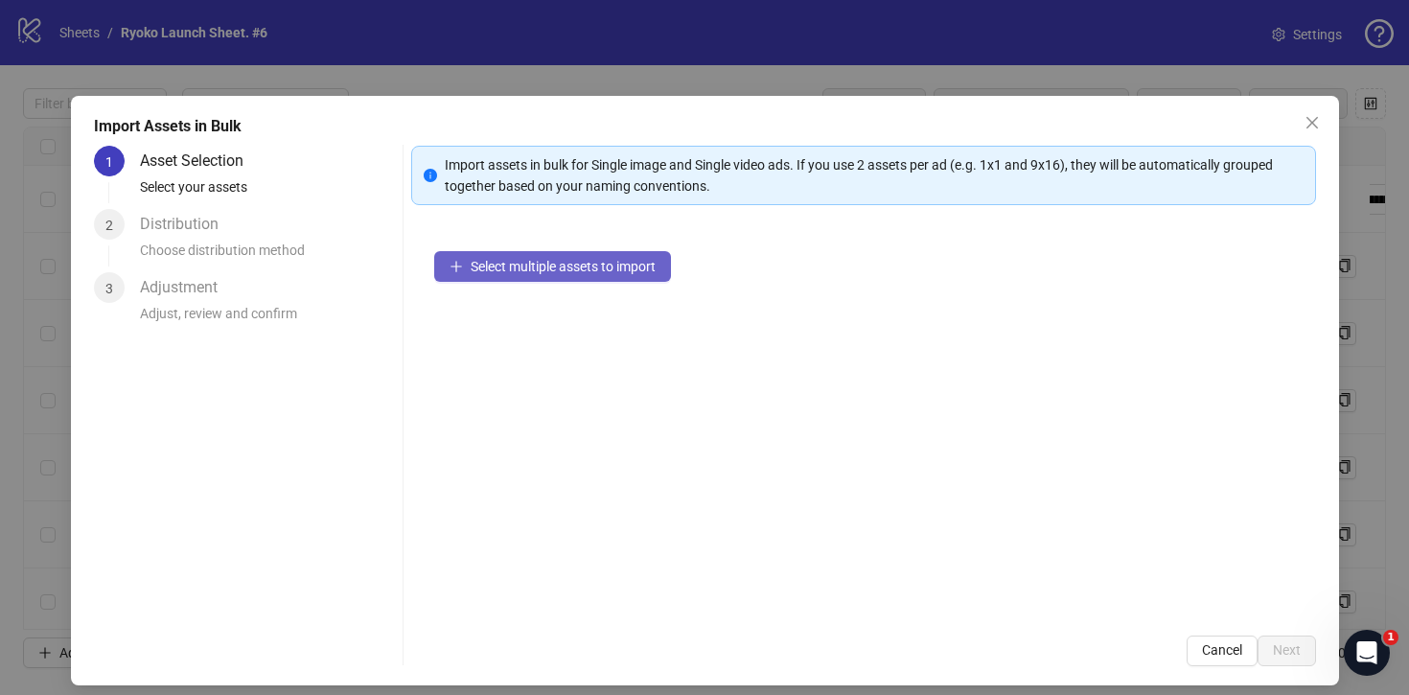
click at [523, 272] on span "Select multiple assets to import" at bounding box center [563, 266] width 185 height 15
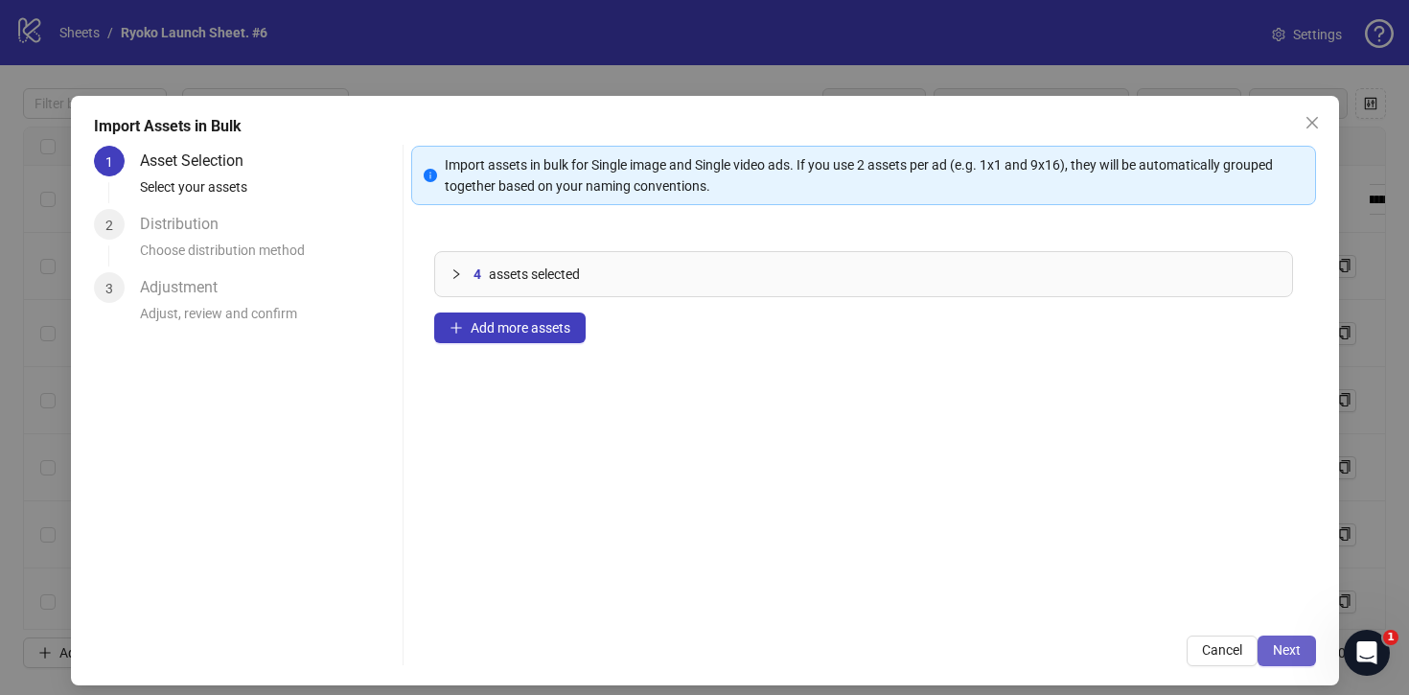
click at [1286, 642] on span "Next" at bounding box center [1287, 649] width 28 height 15
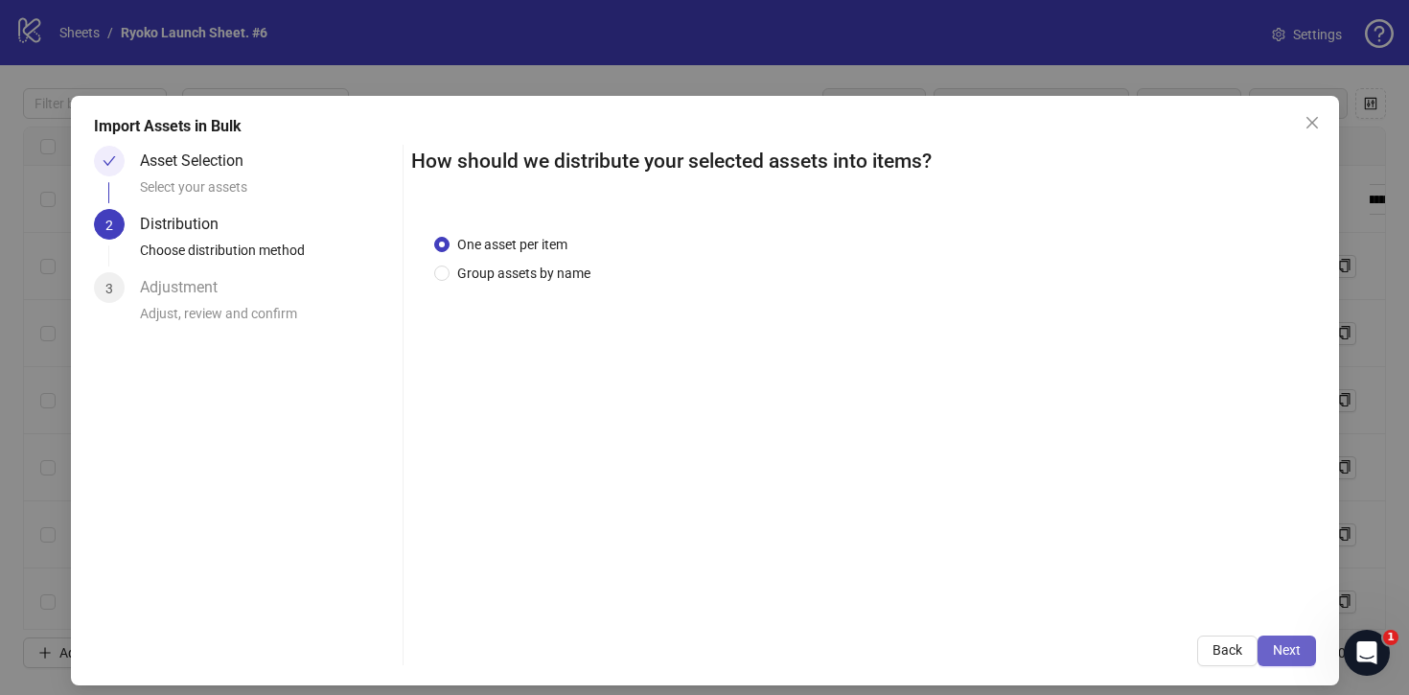
click at [1286, 646] on span "Next" at bounding box center [1287, 649] width 28 height 15
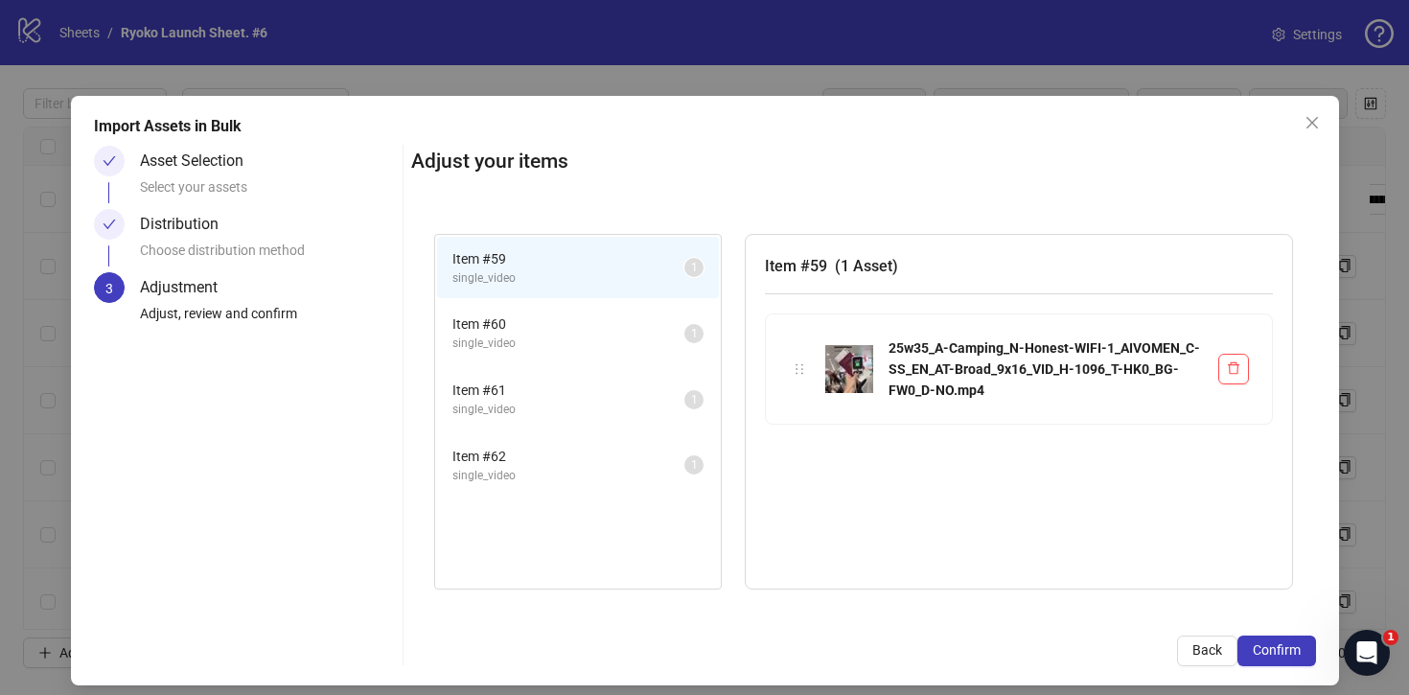
click at [1286, 646] on span "Confirm" at bounding box center [1277, 649] width 48 height 15
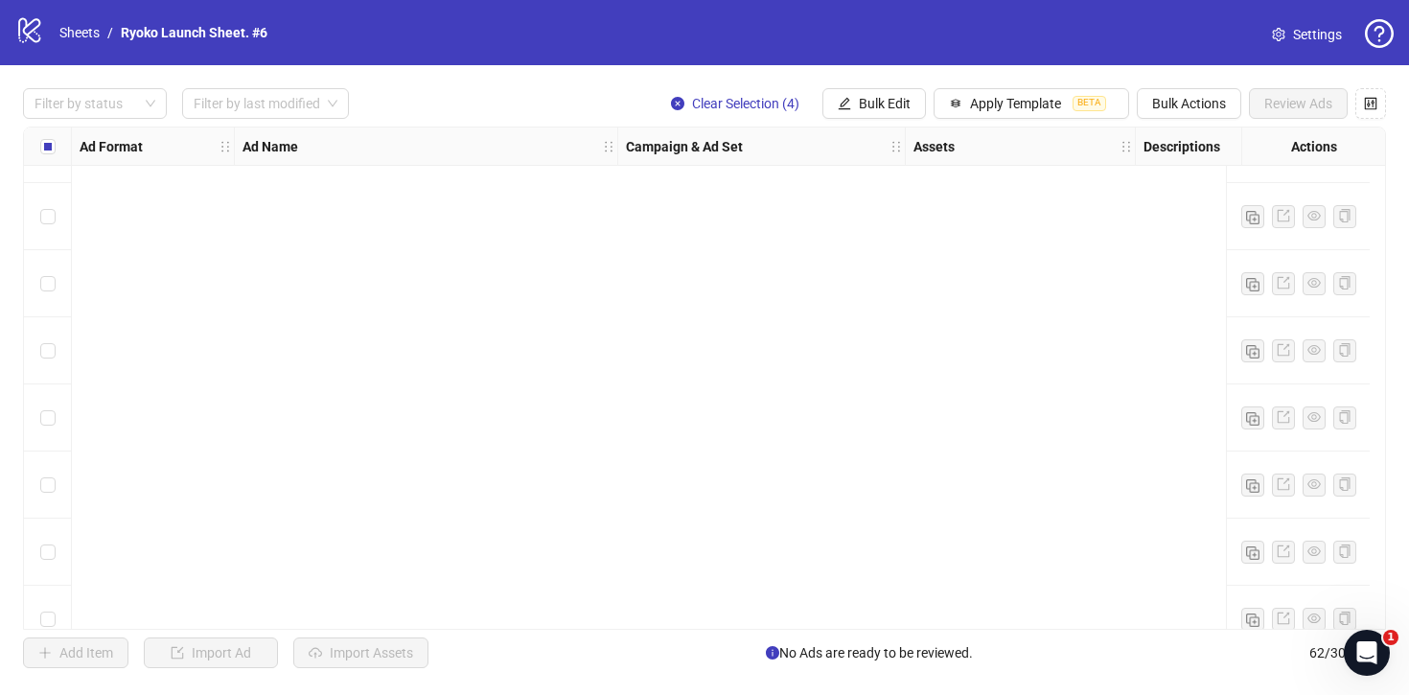
scroll to position [3706, 0]
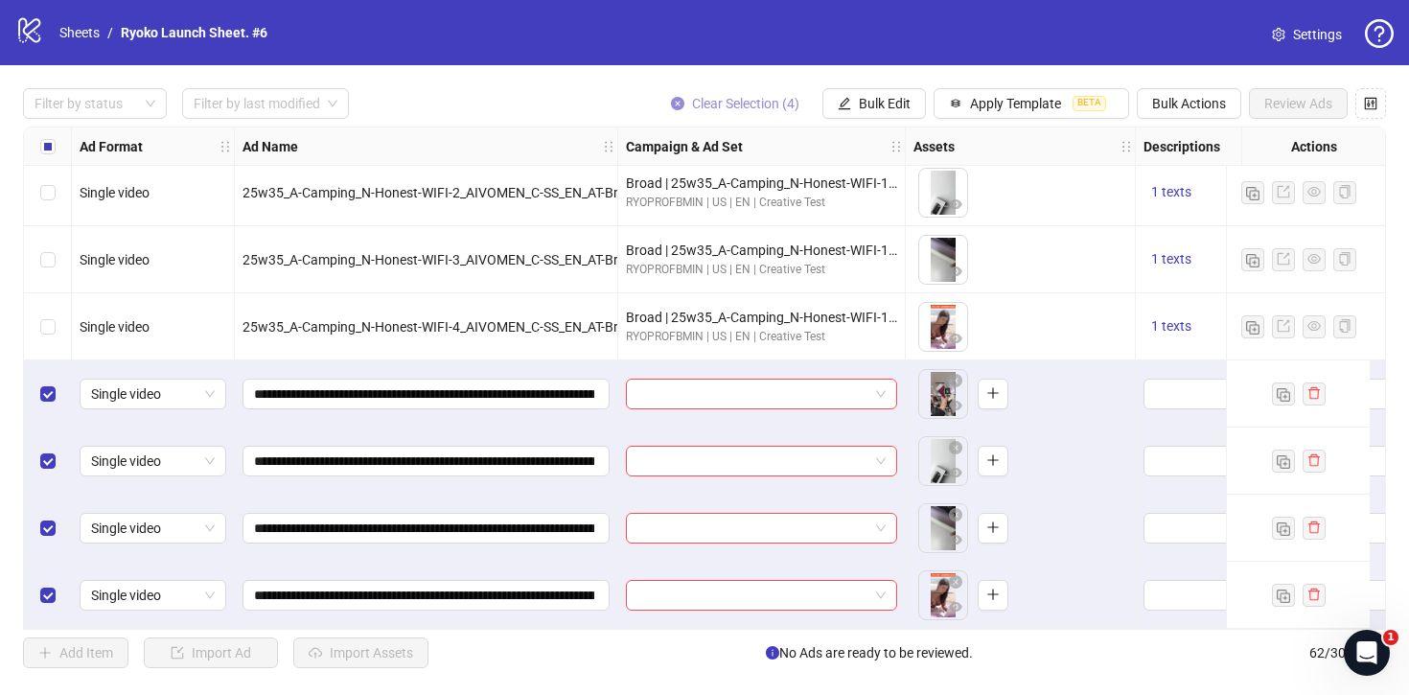
click at [684, 102] on button "Clear Selection (4)" at bounding box center [735, 103] width 159 height 31
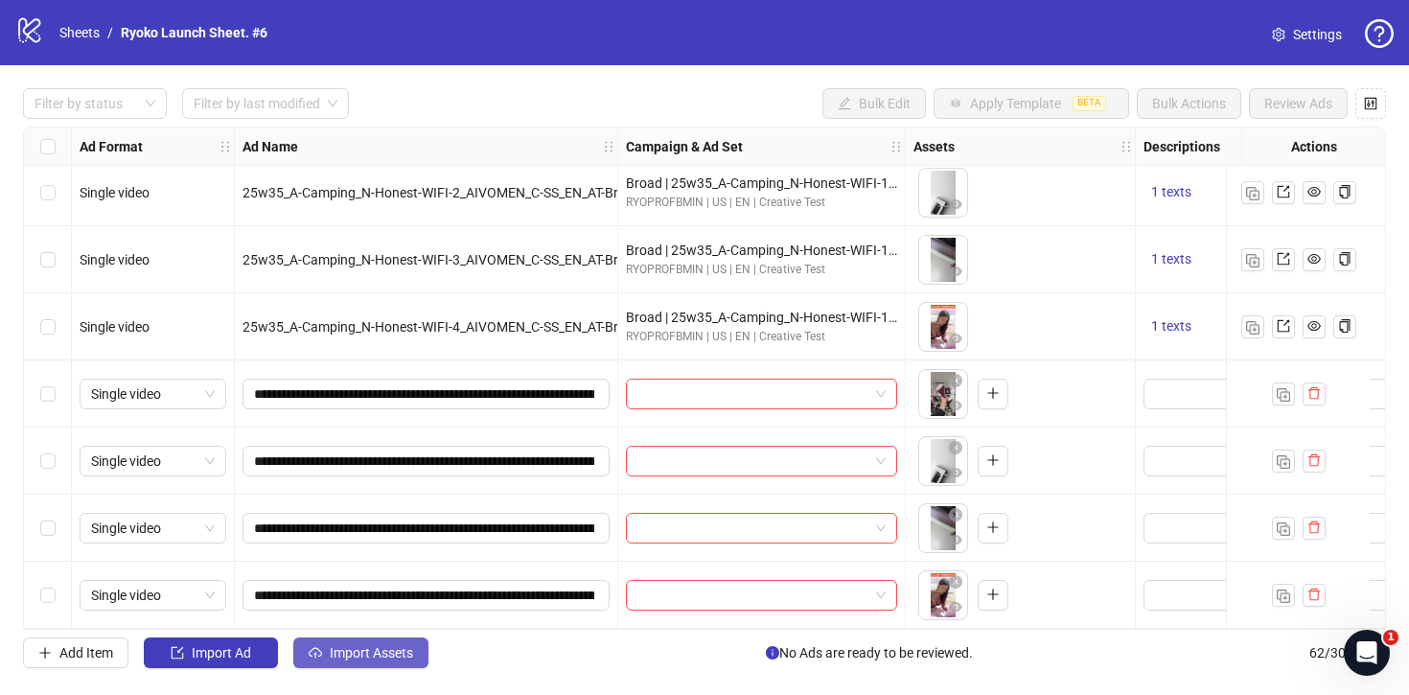
click at [345, 642] on button "Import Assets" at bounding box center [360, 653] width 135 height 31
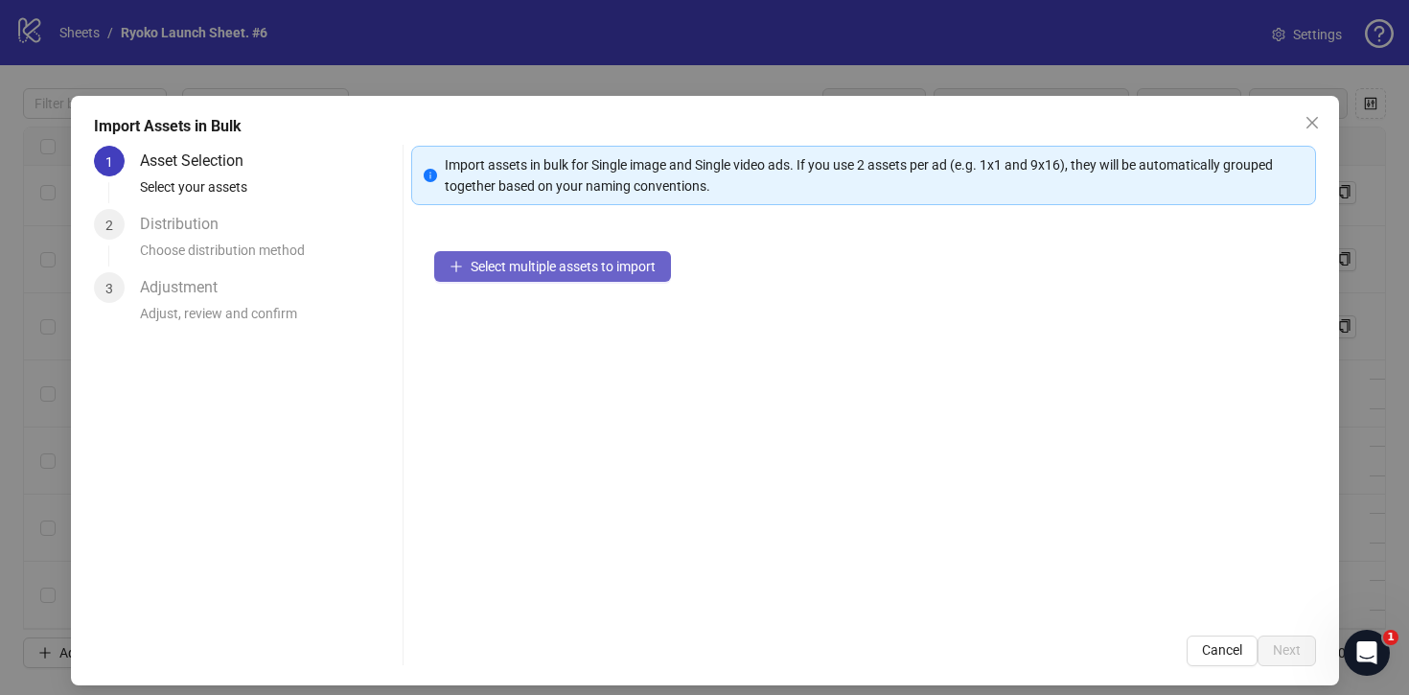
click at [525, 265] on span "Select multiple assets to import" at bounding box center [563, 266] width 185 height 15
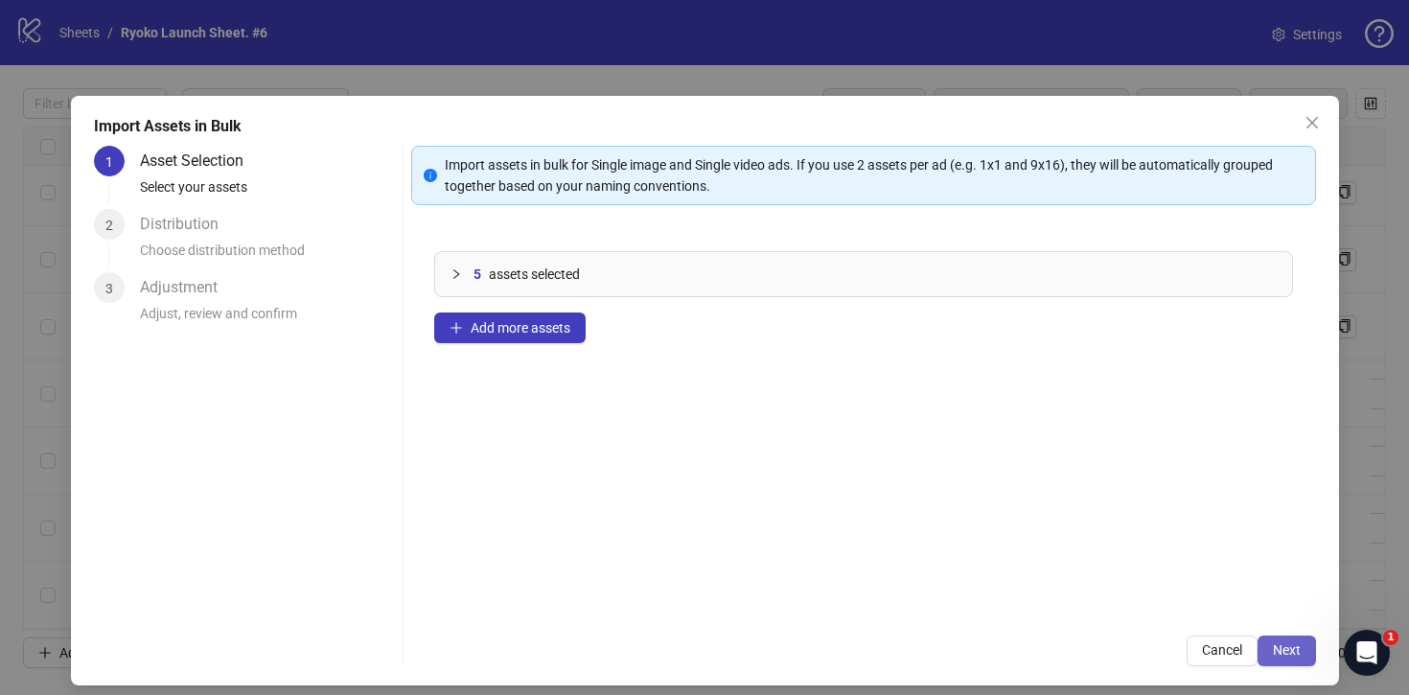
click at [1294, 659] on button "Next" at bounding box center [1287, 651] width 58 height 31
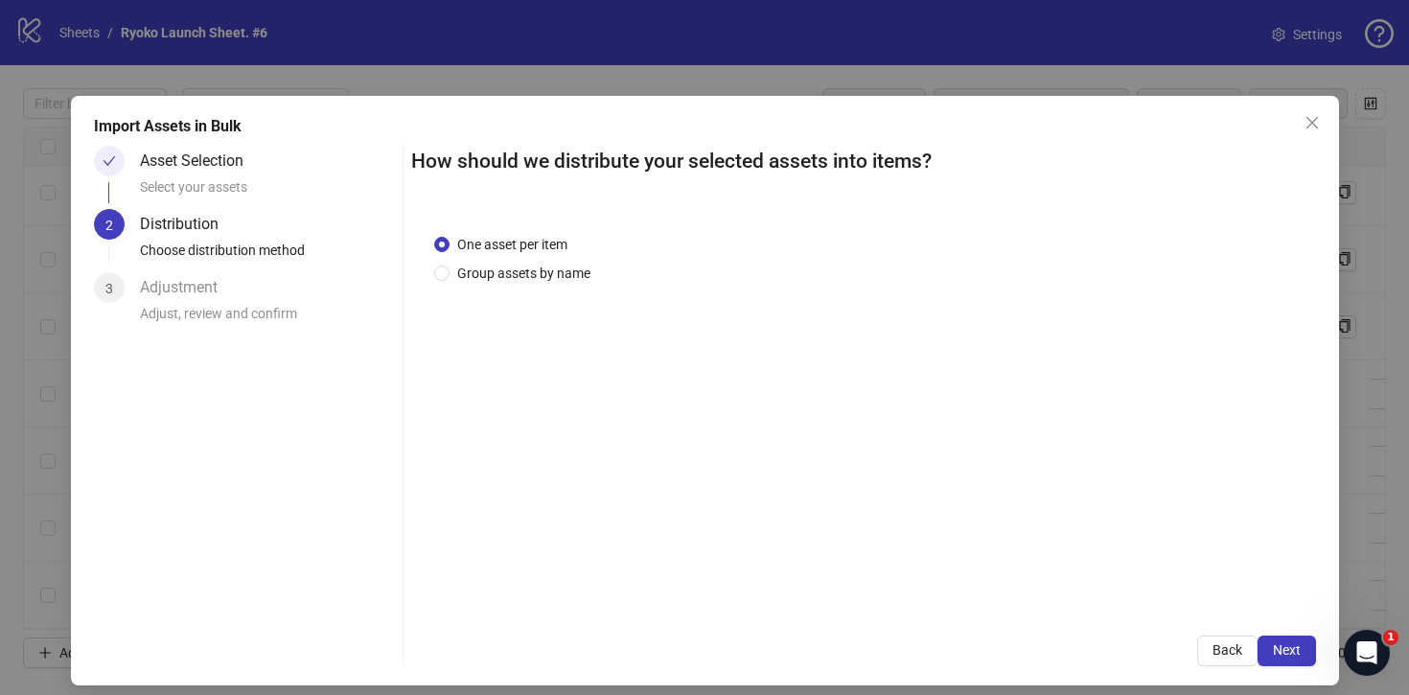
click at [1294, 659] on button "Next" at bounding box center [1287, 651] width 58 height 31
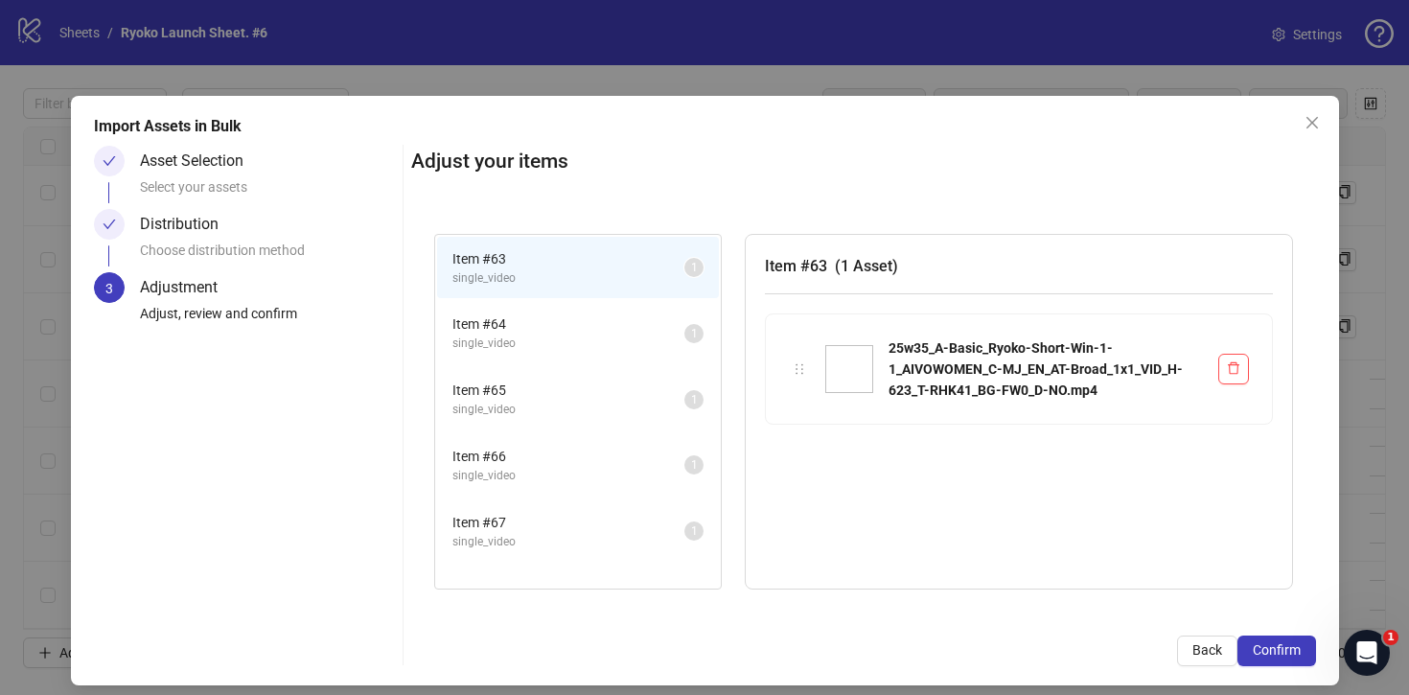
click at [1294, 659] on button "Confirm" at bounding box center [1277, 651] width 79 height 31
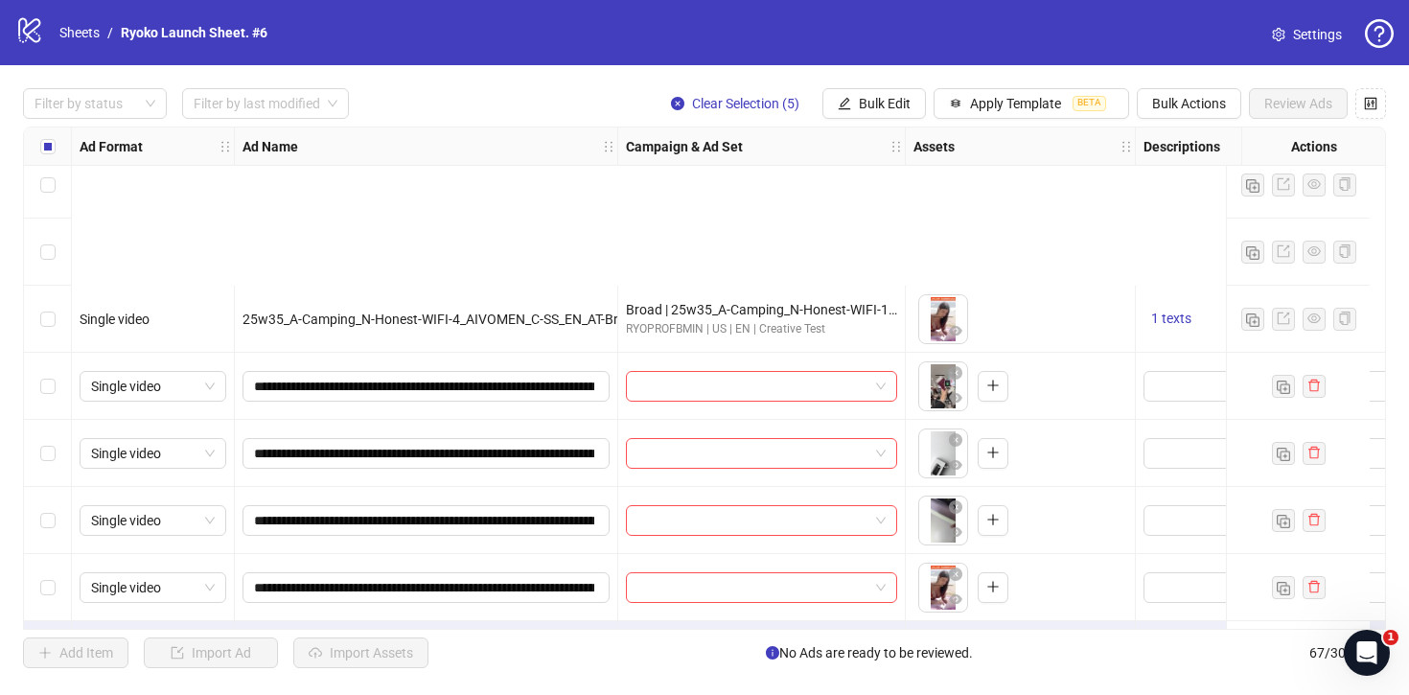
scroll to position [4041, 0]
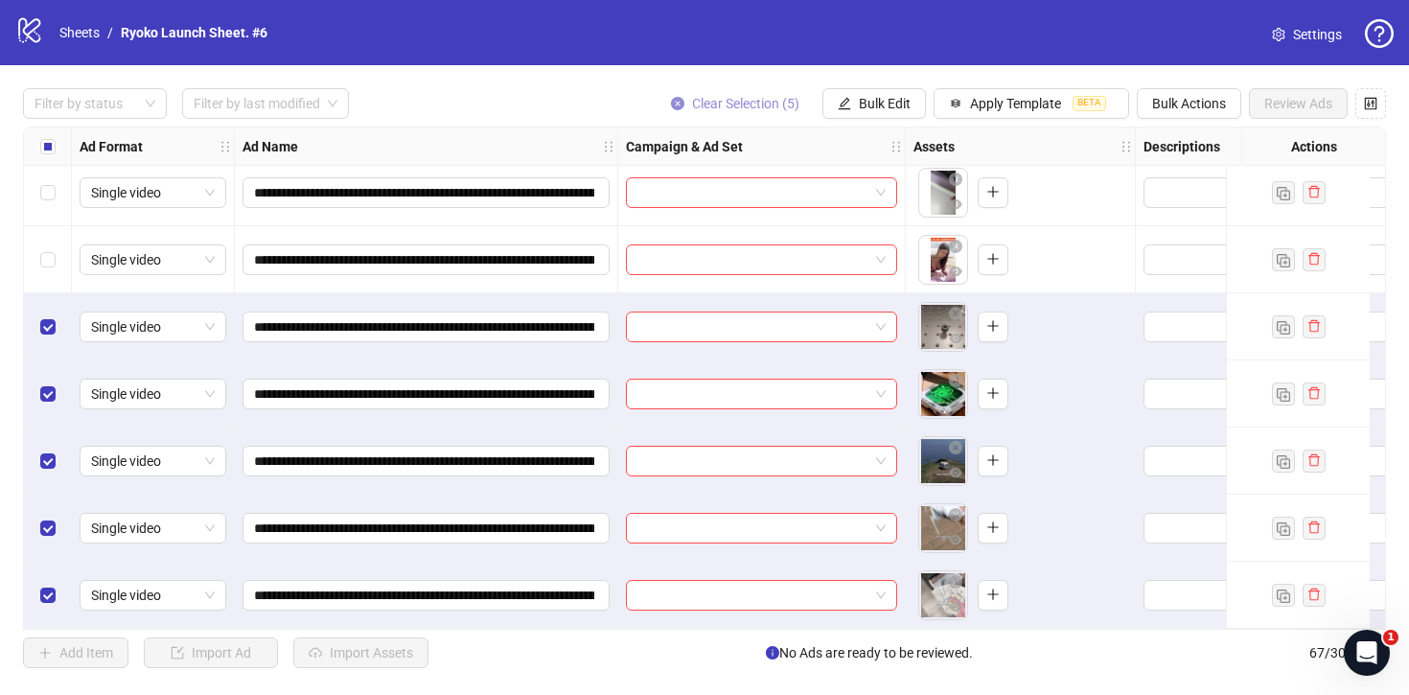
click at [751, 99] on span "Clear Selection (5)" at bounding box center [745, 103] width 107 height 15
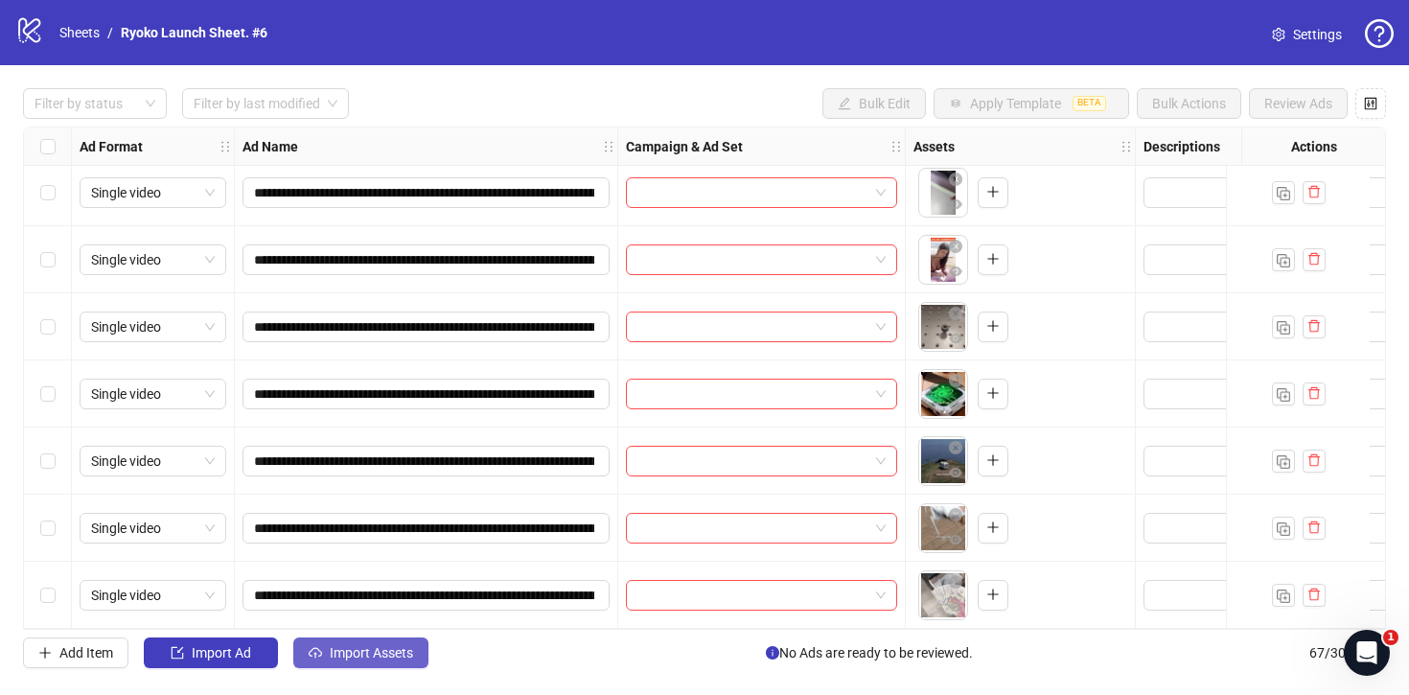
click at [409, 650] on span "Import Assets" at bounding box center [371, 652] width 83 height 15
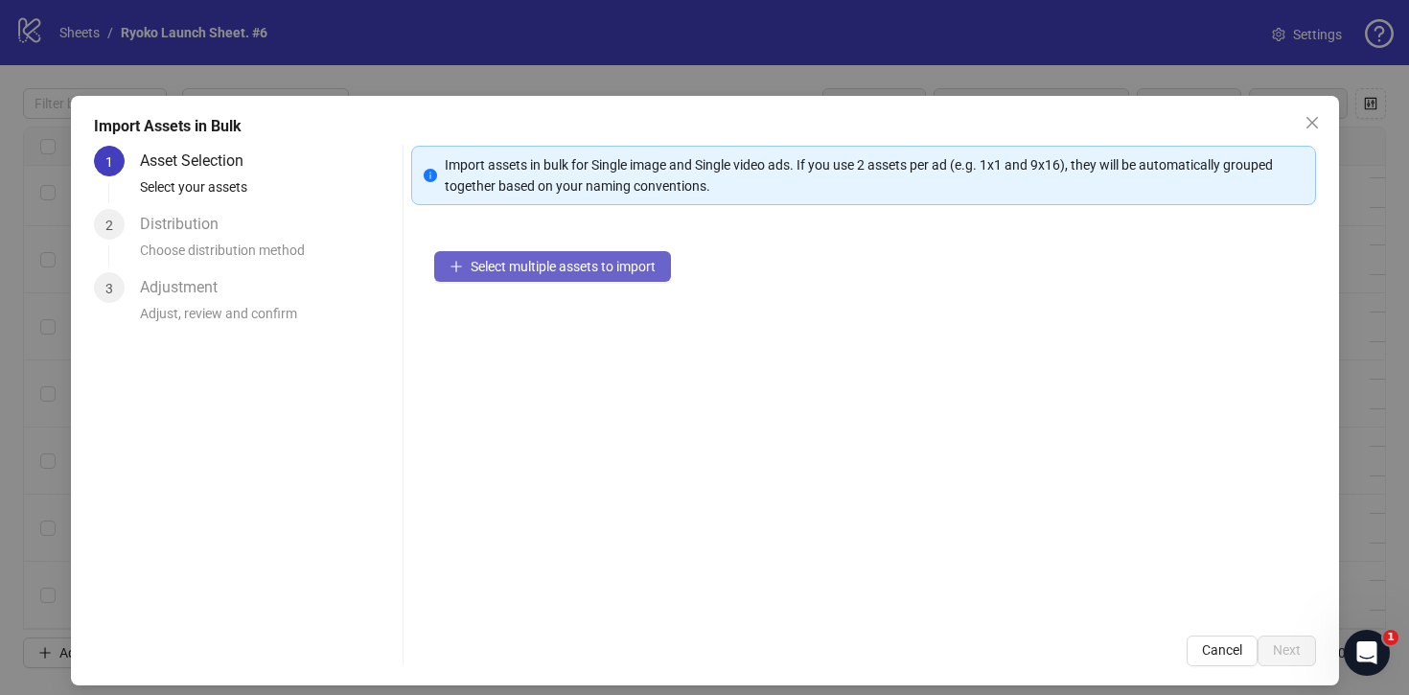
click at [523, 279] on button "Select multiple assets to import" at bounding box center [552, 266] width 237 height 31
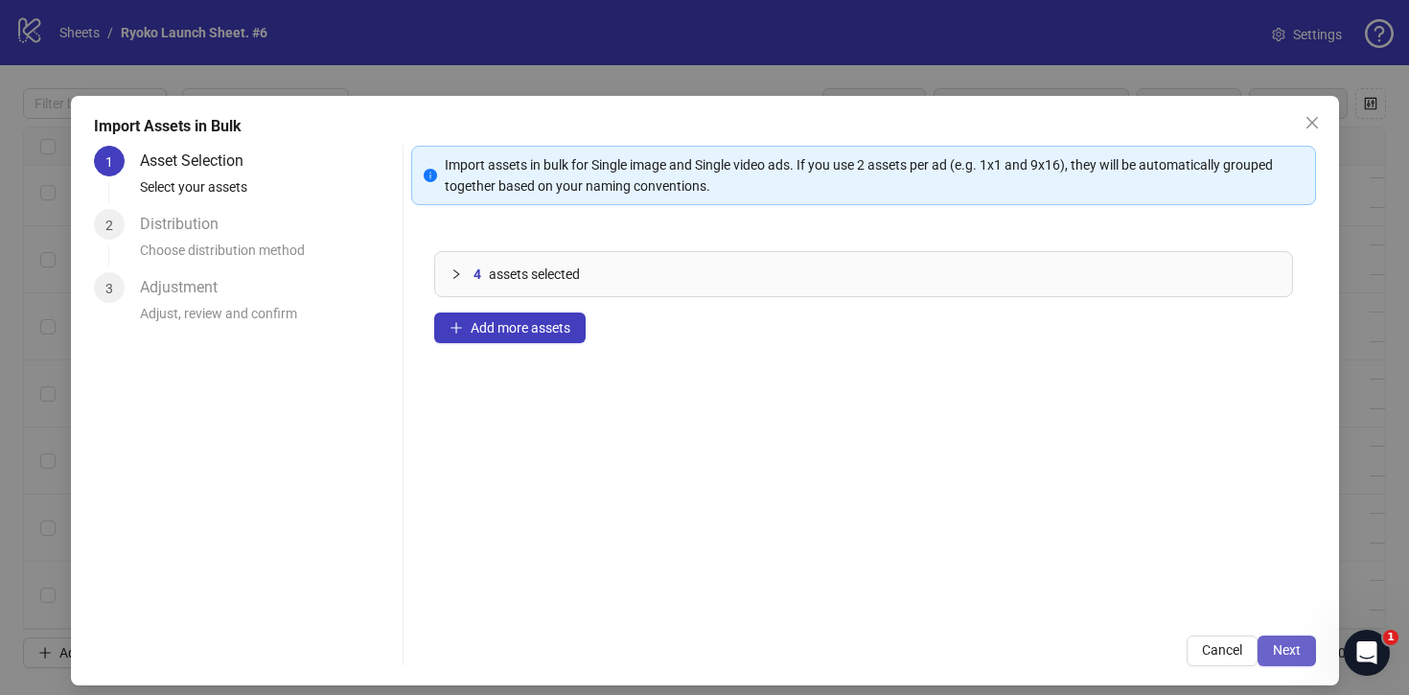
click at [1273, 648] on span "Next" at bounding box center [1287, 649] width 28 height 15
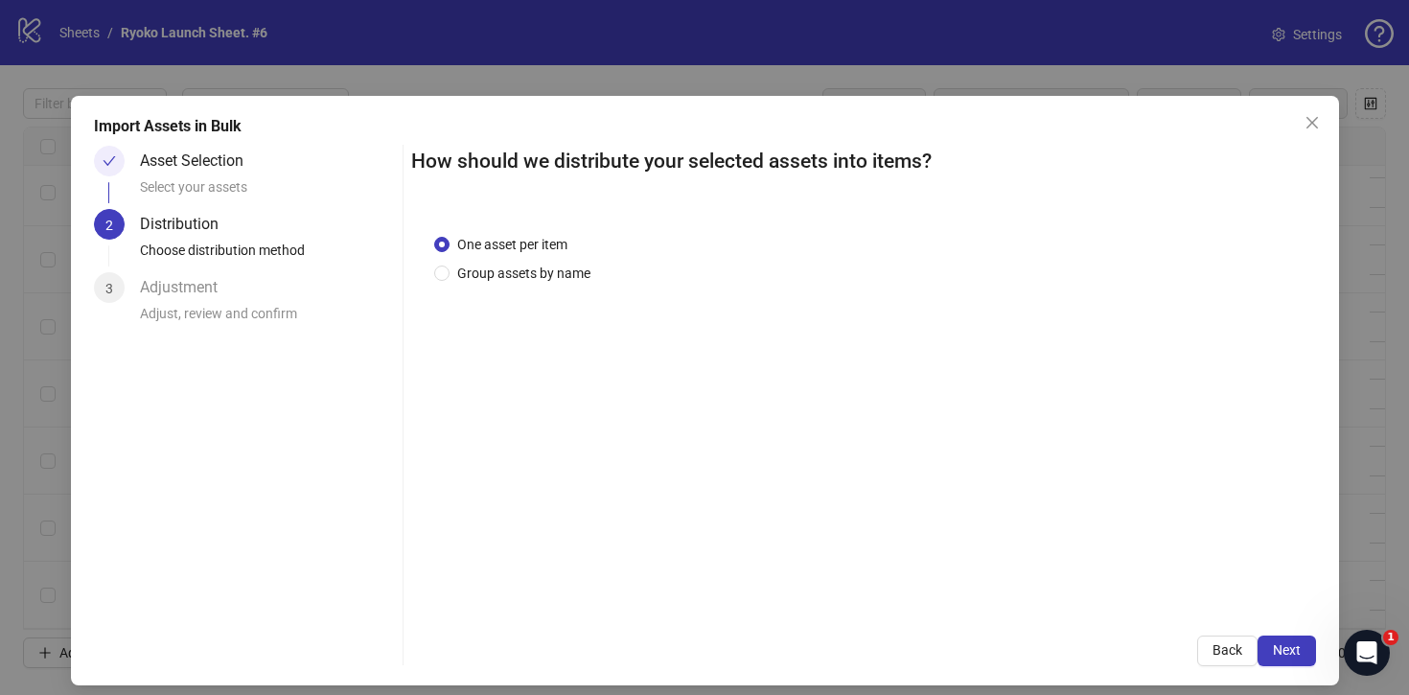
click at [1273, 648] on span "Next" at bounding box center [1287, 649] width 28 height 15
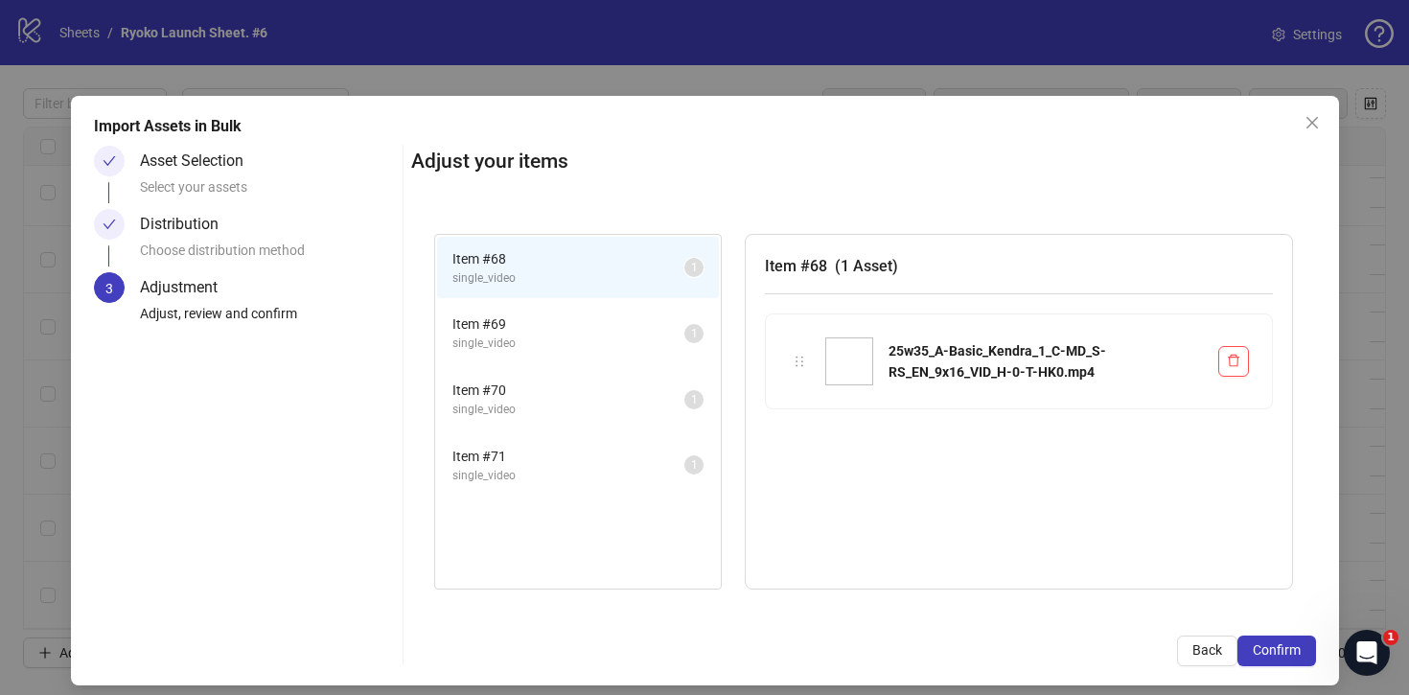
click at [1273, 648] on span "Confirm" at bounding box center [1277, 649] width 48 height 15
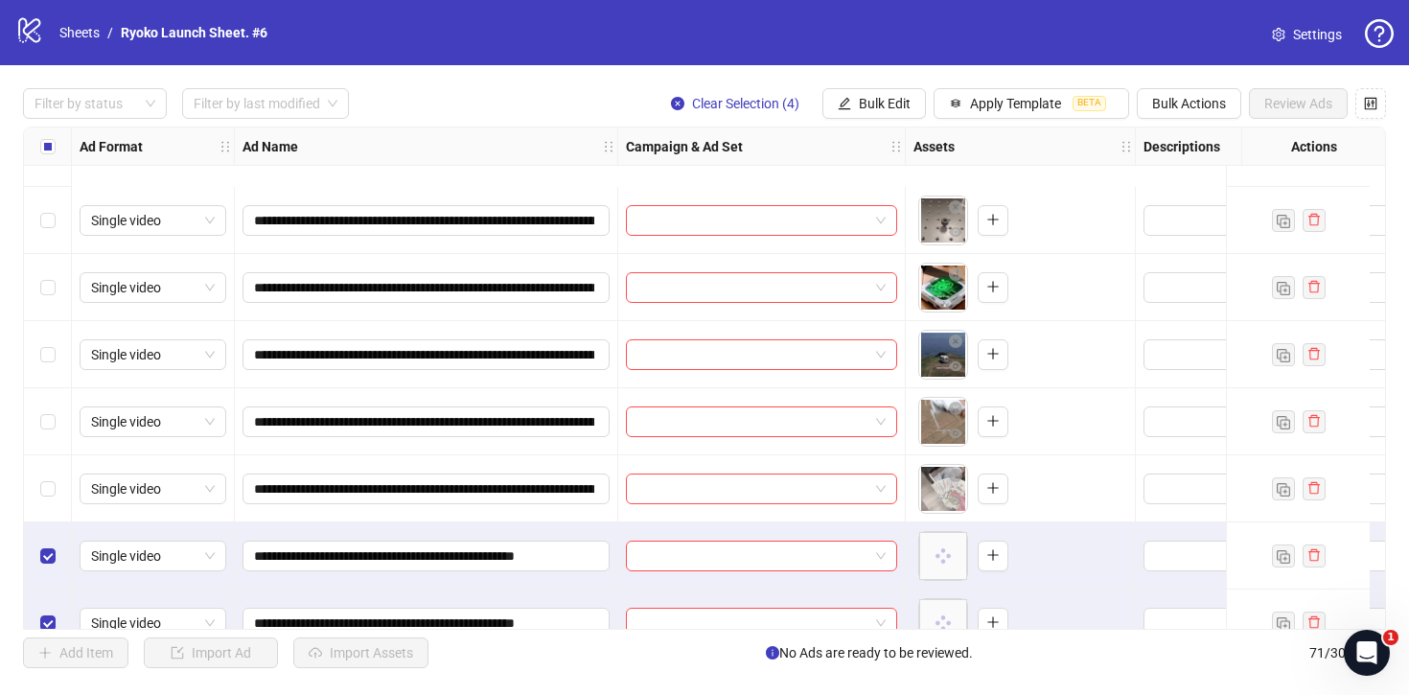
scroll to position [4310, 0]
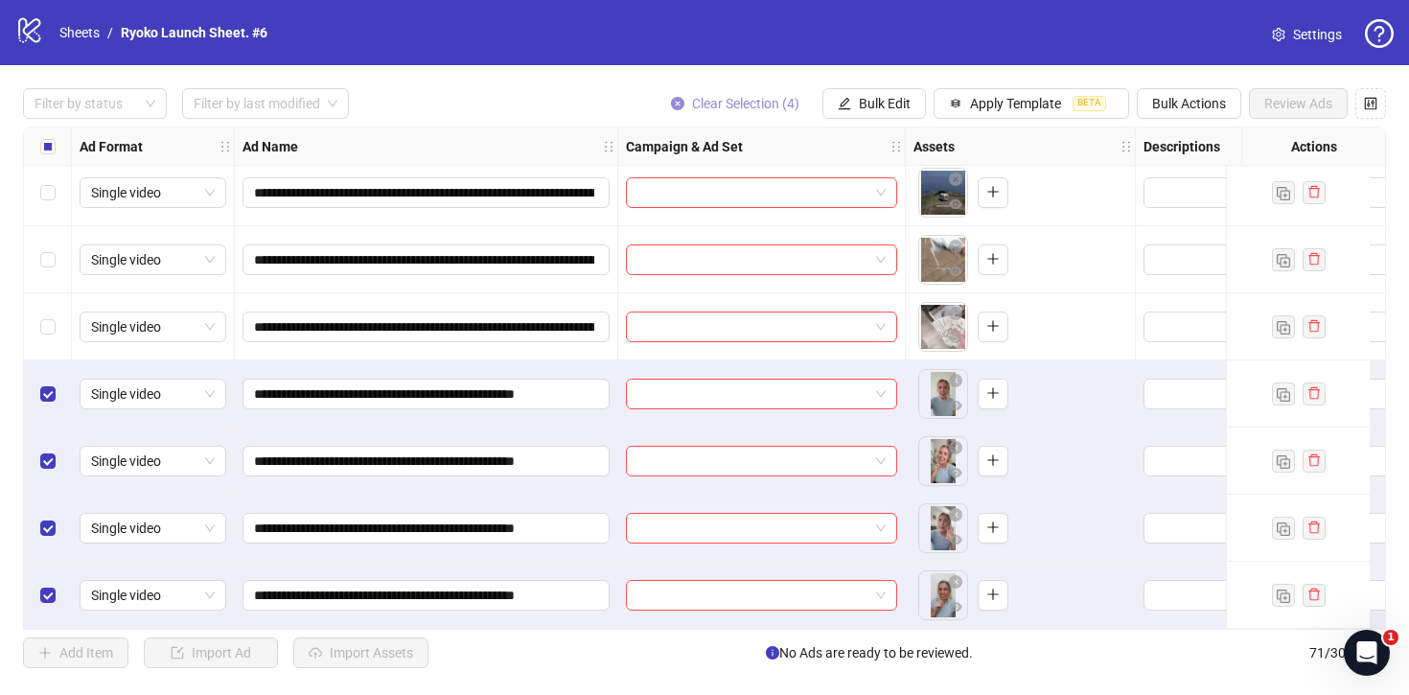
click at [726, 101] on span "Clear Selection (4)" at bounding box center [745, 103] width 107 height 15
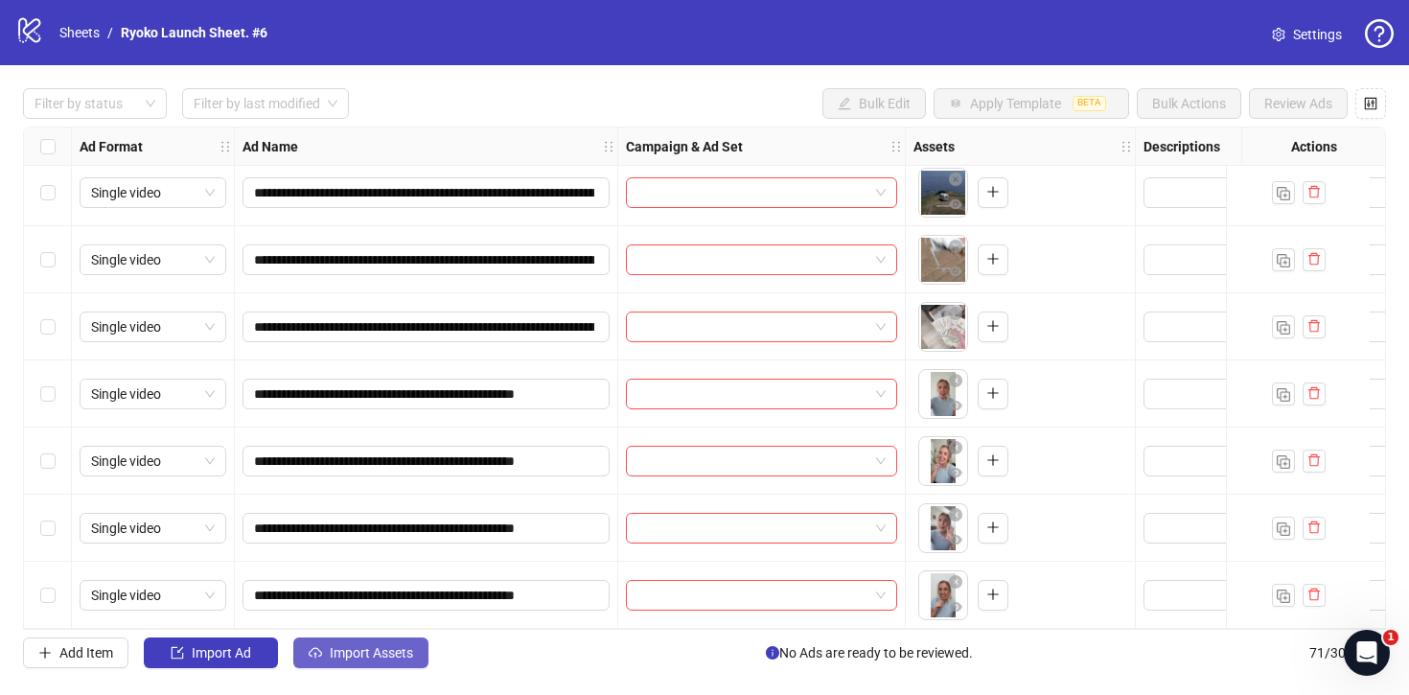
click at [392, 662] on button "Import Assets" at bounding box center [360, 653] width 135 height 31
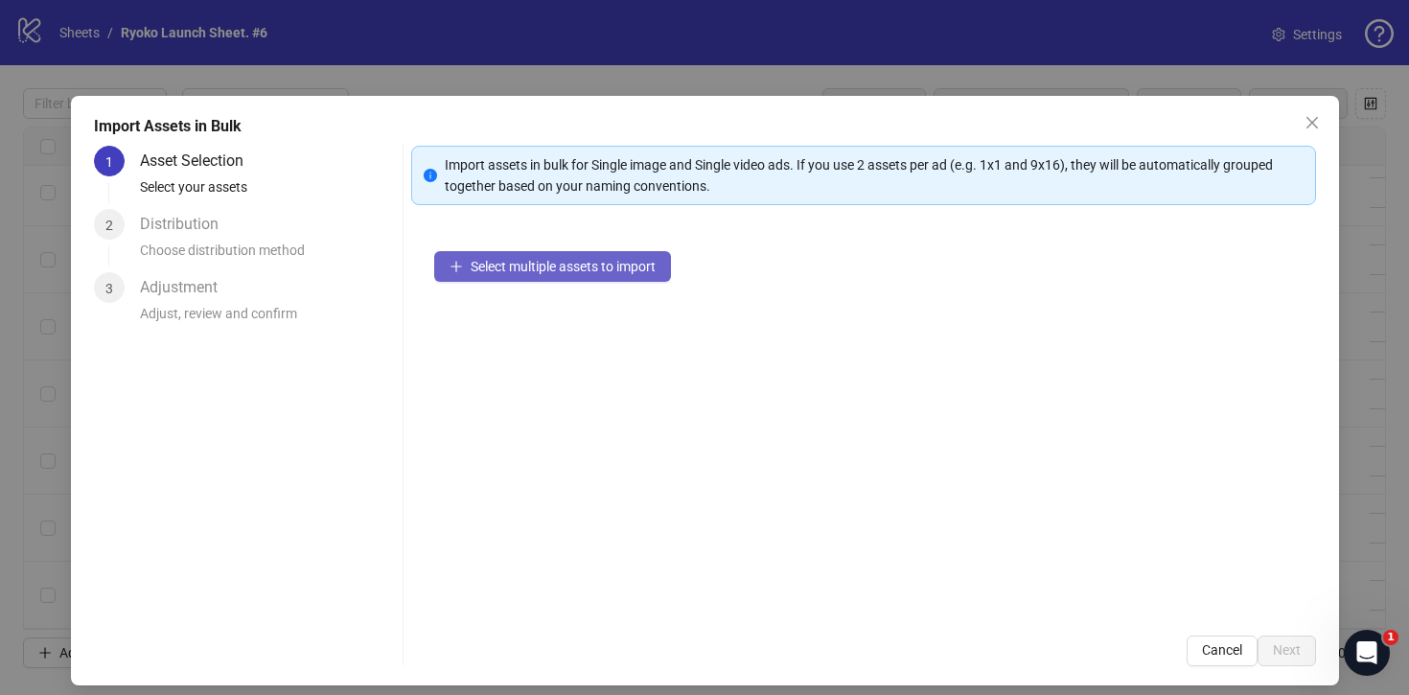
click at [483, 263] on span "Select multiple assets to import" at bounding box center [563, 266] width 185 height 15
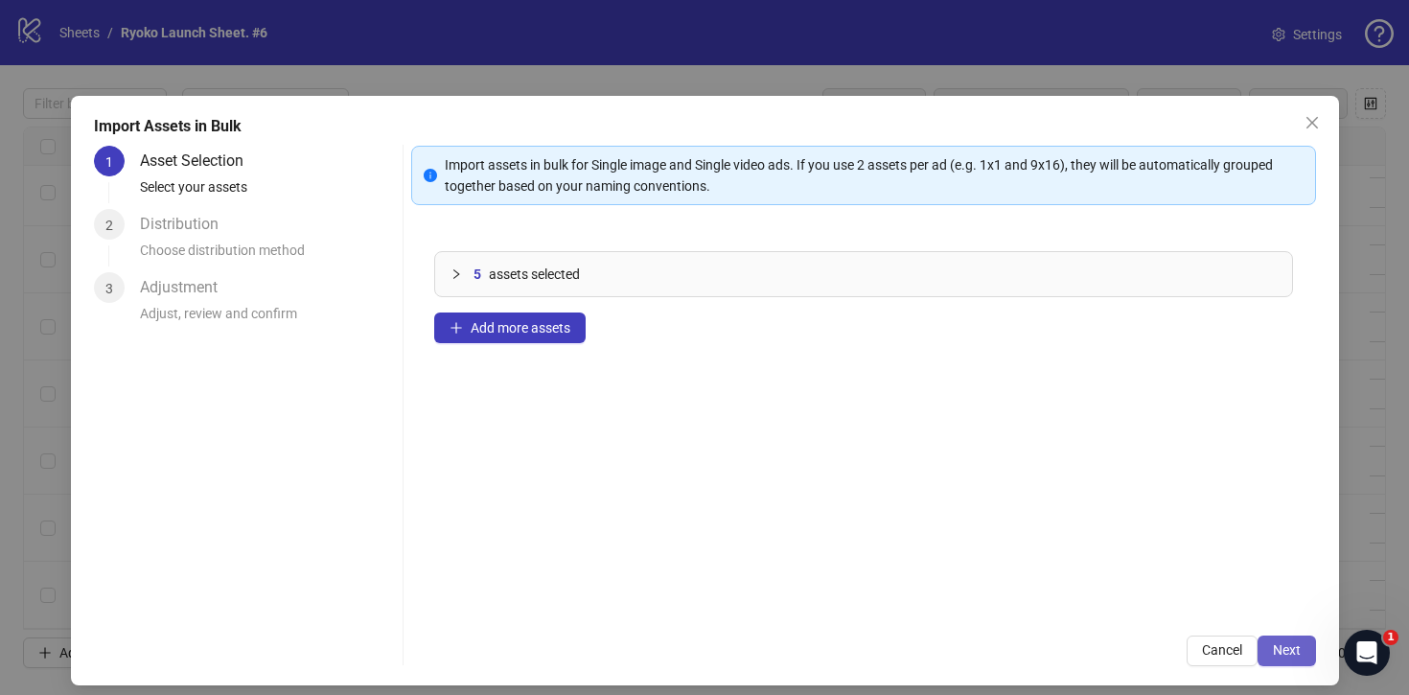
click at [1283, 647] on span "Next" at bounding box center [1287, 649] width 28 height 15
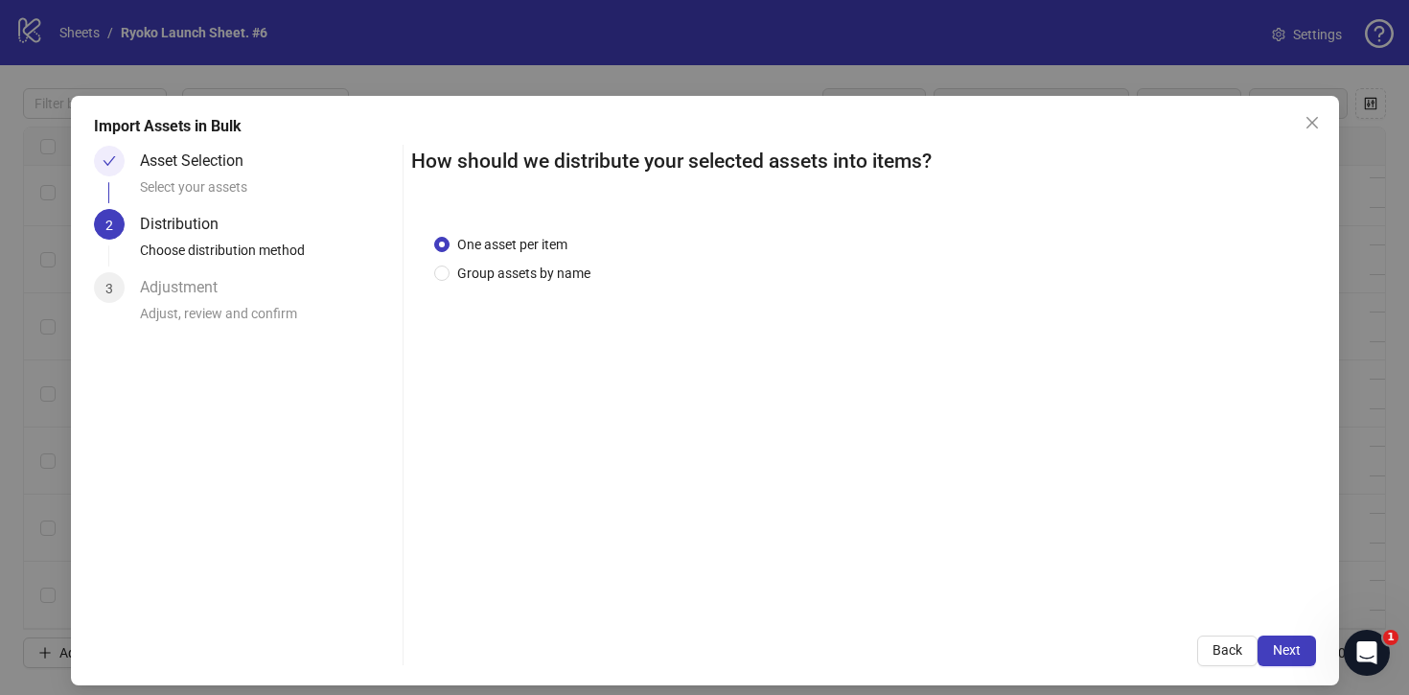
click at [1283, 647] on span "Next" at bounding box center [1287, 649] width 28 height 15
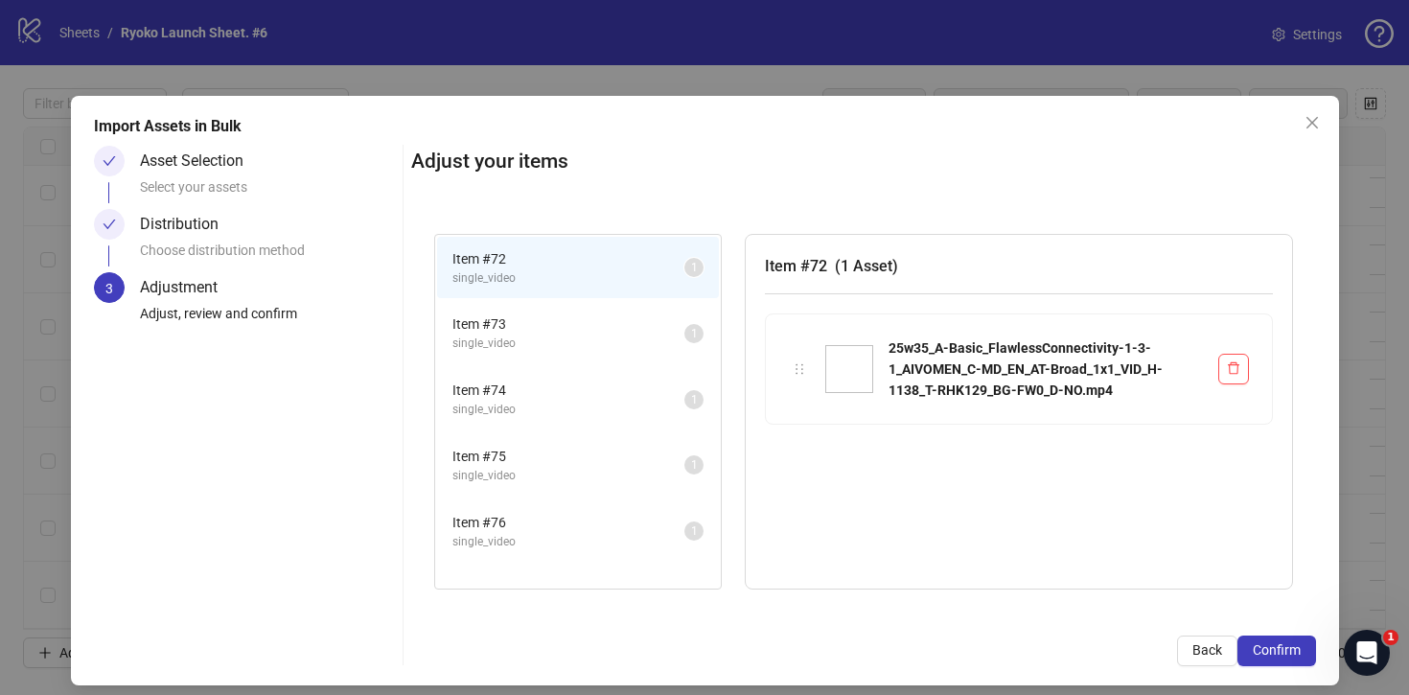
click at [1283, 647] on span "Confirm" at bounding box center [1277, 649] width 48 height 15
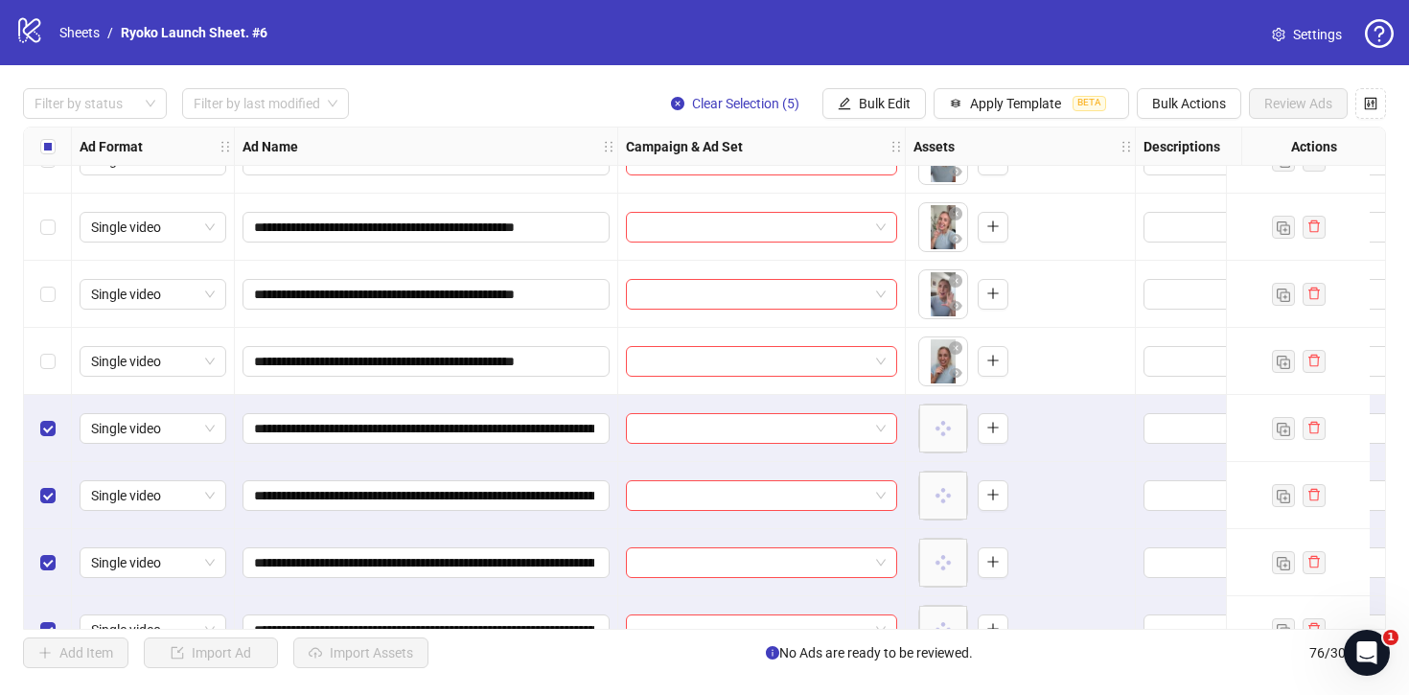
scroll to position [4645, 0]
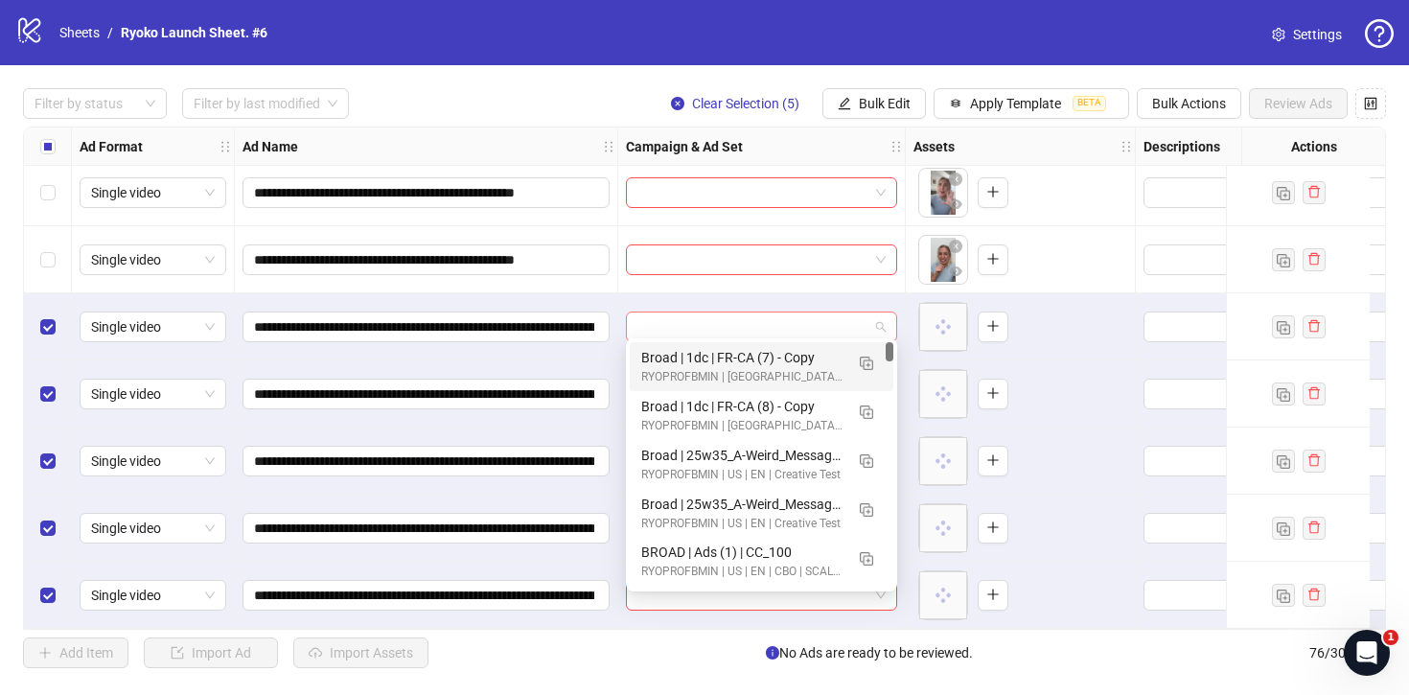
click at [880, 319] on span at bounding box center [762, 327] width 248 height 29
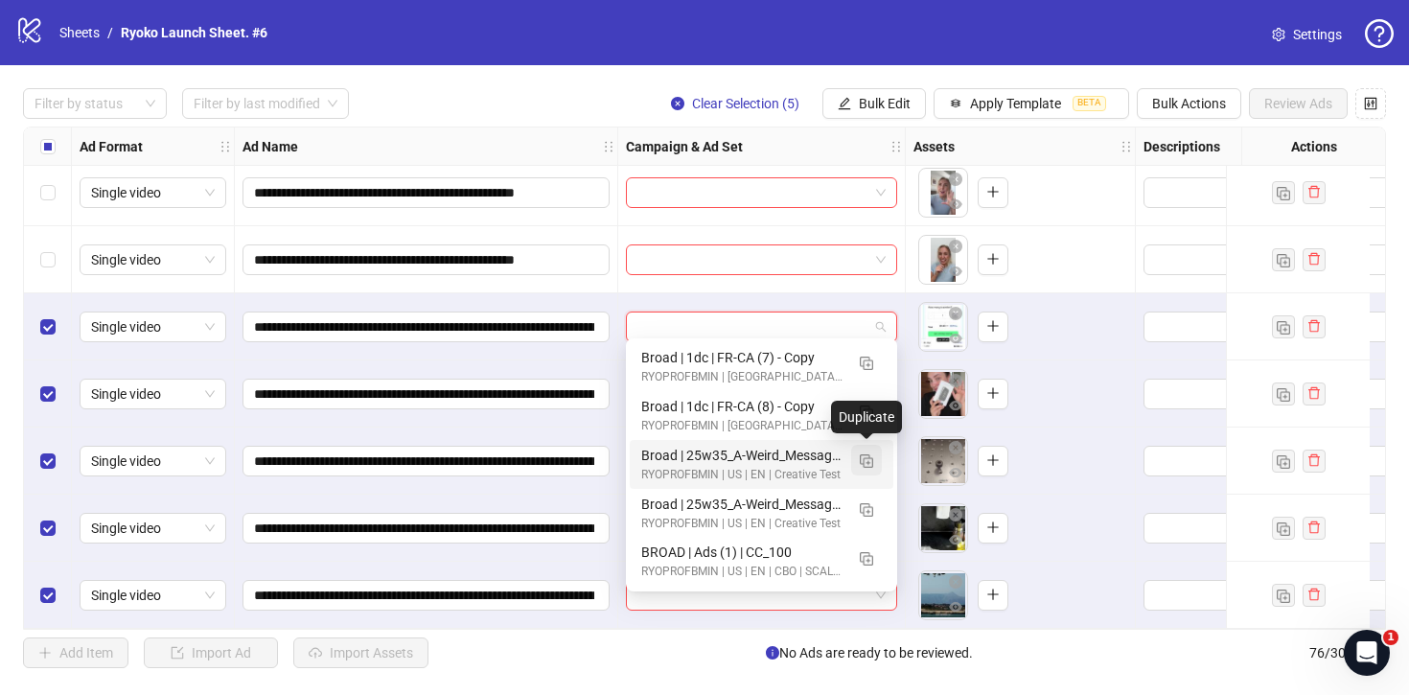
click at [869, 461] on img "button" at bounding box center [866, 460] width 13 height 13
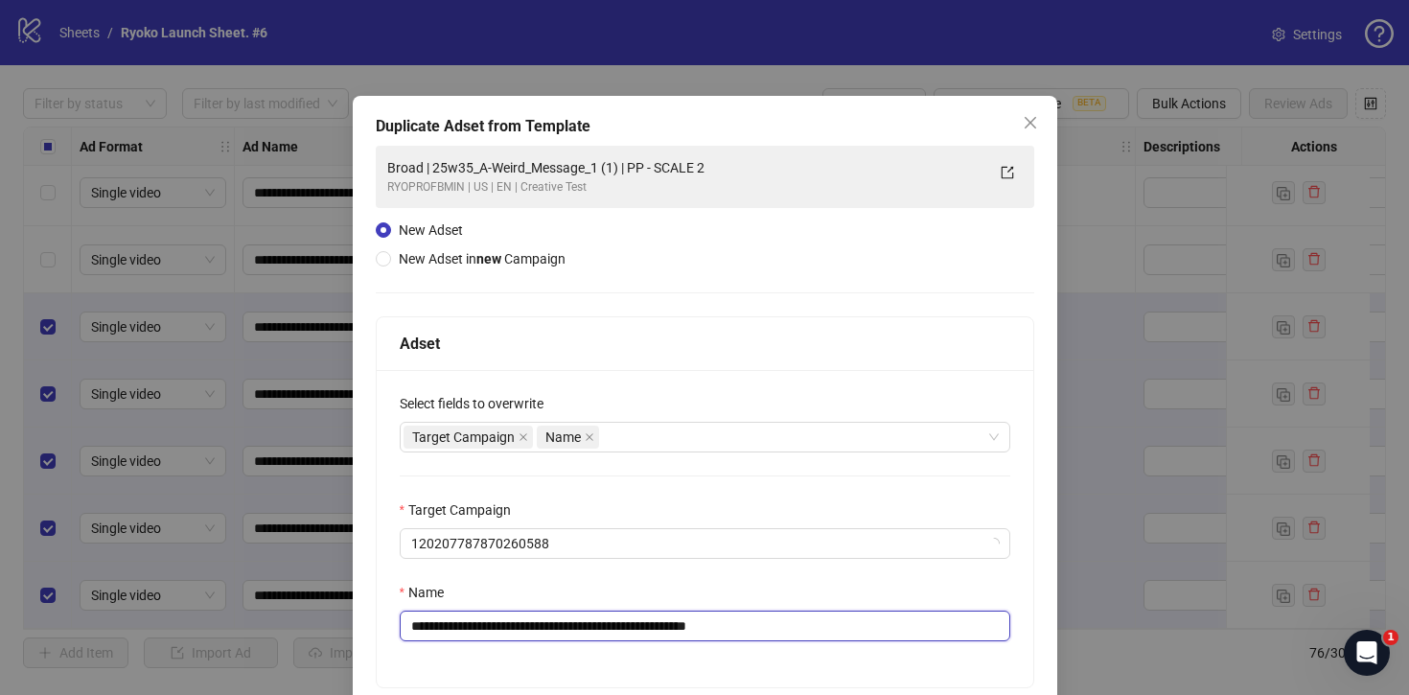
click at [816, 622] on input "**********" at bounding box center [705, 626] width 611 height 31
click at [639, 626] on input "**********" at bounding box center [705, 626] width 611 height 31
drag, startPoint x: 641, startPoint y: 626, endPoint x: 456, endPoint y: 621, distance: 185.1
click at [456, 621] on input "**********" at bounding box center [705, 626] width 611 height 31
paste input "**********"
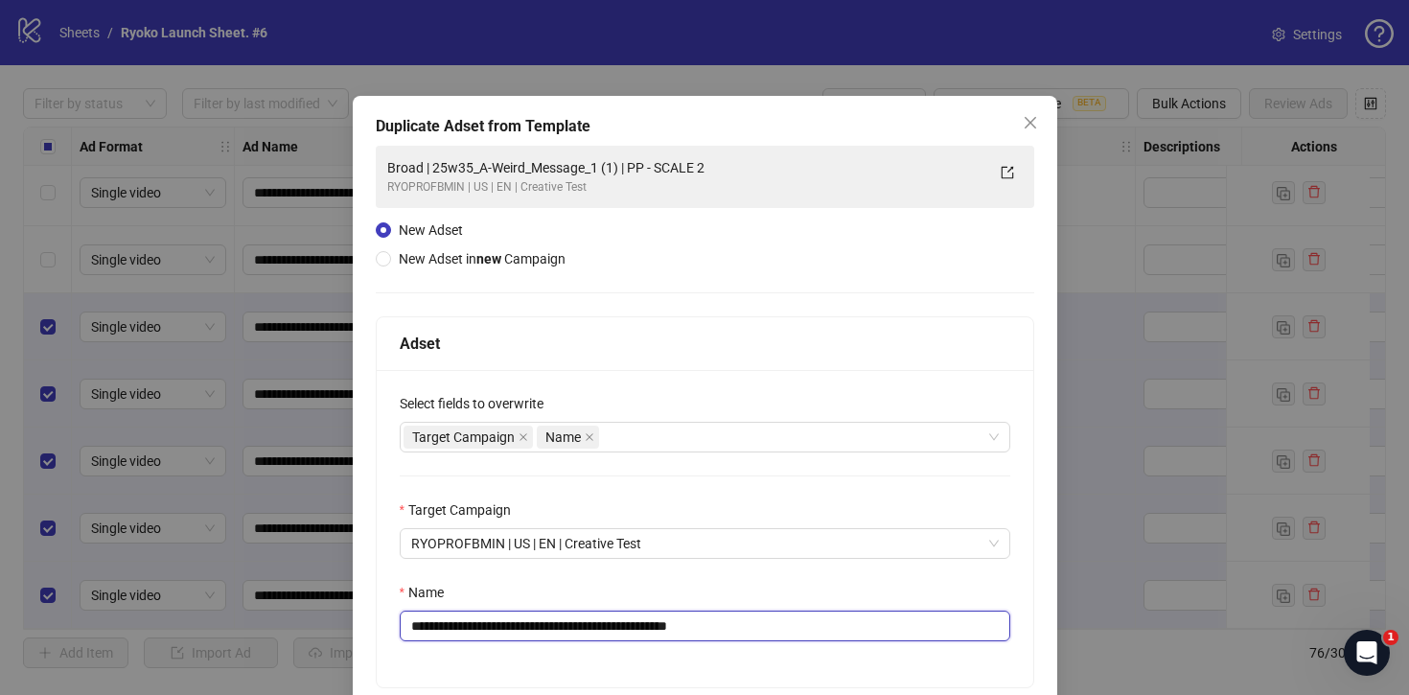
scroll to position [146, 0]
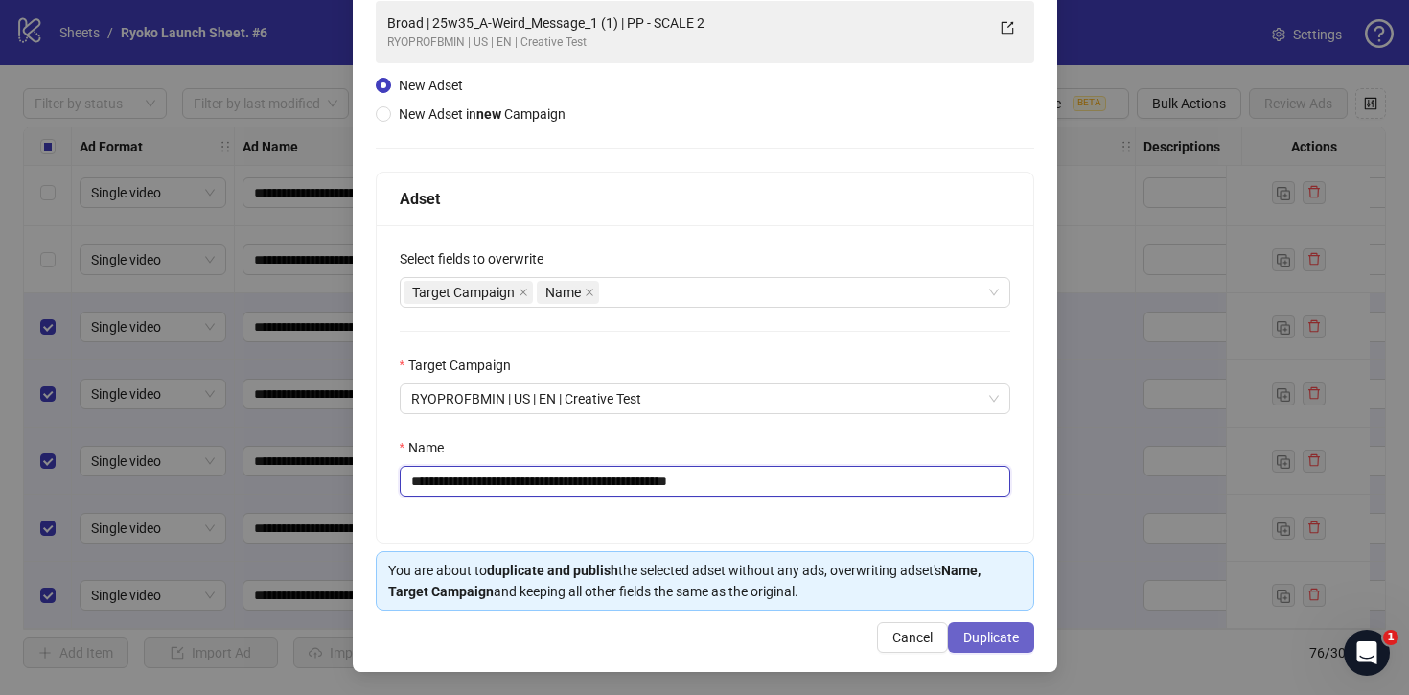
type input "**********"
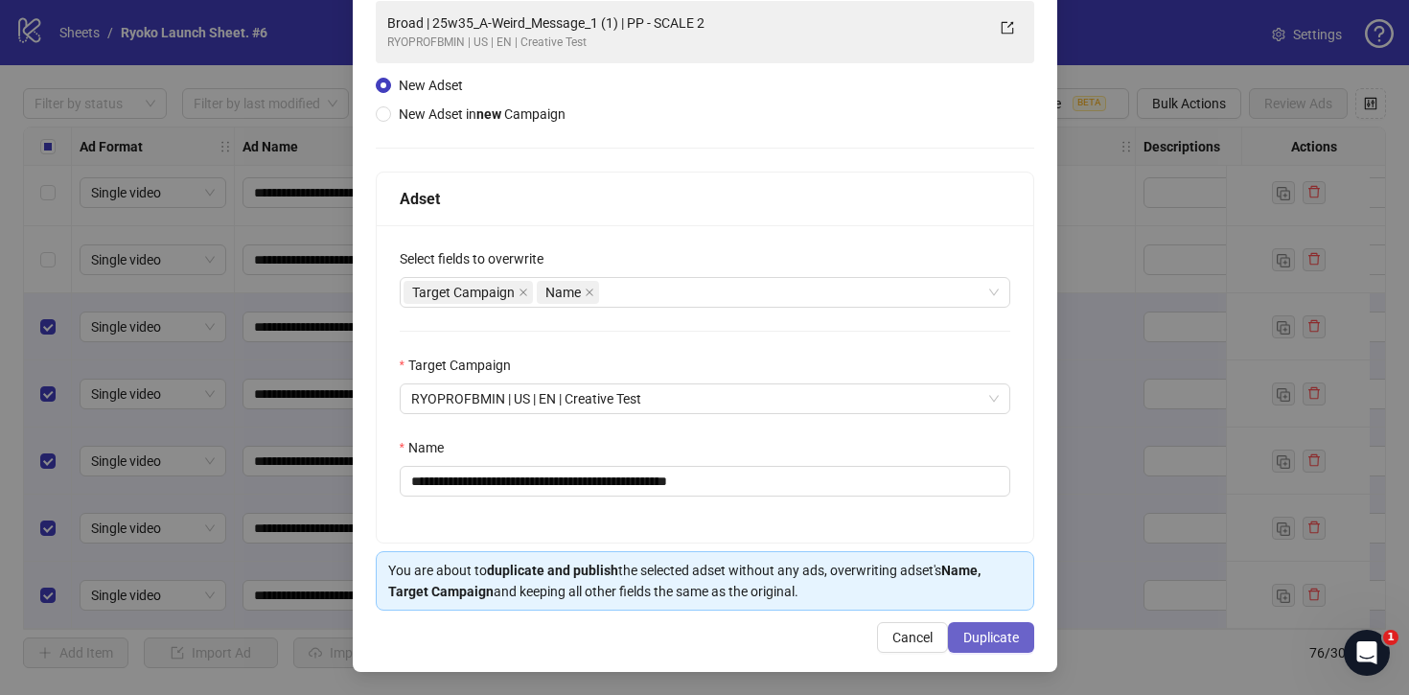
click at [1008, 635] on span "Duplicate" at bounding box center [992, 637] width 56 height 15
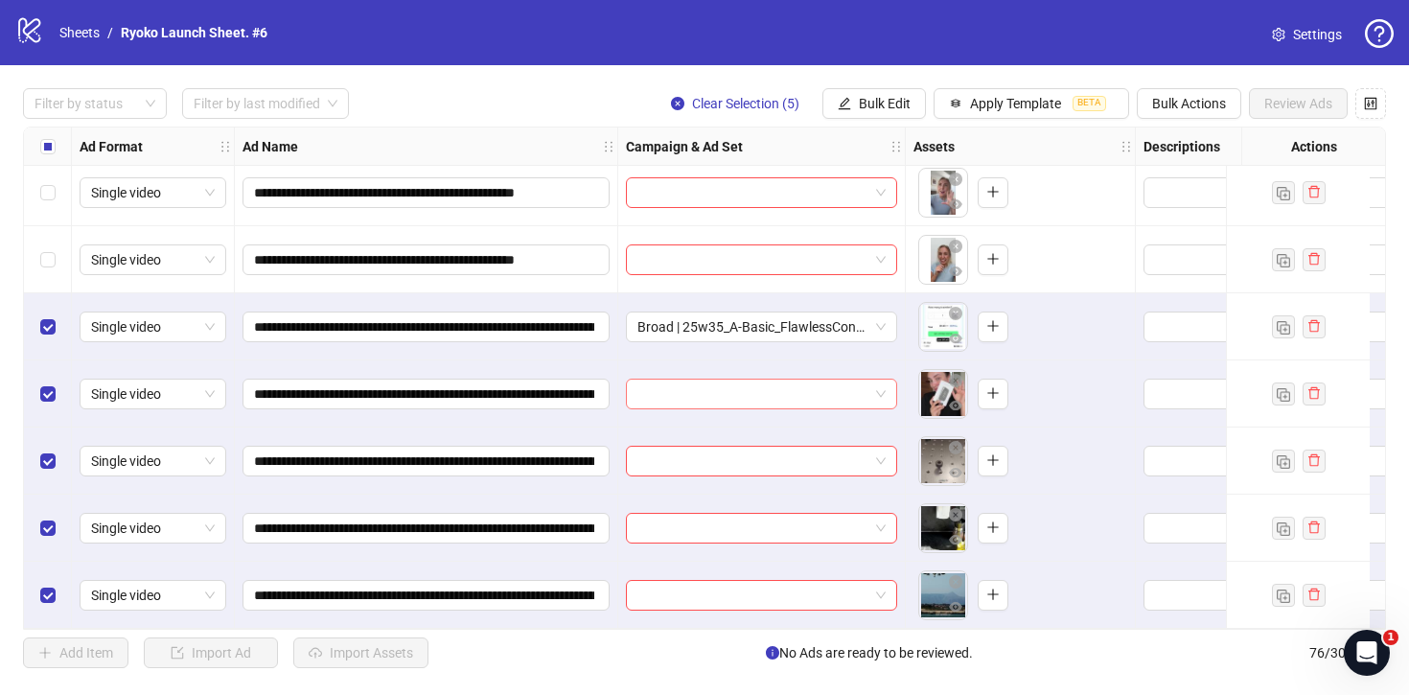
click at [886, 386] on div at bounding box center [761, 394] width 271 height 31
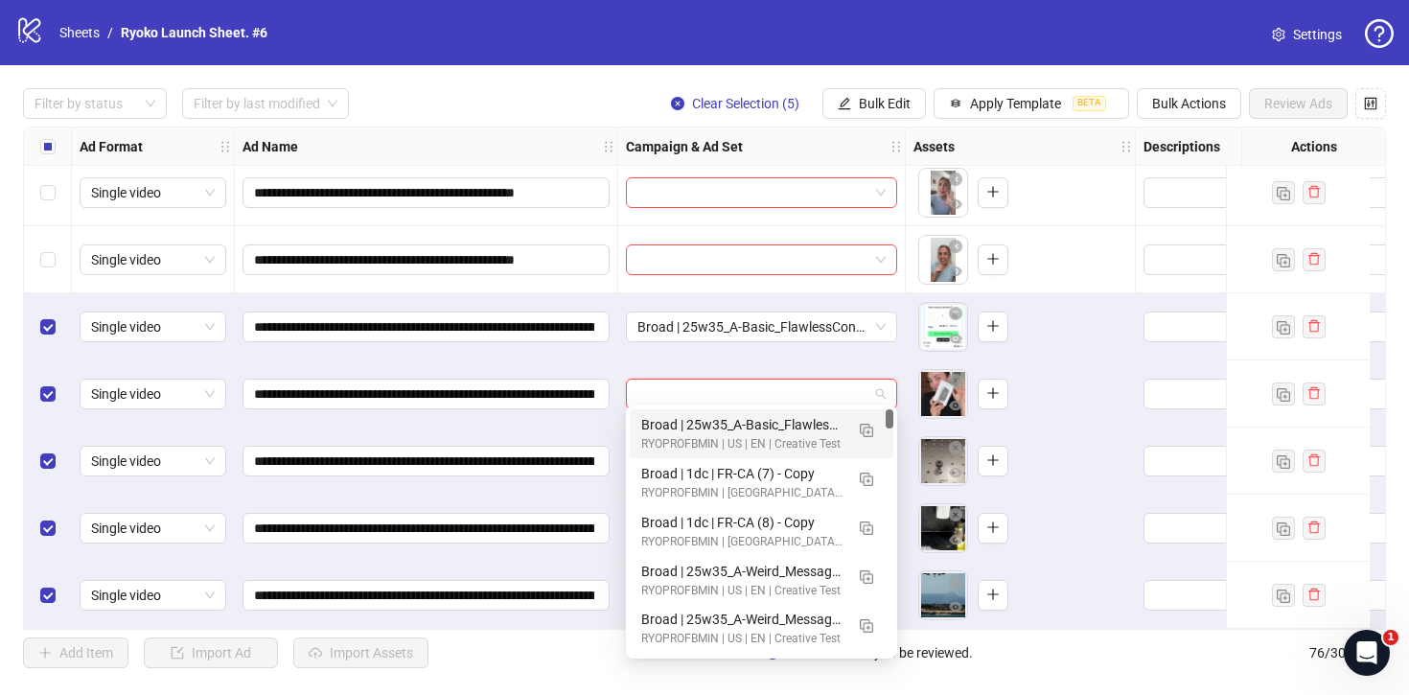
click at [813, 427] on div "Broad | 25w35_A-Basic_FlawlessConnectivity-1-3-1 | PP" at bounding box center [742, 424] width 202 height 21
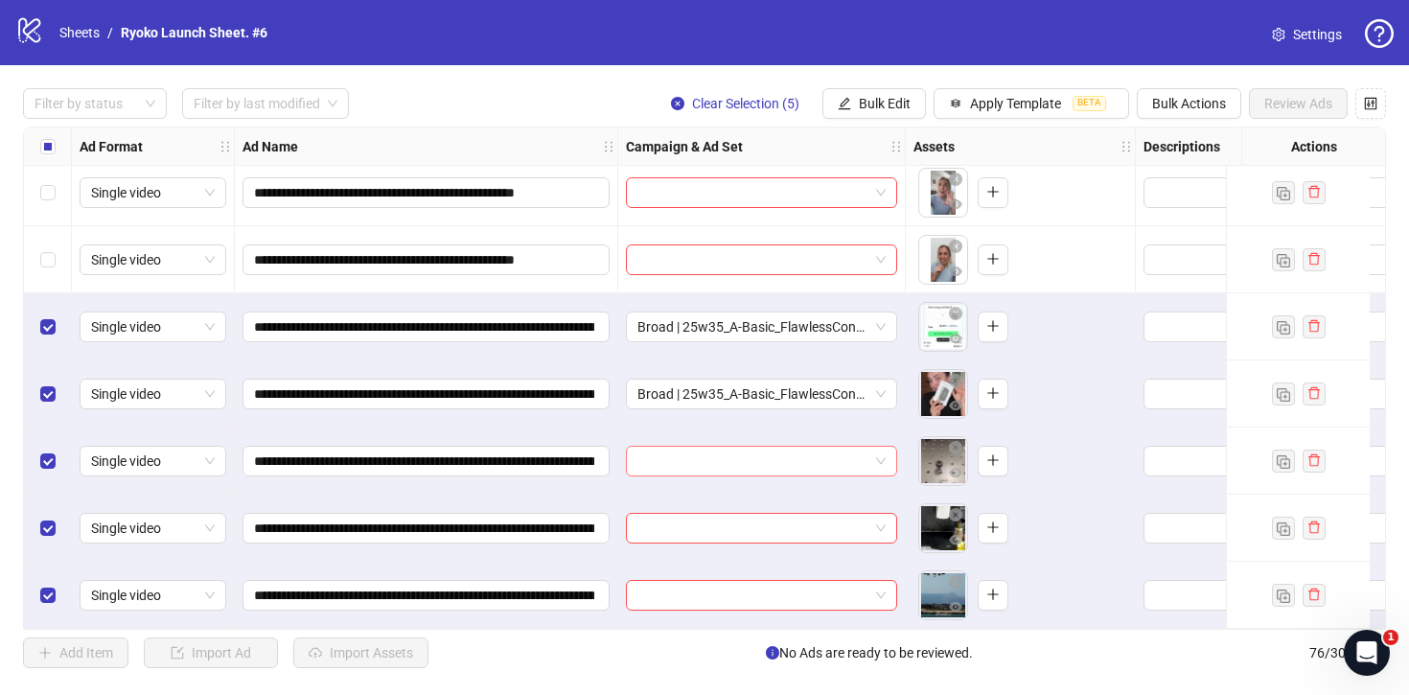
click at [871, 447] on span at bounding box center [762, 461] width 248 height 29
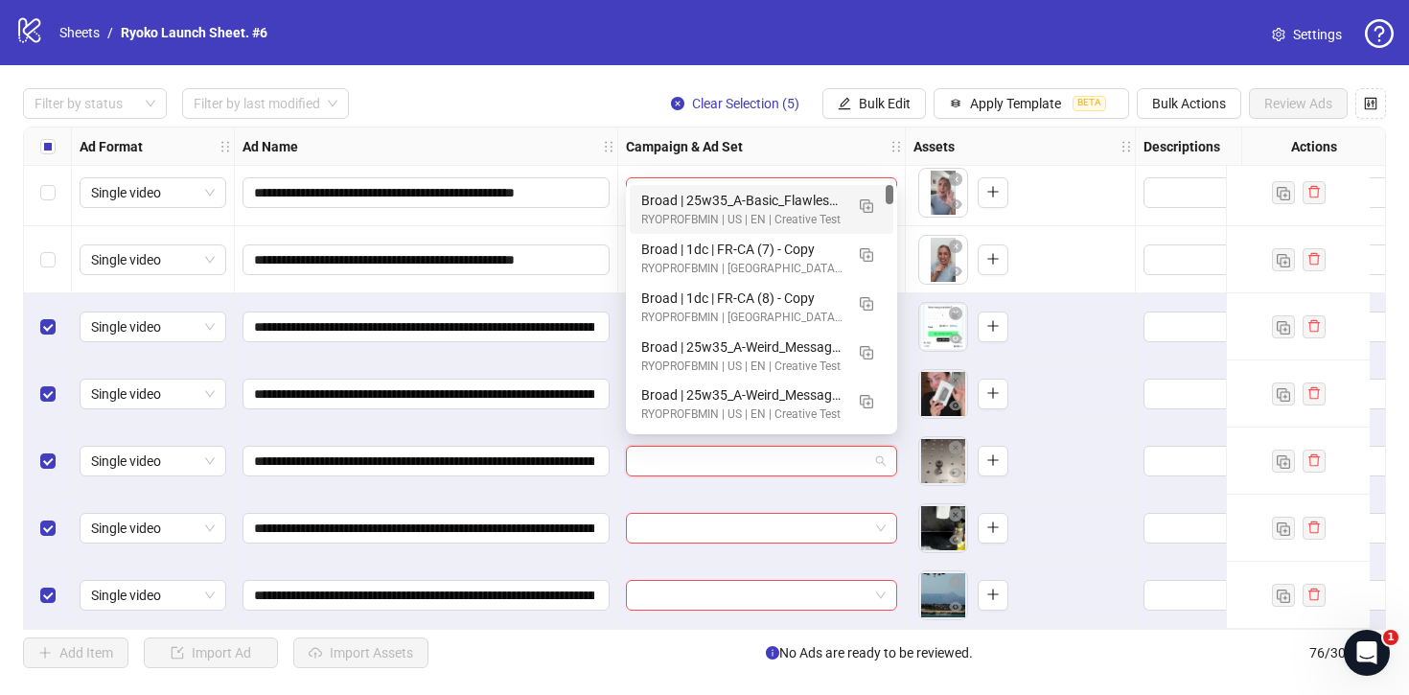
click at [768, 190] on div "Broad | 25w35_A-Basic_FlawlessConnectivity-1-3-1 | PP" at bounding box center [742, 200] width 202 height 21
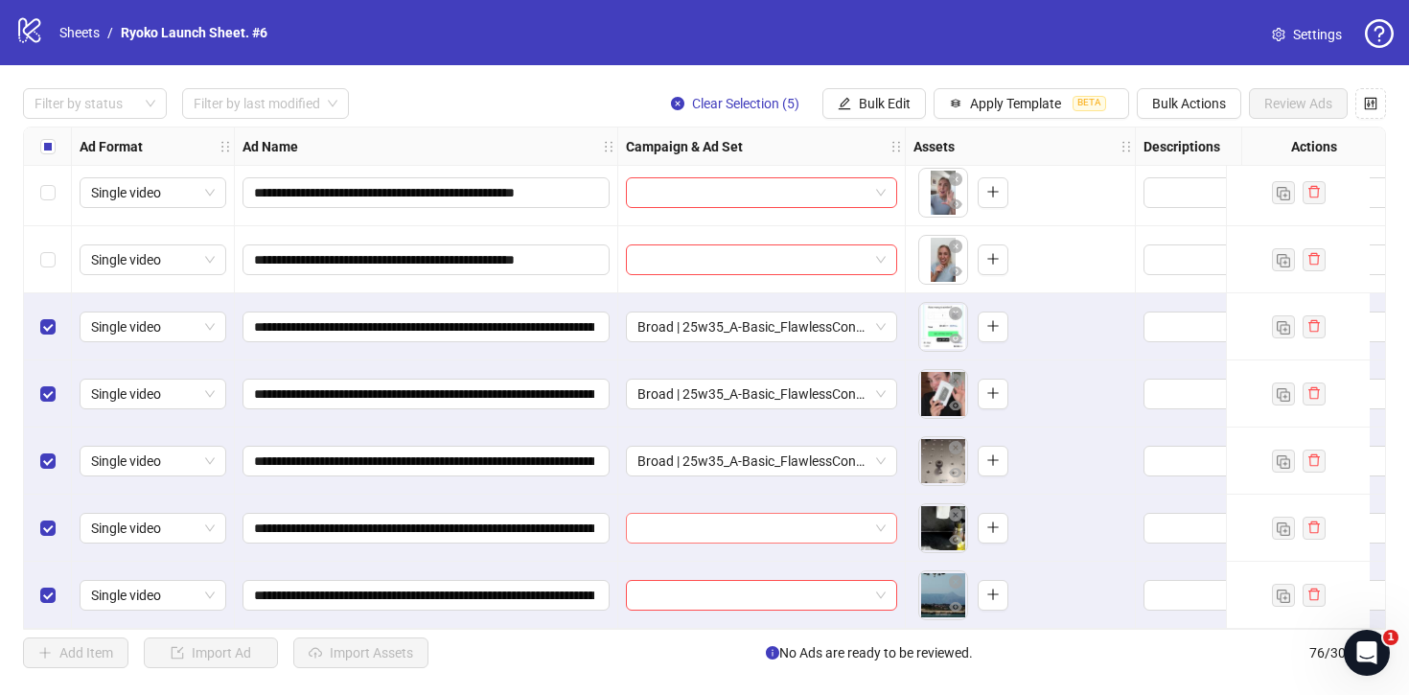
click at [883, 528] on span at bounding box center [762, 528] width 248 height 29
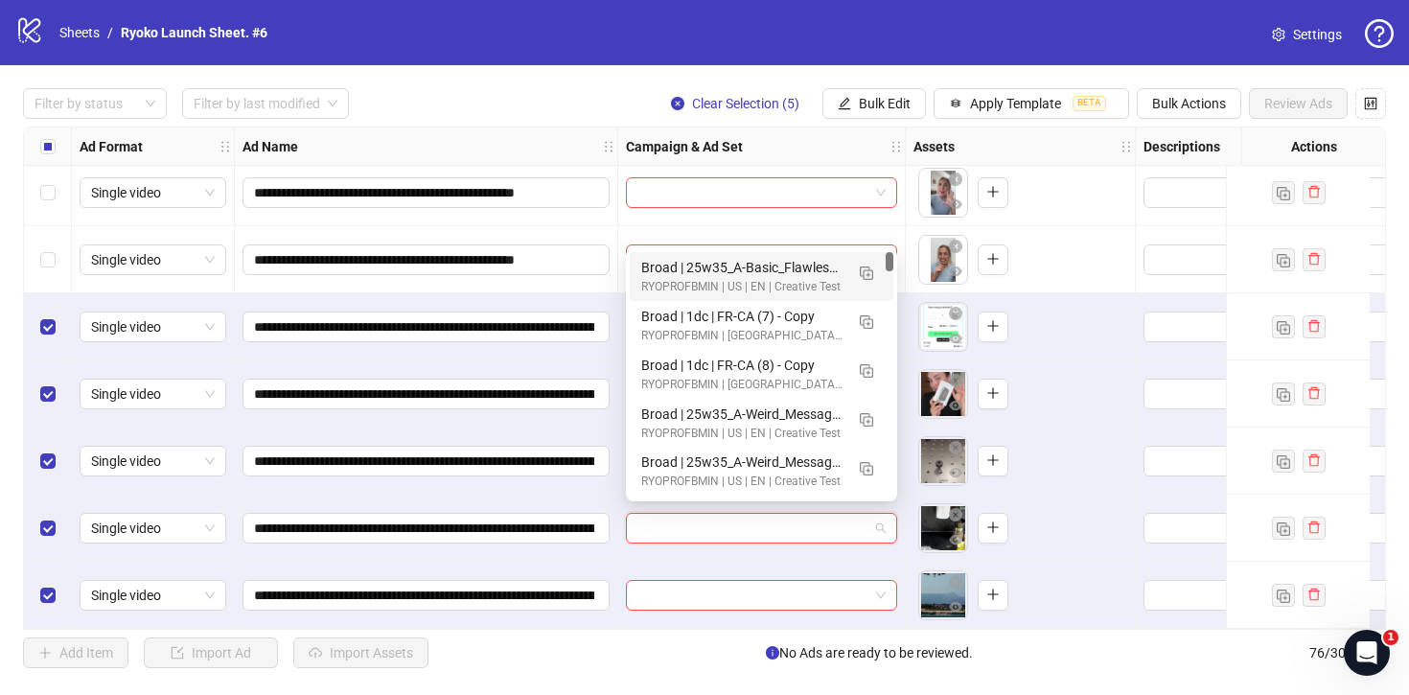
click at [792, 264] on div "Broad | 25w35_A-Basic_FlawlessConnectivity-1-3-1 | PP" at bounding box center [742, 267] width 202 height 21
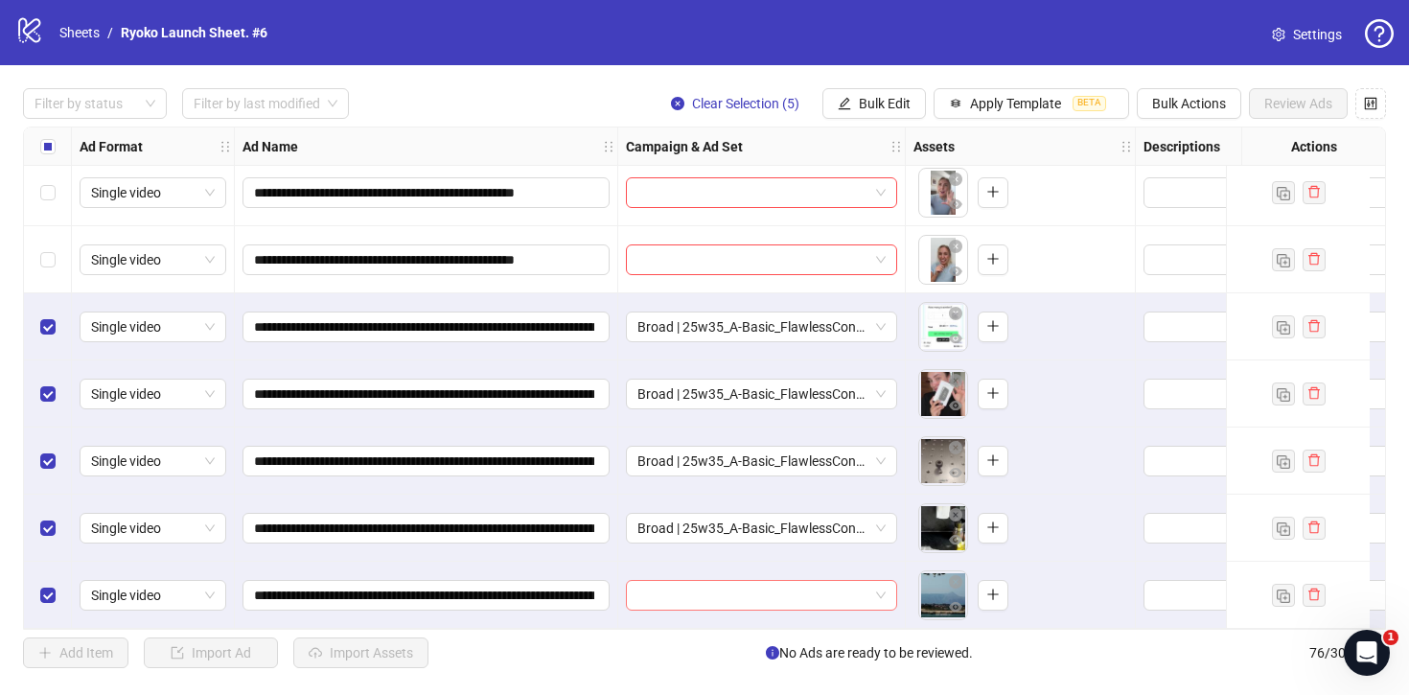
click at [877, 584] on span at bounding box center [762, 595] width 248 height 29
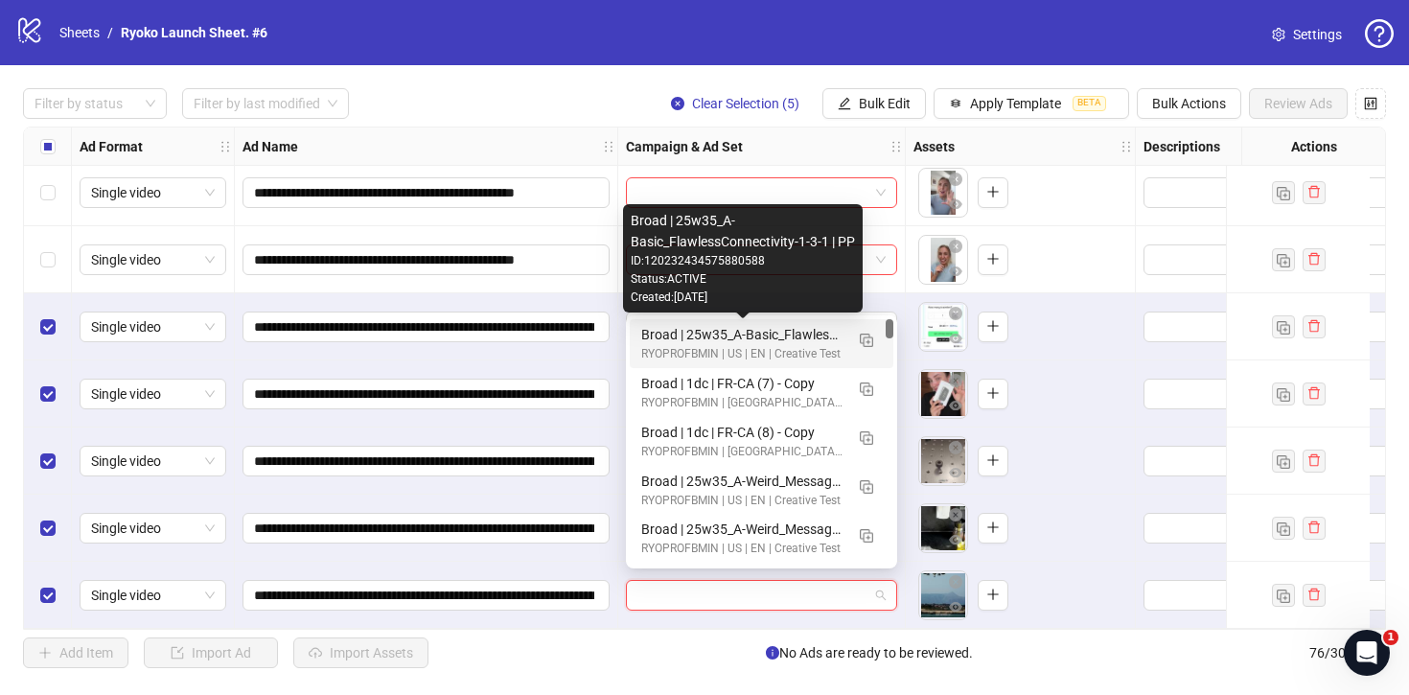
click at [788, 327] on div "Broad | 25w35_A-Basic_FlawlessConnectivity-1-3-1 | PP" at bounding box center [742, 334] width 202 height 21
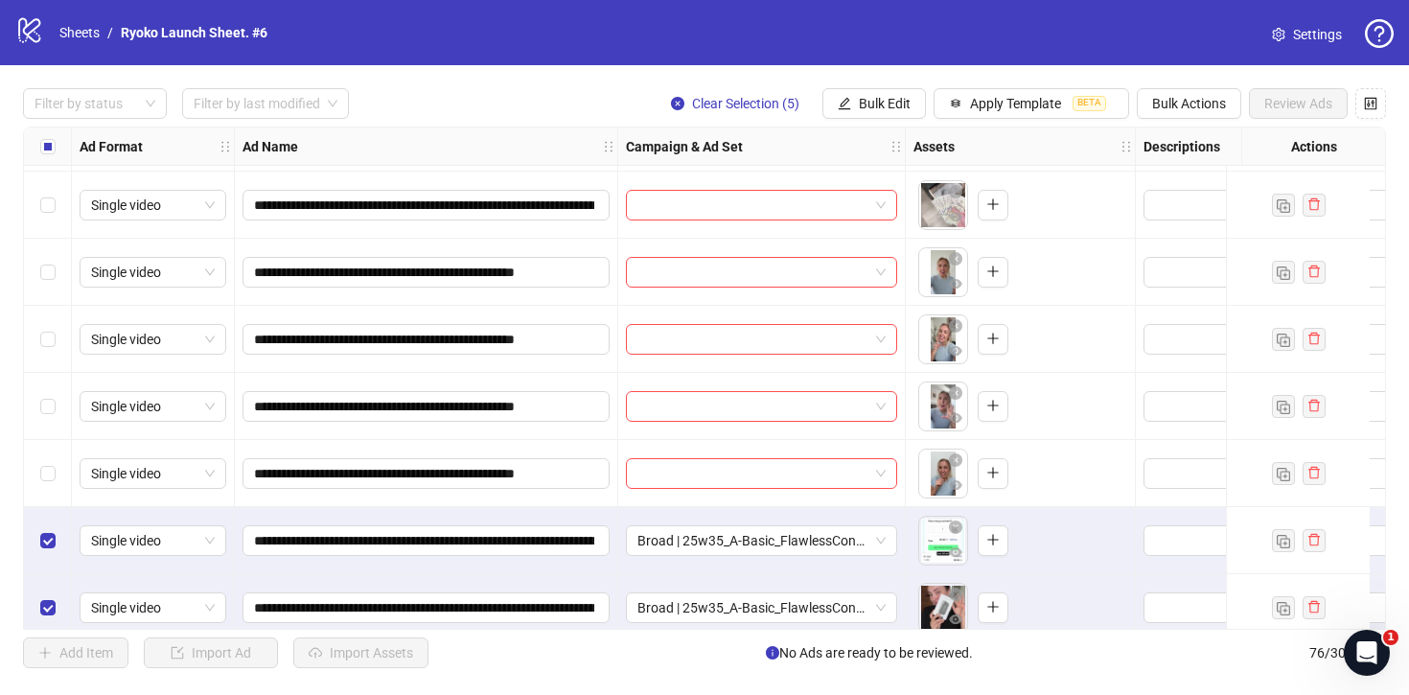
scroll to position [4373, 0]
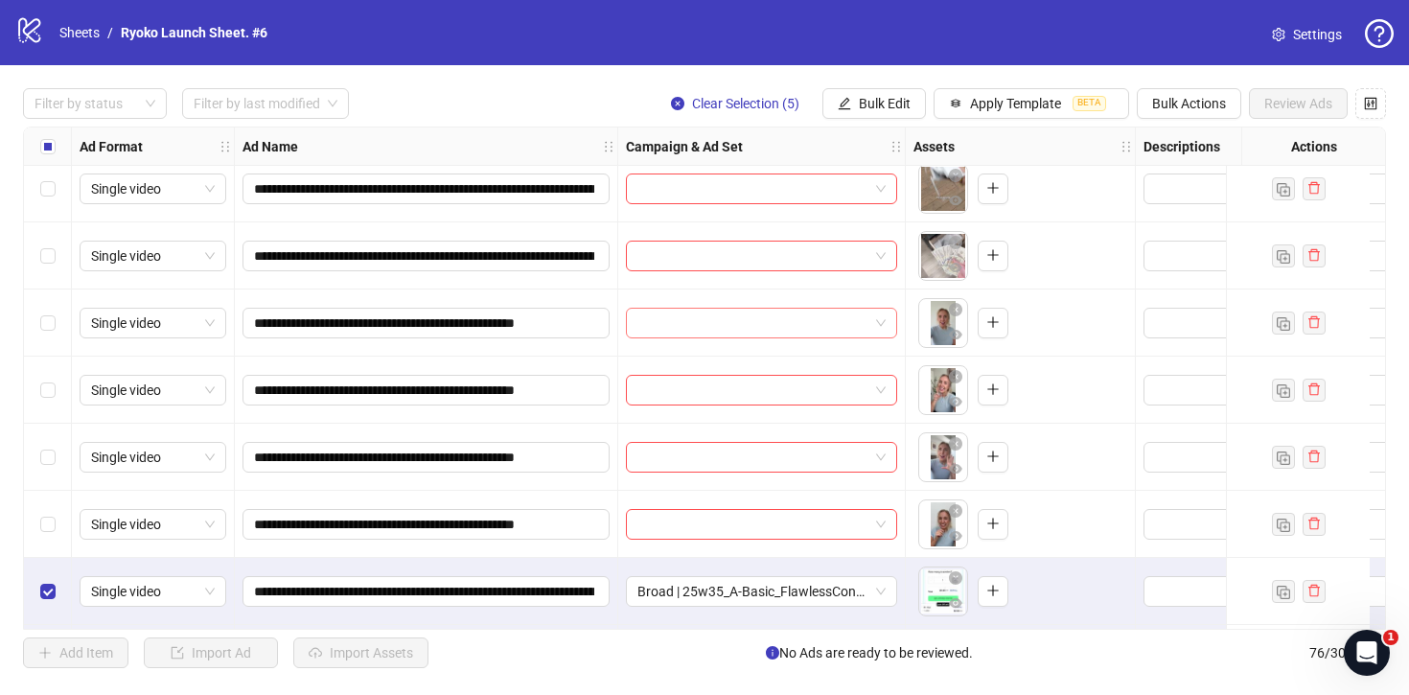
click at [883, 322] on span at bounding box center [762, 323] width 248 height 29
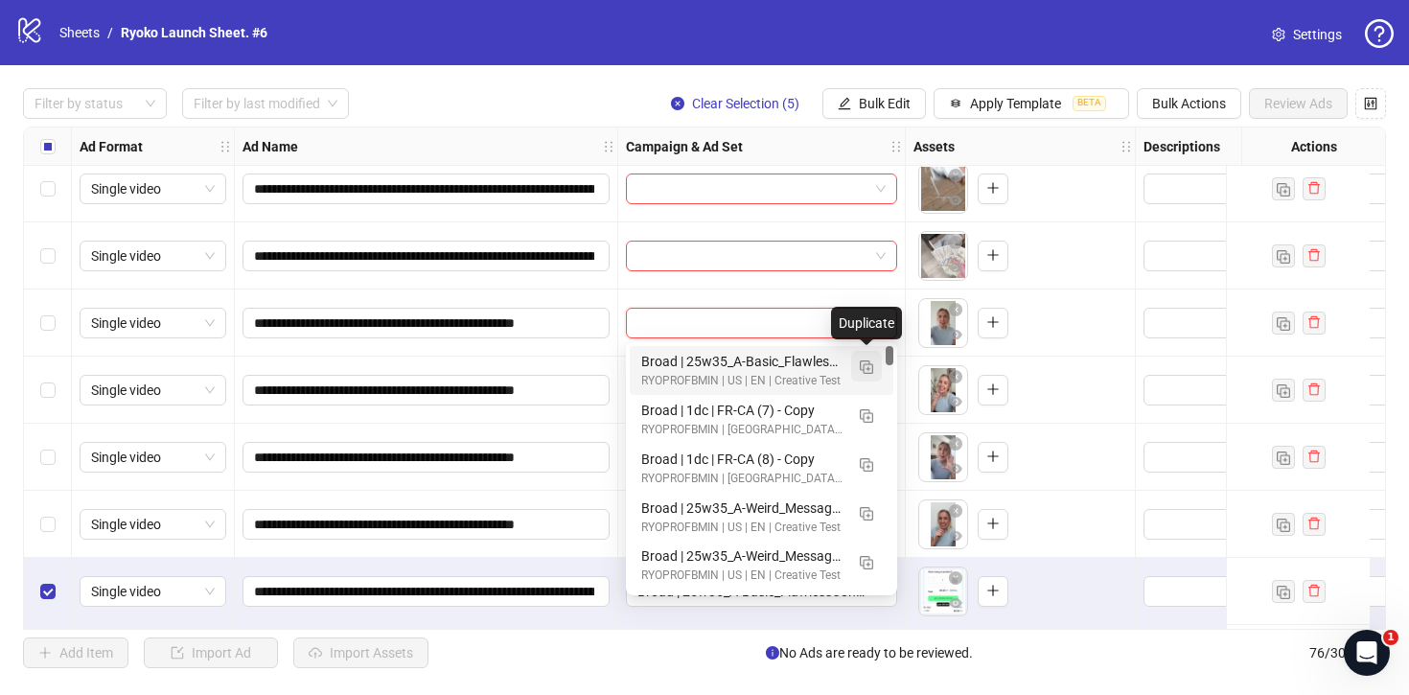
click at [870, 368] on img "button" at bounding box center [866, 366] width 13 height 13
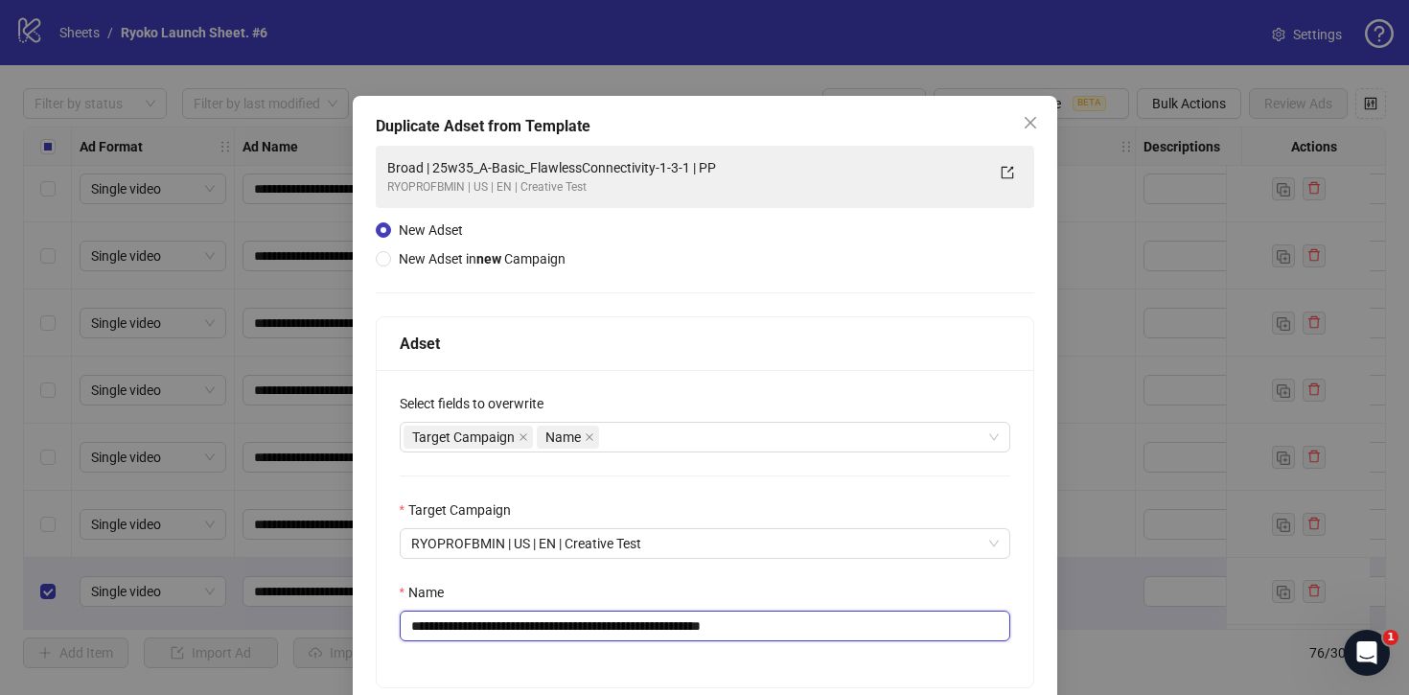
click at [838, 621] on input "**********" at bounding box center [705, 626] width 611 height 31
drag, startPoint x: 709, startPoint y: 628, endPoint x: 599, endPoint y: 636, distance: 110.5
click at [599, 635] on input "**********" at bounding box center [705, 626] width 611 height 31
click at [599, 636] on input "**********" at bounding box center [705, 626] width 611 height 31
drag, startPoint x: 711, startPoint y: 626, endPoint x: 455, endPoint y: 630, distance: 256.0
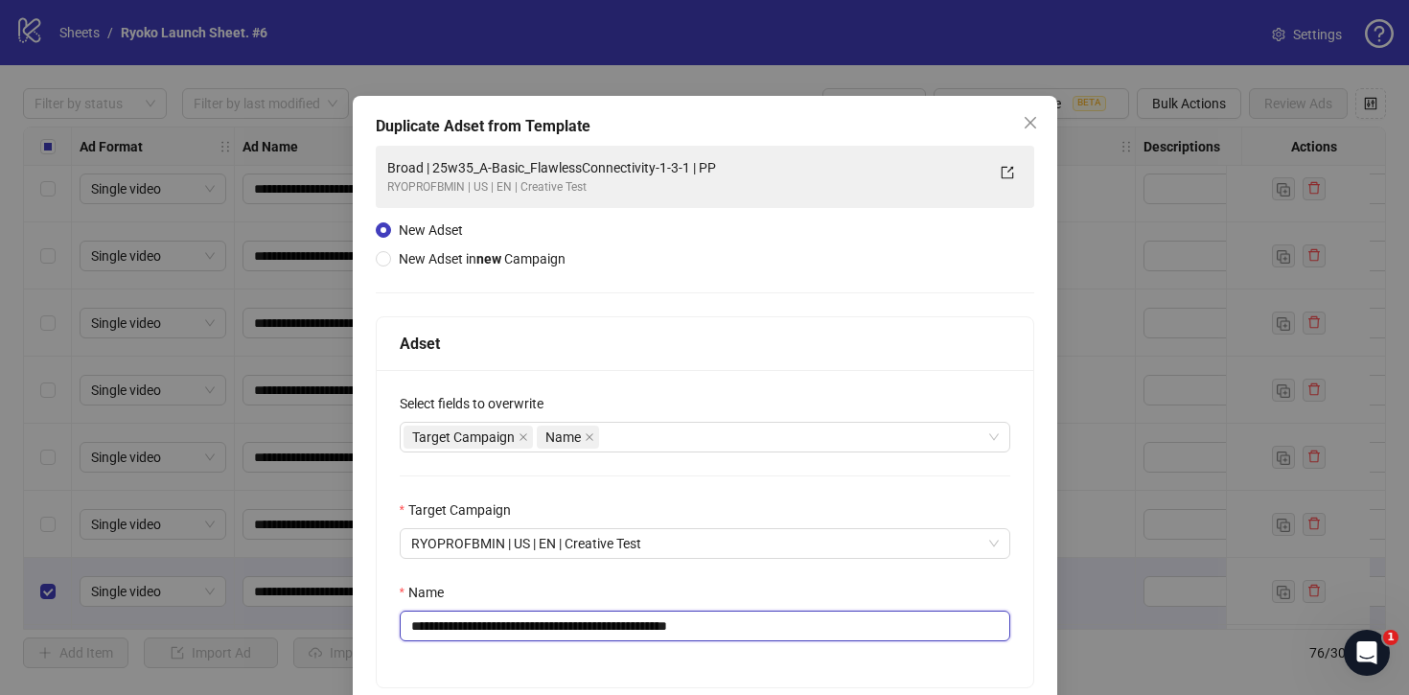
click at [455, 630] on input "**********" at bounding box center [705, 626] width 611 height 31
paste input "text"
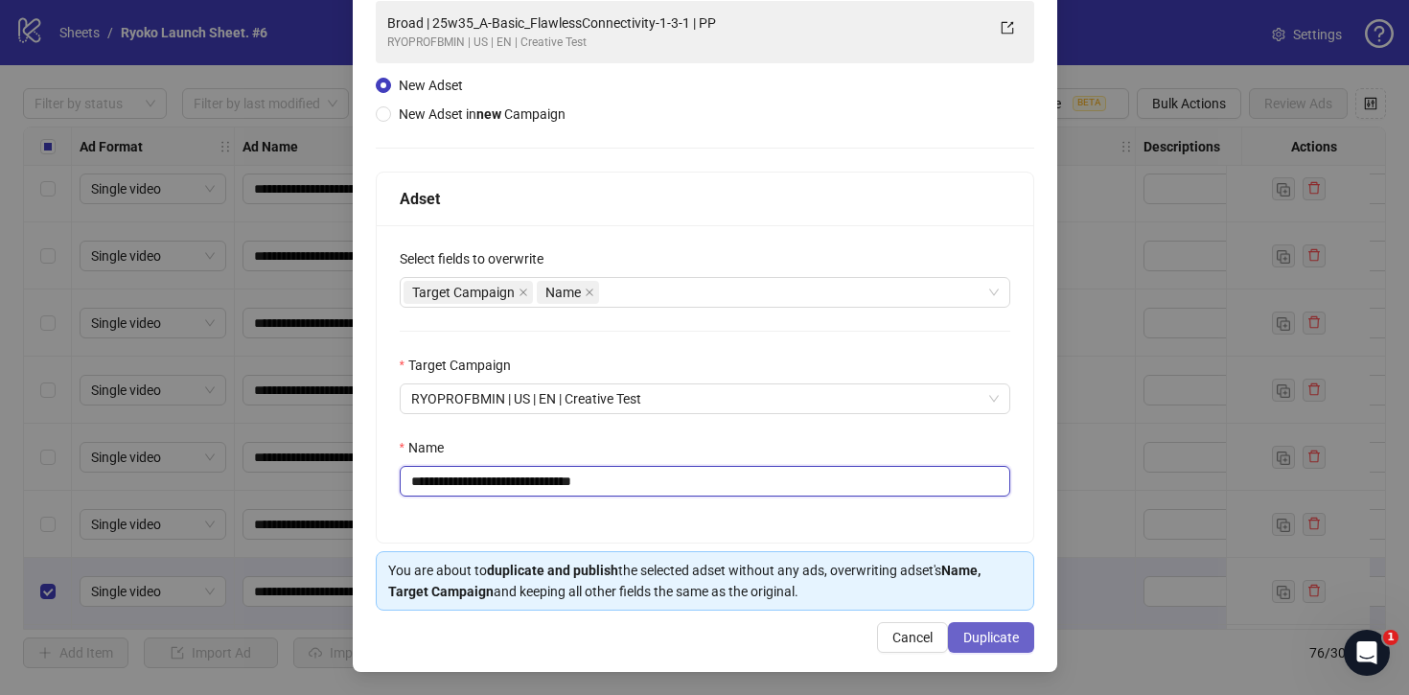
type input "**********"
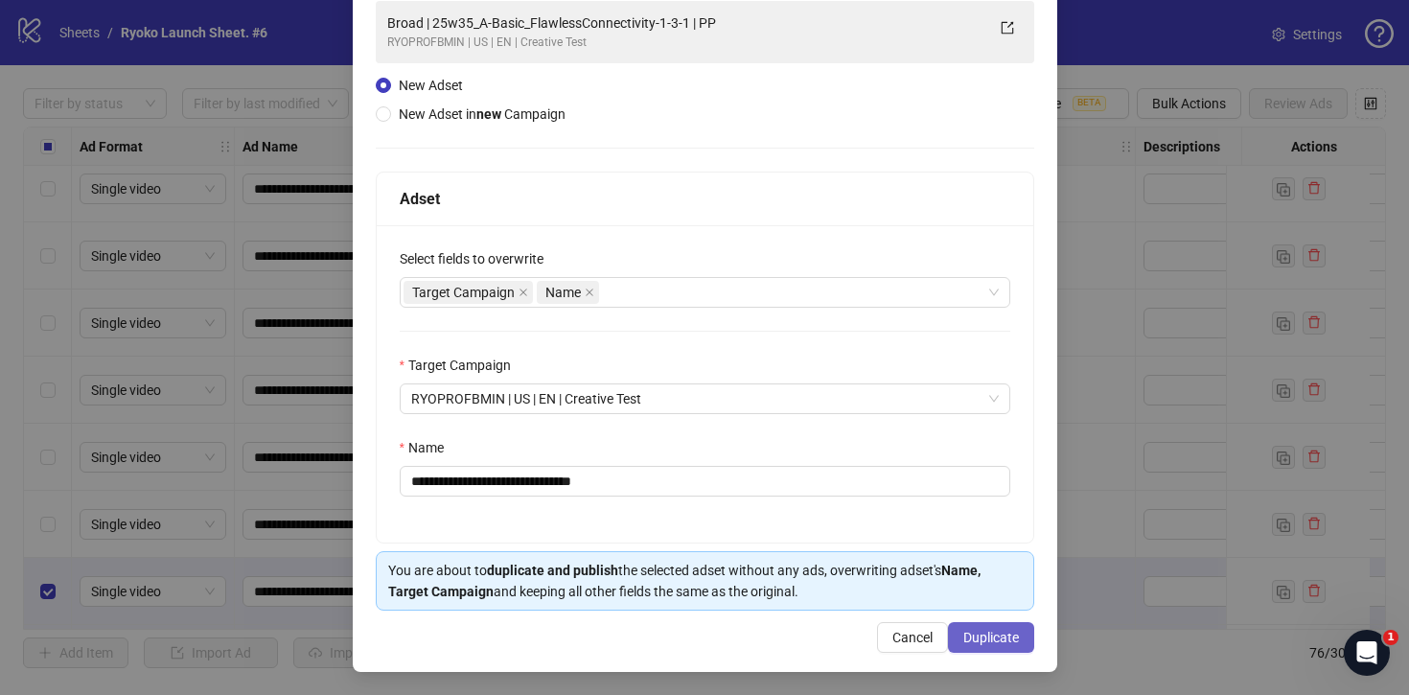
click at [1012, 639] on span "Duplicate" at bounding box center [992, 637] width 56 height 15
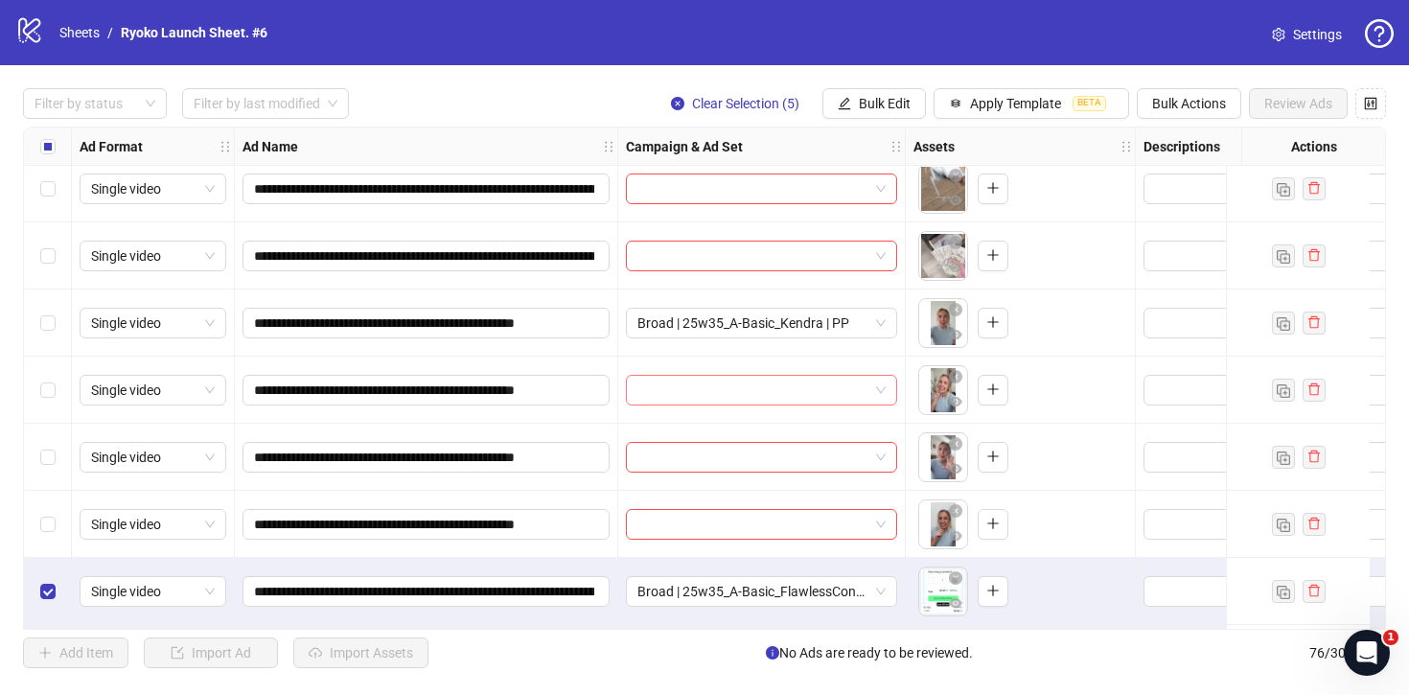
click at [884, 385] on span at bounding box center [762, 390] width 248 height 29
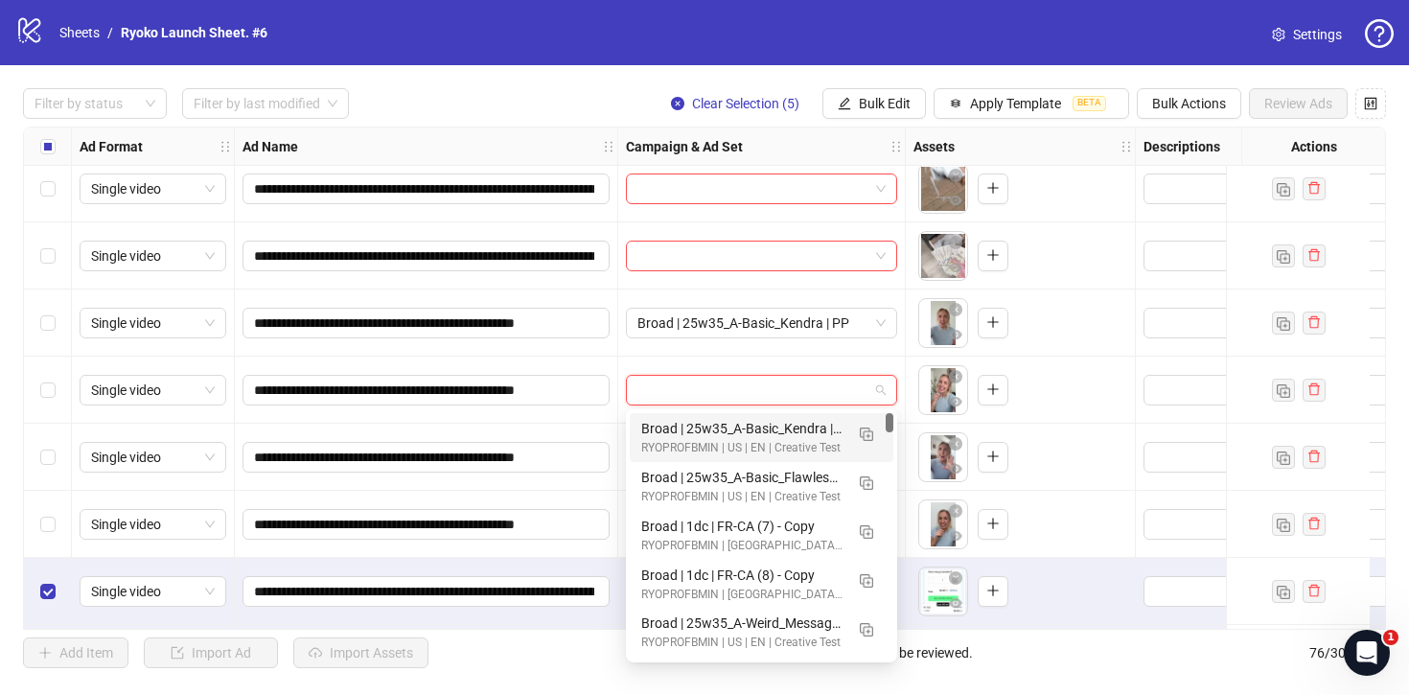
click at [805, 422] on div "Broad | 25w35_A-Basic_Kendra | PP" at bounding box center [742, 428] width 202 height 21
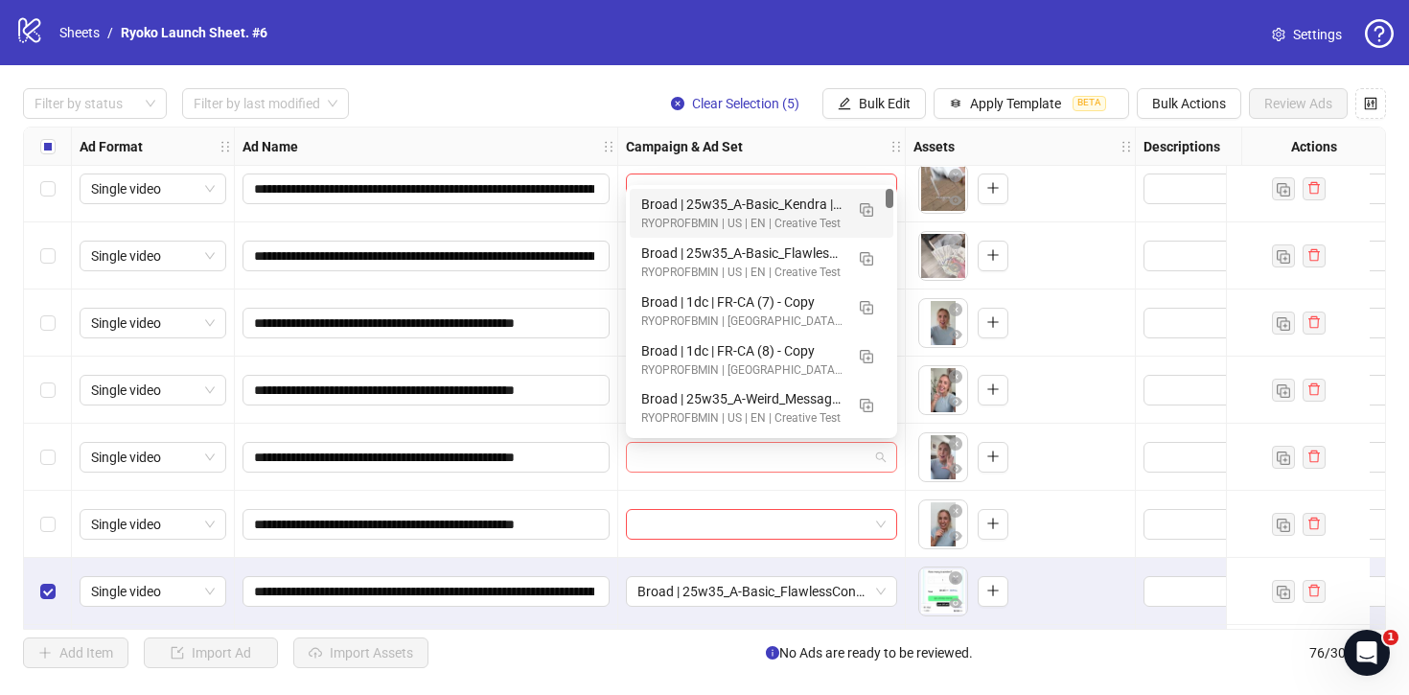
click at [878, 453] on span at bounding box center [762, 457] width 248 height 29
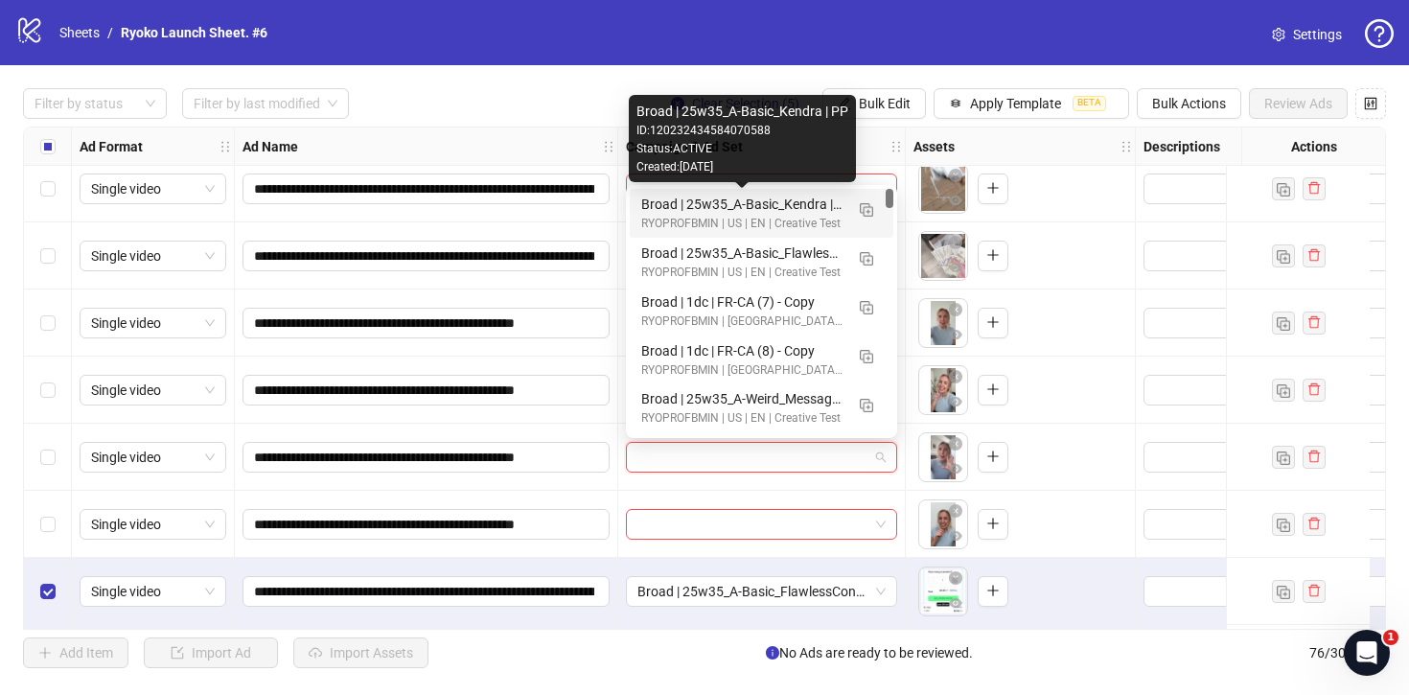
click at [775, 203] on div "Broad | 25w35_A-Basic_Kendra | PP" at bounding box center [742, 204] width 202 height 21
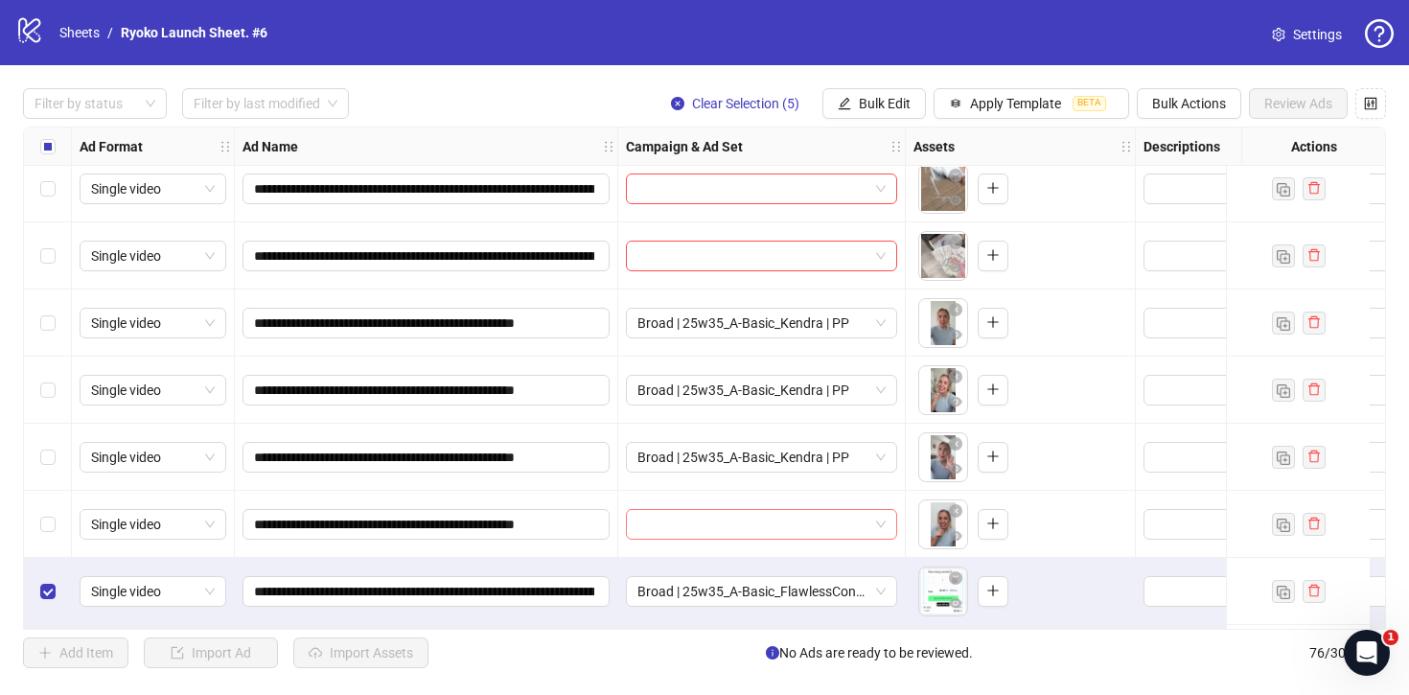
click at [875, 521] on span at bounding box center [762, 524] width 248 height 29
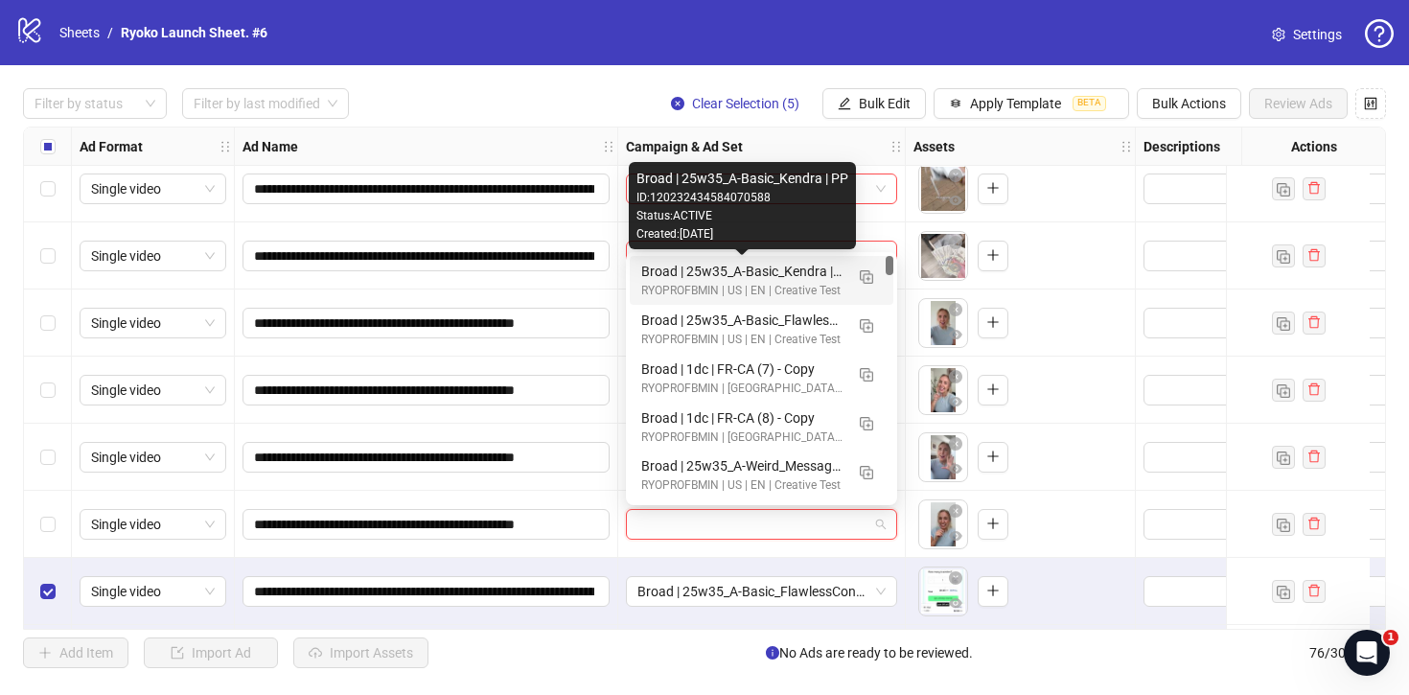
click at [801, 268] on div "Broad | 25w35_A-Basic_Kendra | PP" at bounding box center [742, 271] width 202 height 21
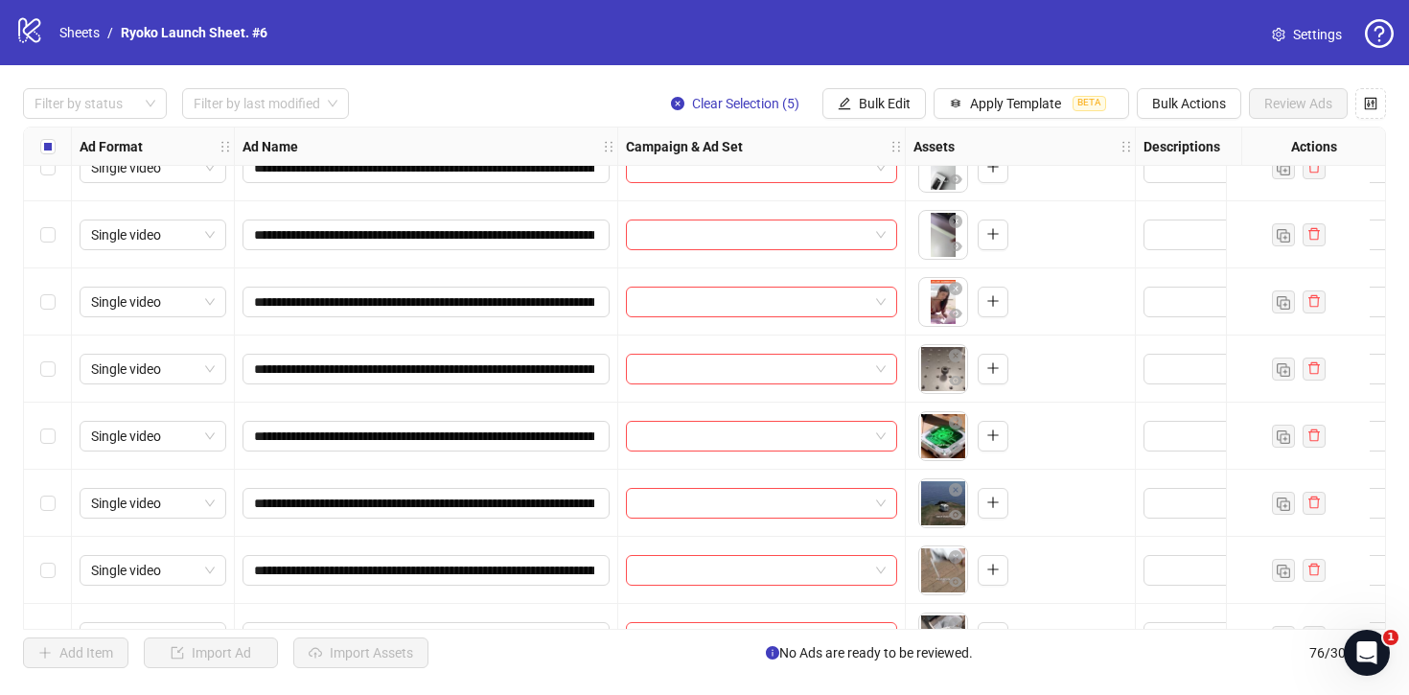
scroll to position [4012, 0]
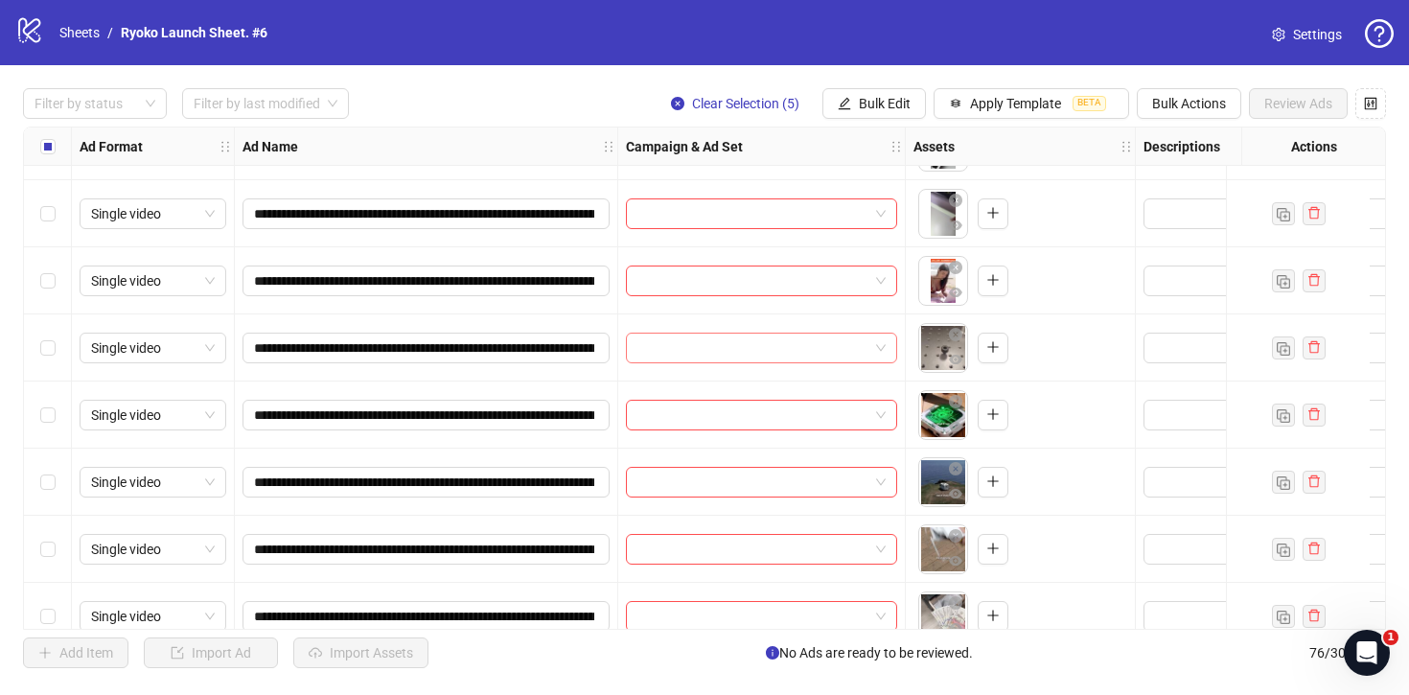
click at [882, 347] on span at bounding box center [762, 348] width 248 height 29
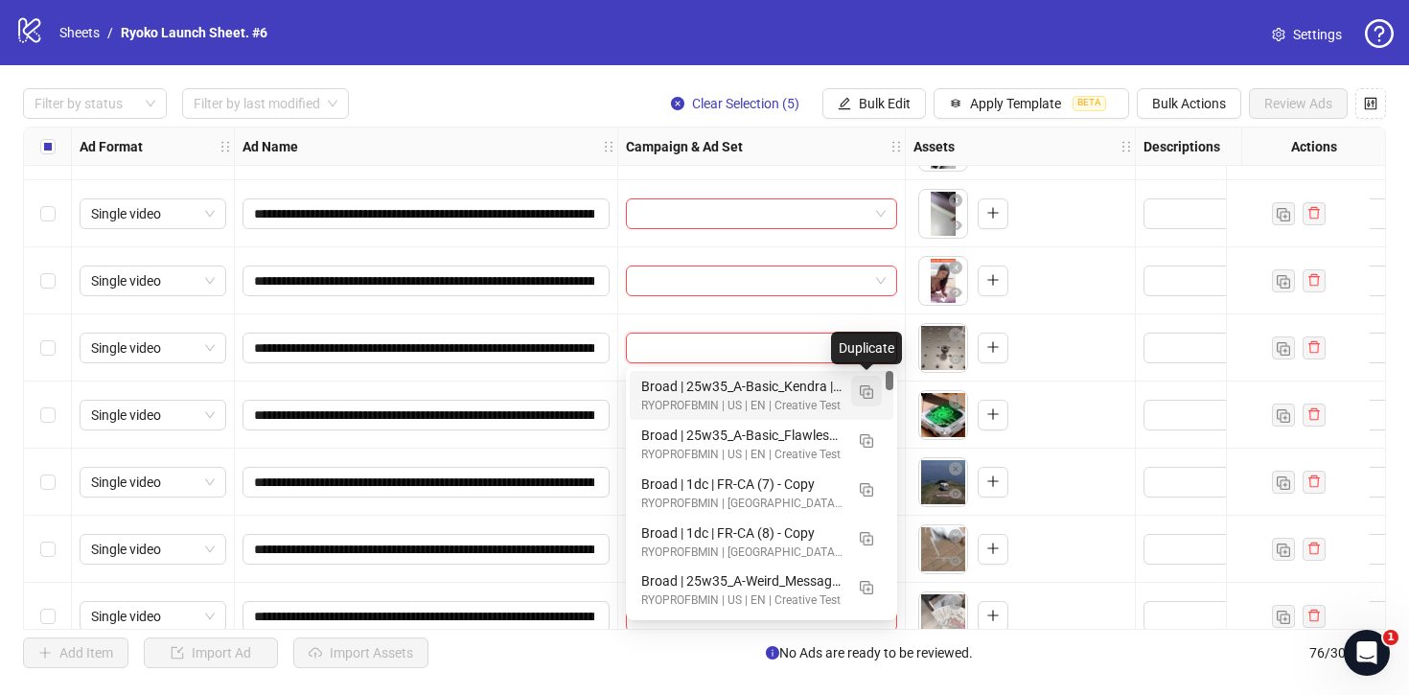
click at [871, 392] on img "button" at bounding box center [866, 391] width 13 height 13
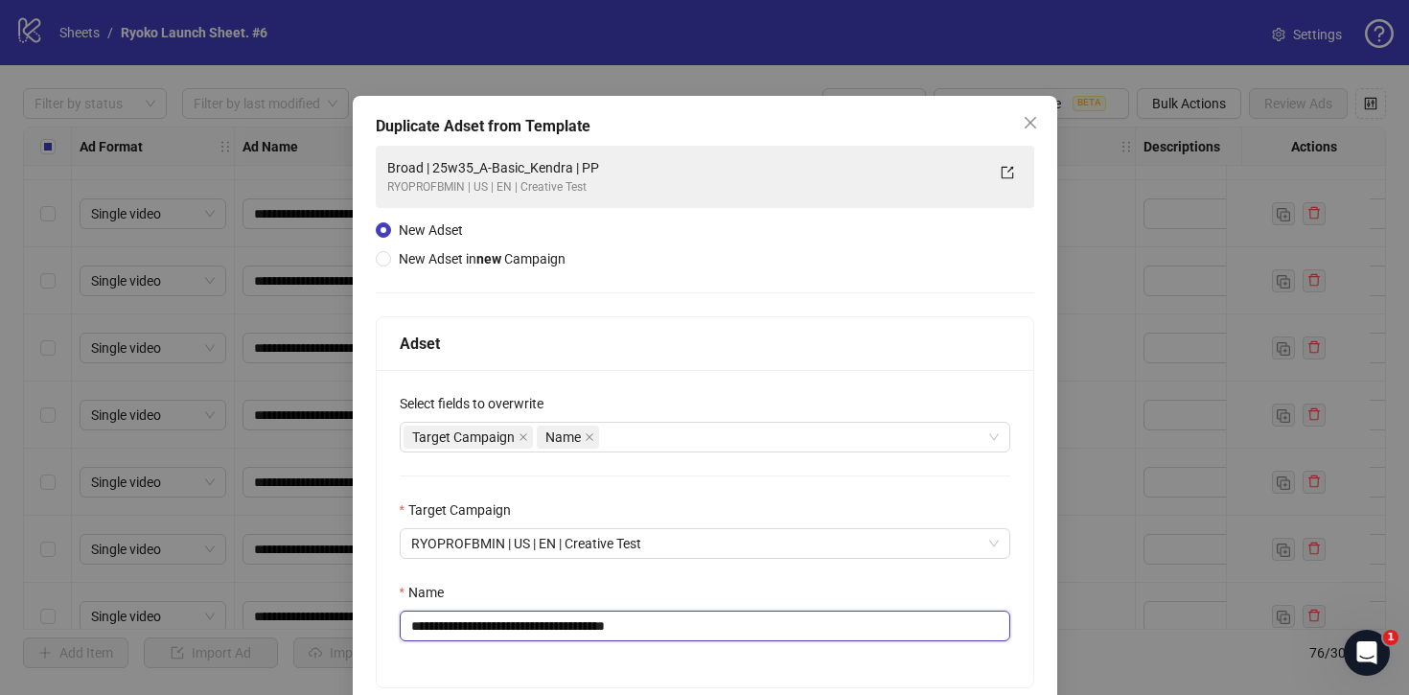
click at [827, 624] on input "**********" at bounding box center [705, 626] width 611 height 31
drag, startPoint x: 596, startPoint y: 628, endPoint x: 456, endPoint y: 628, distance: 140.0
click at [456, 627] on input "**********" at bounding box center [705, 626] width 611 height 31
paste input "**********"
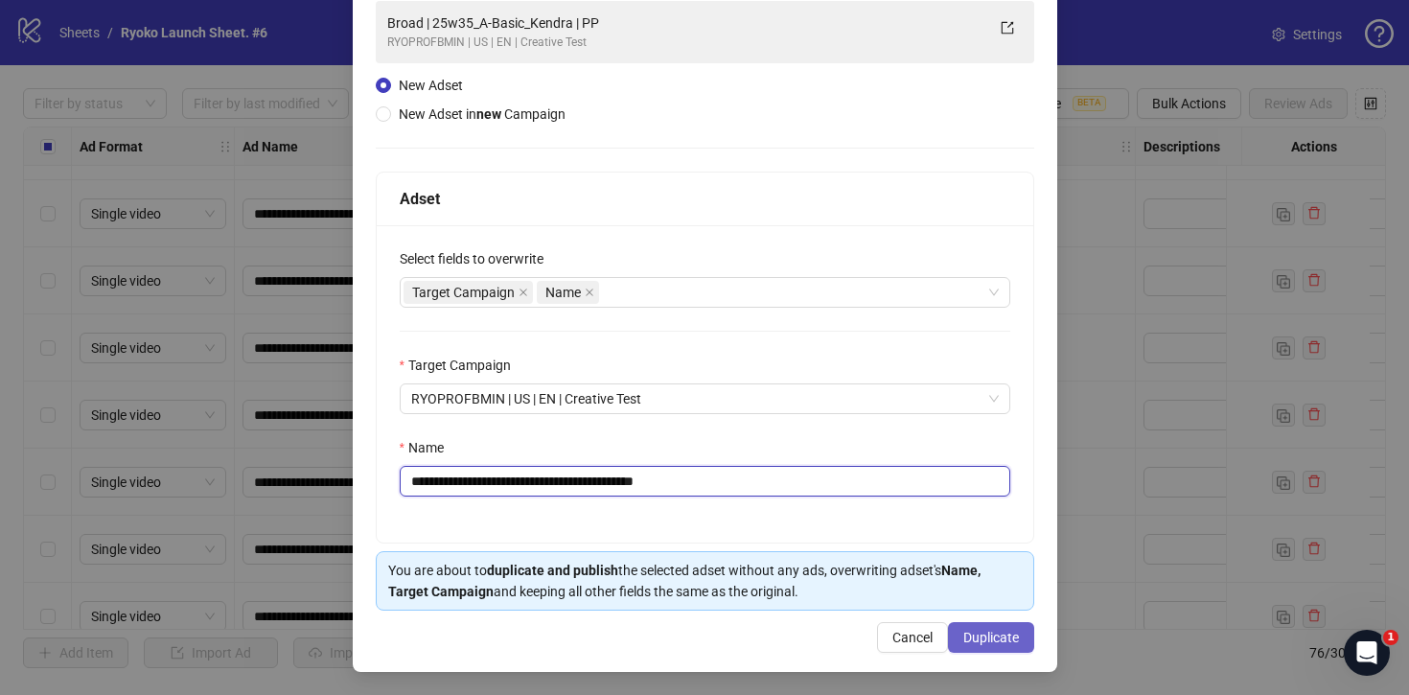
type input "**********"
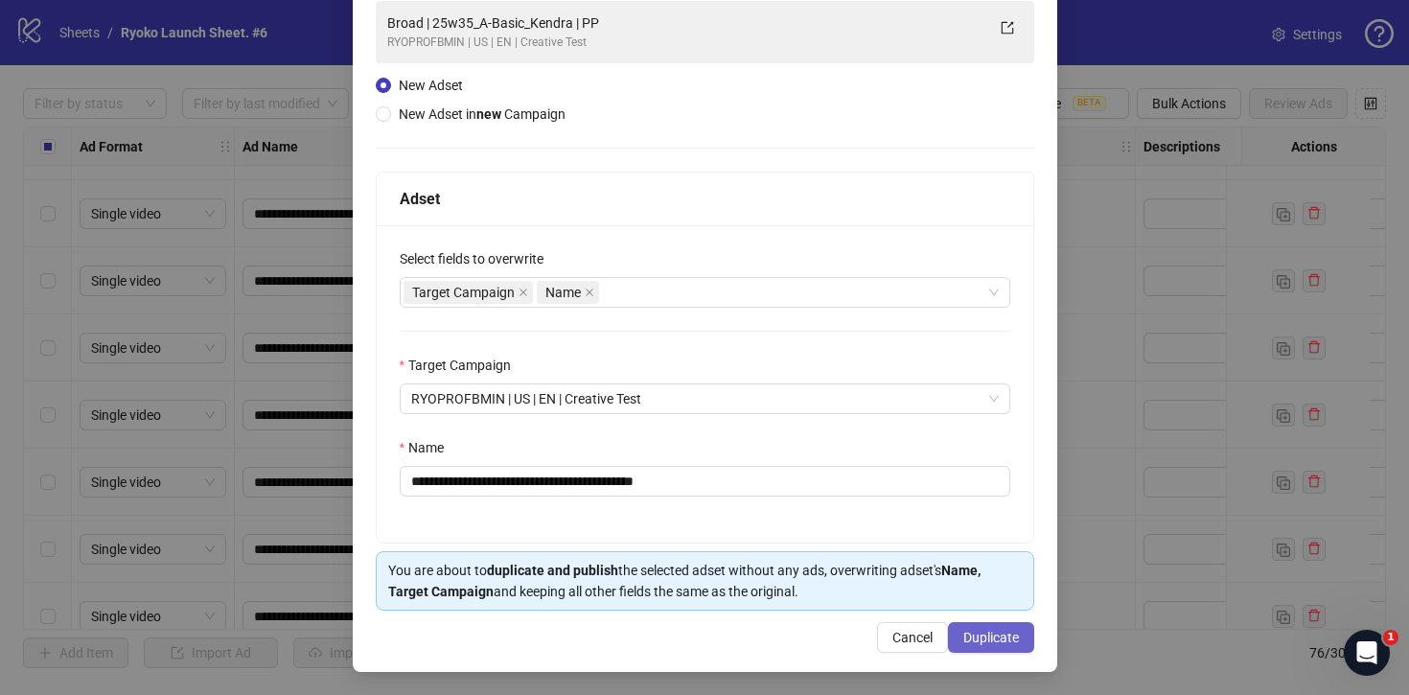
click at [1010, 630] on span "Duplicate" at bounding box center [992, 637] width 56 height 15
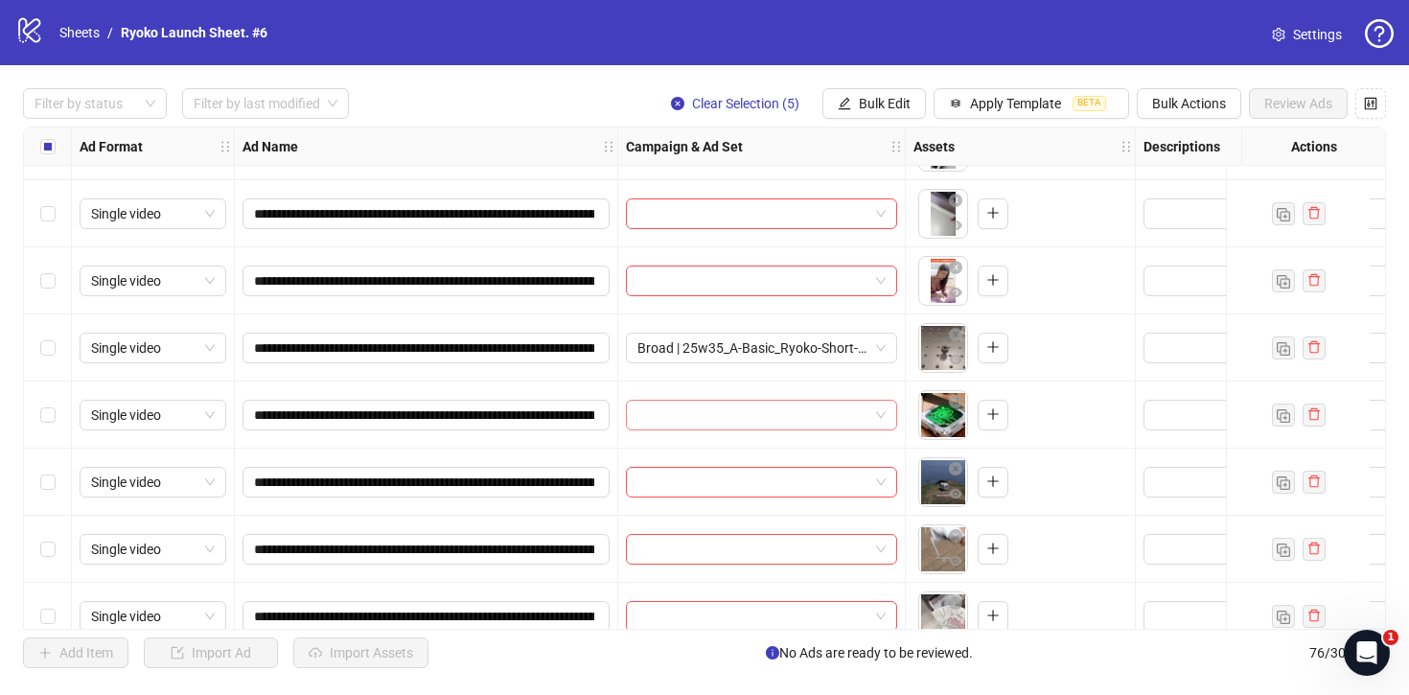
click at [888, 410] on div at bounding box center [761, 415] width 271 height 31
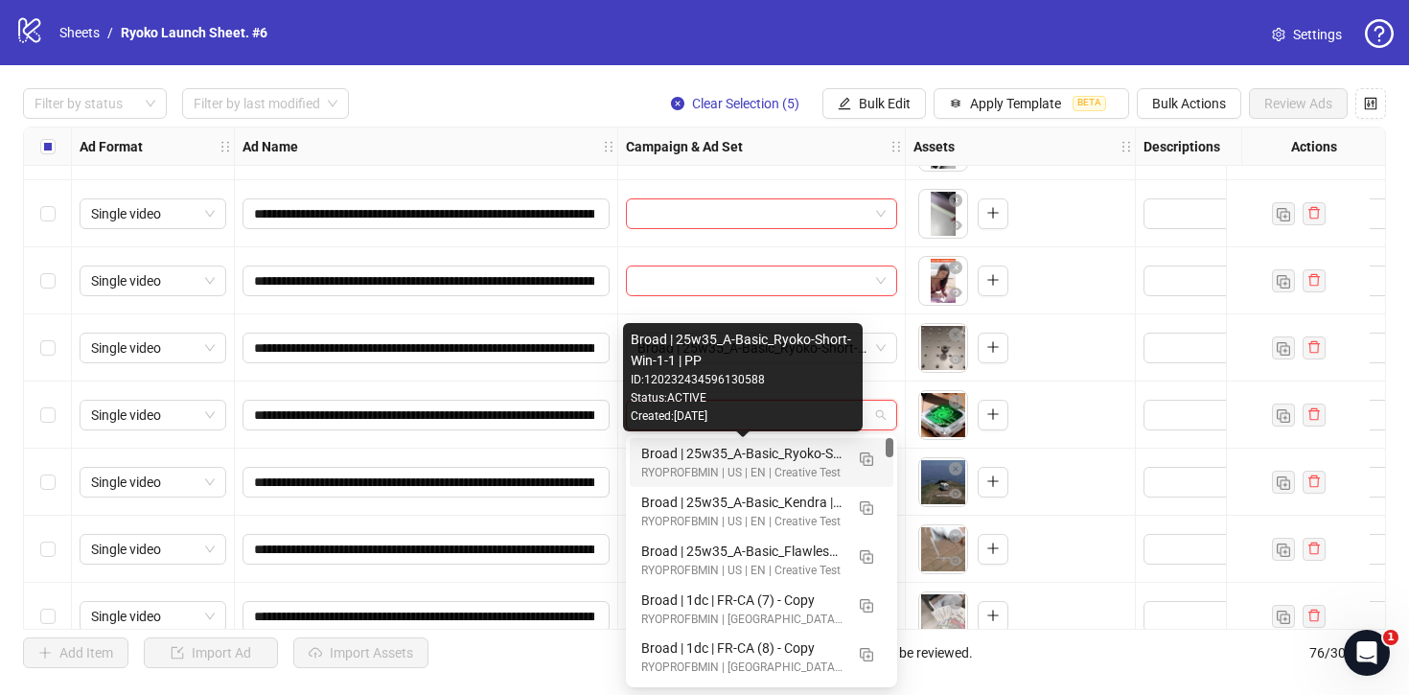
click at [816, 447] on div "Broad | 25w35_A-Basic_Ryoko-Short-Win-1-1 | PP" at bounding box center [742, 453] width 202 height 21
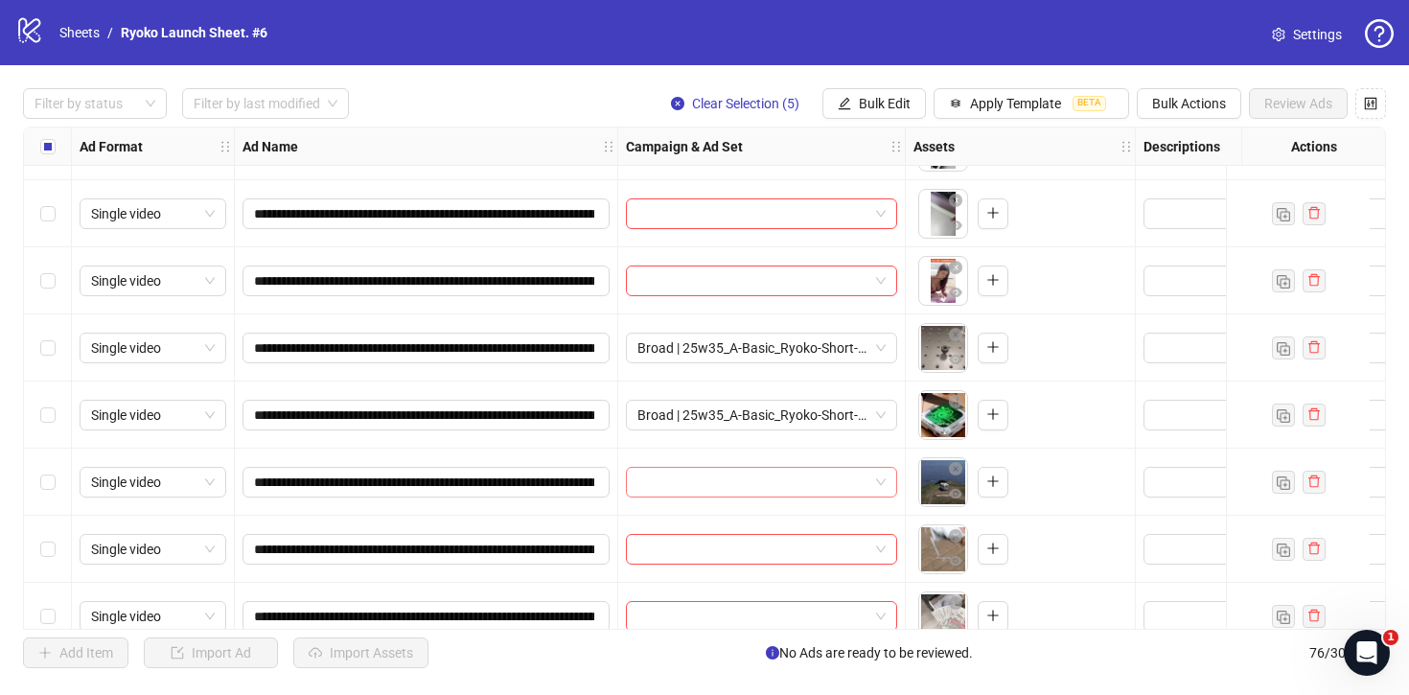
click at [882, 476] on span at bounding box center [762, 482] width 248 height 29
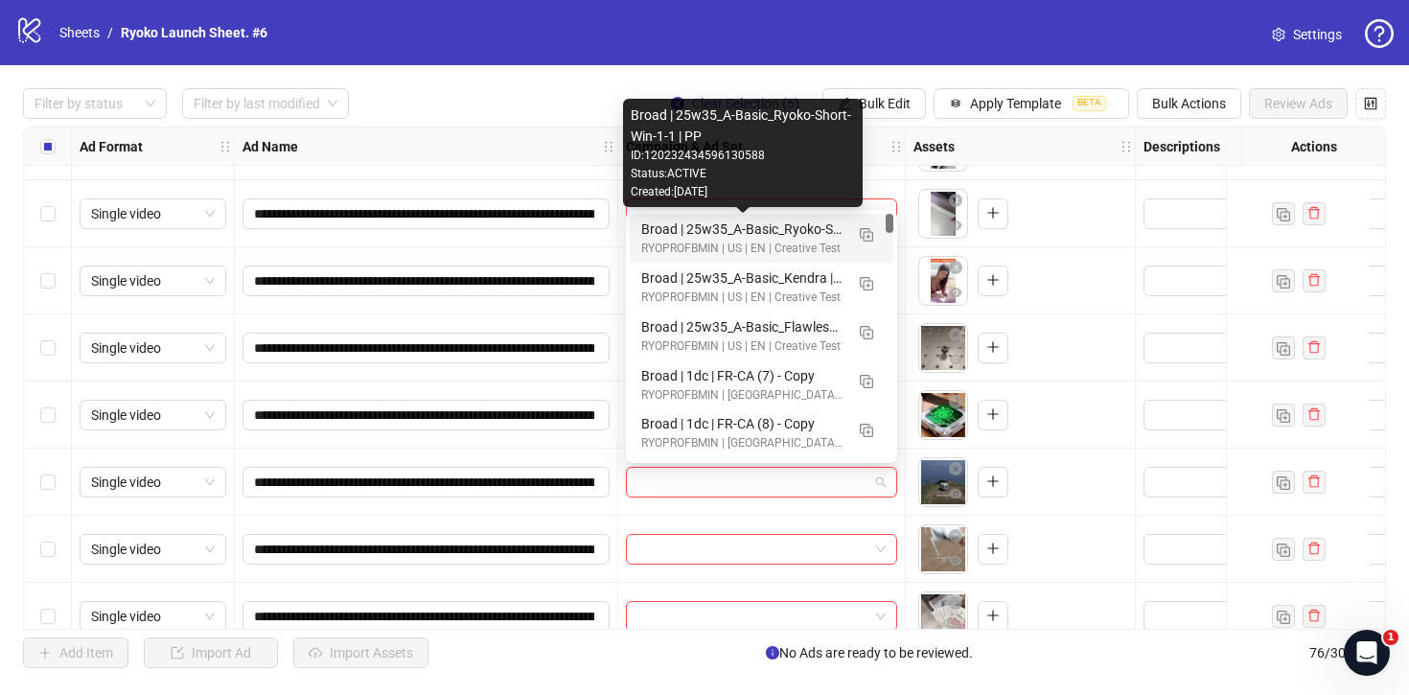
click at [798, 226] on div "Broad | 25w35_A-Basic_Ryoko-Short-Win-1-1 | PP" at bounding box center [742, 229] width 202 height 21
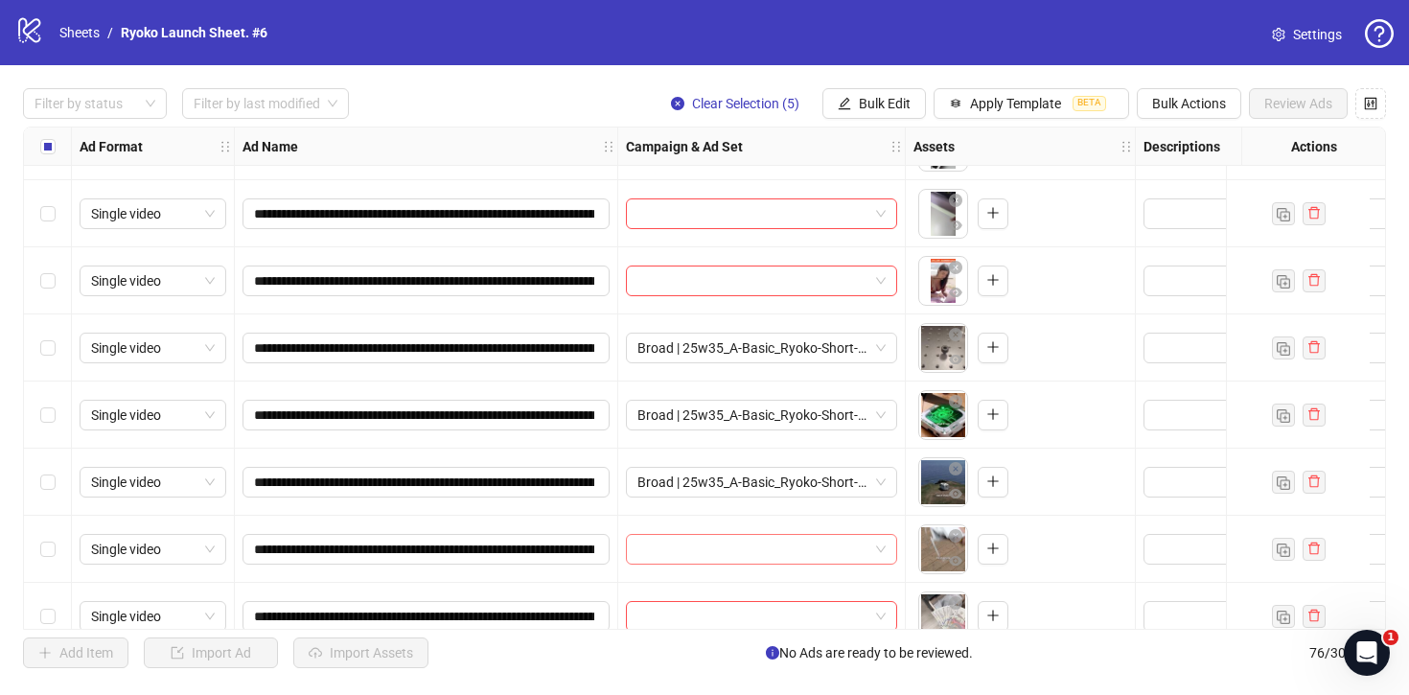
click at [883, 547] on span at bounding box center [762, 549] width 248 height 29
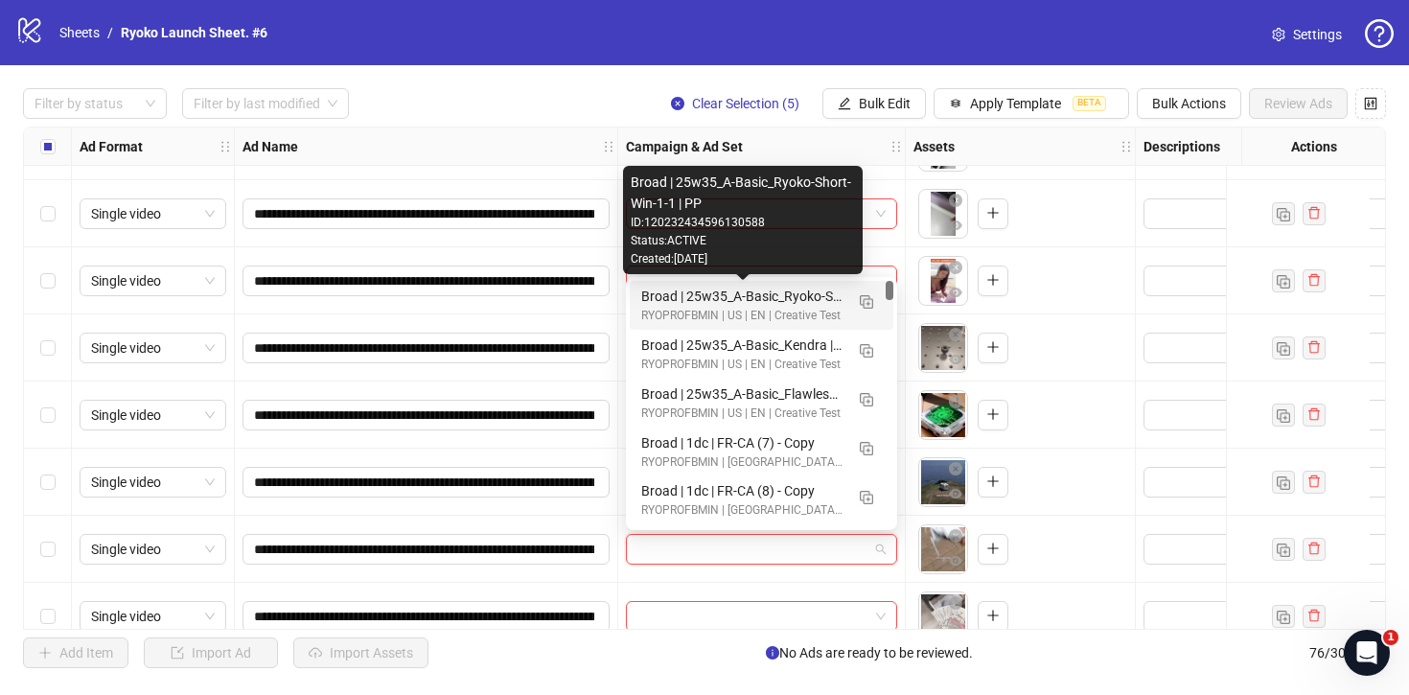
click at [812, 291] on div "Broad | 25w35_A-Basic_Ryoko-Short-Win-1-1 | PP" at bounding box center [742, 296] width 202 height 21
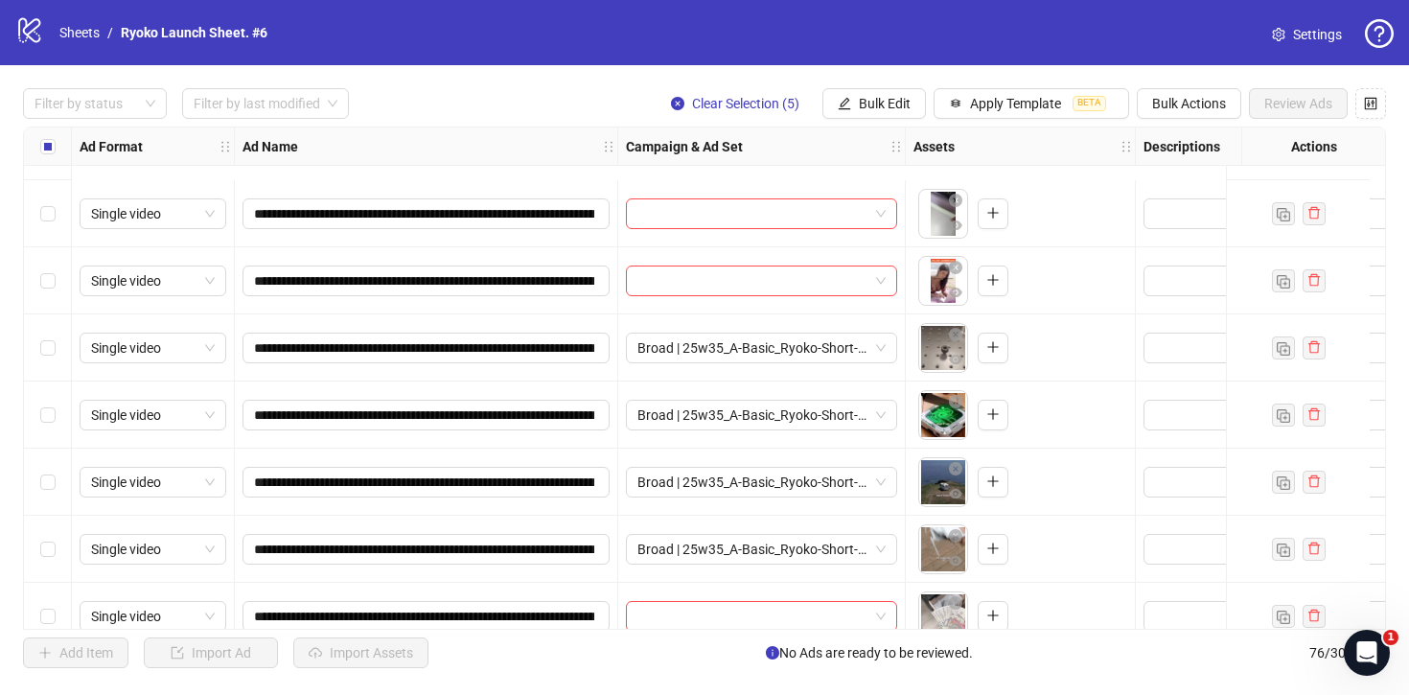
scroll to position [4140, 0]
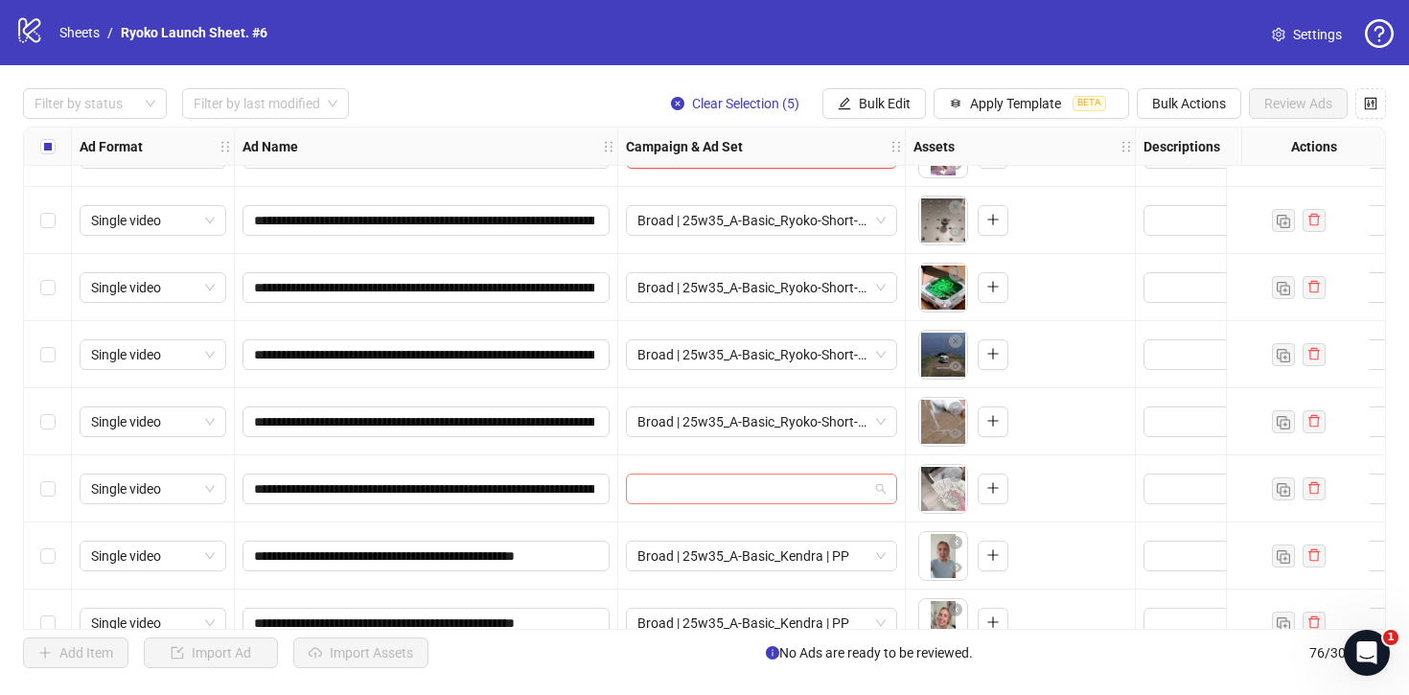
click at [880, 481] on span at bounding box center [762, 489] width 248 height 29
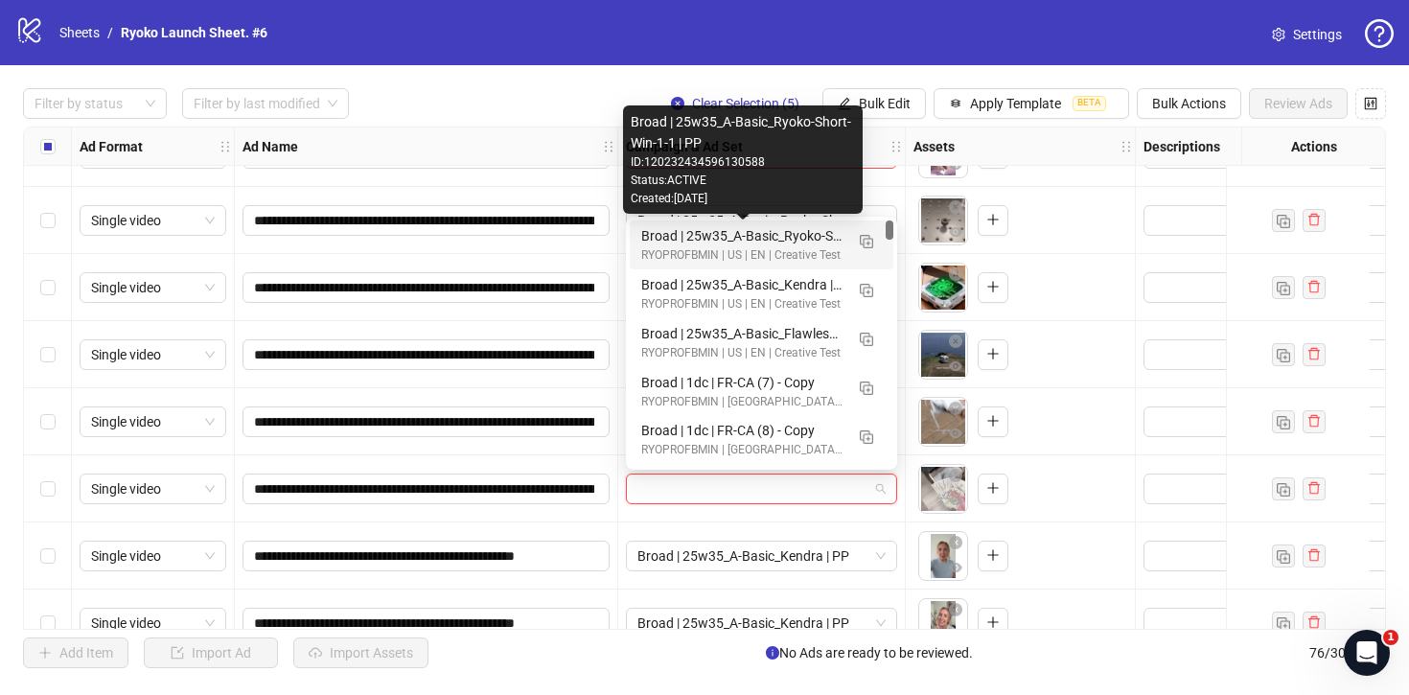
click at [812, 240] on div "Broad | 25w35_A-Basic_Ryoko-Short-Win-1-1 | PP" at bounding box center [742, 235] width 202 height 21
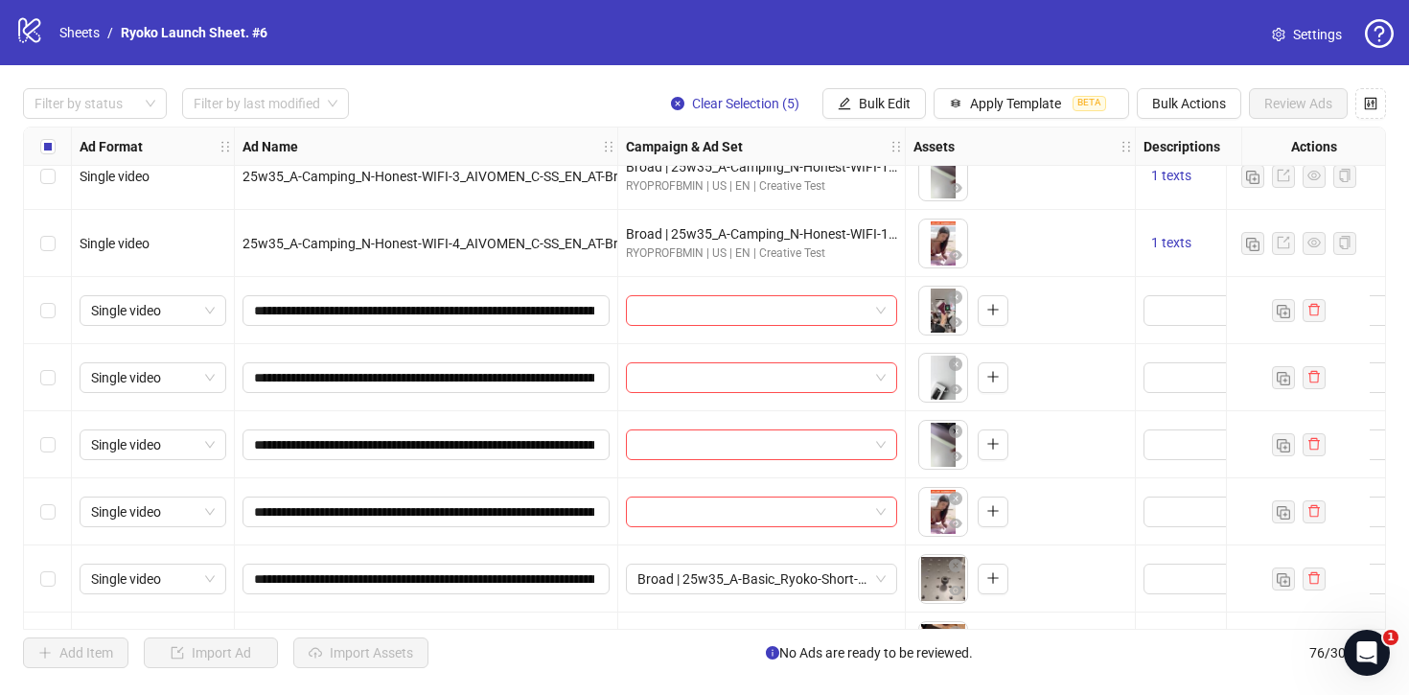
scroll to position [3763, 0]
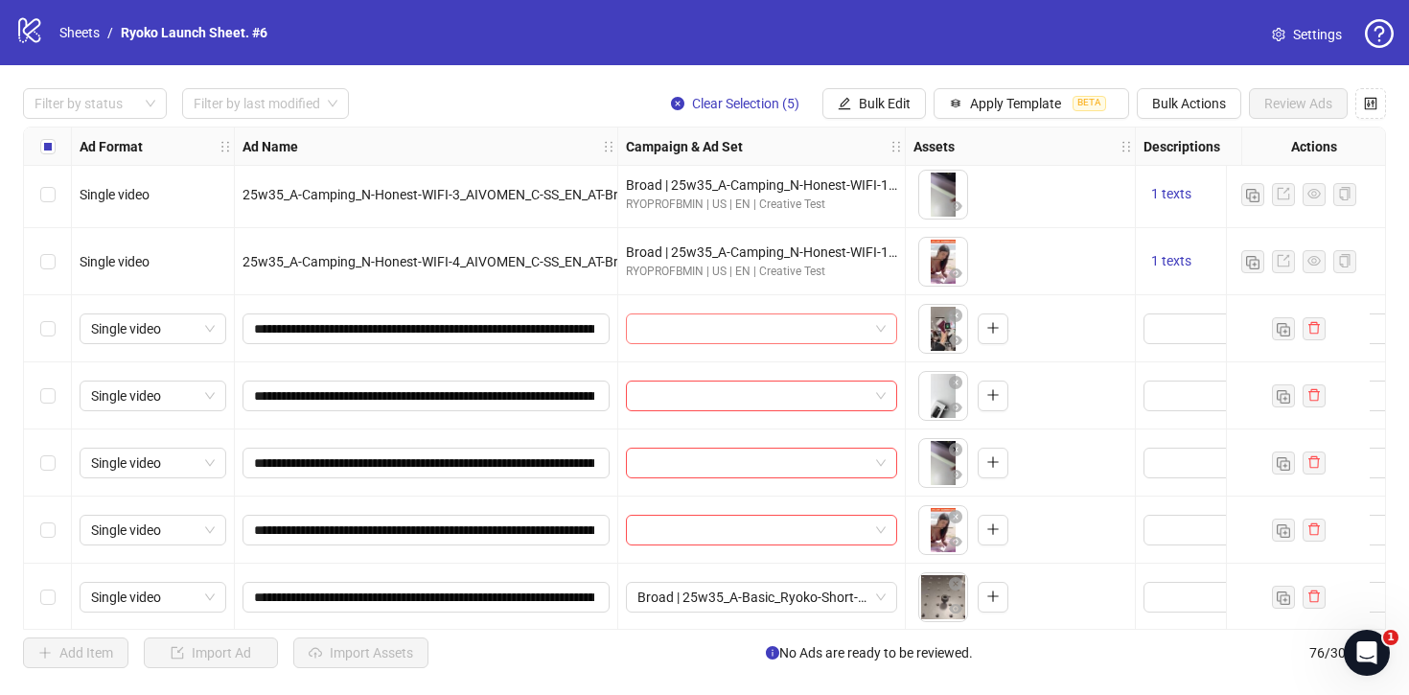
click at [883, 326] on span at bounding box center [762, 328] width 248 height 29
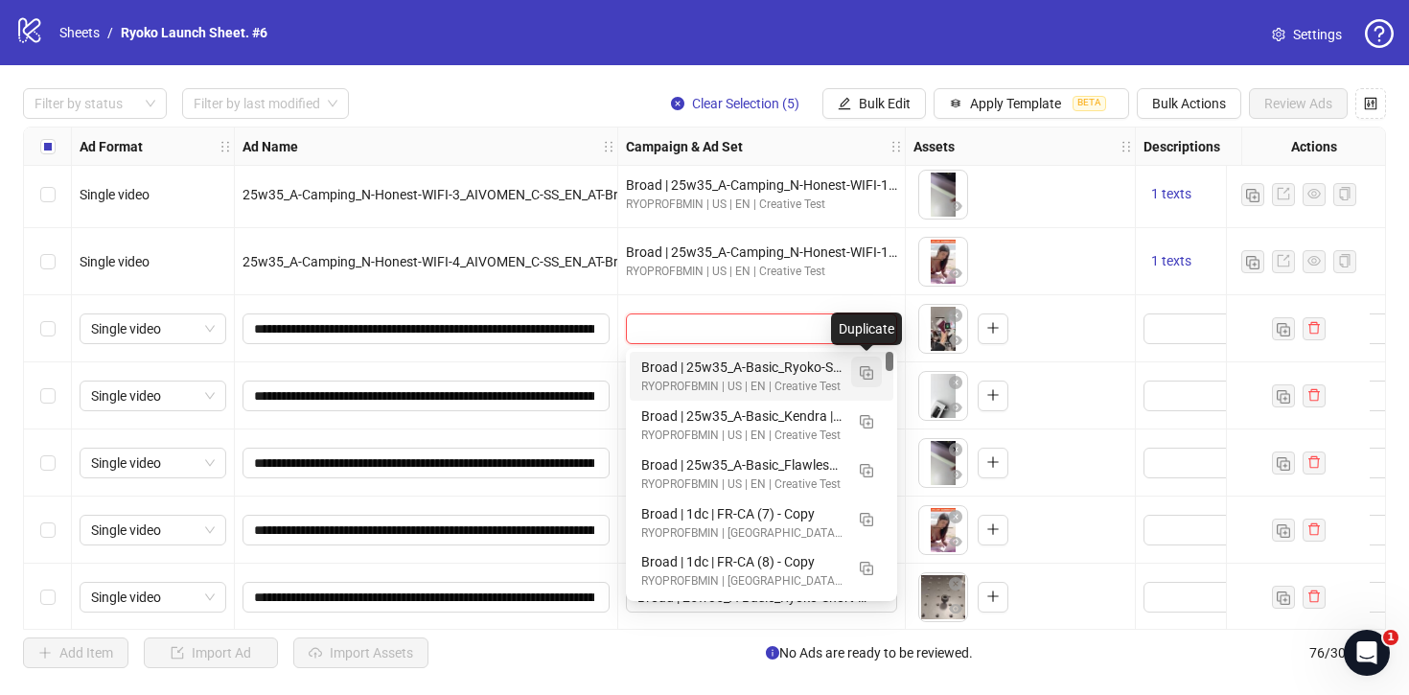
click at [869, 368] on img "button" at bounding box center [866, 372] width 13 height 13
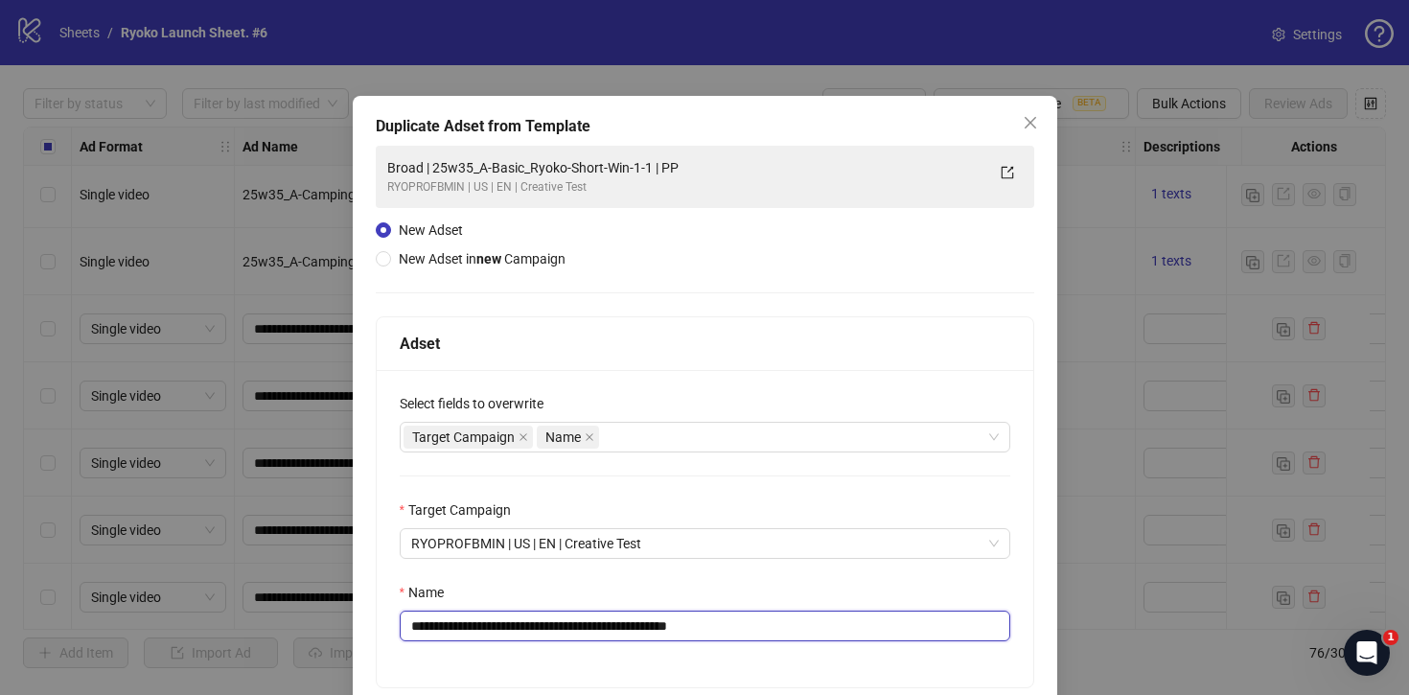
click at [872, 628] on input "**********" at bounding box center [705, 626] width 611 height 31
drag, startPoint x: 675, startPoint y: 627, endPoint x: 459, endPoint y: 621, distance: 215.8
click at [459, 621] on input "**********" at bounding box center [705, 626] width 611 height 31
paste input "text"
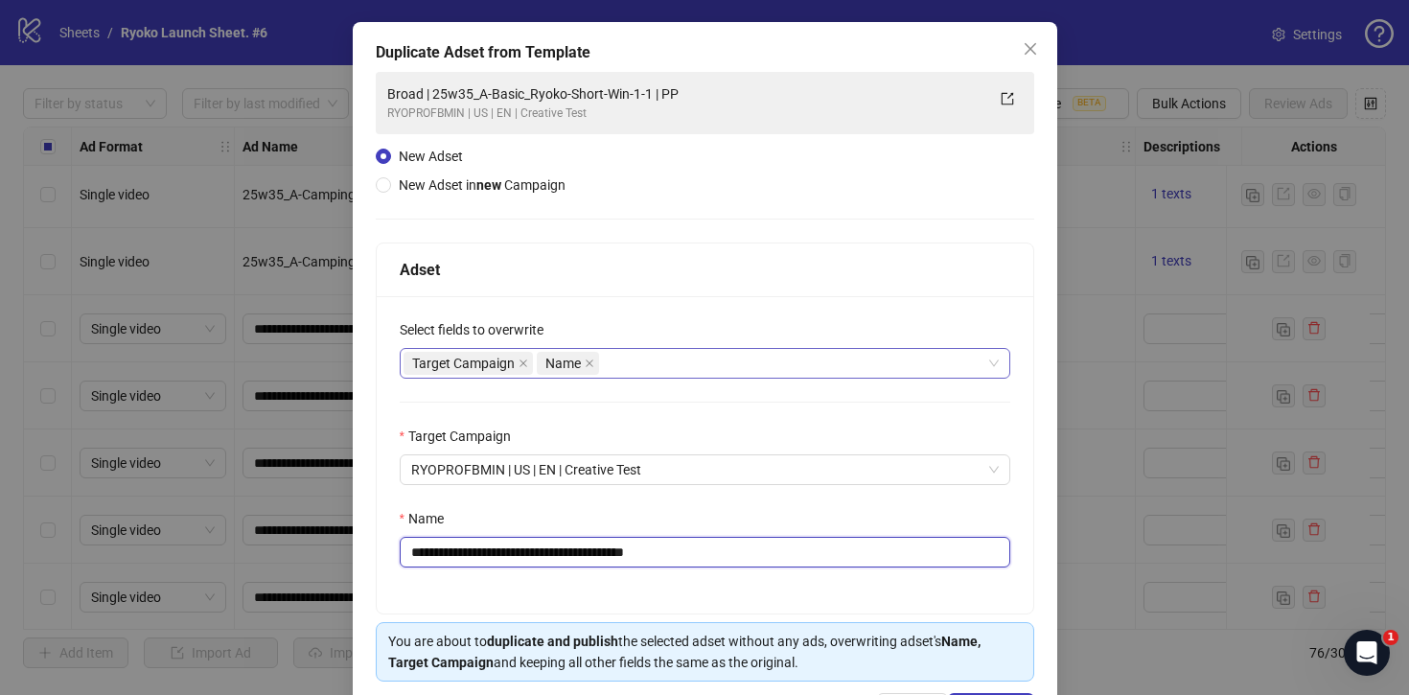
scroll to position [146, 0]
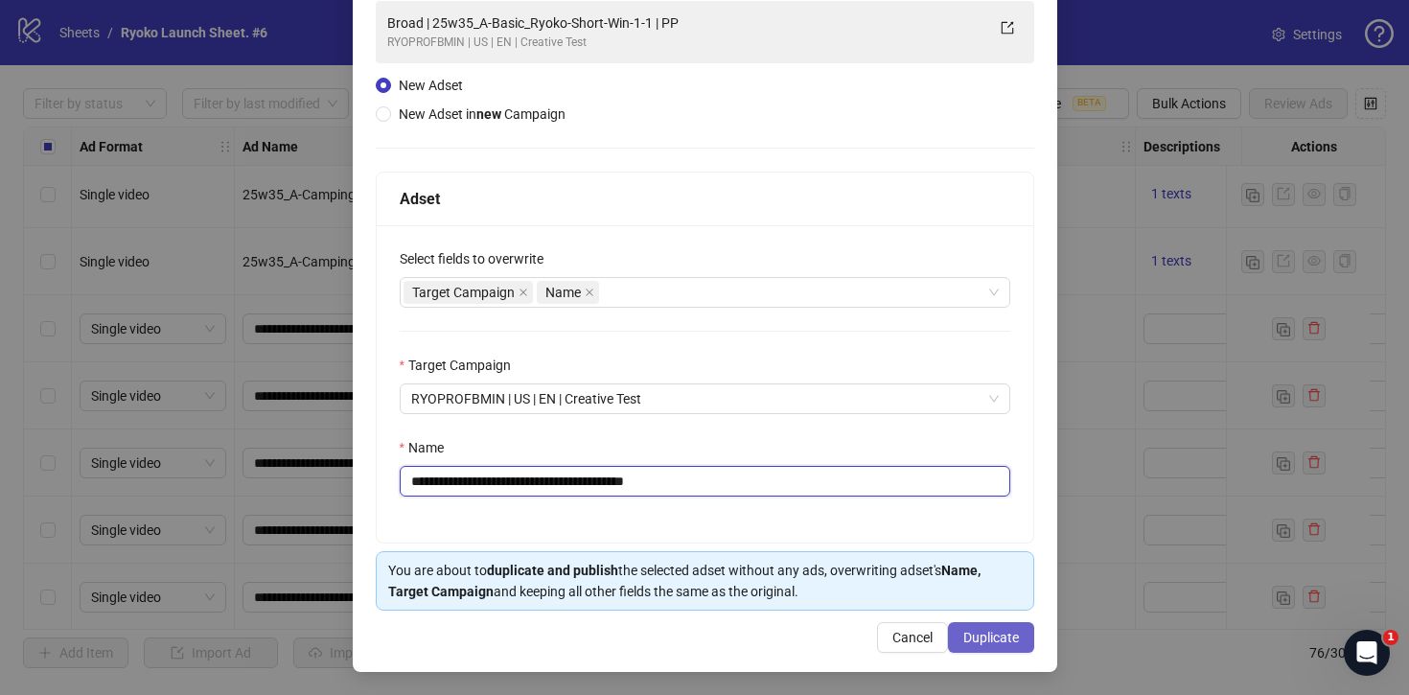
type input "**********"
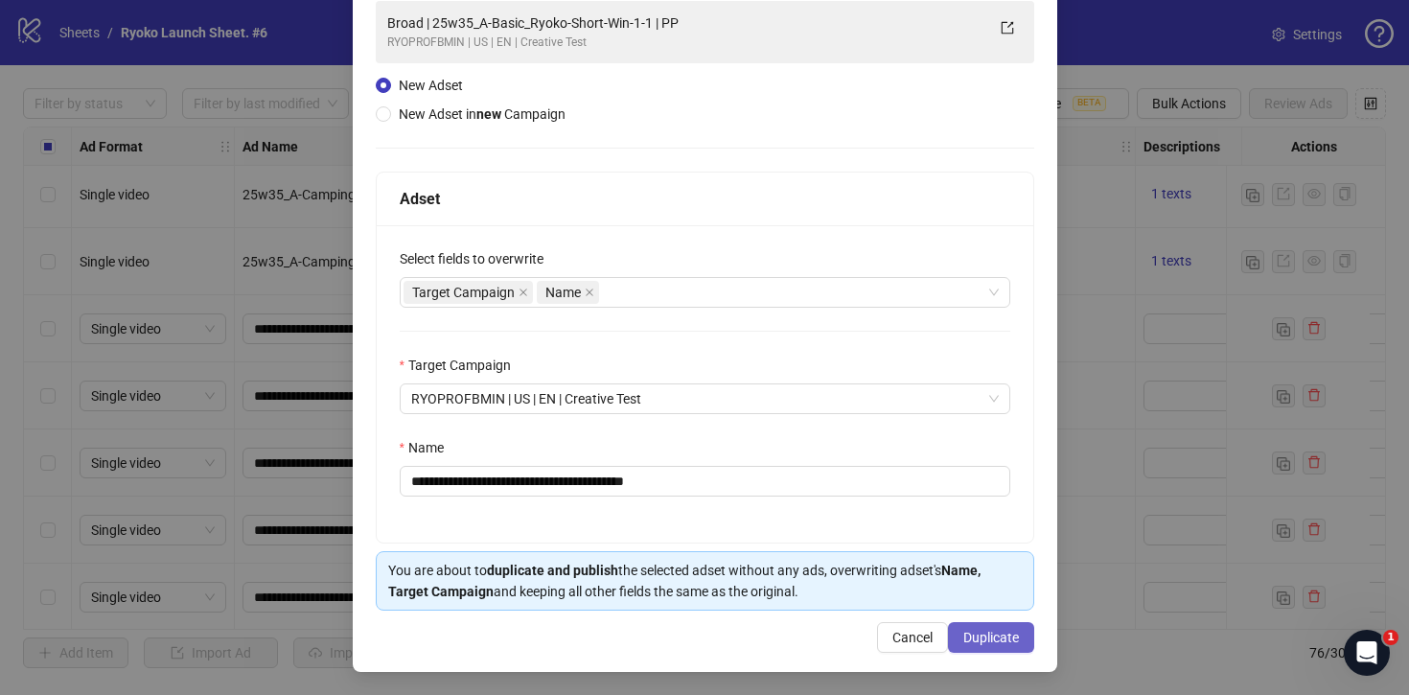
click at [990, 634] on span "Duplicate" at bounding box center [992, 637] width 56 height 15
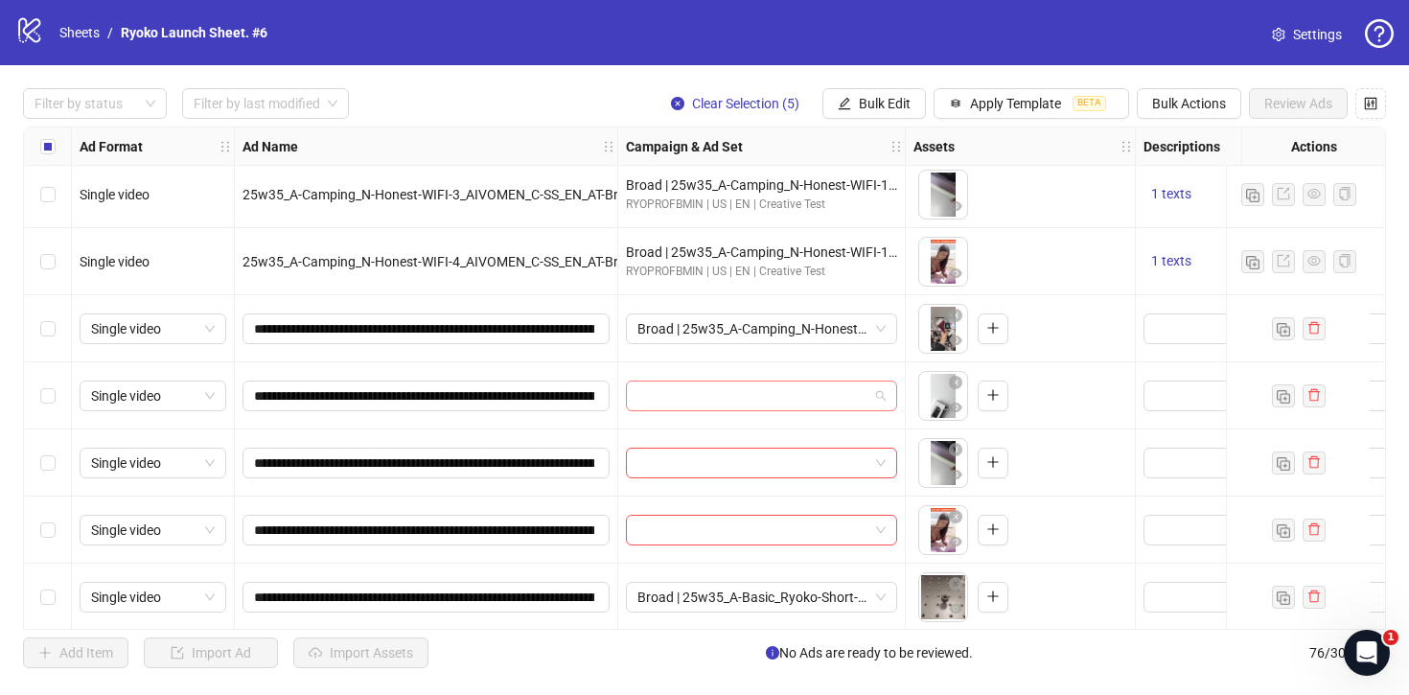
click at [882, 398] on span at bounding box center [762, 396] width 248 height 29
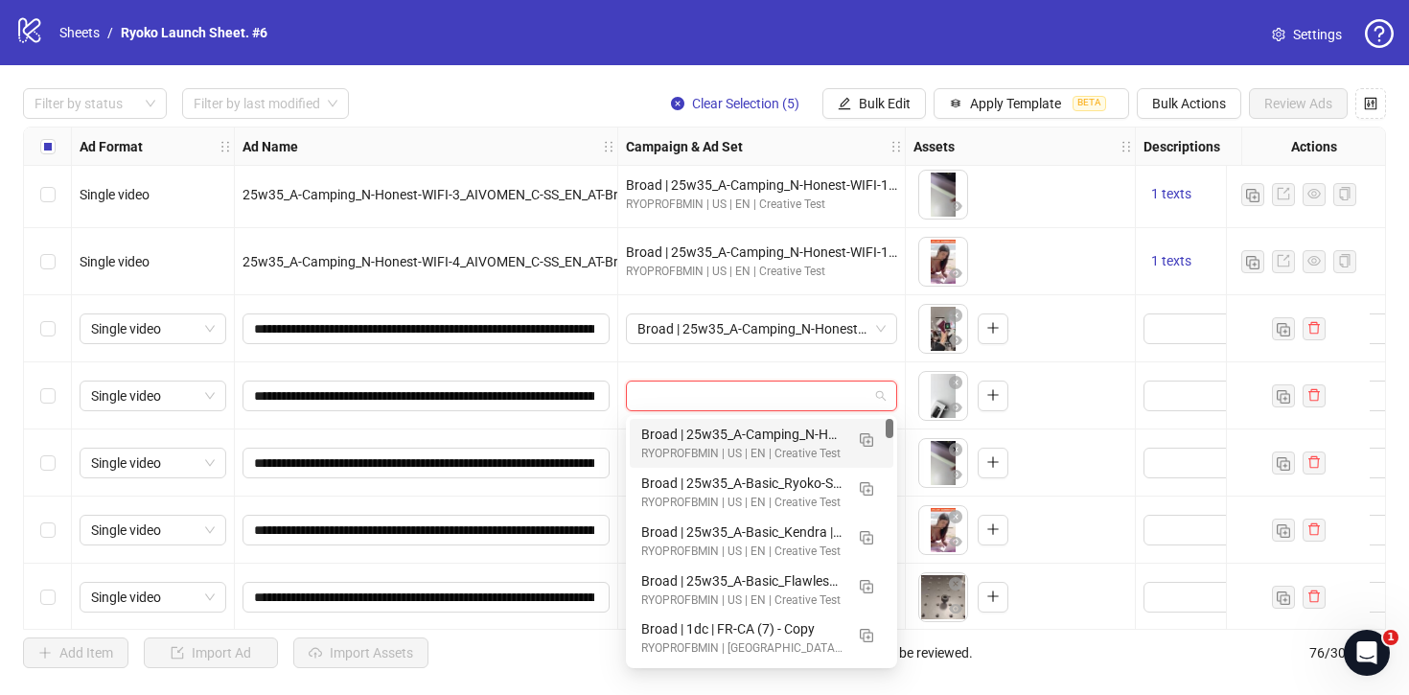
click at [795, 430] on div "Broad | 25w35_A-Camping_N-Honest-WIFI-1 | PP" at bounding box center [742, 434] width 202 height 21
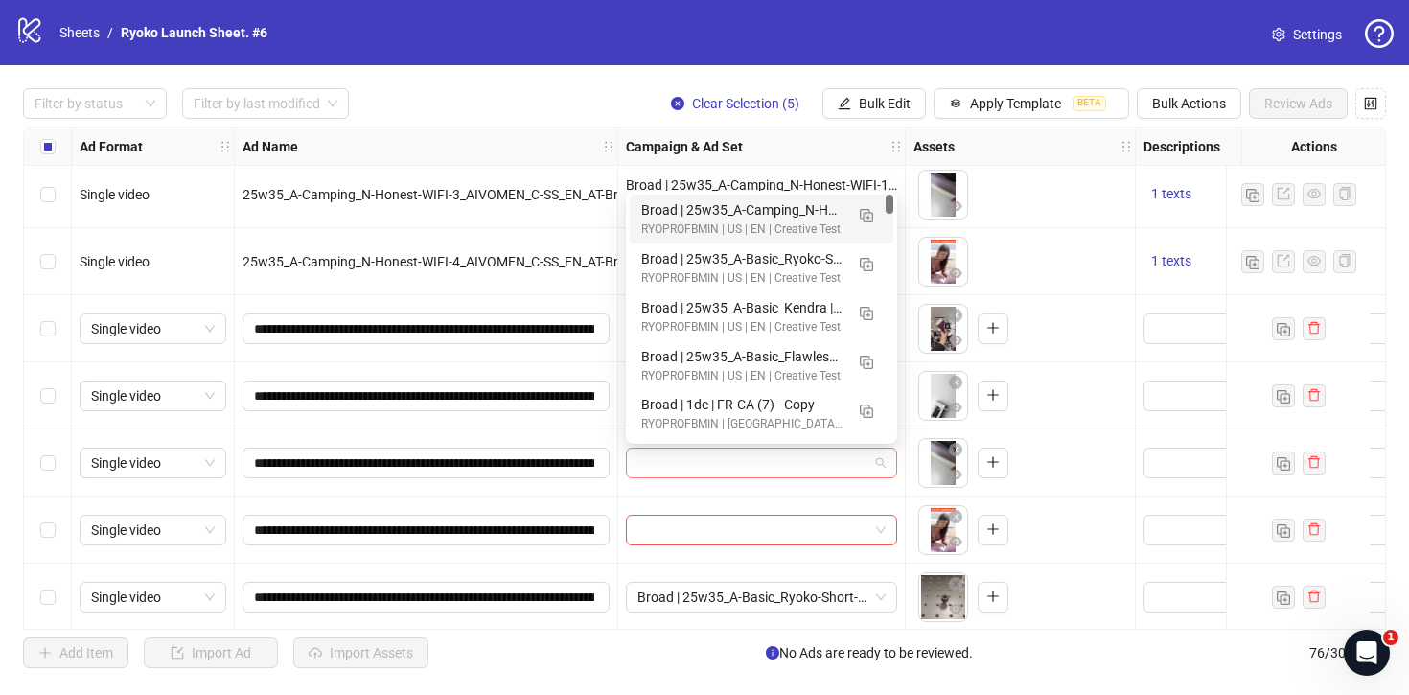
click at [878, 460] on span at bounding box center [762, 463] width 248 height 29
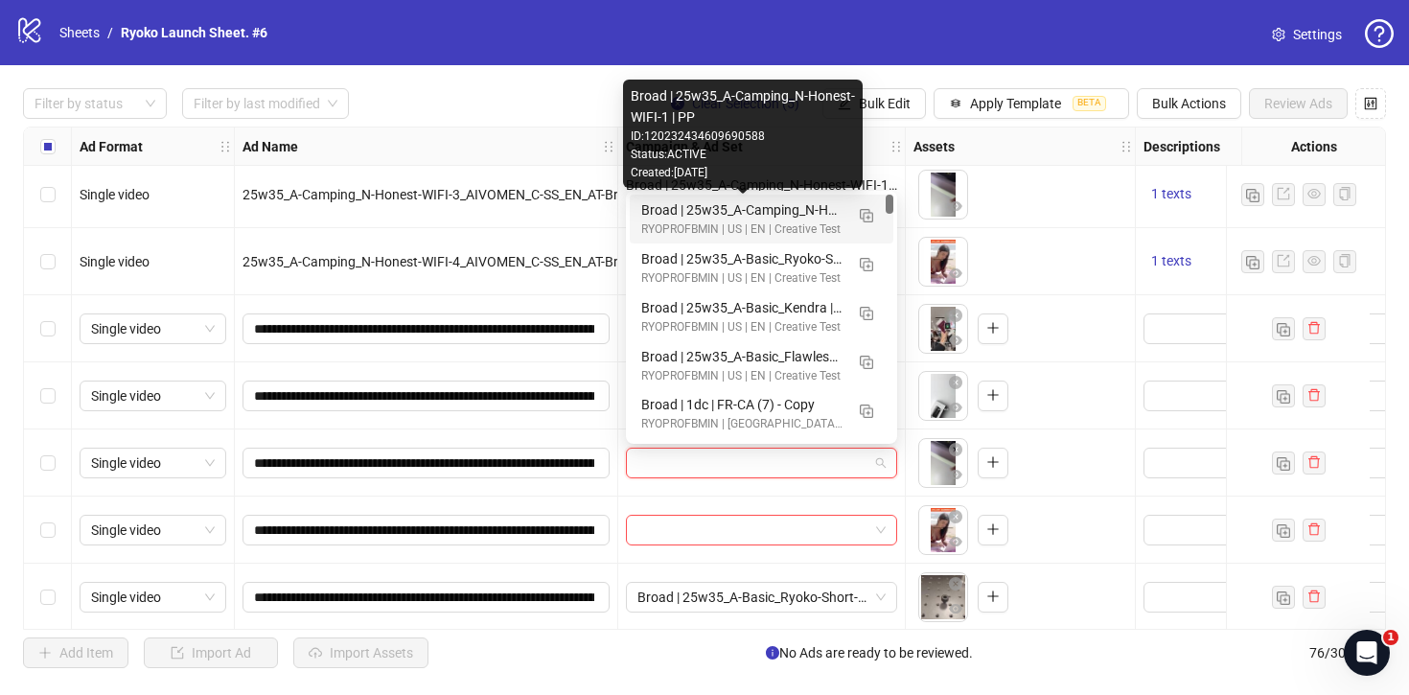
click at [774, 213] on div "Broad | 25w35_A-Camping_N-Honest-WIFI-1 | PP" at bounding box center [742, 209] width 202 height 21
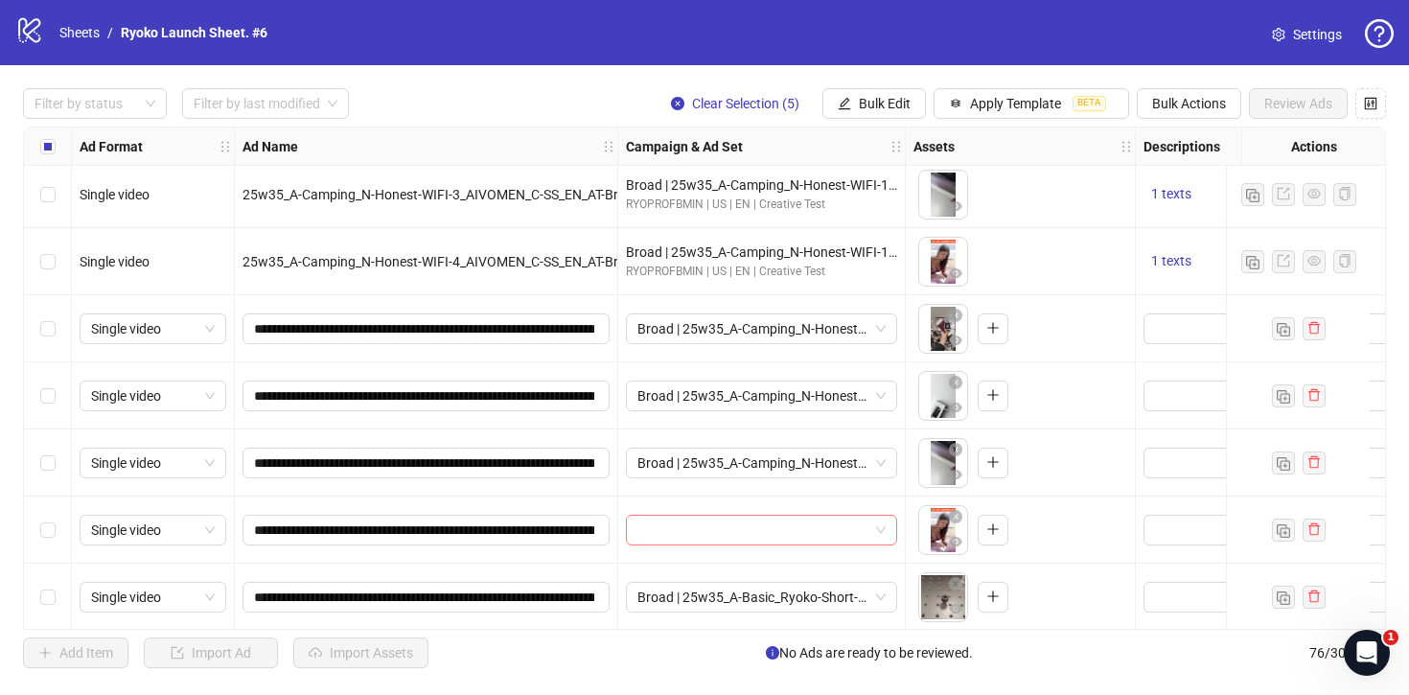
click at [879, 531] on span at bounding box center [762, 530] width 248 height 29
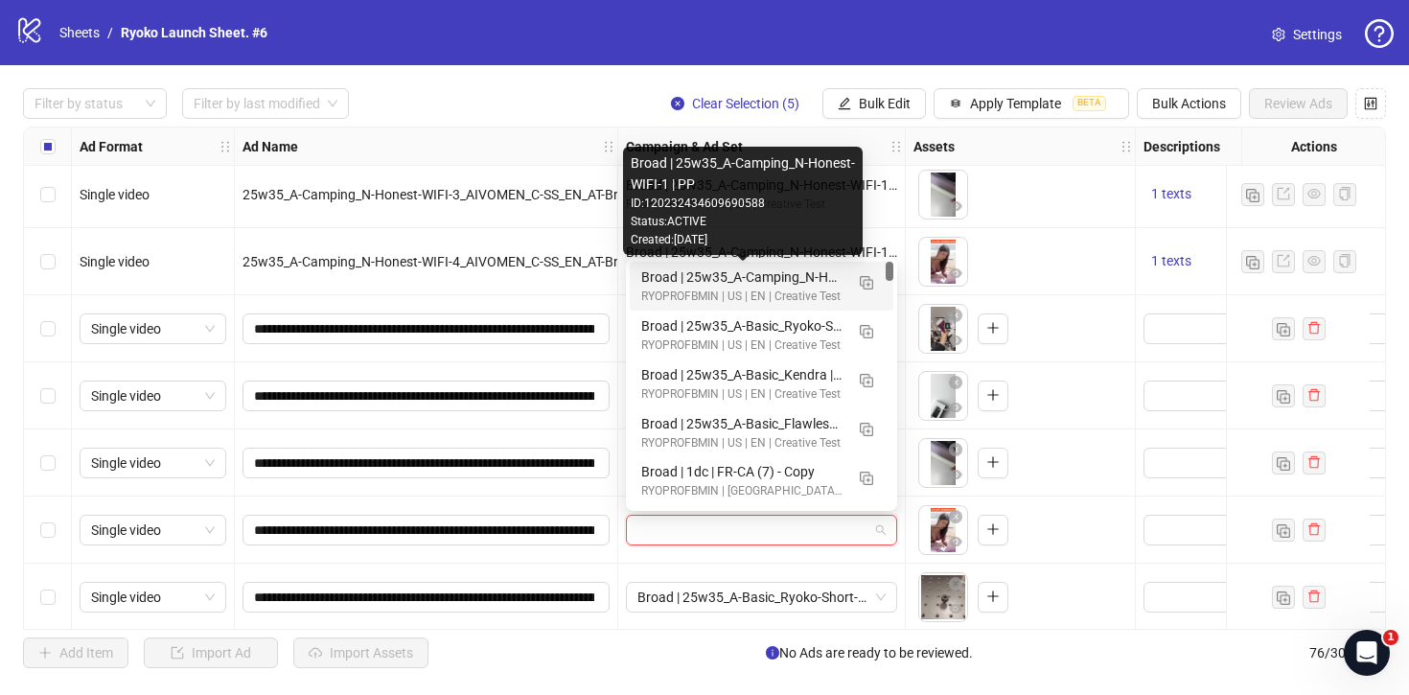
click at [771, 274] on div "Broad | 25w35_A-Camping_N-Honest-WIFI-1 | PP" at bounding box center [742, 277] width 202 height 21
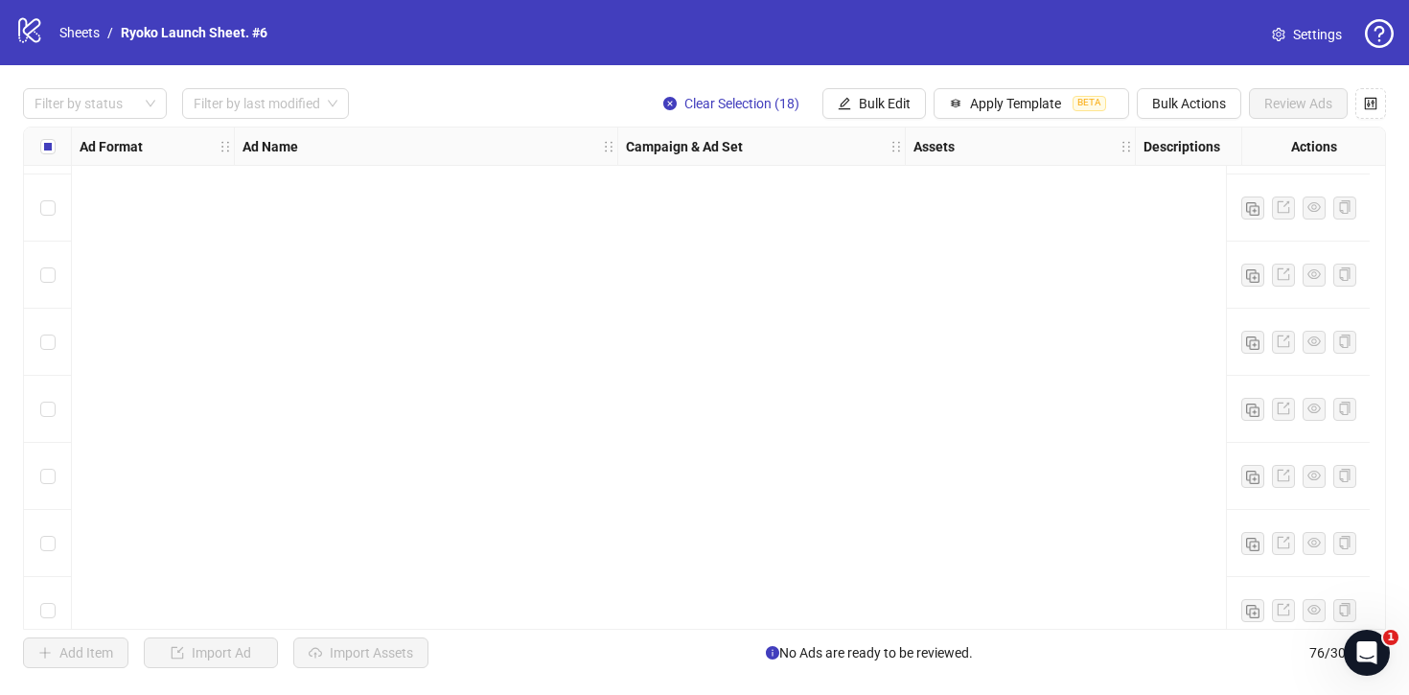
scroll to position [0, 0]
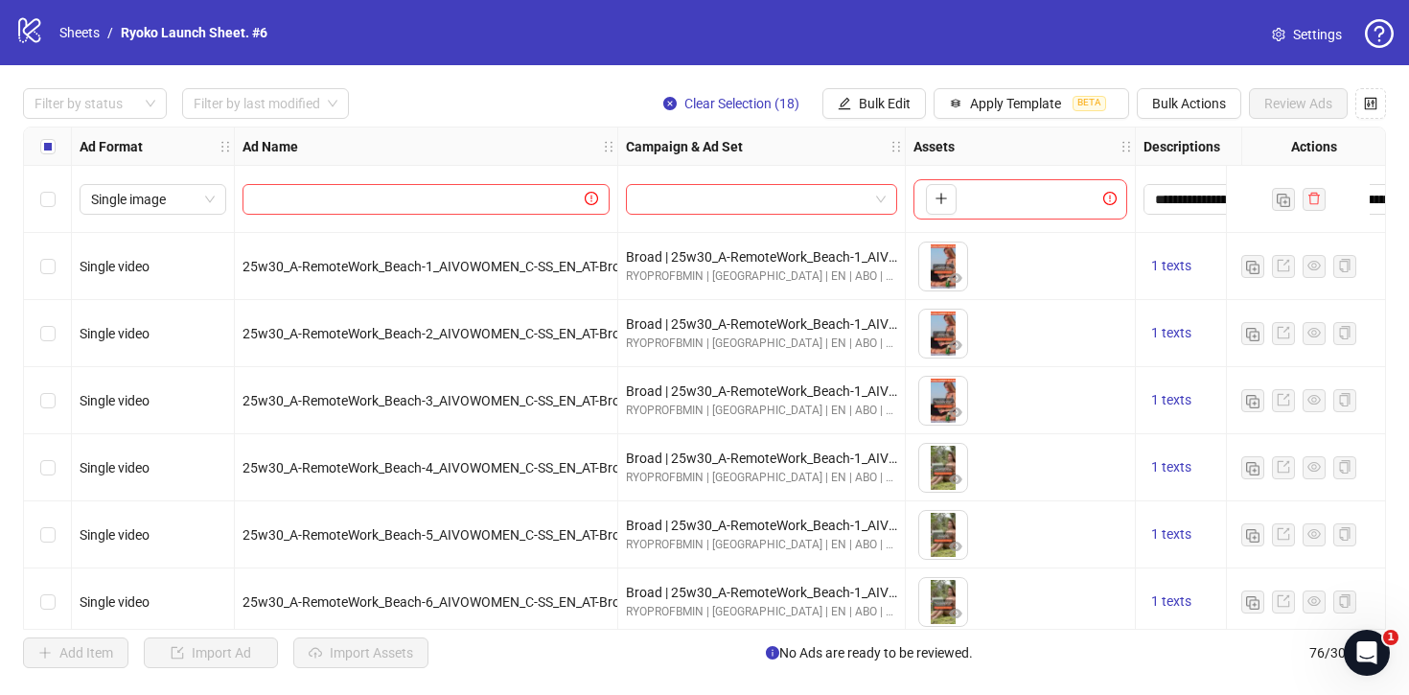
click at [34, 199] on div "Select row 1" at bounding box center [48, 199] width 48 height 67
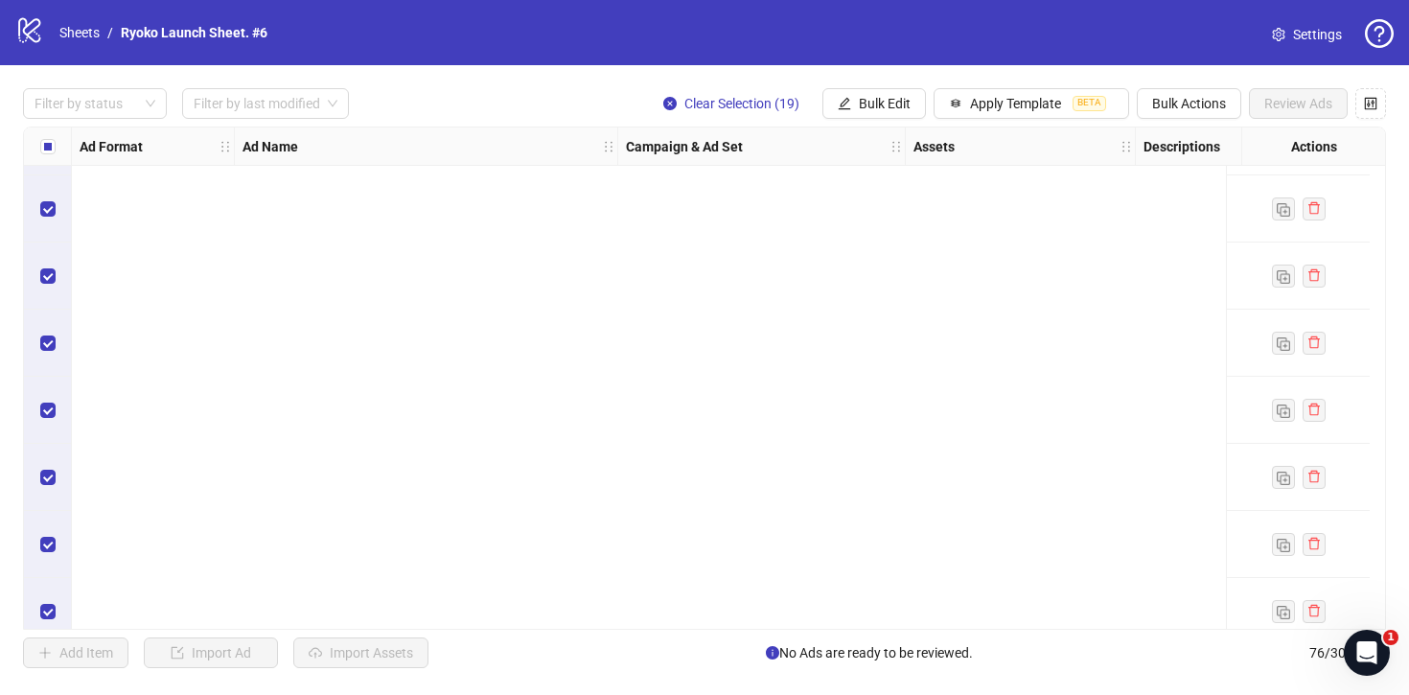
scroll to position [4645, 0]
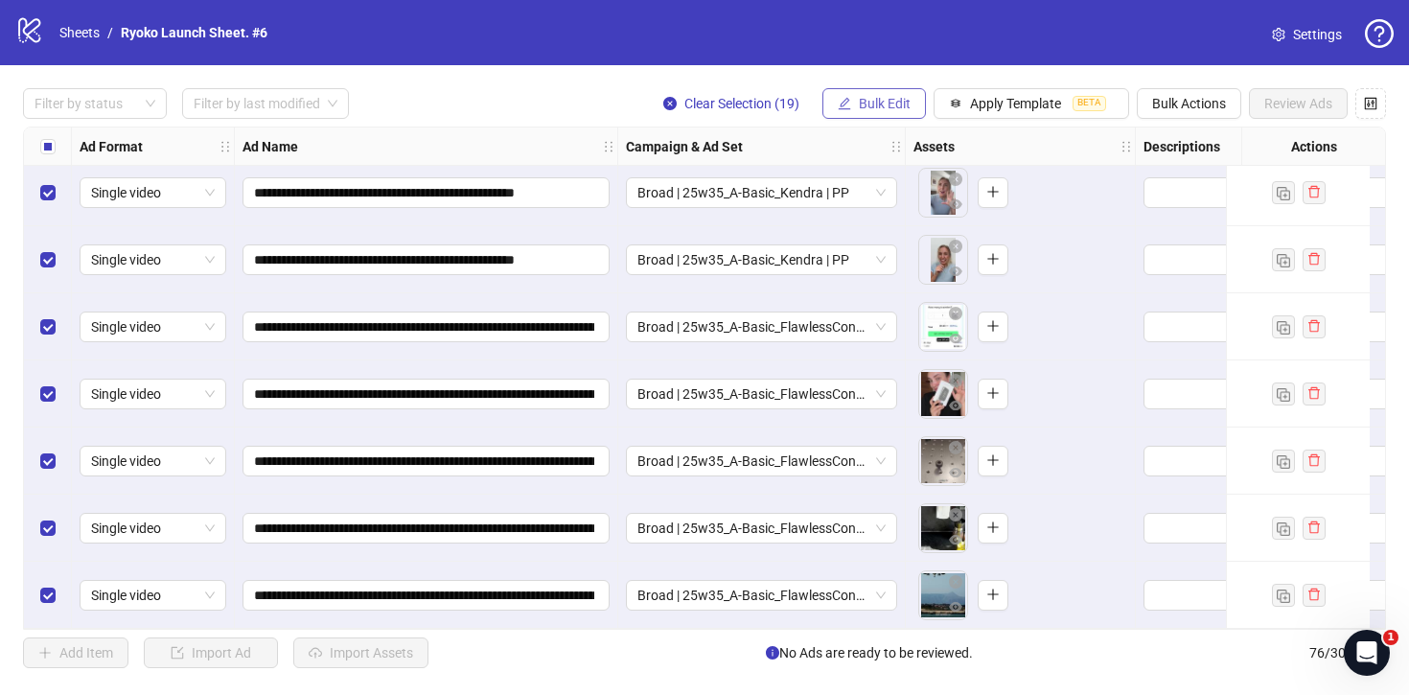
click at [895, 111] on button "Bulk Edit" at bounding box center [875, 103] width 104 height 31
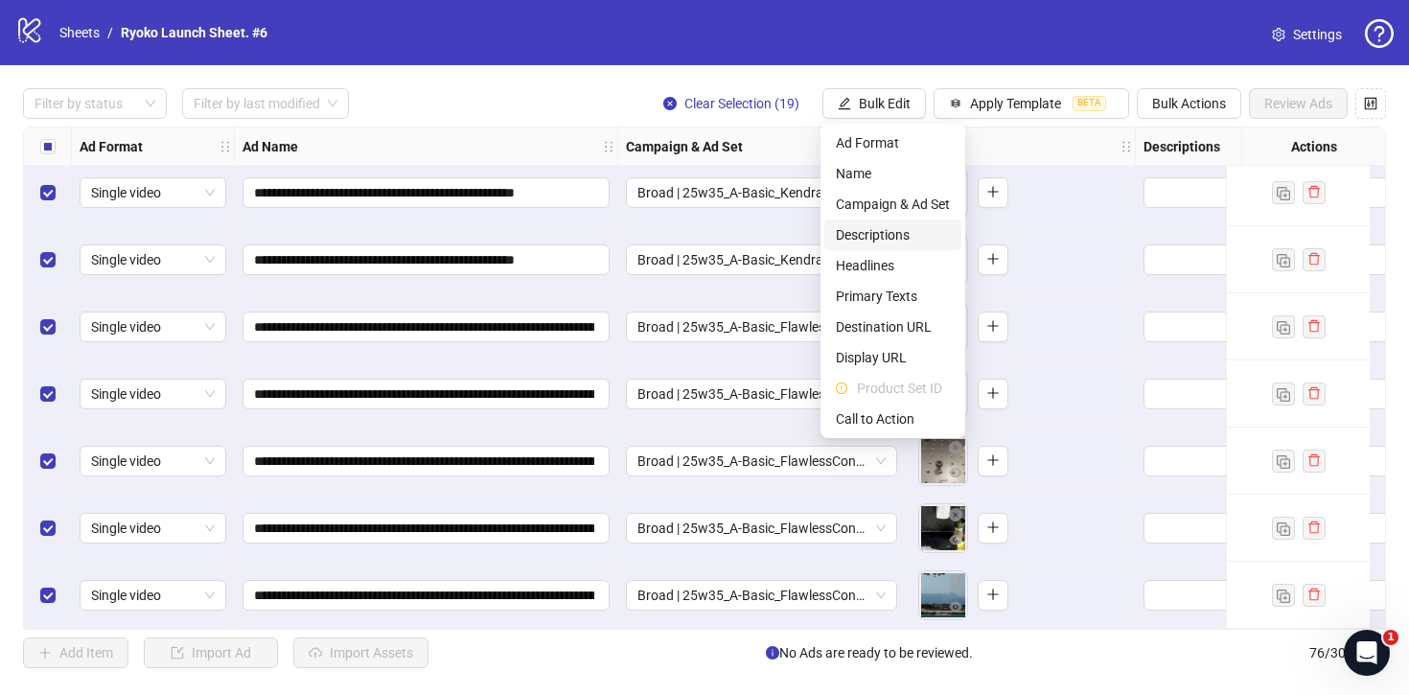
click at [867, 231] on span "Descriptions" at bounding box center [893, 234] width 114 height 21
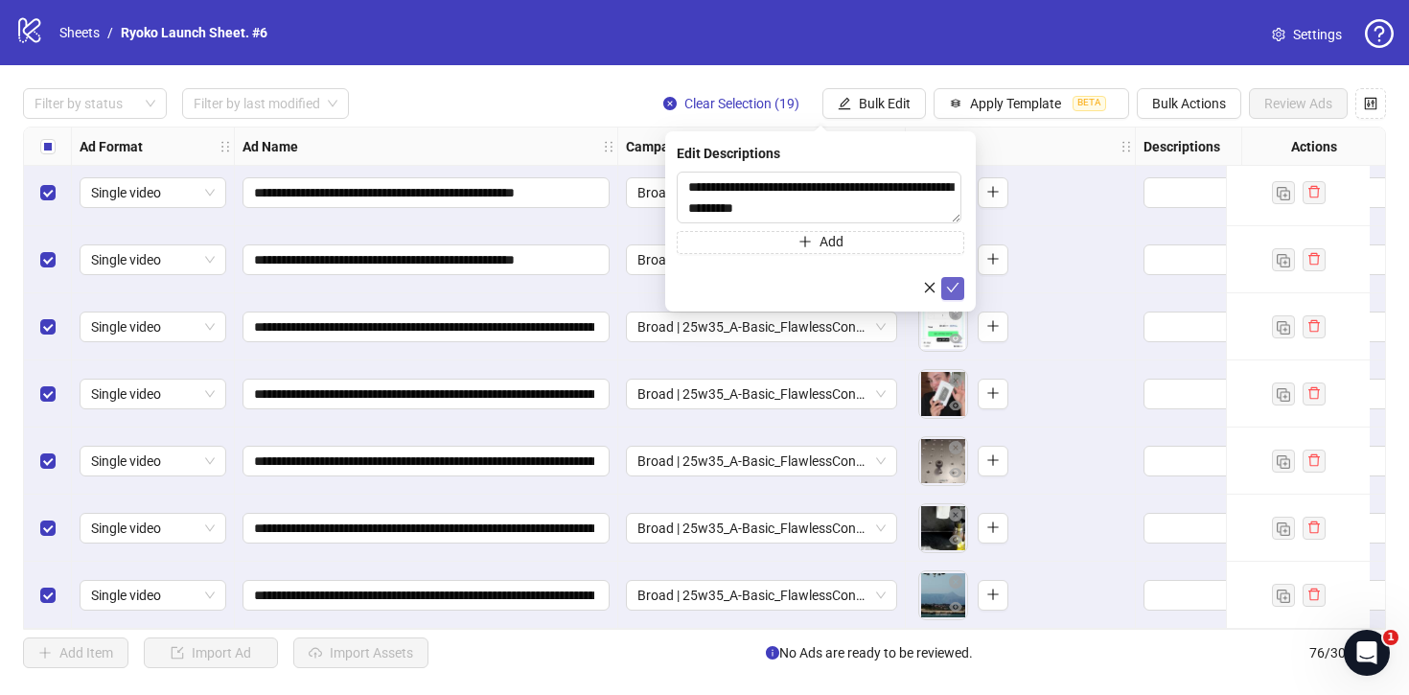
click at [957, 281] on icon "check" at bounding box center [952, 287] width 13 height 13
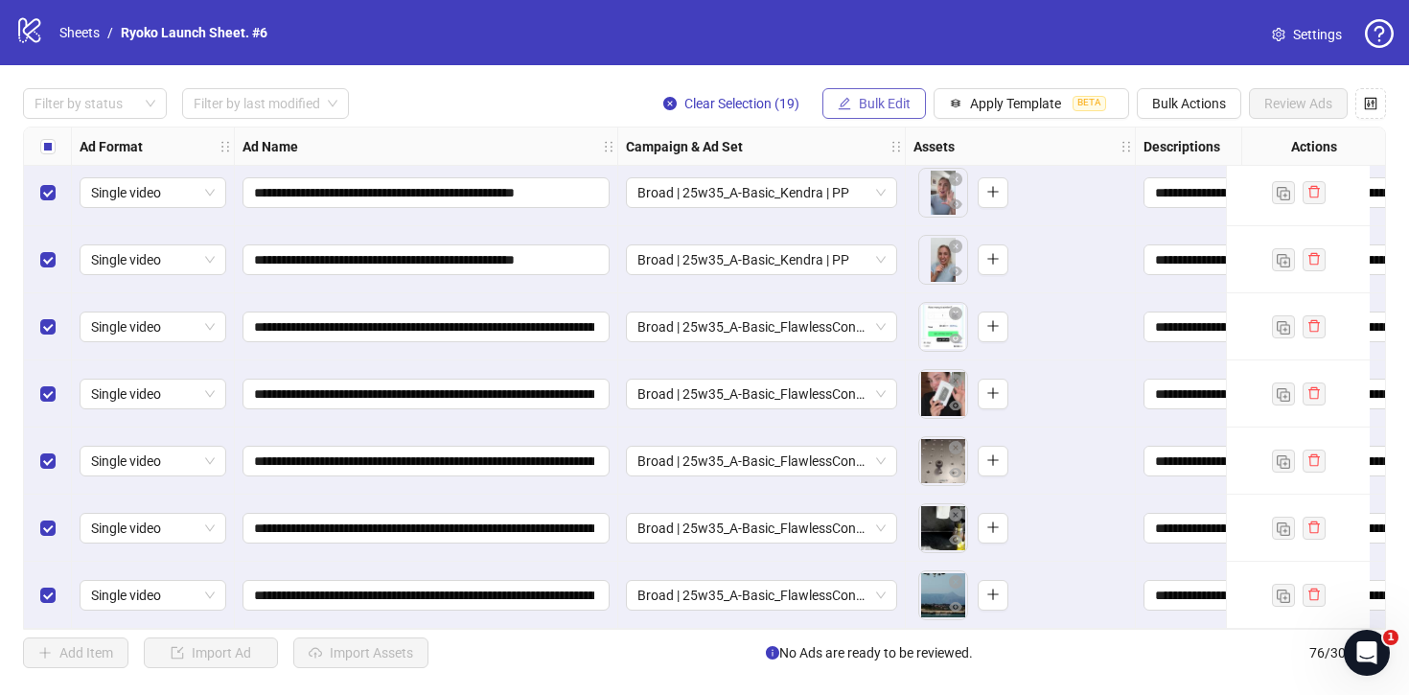
click at [876, 105] on span "Bulk Edit" at bounding box center [885, 103] width 52 height 15
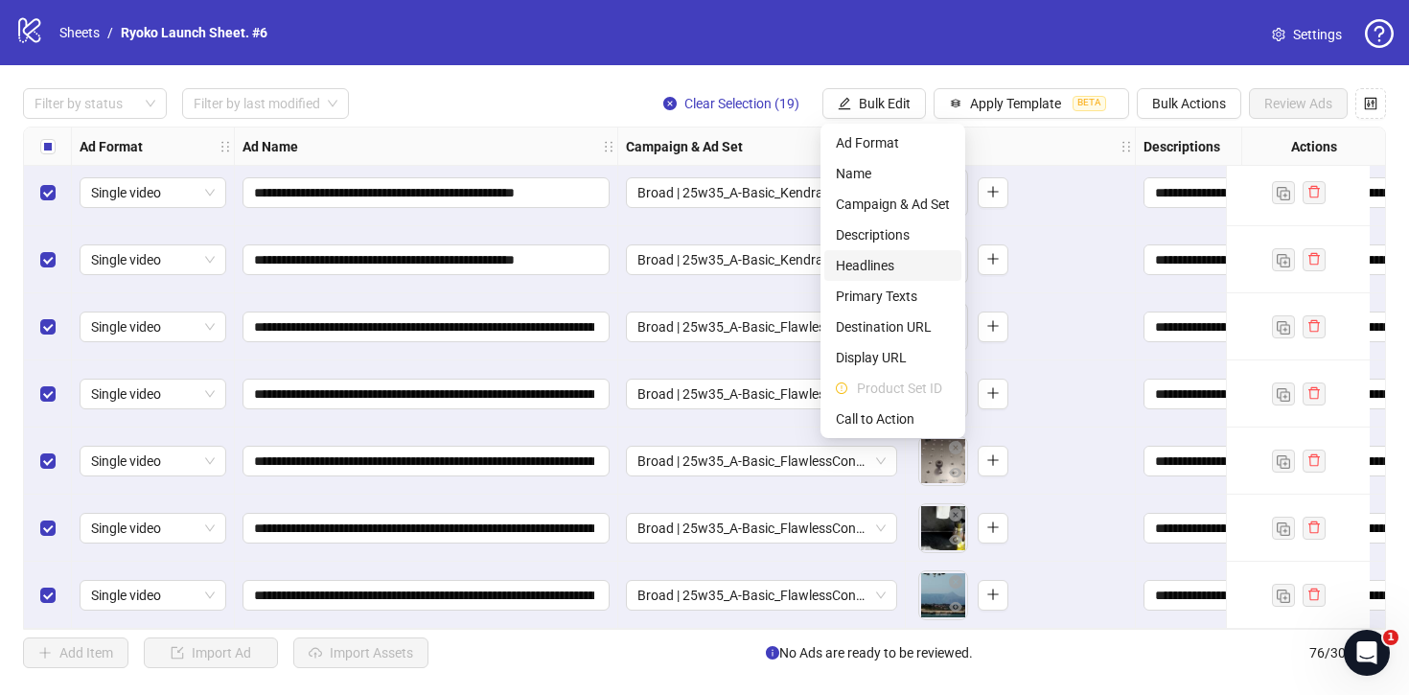
click at [871, 262] on span "Headlines" at bounding box center [893, 265] width 114 height 21
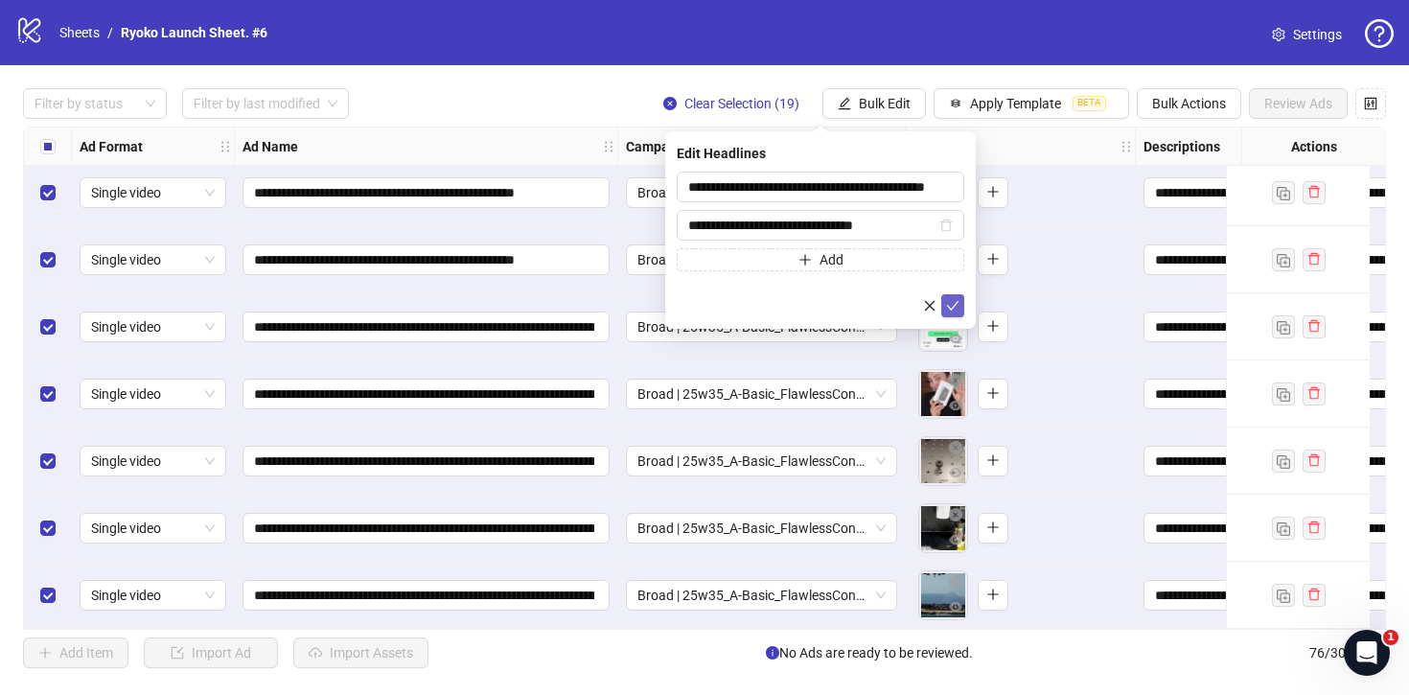
click at [960, 310] on button "submit" at bounding box center [953, 305] width 23 height 23
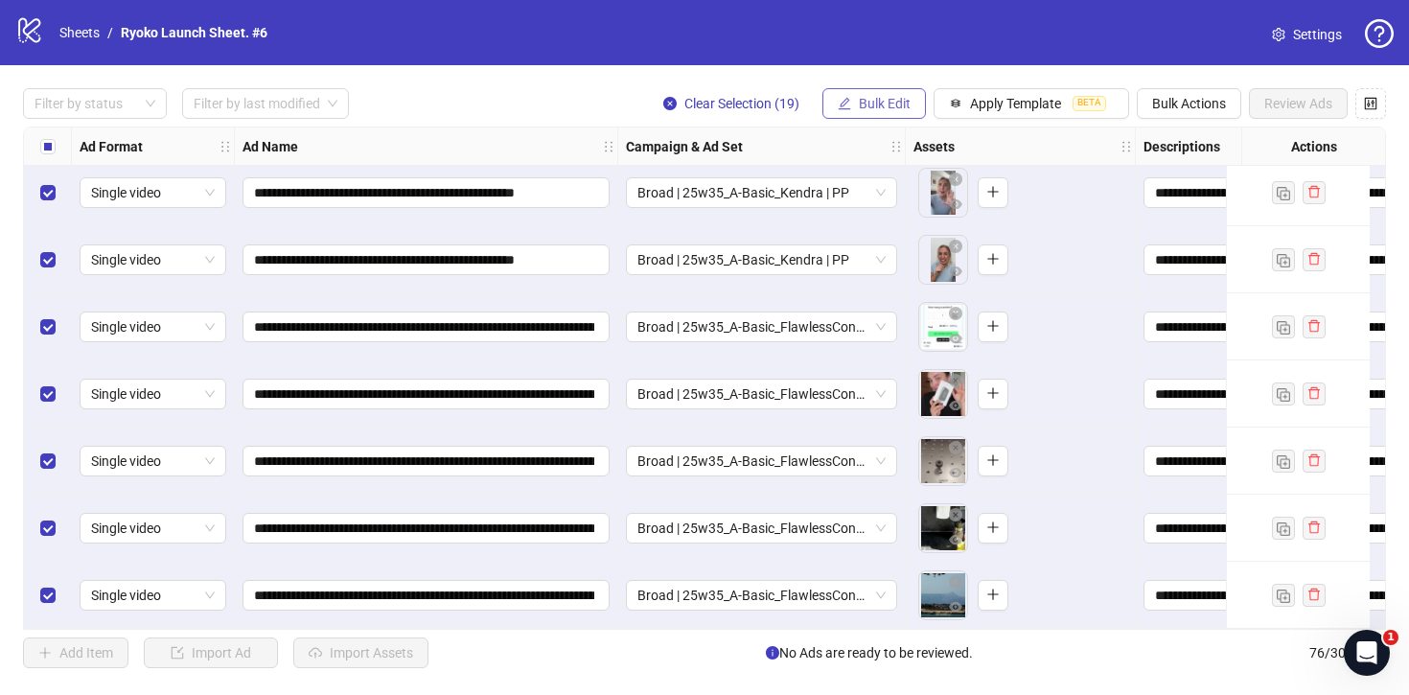
click at [878, 106] on span "Bulk Edit" at bounding box center [885, 103] width 52 height 15
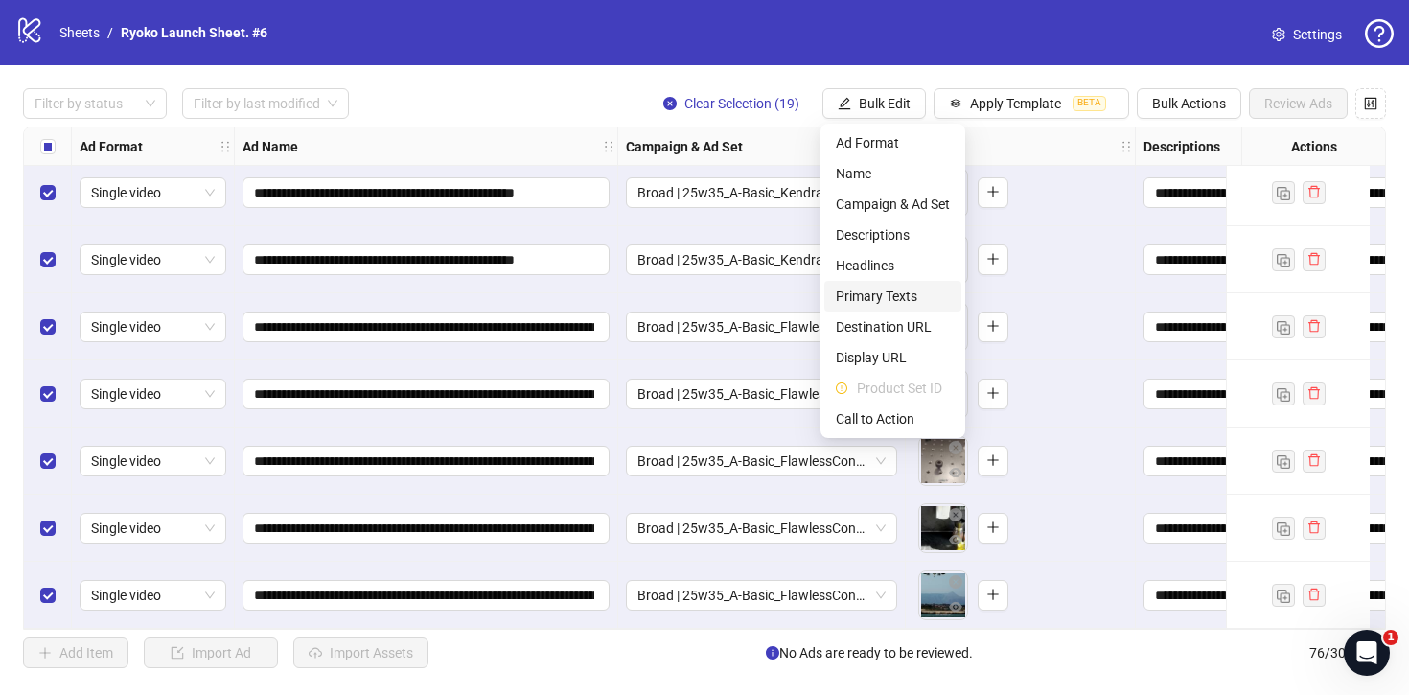
click at [870, 291] on span "Primary Texts" at bounding box center [893, 296] width 114 height 21
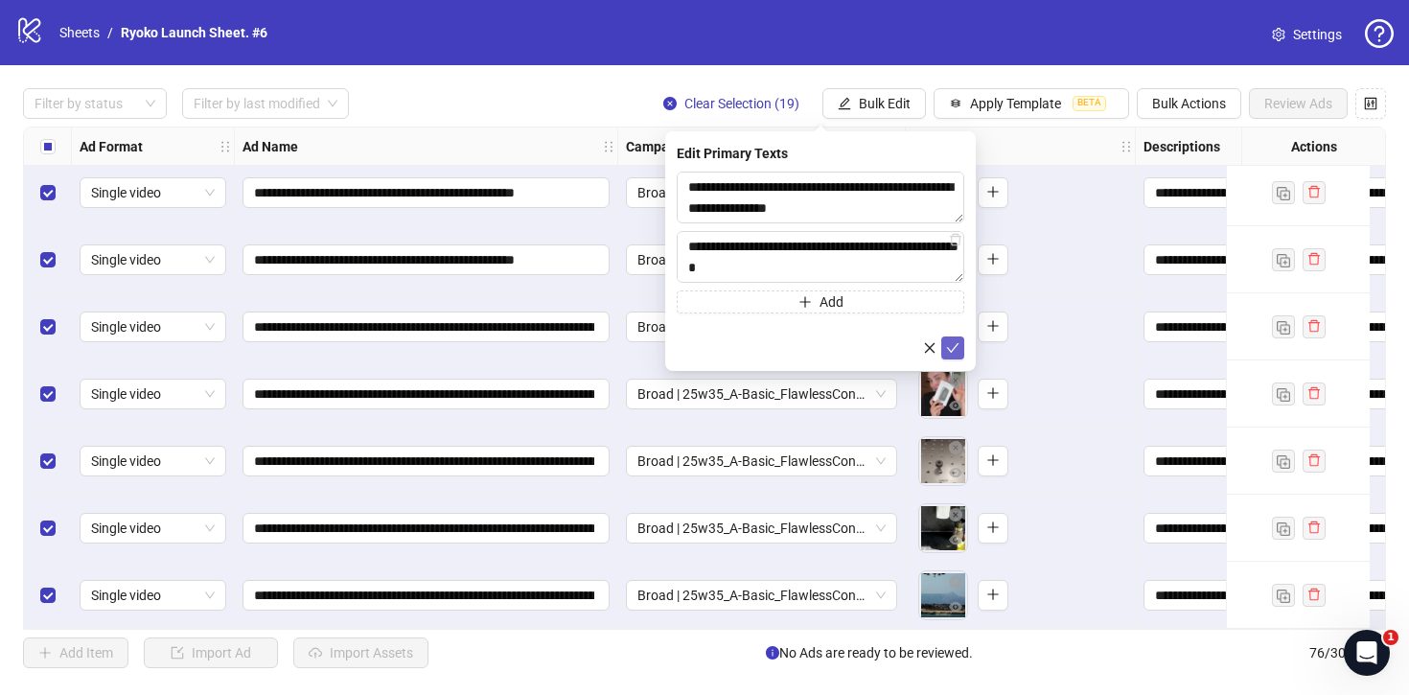
click at [953, 348] on icon "check" at bounding box center [953, 348] width 12 height 10
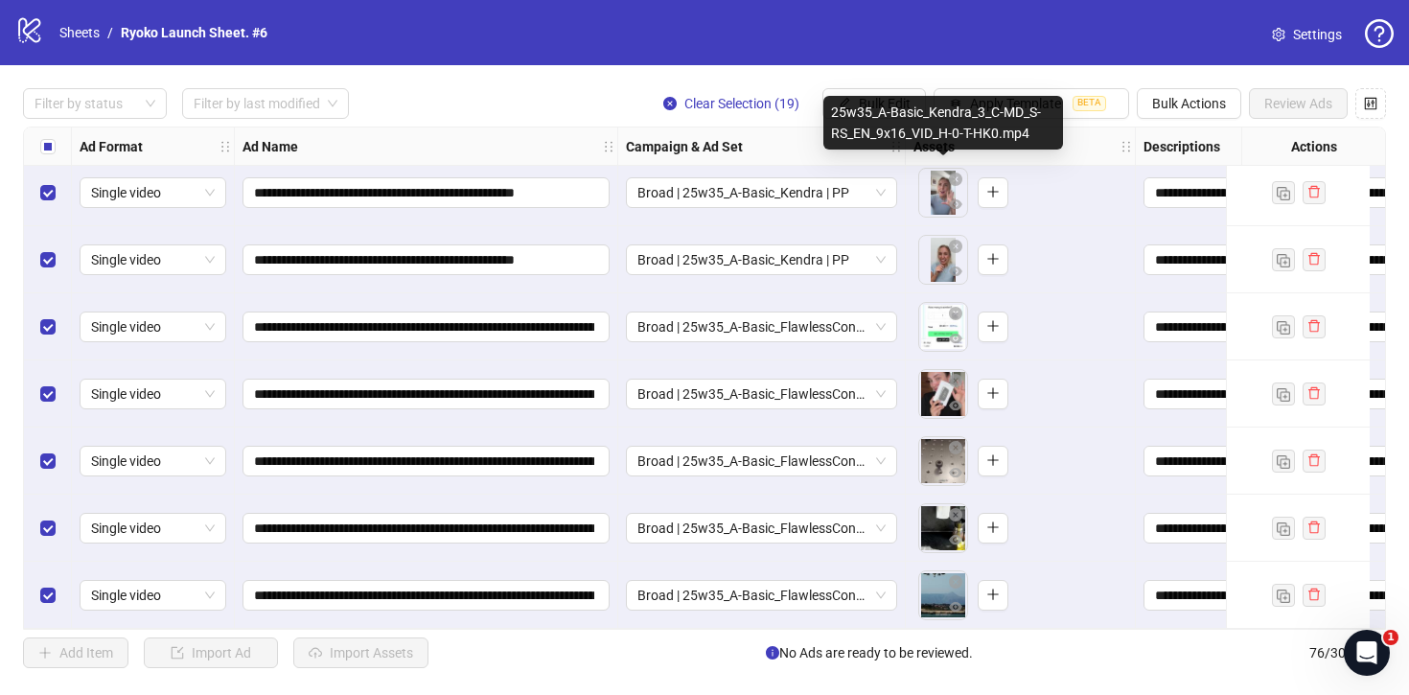
click at [880, 110] on div "25w35_A-Basic_Kendra_3_C-MD_S-RS_EN_9x16_VID_H-0-T-HK0.mp4" at bounding box center [944, 123] width 240 height 54
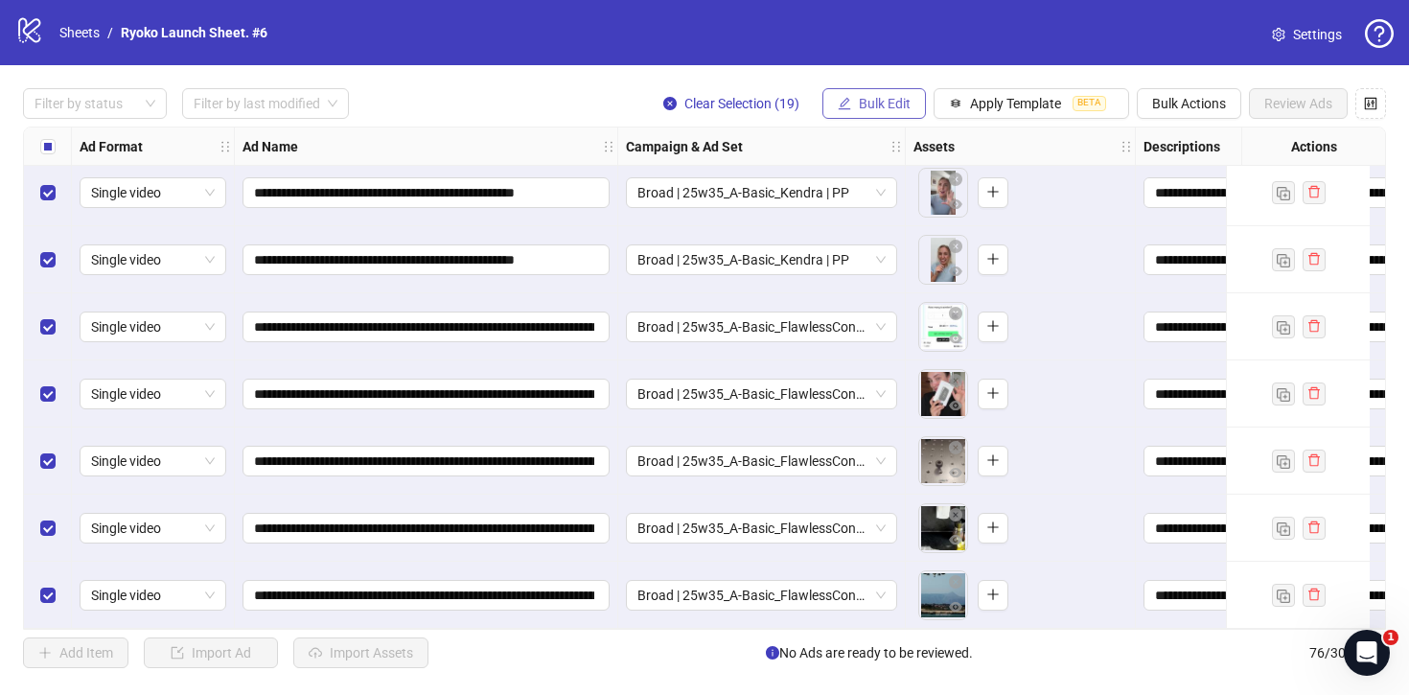
click at [872, 90] on button "Bulk Edit" at bounding box center [875, 103] width 104 height 31
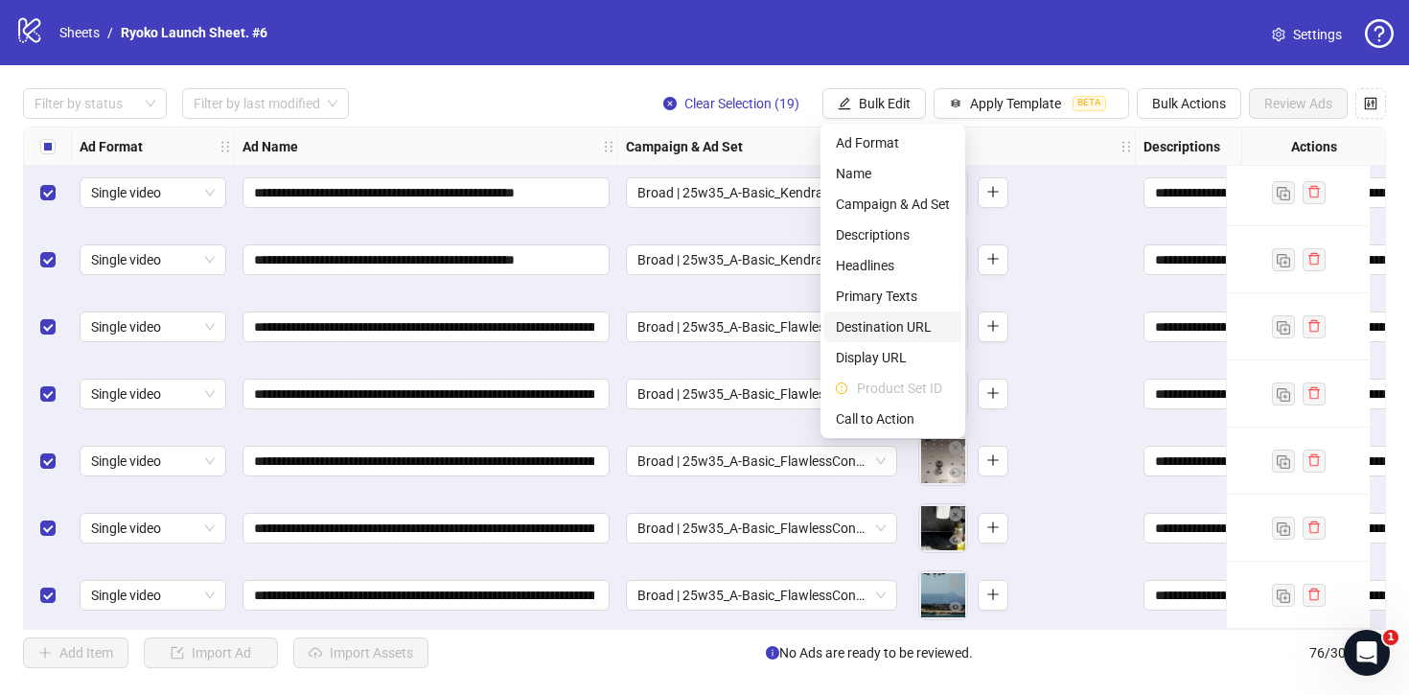
click at [873, 323] on span "Destination URL" at bounding box center [893, 326] width 114 height 21
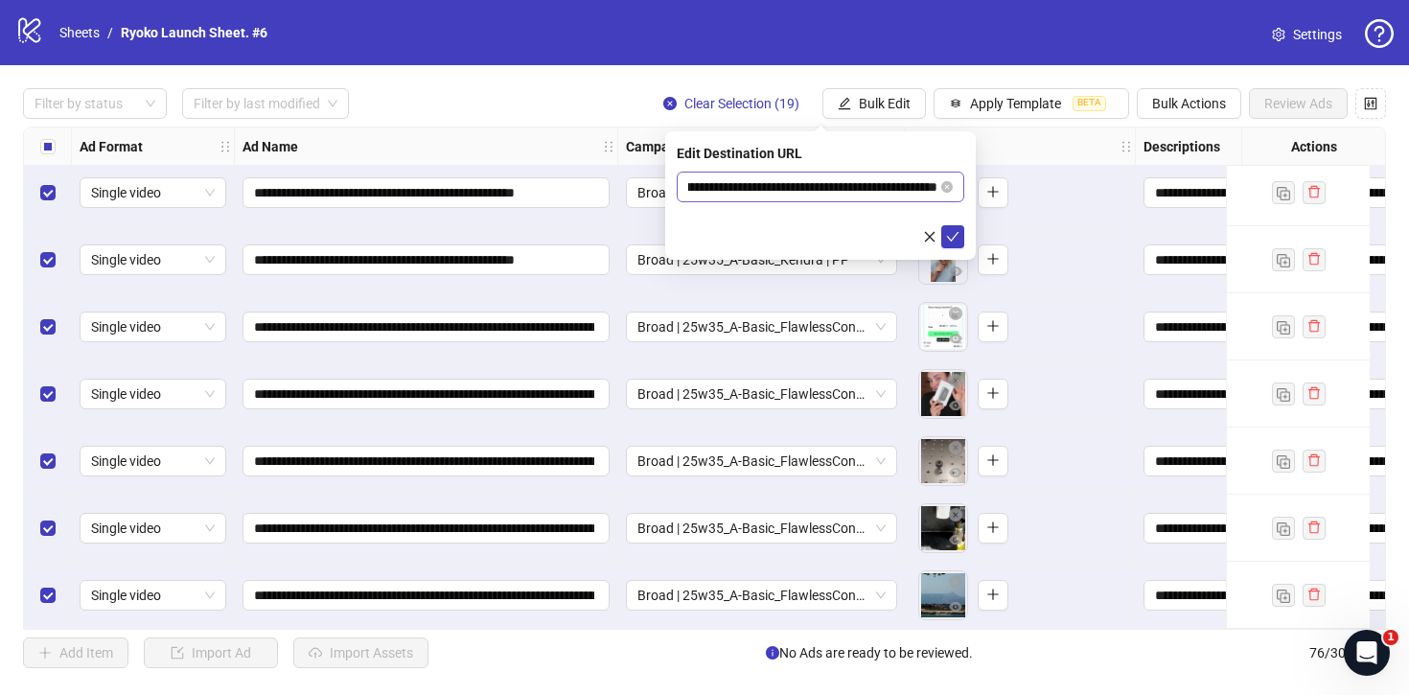
scroll to position [0, 102]
click at [955, 238] on icon "check" at bounding box center [952, 236] width 13 height 13
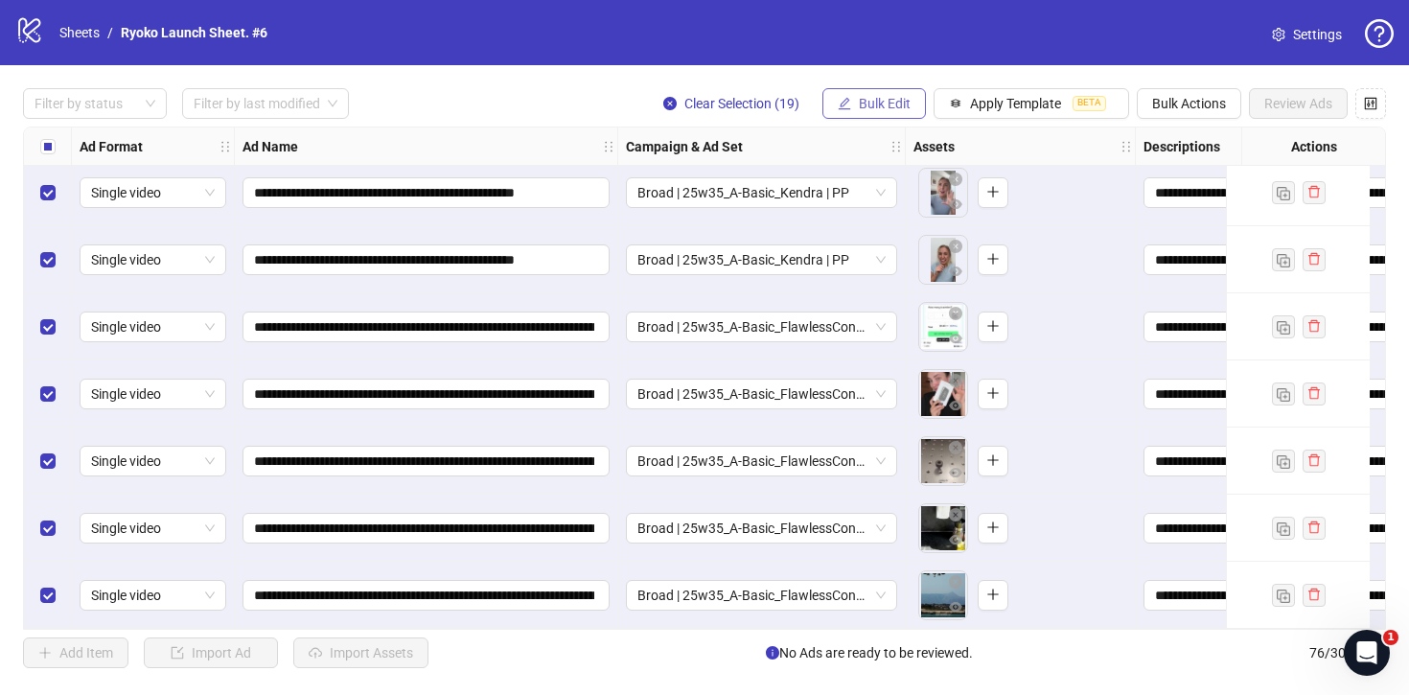
click at [874, 94] on button "Bulk Edit" at bounding box center [875, 103] width 104 height 31
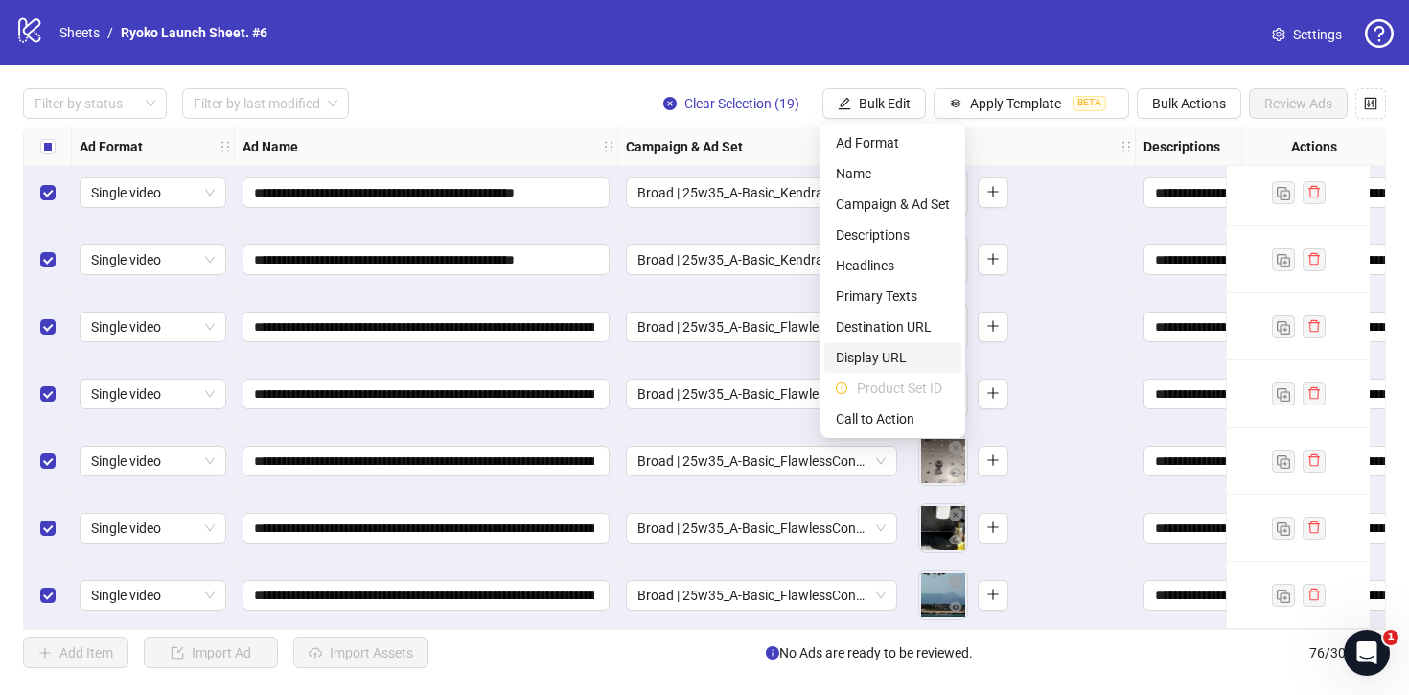
click at [877, 359] on span "Display URL" at bounding box center [893, 357] width 114 height 21
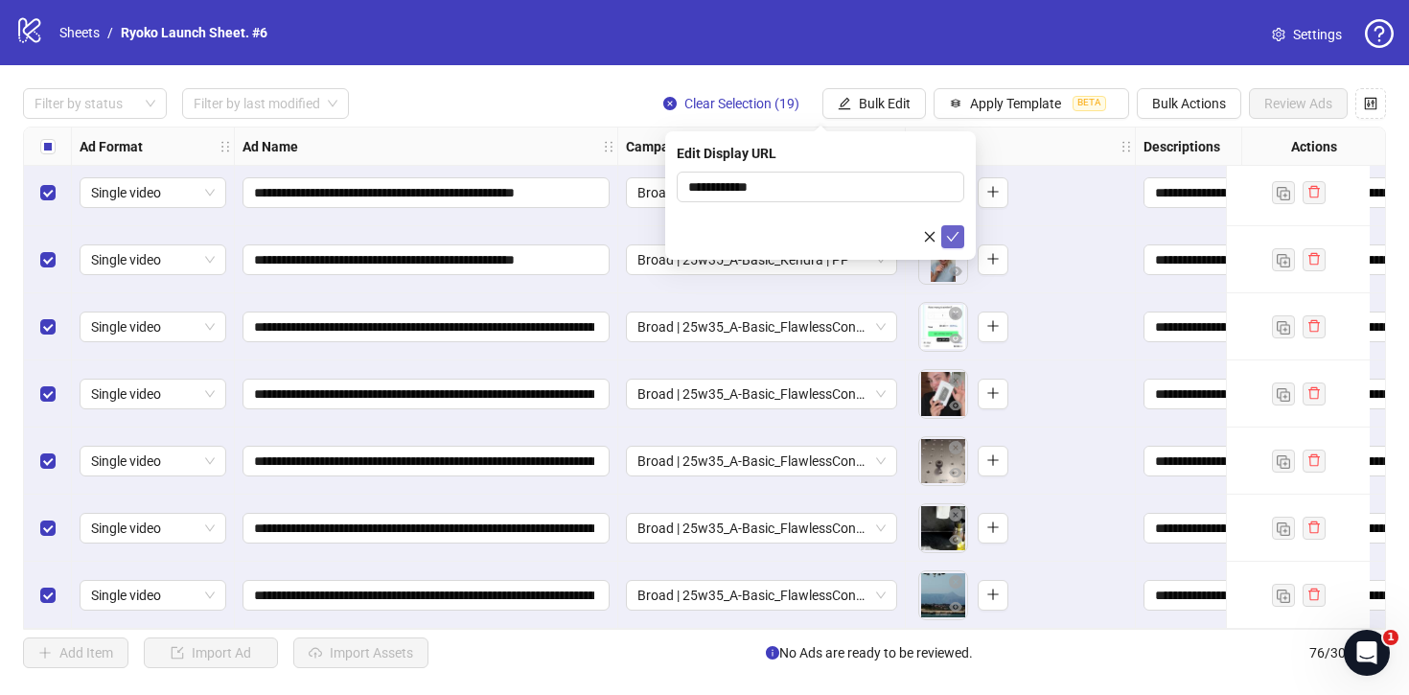
click at [957, 228] on button "submit" at bounding box center [953, 236] width 23 height 23
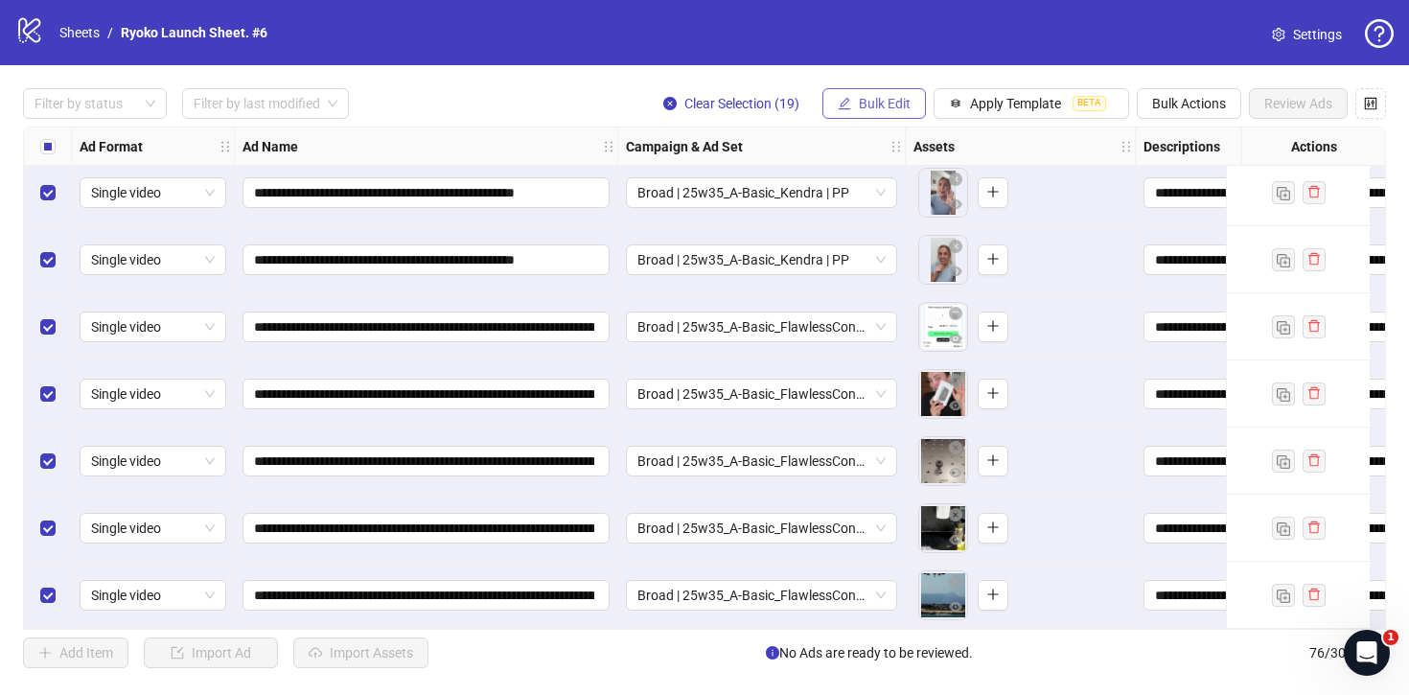
click at [884, 106] on span "Bulk Edit" at bounding box center [885, 103] width 52 height 15
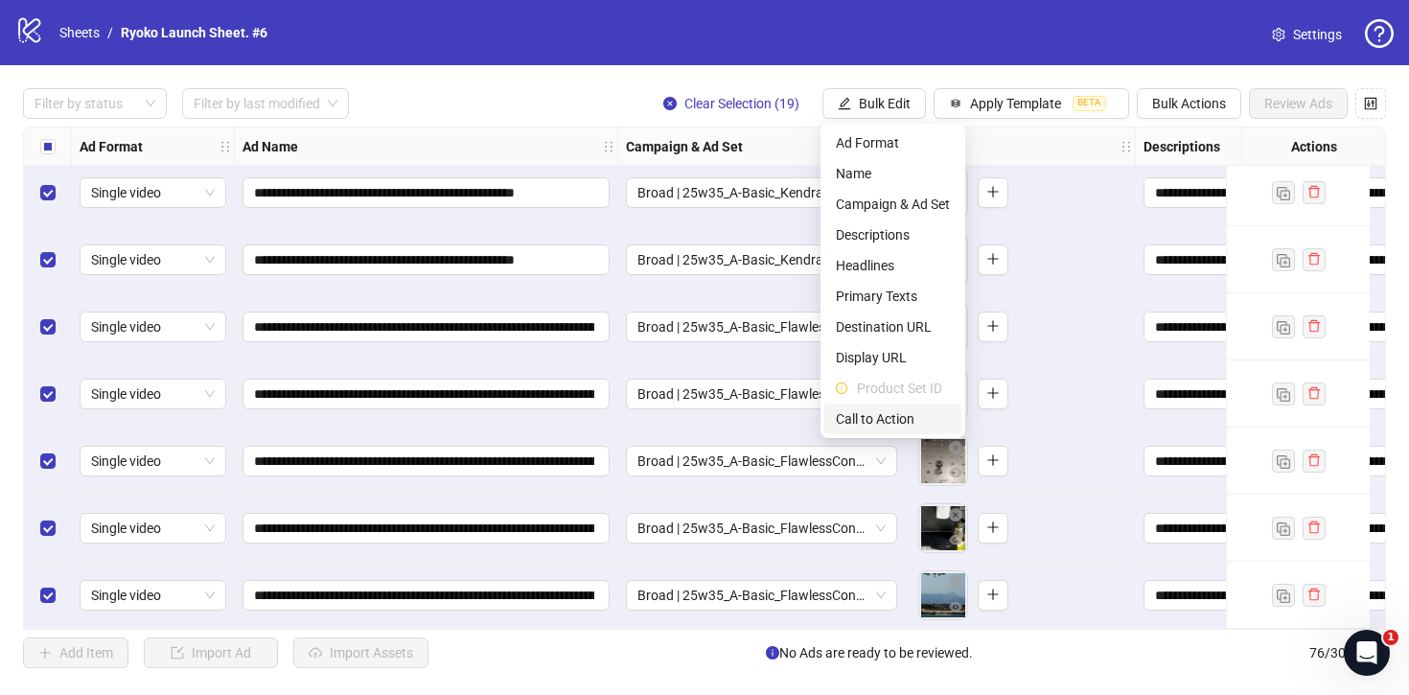
click at [883, 413] on span "Call to Action" at bounding box center [893, 418] width 114 height 21
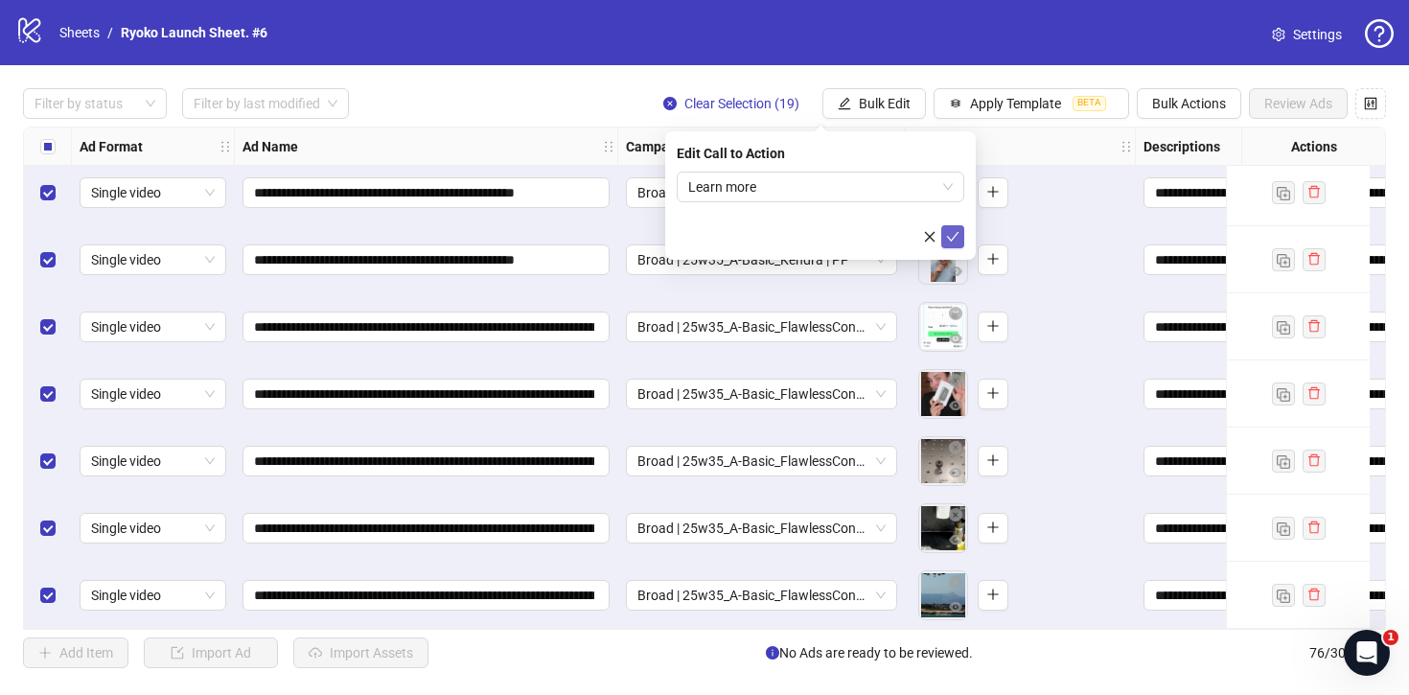
click at [956, 228] on button "submit" at bounding box center [953, 236] width 23 height 23
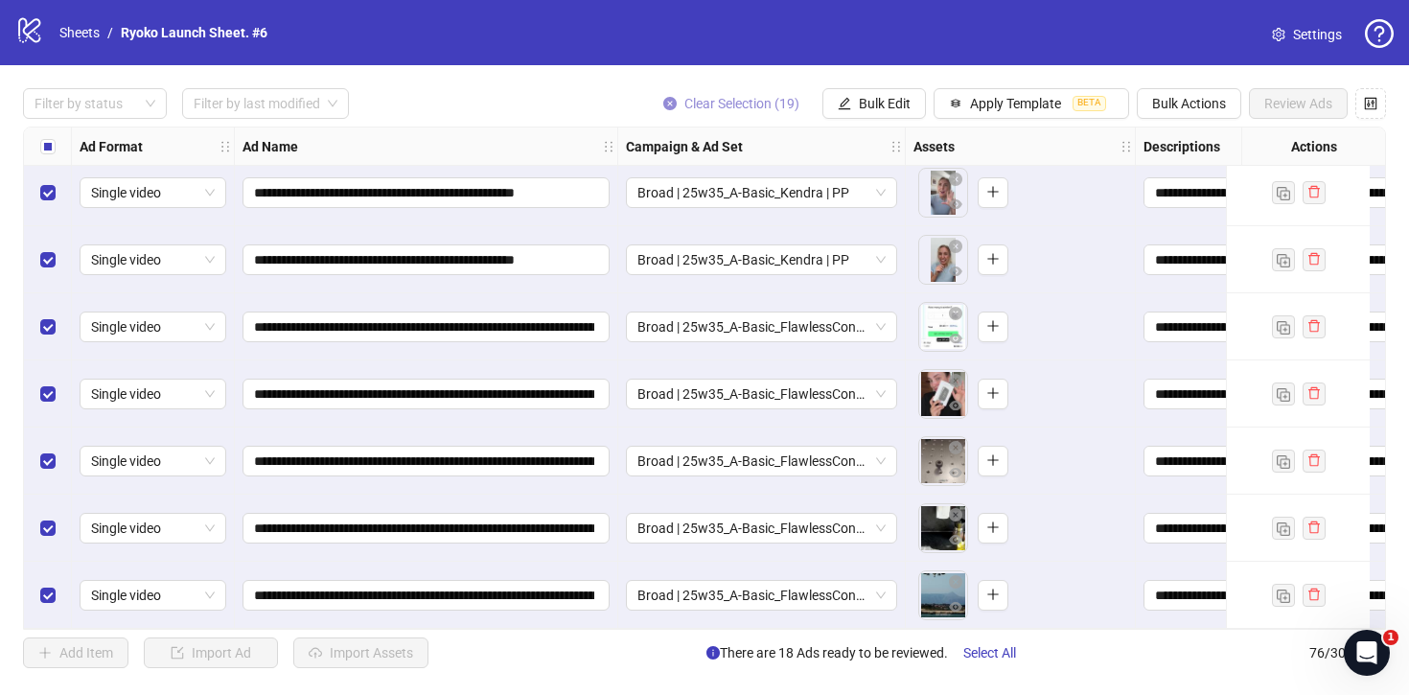
click at [720, 105] on span "Clear Selection (19)" at bounding box center [742, 103] width 115 height 15
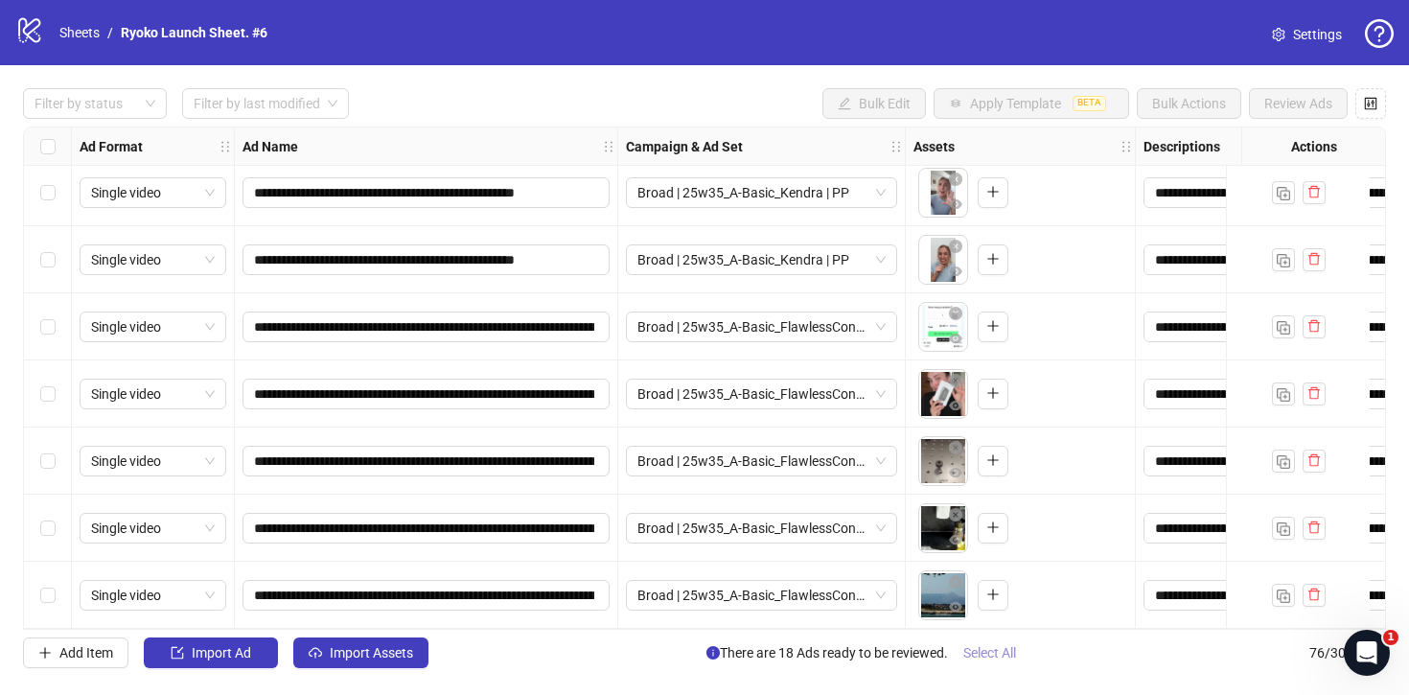
click at [1012, 658] on span "Select All" at bounding box center [990, 652] width 53 height 15
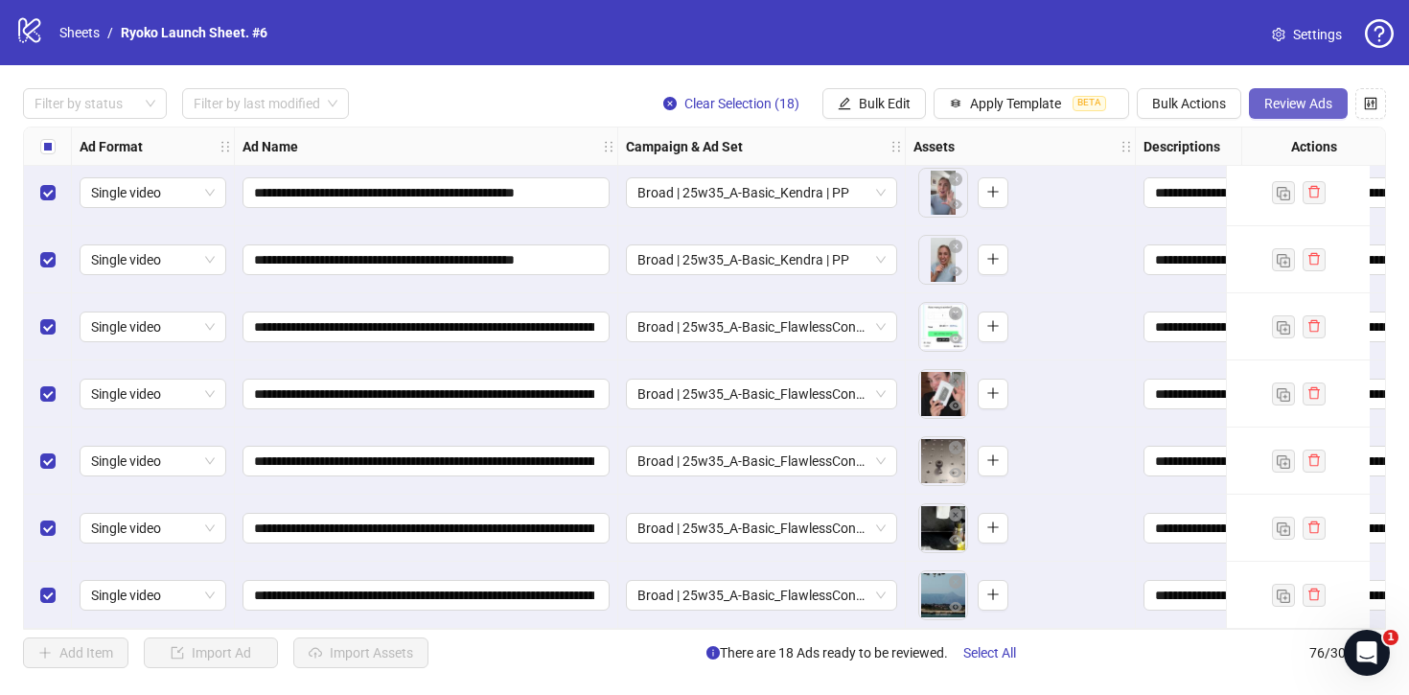
click at [1277, 103] on span "Review Ads" at bounding box center [1299, 103] width 68 height 15
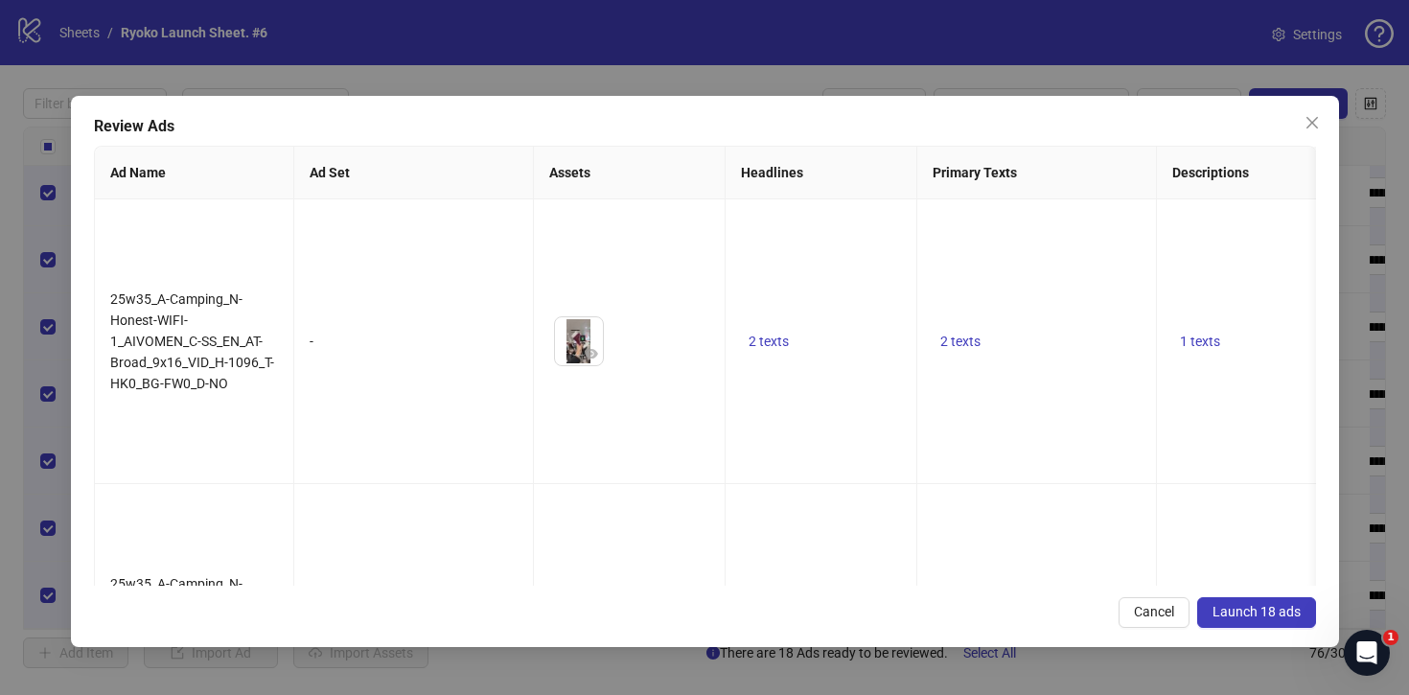
click at [1238, 615] on span "Launch 18 ads" at bounding box center [1257, 611] width 88 height 15
